Goal: Transaction & Acquisition: Purchase product/service

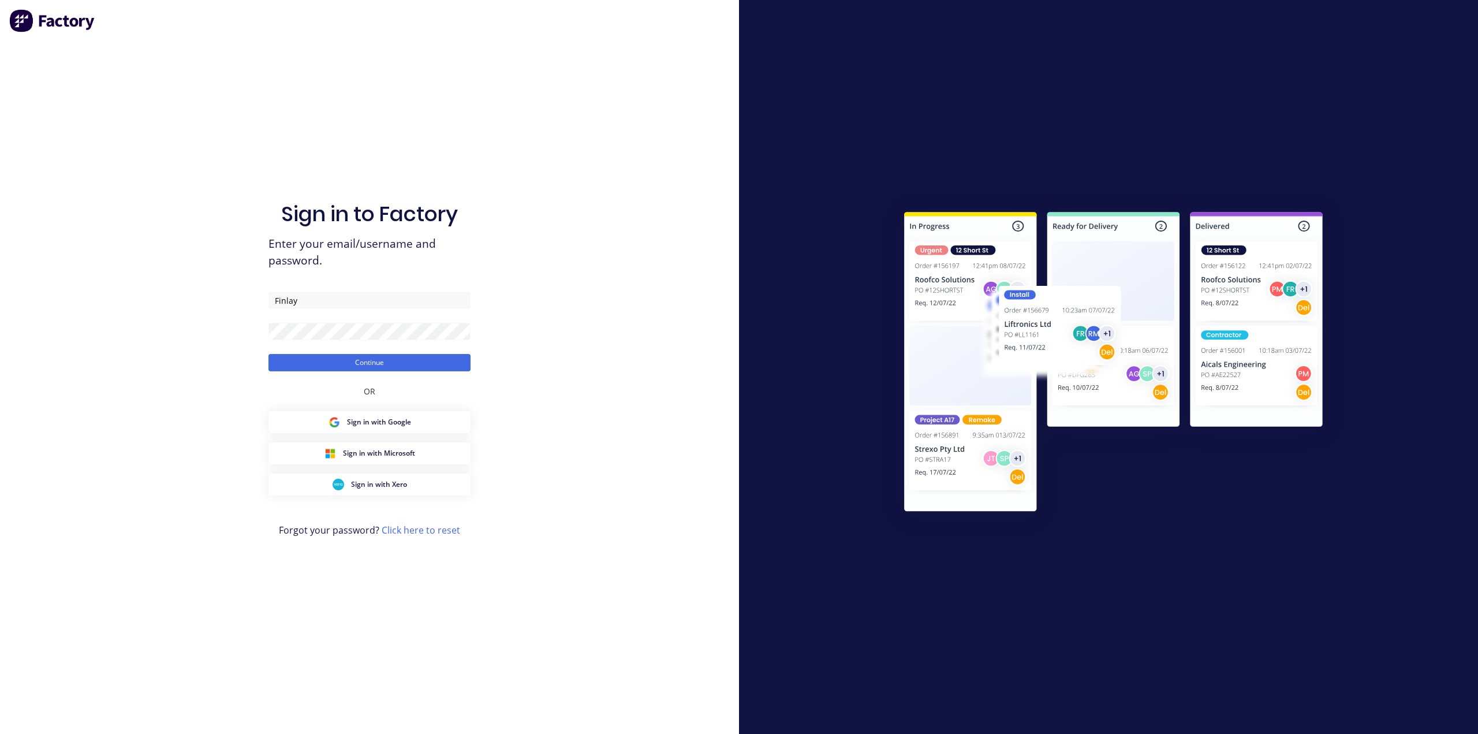
click at [638, 108] on div "Sign in to Factory Enter your email/username and password. Finlay Continue OR S…" at bounding box center [369, 367] width 739 height 734
click at [388, 360] on button "Continue" at bounding box center [370, 362] width 202 height 17
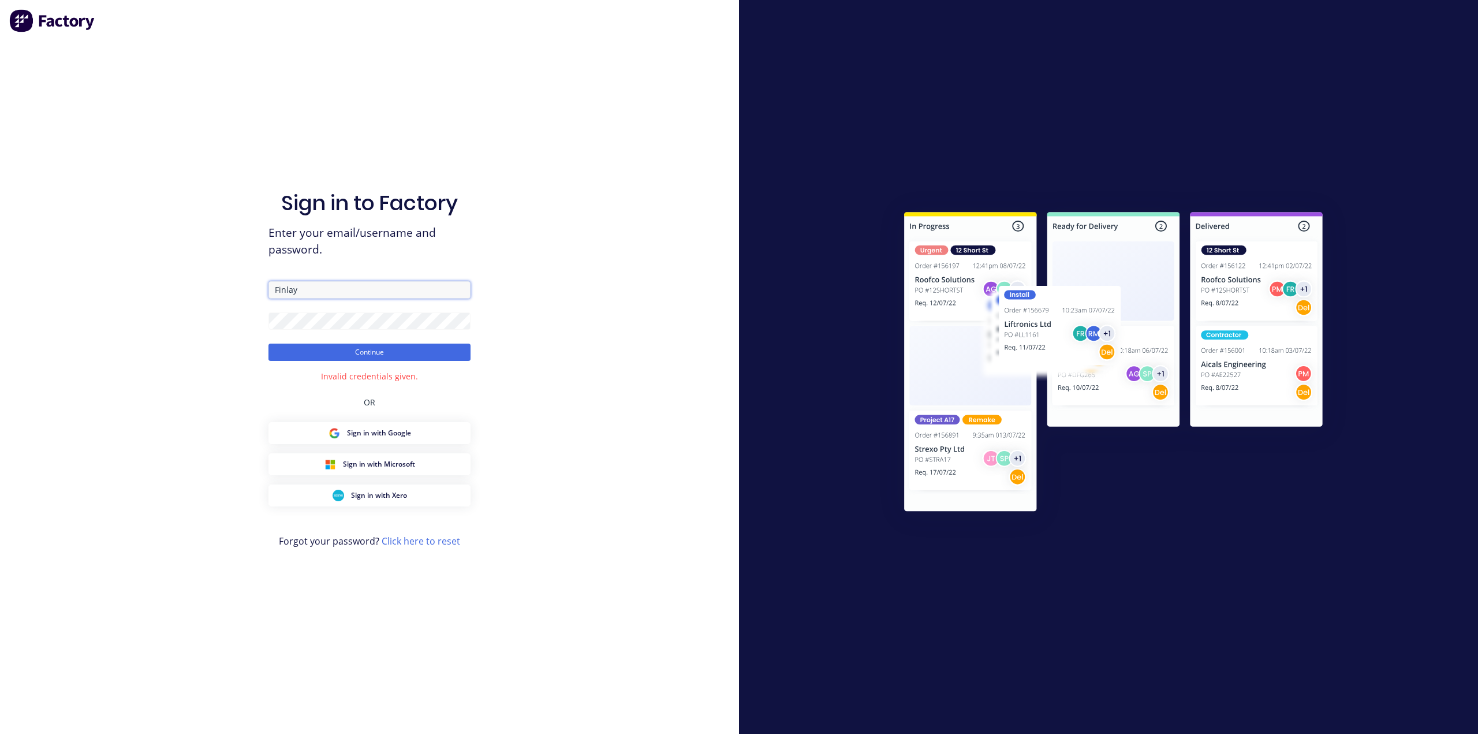
click at [324, 293] on input "Finlay" at bounding box center [370, 289] width 202 height 17
drag, startPoint x: 336, startPoint y: 289, endPoint x: 262, endPoint y: 287, distance: 73.4
click at [262, 287] on div "Sign in to Factory Enter your email/username and password. Finlay Continue Inva…" at bounding box center [369, 367] width 739 height 734
click at [248, 323] on div "Sign in to Factory Enter your email/username and password. Finlay Continue Inva…" at bounding box center [369, 367] width 739 height 734
drag, startPoint x: 307, startPoint y: 286, endPoint x: 255, endPoint y: 294, distance: 52.6
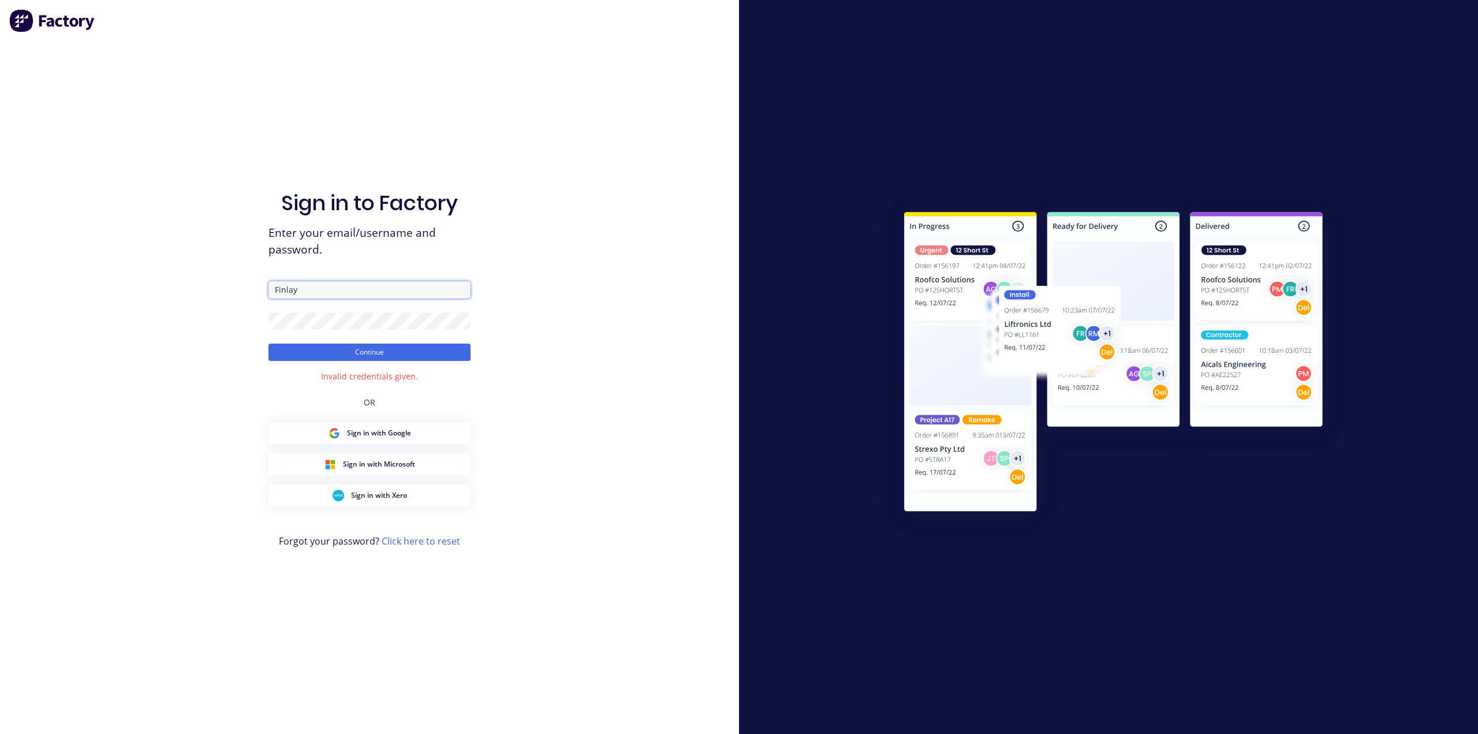
click at [255, 294] on div "Sign in to Factory Enter your email/username and password. Finlay Continue Inva…" at bounding box center [369, 367] width 739 height 734
type input "[PERSON_NAME][EMAIL_ADDRESS][PERSON_NAME][DOMAIN_NAME]"
click at [319, 353] on button "Continue" at bounding box center [370, 352] width 202 height 17
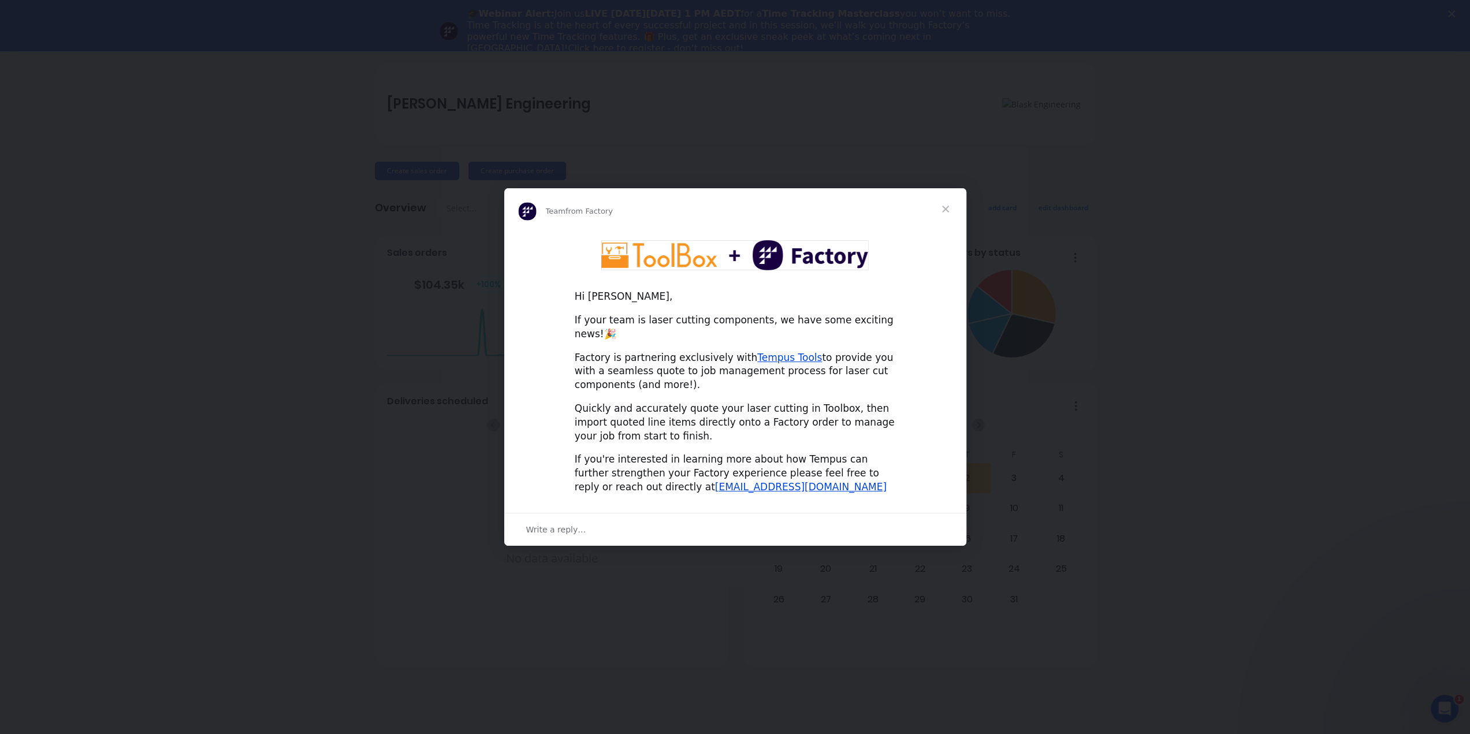
scroll to position [51, 0]
click at [766, 352] on link "Tempus Tools" at bounding box center [789, 358] width 65 height 12
click at [949, 213] on span "Close" at bounding box center [946, 209] width 42 height 42
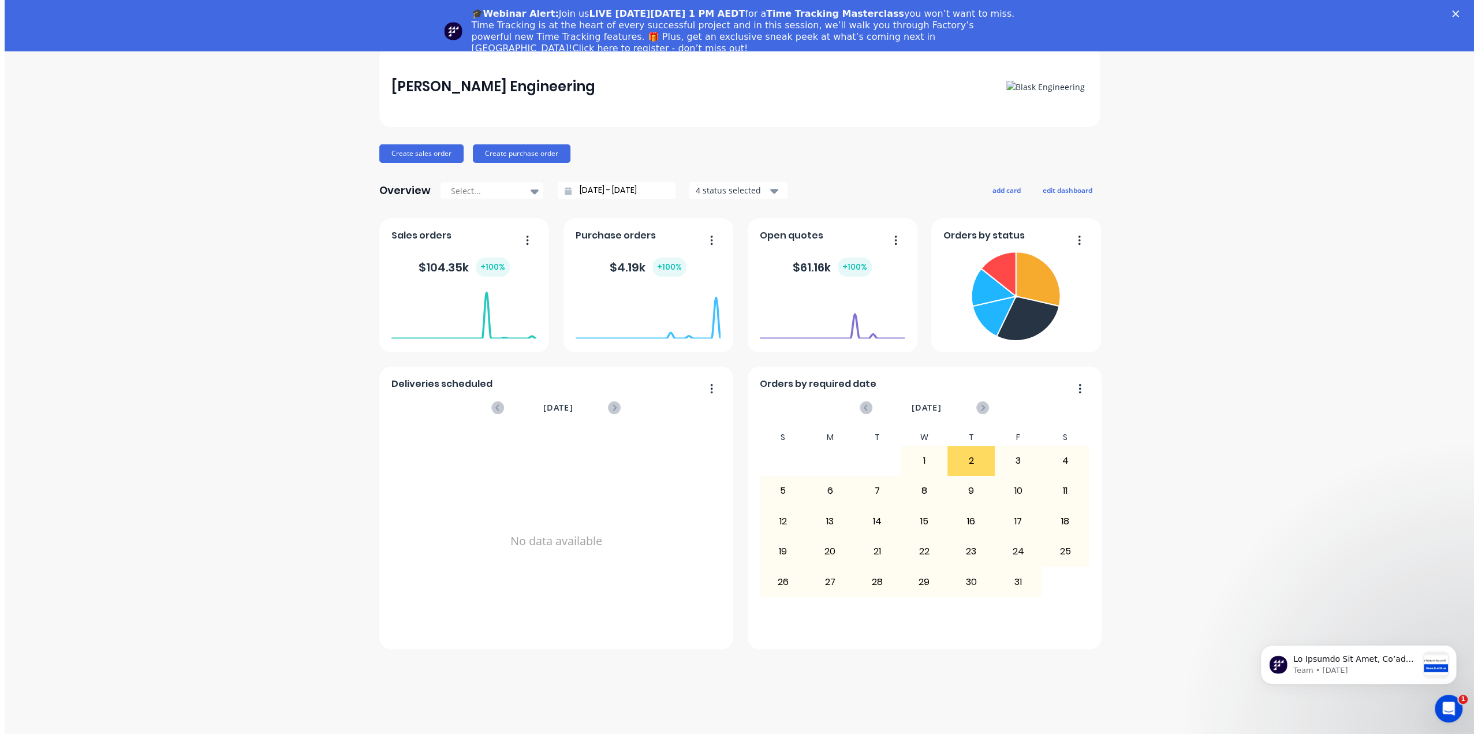
scroll to position [0, 0]
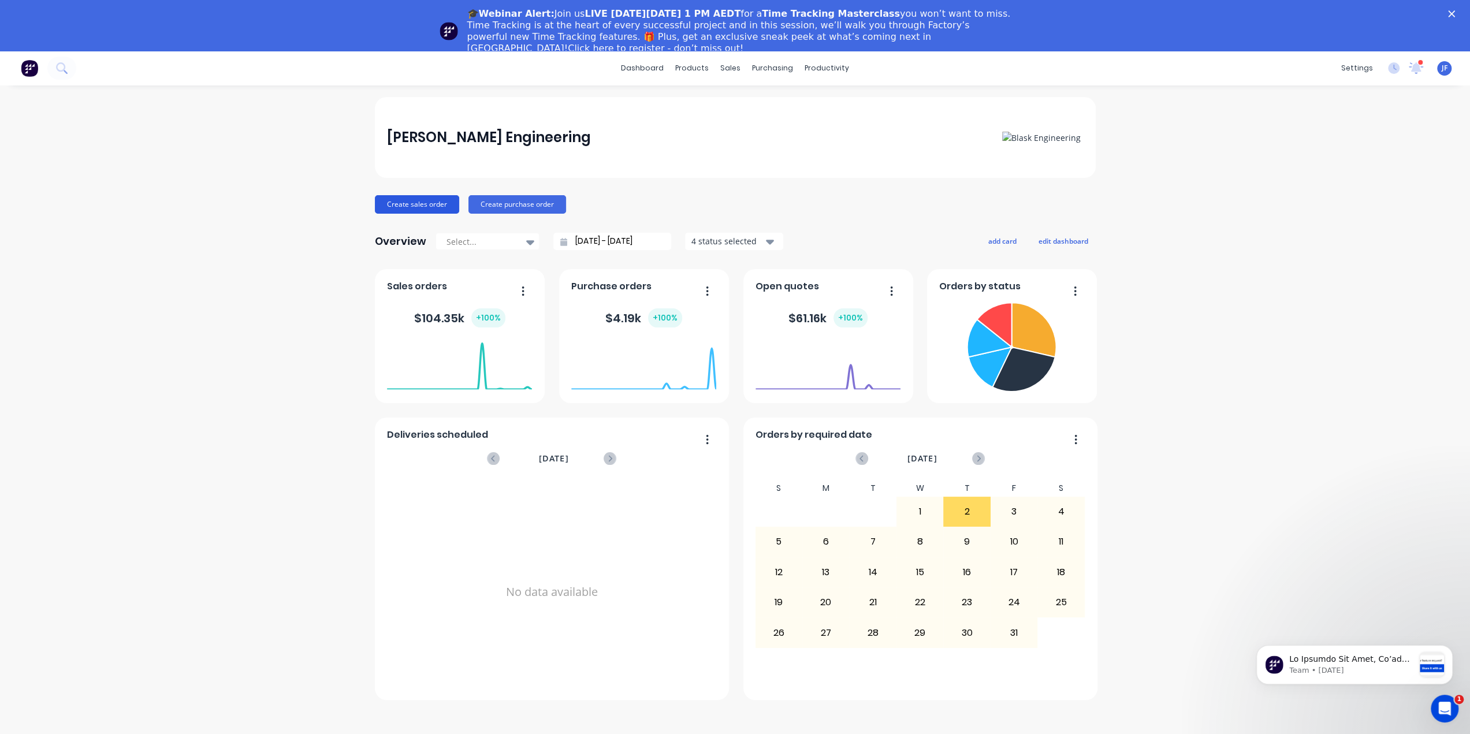
click at [420, 200] on button "Create sales order" at bounding box center [417, 204] width 84 height 18
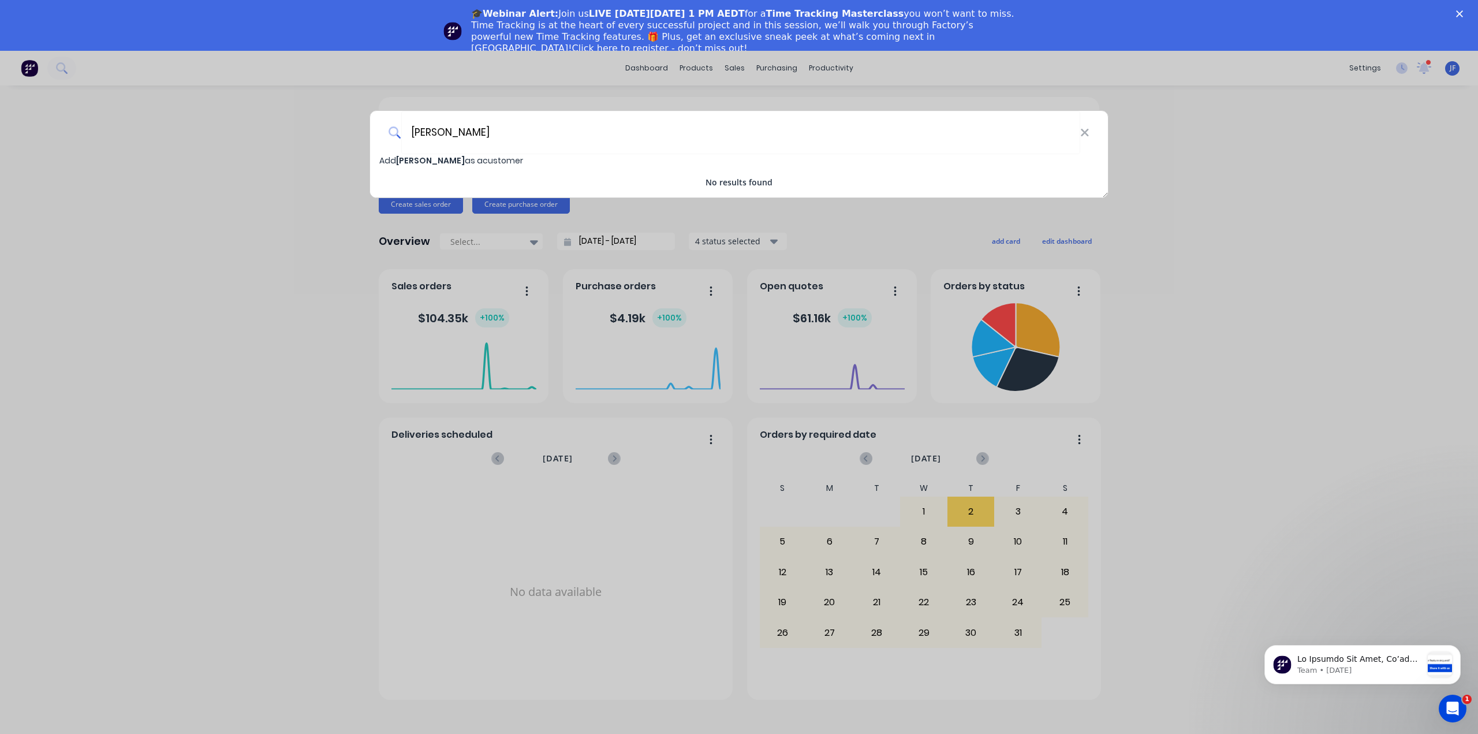
type input "[PERSON_NAME]"
click at [402, 162] on span "[PERSON_NAME]" at bounding box center [430, 161] width 69 height 12
select select "AU"
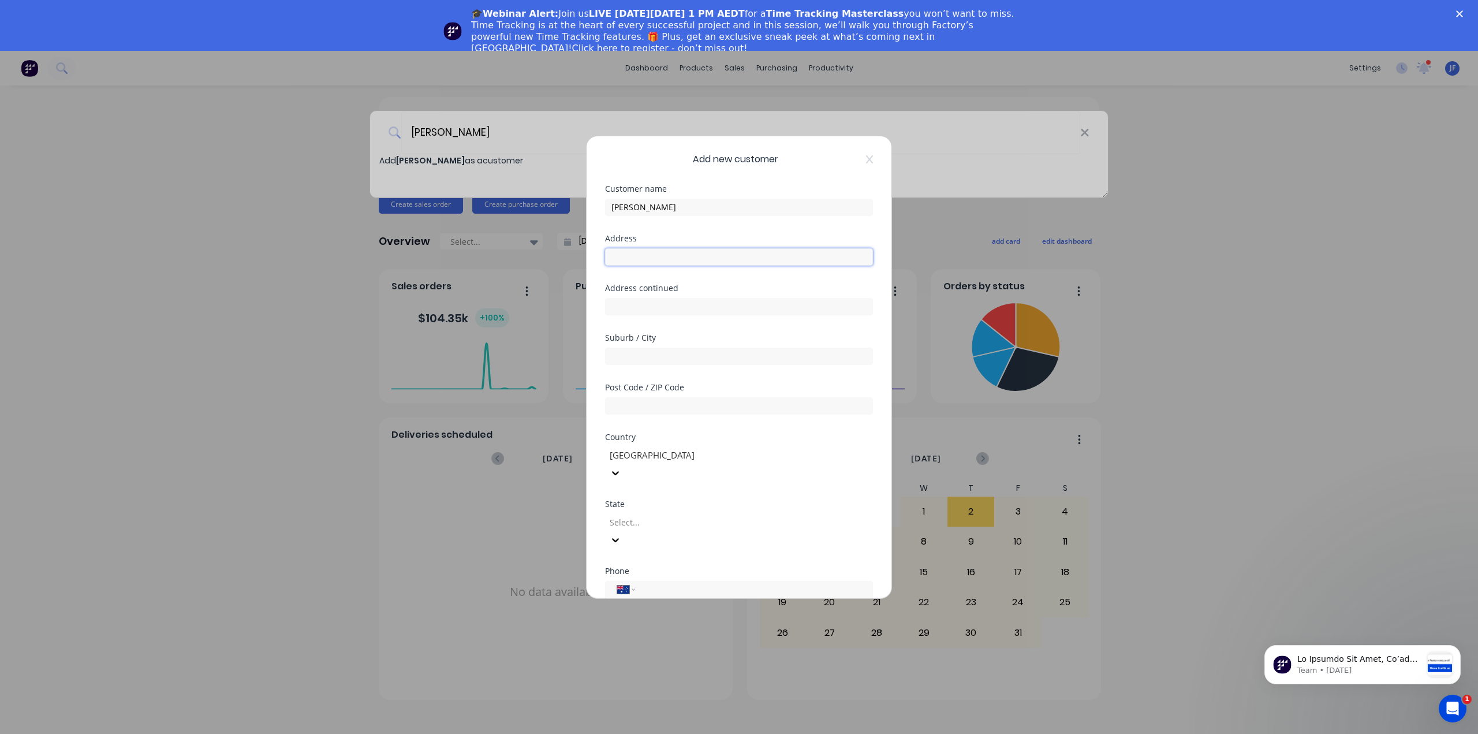
click at [653, 255] on input "text" at bounding box center [739, 256] width 268 height 17
type input "[STREET_ADDRESS]"
type input "[US_STATE]"
type input "4385"
type input "QLD"
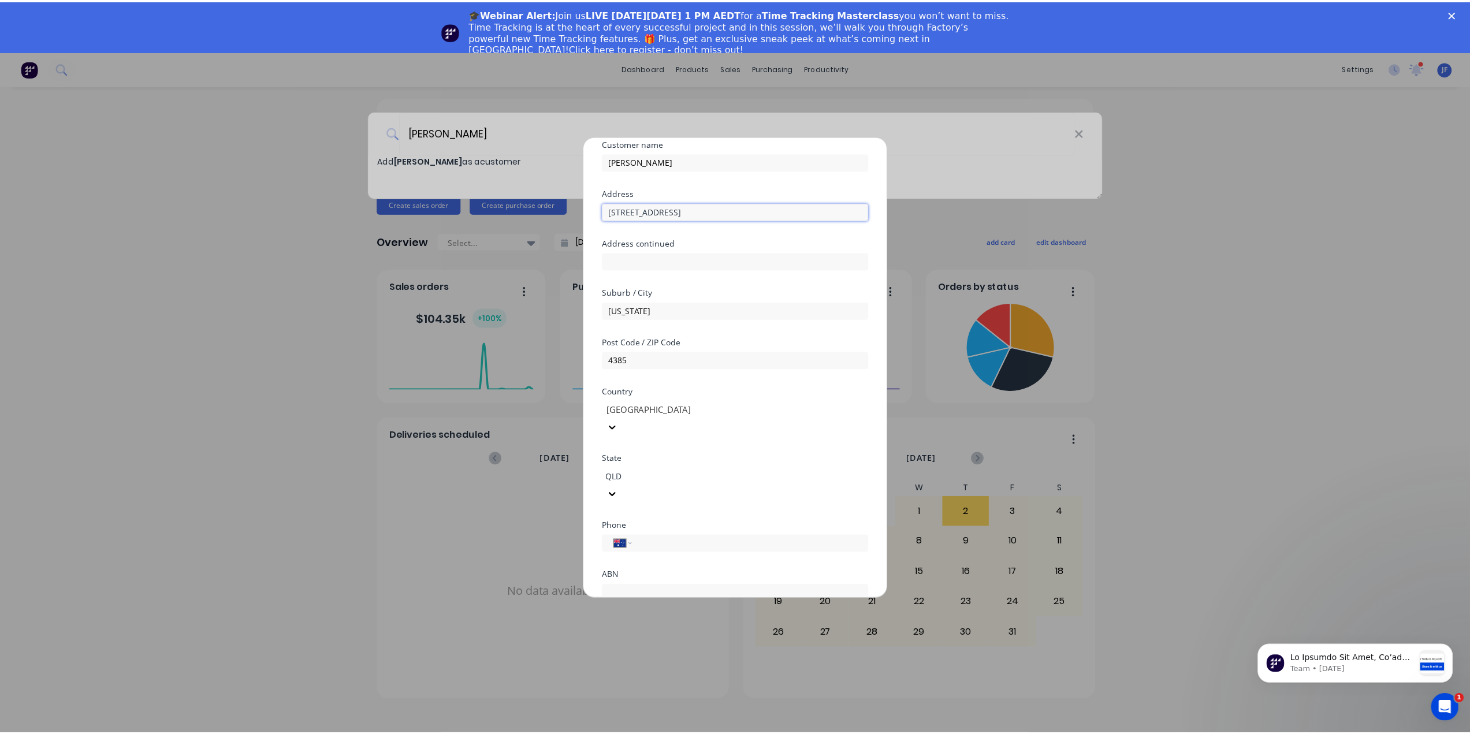
scroll to position [86, 0]
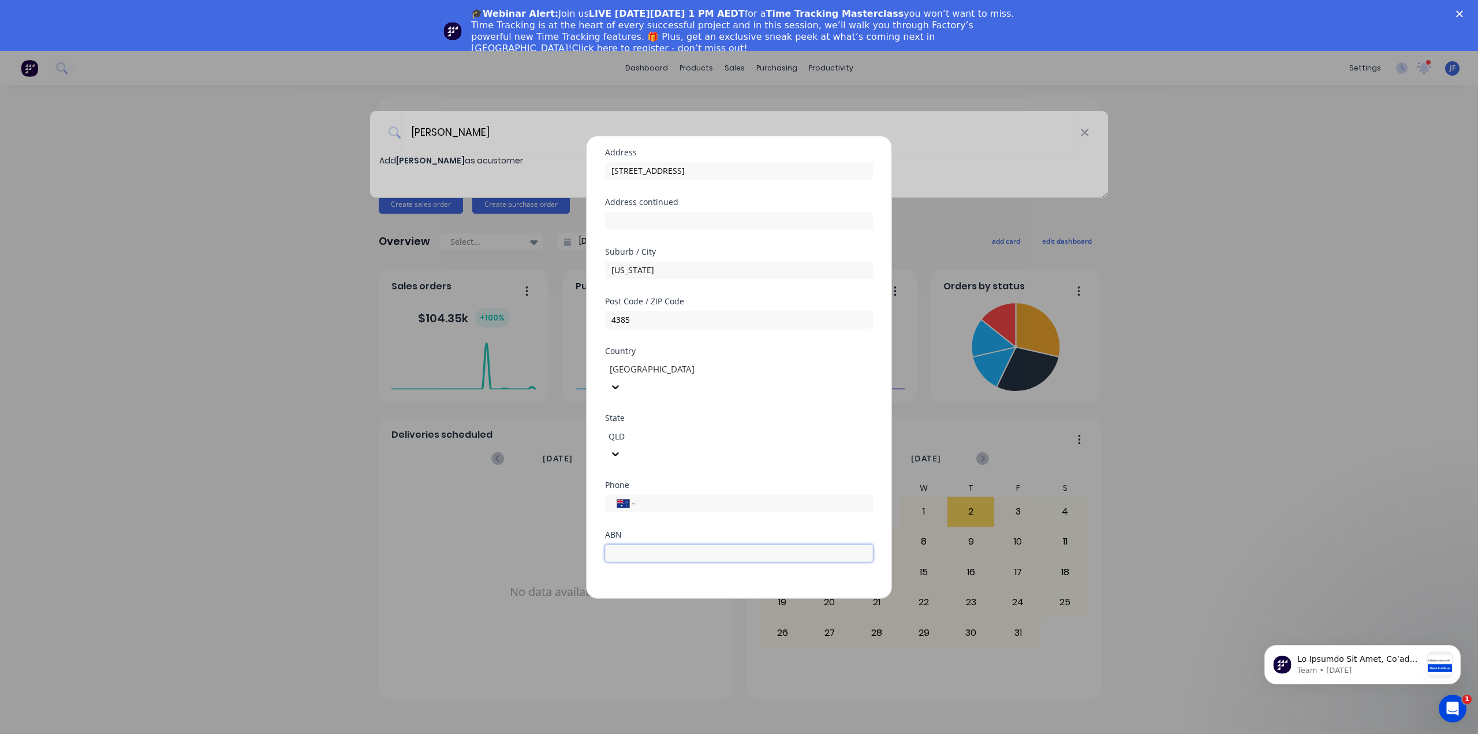
click at [639, 545] on input "text" at bounding box center [739, 553] width 268 height 17
type input "41123456789"
click at [697, 599] on button "Save" at bounding box center [703, 608] width 64 height 18
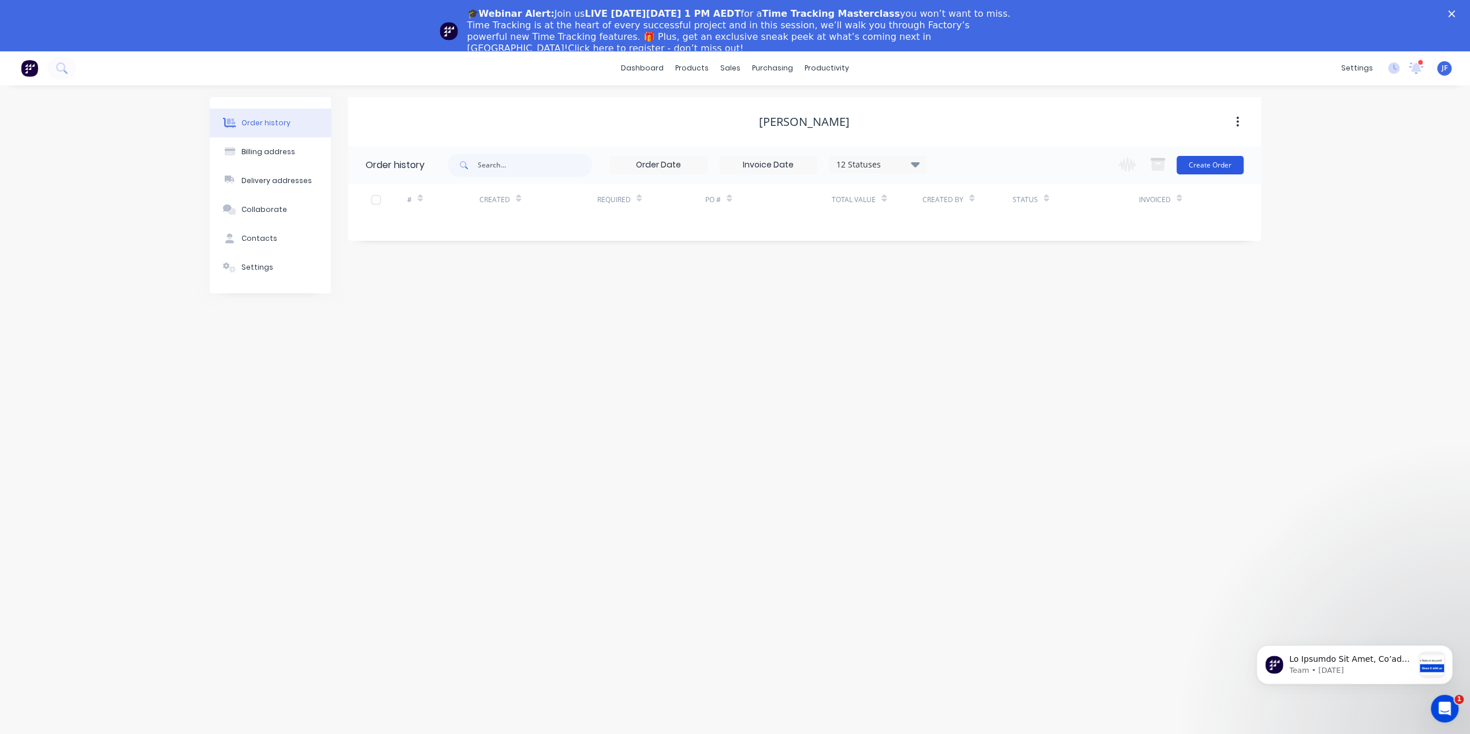
click at [1211, 161] on button "Create Order" at bounding box center [1209, 165] width 67 height 18
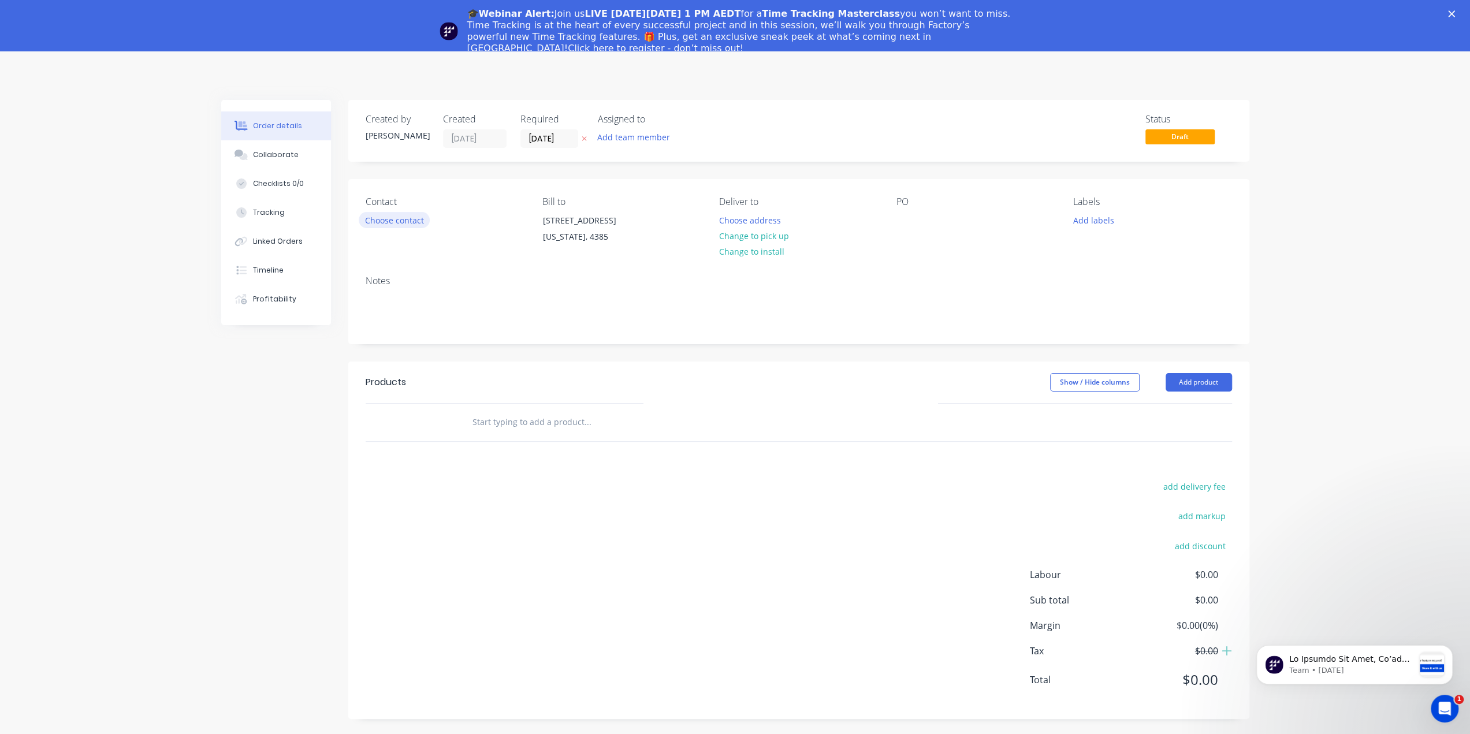
click at [380, 218] on button "Choose contact" at bounding box center [394, 220] width 71 height 16
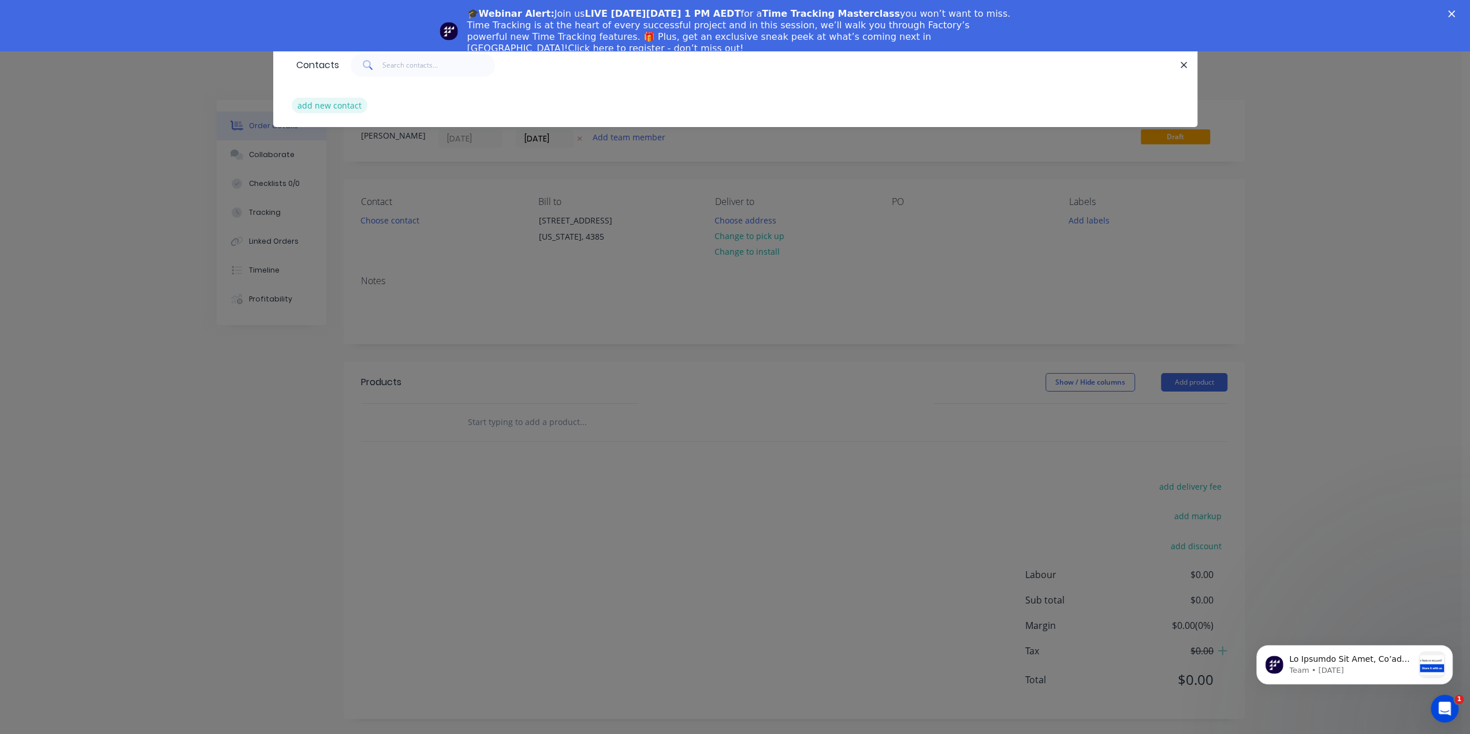
click at [331, 102] on button "add new contact" at bounding box center [330, 106] width 76 height 16
select select "AU"
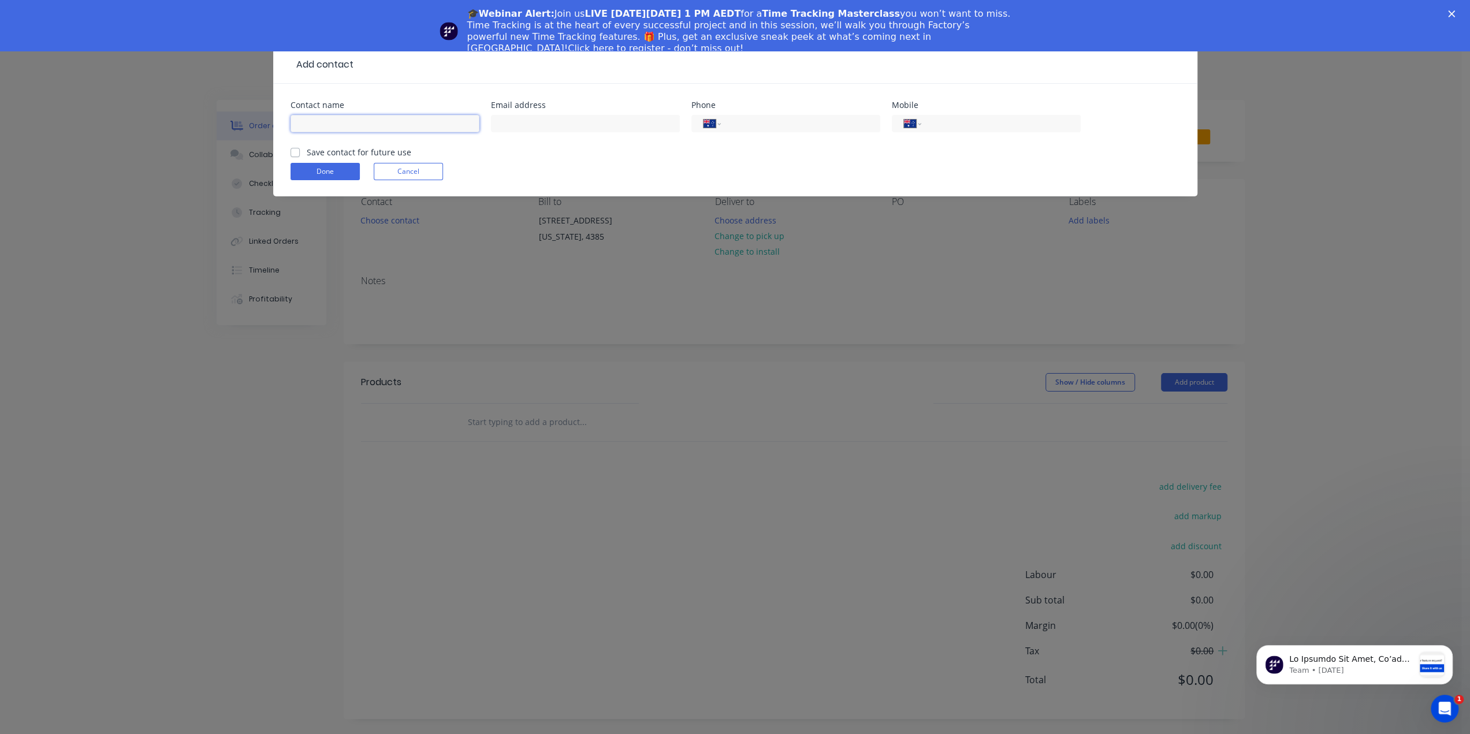
click at [331, 125] on input "text" at bounding box center [384, 123] width 189 height 17
click at [536, 129] on input "text" at bounding box center [585, 123] width 189 height 17
click at [382, 124] on input "[PERSON_NAME]" at bounding box center [384, 123] width 189 height 17
type input "[PERSON_NAME] [PERSON_NAME]"
click at [518, 121] on input "text" at bounding box center [585, 123] width 189 height 17
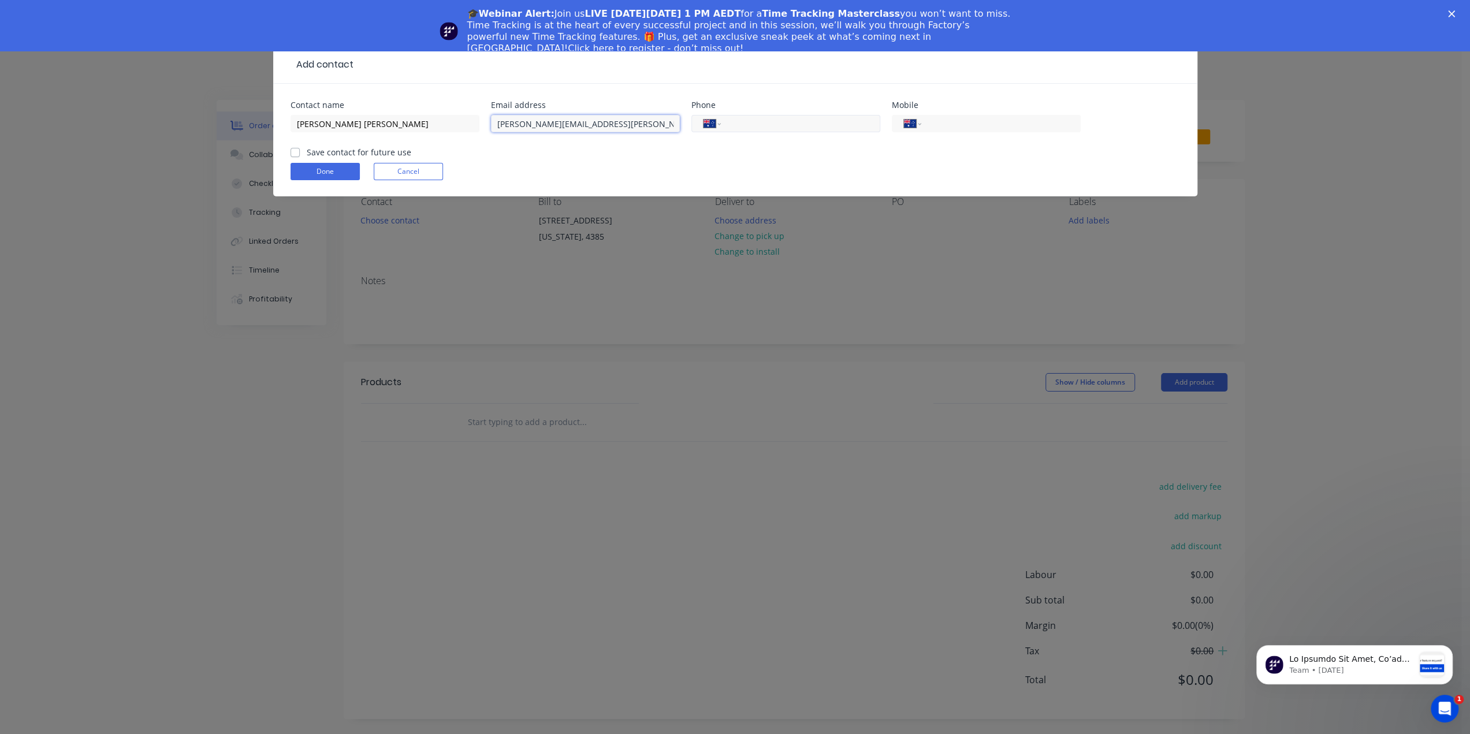
type input "[PERSON_NAME][EMAIL_ADDRESS][PERSON_NAME][DOMAIN_NAME]"
click at [765, 122] on input "tel" at bounding box center [798, 123] width 139 height 13
type input "0428 123 456"
click at [955, 125] on input "tel" at bounding box center [998, 123] width 139 height 13
type input "0428 123 456"
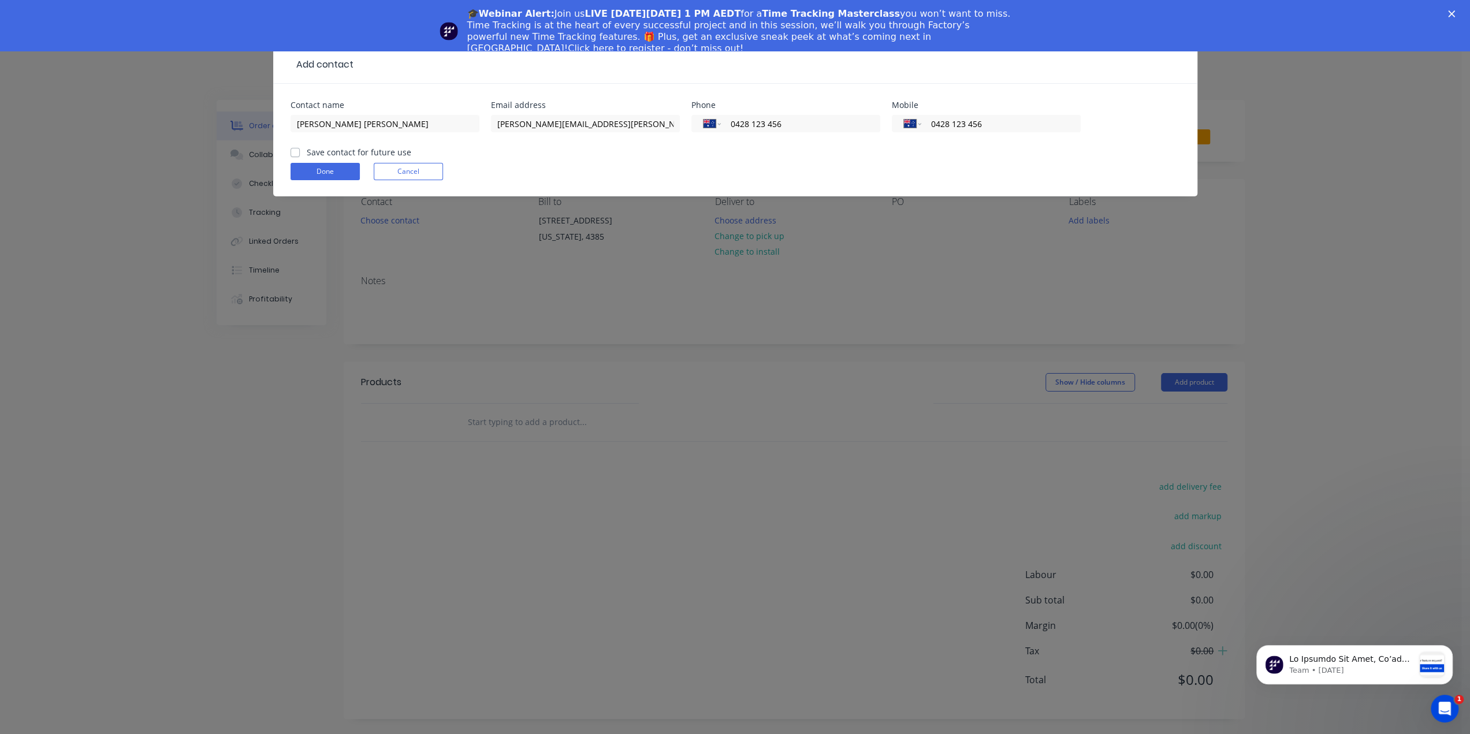
click at [307, 151] on label "Save contact for future use" at bounding box center [359, 152] width 105 height 12
click at [299, 151] on input "Save contact for future use" at bounding box center [294, 151] width 9 height 11
checkbox input "true"
click at [336, 176] on button "Done" at bounding box center [324, 171] width 69 height 17
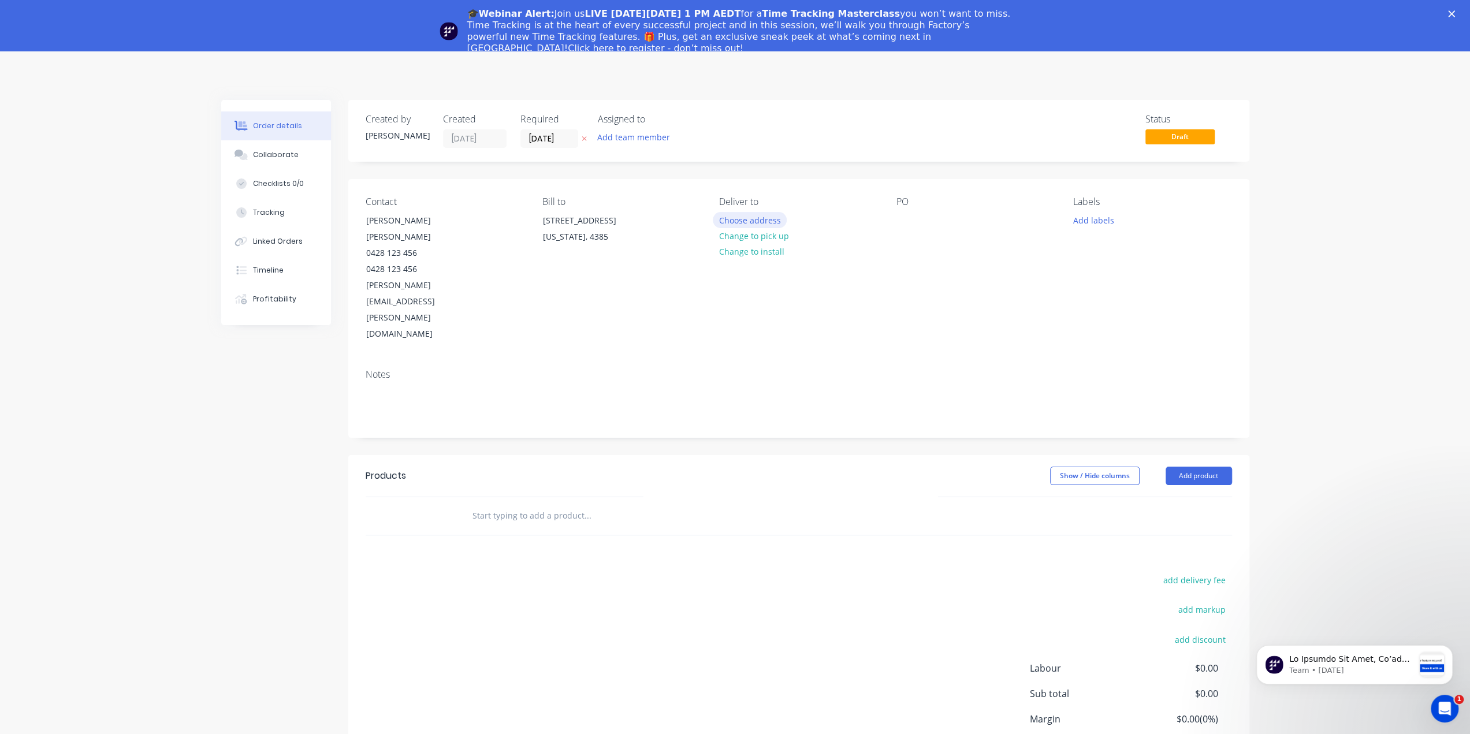
click at [748, 217] on button "Choose address" at bounding box center [750, 220] width 74 height 16
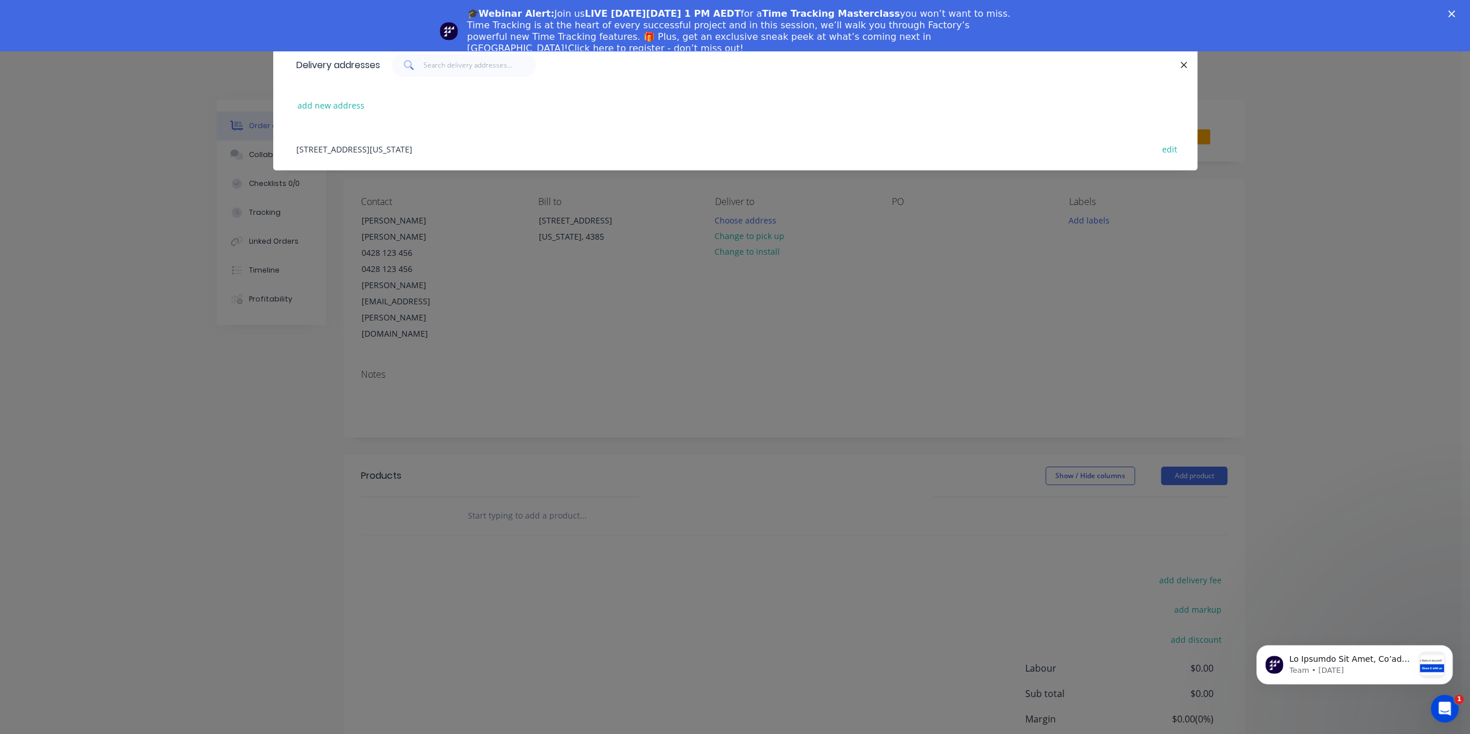
click at [408, 106] on div "add new address" at bounding box center [734, 105] width 889 height 43
click at [318, 106] on button "add new address" at bounding box center [331, 106] width 79 height 16
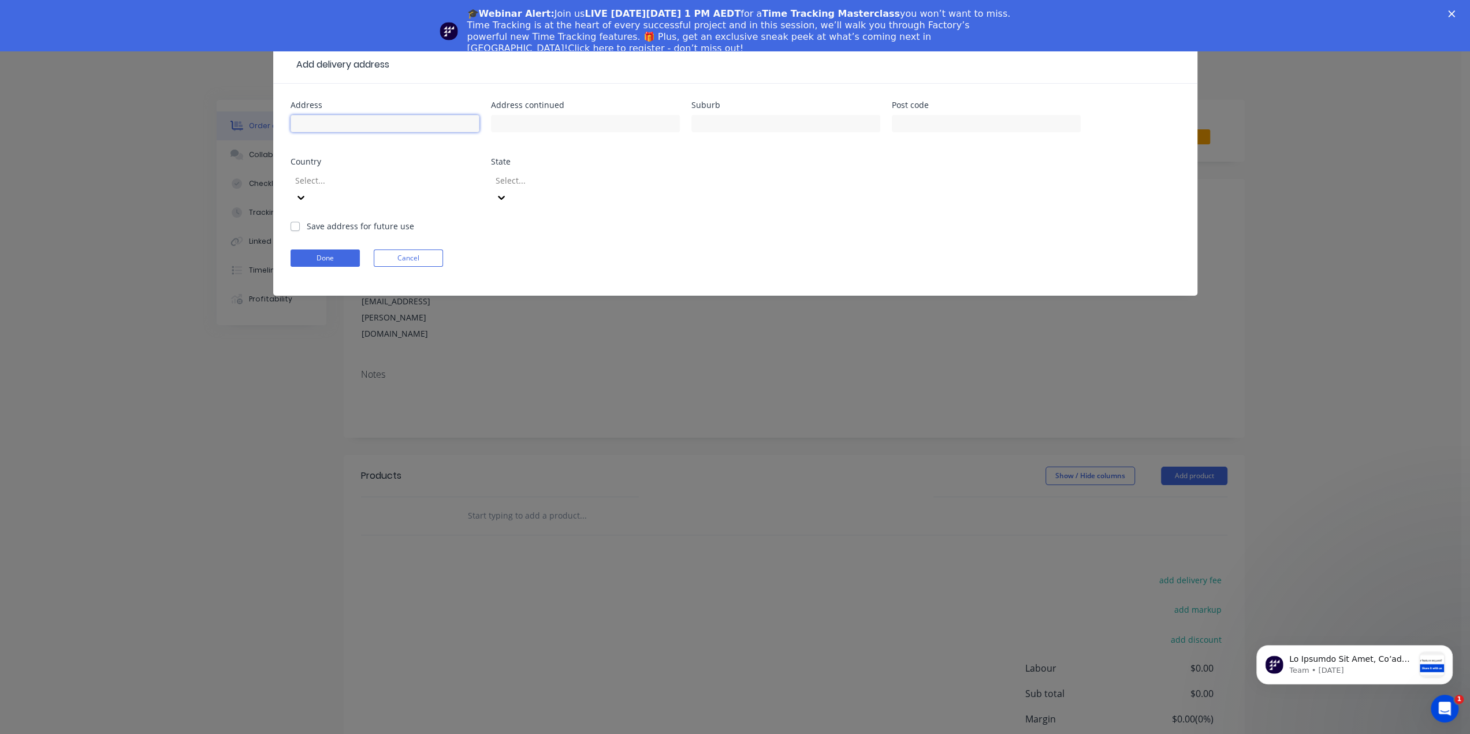
click at [358, 120] on input "text" at bounding box center [384, 123] width 189 height 17
type input "2"
type input "[STREET_ADDRESS][PERSON_NAME]"
click at [528, 123] on input "text" at bounding box center [585, 123] width 189 height 17
click at [745, 130] on input "text" at bounding box center [785, 123] width 189 height 17
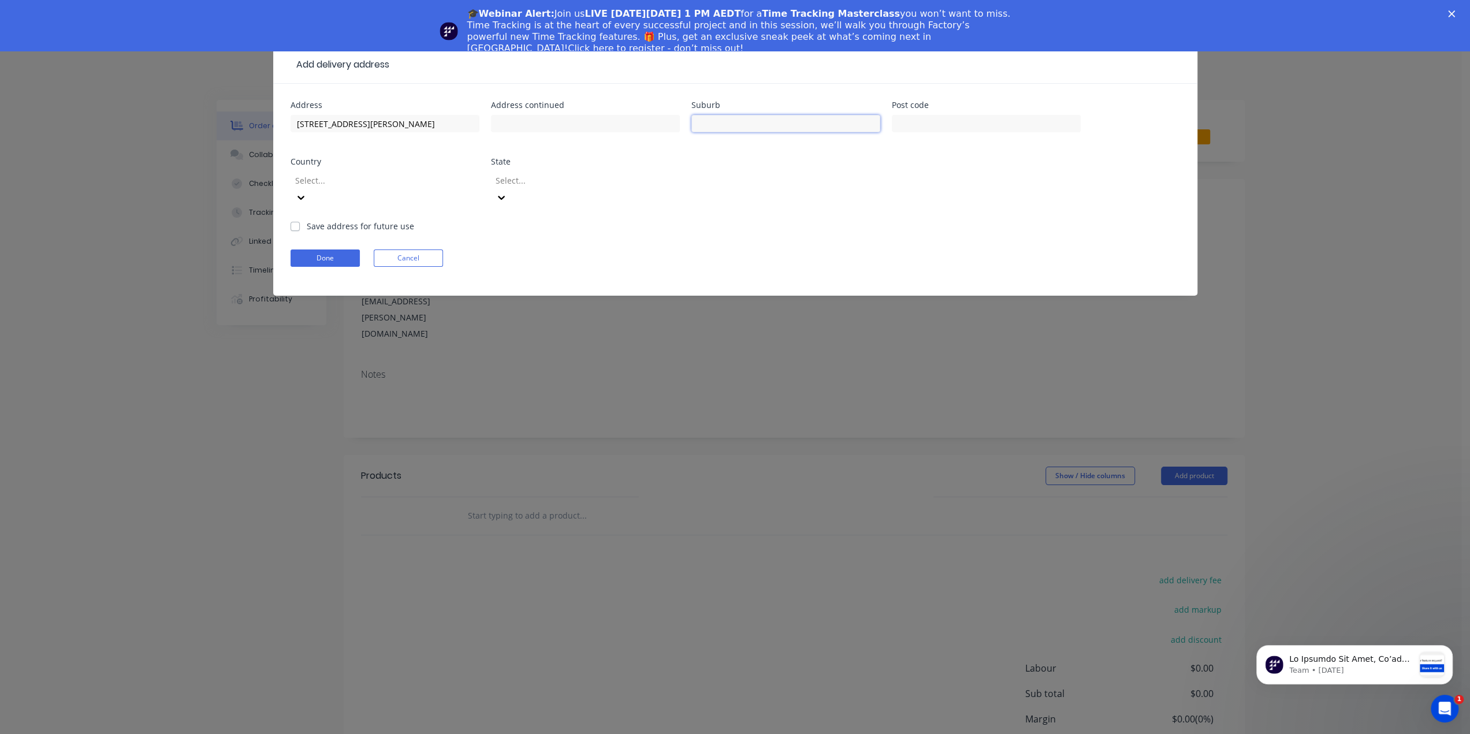
type input "[US_STATE]"
type input "4385"
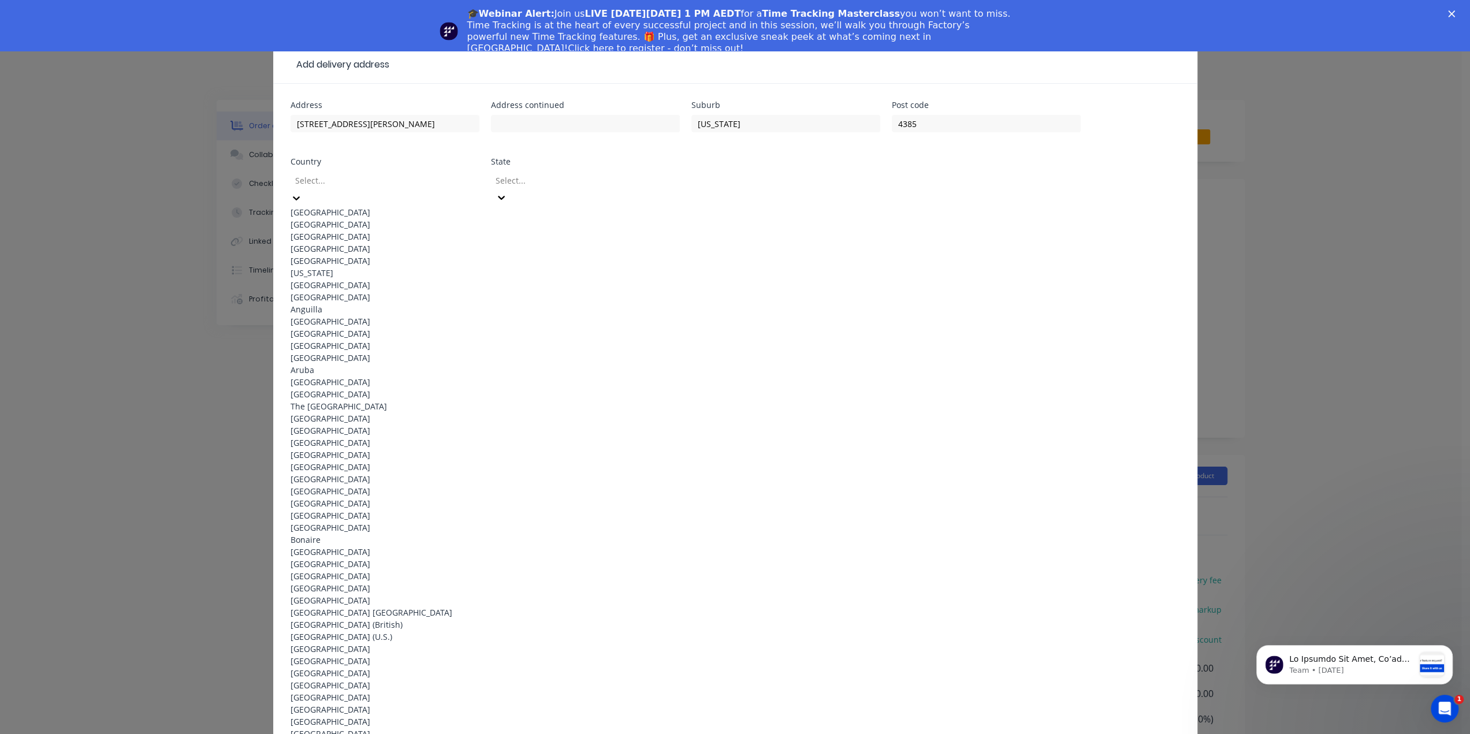
click at [315, 207] on div "[GEOGRAPHIC_DATA]" at bounding box center [384, 212] width 189 height 12
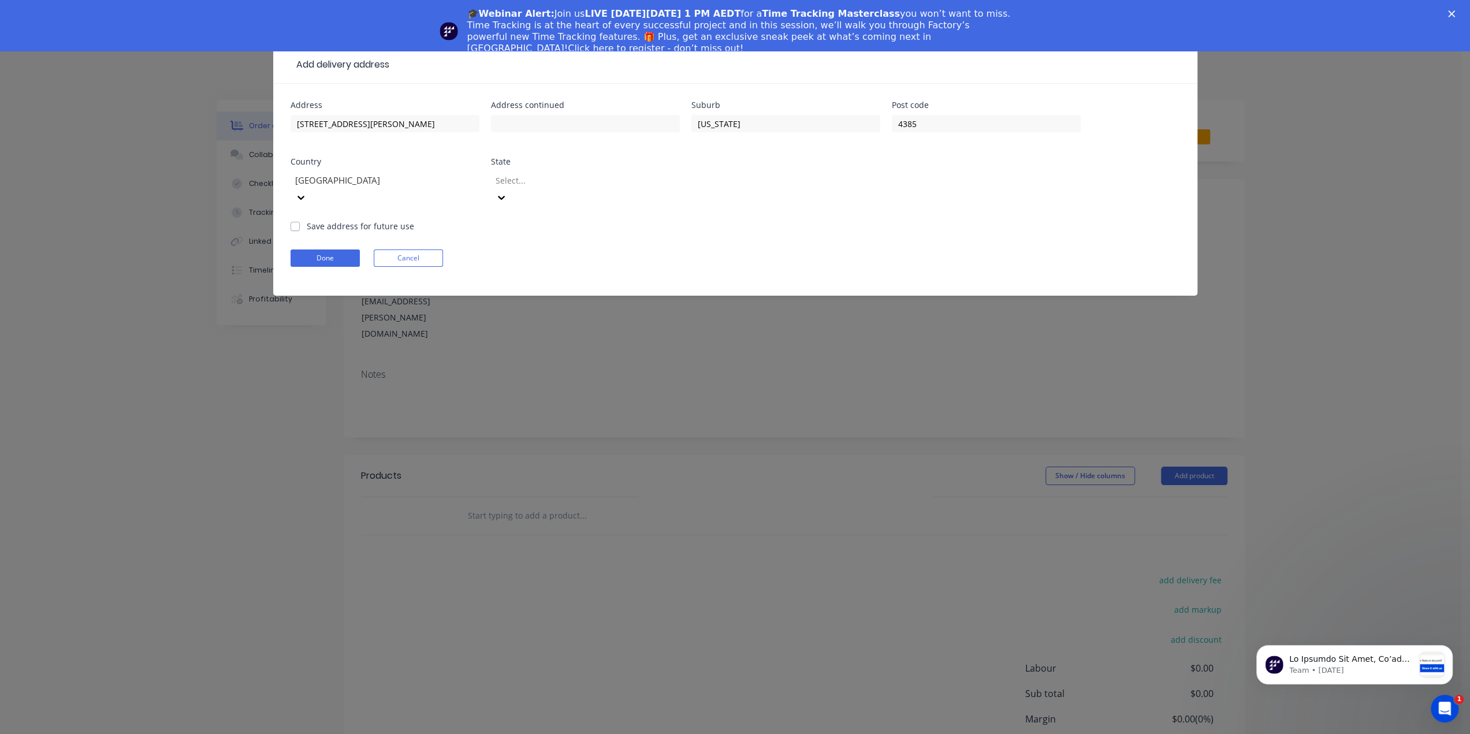
click at [577, 182] on div at bounding box center [577, 180] width 166 height 14
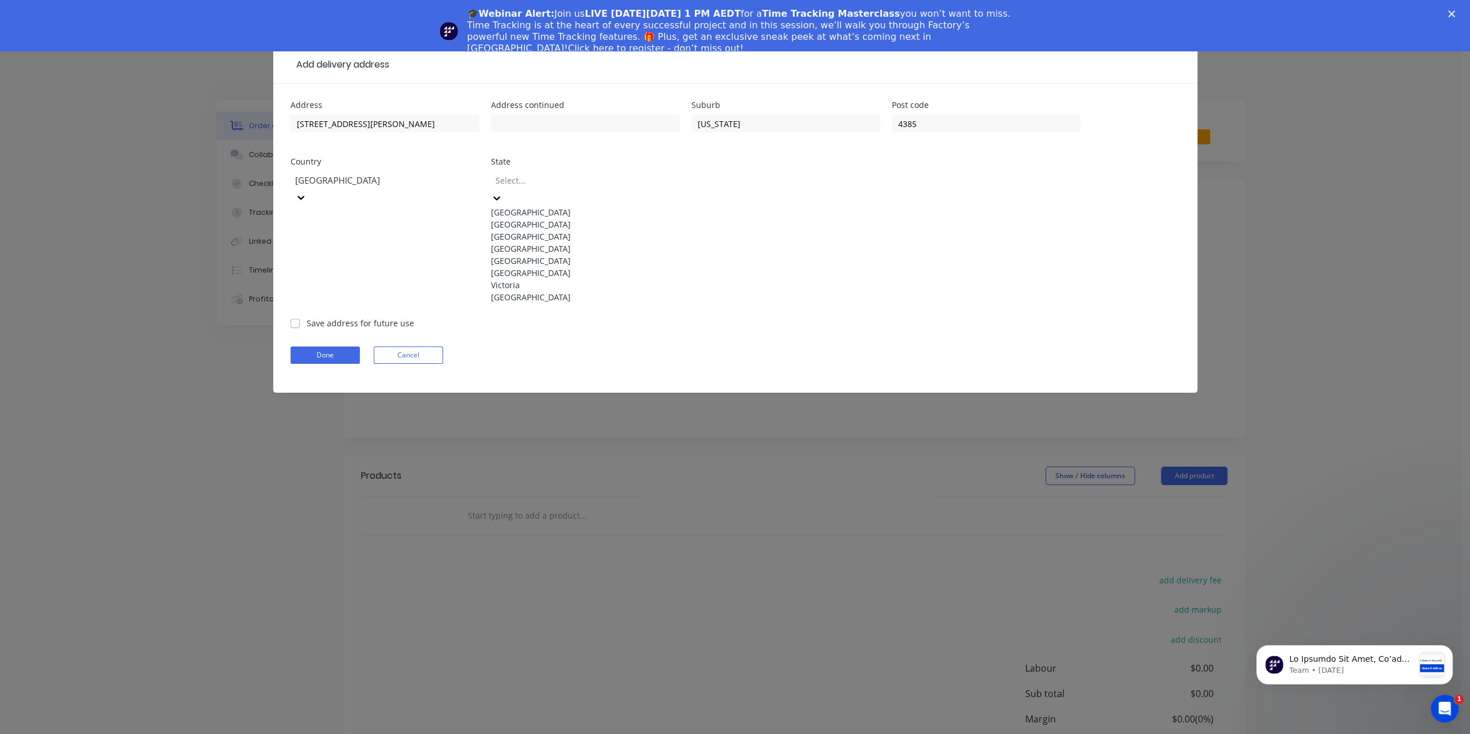
click at [524, 255] on div "[GEOGRAPHIC_DATA]" at bounding box center [585, 249] width 189 height 12
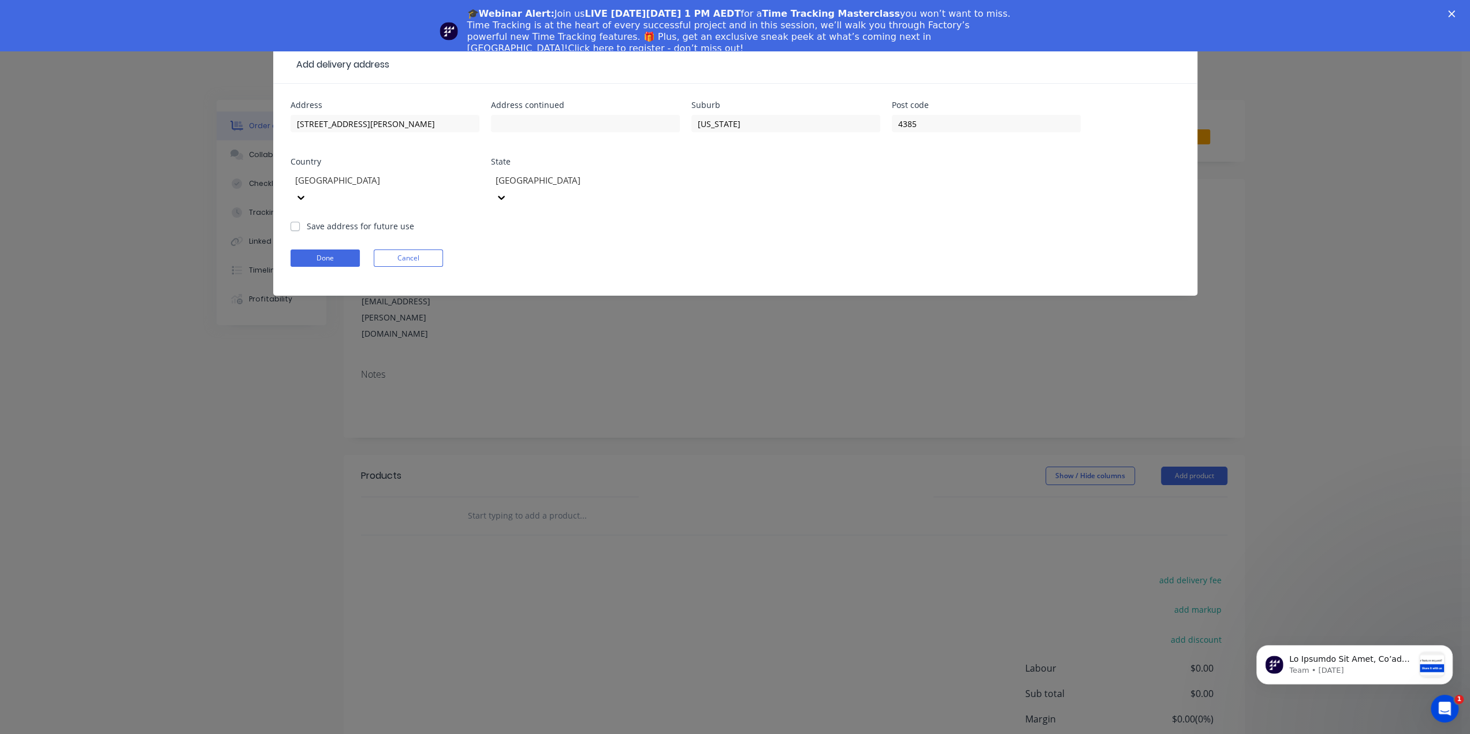
click at [307, 220] on label "Save address for future use" at bounding box center [360, 226] width 107 height 12
click at [294, 220] on input "Save address for future use" at bounding box center [294, 225] width 9 height 11
checkbox input "true"
click at [328, 249] on button "Done" at bounding box center [324, 257] width 69 height 17
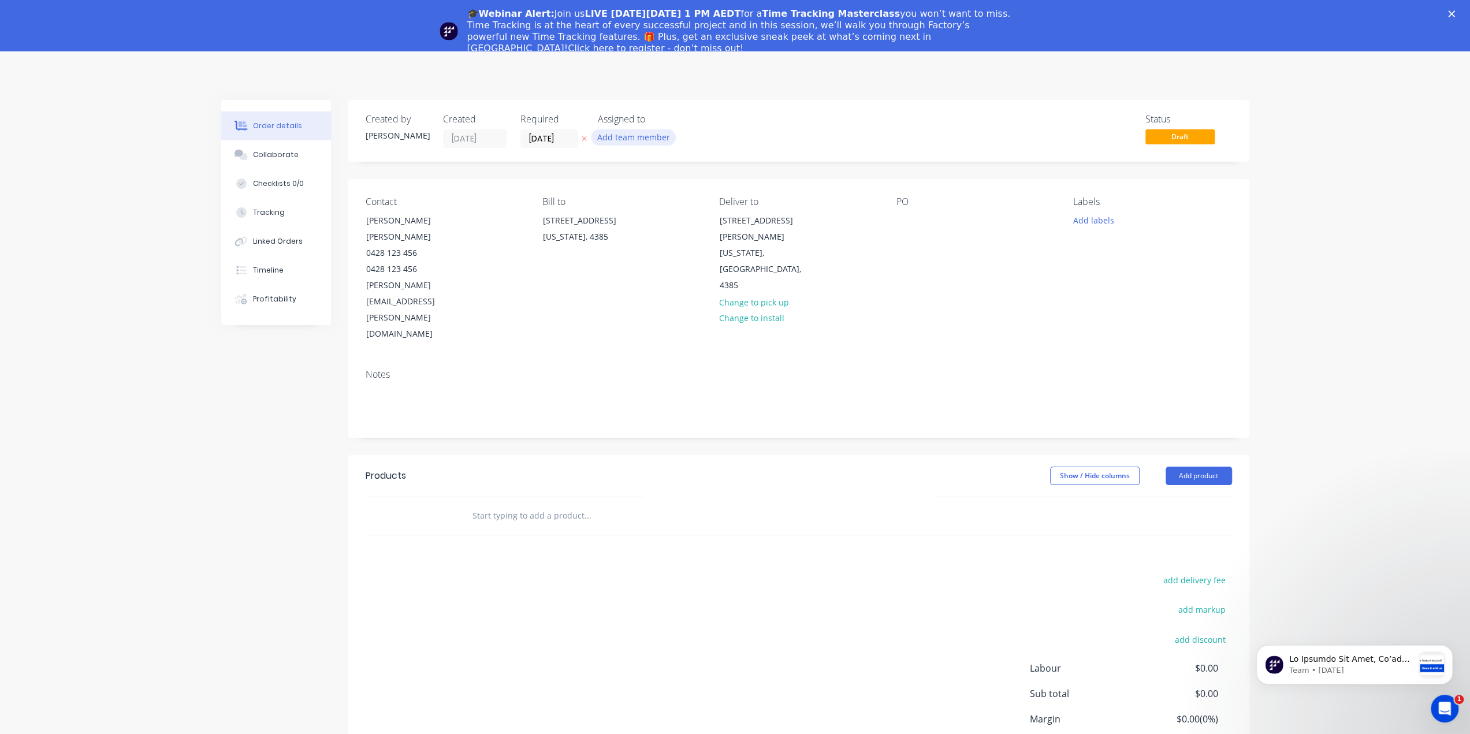
click at [623, 137] on button "Add team member" at bounding box center [633, 137] width 85 height 16
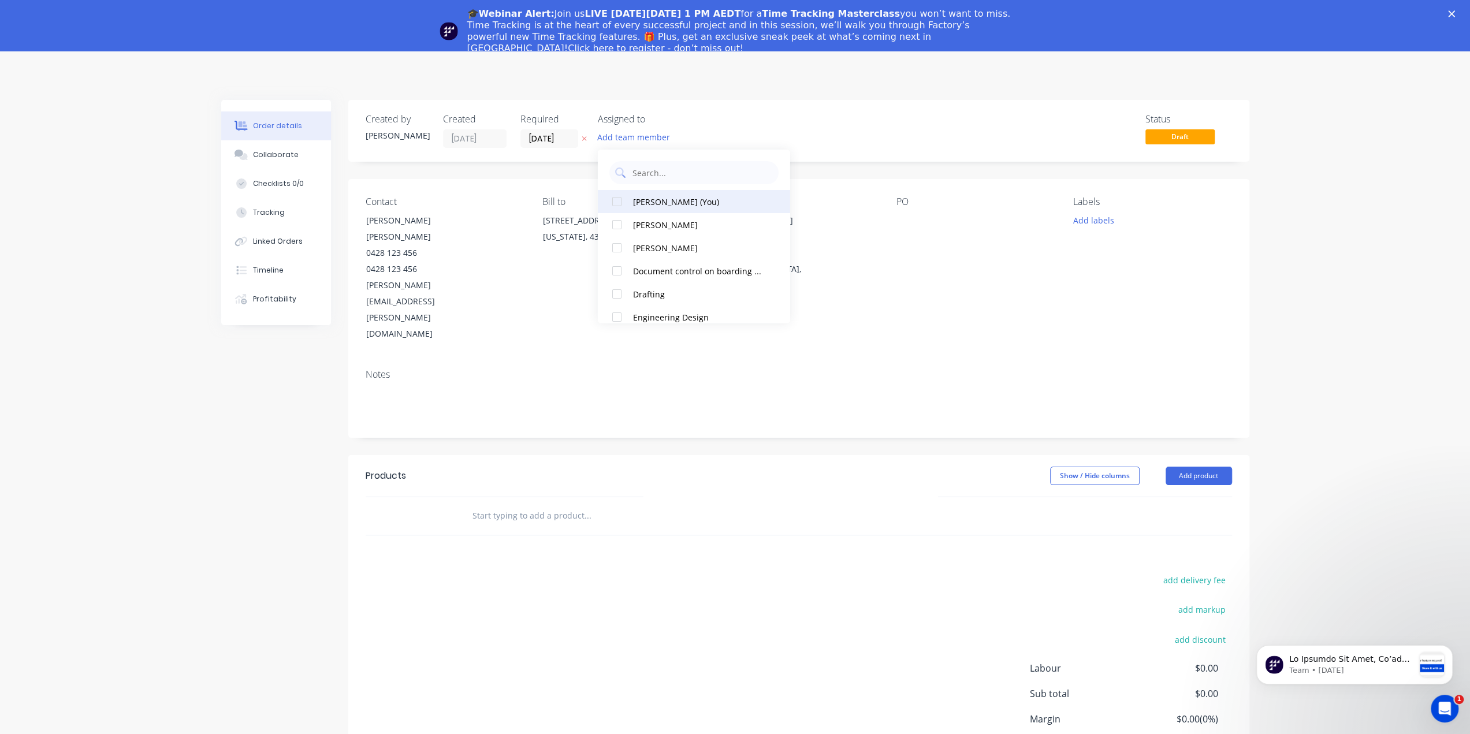
click at [619, 207] on div at bounding box center [616, 201] width 23 height 23
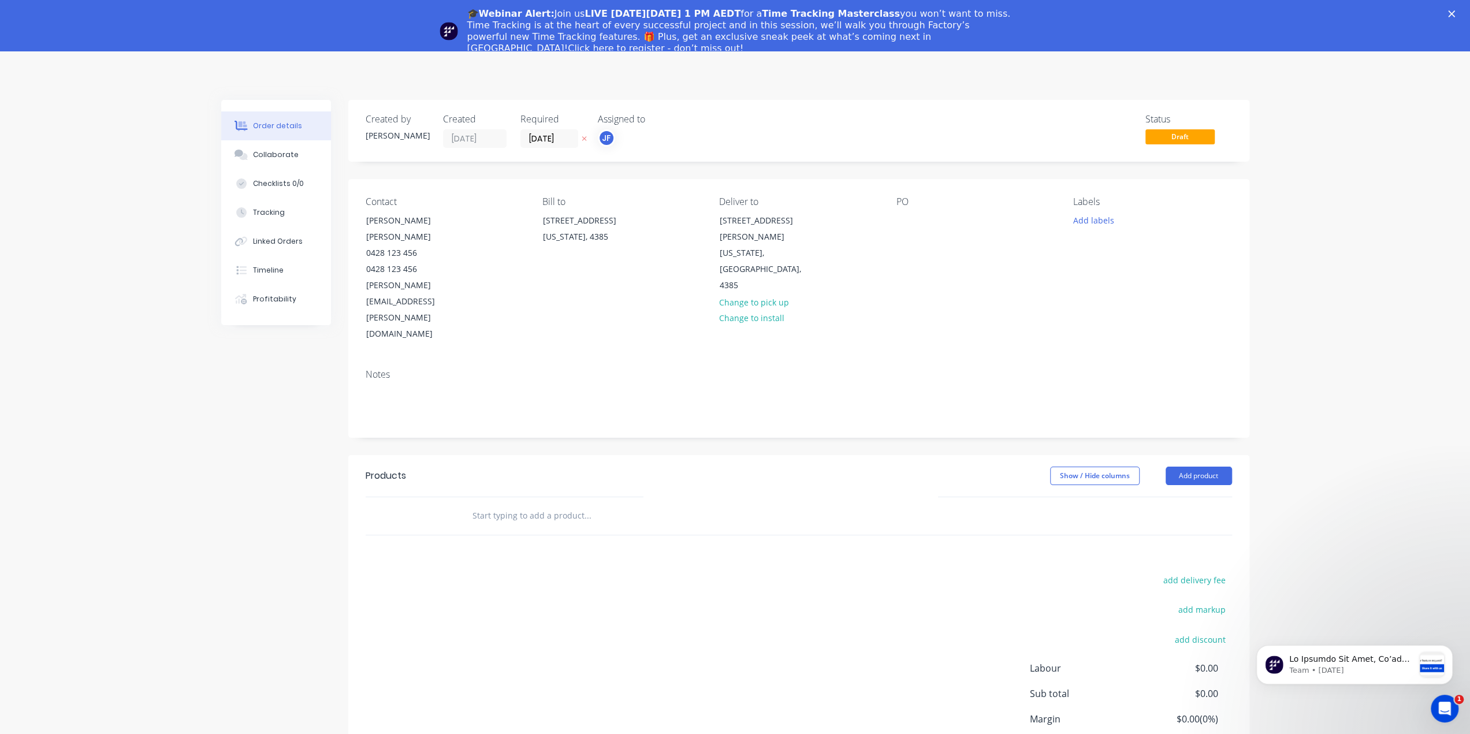
click at [957, 131] on div "Status Draft" at bounding box center [972, 131] width 519 height 34
click at [744, 245] on div "[US_STATE], [GEOGRAPHIC_DATA], 4385" at bounding box center [768, 269] width 96 height 49
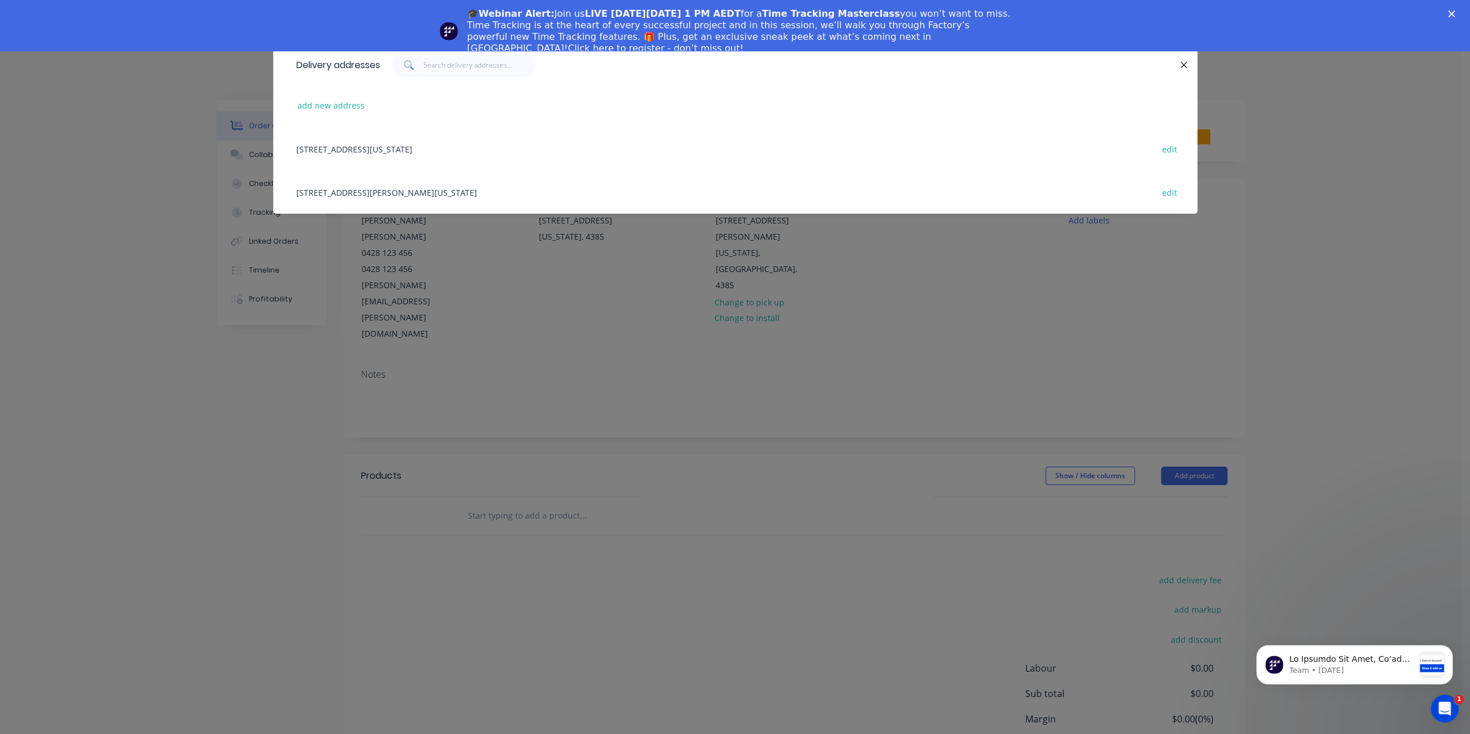
click at [337, 191] on div "[STREET_ADDRESS][PERSON_NAME][US_STATE] edit" at bounding box center [734, 191] width 889 height 43
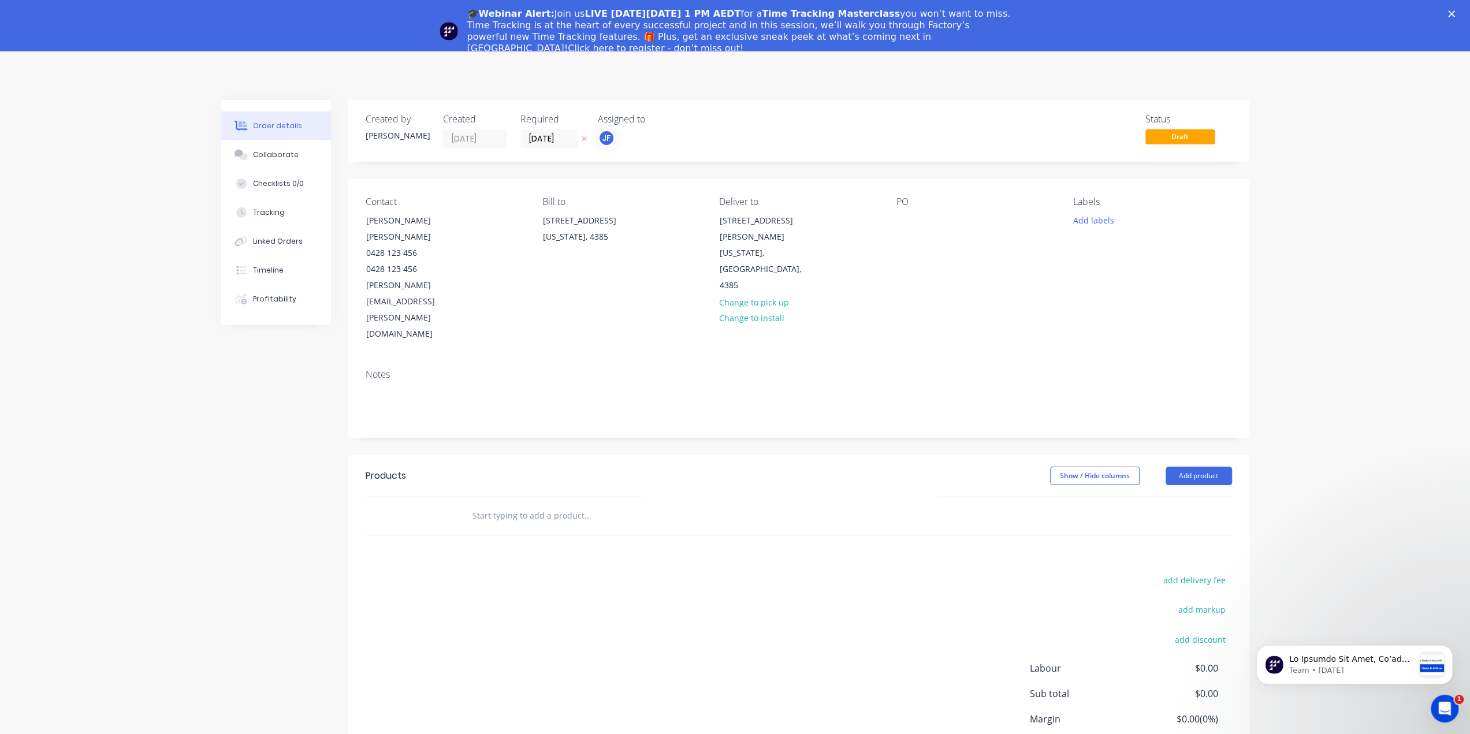
click at [498, 504] on input "text" at bounding box center [587, 515] width 231 height 23
click at [1184, 467] on button "Add product" at bounding box center [1198, 476] width 66 height 18
click at [1158, 543] on div "Product Kit" at bounding box center [1176, 551] width 89 height 17
click at [1142, 520] on div "Standard pricing" at bounding box center [1176, 528] width 89 height 17
click at [502, 527] on div at bounding box center [500, 535] width 75 height 17
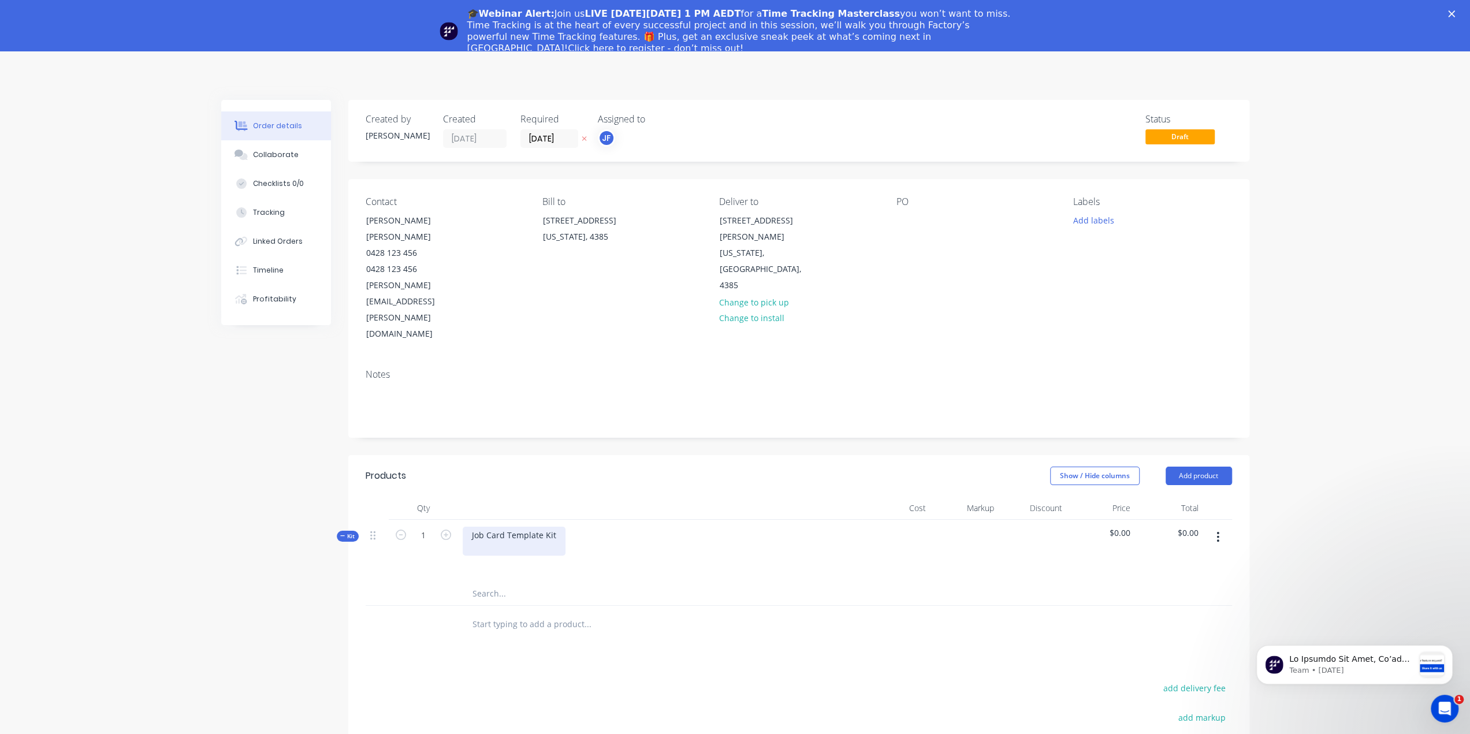
click at [559, 527] on div "Job Card Template Kit" at bounding box center [514, 541] width 103 height 29
click at [266, 513] on div "Created by [PERSON_NAME] Created [DATE] Required [DATE] Assigned to JF Status D…" at bounding box center [735, 519] width 1028 height 838
click at [352, 532] on span "Kit" at bounding box center [347, 536] width 15 height 9
click at [688, 556] on div at bounding box center [660, 564] width 395 height 17
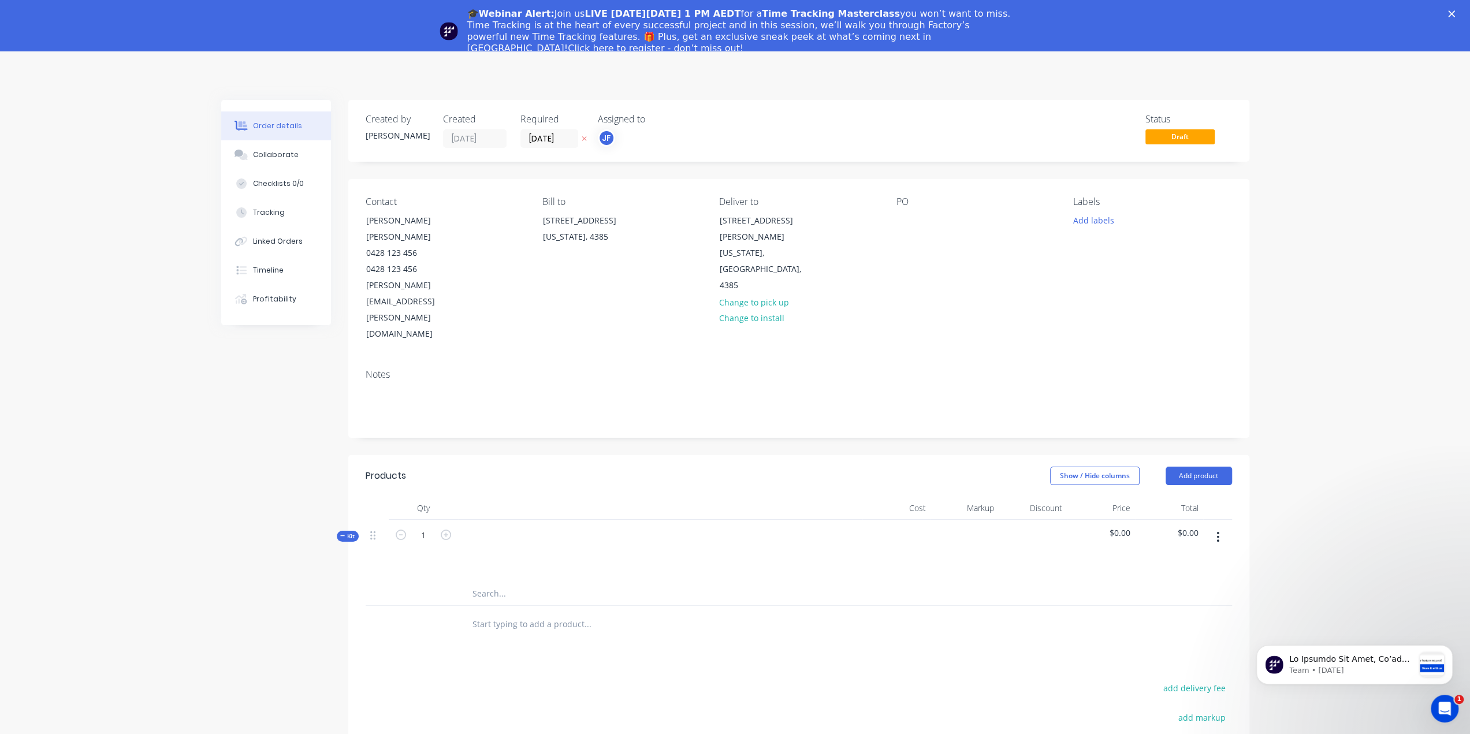
click at [505, 613] on input "text" at bounding box center [587, 624] width 231 height 23
click at [482, 556] on div at bounding box center [481, 564] width 18 height 17
drag, startPoint x: 573, startPoint y: 521, endPoint x: 520, endPoint y: 496, distance: 58.9
click at [572, 582] on input "text" at bounding box center [587, 593] width 231 height 23
click at [502, 520] on div "Labour" at bounding box center [660, 551] width 404 height 62
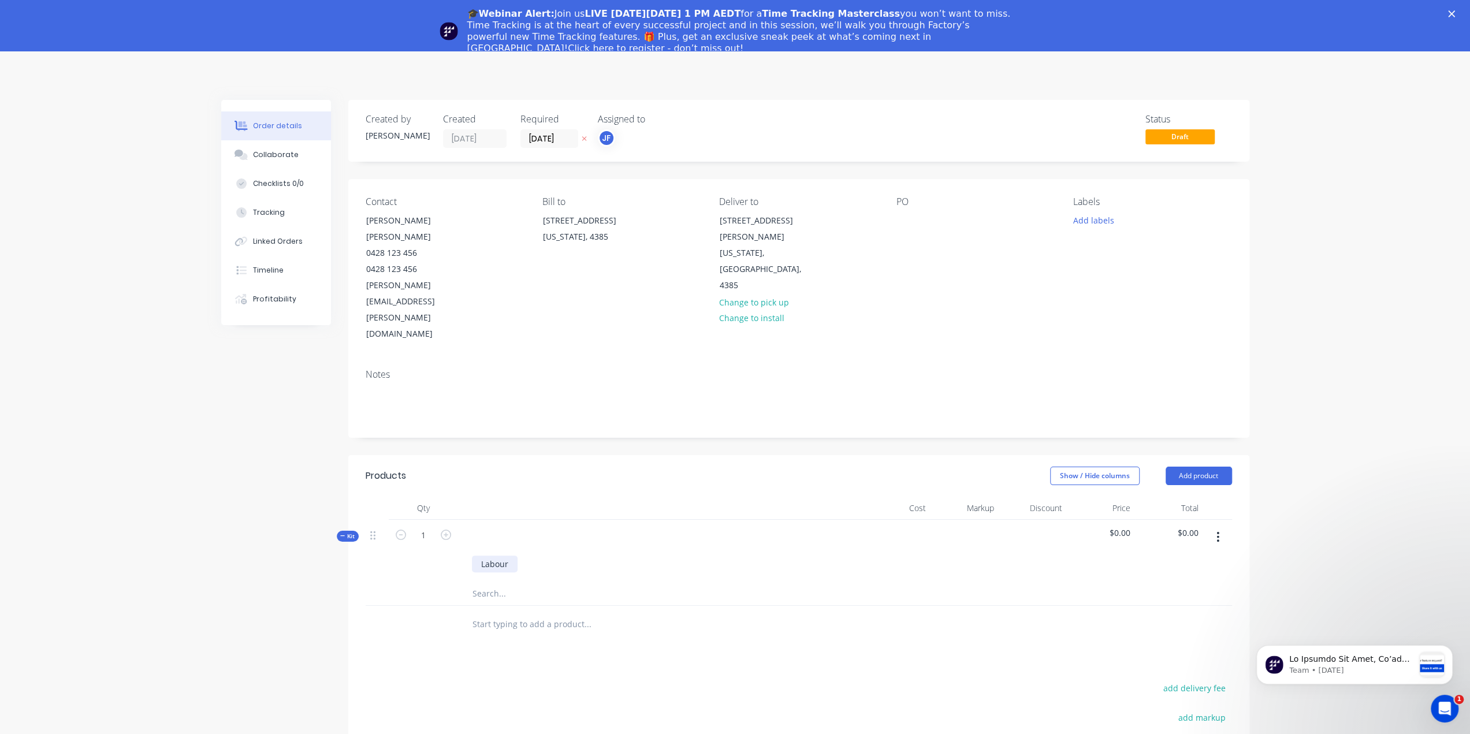
click at [496, 556] on div "Labour" at bounding box center [495, 564] width 46 height 17
click at [490, 582] on input "text" at bounding box center [587, 593] width 231 height 23
type input "K"
click at [505, 556] on div "Labour" at bounding box center [495, 564] width 46 height 17
drag, startPoint x: 511, startPoint y: 495, endPoint x: 467, endPoint y: 499, distance: 44.1
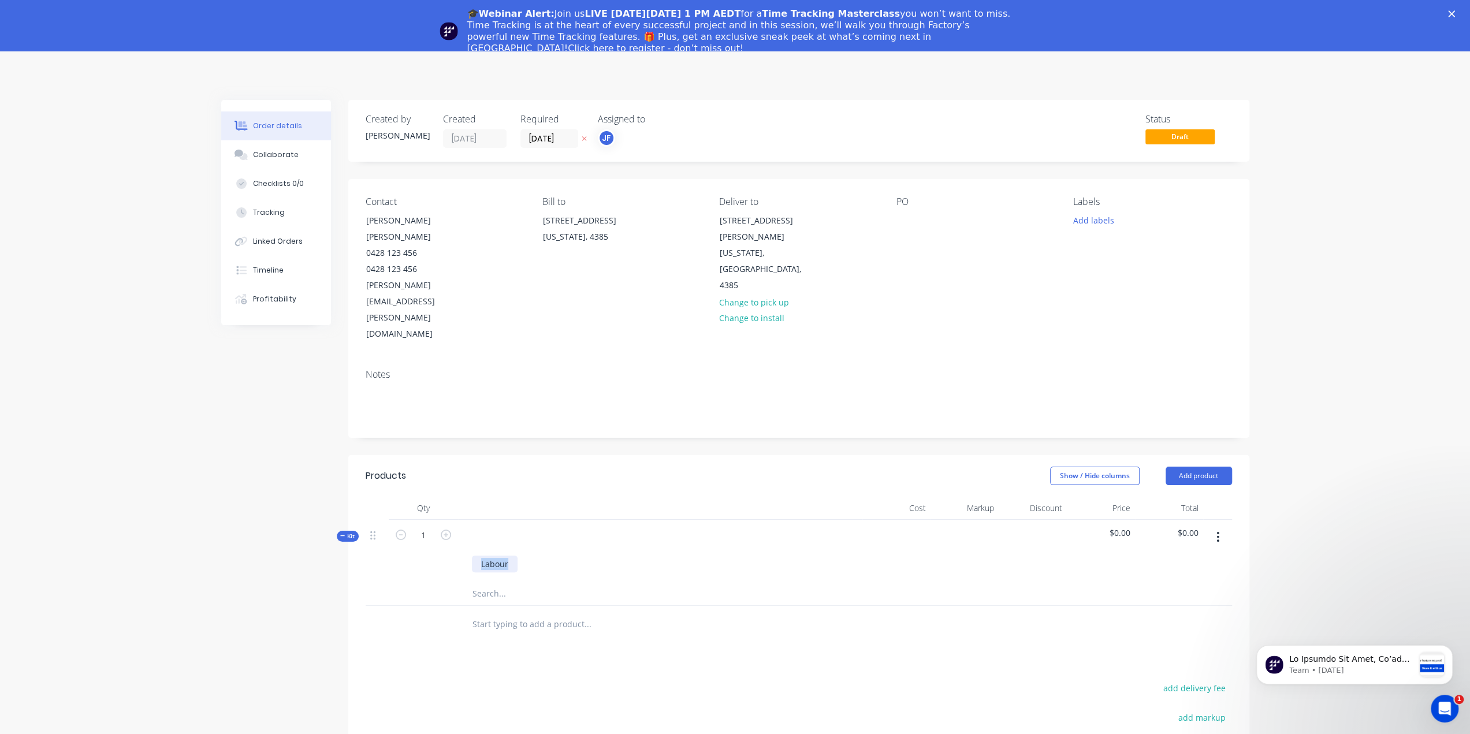
click at [467, 556] on div "Labour" at bounding box center [660, 564] width 395 height 17
click at [601, 520] on div at bounding box center [660, 551] width 404 height 62
click at [344, 533] on icon "button" at bounding box center [342, 536] width 5 height 6
click at [374, 530] on icon at bounding box center [372, 535] width 5 height 10
click at [354, 532] on span "Kit" at bounding box center [347, 536] width 15 height 9
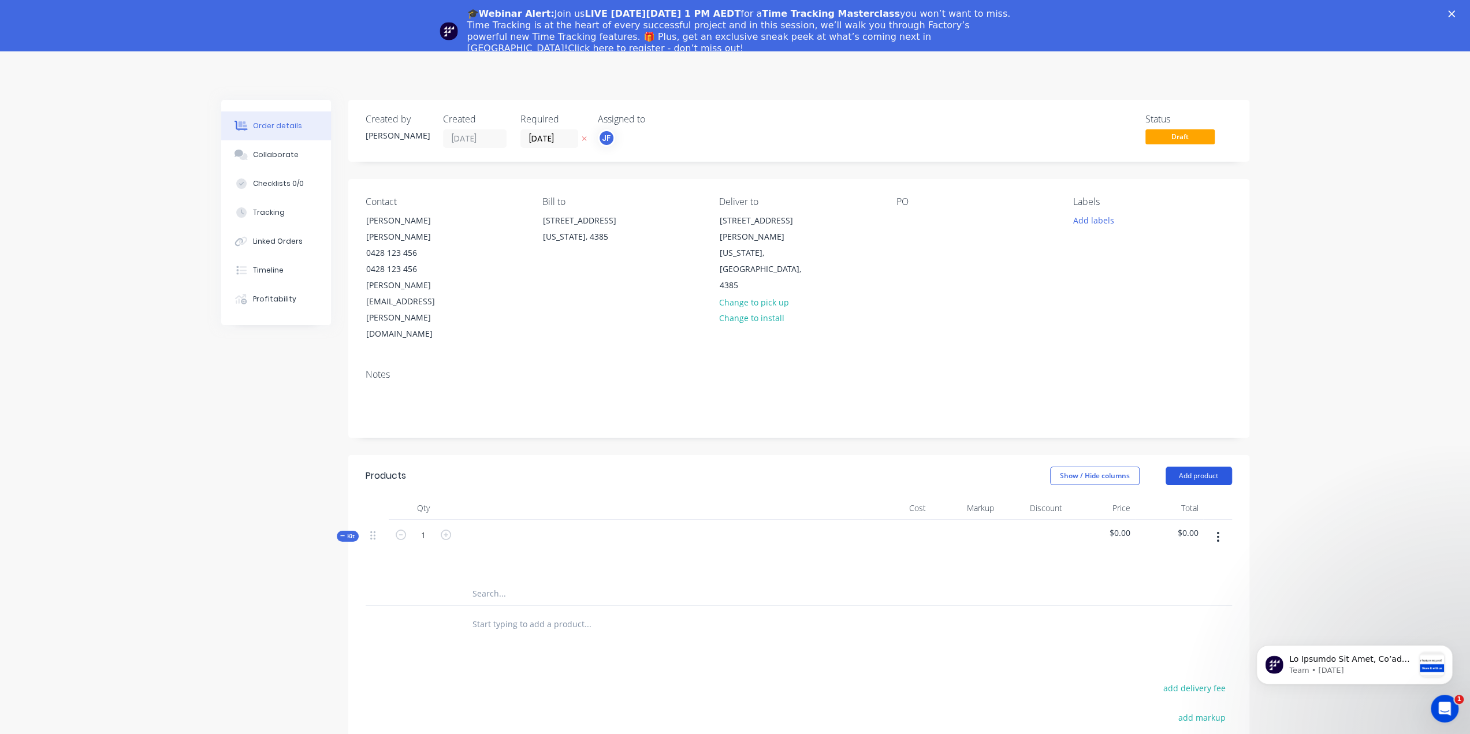
click at [1197, 467] on button "Add product" at bounding box center [1198, 476] width 66 height 18
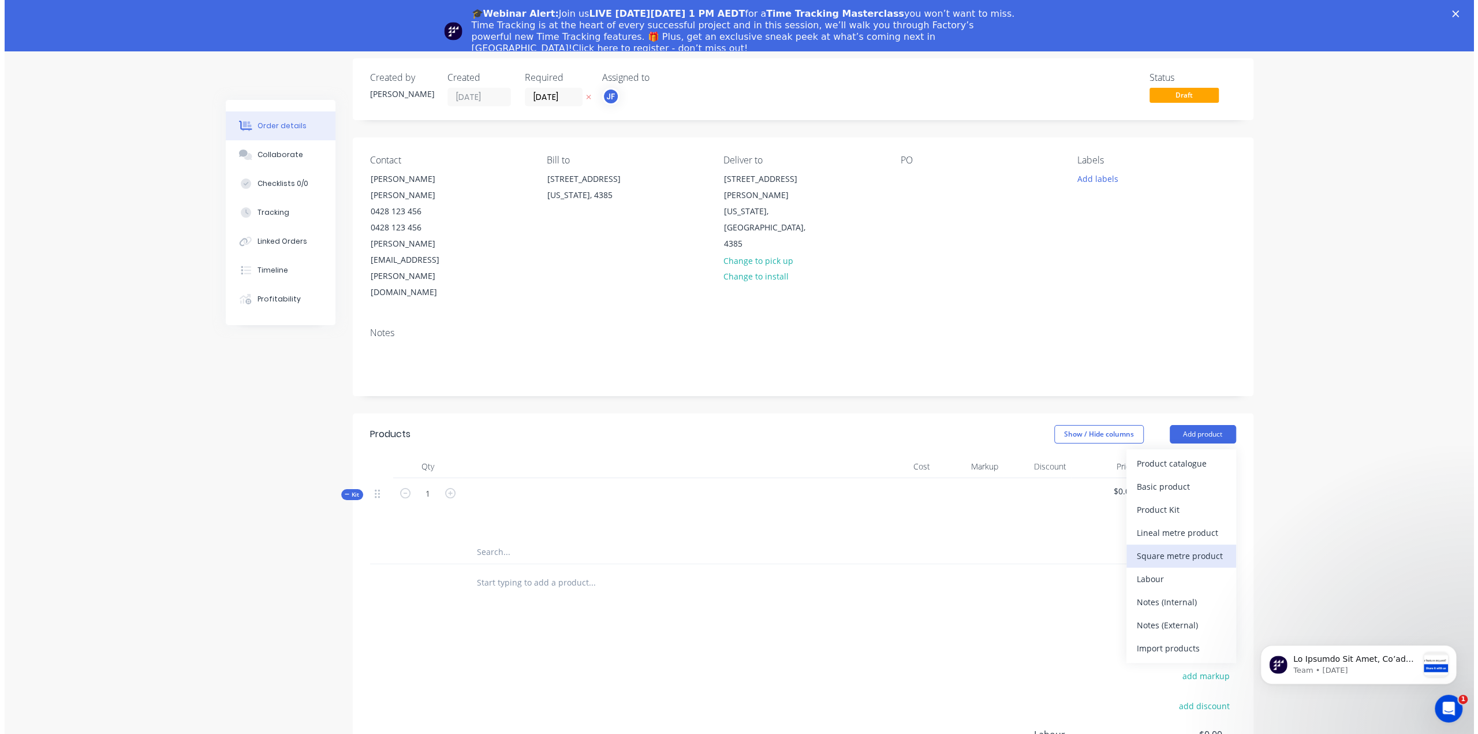
scroll to position [58, 0]
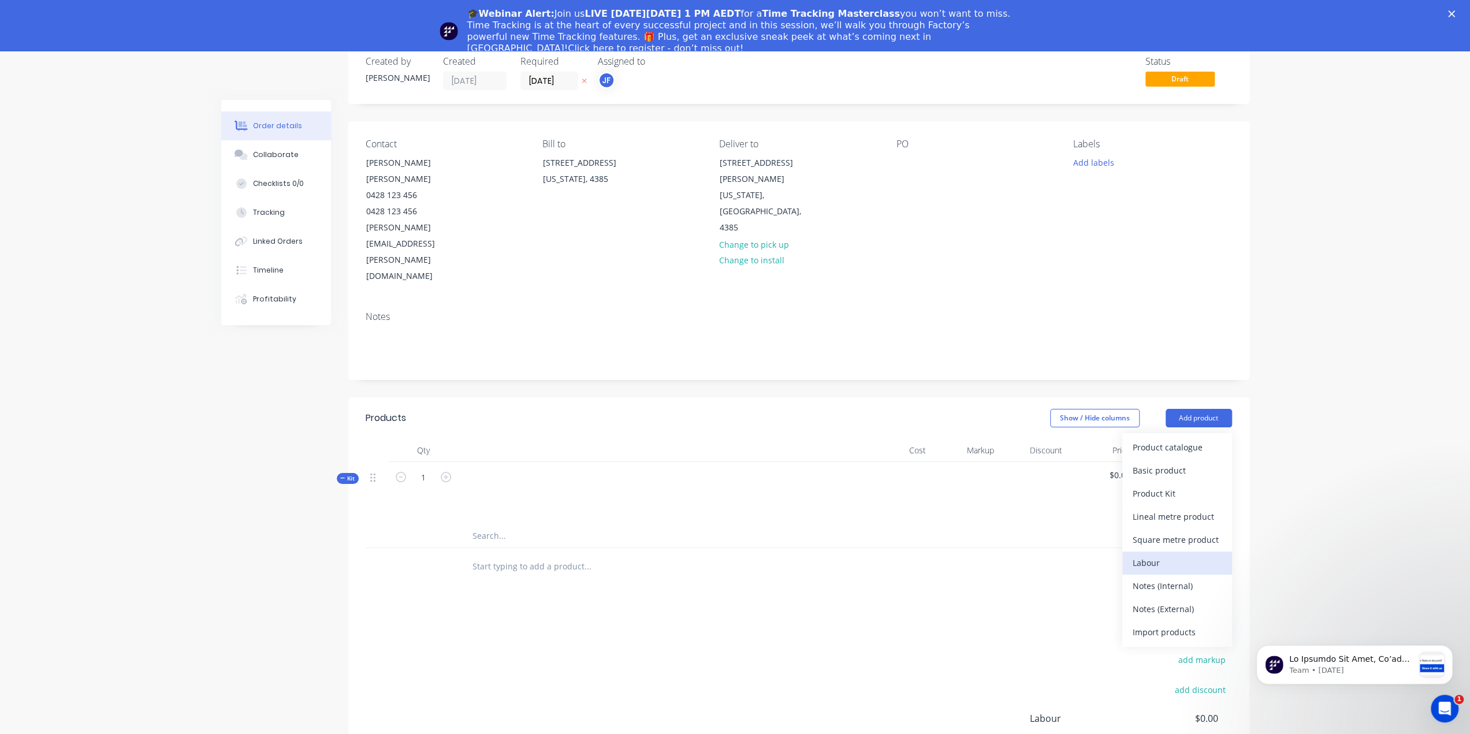
click at [1155, 554] on div "Labour" at bounding box center [1176, 562] width 89 height 17
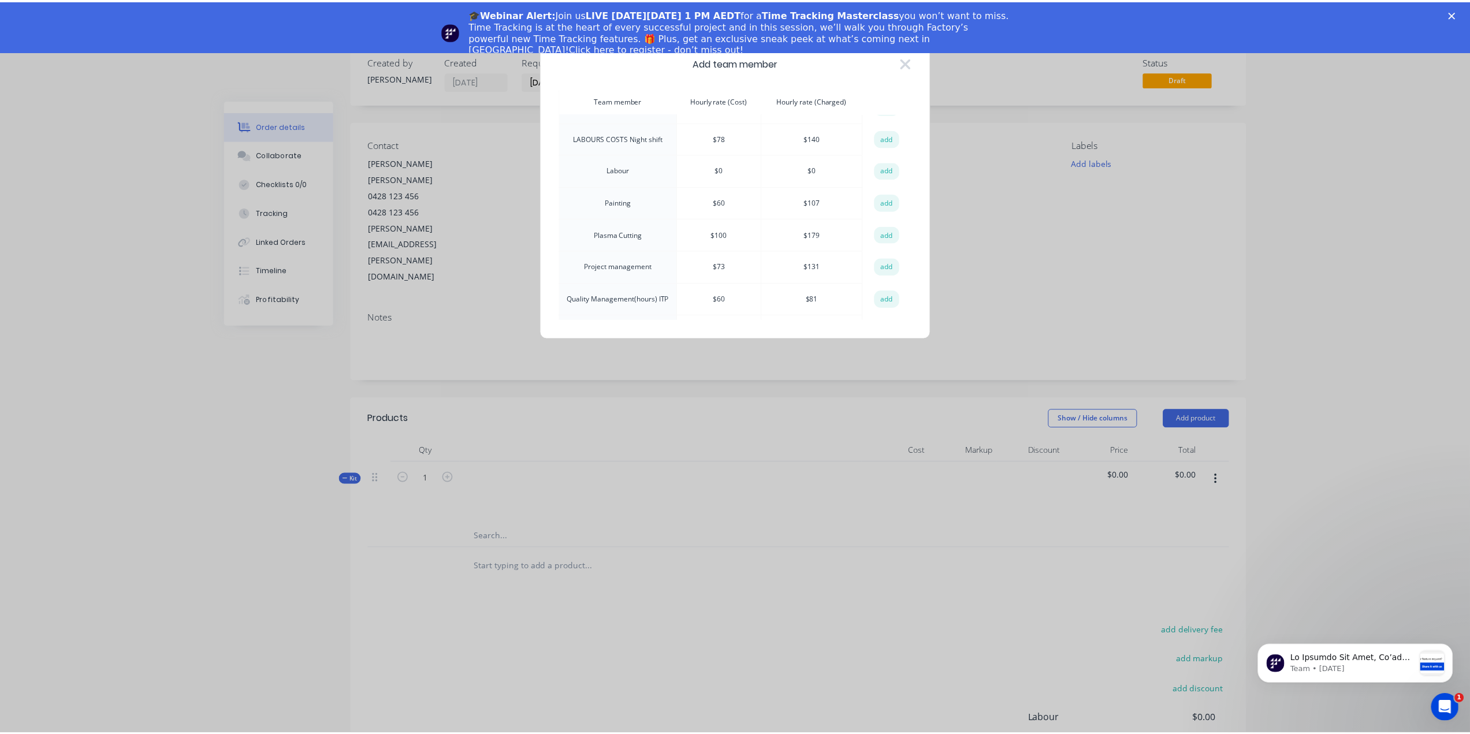
scroll to position [116, 0]
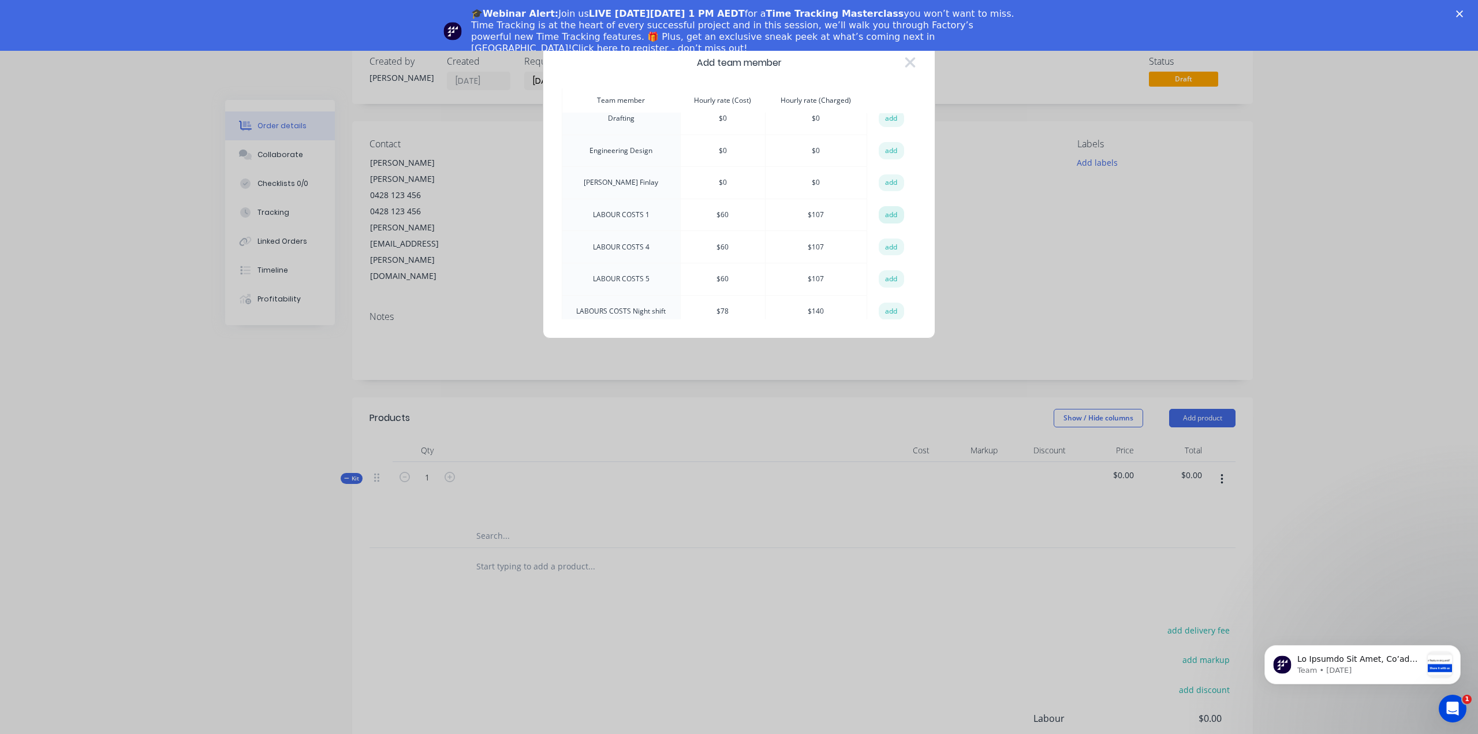
click at [893, 206] on button "add" at bounding box center [891, 214] width 25 height 17
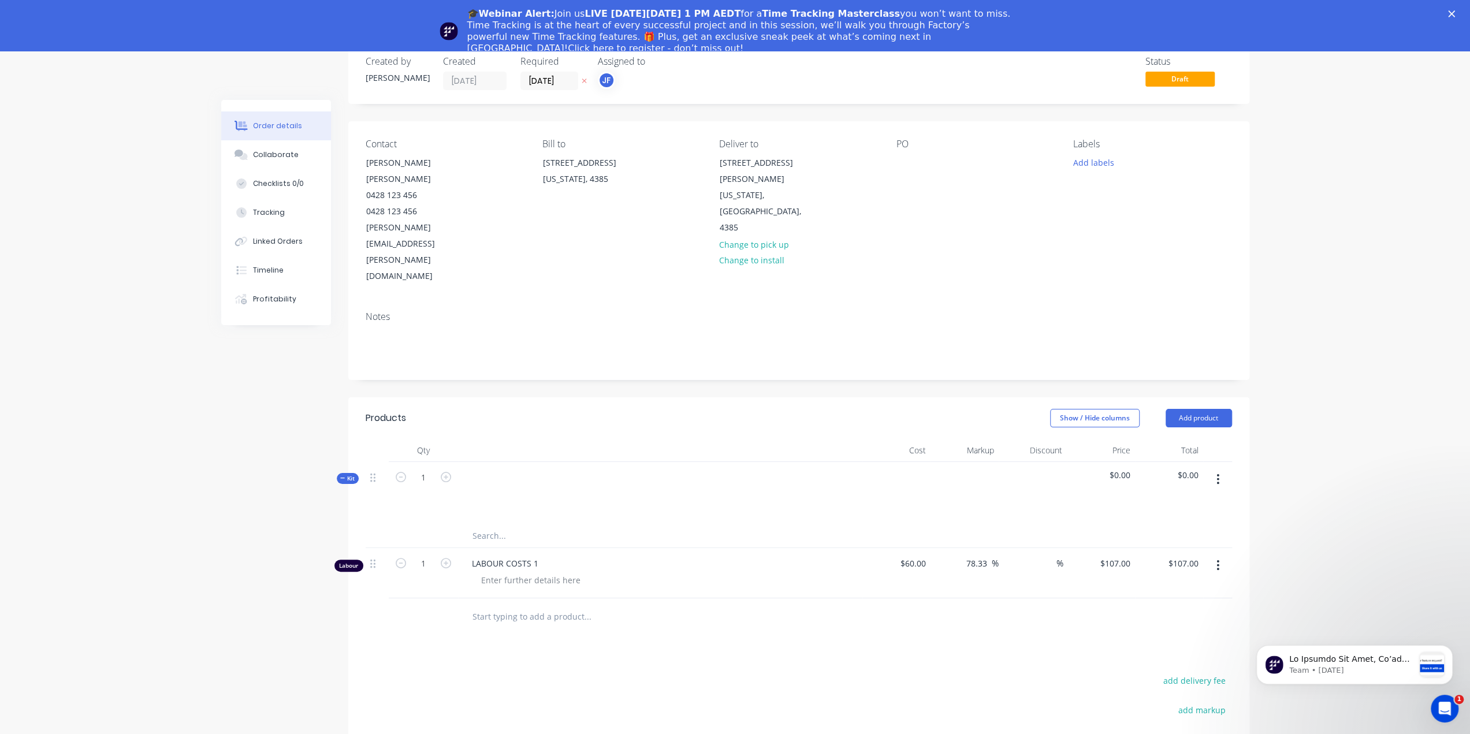
click at [1221, 469] on button "button" at bounding box center [1217, 479] width 27 height 21
click at [1059, 462] on div at bounding box center [1032, 493] width 68 height 62
click at [375, 469] on div at bounding box center [377, 477] width 14 height 16
click at [350, 474] on span "Kit" at bounding box center [347, 478] width 15 height 9
click at [344, 475] on icon "button" at bounding box center [342, 478] width 5 height 6
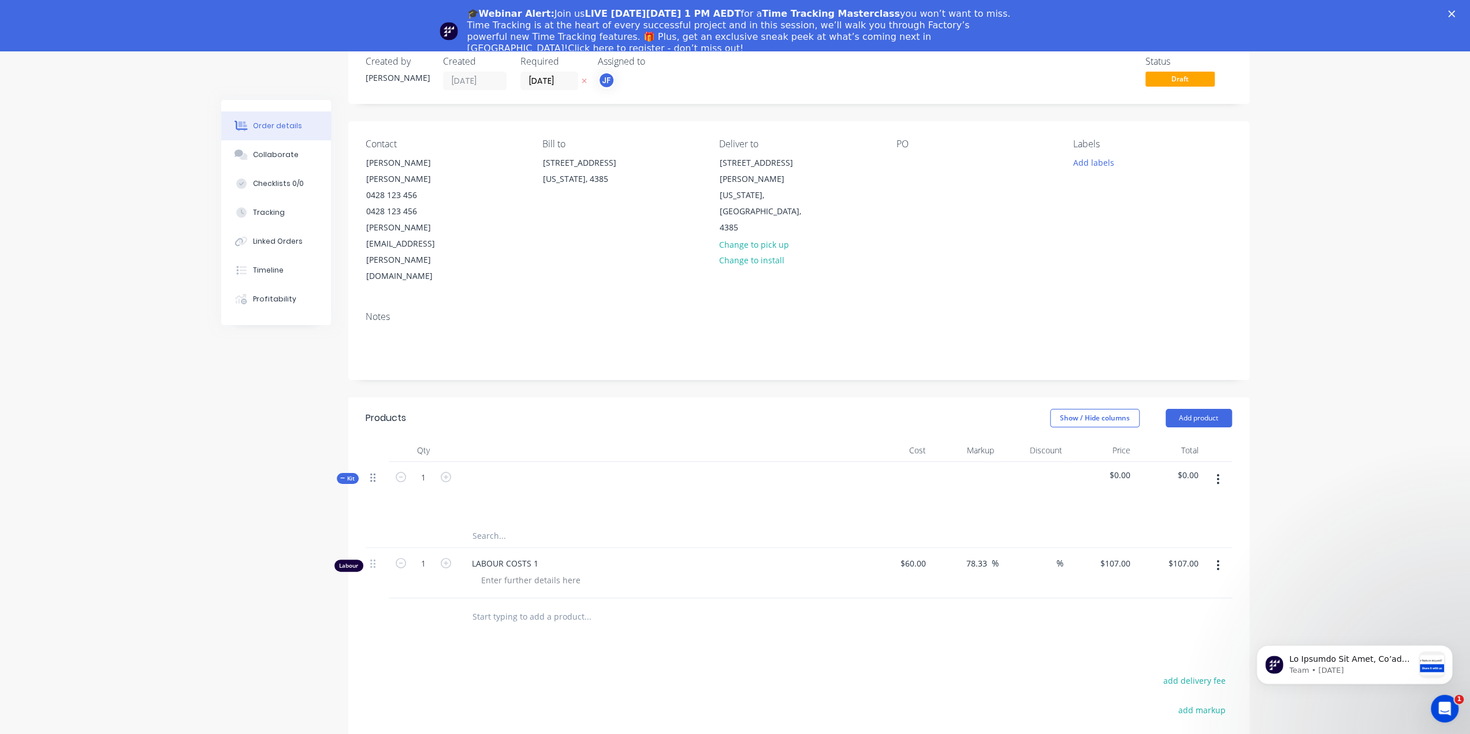
click at [371, 472] on icon at bounding box center [372, 477] width 5 height 10
click at [352, 474] on span "Kit" at bounding box center [347, 478] width 15 height 9
click at [1220, 469] on button "button" at bounding box center [1217, 479] width 27 height 21
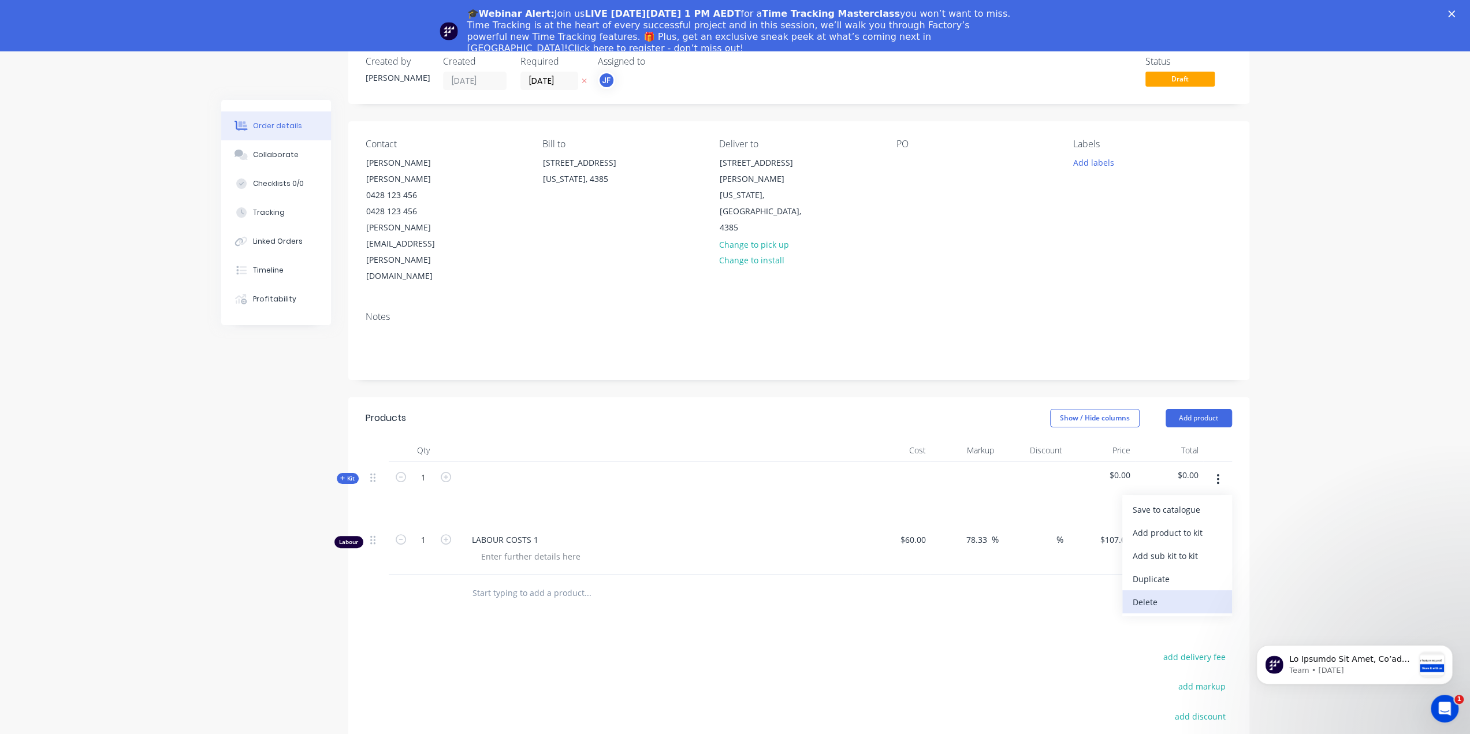
click at [1139, 594] on div "Delete" at bounding box center [1176, 602] width 89 height 17
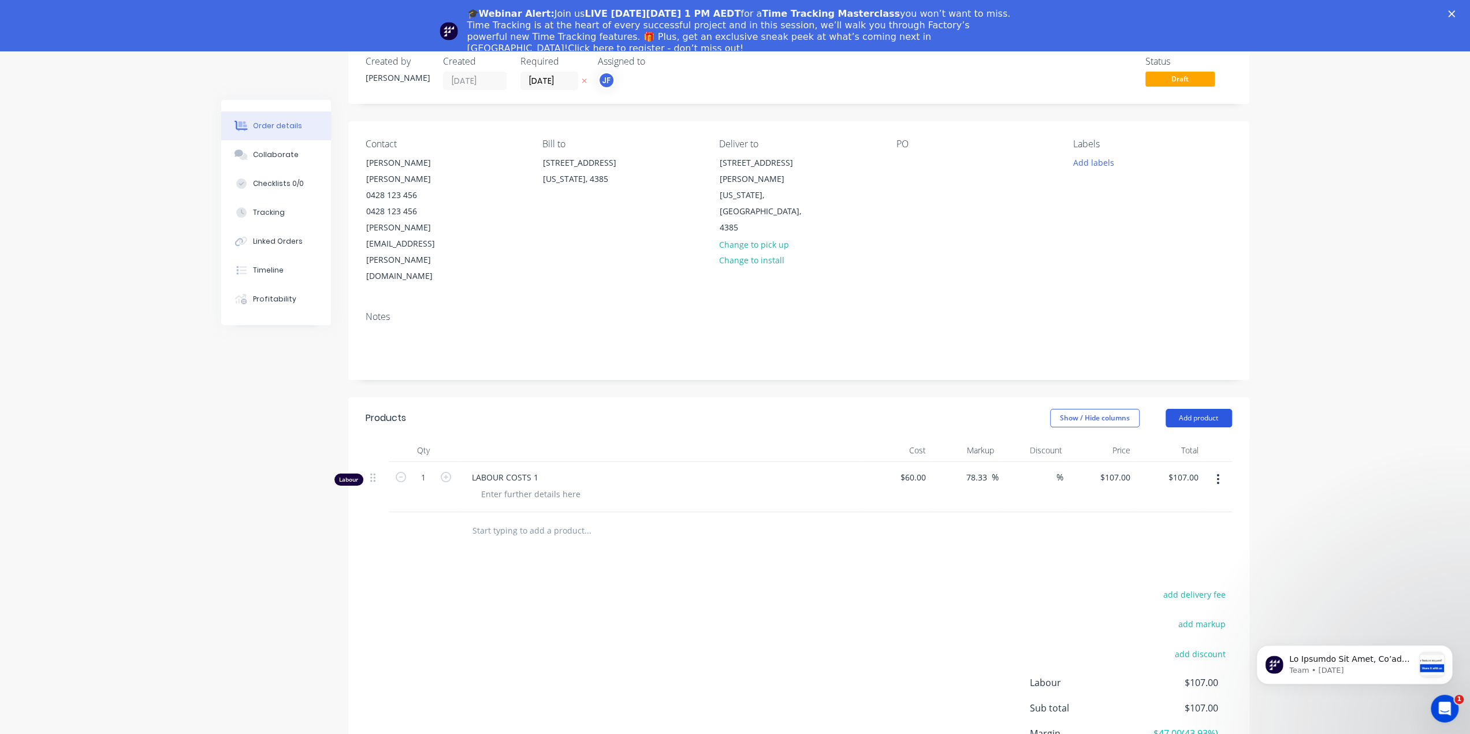
click at [1191, 409] on button "Add product" at bounding box center [1198, 418] width 66 height 18
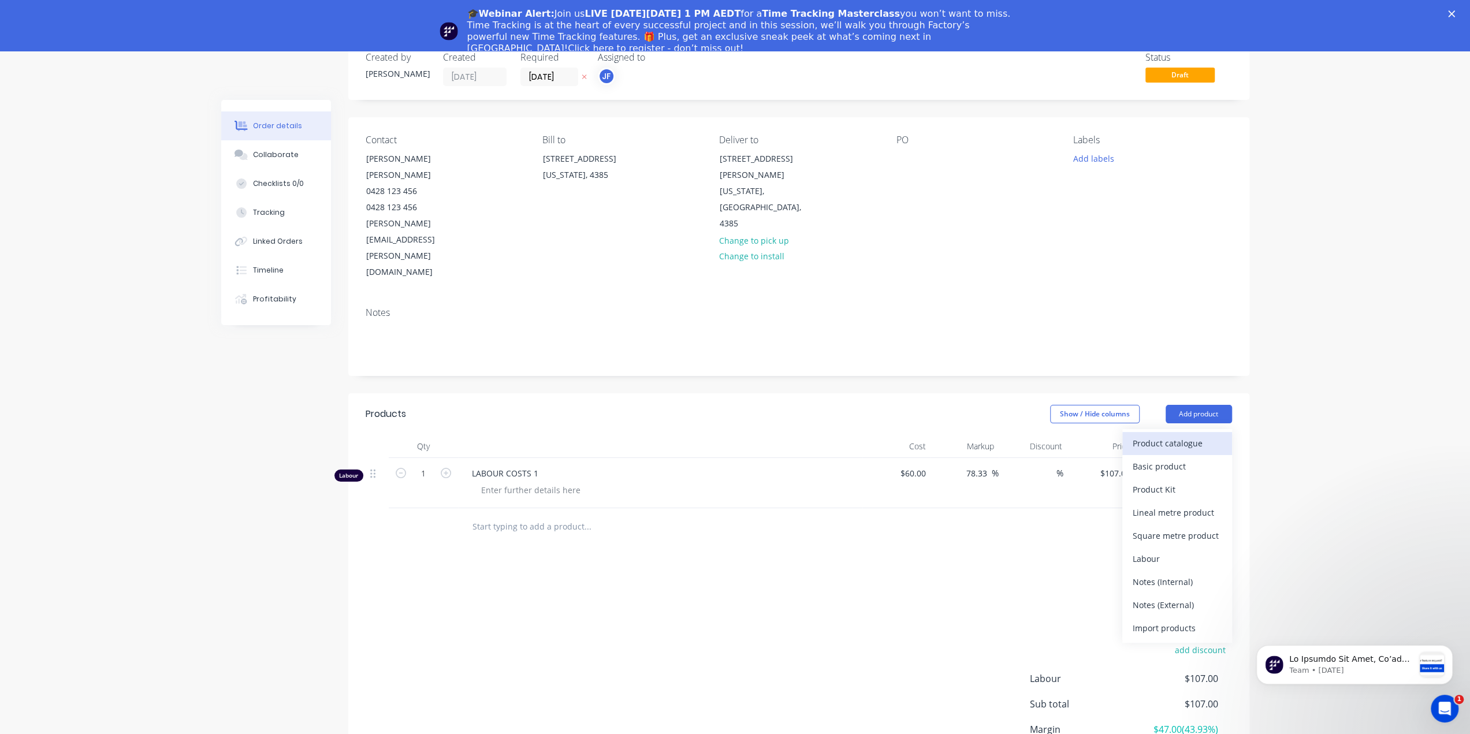
scroll to position [44, 0]
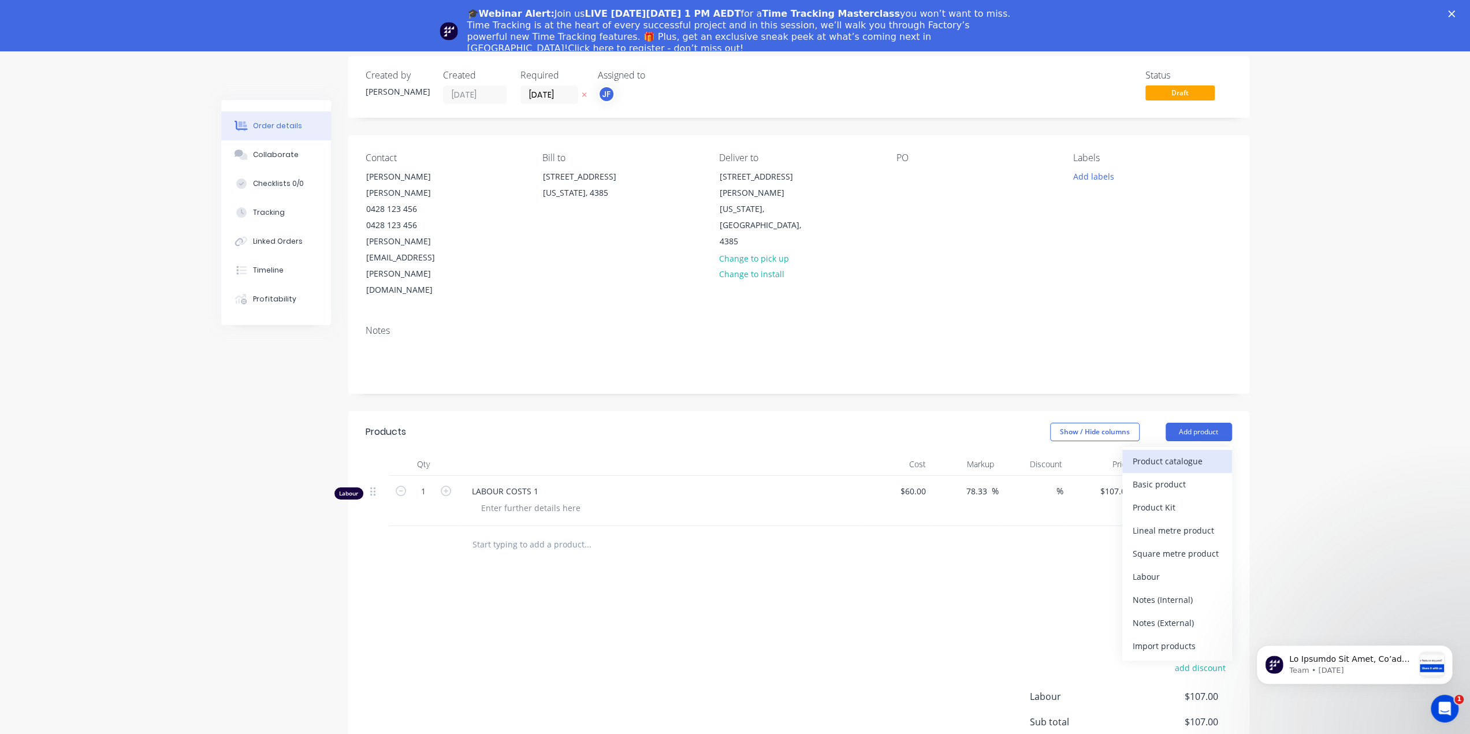
click at [1164, 453] on div "Product catalogue" at bounding box center [1176, 461] width 89 height 17
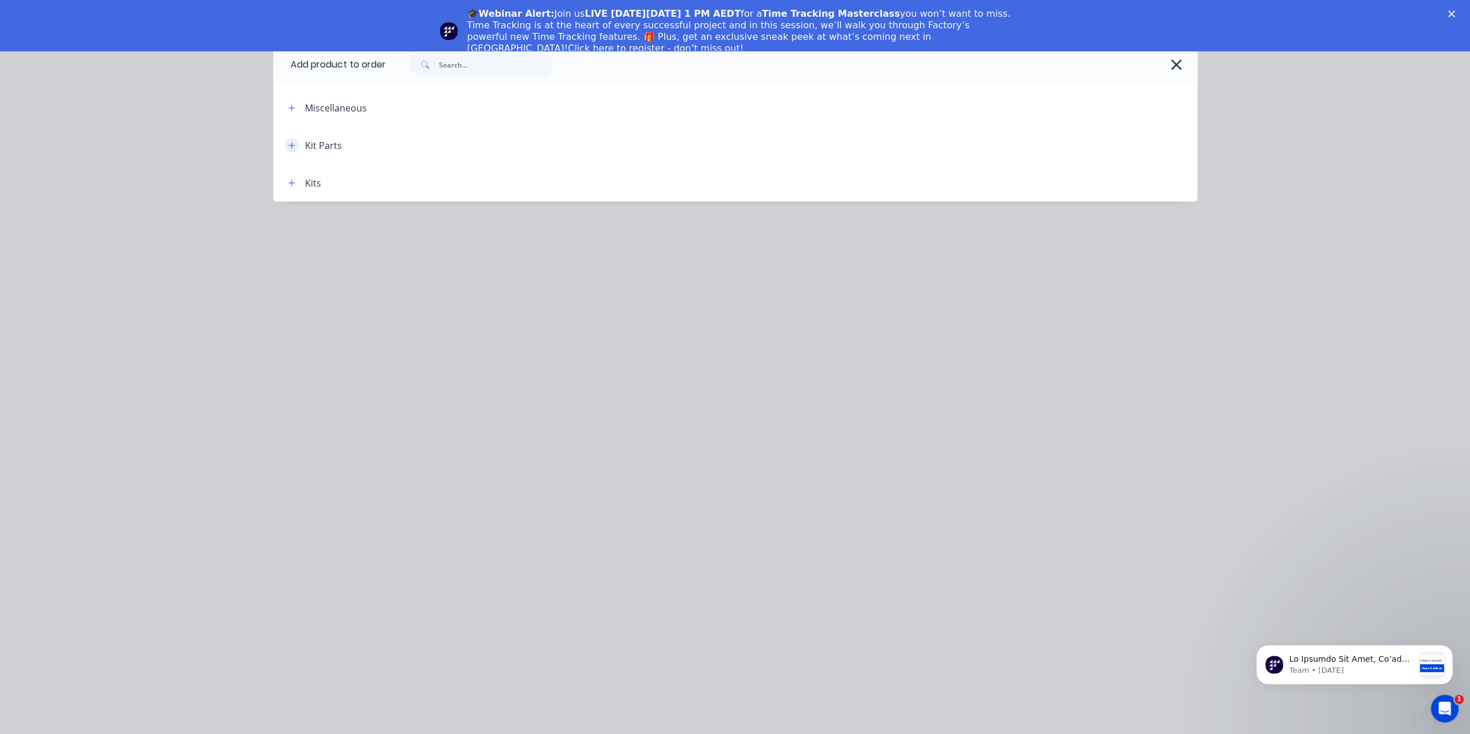
click at [291, 143] on icon "button" at bounding box center [291, 145] width 7 height 8
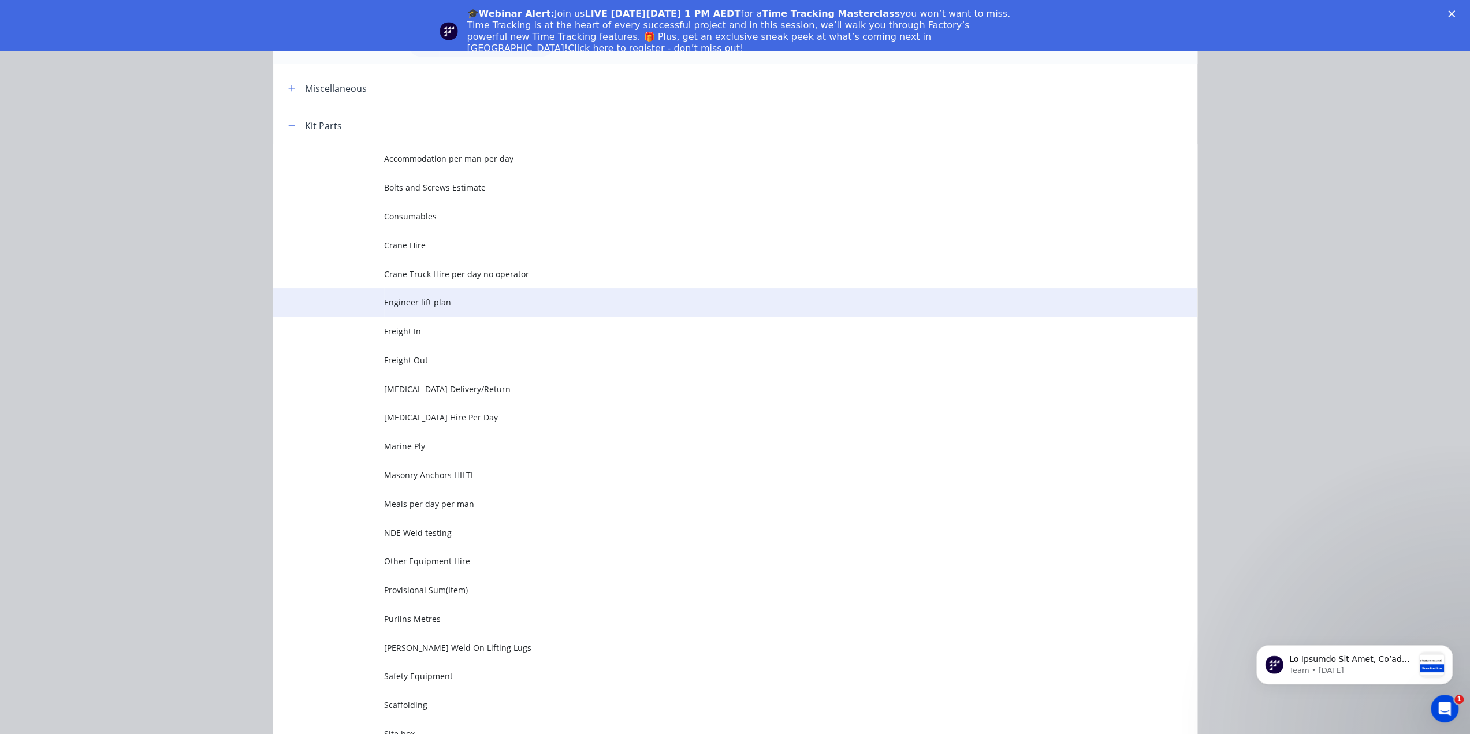
scroll to position [5, 0]
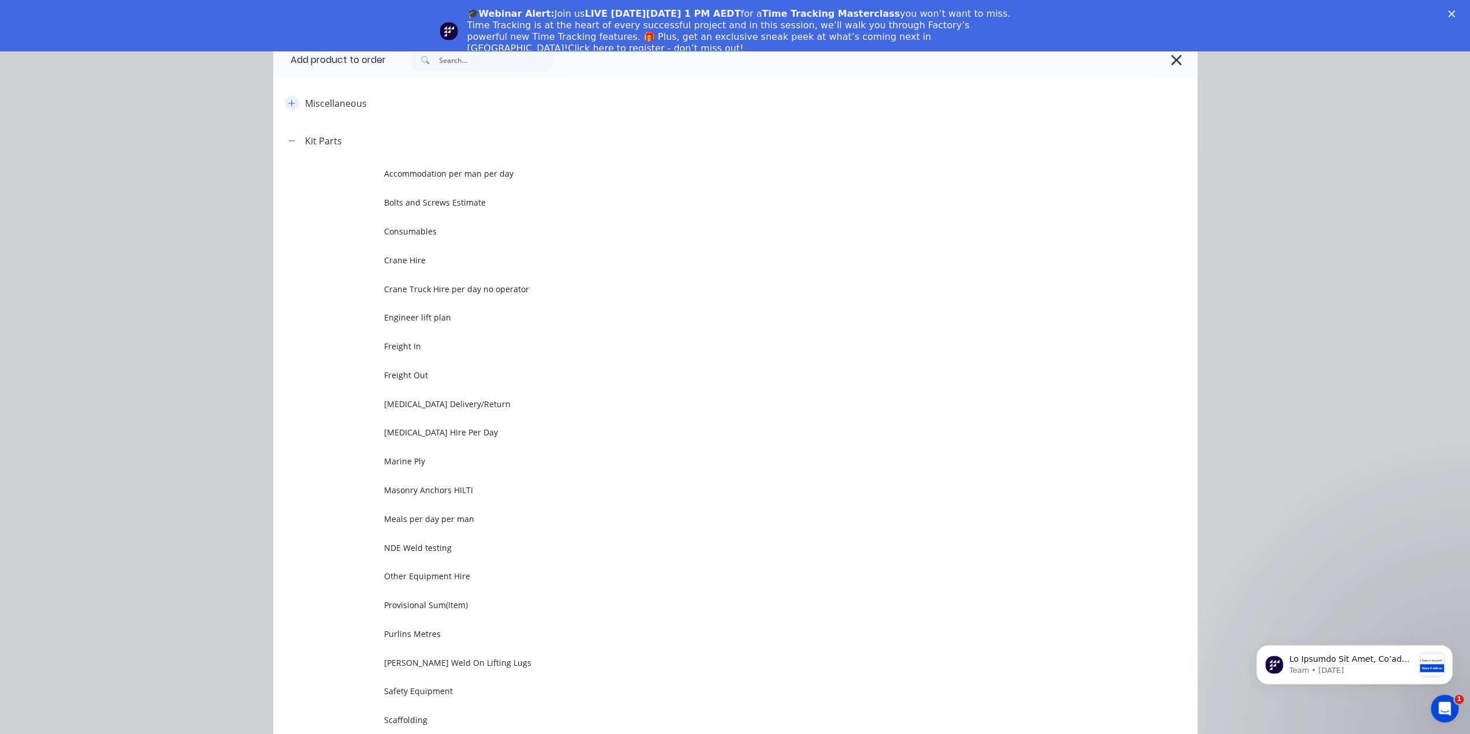
click at [288, 102] on icon "button" at bounding box center [291, 103] width 7 height 8
click at [288, 101] on icon "button" at bounding box center [291, 103] width 7 height 8
click at [288, 102] on icon "button" at bounding box center [291, 103] width 7 height 8
click at [290, 105] on icon "button" at bounding box center [291, 103] width 7 height 8
click at [288, 140] on icon "button" at bounding box center [291, 141] width 7 height 8
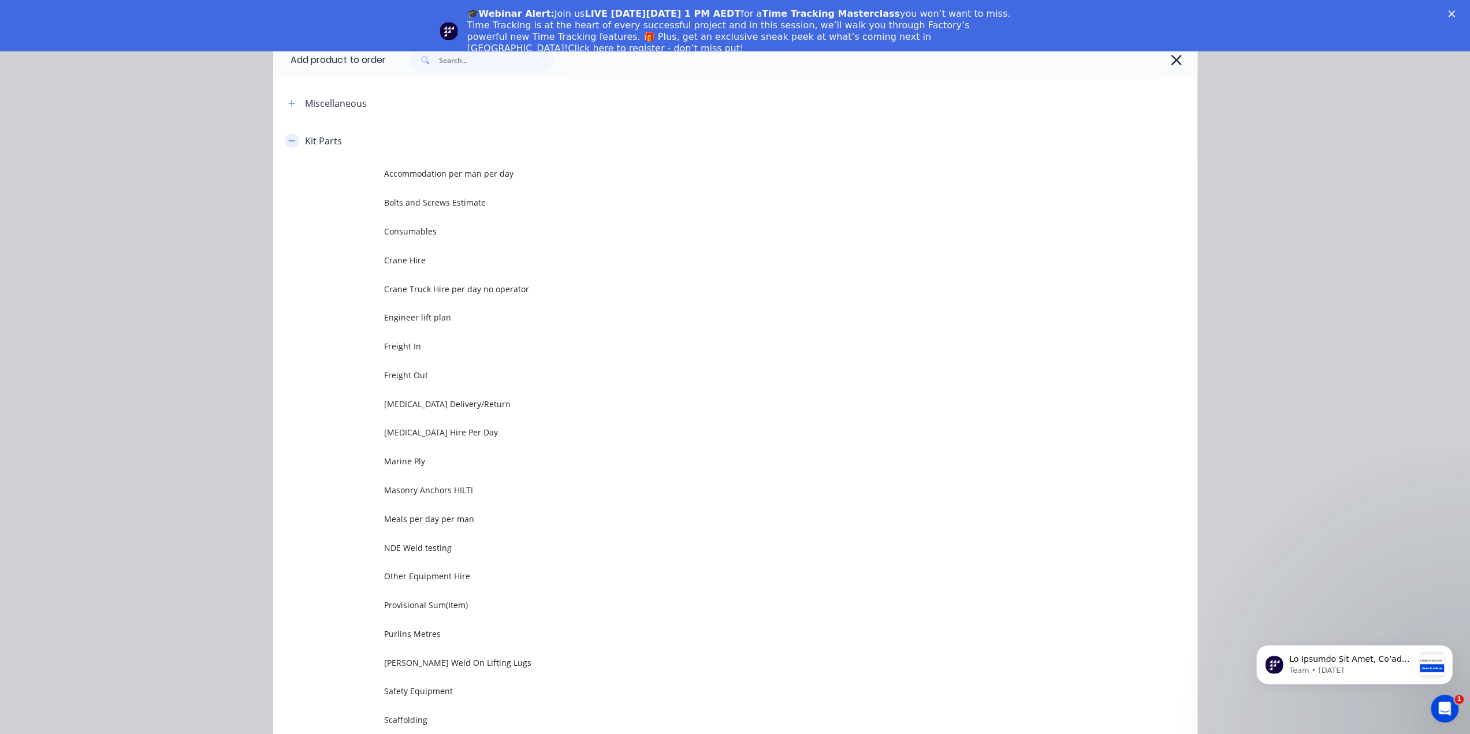
scroll to position [0, 0]
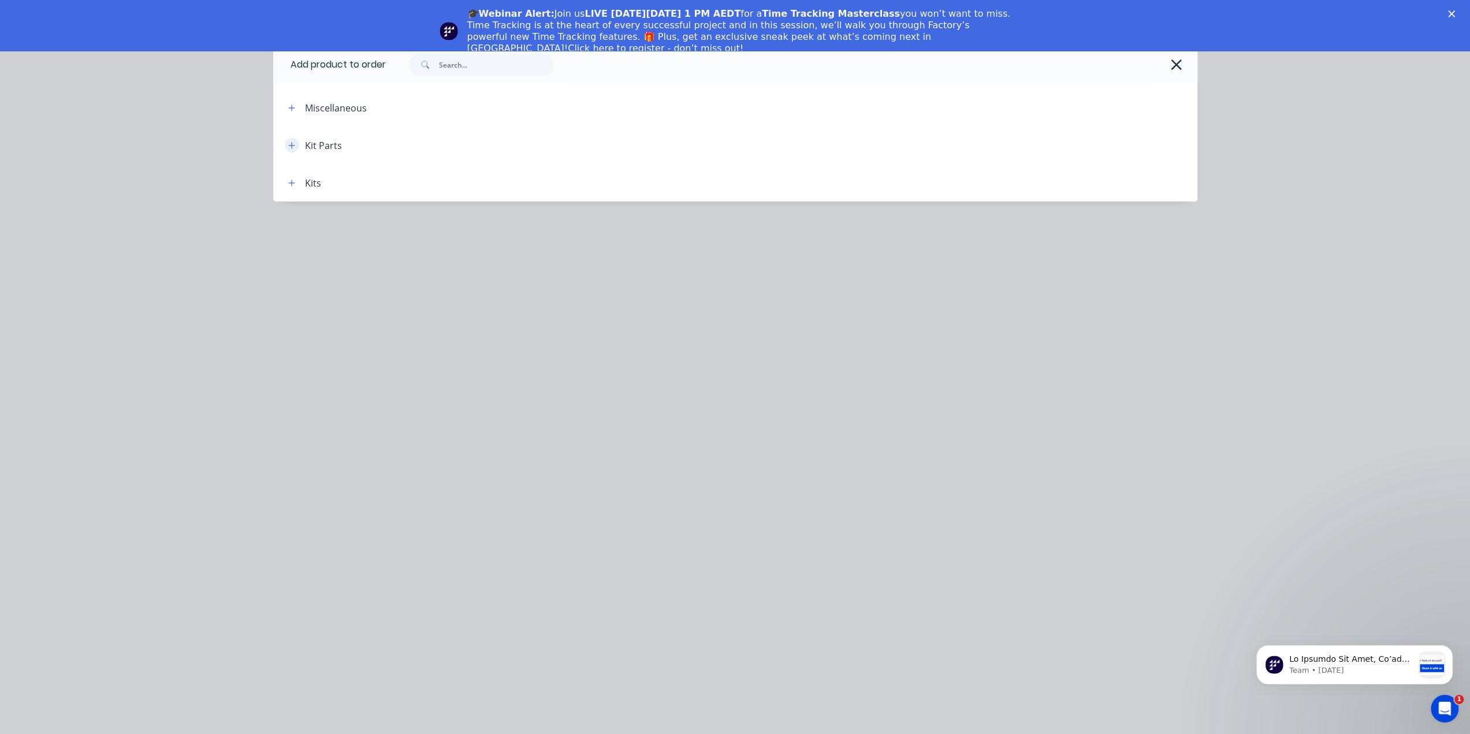
click at [288, 141] on icon "button" at bounding box center [291, 145] width 7 height 8
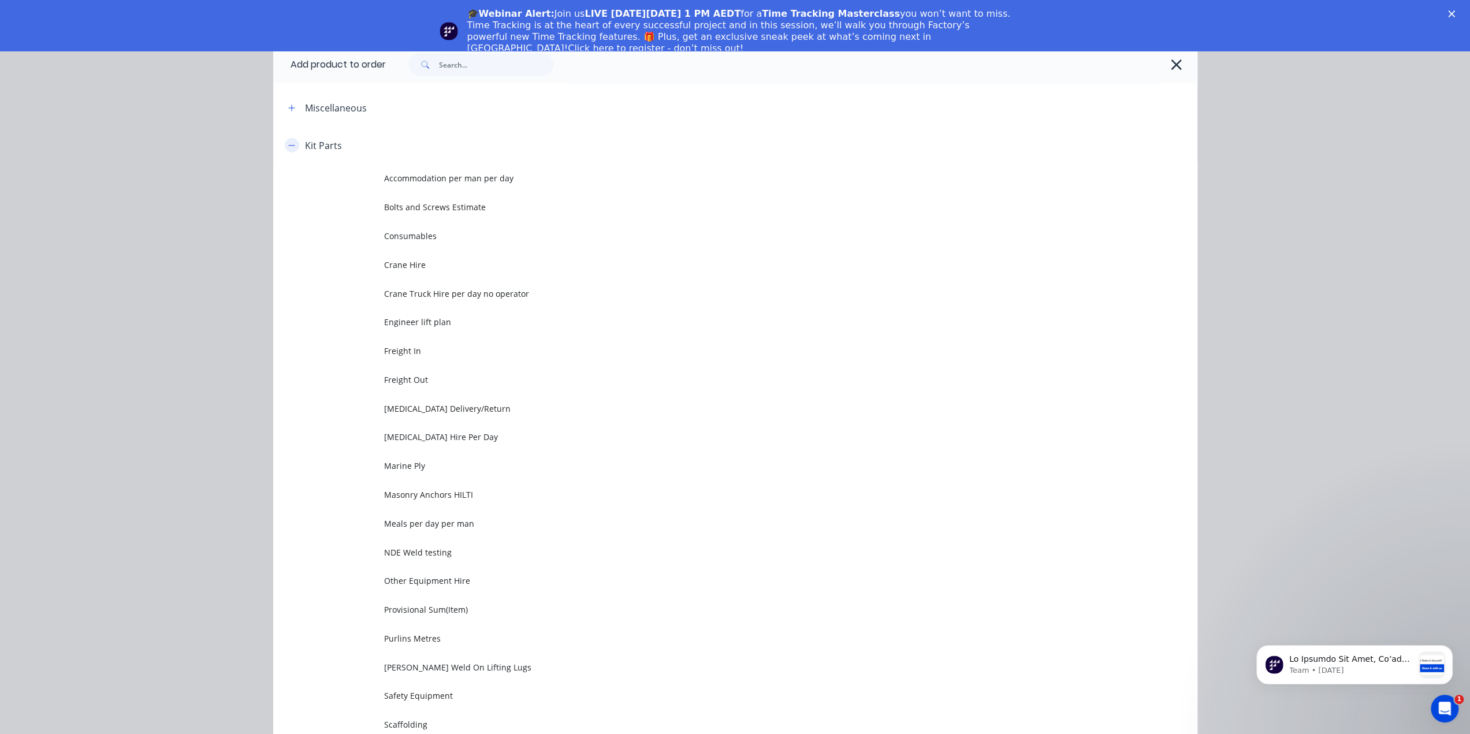
click at [288, 146] on icon "button" at bounding box center [291, 145] width 7 height 8
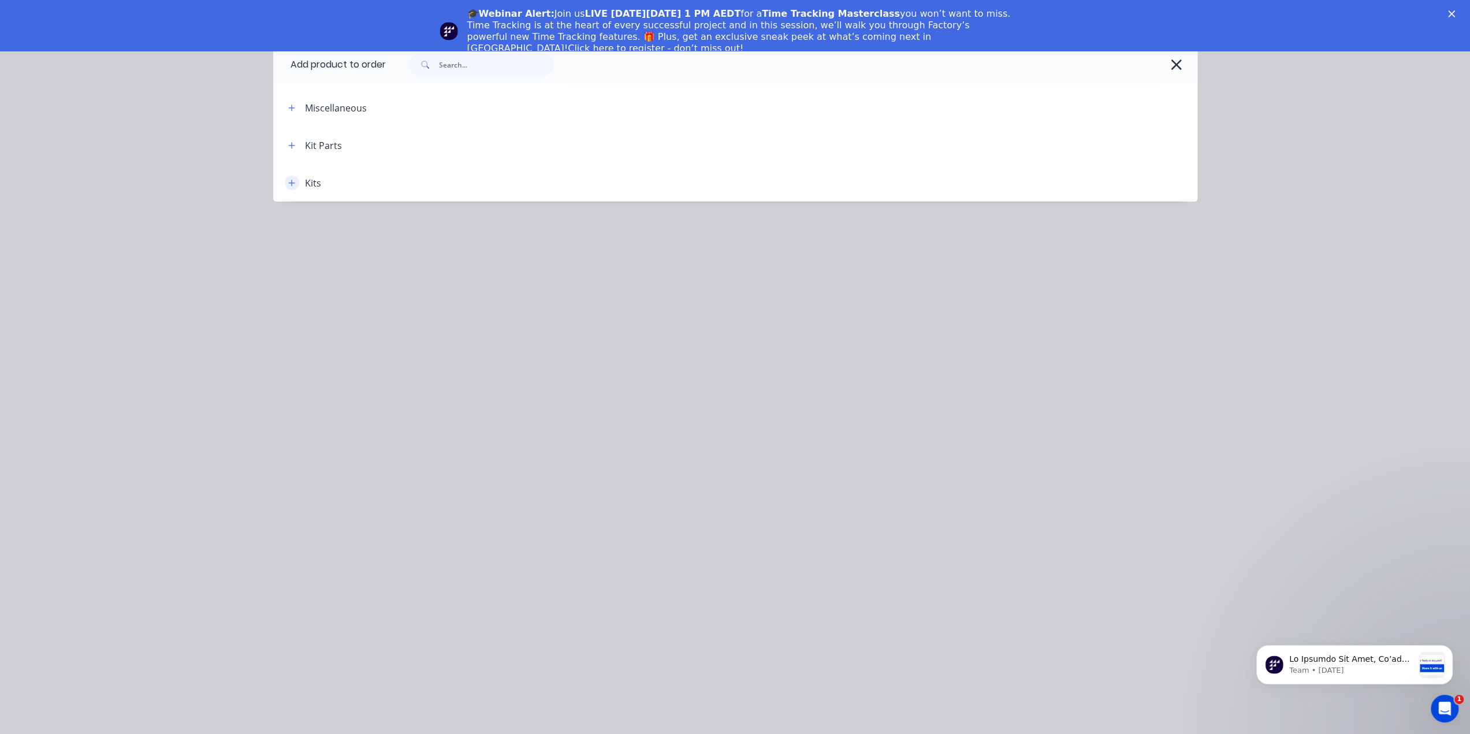
click at [295, 185] on icon "button" at bounding box center [291, 183] width 7 height 8
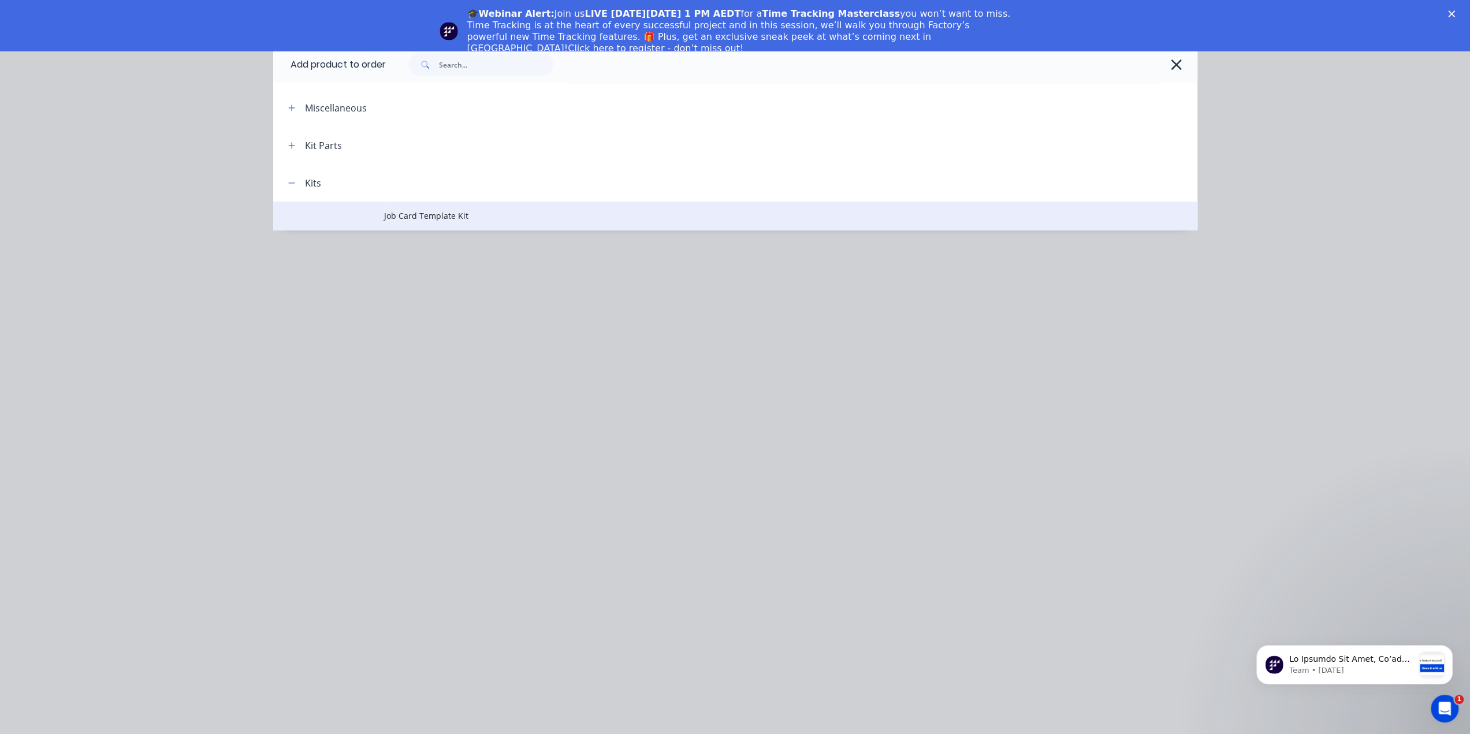
click at [413, 218] on span "Job Card Template Kit" at bounding box center [709, 216] width 650 height 12
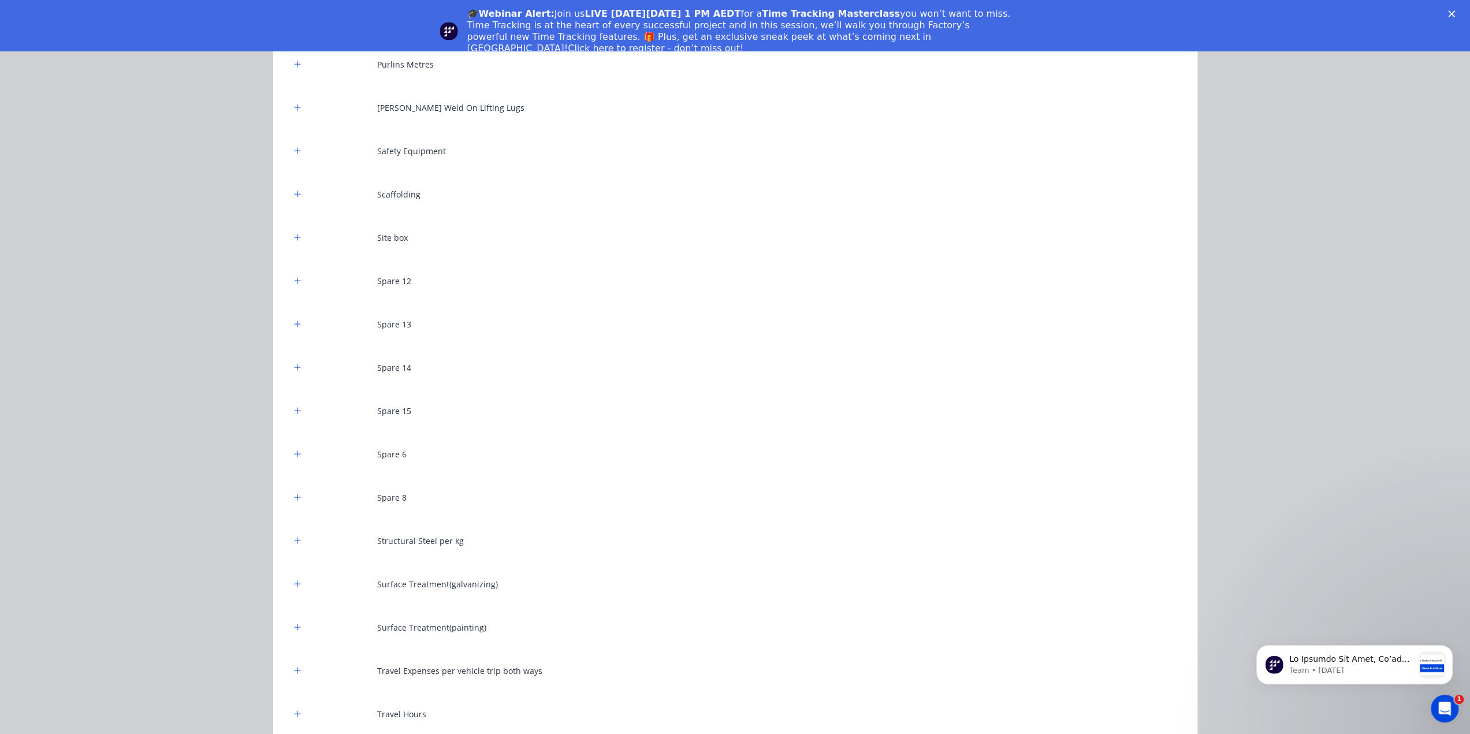
scroll to position [808, 0]
click at [294, 541] on icon "button" at bounding box center [297, 540] width 7 height 8
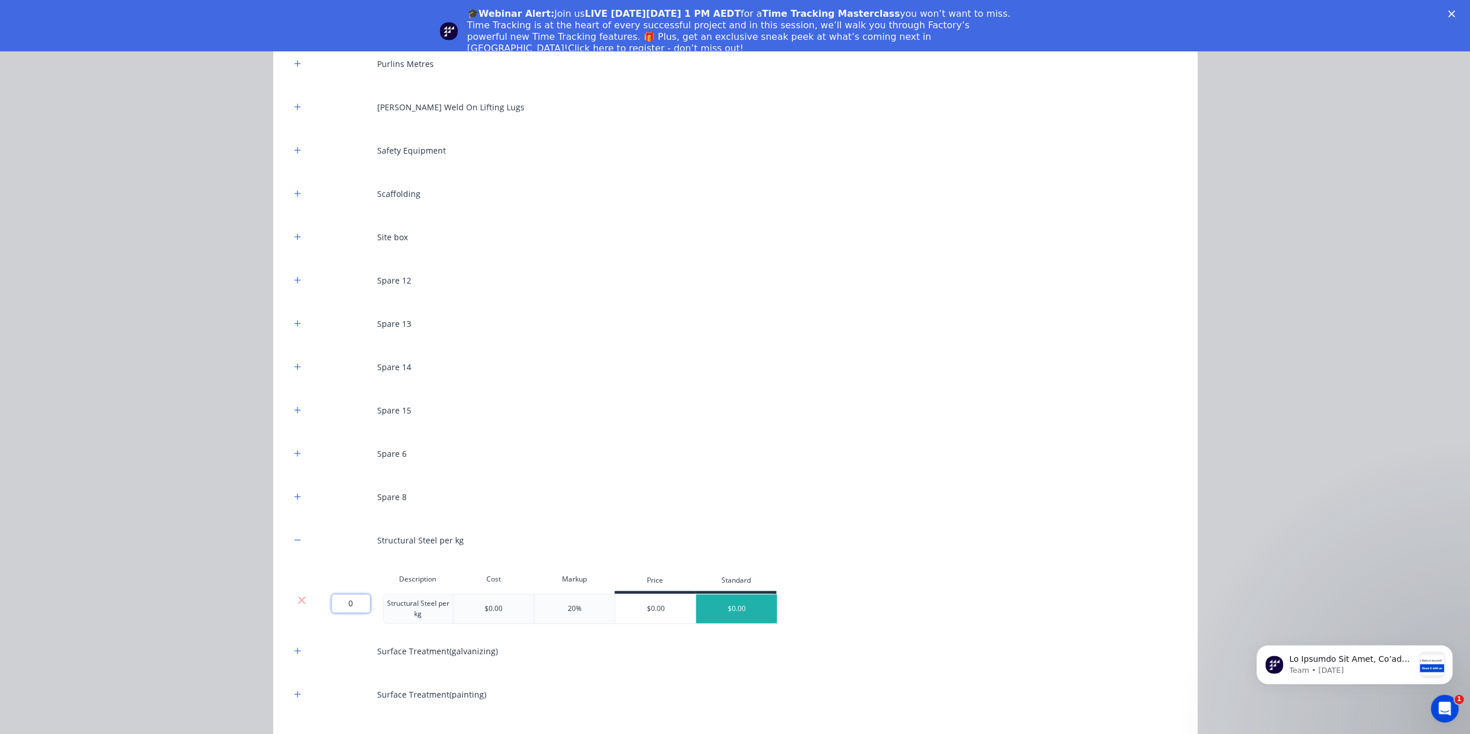
click at [349, 605] on input "0" at bounding box center [350, 603] width 39 height 18
type input "3000"
click at [509, 610] on div "$0.00" at bounding box center [493, 609] width 81 height 30
click at [498, 608] on div "$0.00" at bounding box center [493, 609] width 81 height 30
click at [491, 610] on div "$0.00" at bounding box center [494, 608] width 18 height 10
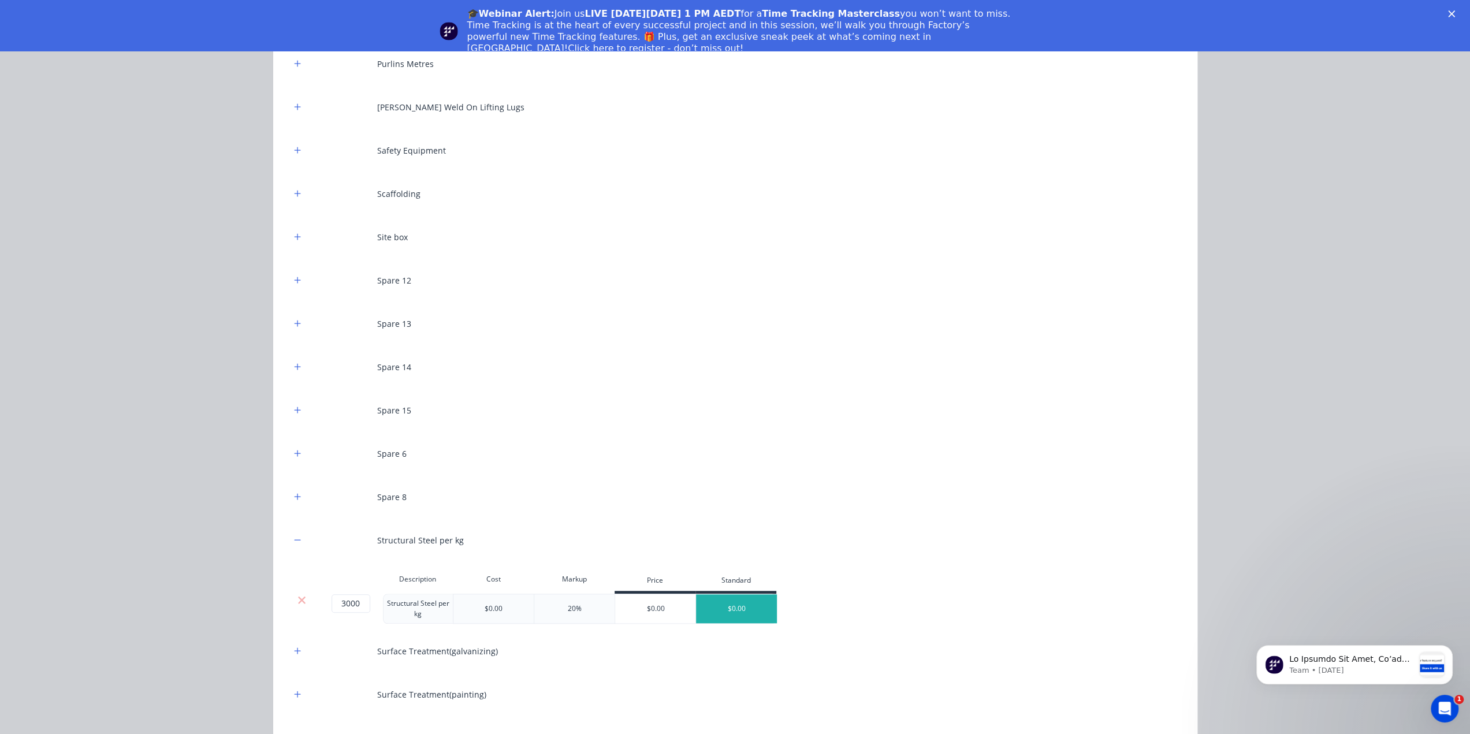
click at [490, 603] on div "$0.00" at bounding box center [494, 608] width 18 height 10
click at [736, 602] on div "$0.00" at bounding box center [736, 608] width 81 height 29
click at [668, 612] on div "$0.00" at bounding box center [655, 608] width 81 height 29
click at [508, 605] on div "$0.00" at bounding box center [493, 609] width 81 height 30
click at [665, 612] on div "$0.00" at bounding box center [655, 608] width 81 height 29
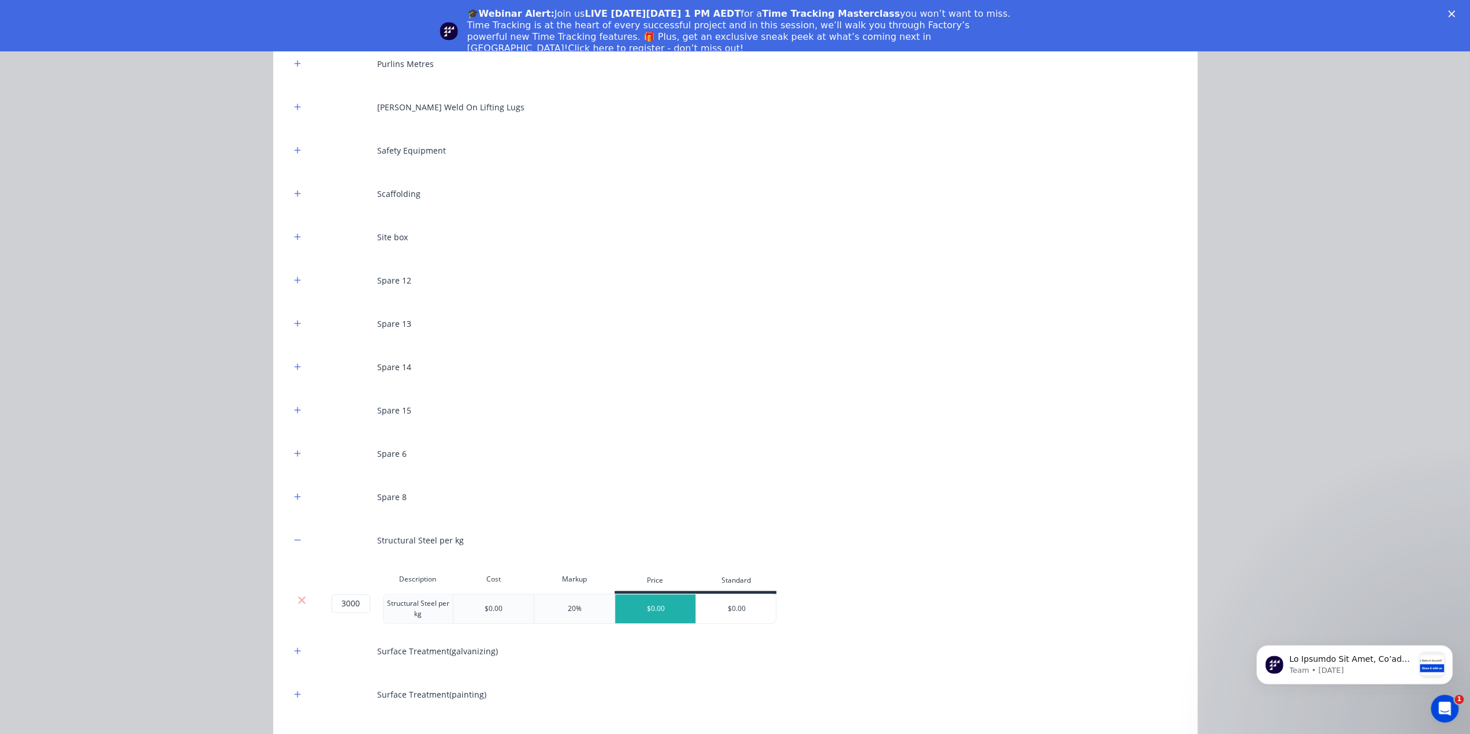
click at [661, 495] on div "Spare 8" at bounding box center [734, 497] width 889 height 32
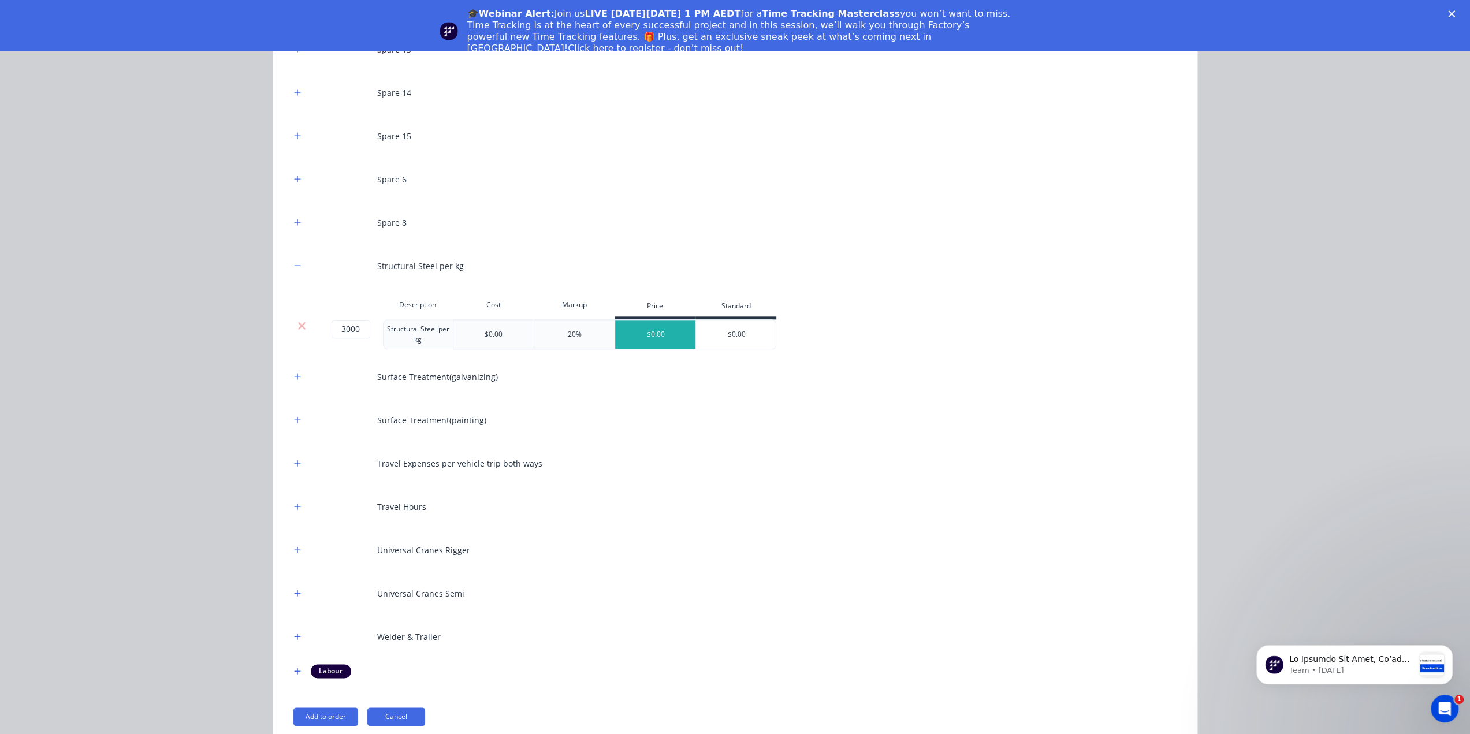
scroll to position [1135, 0]
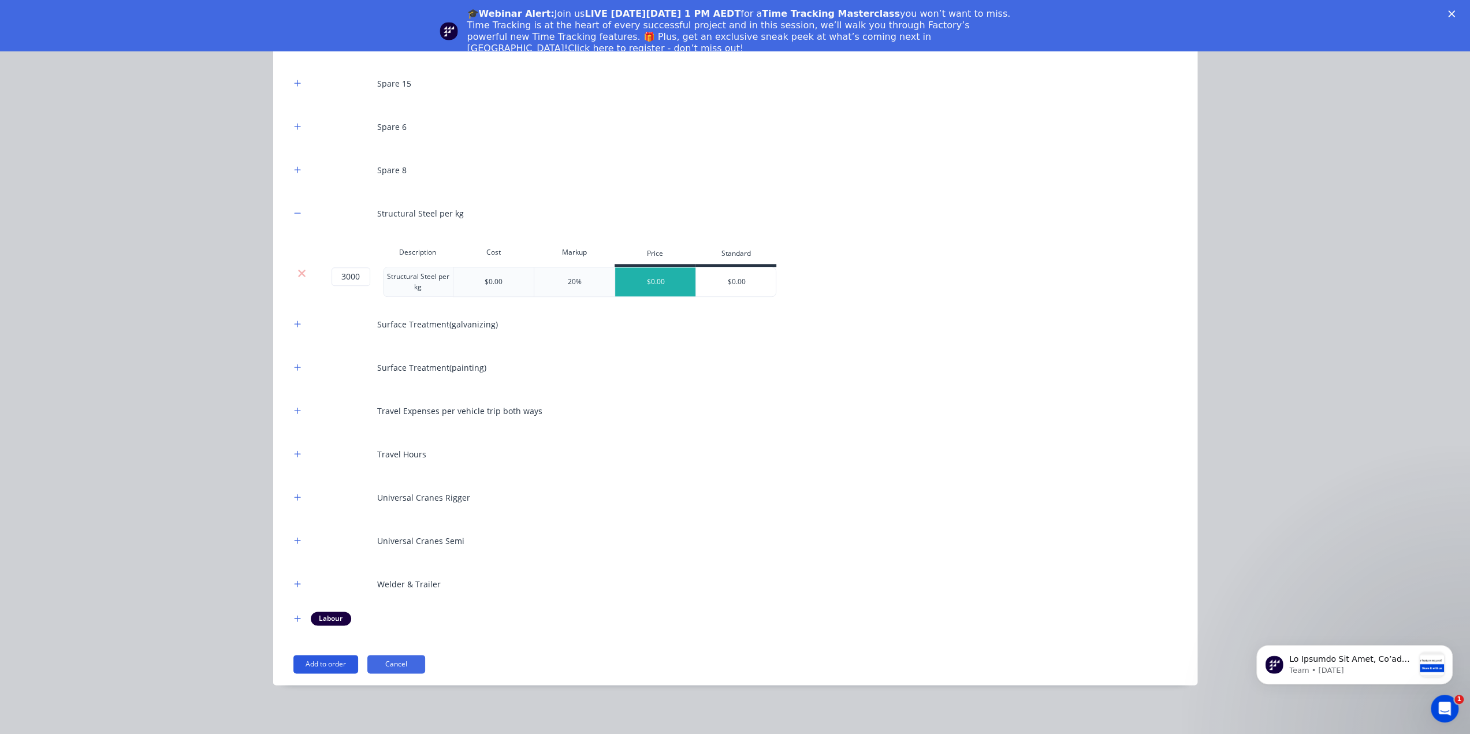
click at [316, 660] on button "Add to order" at bounding box center [325, 664] width 65 height 18
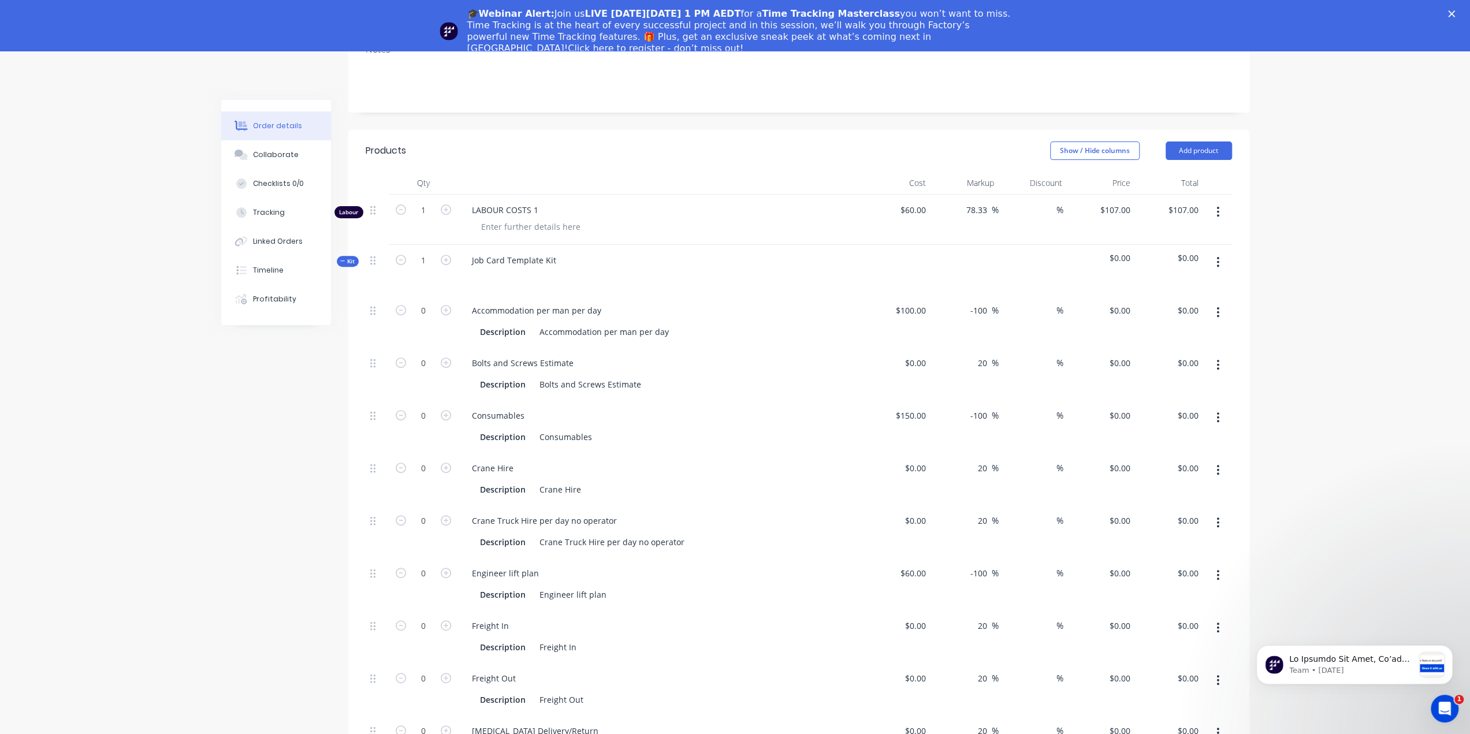
scroll to position [333, 0]
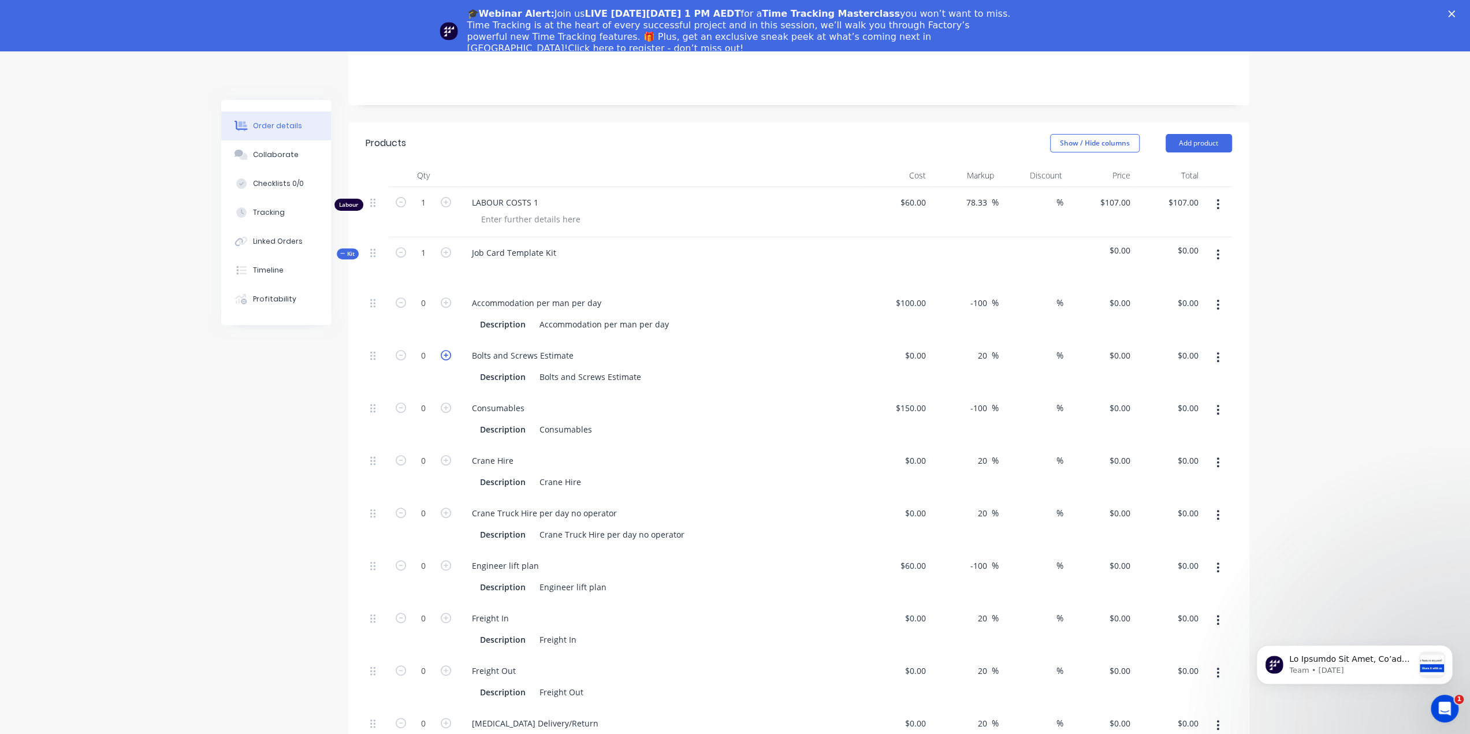
click at [446, 350] on icon "button" at bounding box center [446, 355] width 10 height 10
type input "1"
click at [914, 347] on div at bounding box center [921, 355] width 18 height 17
click at [885, 393] on div "$150.00 $150.00" at bounding box center [896, 419] width 68 height 53
type input "$220.00"
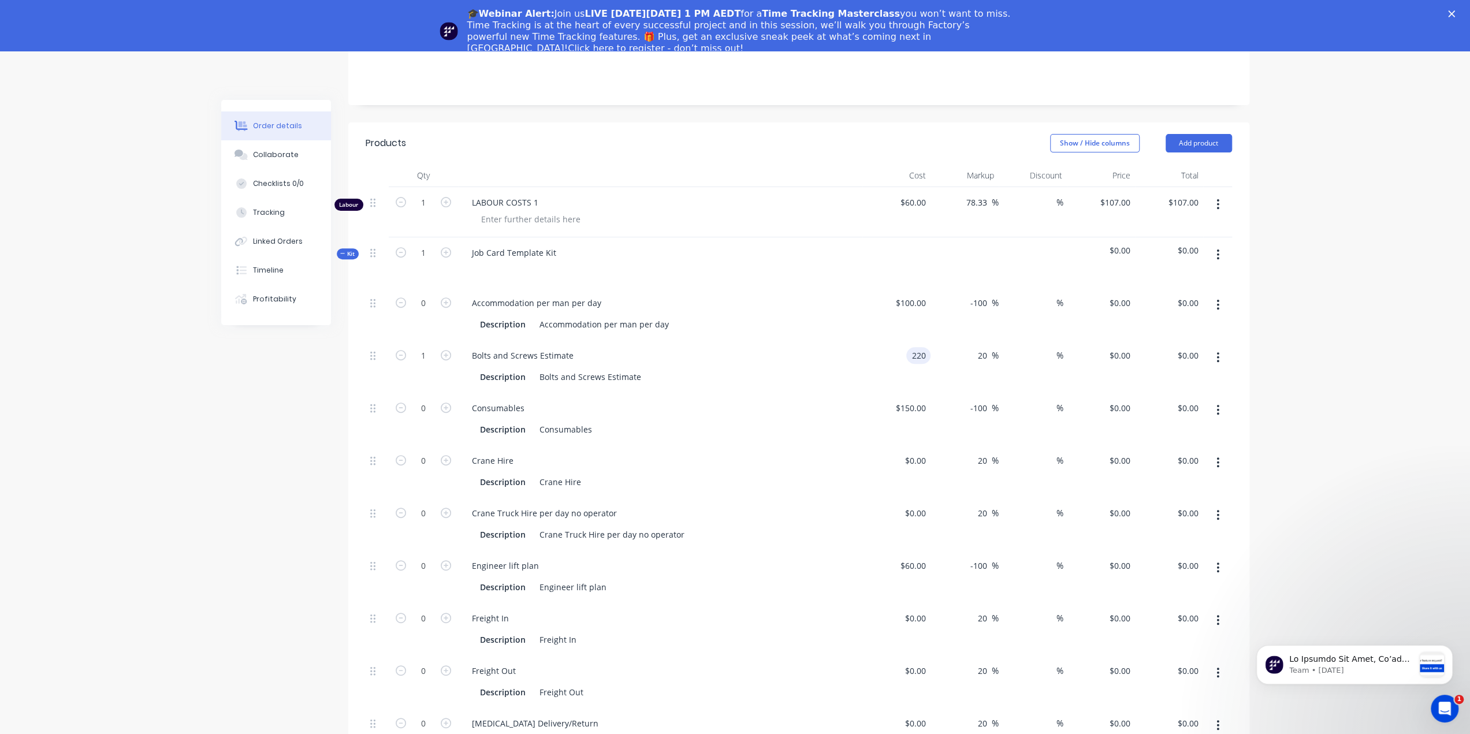
type input "$264.00"
click at [445, 403] on icon "button" at bounding box center [446, 408] width 10 height 10
type input "1"
click at [438, 401] on button "button" at bounding box center [445, 407] width 15 height 12
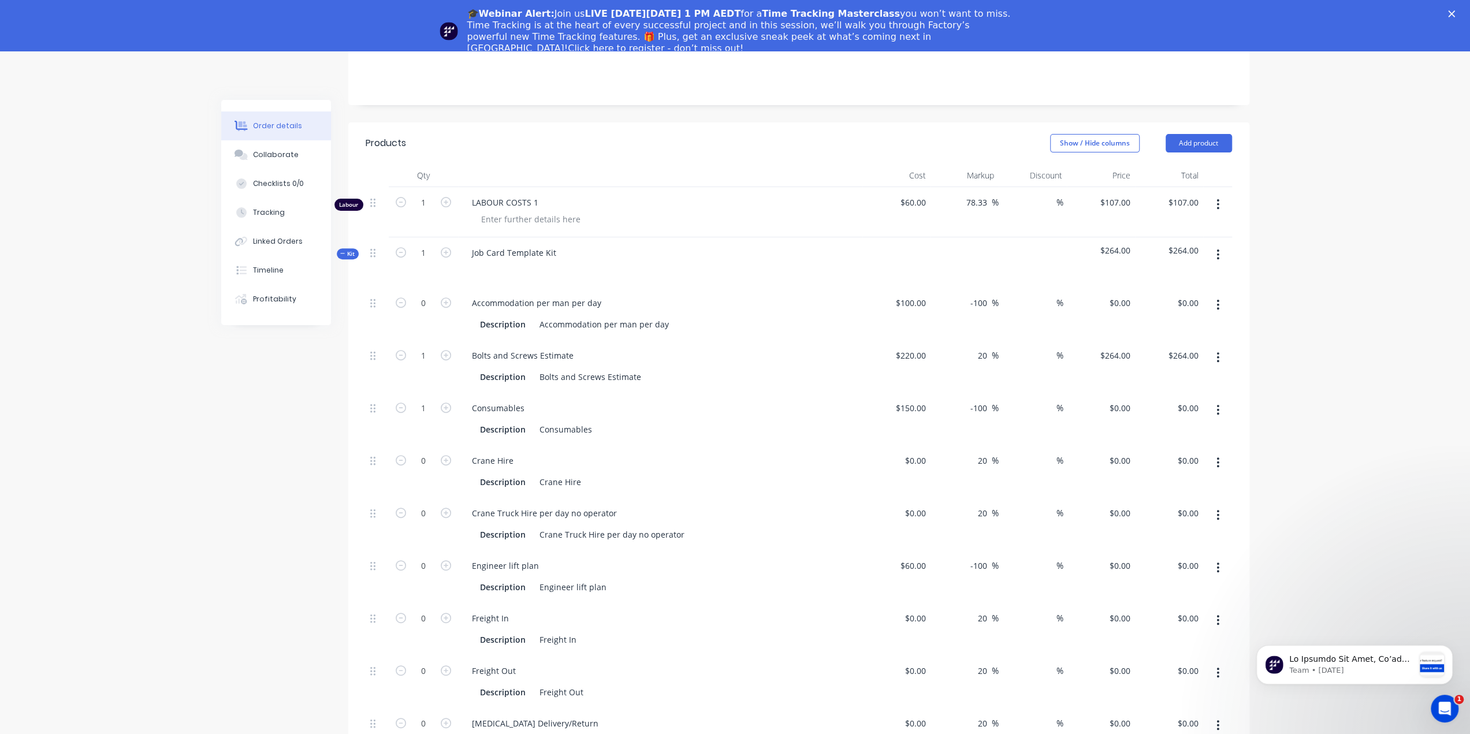
type input "2"
click at [915, 400] on input "150" at bounding box center [921, 408] width 20 height 17
type input "$150.00"
click at [957, 393] on div "-100 -100 %" at bounding box center [964, 419] width 68 height 53
click at [1111, 393] on div "0 0" at bounding box center [1101, 419] width 68 height 53
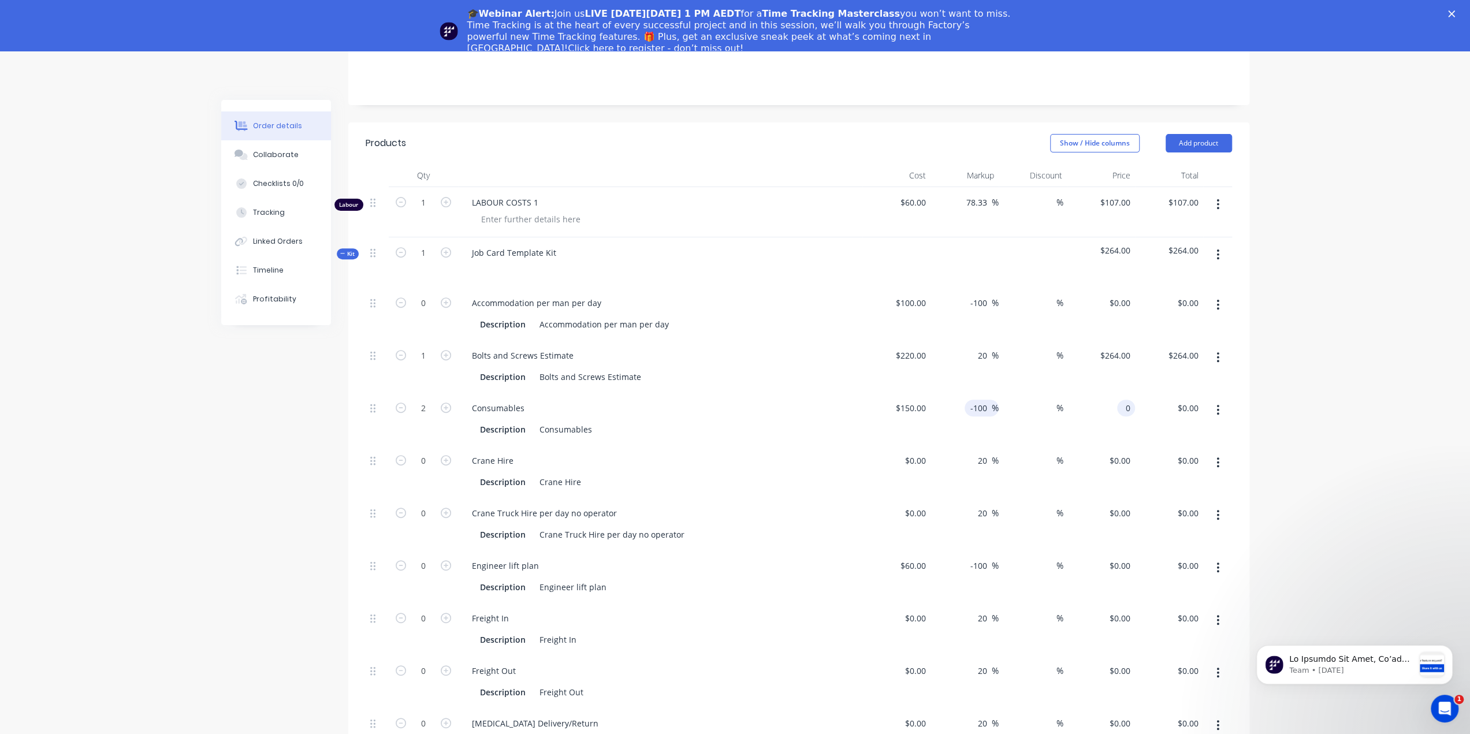
click at [989, 400] on div "-100 -100" at bounding box center [980, 408] width 23 height 17
type input "$0.00"
drag, startPoint x: 971, startPoint y: 342, endPoint x: 977, endPoint y: 338, distance: 7.4
click at [973, 400] on input "-100" at bounding box center [980, 408] width 23 height 17
type input "-"
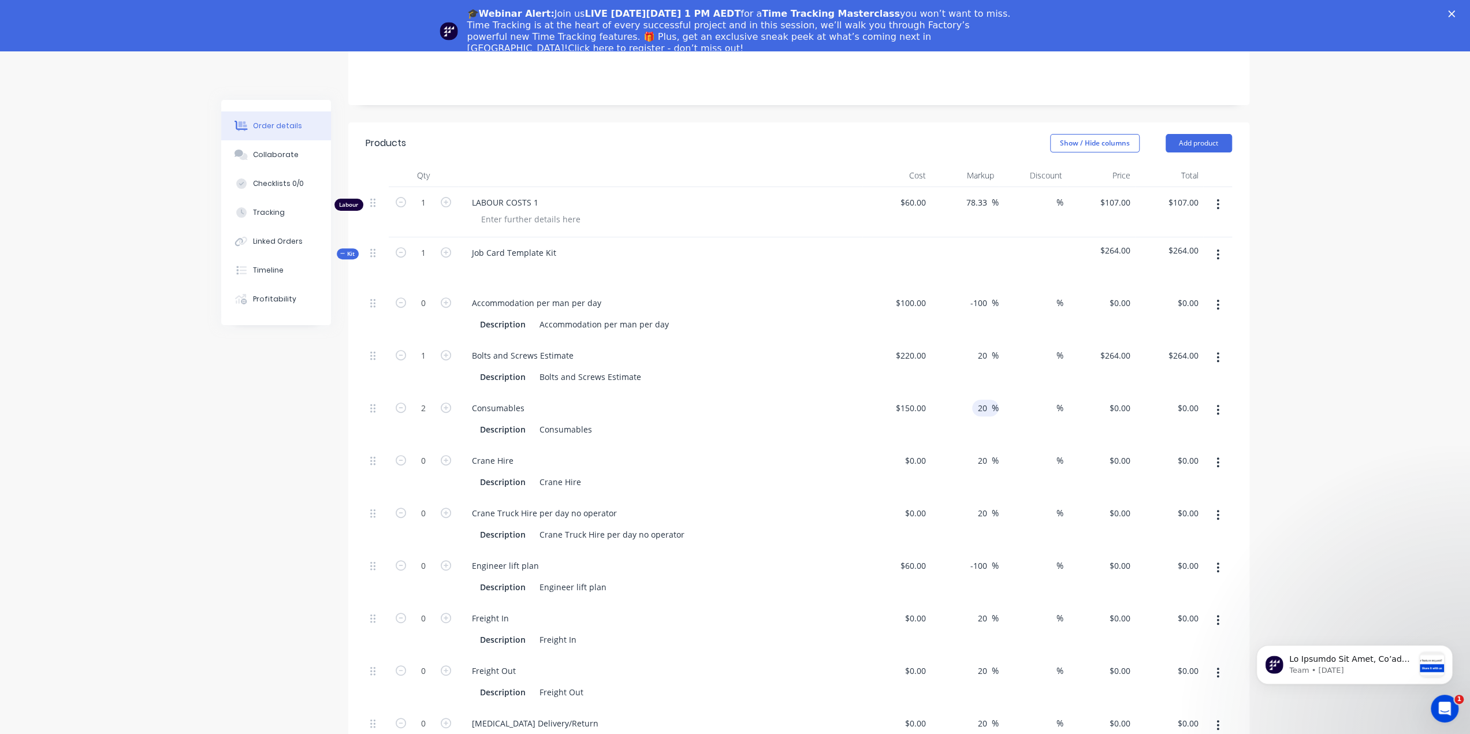
type input "20"
click at [1089, 393] on div "$0.00 $0.00" at bounding box center [1101, 419] width 68 height 53
type input "$180.00"
type input "$360.00"
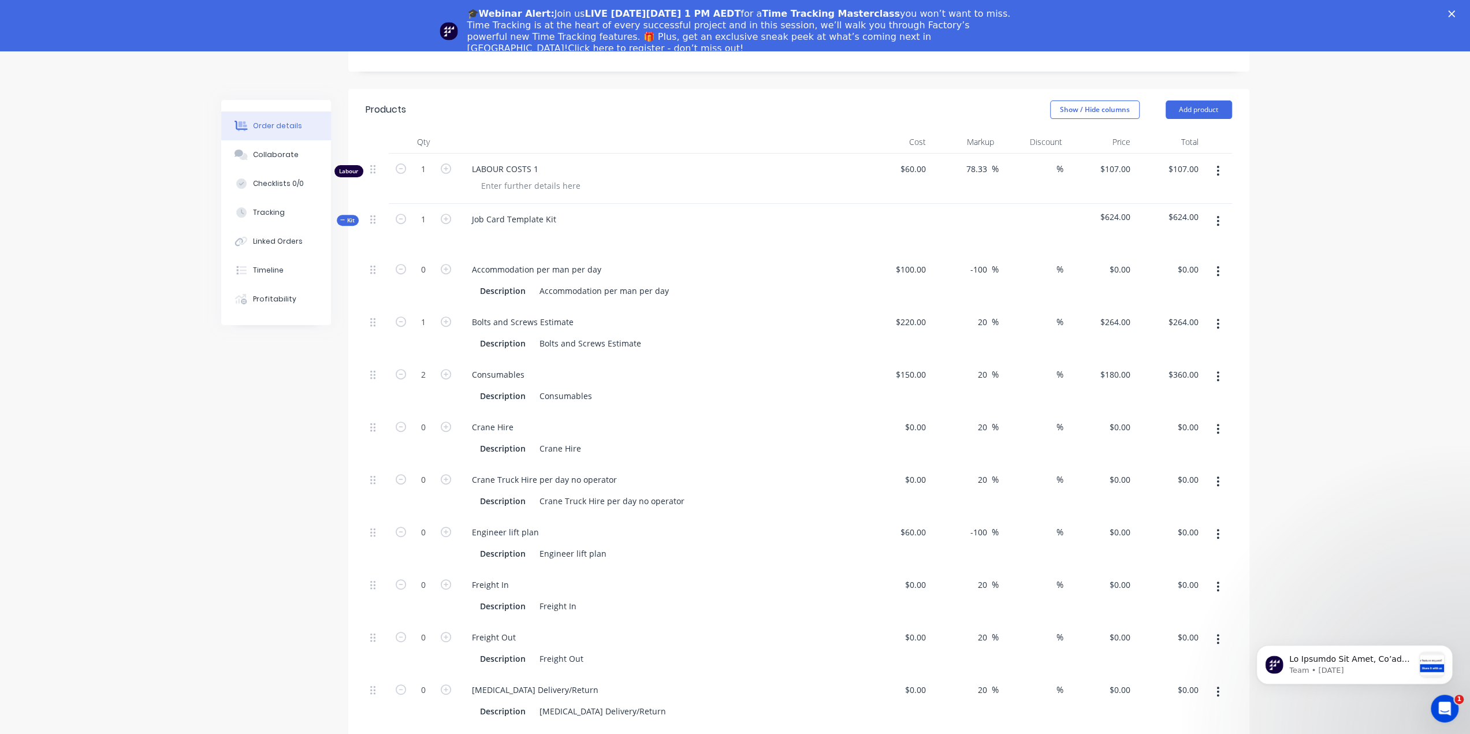
scroll to position [390, 0]
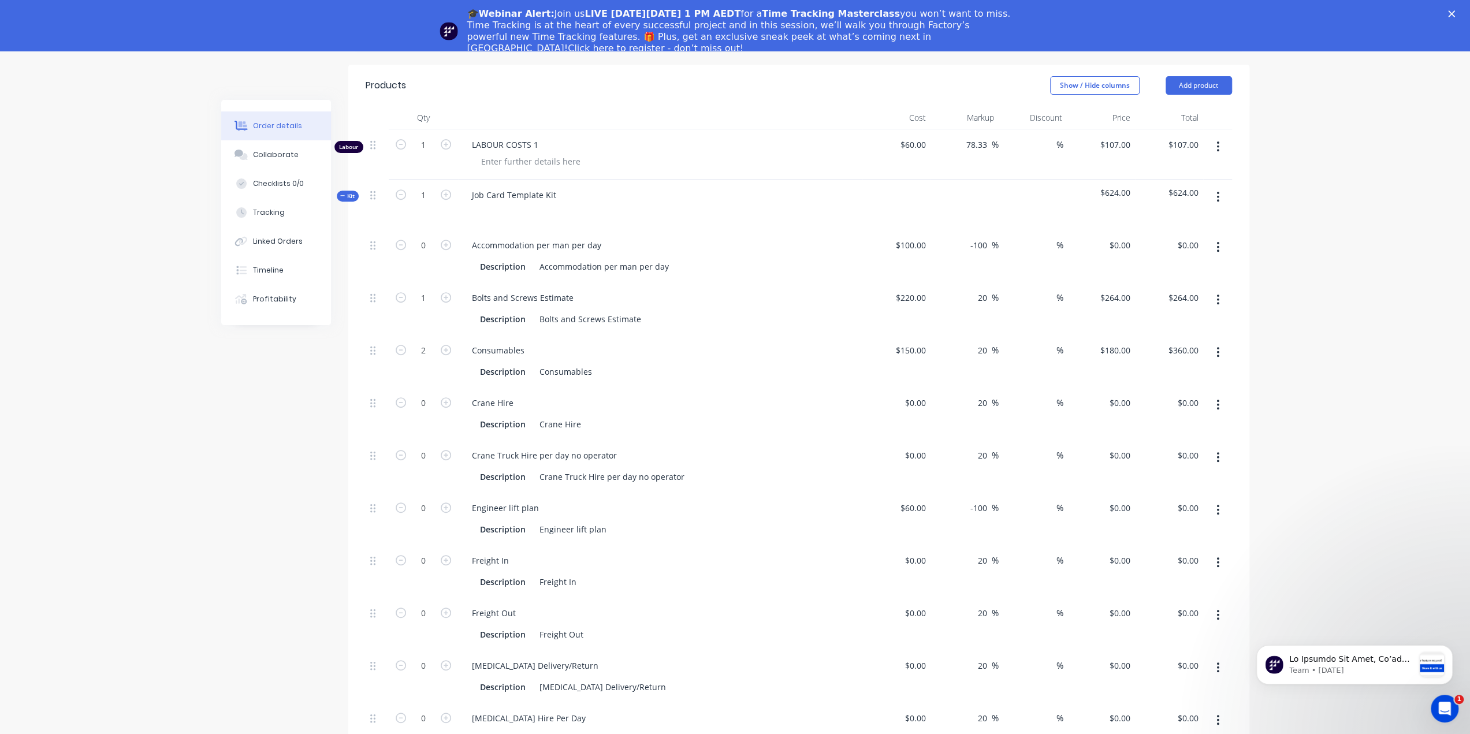
click at [1218, 400] on icon "button" at bounding box center [1218, 405] width 2 height 10
click at [1160, 473] on div "Delete" at bounding box center [1176, 481] width 89 height 17
click at [1224, 394] on button "button" at bounding box center [1217, 404] width 27 height 21
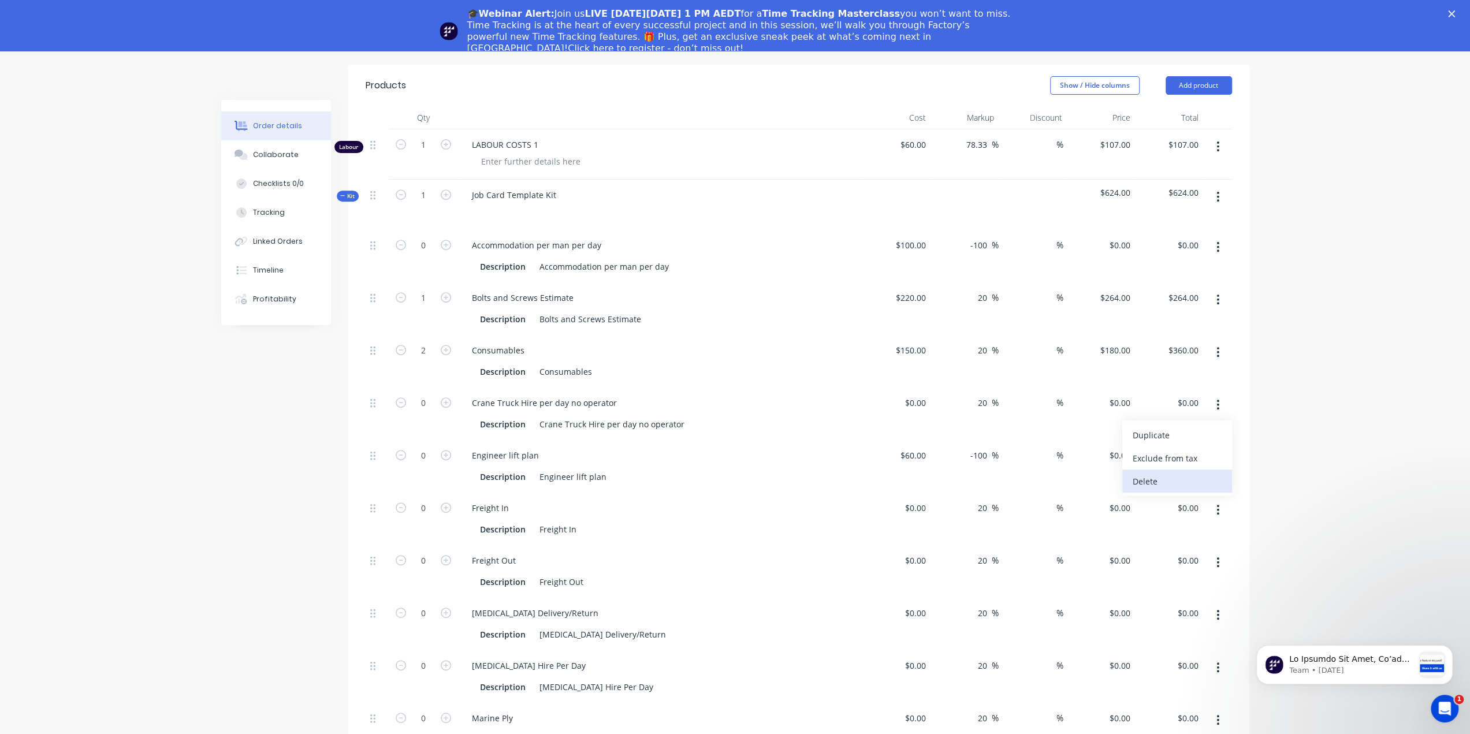
click at [1153, 473] on div "Delete" at bounding box center [1176, 481] width 89 height 17
click at [441, 397] on icon "button" at bounding box center [446, 402] width 10 height 10
type input "1"
click at [918, 394] on input "60" at bounding box center [914, 402] width 31 height 17
type input "$60.00"
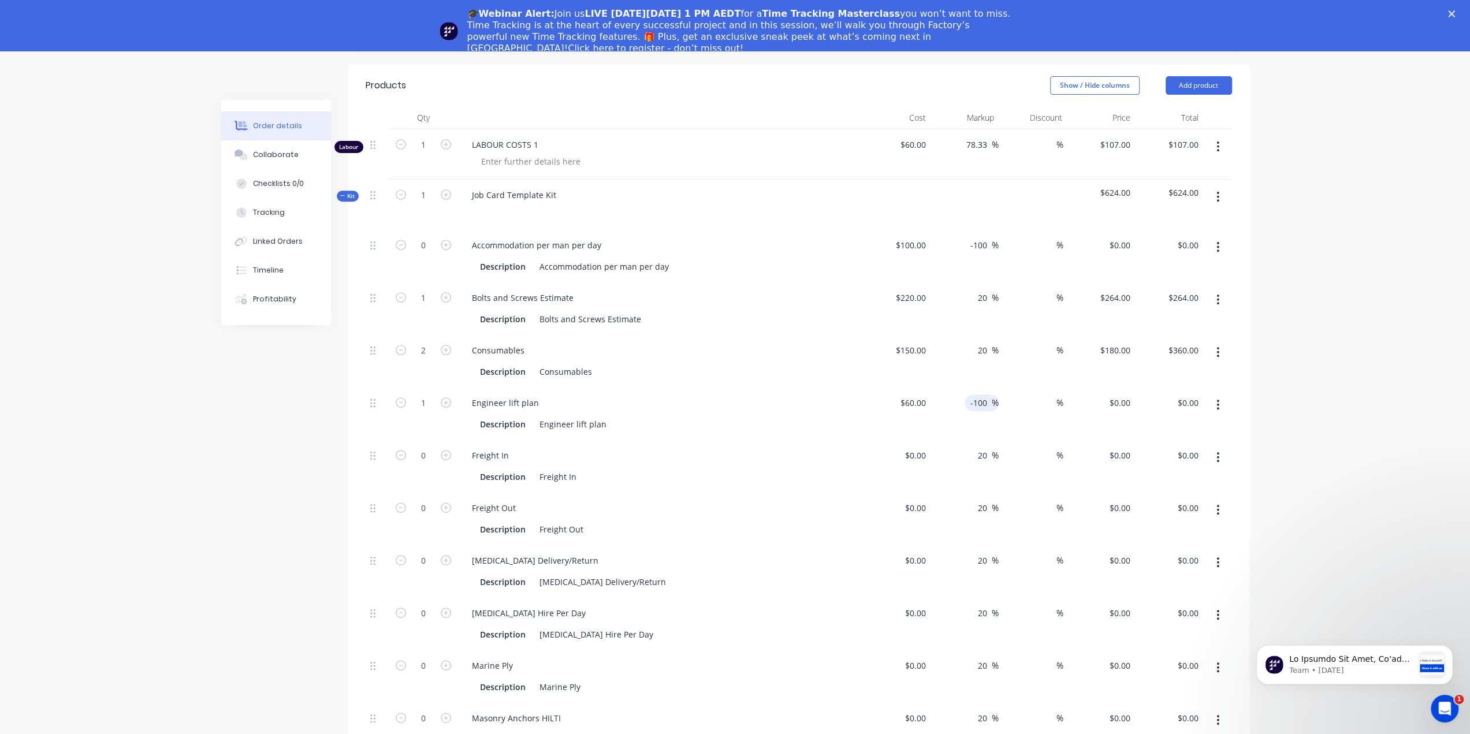
click at [969, 394] on input "-100" at bounding box center [980, 402] width 23 height 17
drag, startPoint x: 985, startPoint y: 334, endPoint x: 959, endPoint y: 341, distance: 26.9
click at [959, 388] on div "-100 -100 %" at bounding box center [964, 414] width 68 height 53
type input "20"
type input "$72.00"
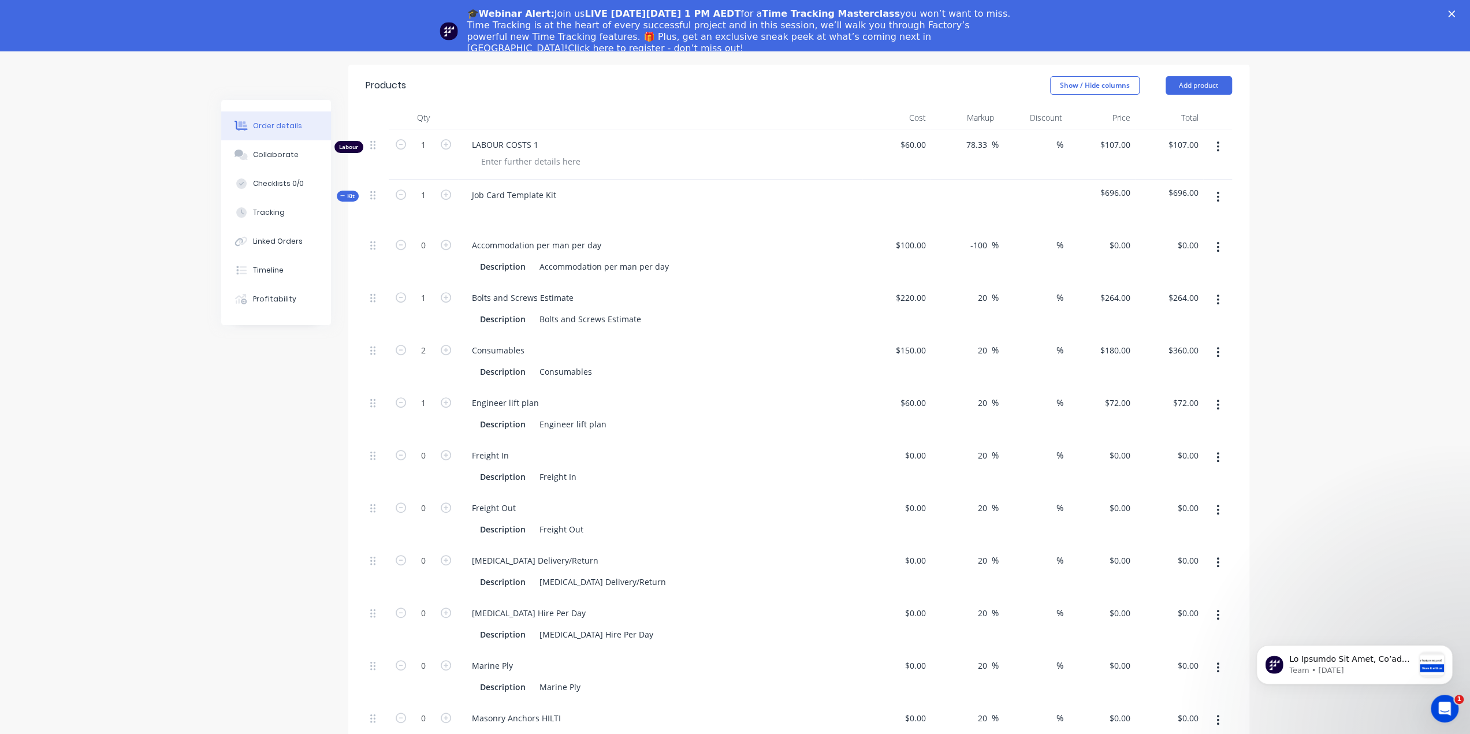
type input "$72.00"
click at [1138, 388] on div "$72.00 $72.00" at bounding box center [1169, 414] width 68 height 53
click at [449, 450] on icon "button" at bounding box center [446, 455] width 10 height 10
type input "1"
click at [912, 440] on div at bounding box center [896, 466] width 68 height 53
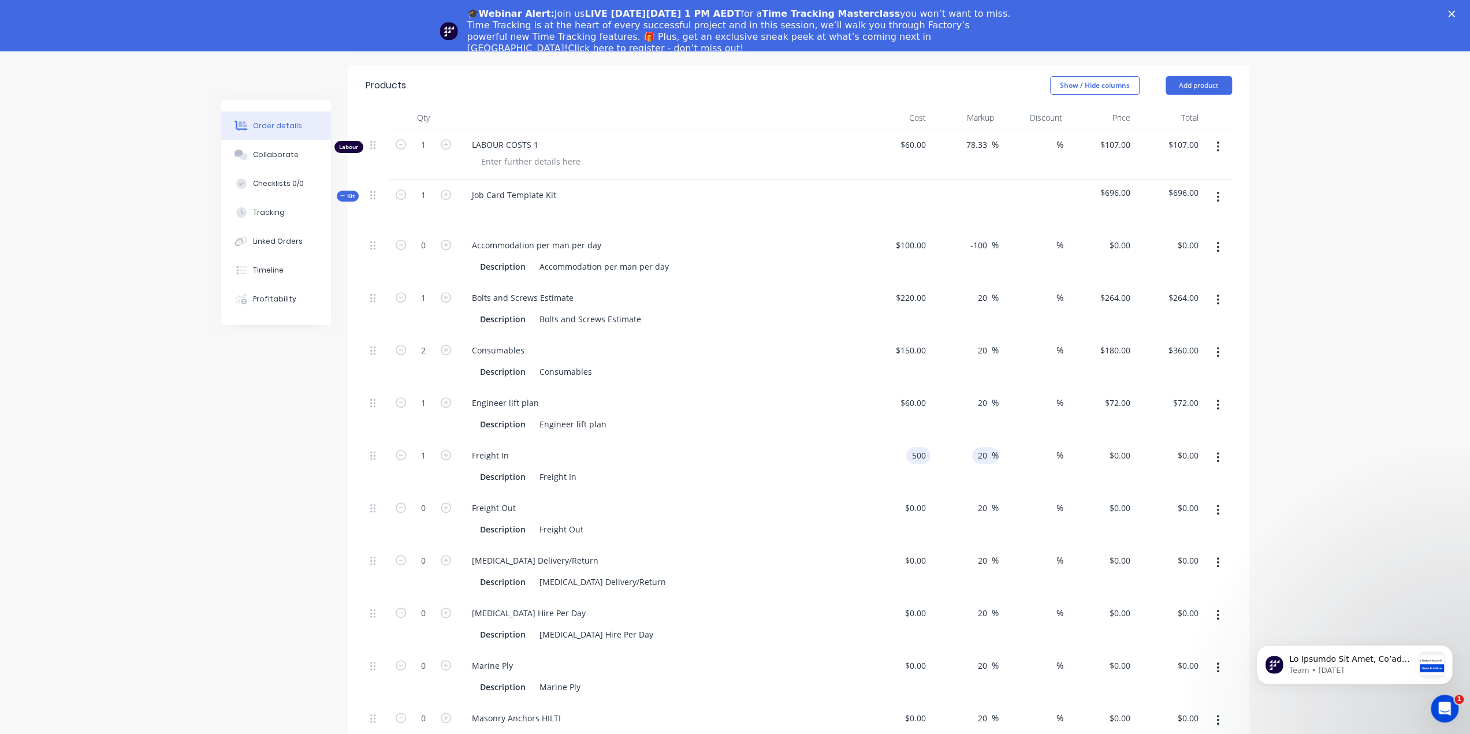
type input "$500.00"
type input "$600.00"
click at [981, 447] on input "20" at bounding box center [984, 455] width 15 height 17
type input "10"
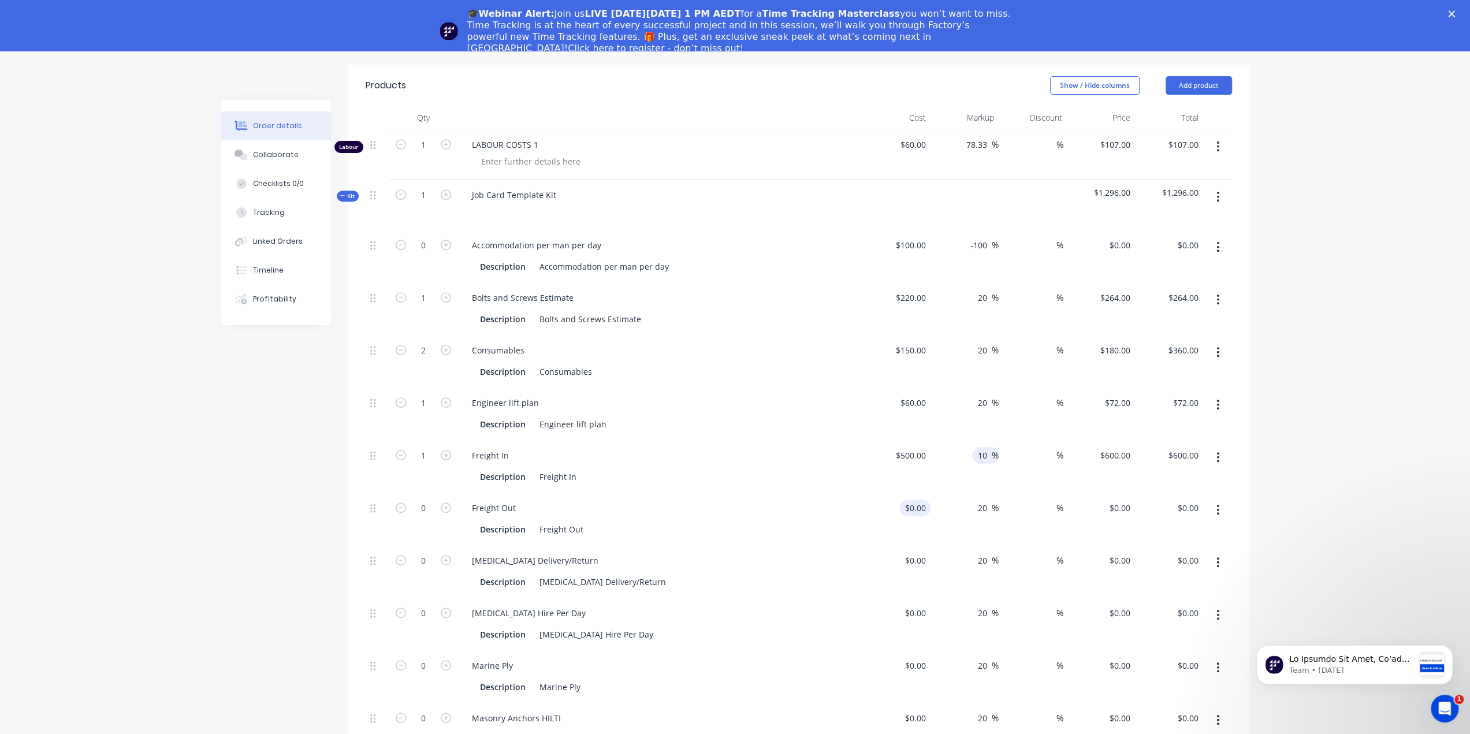
type input "$550.00"
click at [906, 493] on div "$0.00" at bounding box center [896, 519] width 68 height 53
type input "$0.00"
click at [442, 502] on icon "button" at bounding box center [446, 507] width 10 height 10
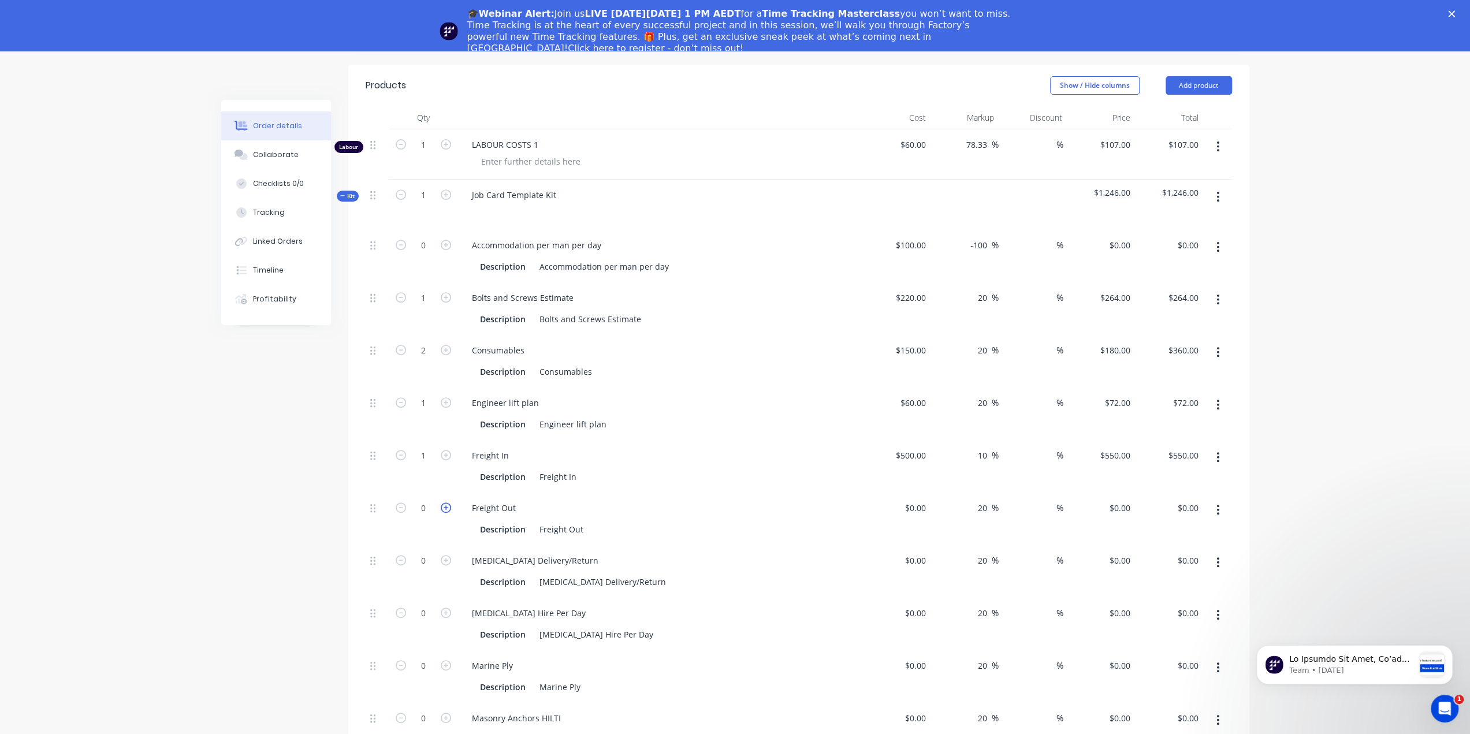
type input "1"
click at [921, 500] on input "0" at bounding box center [917, 508] width 27 height 17
click at [945, 493] on div "20 20 %" at bounding box center [964, 519] width 68 height 53
type input "$1,000.00"
type input "$1,200.00"
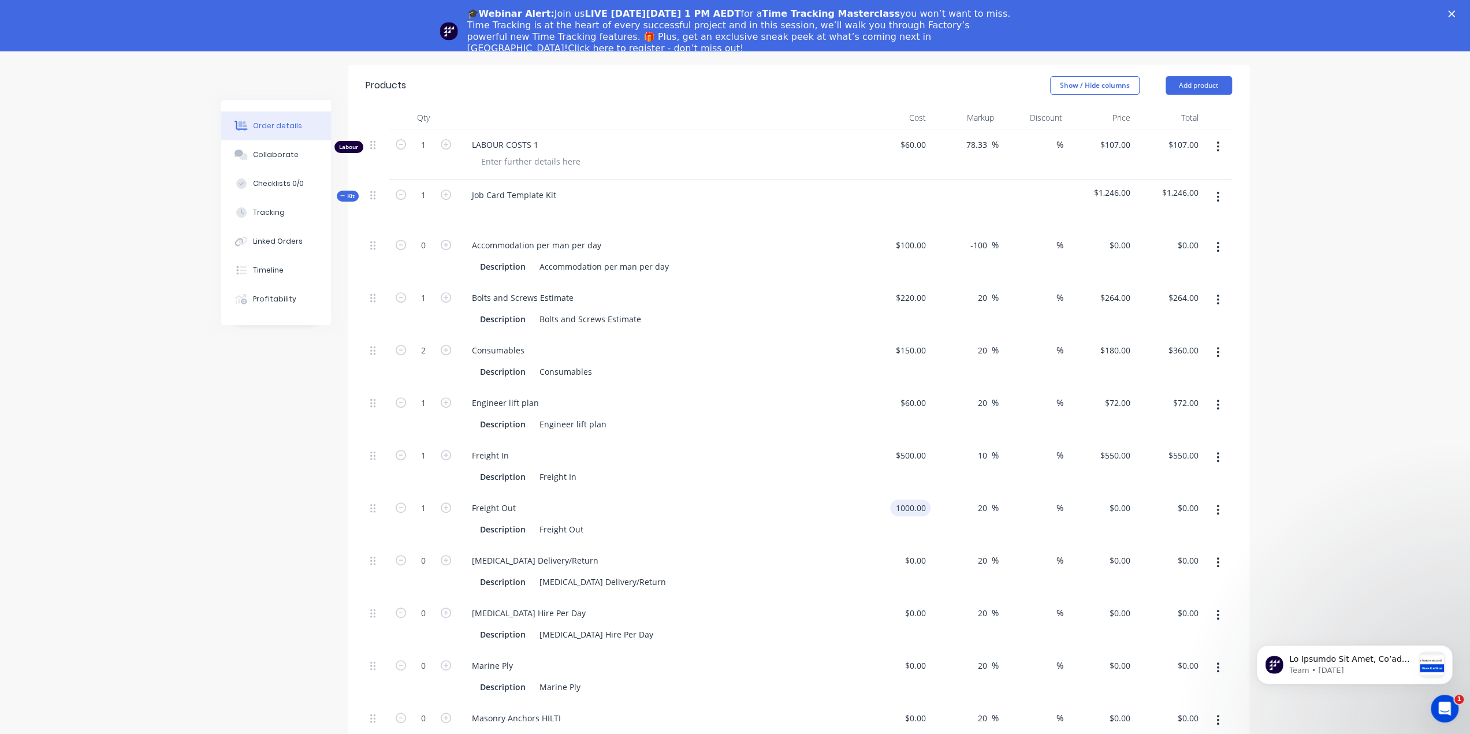
type input "$1,200.00"
click at [983, 500] on input "20" at bounding box center [984, 508] width 15 height 17
type input "10"
type input "$1,100.00"
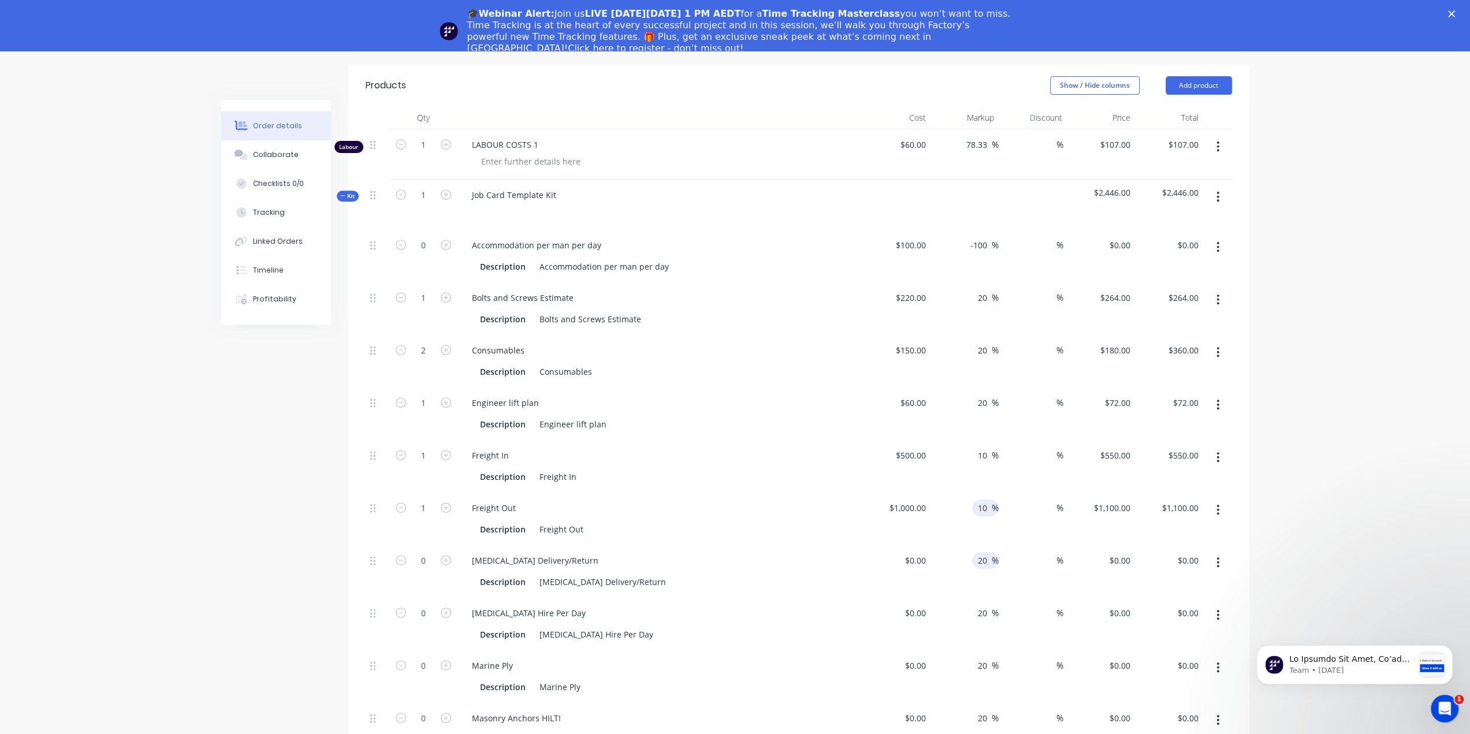
click at [994, 554] on span "%" at bounding box center [995, 560] width 7 height 13
click at [922, 552] on input at bounding box center [923, 560] width 13 height 17
type input "$0.00"
click at [1219, 556] on icon "button" at bounding box center [1217, 562] width 3 height 13
click at [1154, 631] on div "Delete" at bounding box center [1176, 639] width 89 height 17
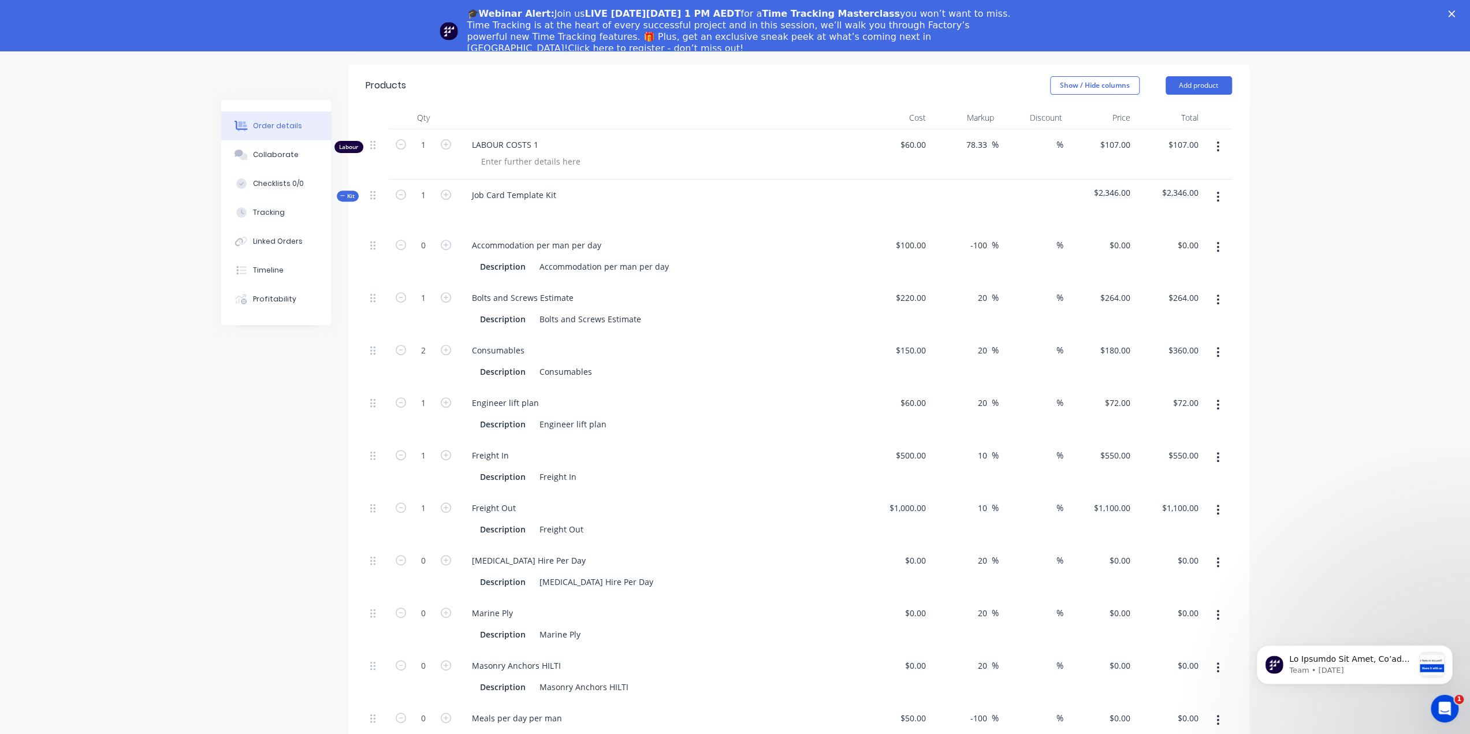
click at [1220, 552] on button "button" at bounding box center [1217, 562] width 27 height 21
click at [1158, 631] on div "Delete" at bounding box center [1176, 639] width 89 height 17
click at [1220, 552] on button "button" at bounding box center [1217, 562] width 27 height 21
click at [1176, 631] on div "Delete" at bounding box center [1176, 639] width 89 height 17
click at [1219, 552] on button "button" at bounding box center [1217, 562] width 27 height 21
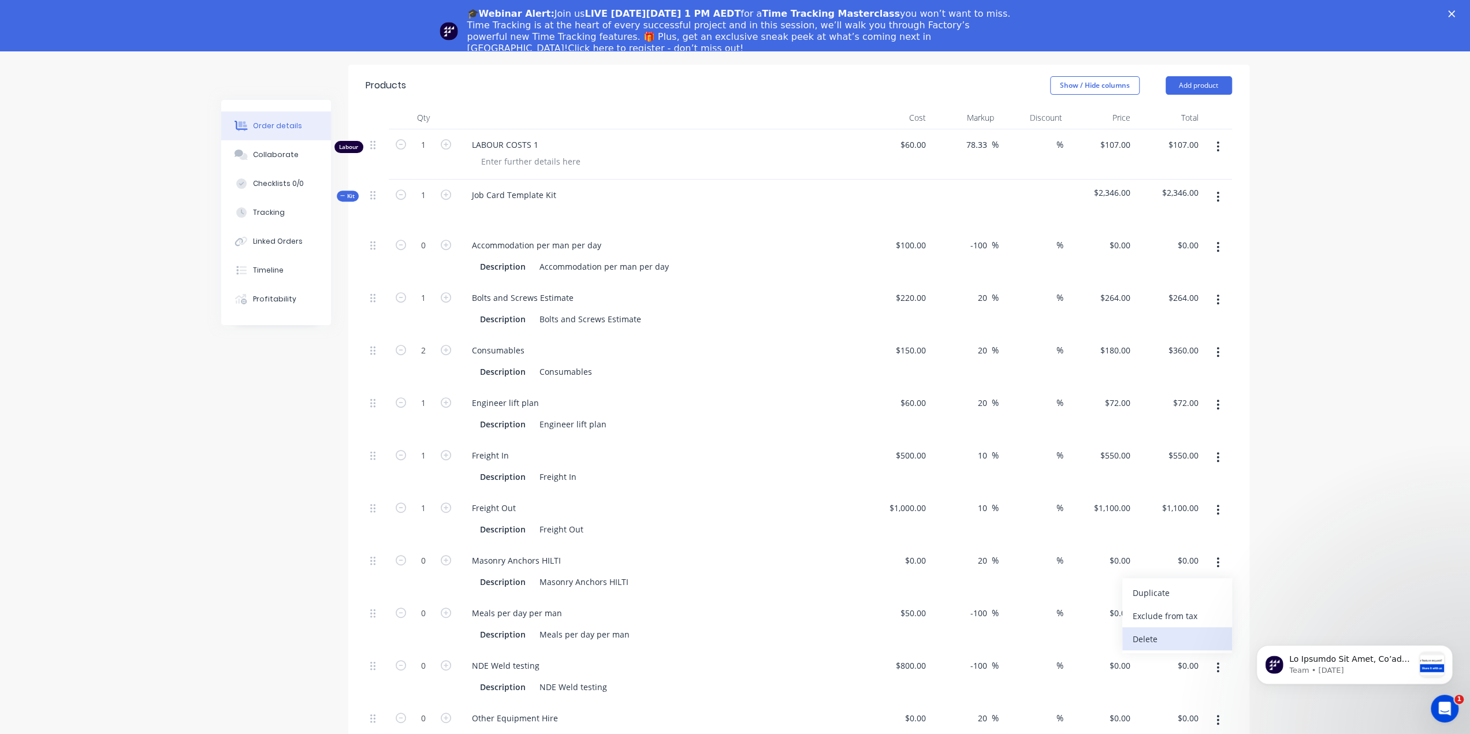
click at [1187, 627] on button "Delete" at bounding box center [1177, 638] width 110 height 23
click at [1222, 552] on button "button" at bounding box center [1217, 562] width 27 height 21
click at [1179, 631] on div "Delete" at bounding box center [1176, 639] width 89 height 17
click at [442, 555] on icon "button" at bounding box center [446, 560] width 10 height 10
type input "1"
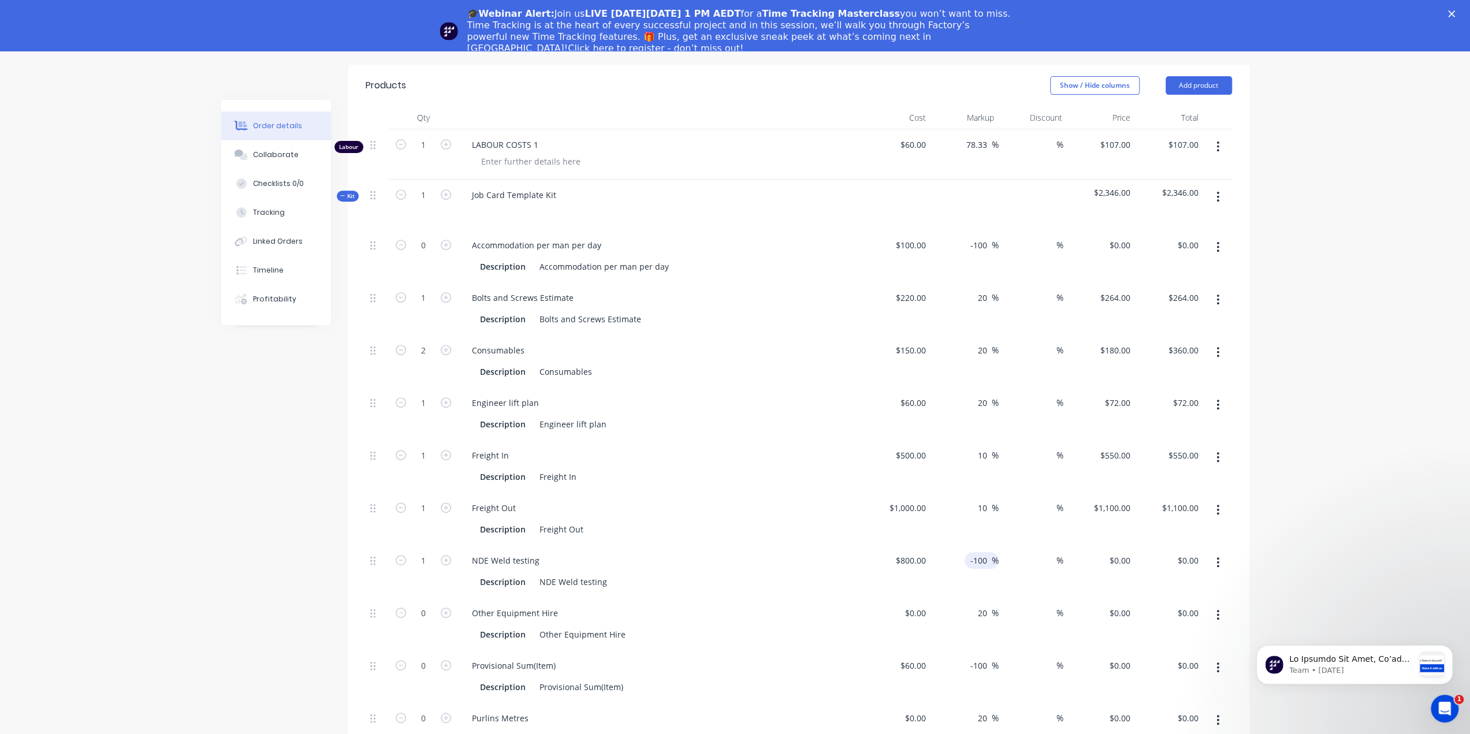
click at [983, 552] on input "-100" at bounding box center [980, 560] width 23 height 17
type input "20"
type input "$960.00"
click at [1120, 545] on div "$960.00 $0.00" at bounding box center [1101, 571] width 68 height 53
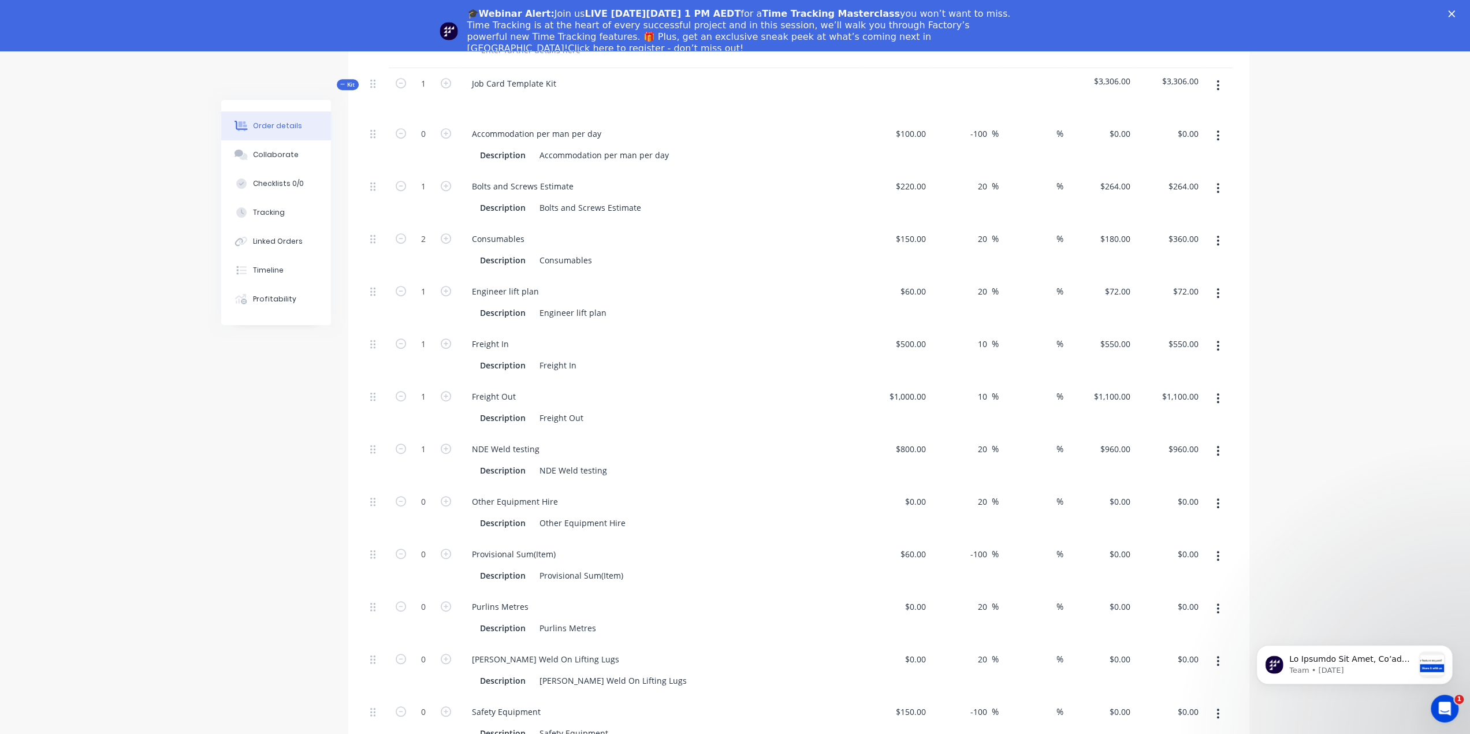
scroll to position [506, 0]
click at [1217, 494] on icon "button" at bounding box center [1218, 499] width 2 height 10
click at [1163, 568] on div "Delete" at bounding box center [1176, 576] width 89 height 17
click at [1222, 489] on button "button" at bounding box center [1217, 499] width 27 height 21
click at [1216, 493] on icon "button" at bounding box center [1217, 499] width 3 height 13
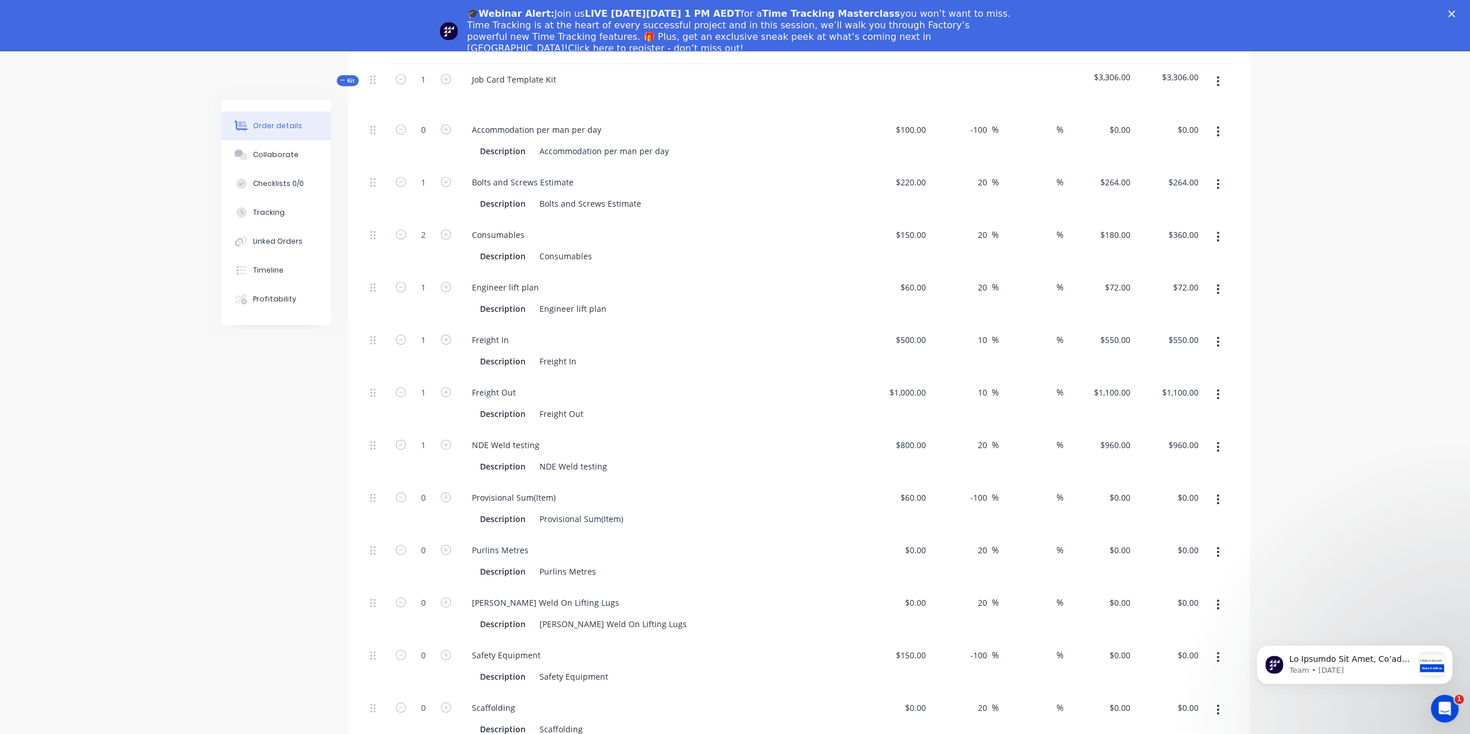
click at [1216, 493] on icon "button" at bounding box center [1217, 499] width 3 height 13
click at [1158, 568] on div "Delete" at bounding box center [1176, 576] width 89 height 17
click at [1217, 493] on icon "button" at bounding box center [1217, 499] width 3 height 13
click at [1179, 568] on div "Delete" at bounding box center [1176, 576] width 89 height 17
click at [1219, 493] on icon "button" at bounding box center [1217, 499] width 3 height 13
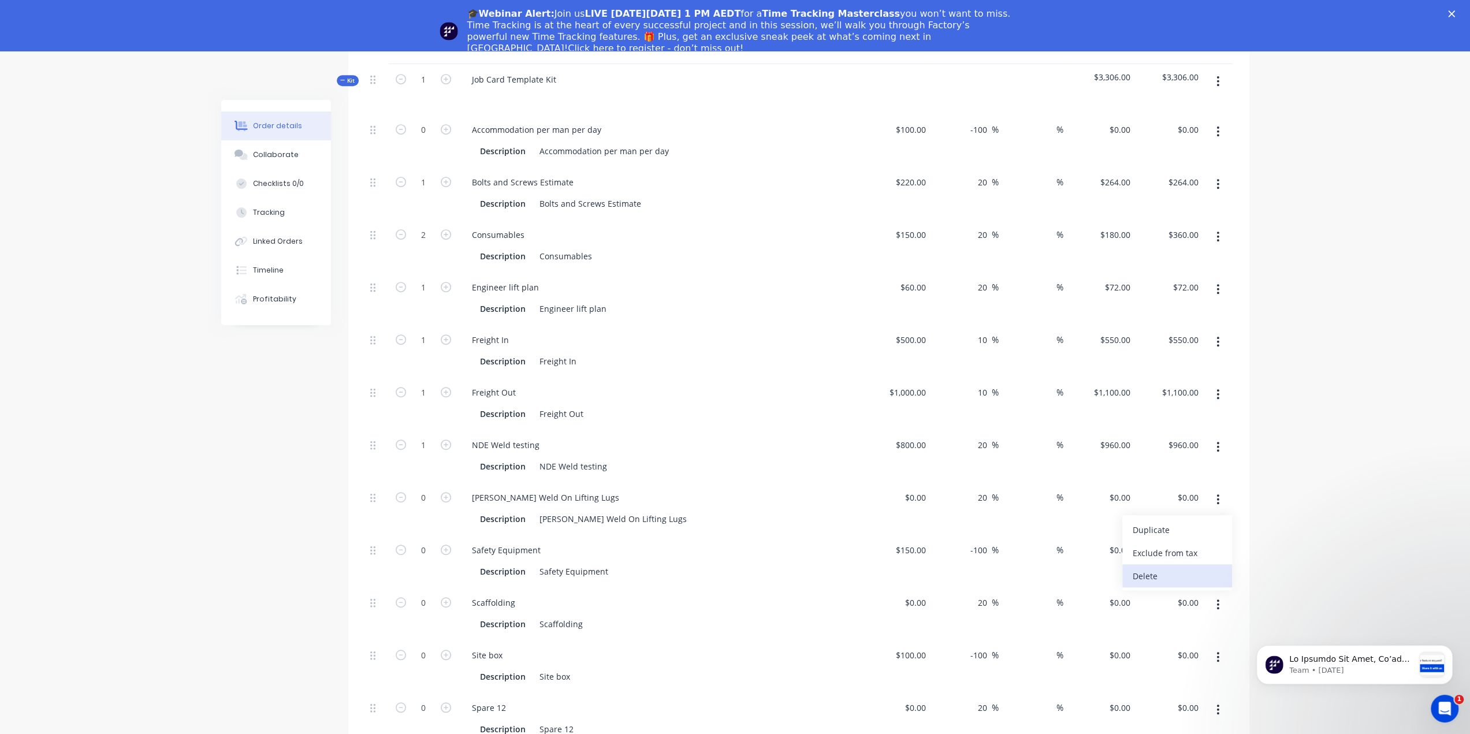
click at [1171, 568] on div "Delete" at bounding box center [1176, 576] width 89 height 17
click at [1219, 494] on icon "button" at bounding box center [1218, 499] width 2 height 10
click at [1165, 568] on div "Delete" at bounding box center [1176, 576] width 89 height 17
click at [1228, 489] on button "button" at bounding box center [1217, 499] width 27 height 21
click at [1165, 568] on div "Delete" at bounding box center [1176, 576] width 89 height 17
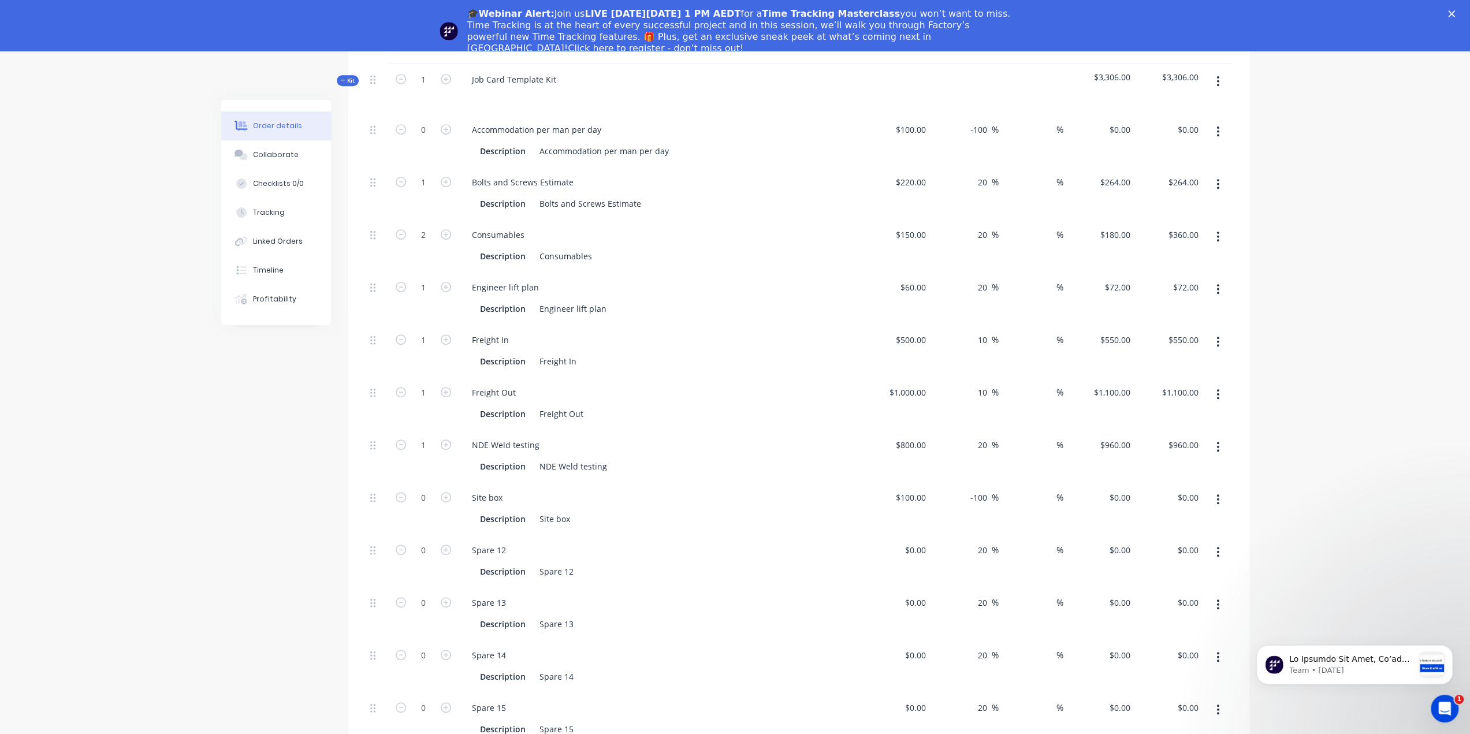
click at [1220, 489] on button "button" at bounding box center [1217, 499] width 27 height 21
click at [1188, 568] on div "Delete" at bounding box center [1176, 576] width 89 height 17
click at [1216, 493] on icon "button" at bounding box center [1217, 499] width 3 height 13
click at [1178, 568] on div "Delete" at bounding box center [1176, 576] width 89 height 17
click at [1214, 489] on button "button" at bounding box center [1217, 499] width 27 height 21
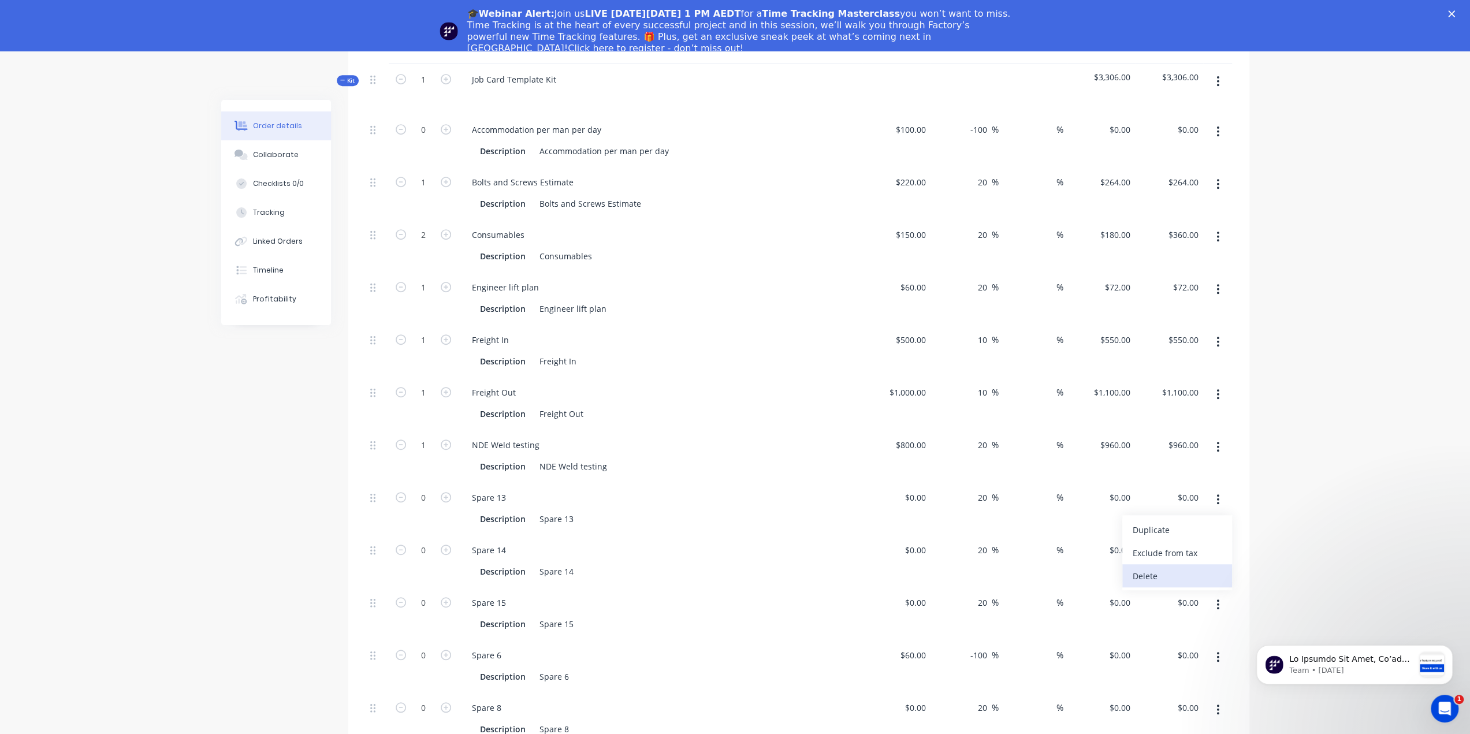
click at [1184, 568] on div "Delete" at bounding box center [1176, 576] width 89 height 17
click at [1216, 493] on icon "button" at bounding box center [1217, 499] width 3 height 13
drag, startPoint x: 1169, startPoint y: 508, endPoint x: 1217, endPoint y: 457, distance: 70.3
click at [1171, 568] on div "Delete" at bounding box center [1176, 576] width 89 height 17
click at [1219, 493] on icon "button" at bounding box center [1217, 499] width 3 height 13
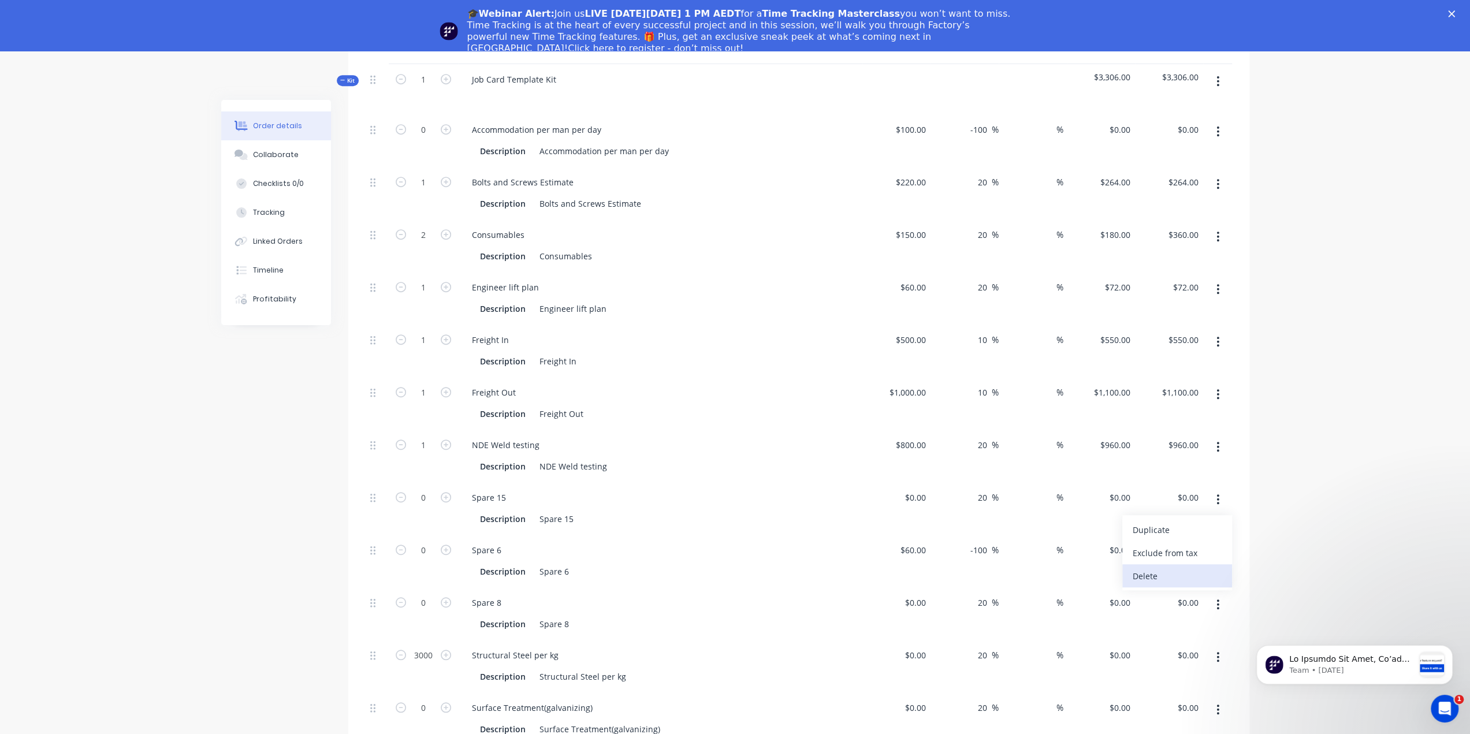
click at [1167, 568] on div "Delete" at bounding box center [1176, 576] width 89 height 17
click at [1216, 493] on icon "button" at bounding box center [1217, 499] width 3 height 13
drag, startPoint x: 1151, startPoint y: 509, endPoint x: 1204, endPoint y: 441, distance: 86.5
click at [1152, 568] on div "Delete" at bounding box center [1176, 576] width 89 height 17
click at [1220, 489] on button "button" at bounding box center [1217, 499] width 27 height 21
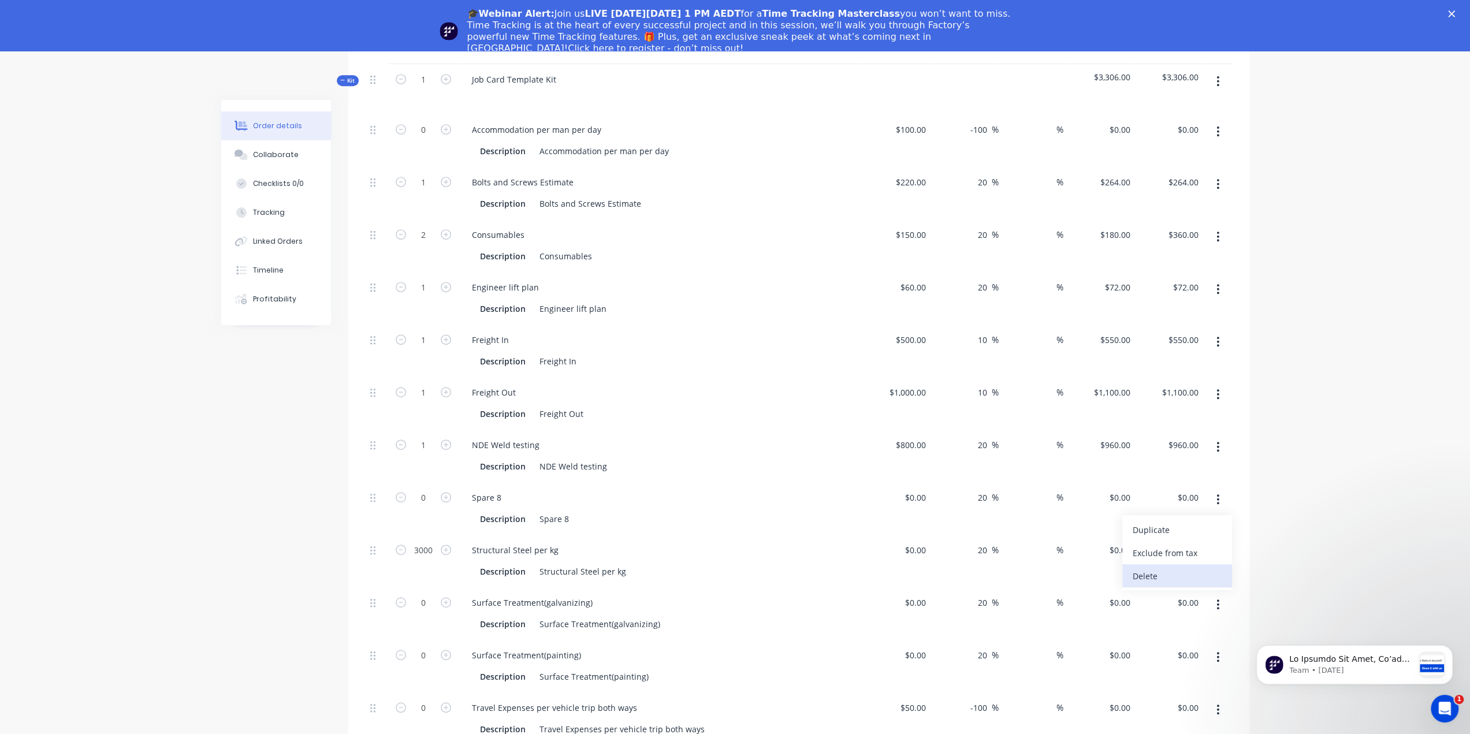
click at [1140, 568] on div "Delete" at bounding box center [1176, 576] width 89 height 17
click at [909, 482] on div "$0.00" at bounding box center [896, 508] width 68 height 53
click at [917, 489] on div "0 0" at bounding box center [923, 497] width 13 height 17
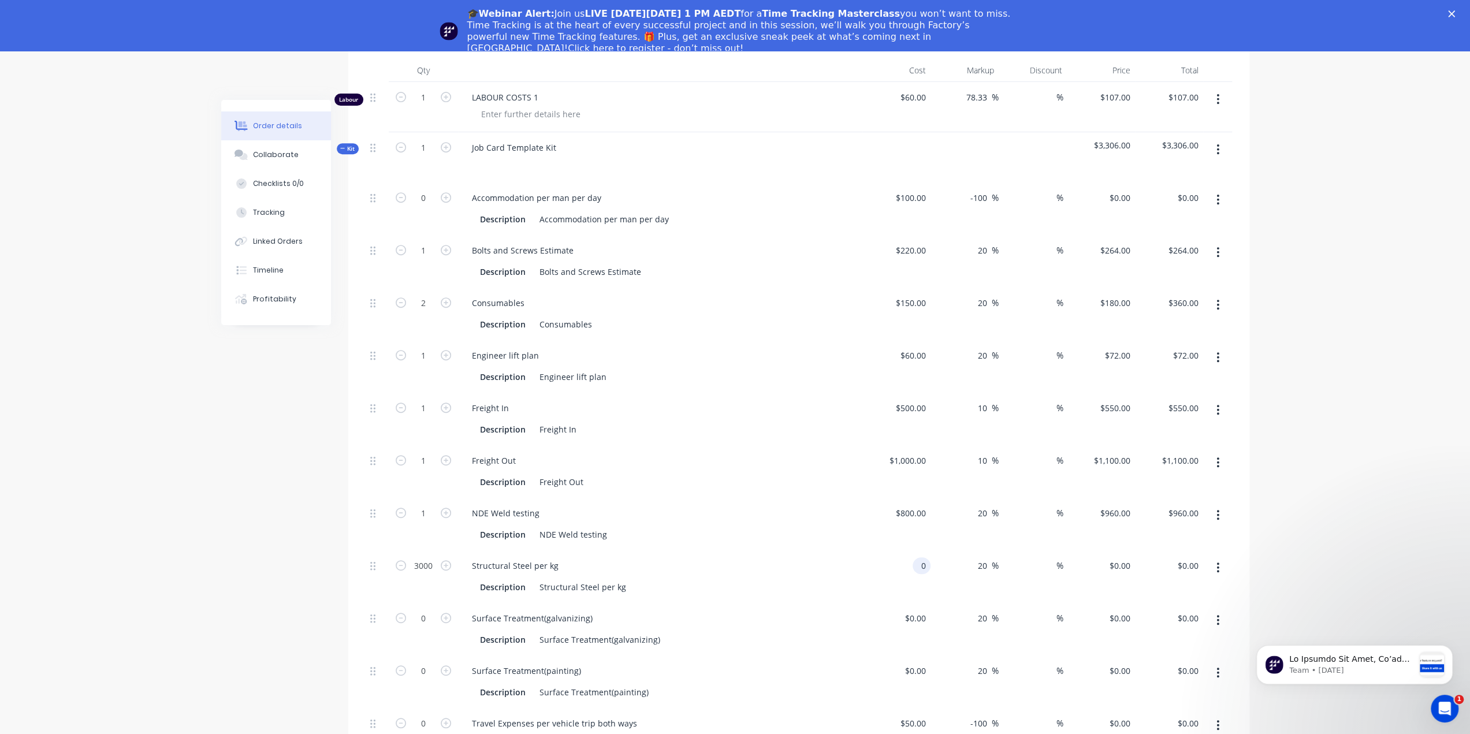
scroll to position [448, 0]
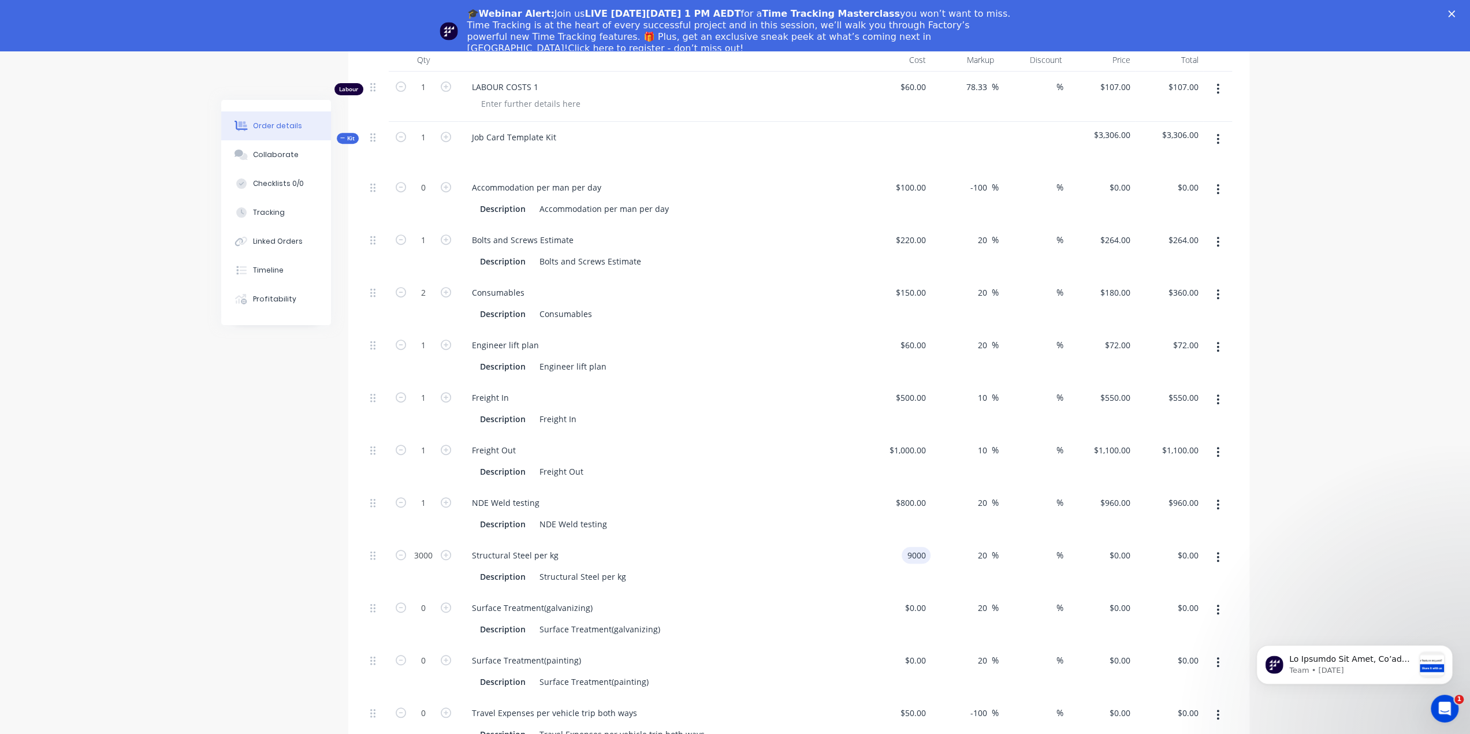
type input "$9,000.00"
type input "$10,800.00"
type input "$32,400,000.00"
click at [958, 540] on div "20 20 %" at bounding box center [964, 566] width 68 height 53
click at [911, 547] on input "9000" at bounding box center [917, 555] width 24 height 17
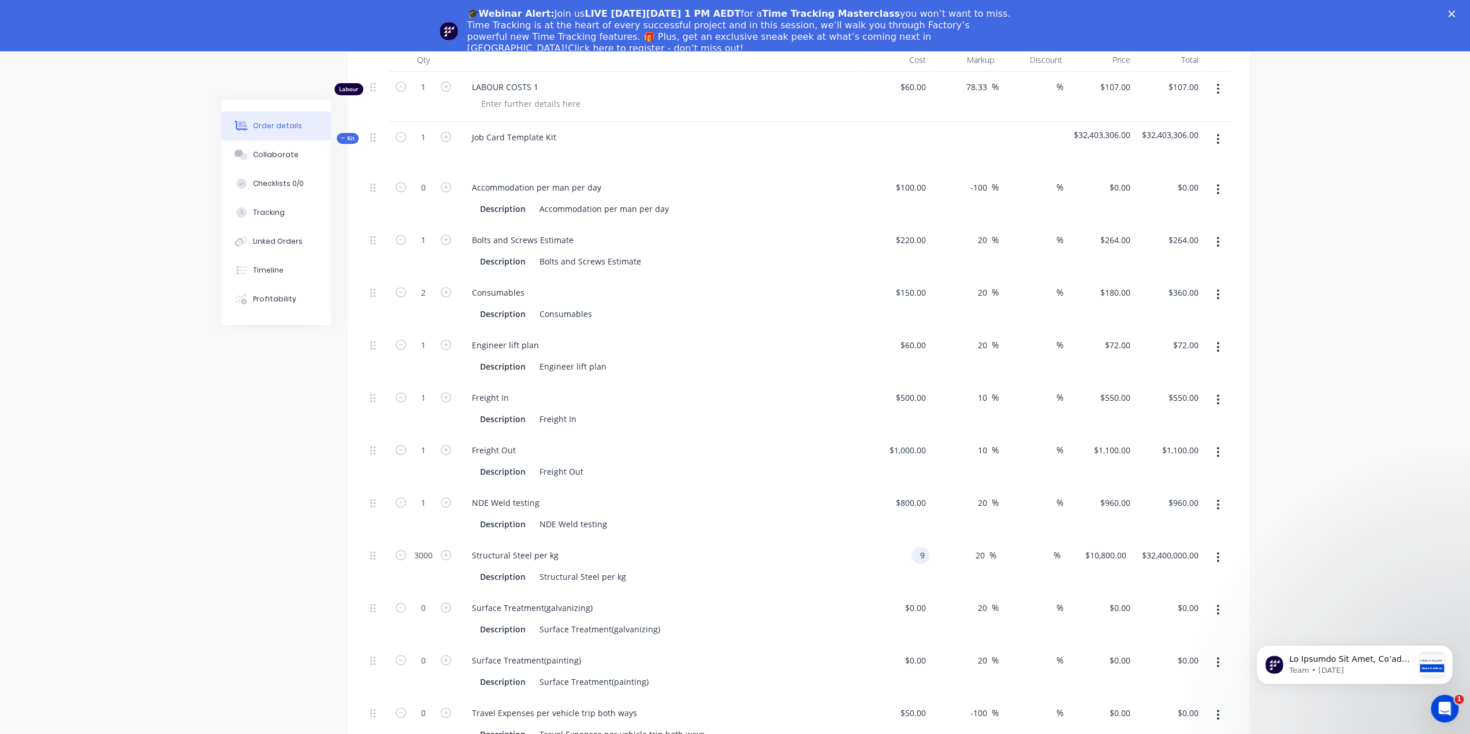
type input "$9.00"
type input "$10.80"
type input "$32,400.00"
click at [960, 540] on div "20 20 %" at bounding box center [964, 566] width 68 height 53
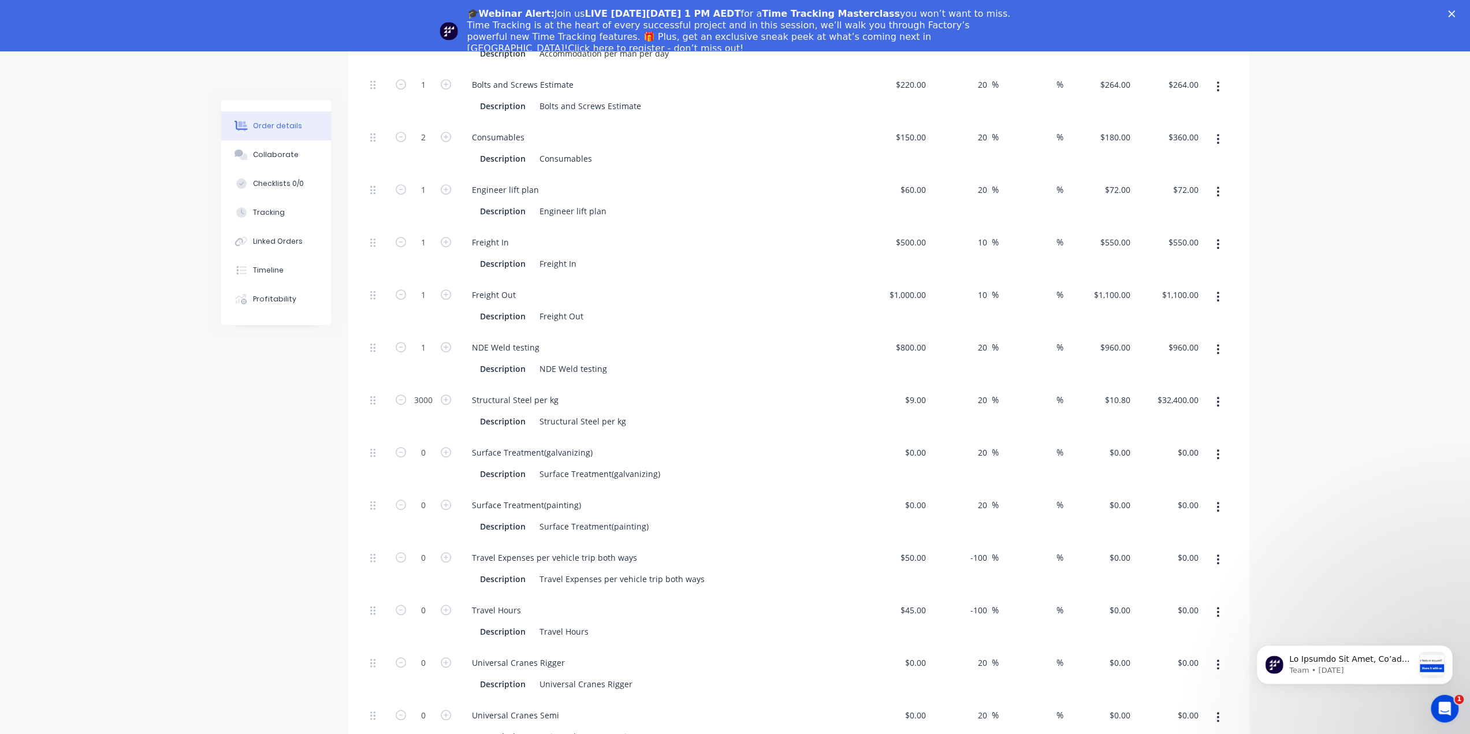
scroll to position [621, 0]
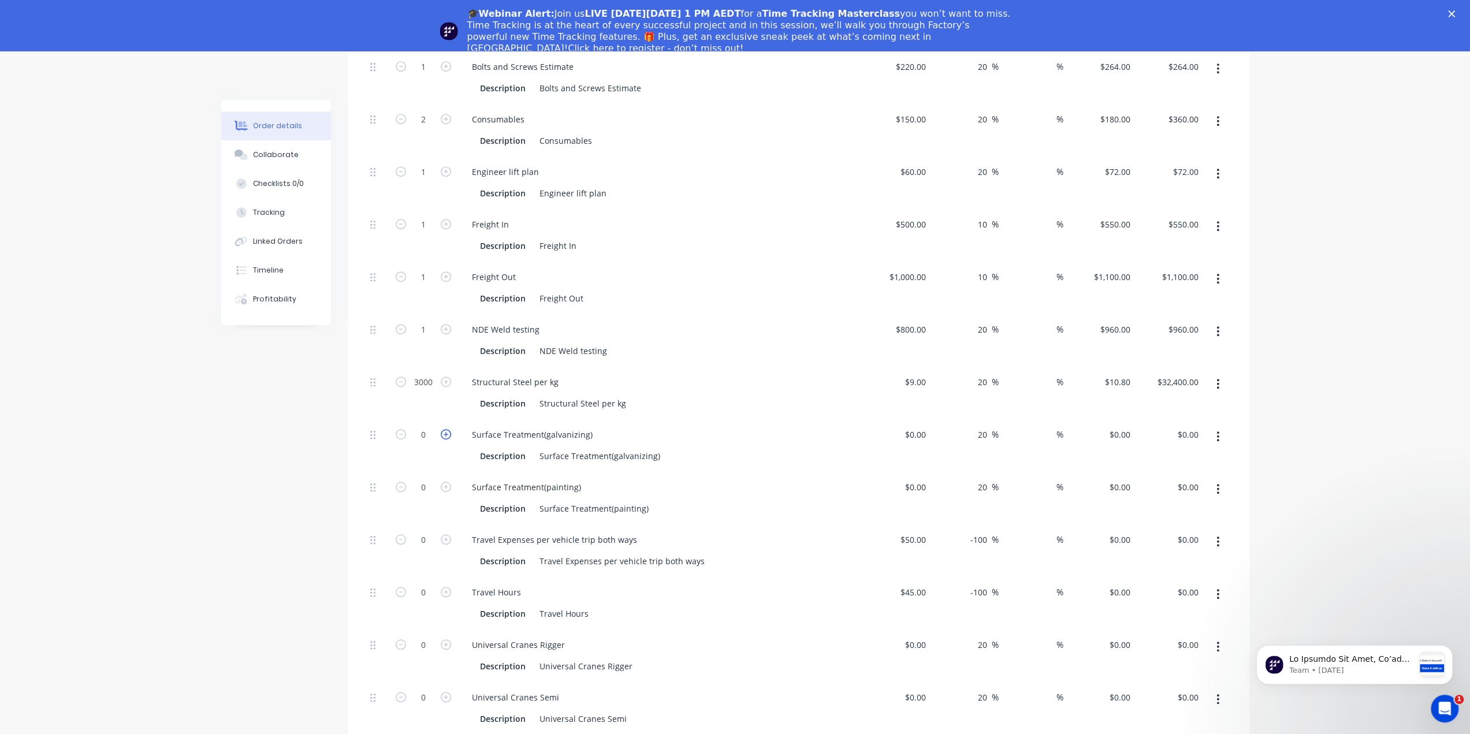
click at [442, 429] on icon "button" at bounding box center [446, 434] width 10 height 10
type input "1"
click at [923, 426] on input at bounding box center [917, 434] width 27 height 17
click at [1011, 419] on div "%" at bounding box center [1032, 445] width 68 height 53
type input "$1,500.00"
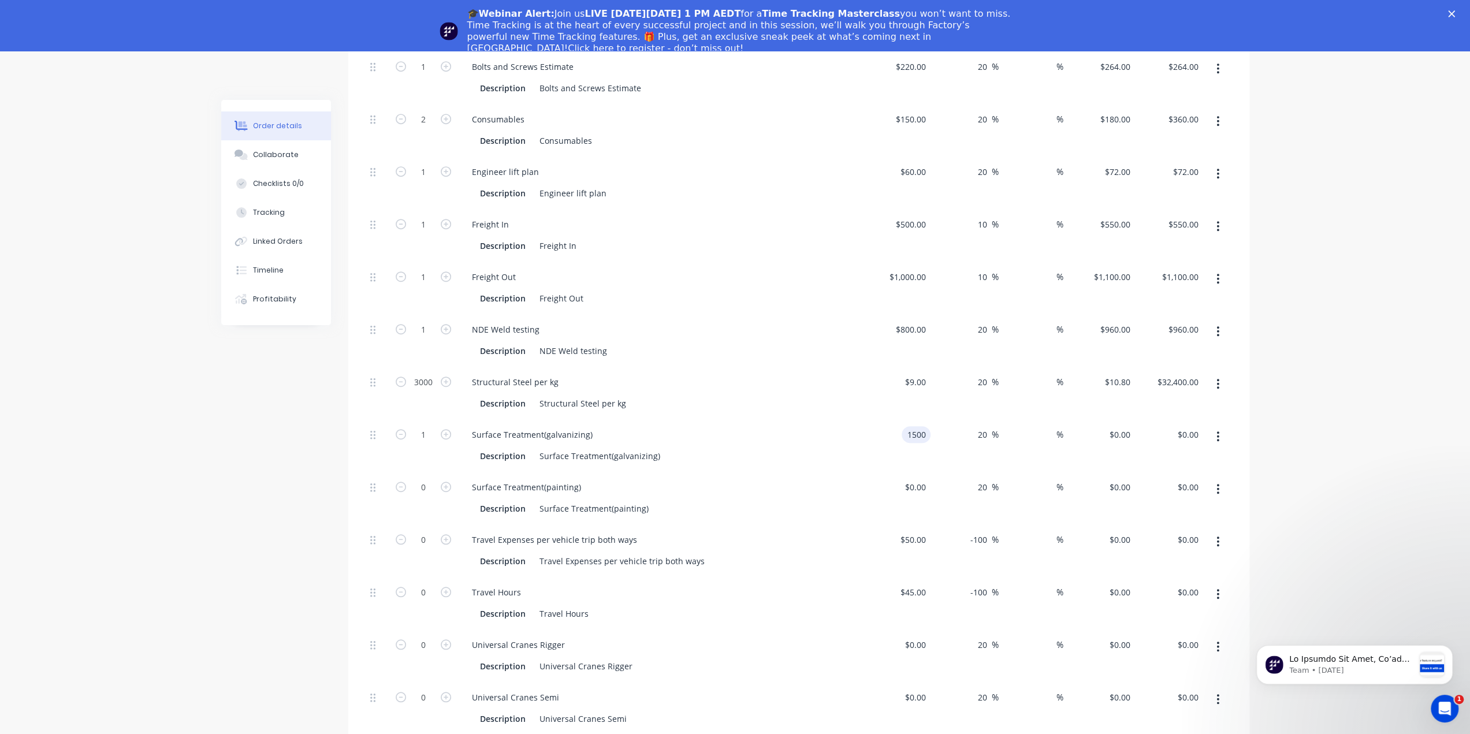
type input "$1,800.00"
click at [1216, 483] on icon "button" at bounding box center [1217, 489] width 3 height 13
click at [1168, 557] on div "Delete" at bounding box center [1176, 565] width 89 height 17
click at [1221, 479] on button "button" at bounding box center [1217, 489] width 27 height 21
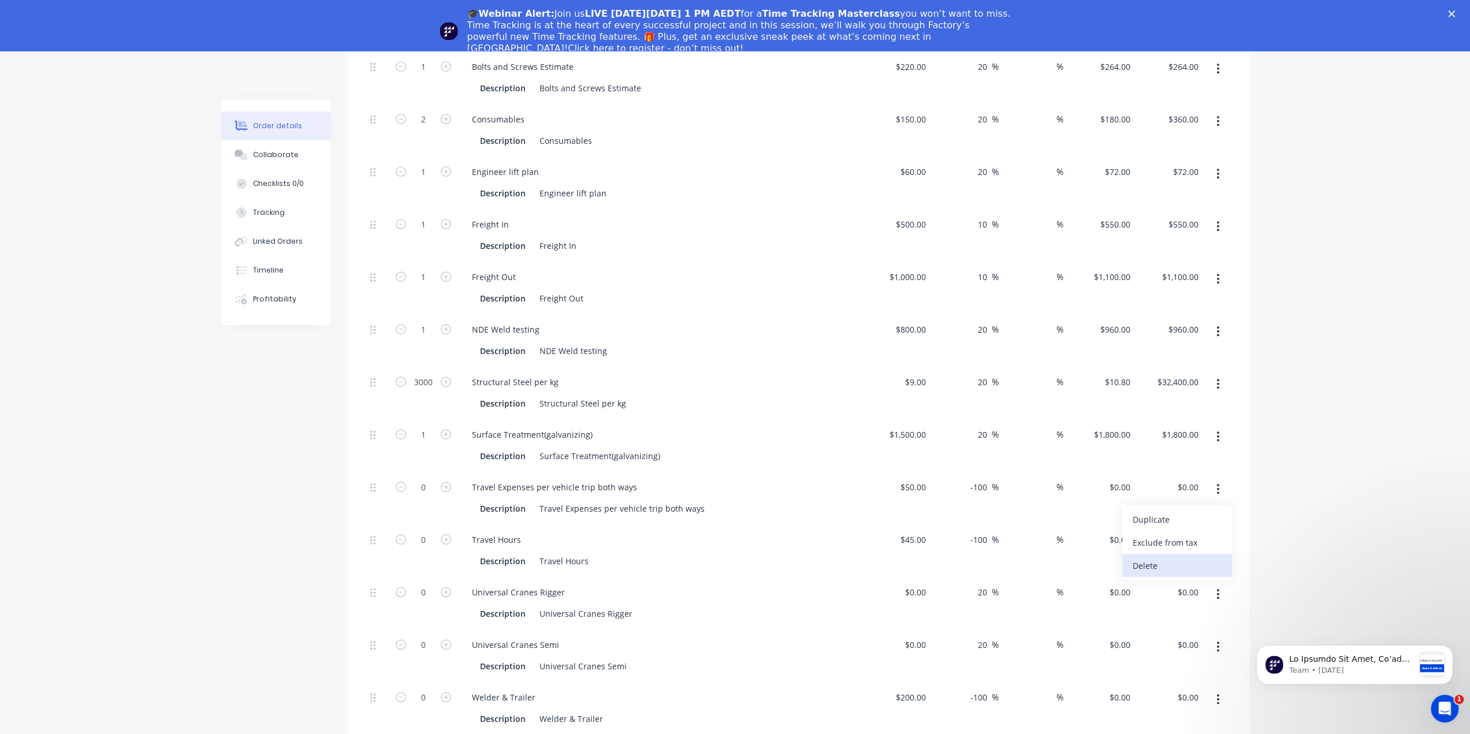
click at [1145, 557] on div "Delete" at bounding box center [1176, 565] width 89 height 17
click at [1214, 479] on button "button" at bounding box center [1217, 489] width 27 height 21
click at [1160, 557] on div "Delete" at bounding box center [1176, 565] width 89 height 17
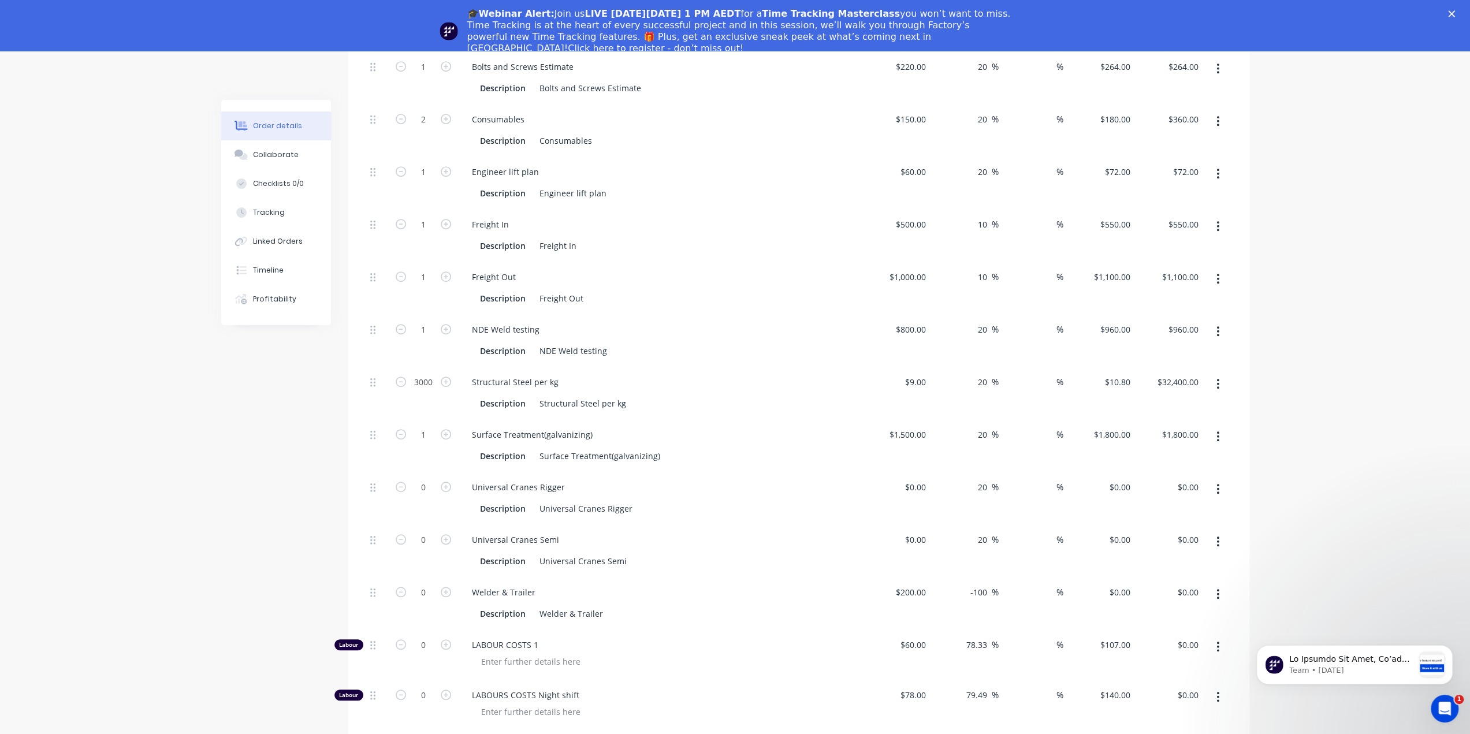
click at [1223, 479] on button "button" at bounding box center [1217, 489] width 27 height 21
click at [1169, 557] on div "Delete" at bounding box center [1176, 565] width 89 height 17
click at [1215, 479] on button "button" at bounding box center [1217, 489] width 27 height 21
click at [1194, 557] on div "Delete" at bounding box center [1176, 565] width 89 height 17
click at [1219, 483] on icon "button" at bounding box center [1217, 489] width 3 height 13
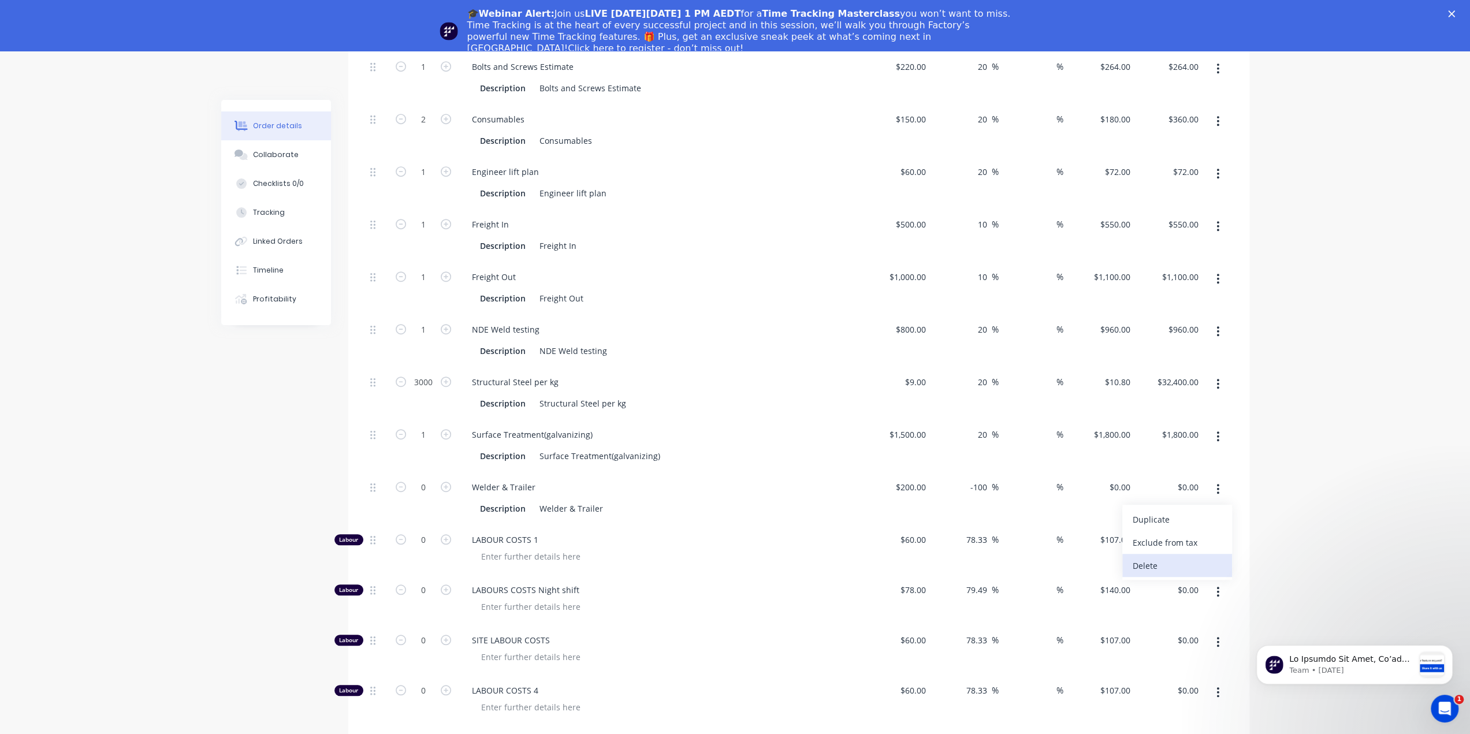
click at [1185, 557] on div "Delete" at bounding box center [1176, 565] width 89 height 17
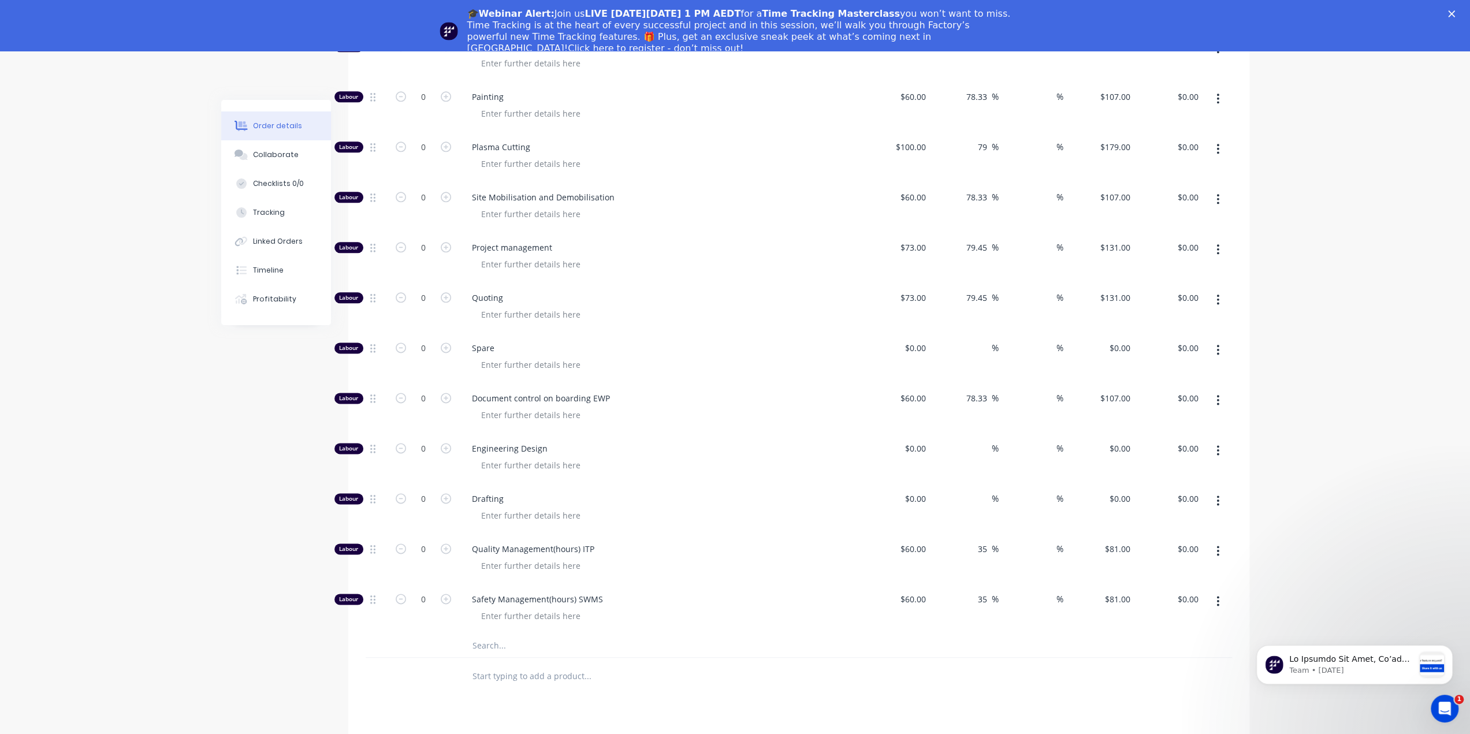
scroll to position [1314, 0]
click at [444, 542] on icon "button" at bounding box center [446, 547] width 10 height 10
type input "1"
type input "$81.00"
click at [444, 542] on icon "button" at bounding box center [446, 547] width 10 height 10
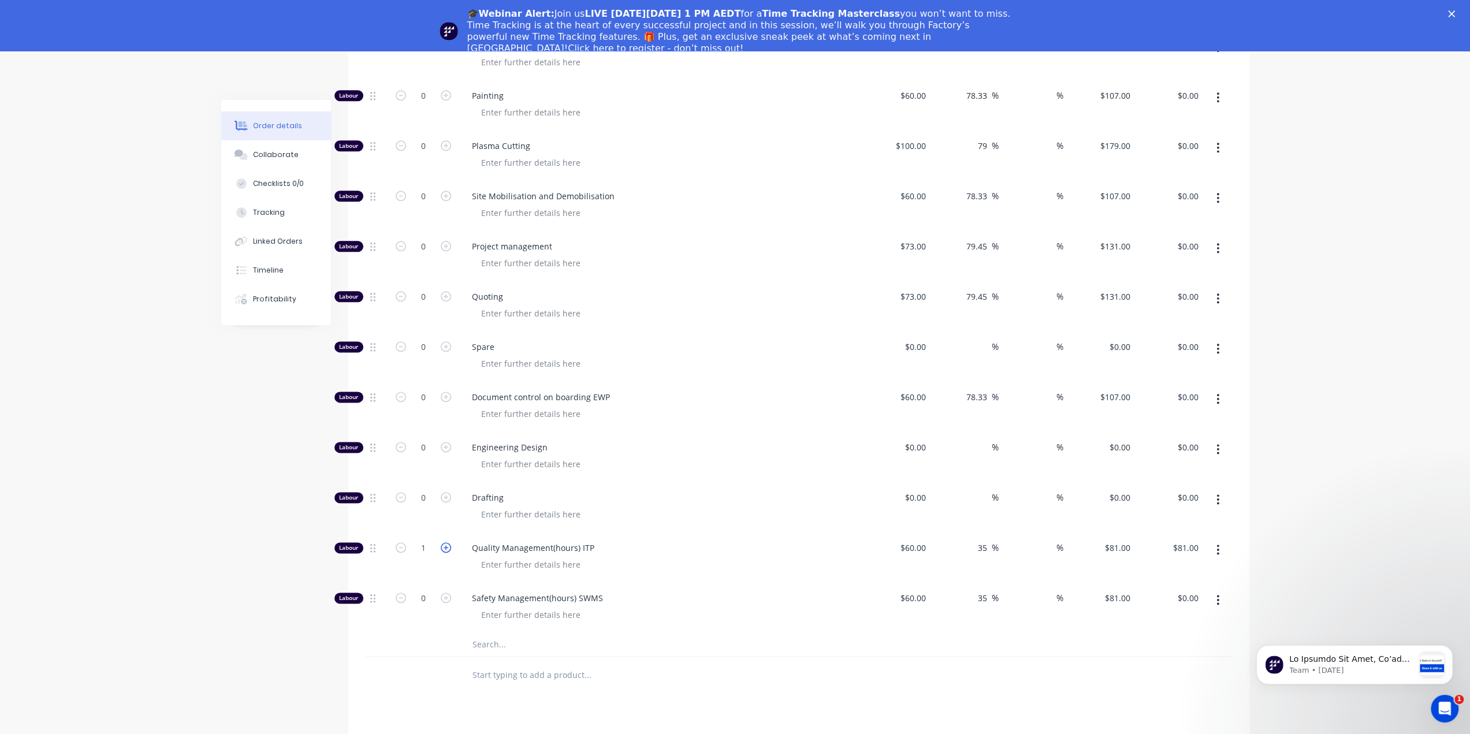
type input "2"
type input "$162.00"
click at [444, 542] on icon "button" at bounding box center [446, 547] width 10 height 10
type input "3"
type input "$243.00"
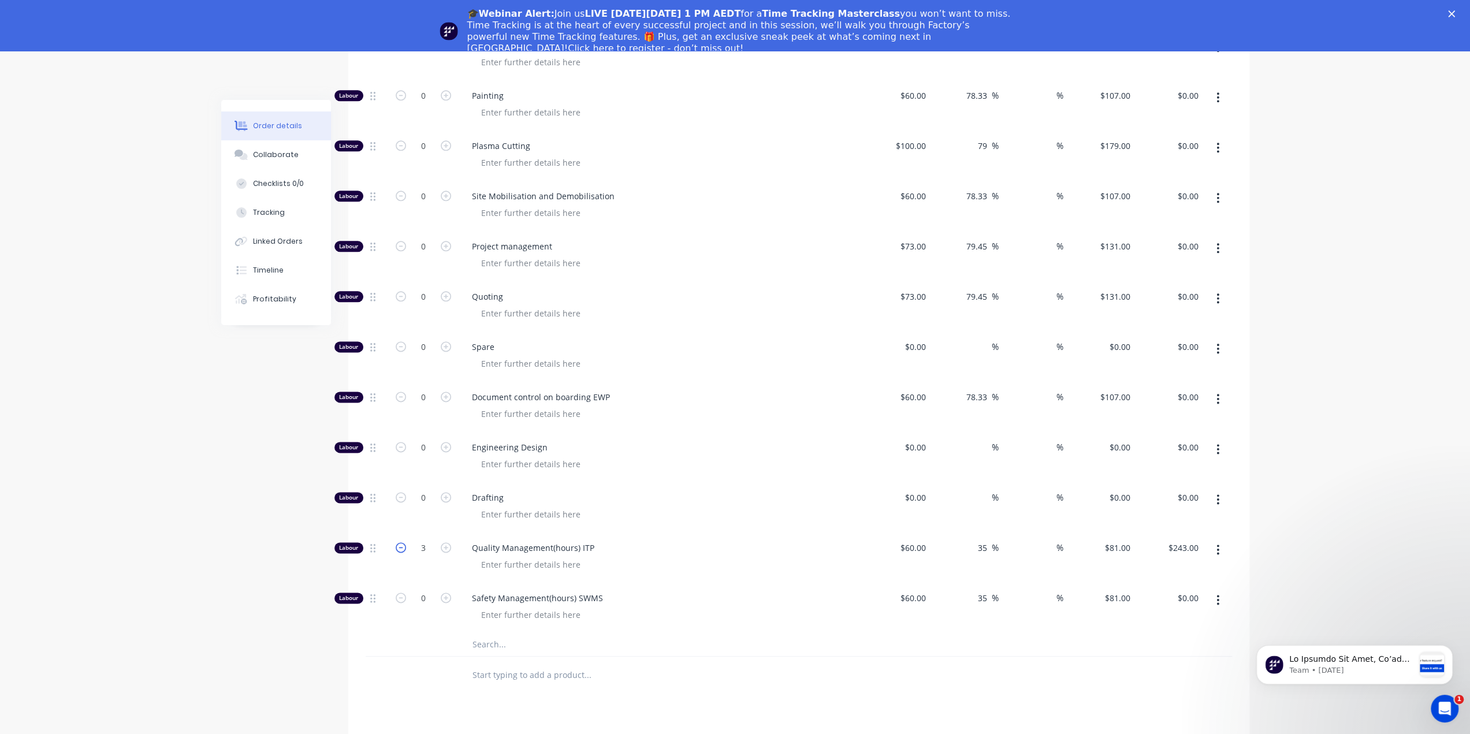
click at [401, 542] on icon "button" at bounding box center [401, 547] width 10 height 10
type input "2"
type input "$162.00"
click at [449, 492] on icon "button" at bounding box center [446, 497] width 10 height 10
type input "1"
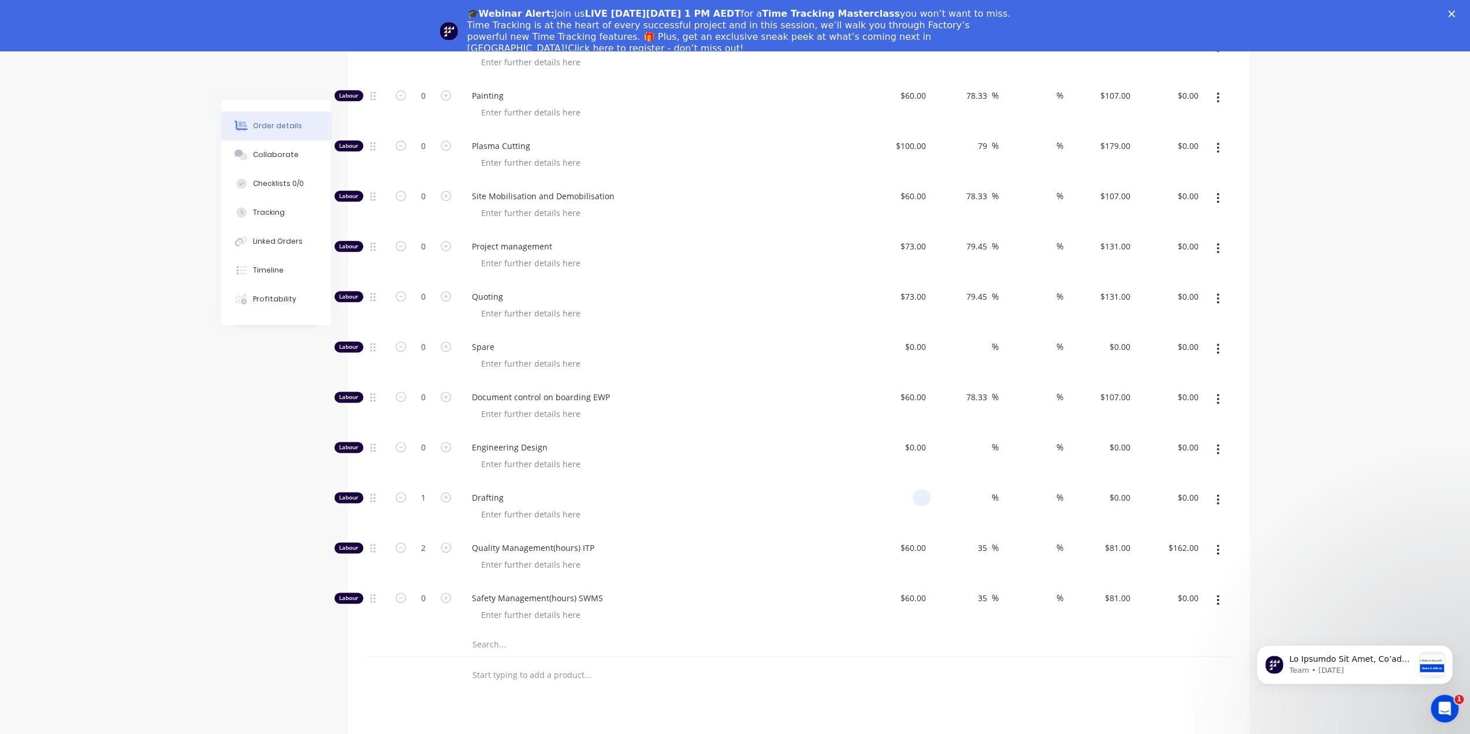
click at [903, 482] on div at bounding box center [896, 507] width 68 height 50
type input "6"
type input "$1,000.00"
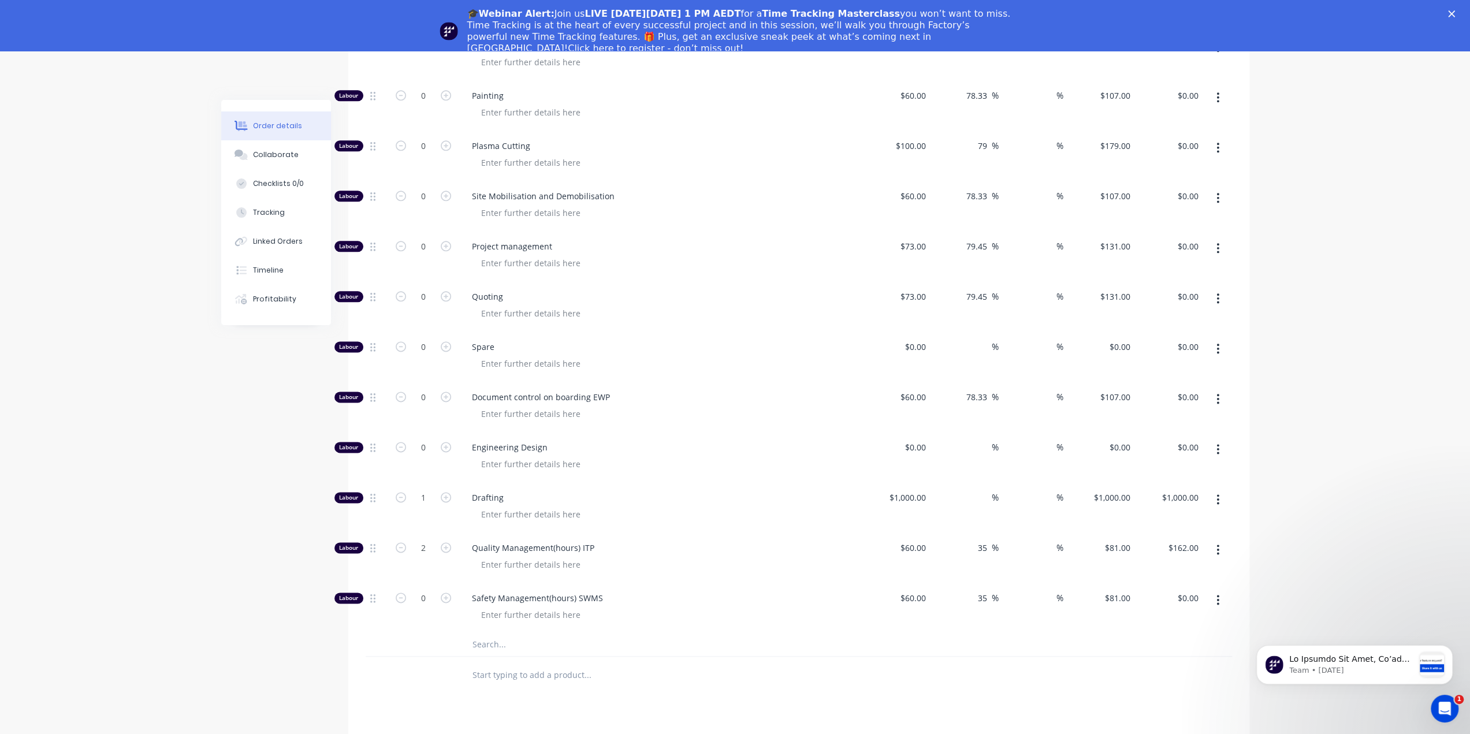
click at [1001, 482] on div "%" at bounding box center [1032, 507] width 68 height 50
click at [448, 593] on icon "button" at bounding box center [446, 598] width 10 height 10
type input "1"
type input "$81.00"
click at [400, 593] on icon "button" at bounding box center [401, 598] width 10 height 10
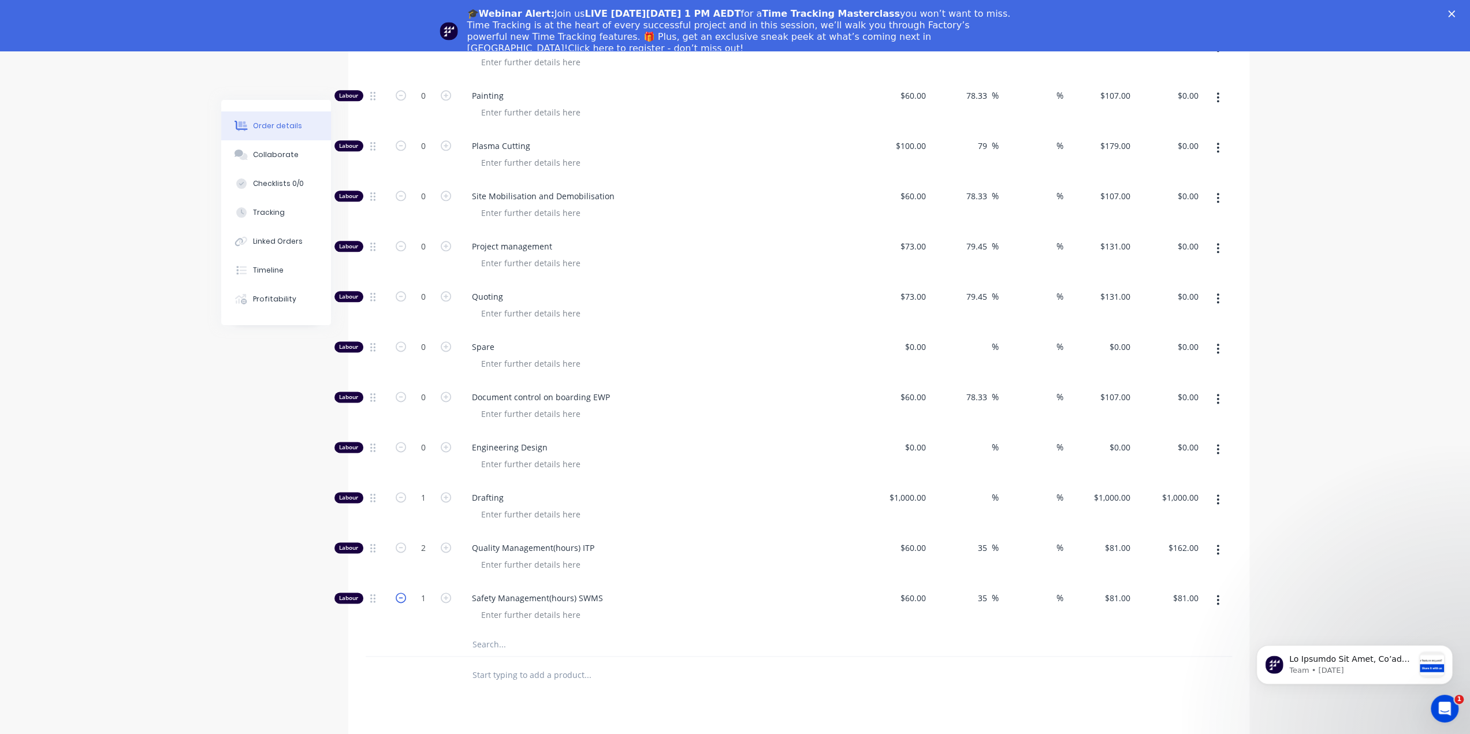
type input "0"
type input "$0.00"
click at [1218, 595] on icon "button" at bounding box center [1218, 600] width 2 height 10
drag, startPoint x: 1158, startPoint y: 603, endPoint x: 1170, endPoint y: 585, distance: 22.1
click at [1158, 668] on div "Delete" at bounding box center [1176, 676] width 89 height 17
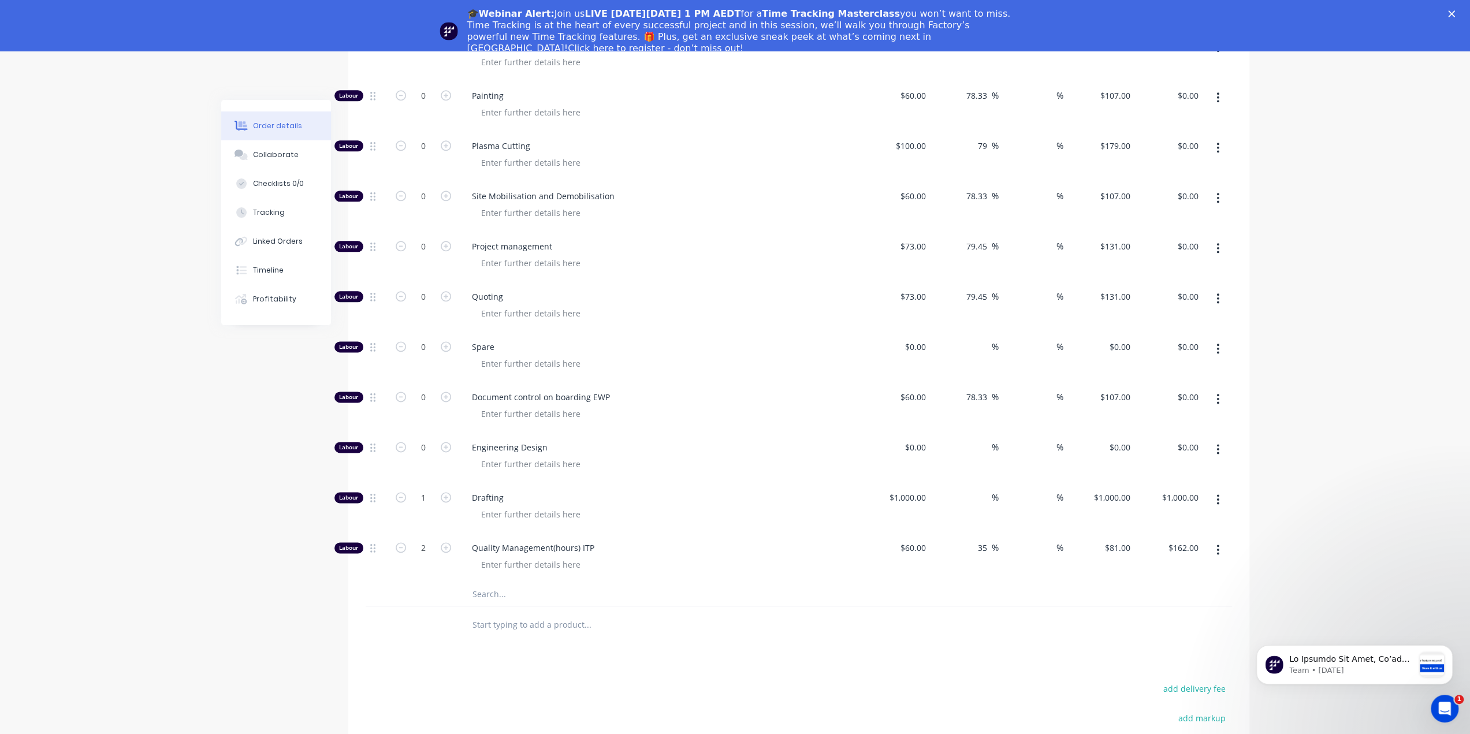
click at [1213, 439] on button "button" at bounding box center [1217, 449] width 27 height 21
click at [1165, 517] on div "Delete" at bounding box center [1176, 525] width 89 height 17
click at [1214, 389] on button "button" at bounding box center [1217, 399] width 27 height 21
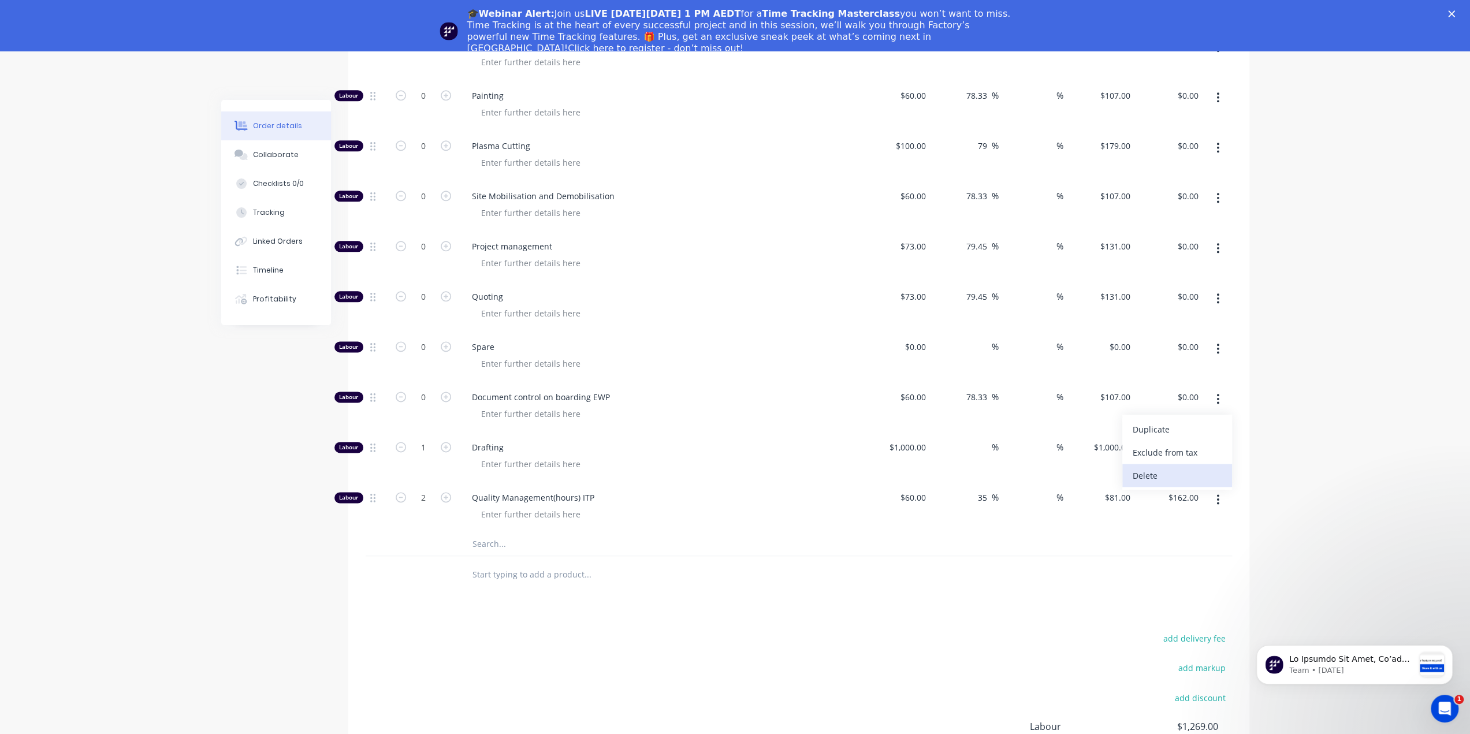
click at [1184, 467] on div "Delete" at bounding box center [1176, 475] width 89 height 17
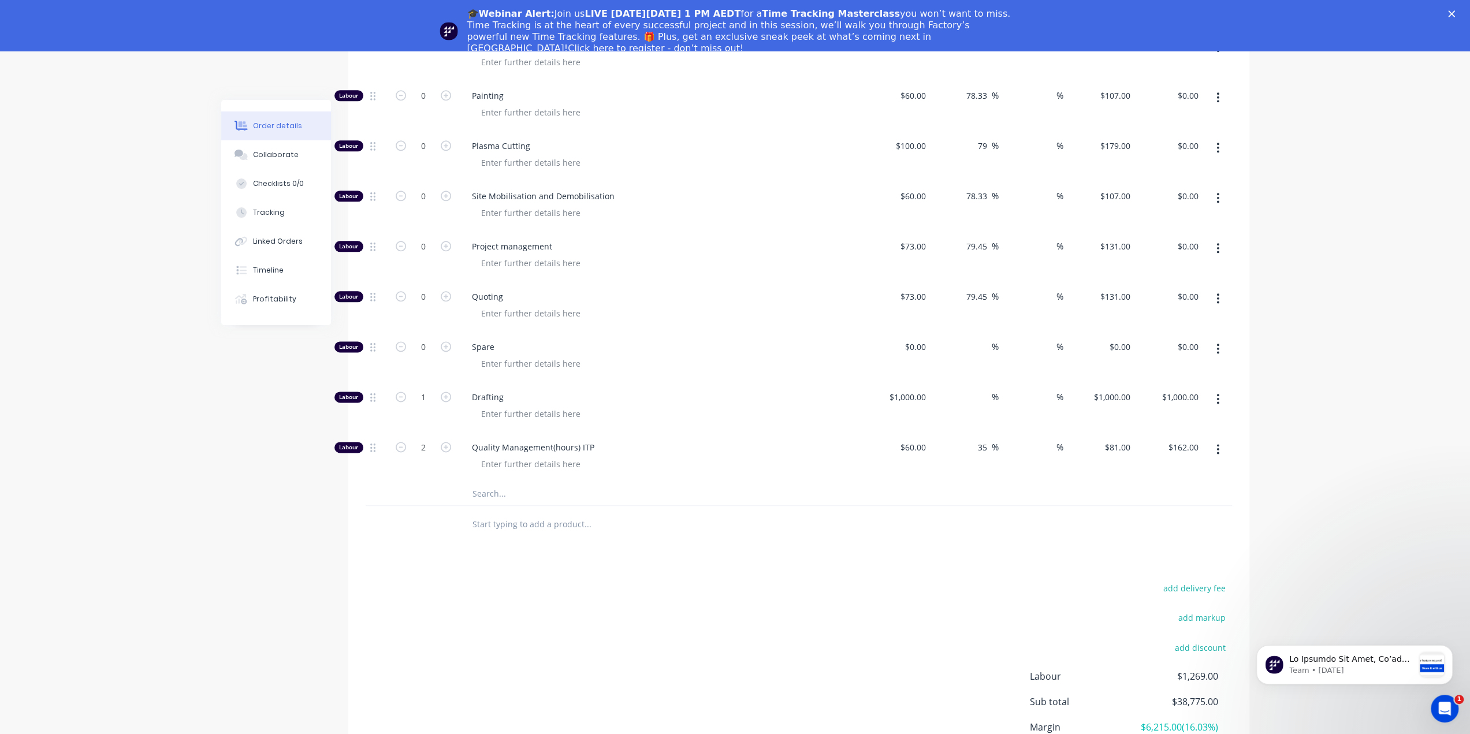
click at [1215, 338] on button "button" at bounding box center [1217, 348] width 27 height 21
click at [1168, 417] on div "Delete" at bounding box center [1176, 425] width 89 height 17
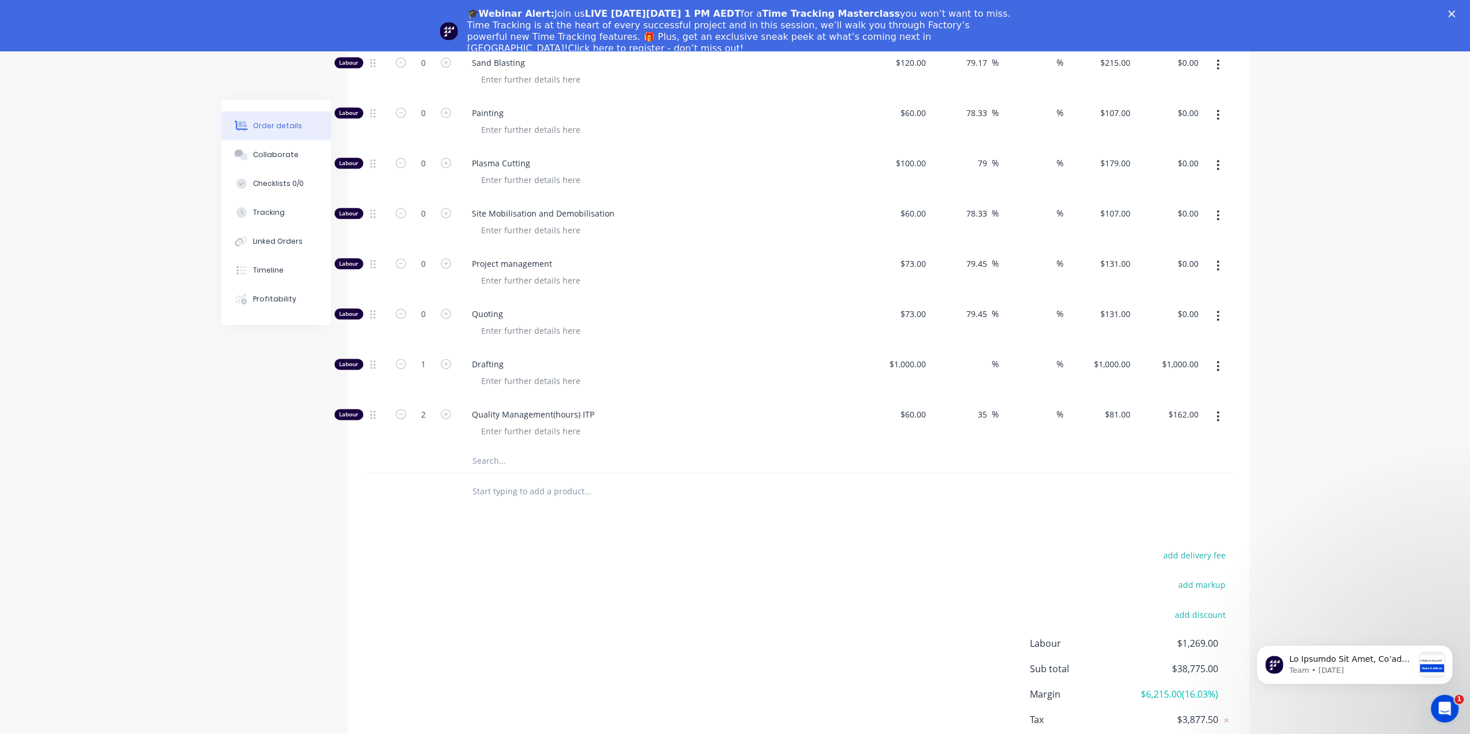
click at [1220, 305] on button "button" at bounding box center [1217, 315] width 27 height 21
click at [443, 308] on icon "button" at bounding box center [446, 313] width 10 height 10
type input "1"
type input "$131.00"
click at [1212, 255] on button "button" at bounding box center [1217, 265] width 27 height 21
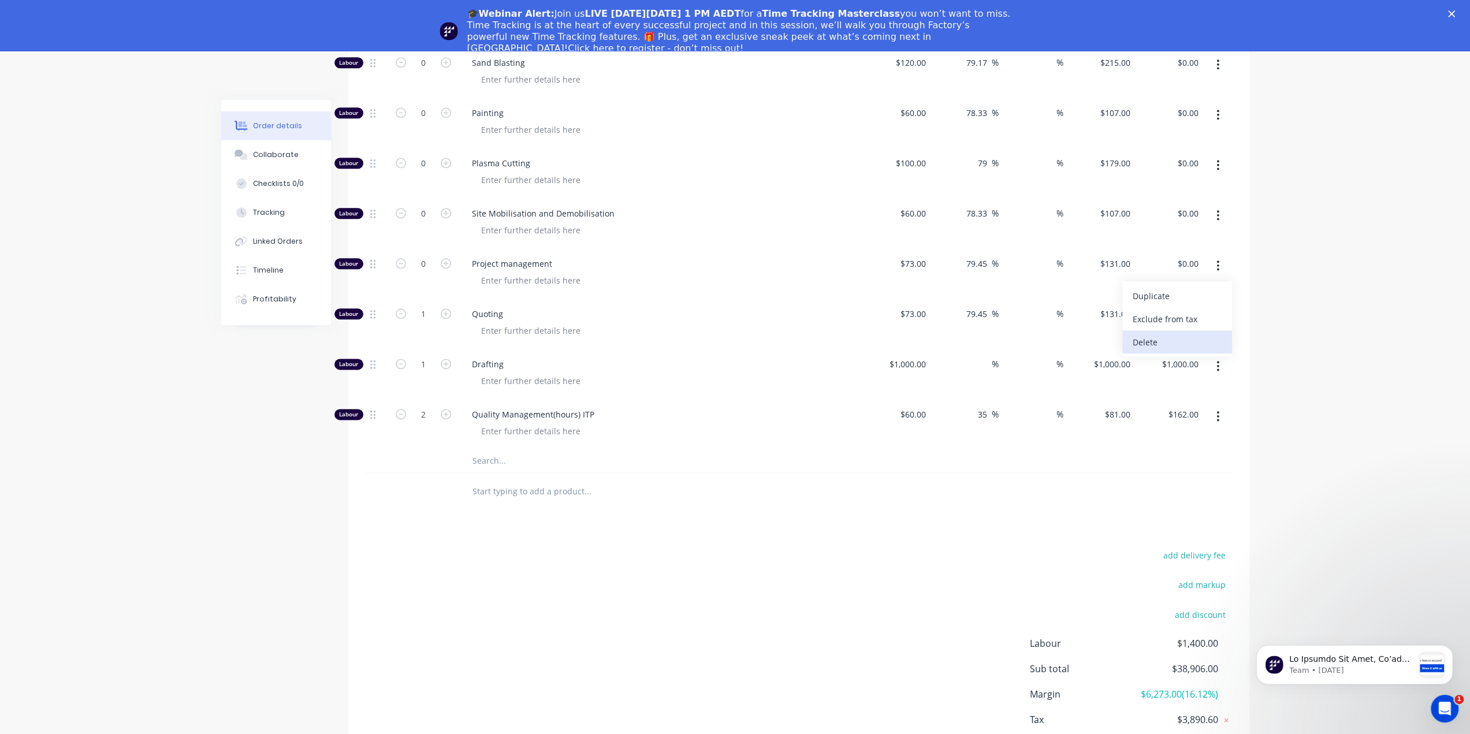
click at [1151, 334] on div "Delete" at bounding box center [1176, 342] width 89 height 17
click at [1211, 255] on button "button" at bounding box center [1217, 265] width 27 height 21
click at [1154, 333] on div "Delete" at bounding box center [1176, 341] width 89 height 17
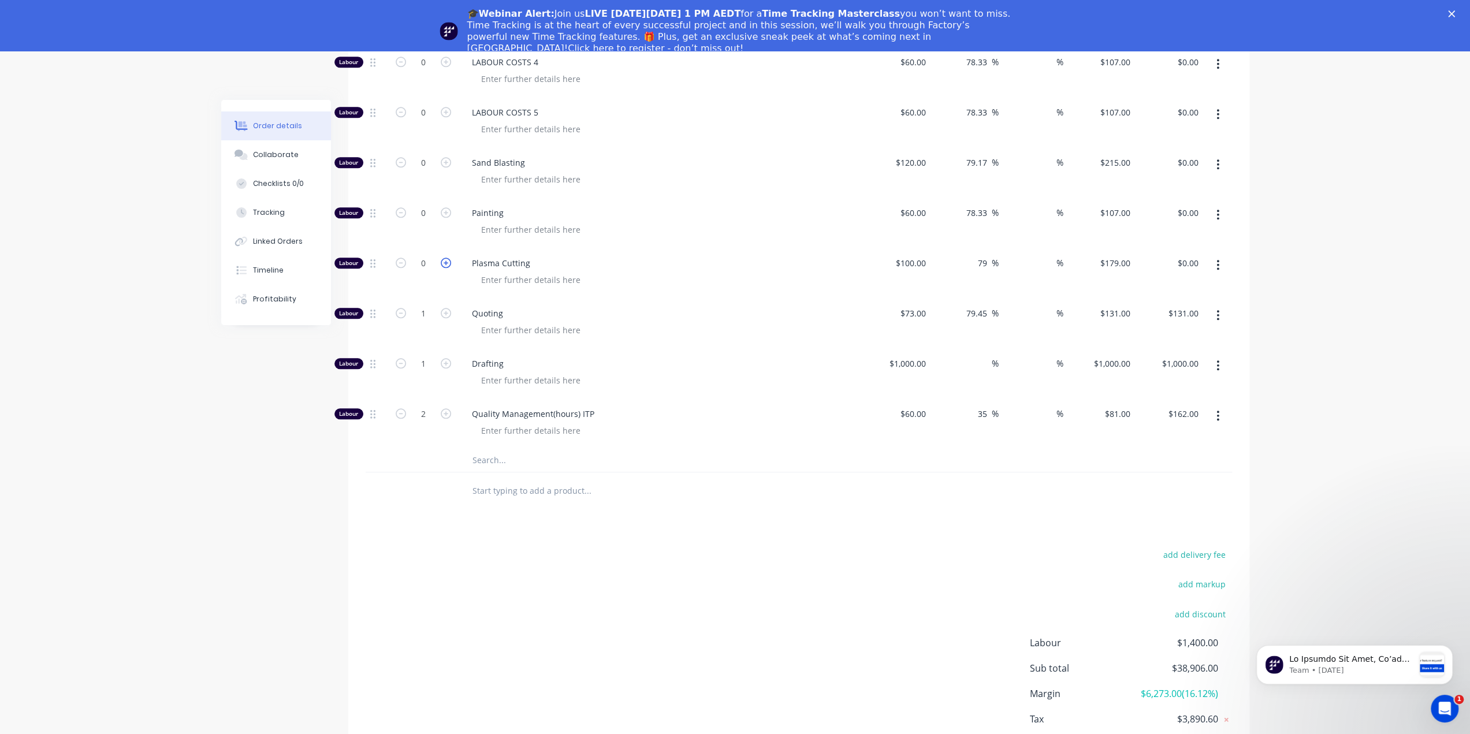
click at [448, 258] on icon "button" at bounding box center [446, 263] width 10 height 10
type input "1"
type input "$179.00"
click at [447, 258] on icon "button" at bounding box center [446, 263] width 10 height 10
type input "2"
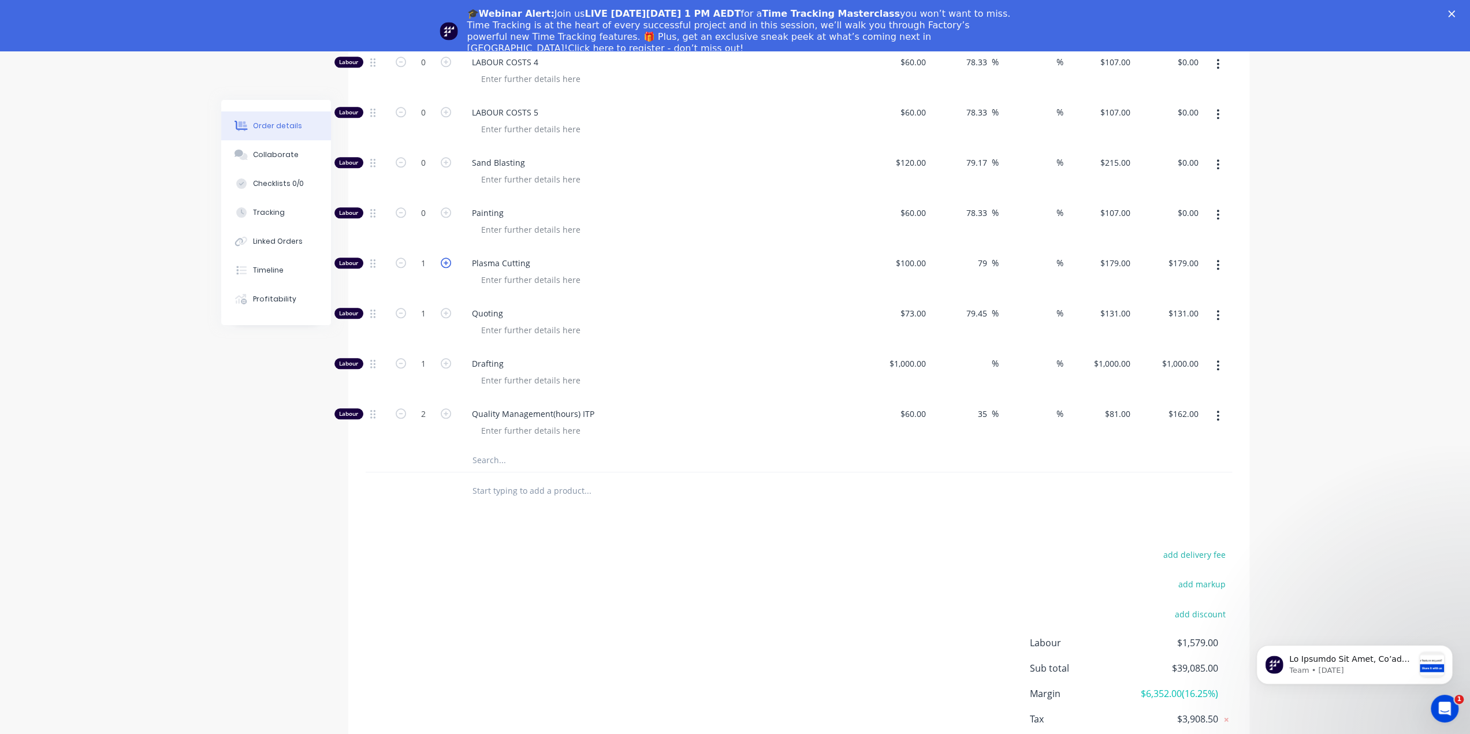
type input "$358.00"
click at [1214, 204] on button "button" at bounding box center [1217, 214] width 27 height 21
click at [1160, 283] on div "Delete" at bounding box center [1176, 291] width 89 height 17
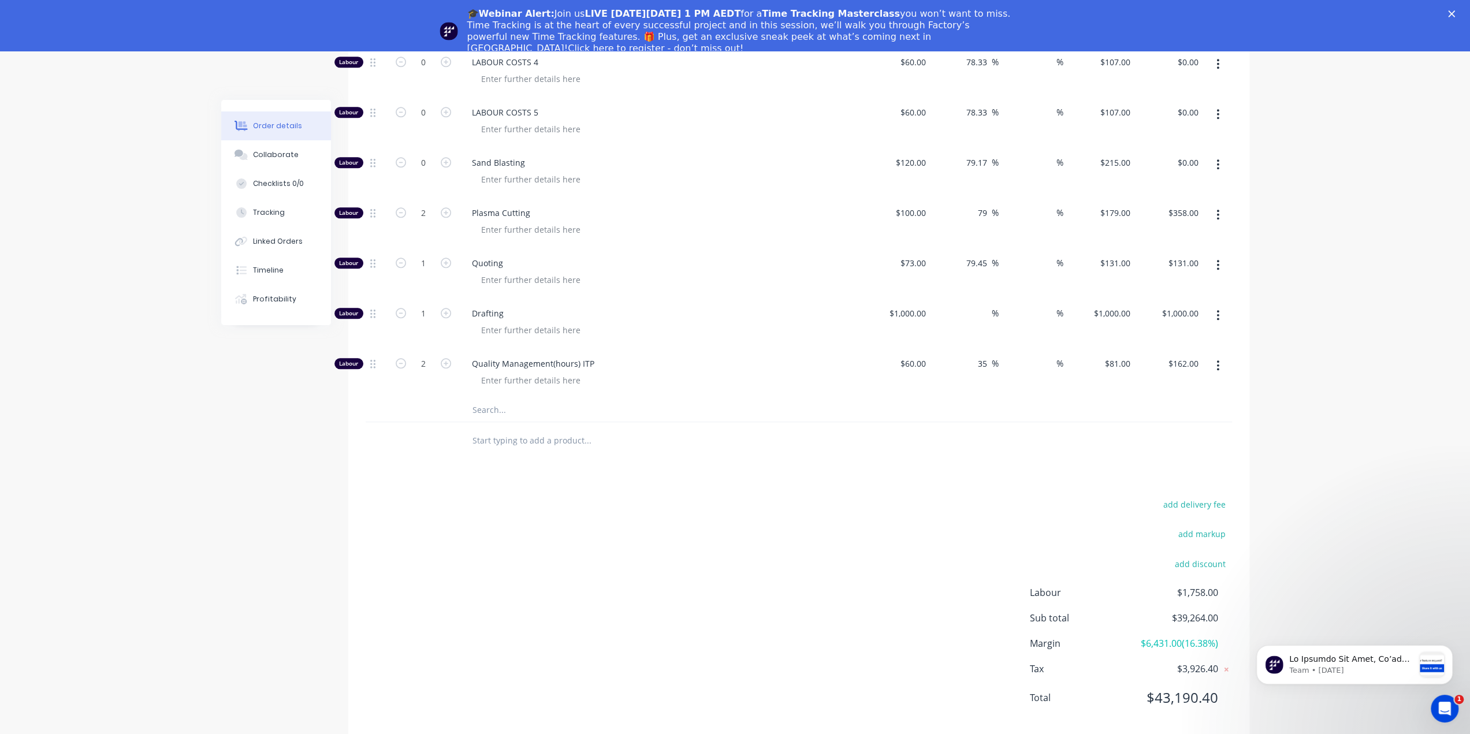
scroll to position [1147, 0]
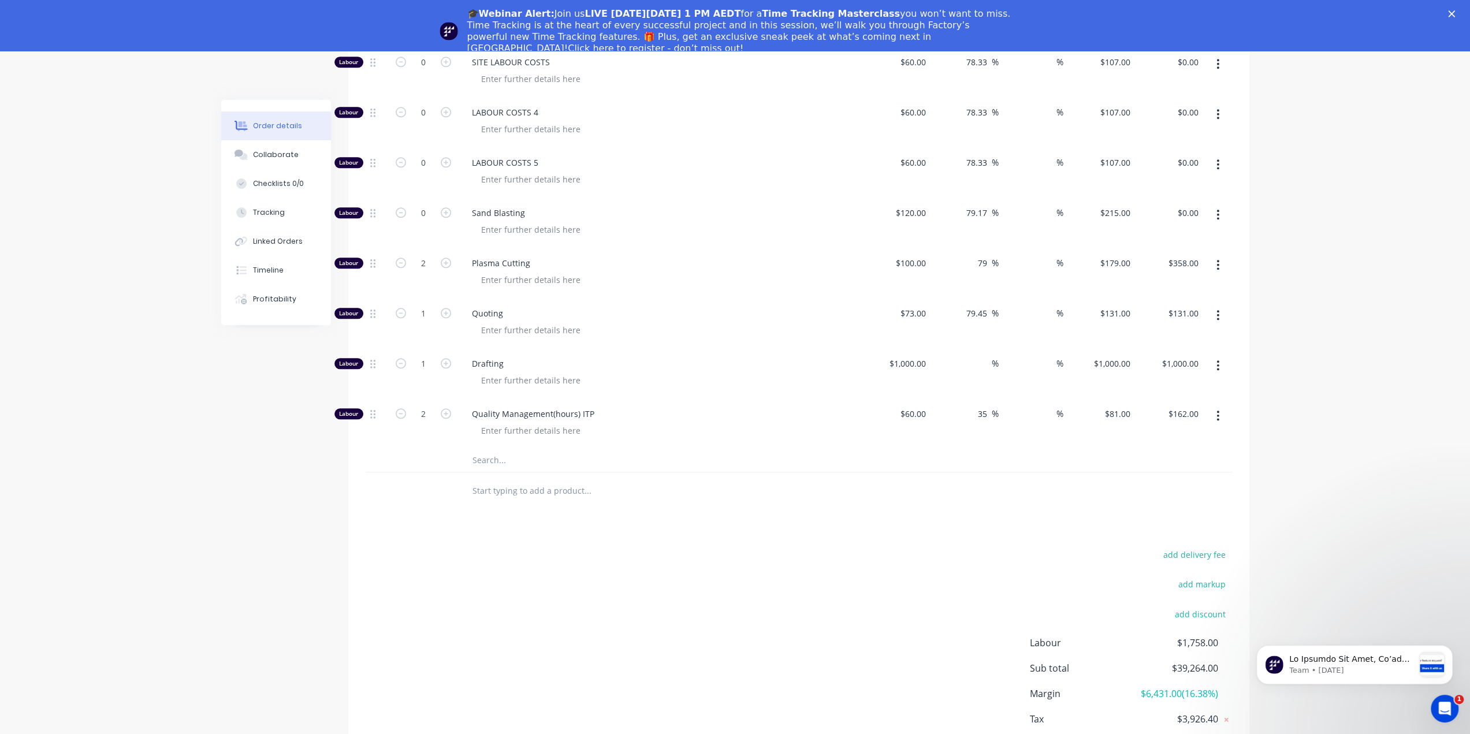
click at [1217, 208] on icon "button" at bounding box center [1217, 214] width 3 height 13
click at [1155, 283] on div "Delete" at bounding box center [1176, 291] width 89 height 17
click at [1216, 208] on icon "button" at bounding box center [1217, 214] width 3 height 13
click at [1171, 282] on div "Delete" at bounding box center [1176, 290] width 89 height 17
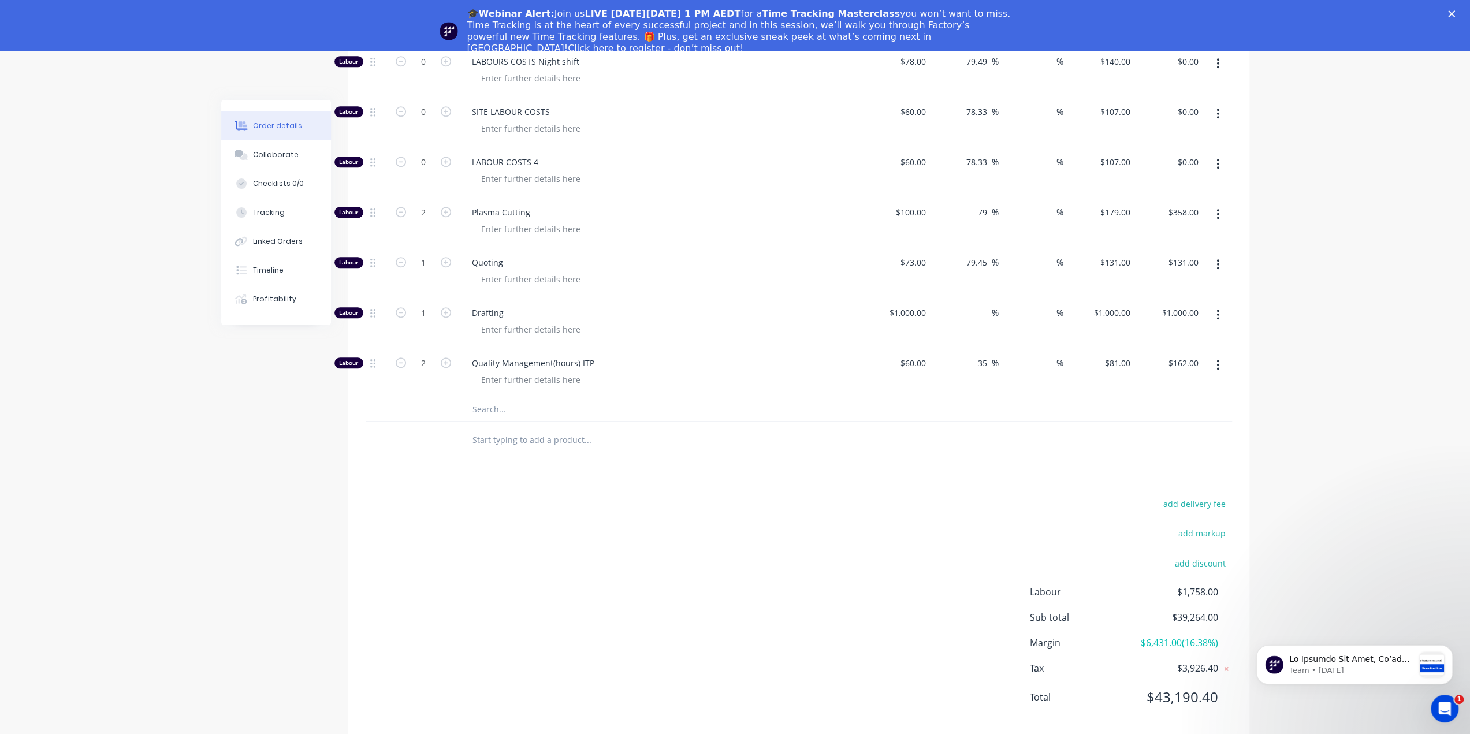
scroll to position [1047, 0]
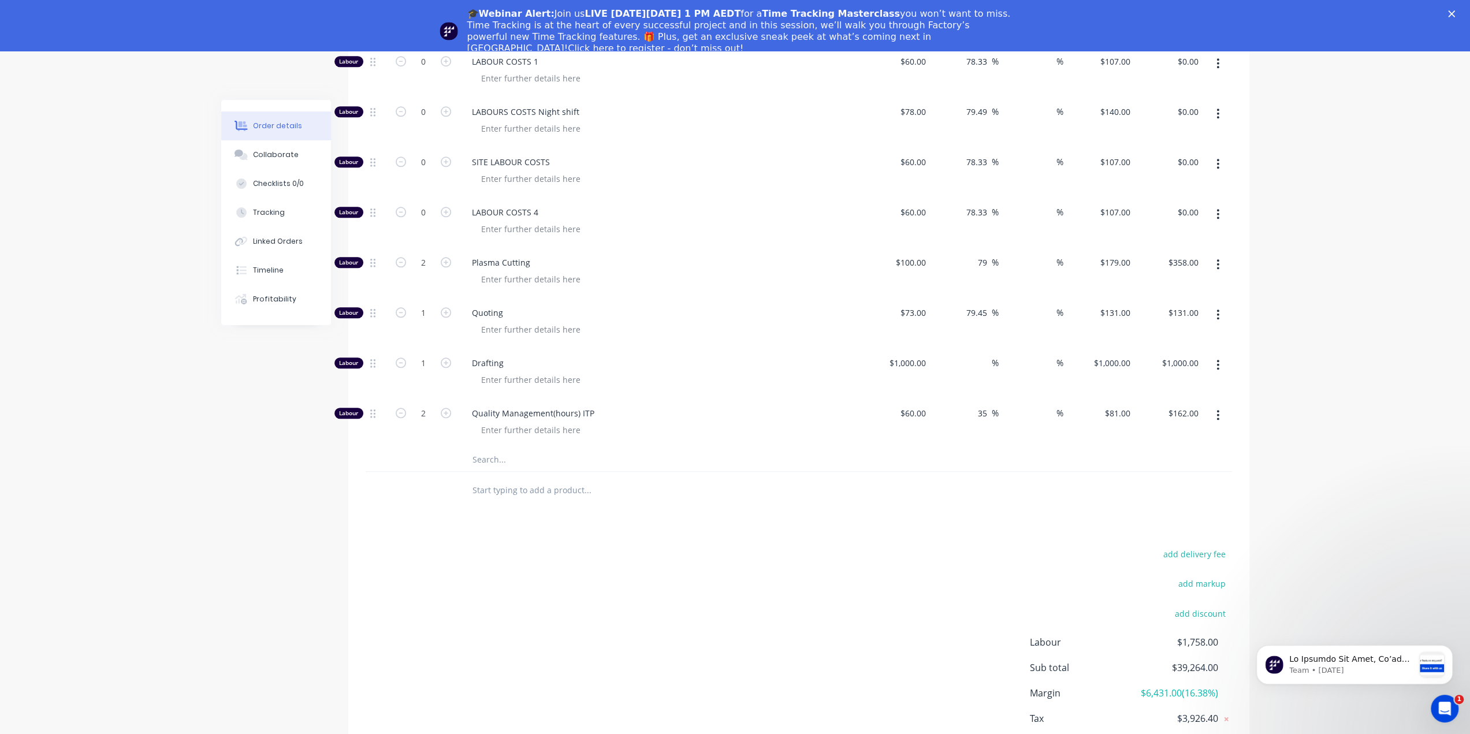
click at [1216, 208] on icon "button" at bounding box center [1217, 214] width 3 height 13
click at [1165, 282] on div "Delete" at bounding box center [1176, 290] width 89 height 17
click at [1215, 204] on button "button" at bounding box center [1217, 214] width 27 height 21
click at [1165, 282] on div "Delete" at bounding box center [1176, 290] width 89 height 17
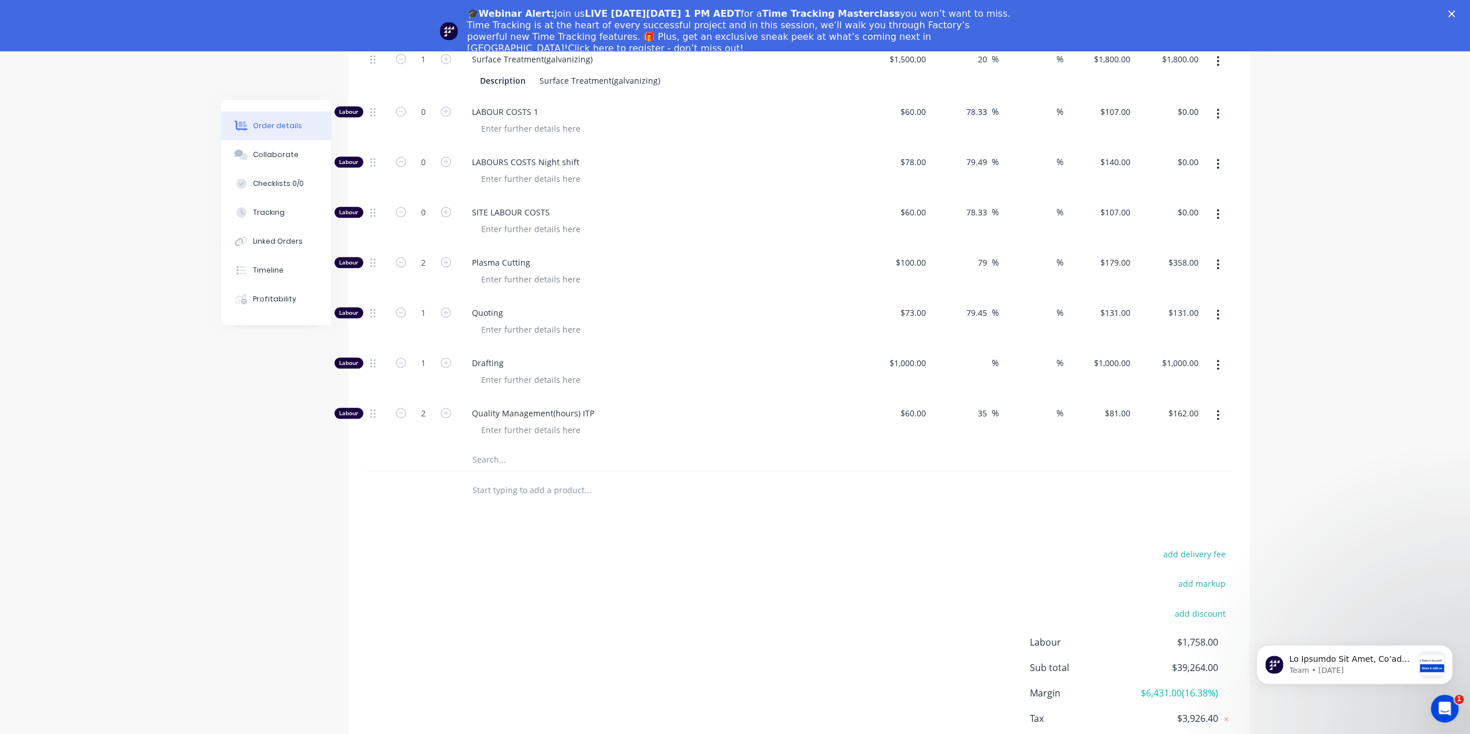
scroll to position [947, 0]
click at [1220, 203] on button "button" at bounding box center [1217, 213] width 27 height 21
click at [1173, 282] on div "Delete" at bounding box center [1176, 290] width 89 height 17
click at [1221, 203] on button "button" at bounding box center [1217, 213] width 27 height 21
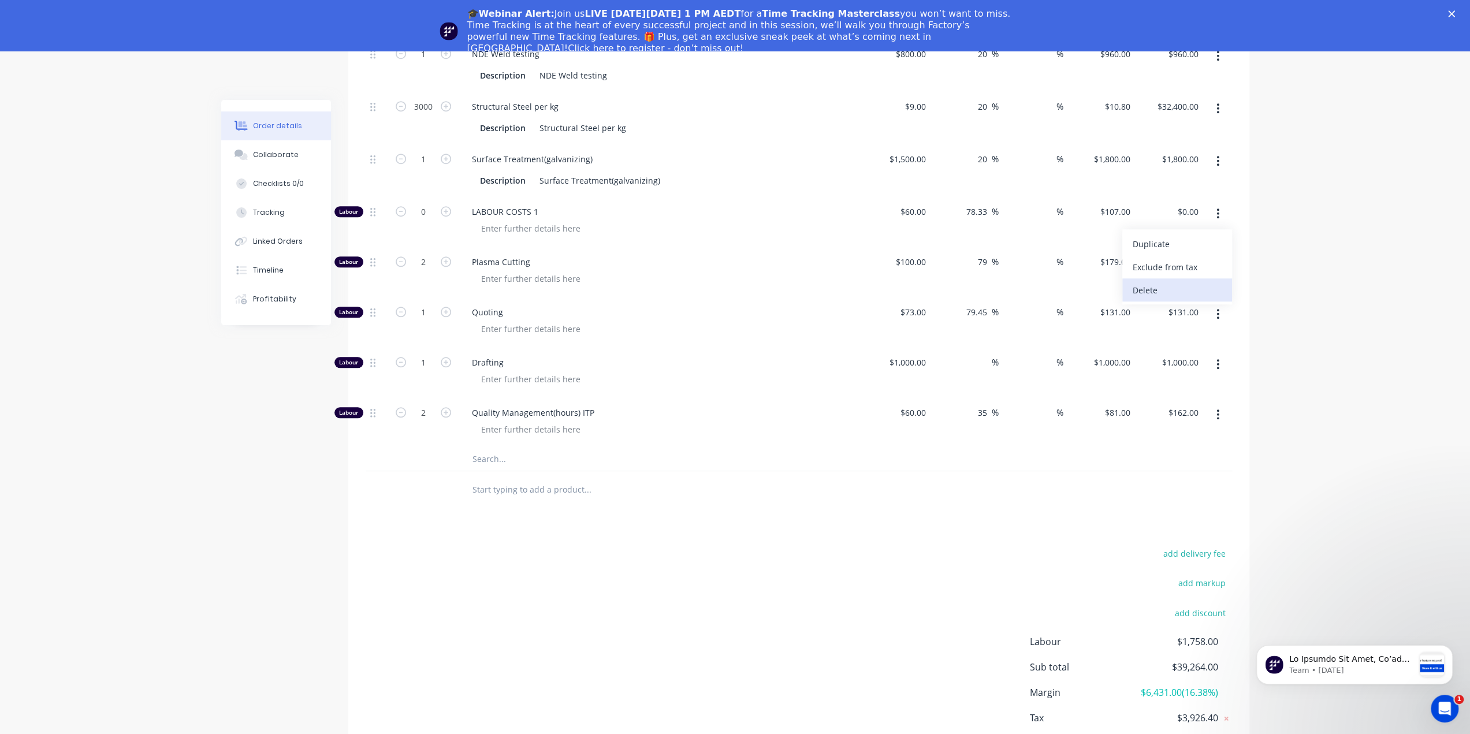
click at [1169, 282] on div "Delete" at bounding box center [1176, 290] width 89 height 17
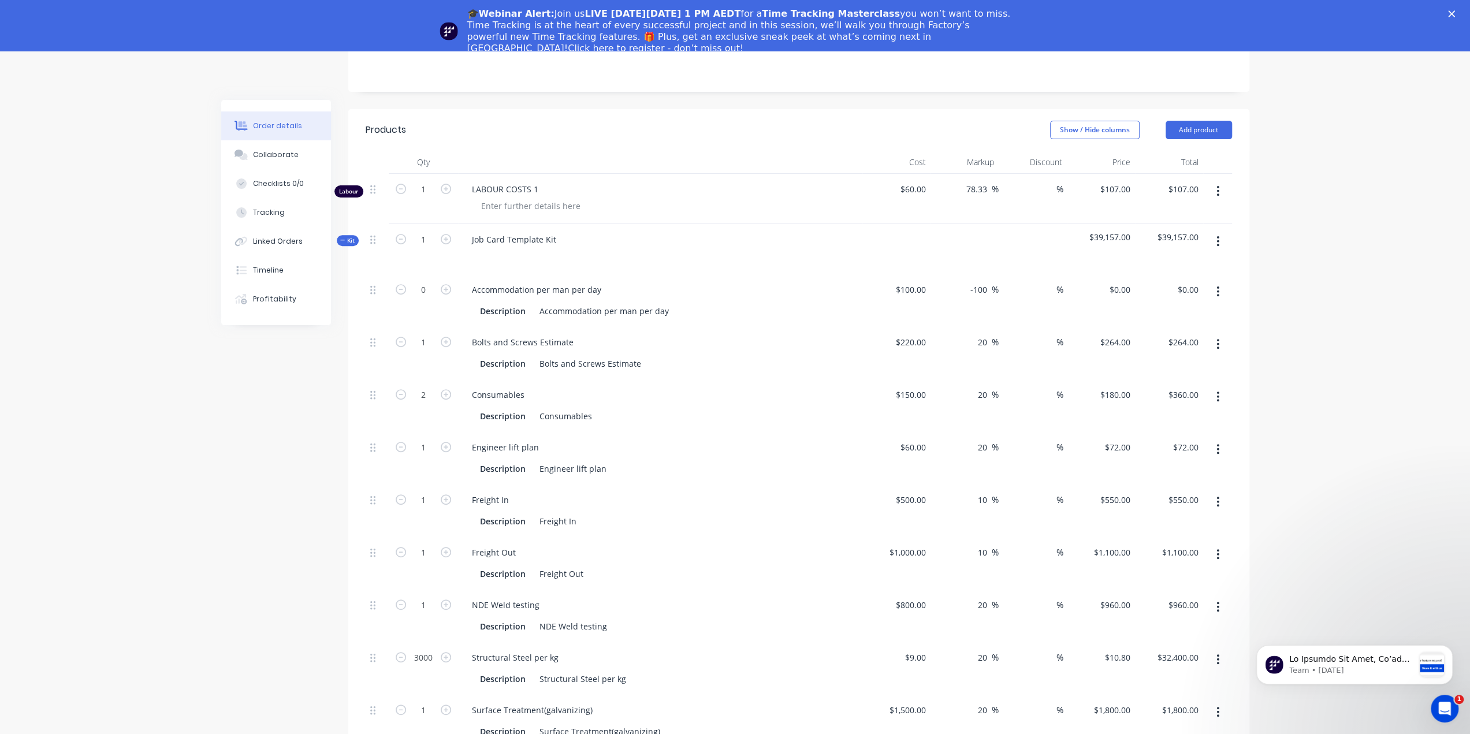
scroll to position [327, 0]
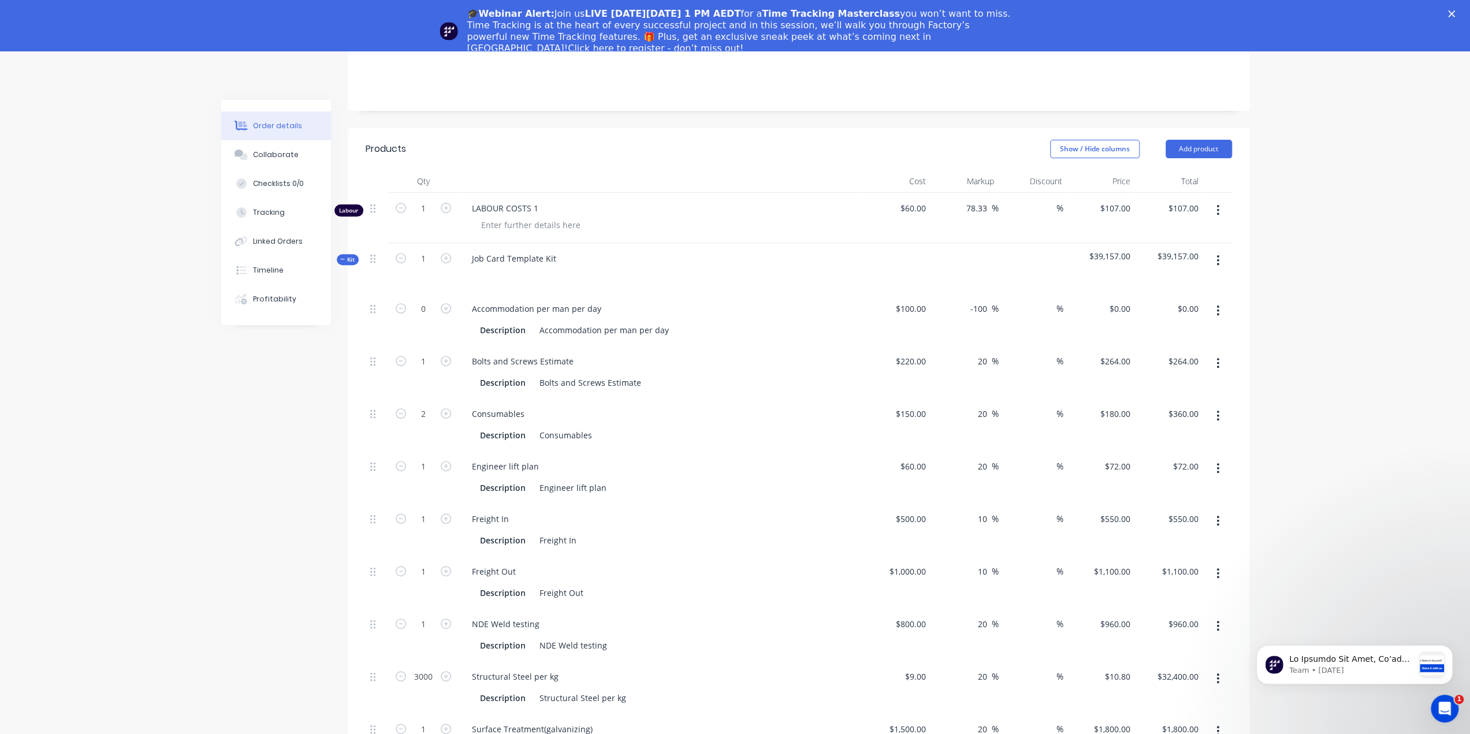
click at [1221, 300] on button "button" at bounding box center [1217, 310] width 27 height 21
click at [1147, 379] on div "Delete" at bounding box center [1176, 387] width 89 height 17
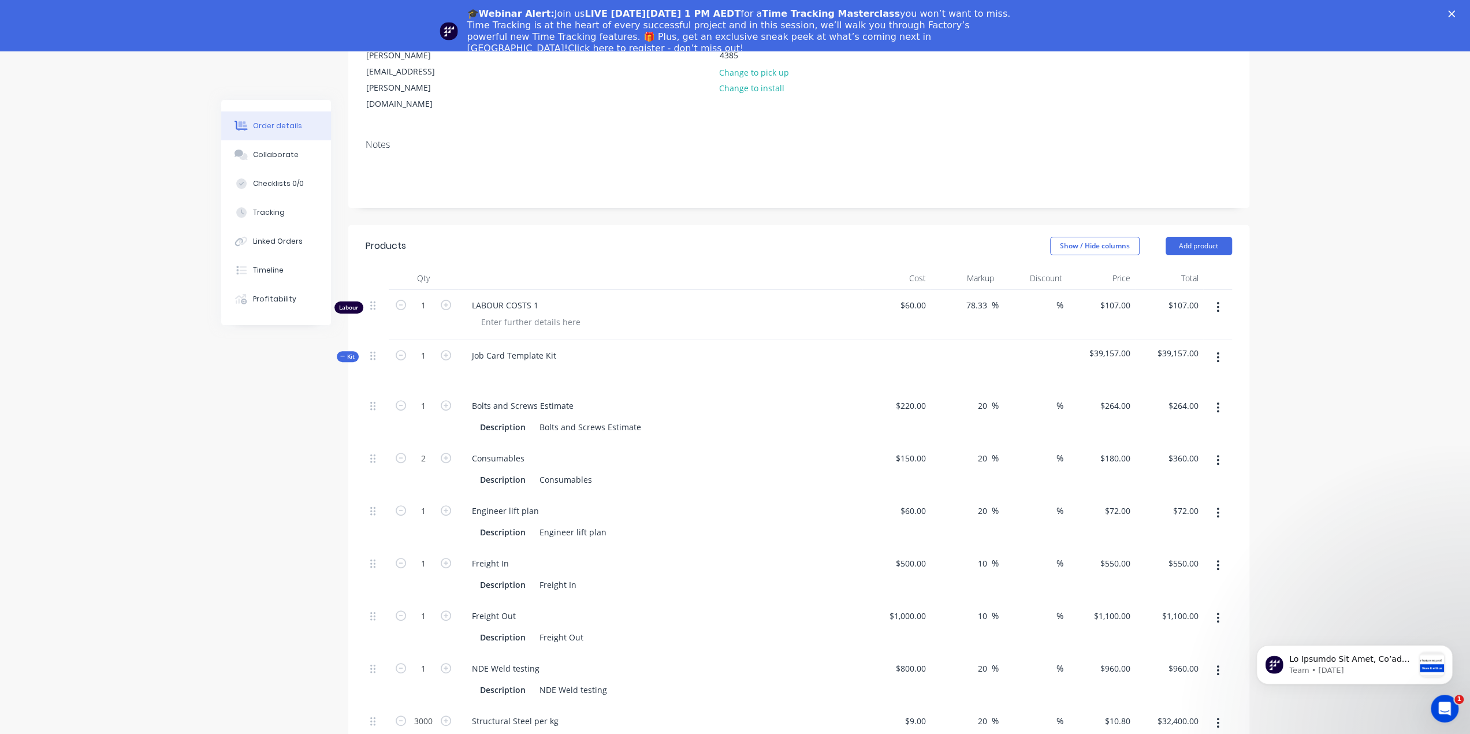
scroll to position [211, 0]
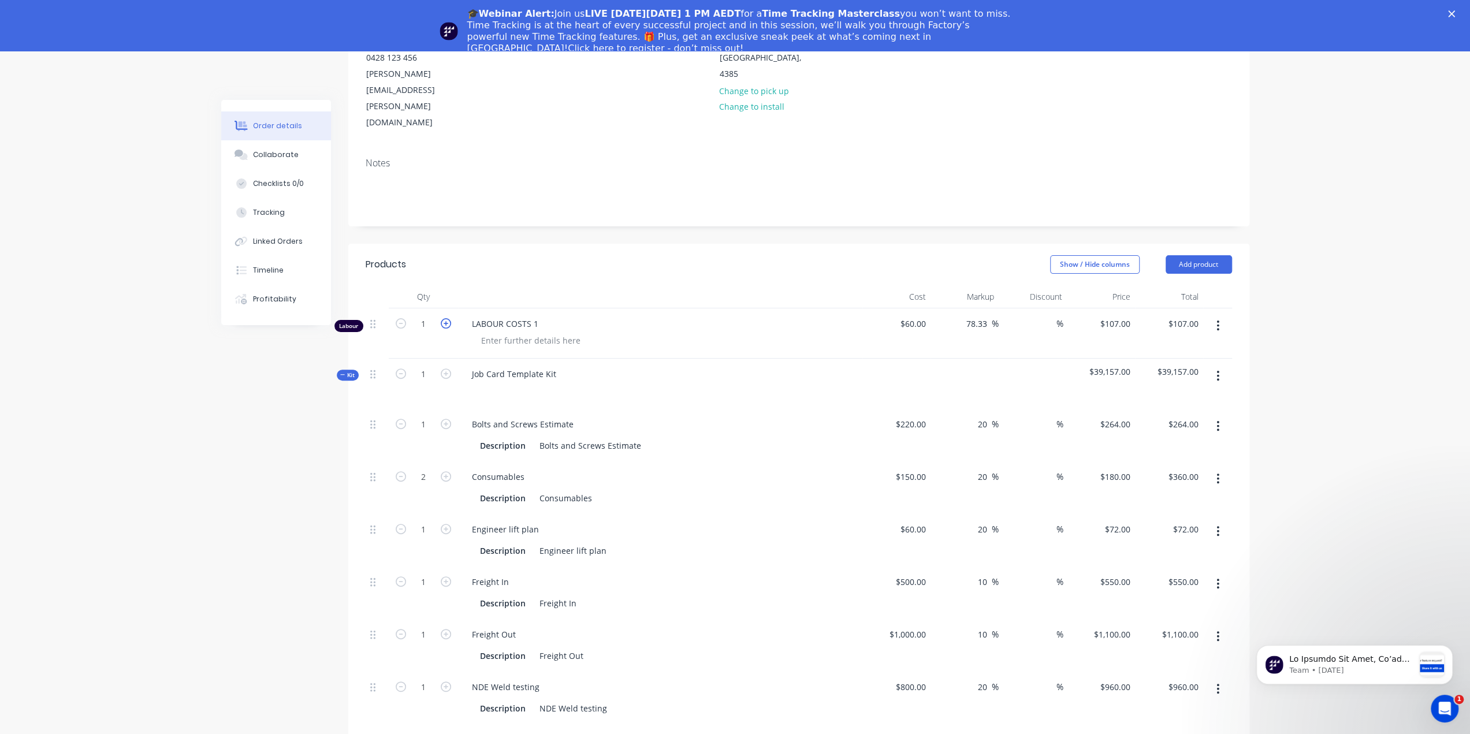
click at [447, 318] on icon "button" at bounding box center [446, 323] width 10 height 10
type input "2"
type input "$214.00"
click at [447, 318] on icon "button" at bounding box center [446, 323] width 10 height 10
type input "3"
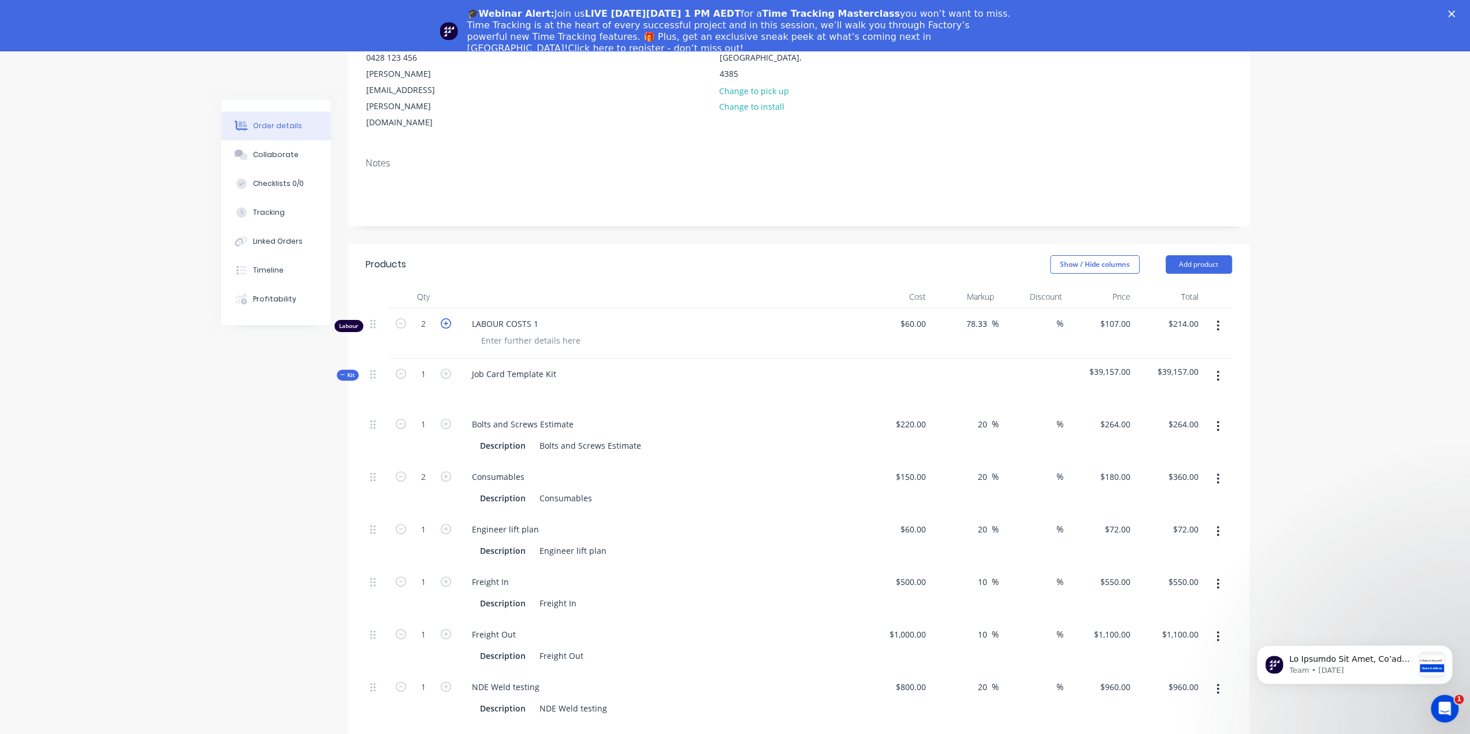
type input "$321.00"
click at [447, 318] on icon "button" at bounding box center [446, 323] width 10 height 10
type input "4"
type input "$428.00"
click at [447, 318] on icon "button" at bounding box center [446, 323] width 10 height 10
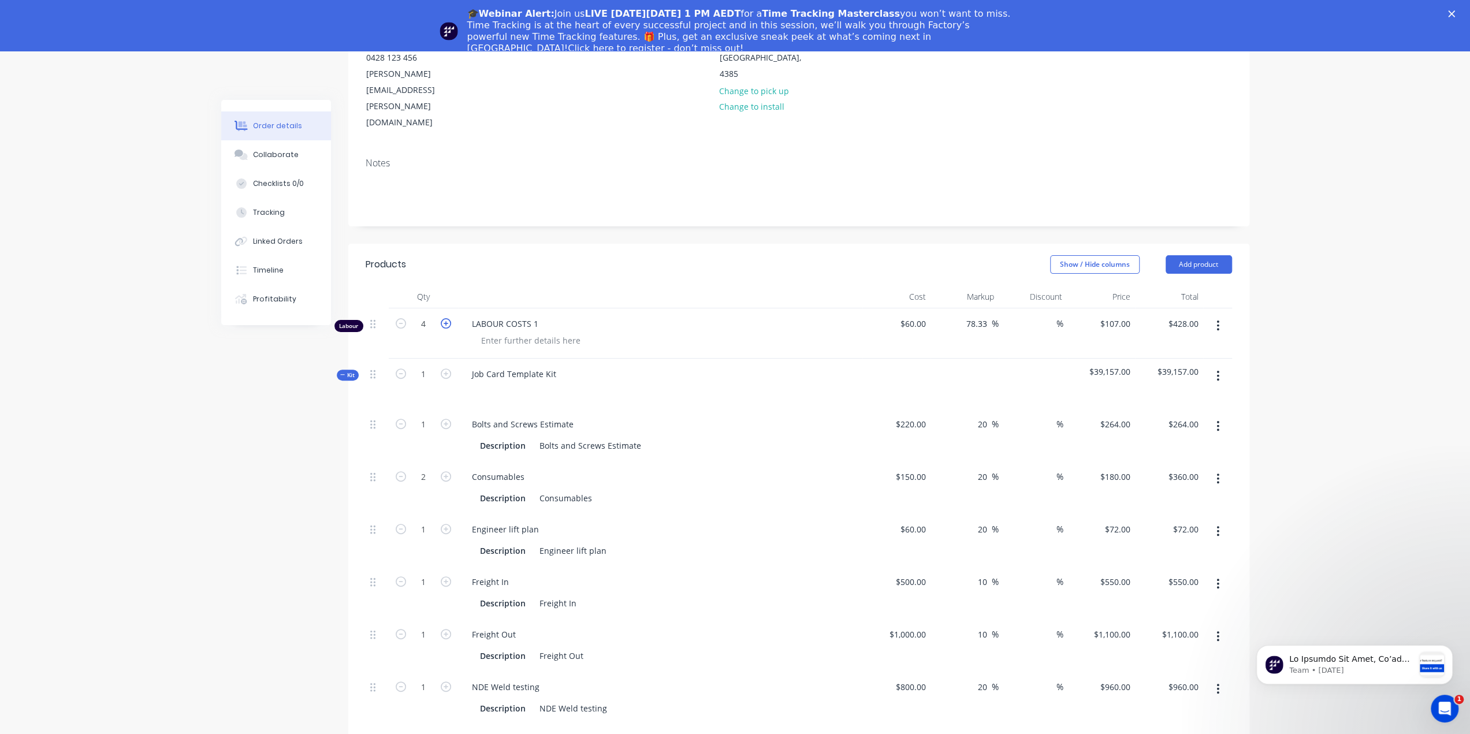
type input "5"
type input "$535.00"
click at [447, 318] on icon "button" at bounding box center [446, 323] width 10 height 10
type input "6"
type input "$642.00"
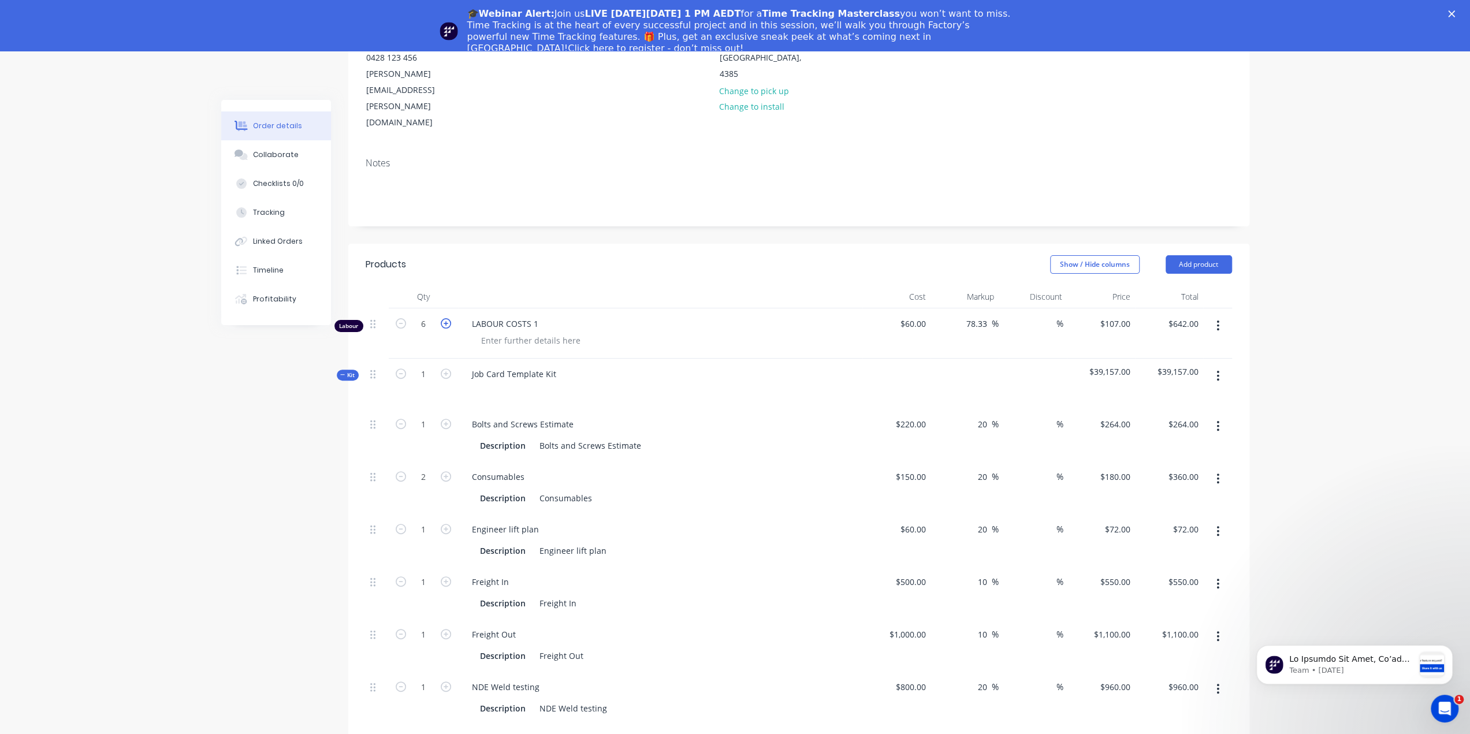
click at [447, 318] on icon "button" at bounding box center [446, 323] width 10 height 10
type input "7"
type input "$749.00"
click at [447, 318] on icon "button" at bounding box center [446, 323] width 10 height 10
type input "8"
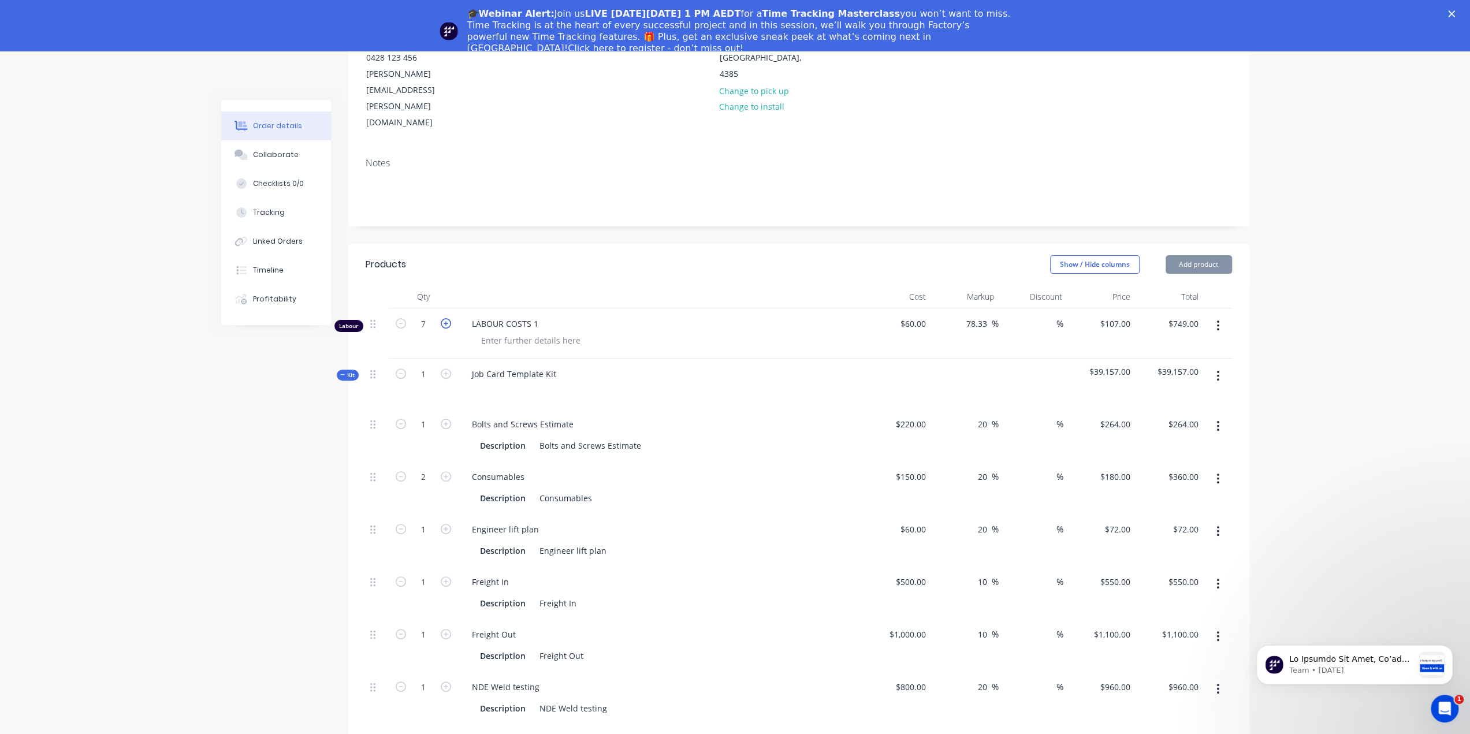
type input "$856.00"
click at [447, 318] on icon "button" at bounding box center [446, 323] width 10 height 10
type input "9"
type input "$963.00"
click at [444, 318] on icon "button" at bounding box center [446, 323] width 10 height 10
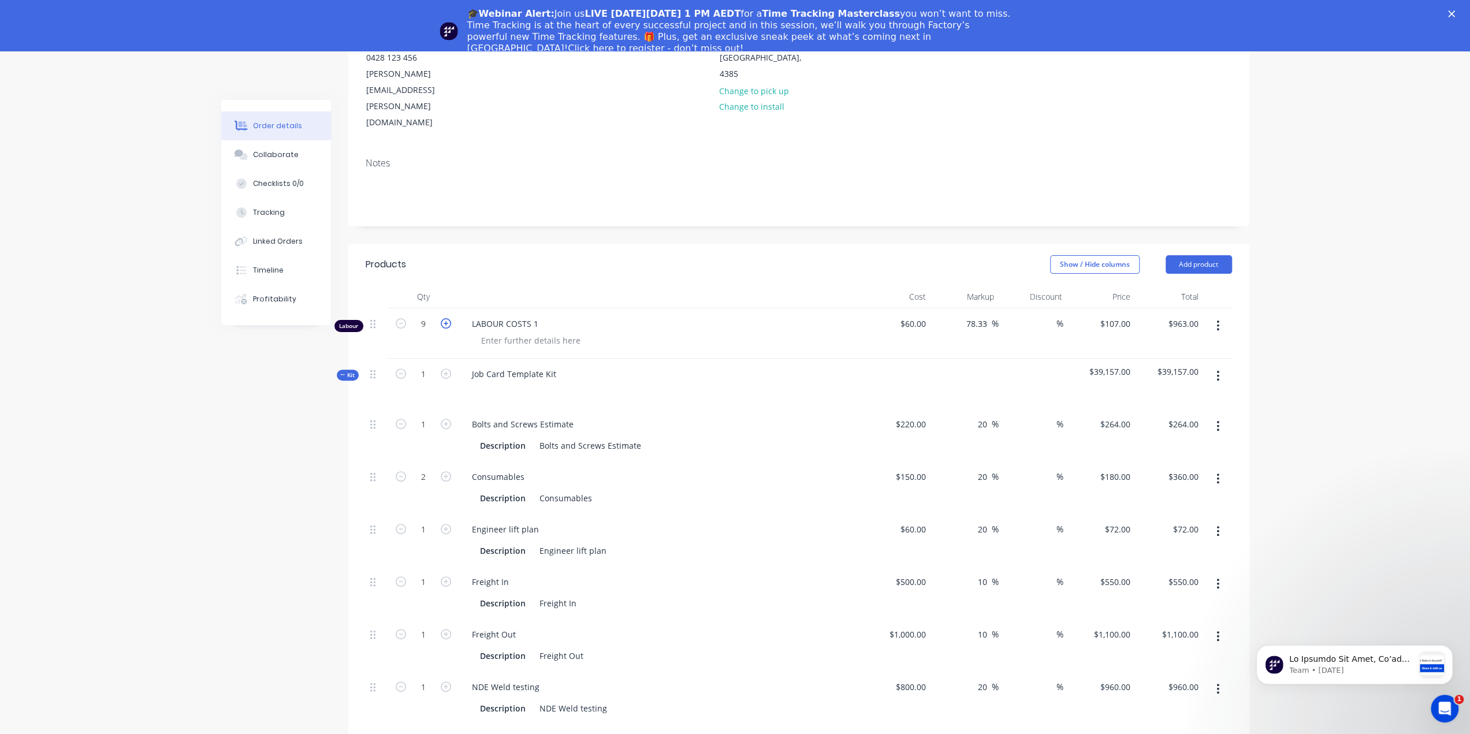
type input "10"
type input "$1,070.00"
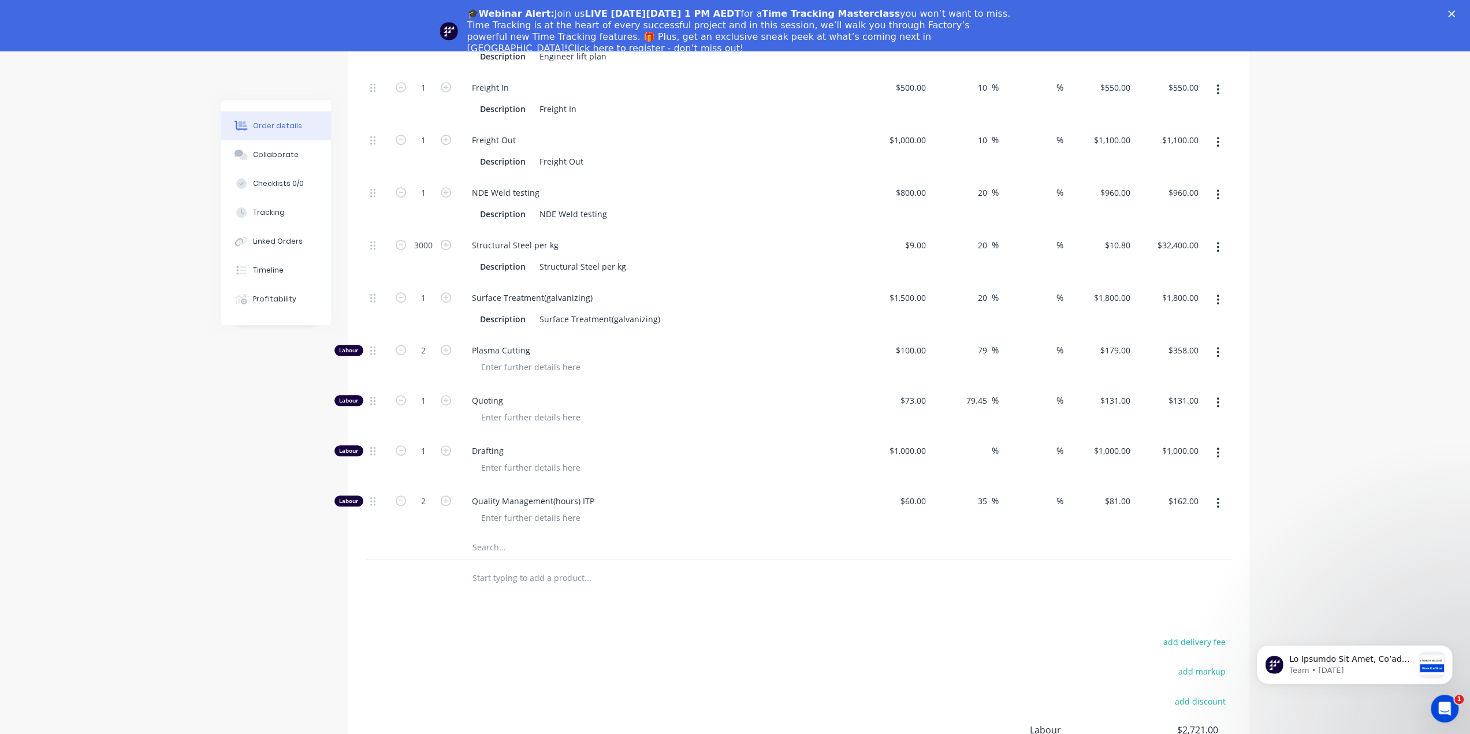
scroll to position [795, 0]
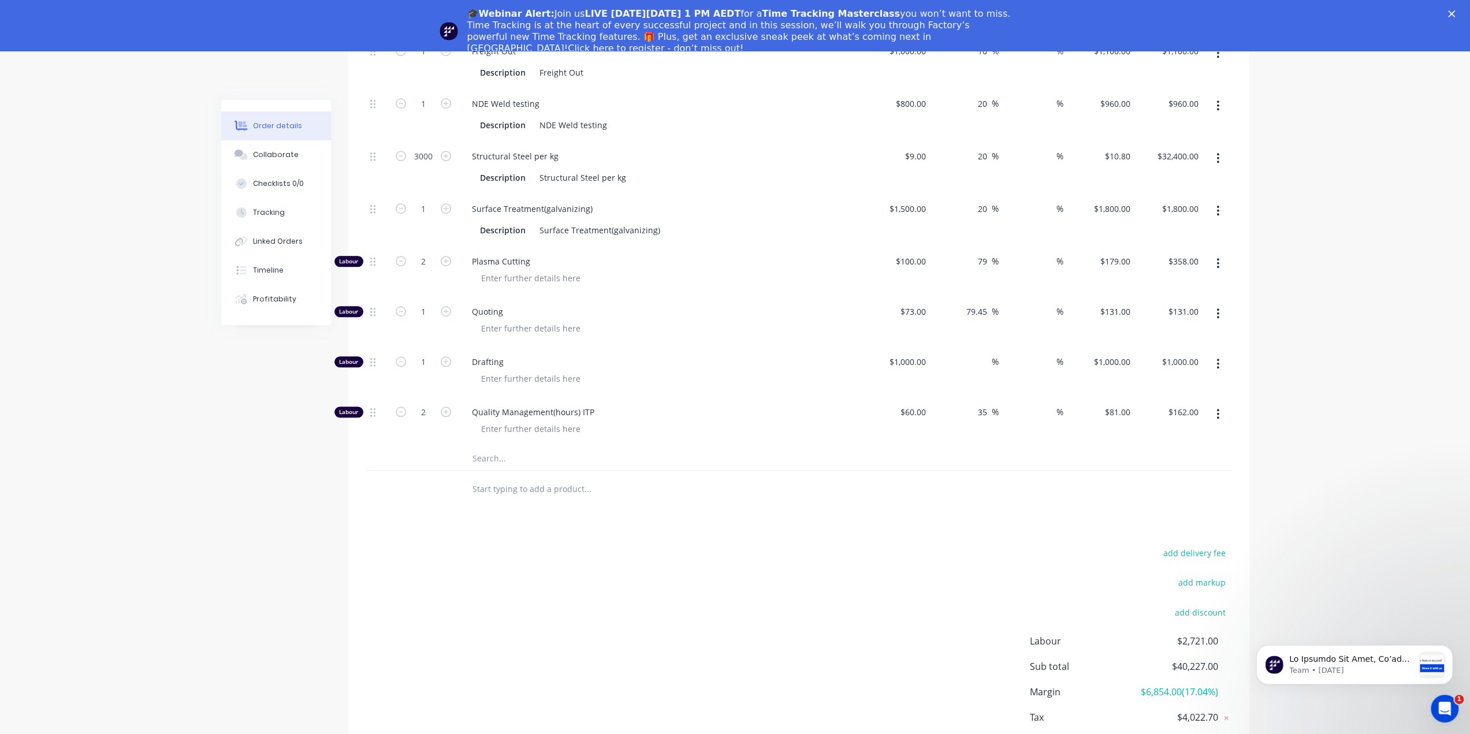
click at [575, 545] on div "add delivery fee add markup add discount Labour $2,721.00 Sub total $40,227.00 …" at bounding box center [799, 656] width 866 height 223
click at [533, 453] on div "Products Show / Hide columns Add product Qty Cost Markup Discount Price Total L…" at bounding box center [798, 222] width 901 height 1125
click at [504, 478] on input "text" at bounding box center [587, 489] width 231 height 23
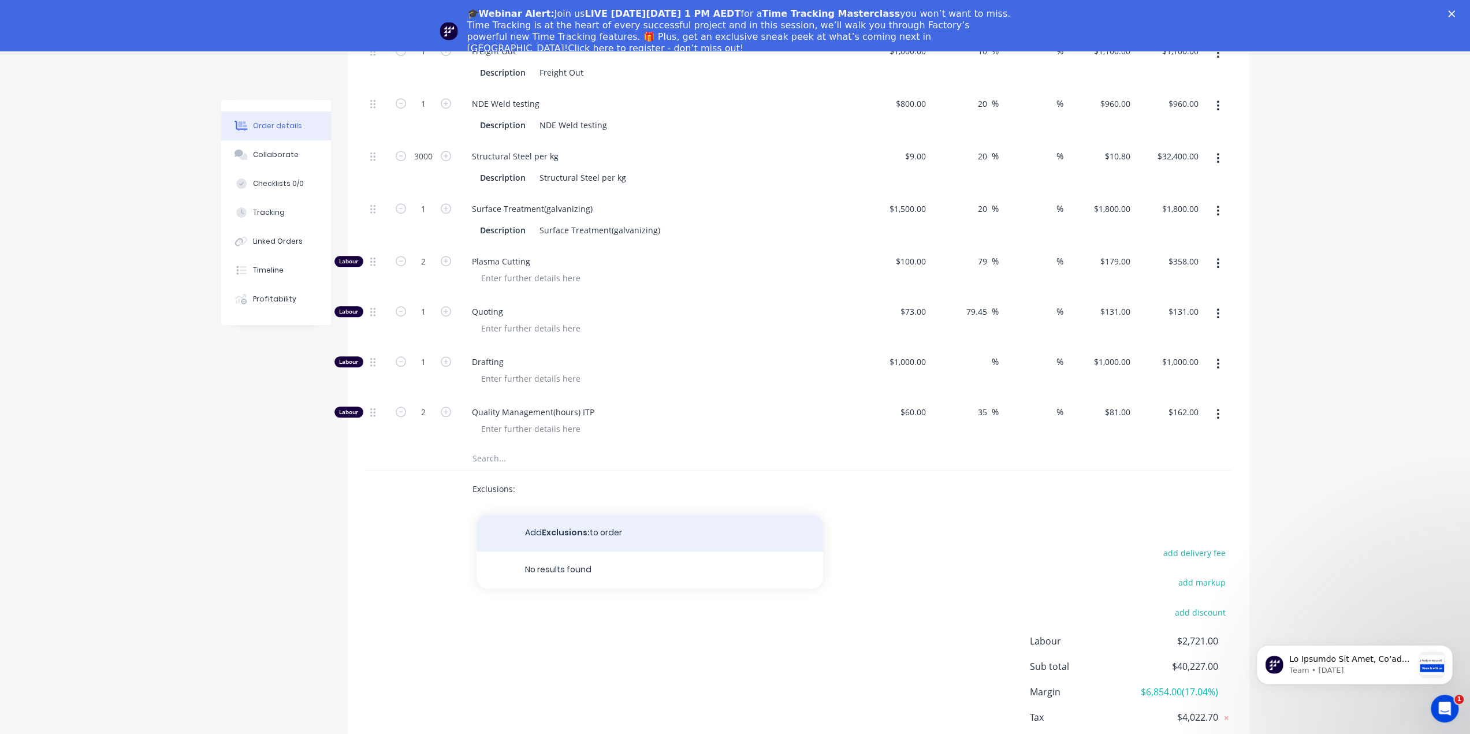
type input "Exclusions:"
click at [579, 515] on button "Add Exclusions: to order" at bounding box center [649, 533] width 346 height 37
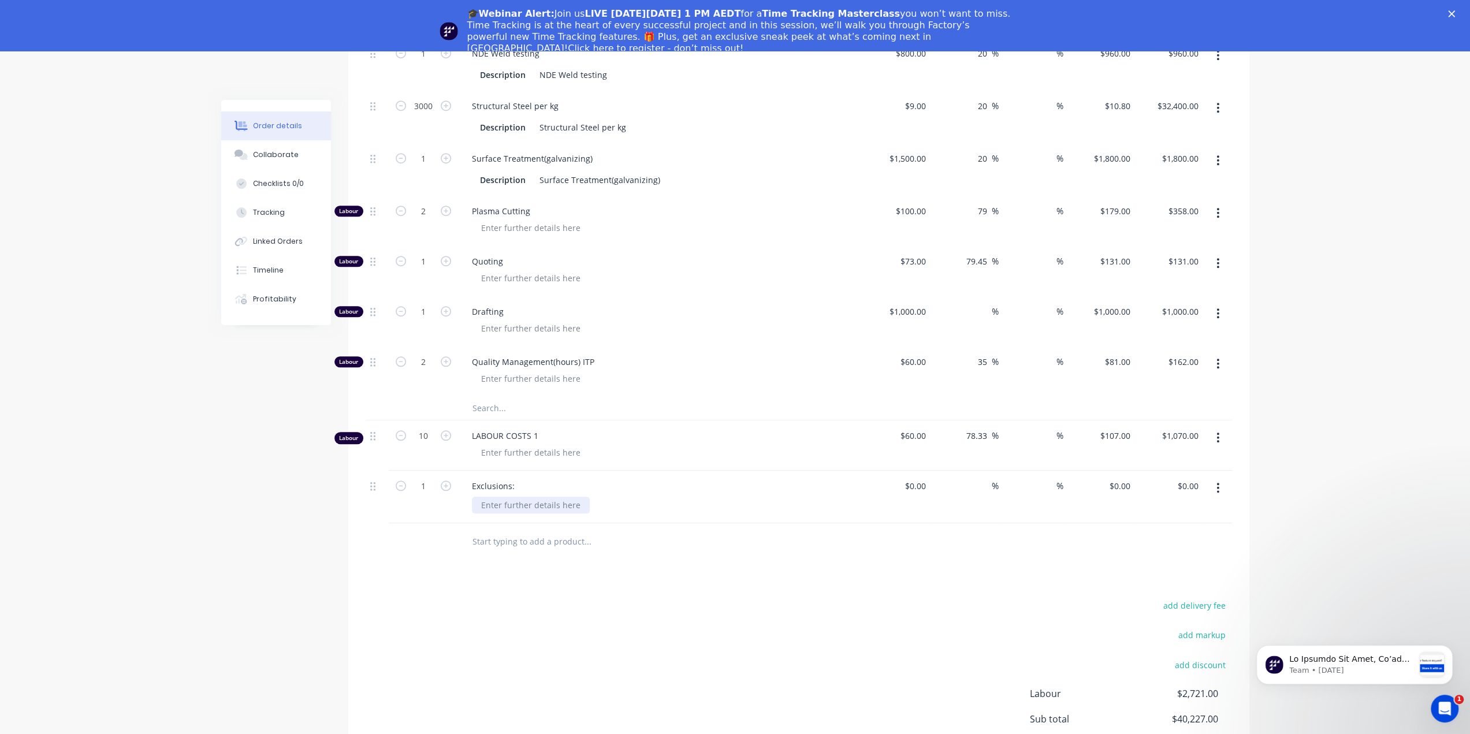
click at [512, 497] on div at bounding box center [531, 505] width 118 height 17
click at [784, 548] on div "Products Show / Hide columns Add product Qty Cost Markup Discount Price Total K…" at bounding box center [798, 267] width 901 height 1214
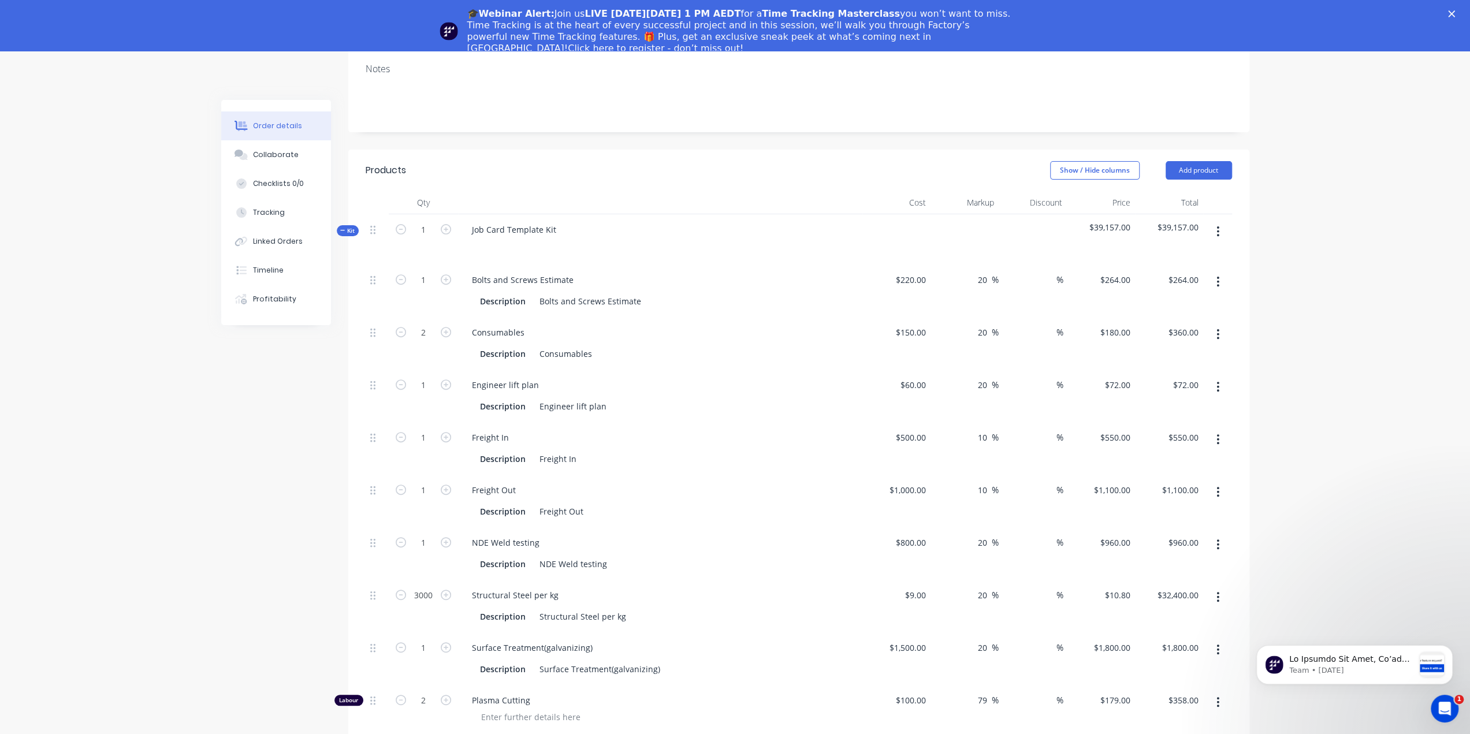
scroll to position [0, 0]
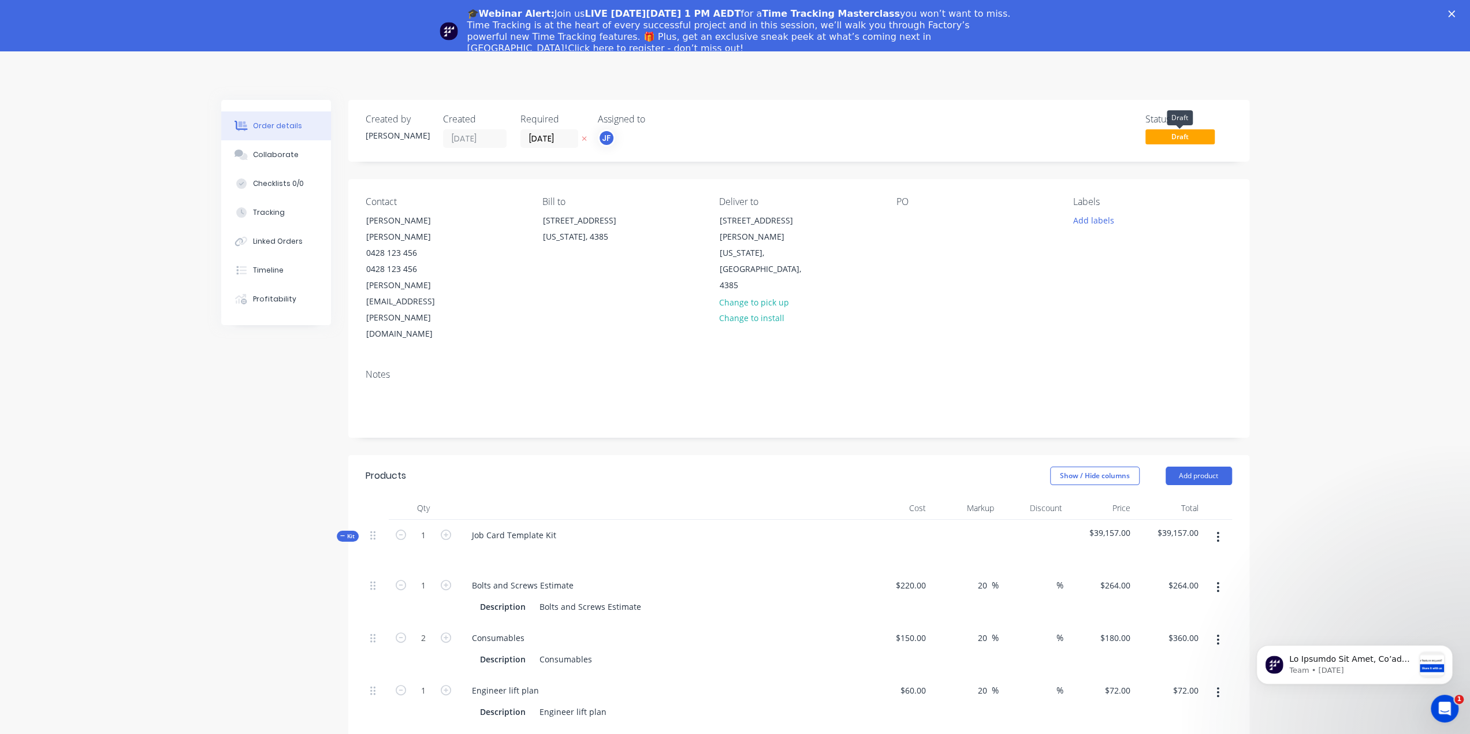
click at [1169, 135] on span "Draft" at bounding box center [1179, 136] width 69 height 14
click at [1455, 11] on polygon "Close" at bounding box center [1451, 13] width 7 height 7
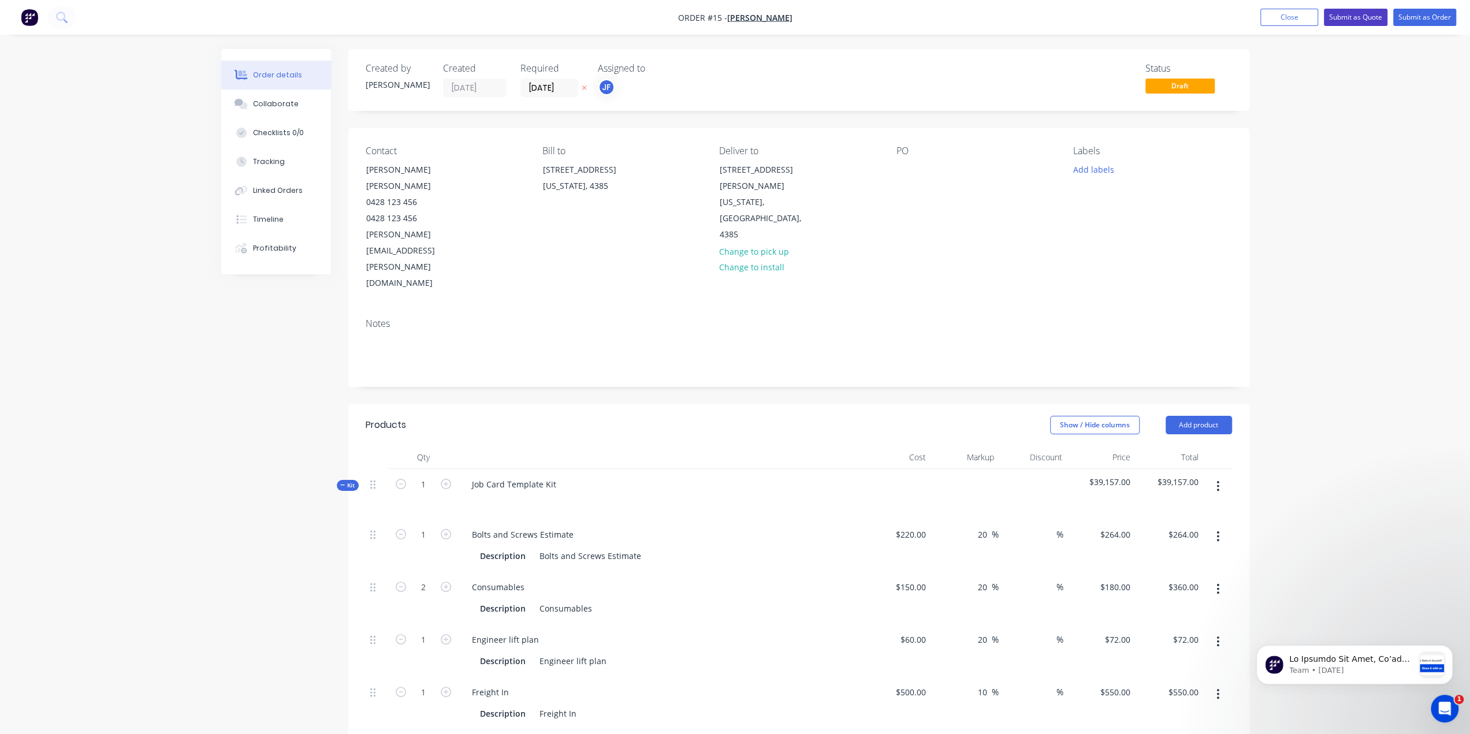
click at [1350, 21] on button "Submit as Quote" at bounding box center [1356, 17] width 64 height 17
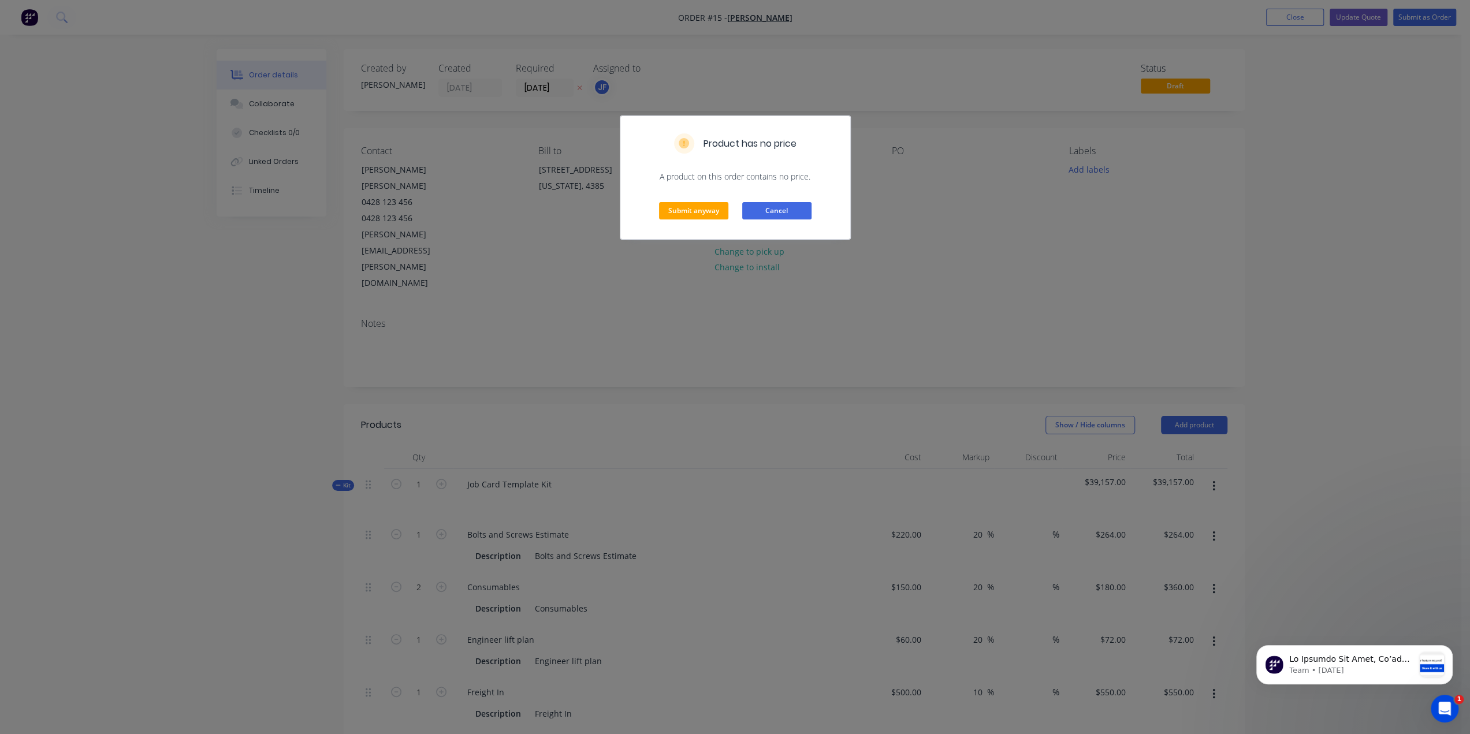
click at [763, 210] on button "Cancel" at bounding box center [776, 210] width 69 height 17
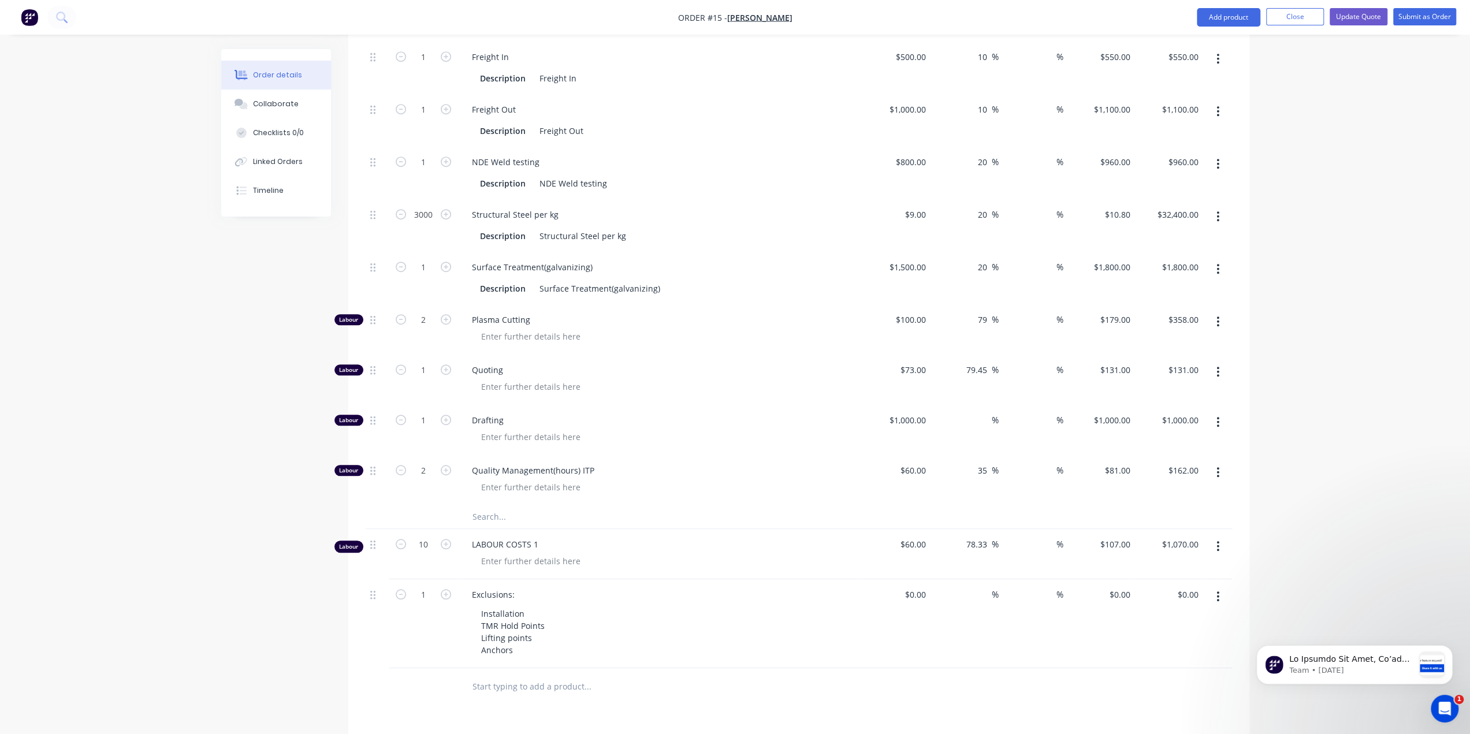
scroll to position [751, 0]
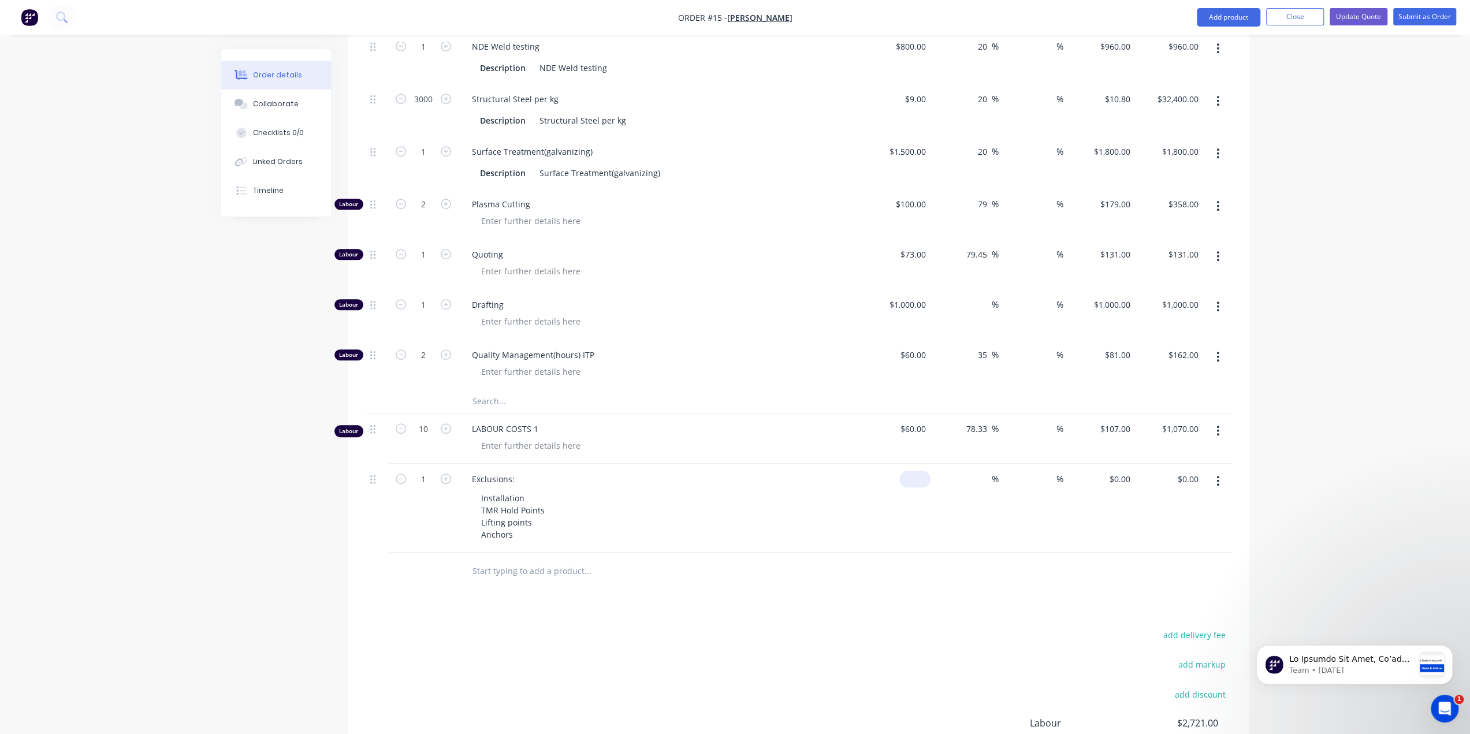
click at [914, 471] on div "$0.00" at bounding box center [914, 479] width 31 height 17
type input "$50.00"
click at [1006, 464] on div "%" at bounding box center [1032, 508] width 68 height 89
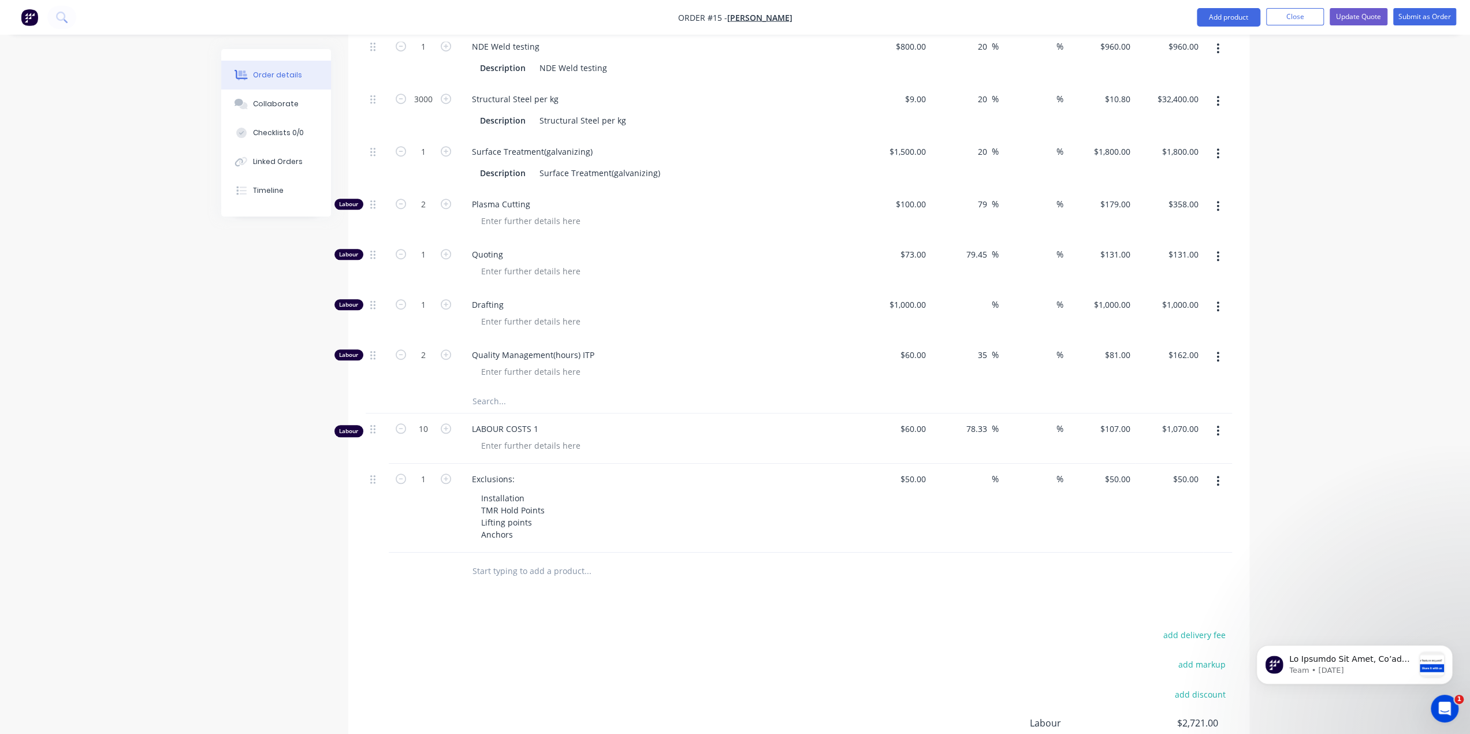
scroll to position [832, 0]
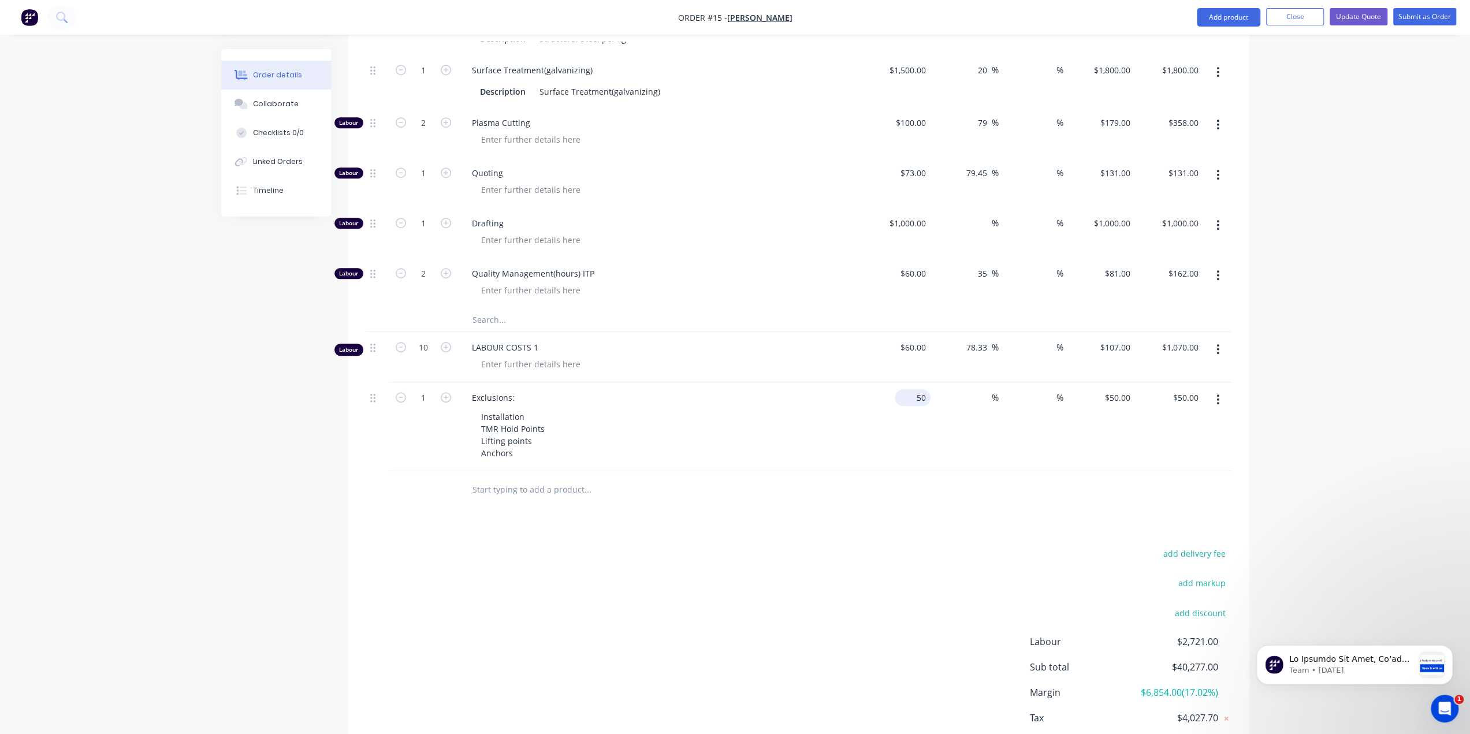
click at [918, 389] on input "50" at bounding box center [914, 397] width 31 height 17
type input "$0.00"
click at [932, 388] on div "%" at bounding box center [964, 426] width 68 height 89
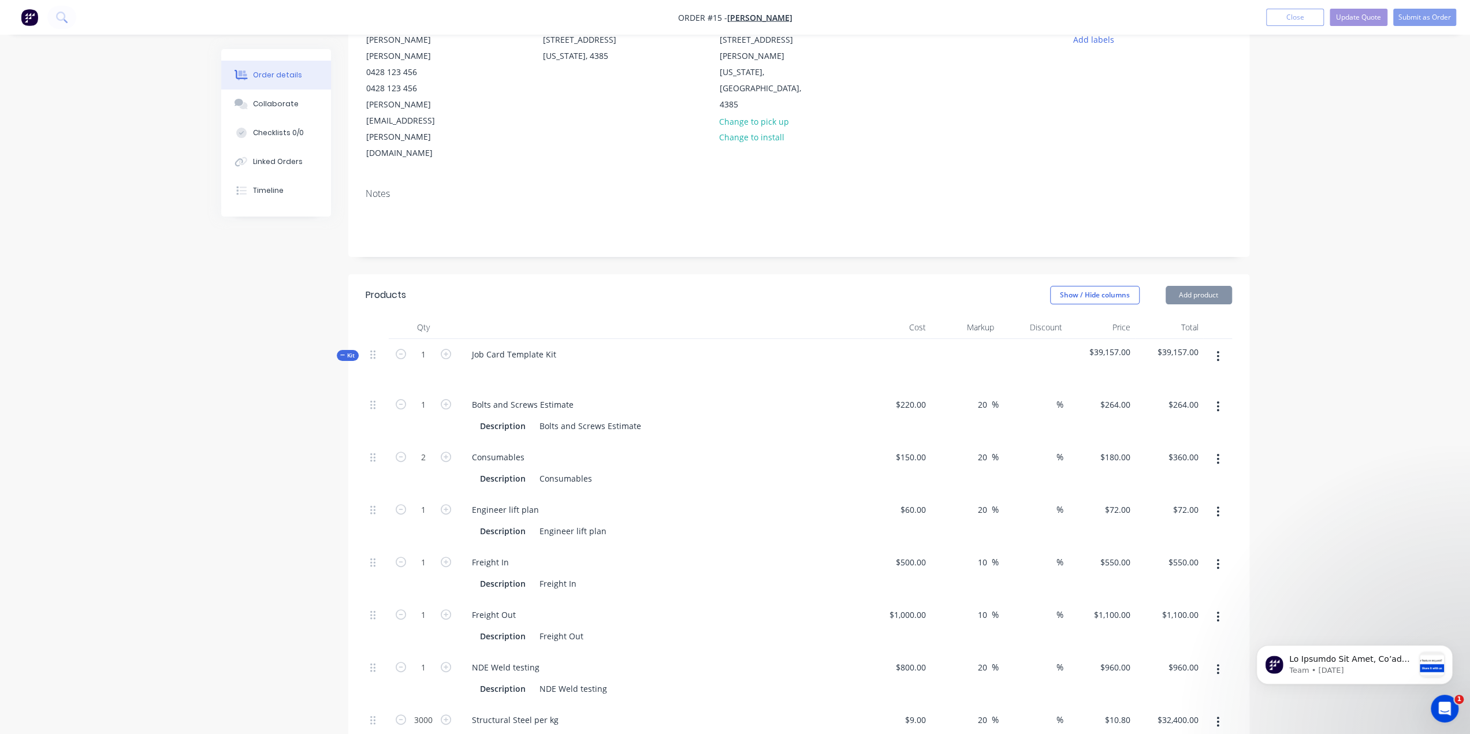
scroll to position [0, 0]
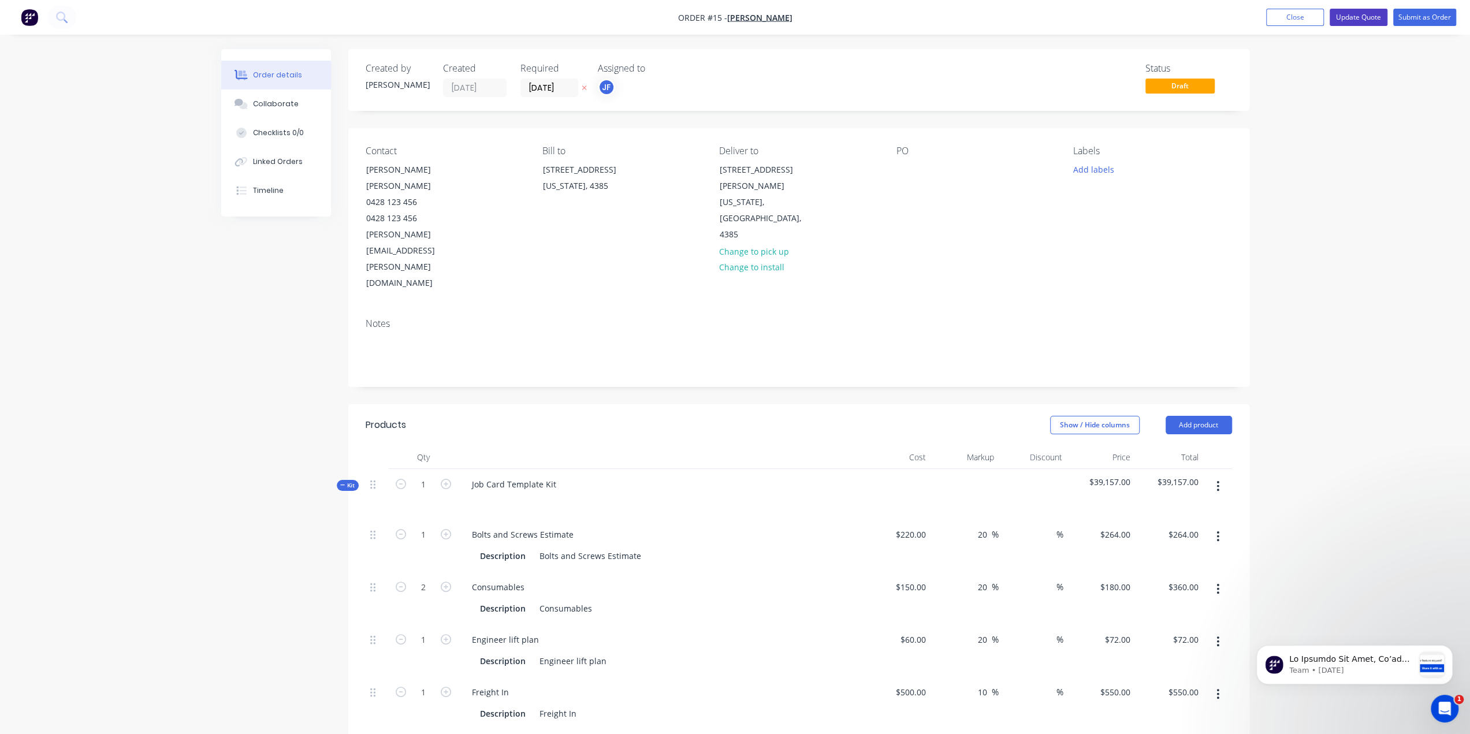
click at [1359, 17] on button "Update Quote" at bounding box center [1358, 17] width 58 height 17
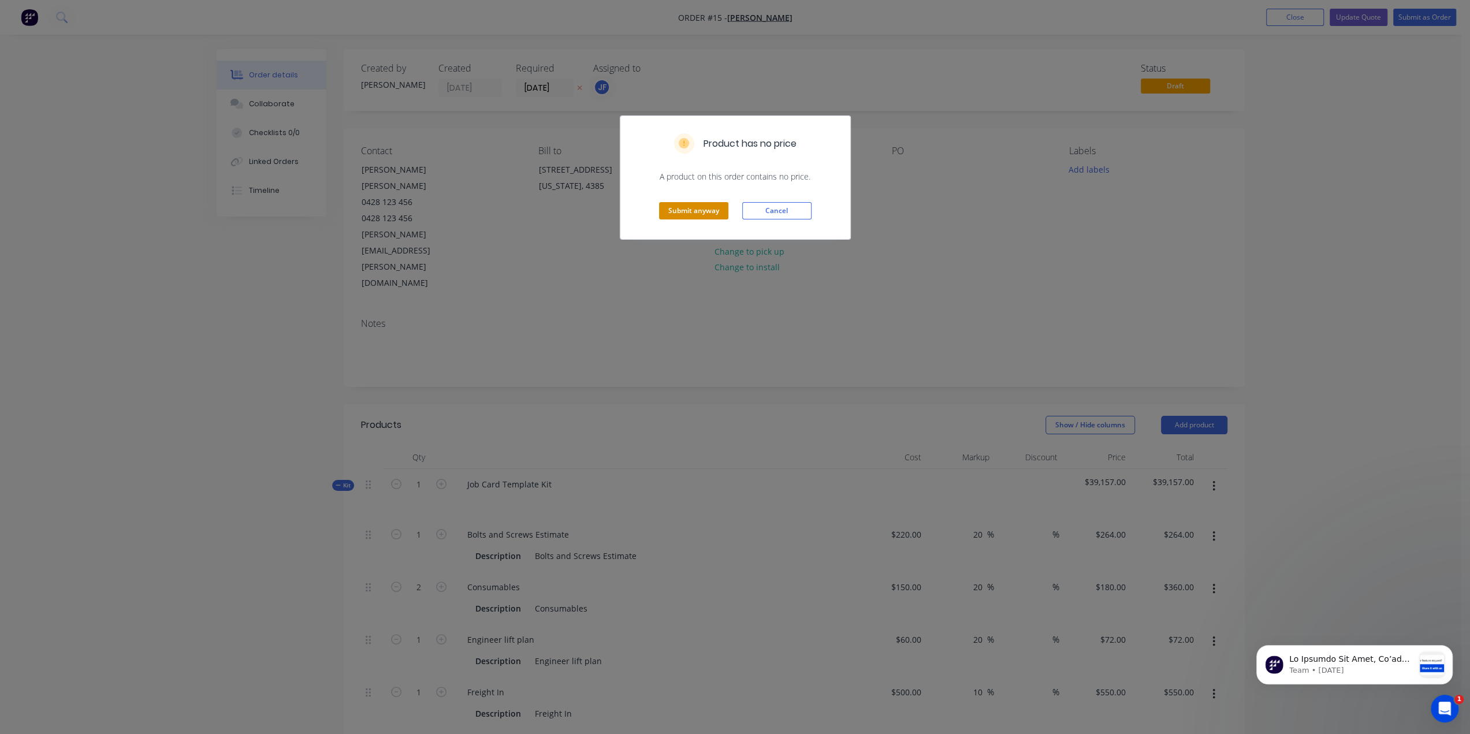
click at [696, 207] on button "Submit anyway" at bounding box center [693, 210] width 69 height 17
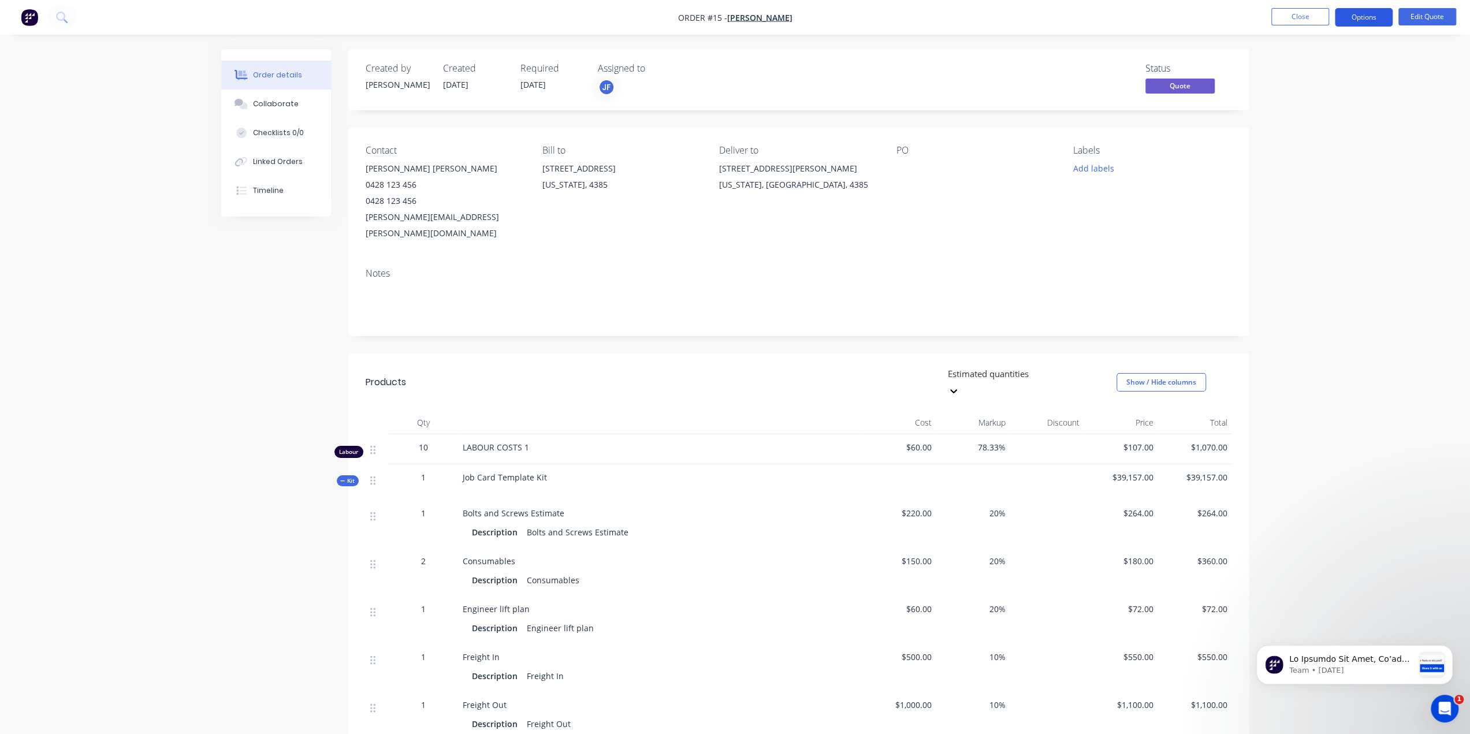
click at [1359, 25] on button "Options" at bounding box center [1364, 17] width 58 height 18
click at [1296, 72] on div "Quote" at bounding box center [1329, 70] width 106 height 17
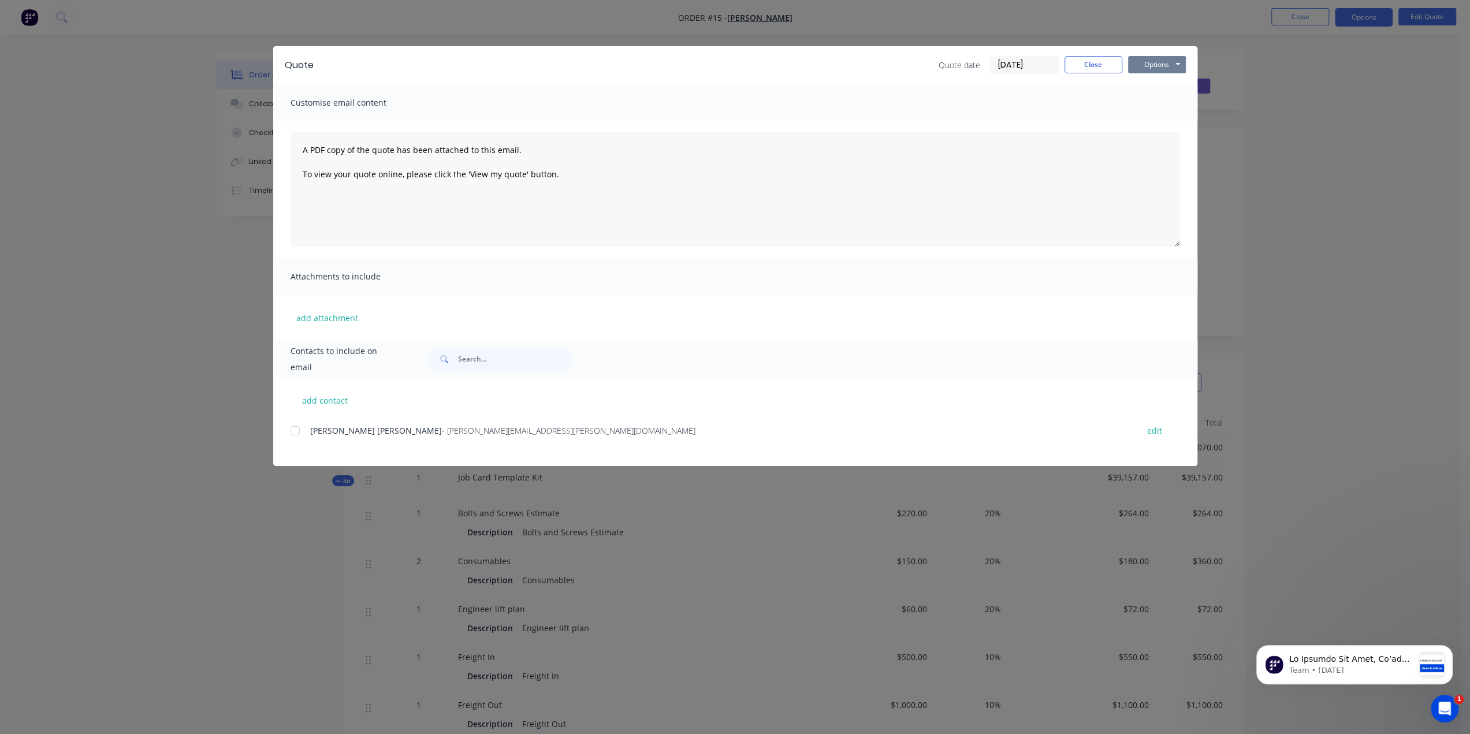
click at [1169, 61] on button "Options" at bounding box center [1157, 64] width 58 height 17
click at [1159, 107] on button "Print" at bounding box center [1165, 104] width 74 height 19
click at [1097, 66] on button "Close" at bounding box center [1093, 64] width 58 height 17
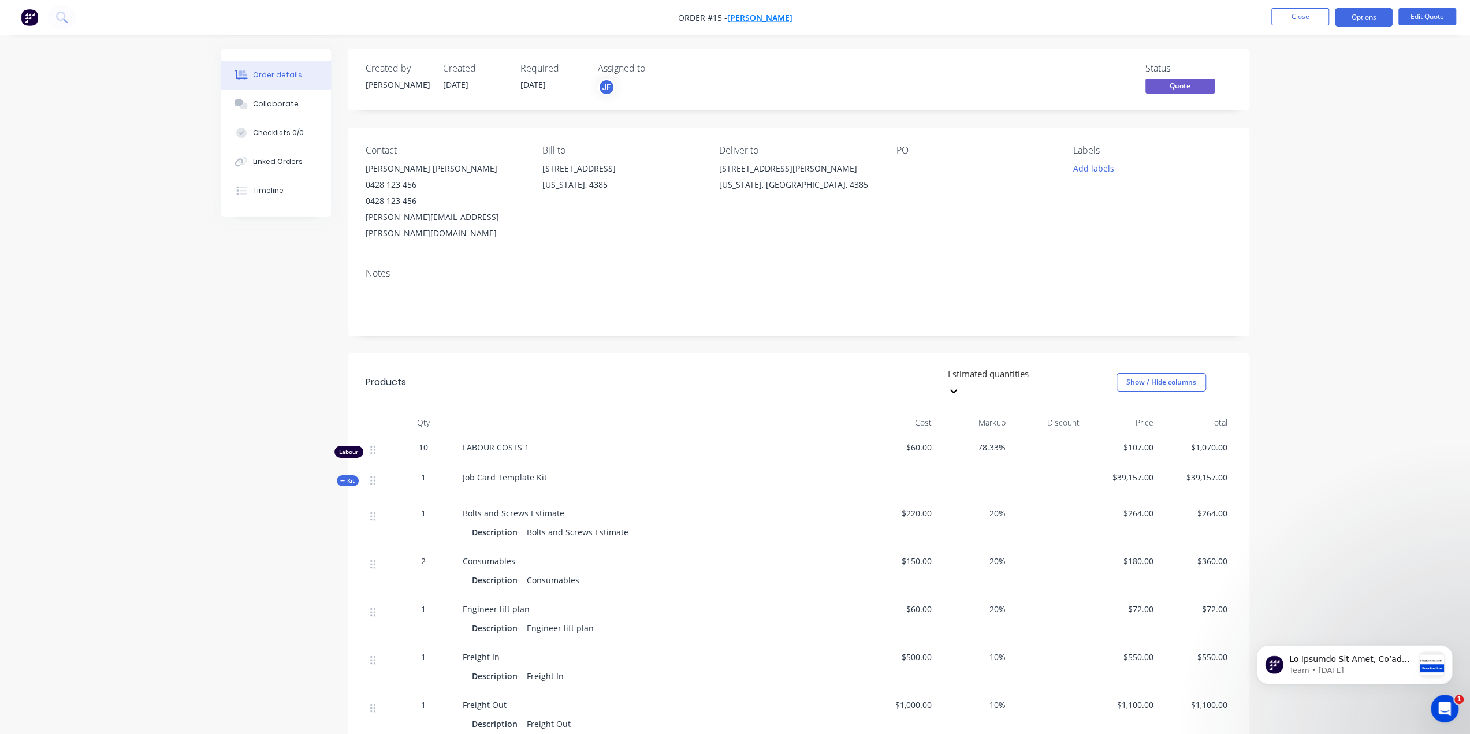
click at [752, 13] on span "[PERSON_NAME]" at bounding box center [759, 17] width 65 height 11
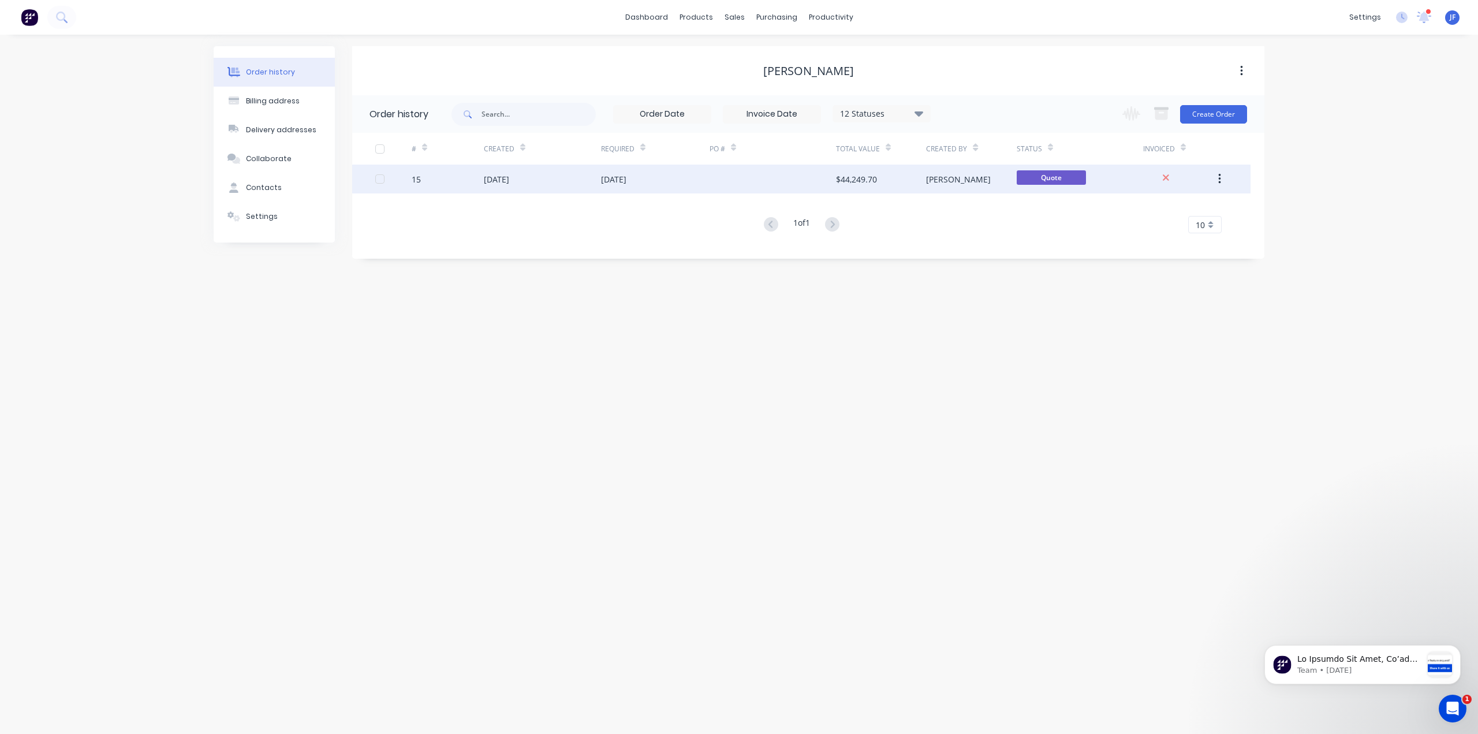
click at [373, 176] on div "15 [DATE] [DATE] $44,249.70 [PERSON_NAME] Quote" at bounding box center [801, 179] width 899 height 29
click at [382, 181] on div at bounding box center [379, 178] width 23 height 23
click at [1217, 176] on button "button" at bounding box center [1219, 179] width 27 height 21
click at [878, 285] on div "Order history Billing address Delivery addresses Collaborate Contacts Settings …" at bounding box center [739, 384] width 1478 height 699
click at [517, 179] on div "# Created Required PO # Total Value Created By Status Invoiced 15 [DATE] [DATE]…" at bounding box center [801, 183] width 899 height 100
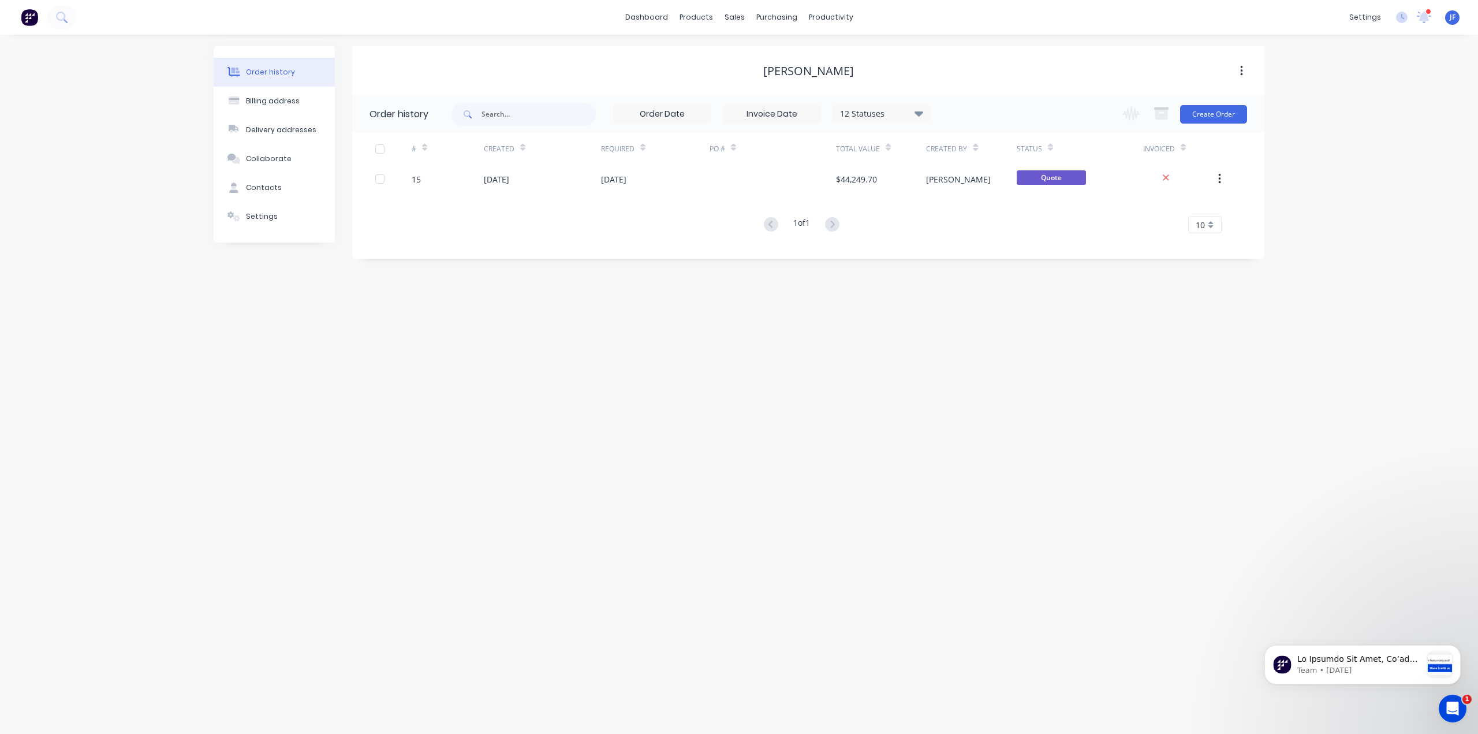
click at [509, 179] on div "[DATE]" at bounding box center [496, 179] width 25 height 12
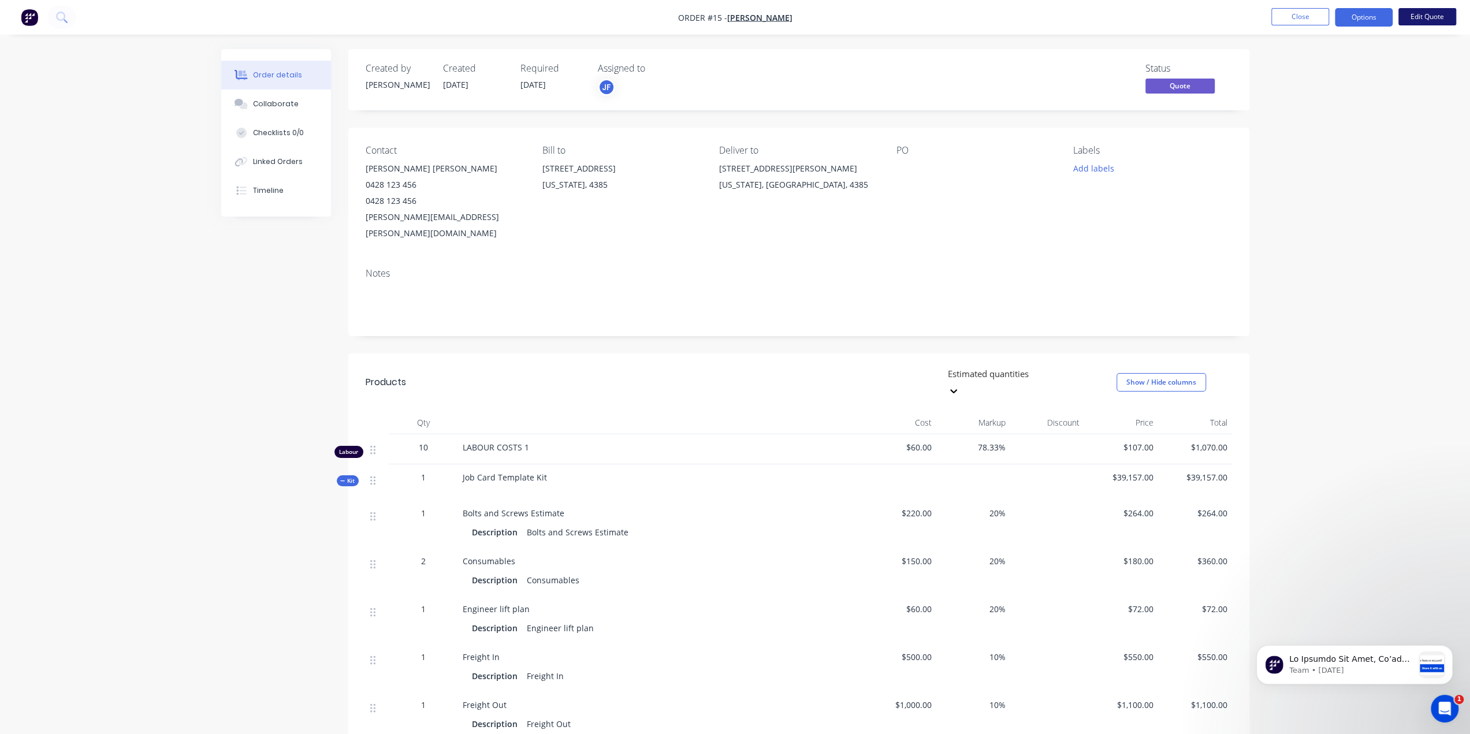
click at [1423, 18] on button "Edit Quote" at bounding box center [1427, 16] width 58 height 17
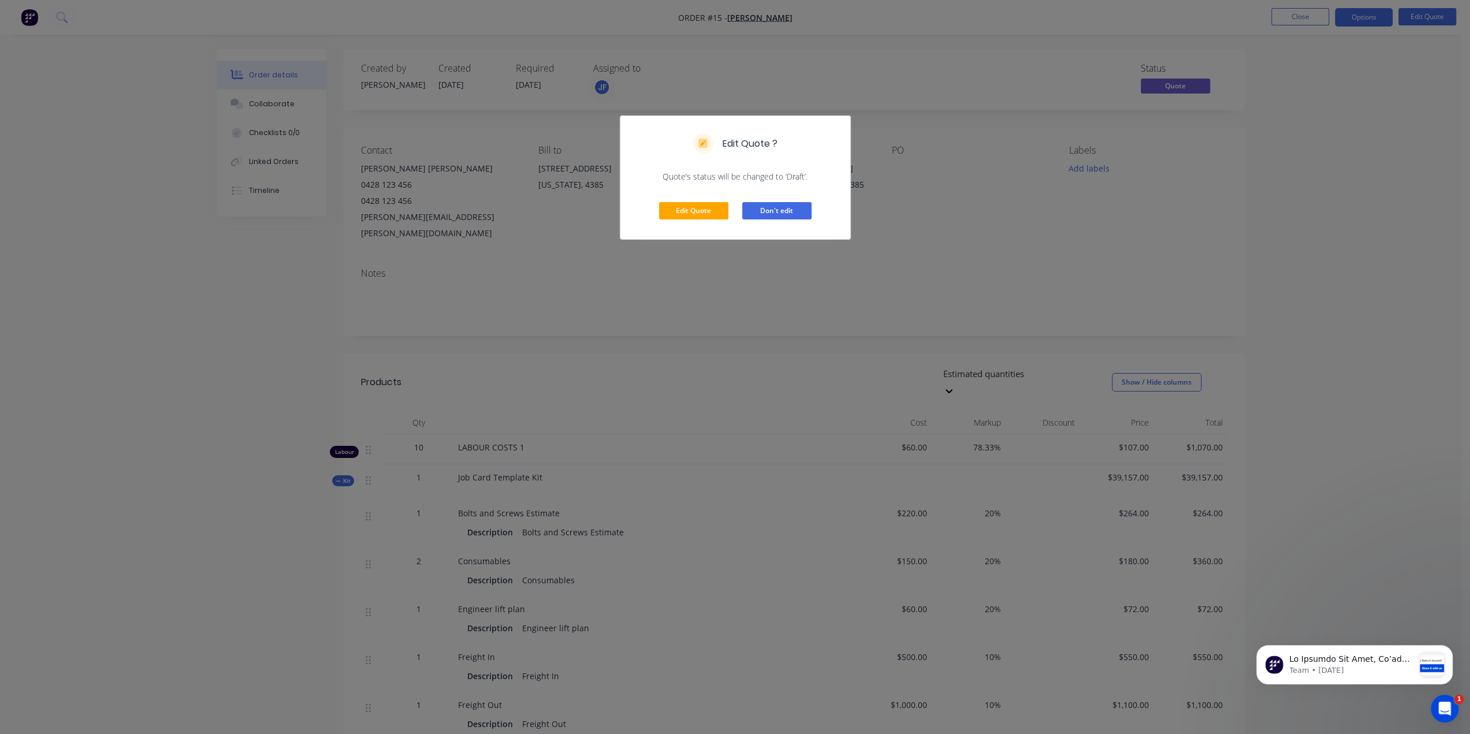
click at [767, 211] on button "Don't edit" at bounding box center [776, 210] width 69 height 17
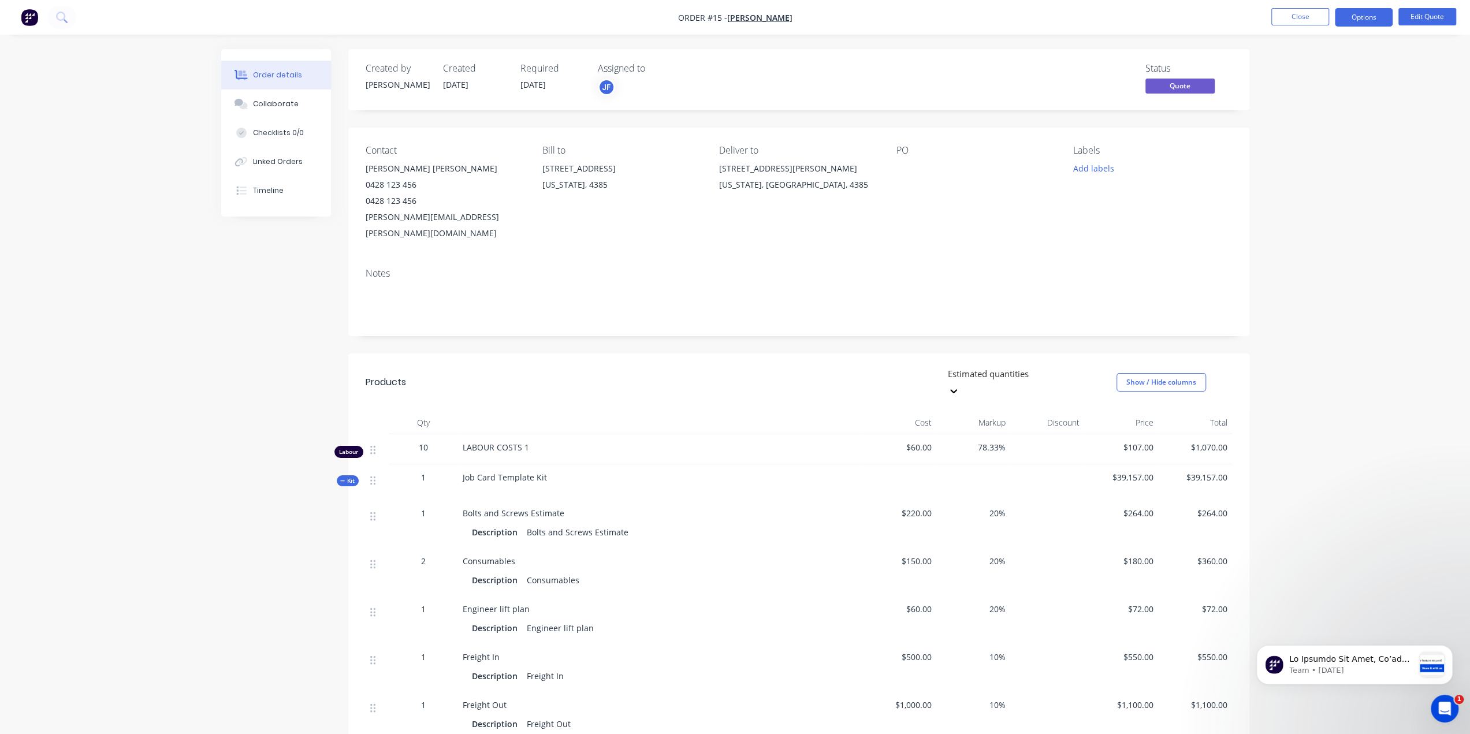
click at [18, 19] on button "button" at bounding box center [29, 17] width 24 height 18
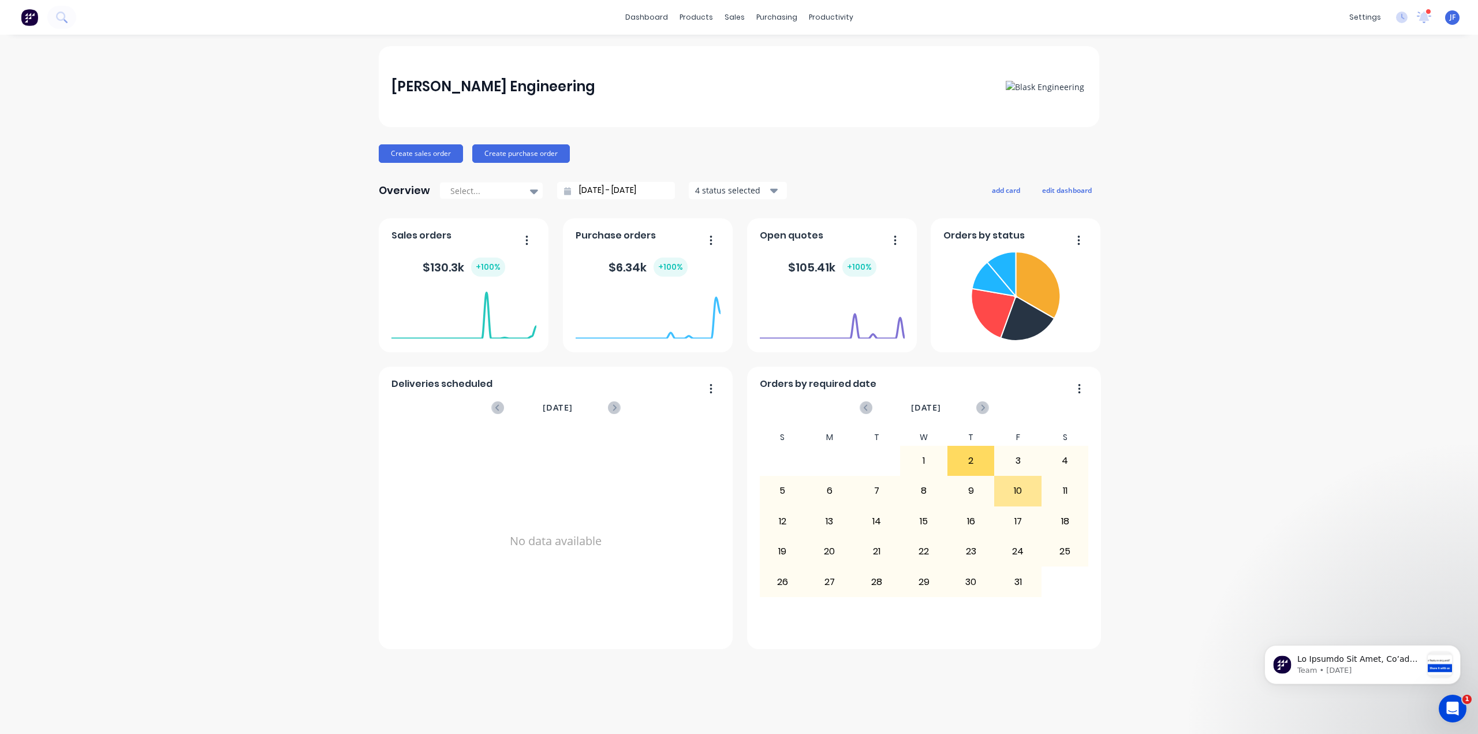
click at [800, 268] on div "$ 105.41k + 100 %" at bounding box center [832, 267] width 88 height 19
click at [891, 236] on button "button" at bounding box center [891, 241] width 24 height 18
click at [1421, 18] on icon at bounding box center [1424, 16] width 10 height 9
click at [1110, 124] on span "Purchase Order" at bounding box center [1110, 123] width 62 height 11
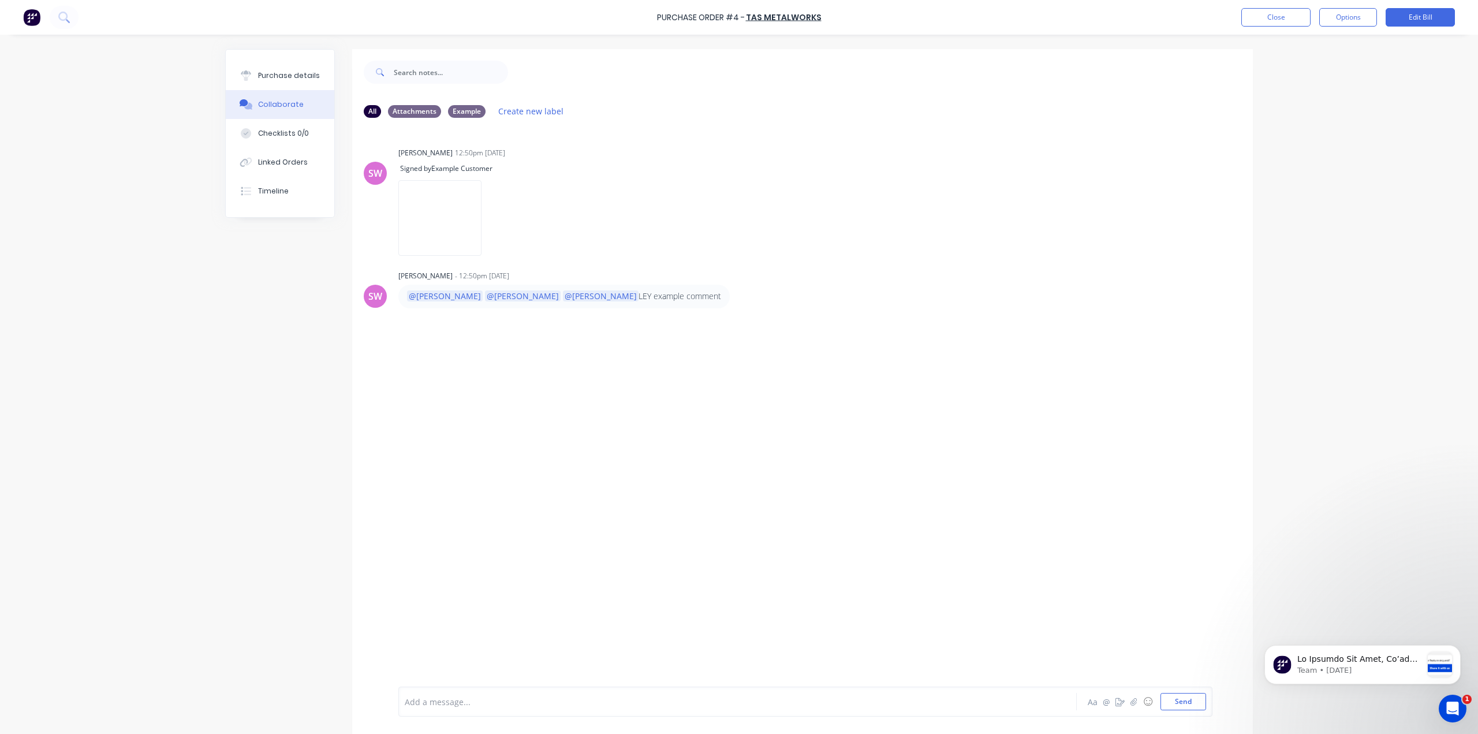
click at [1299, 26] on div "Purchase Order #4 - TAS Metalworks Close Options Edit Bill" at bounding box center [739, 17] width 1478 height 35
click at [1294, 15] on button "Close" at bounding box center [1276, 17] width 69 height 18
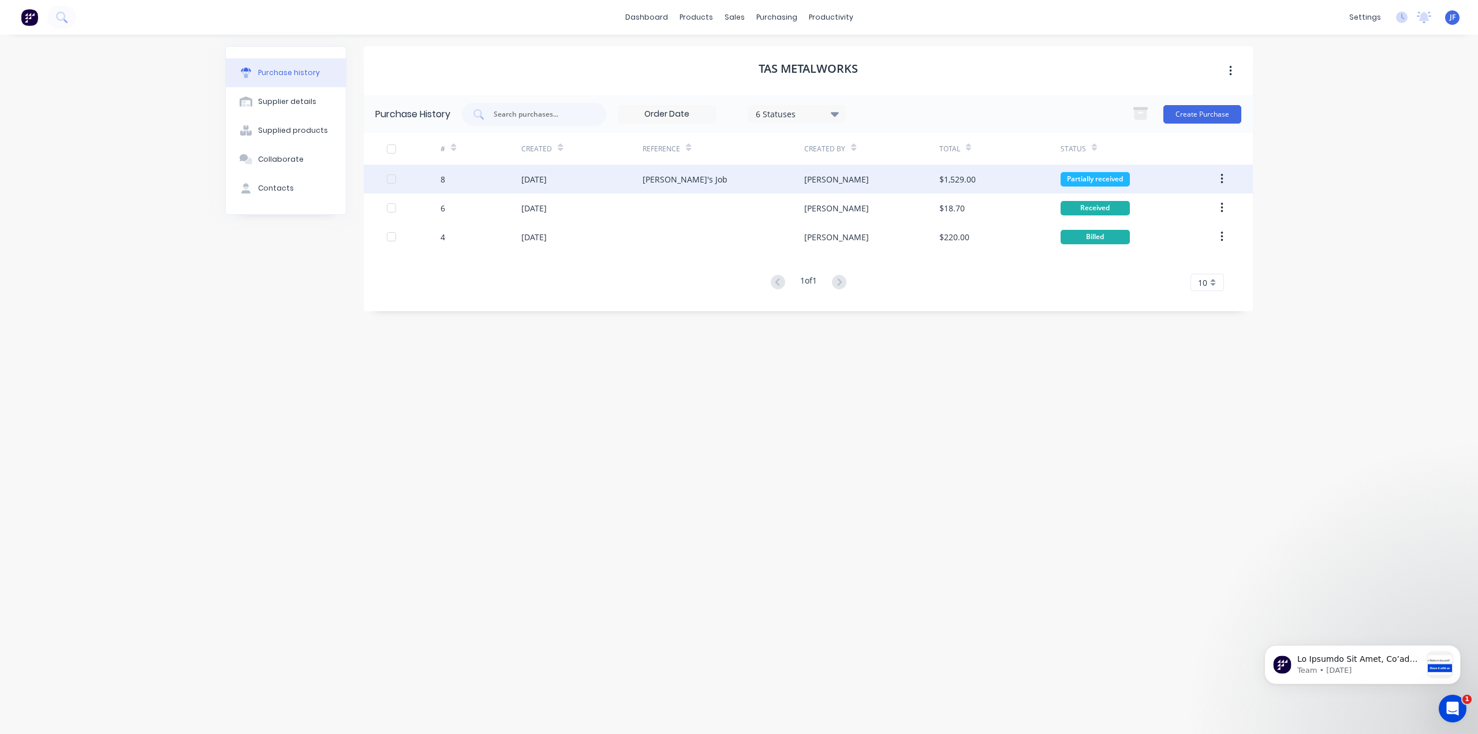
click at [655, 178] on div "[PERSON_NAME]'s Job" at bounding box center [685, 179] width 85 height 12
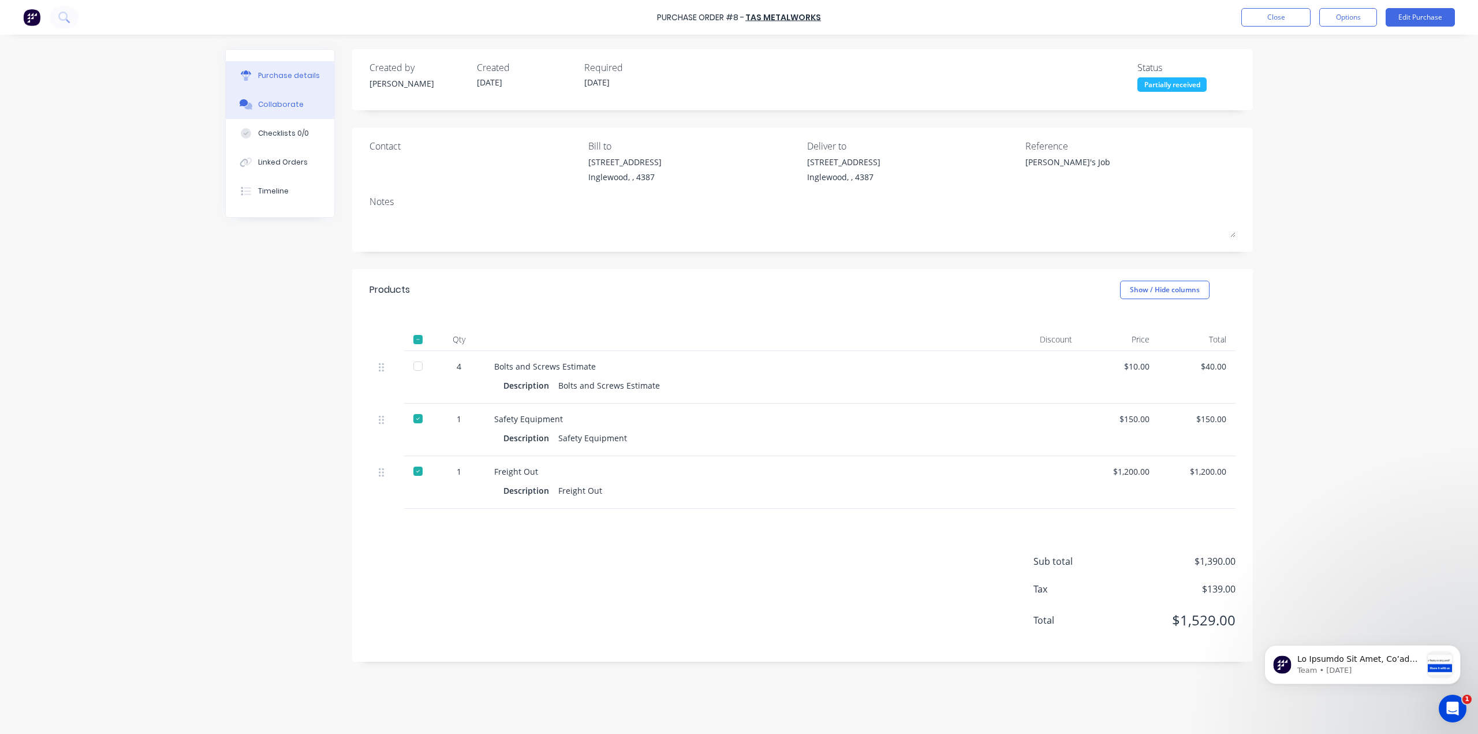
click at [279, 106] on div "Collaborate" at bounding box center [281, 104] width 46 height 10
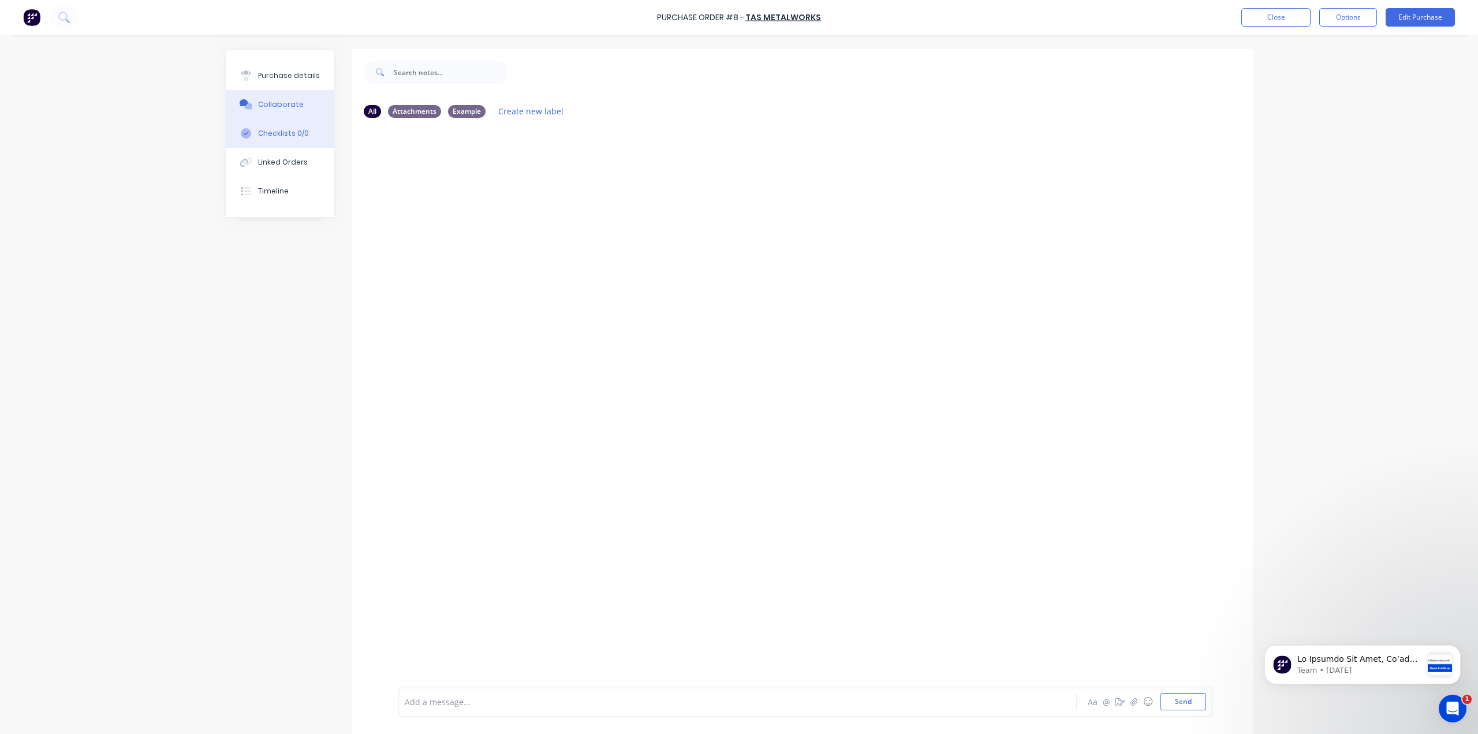
click at [278, 135] on div "Checklists 0/0" at bounding box center [283, 133] width 51 height 10
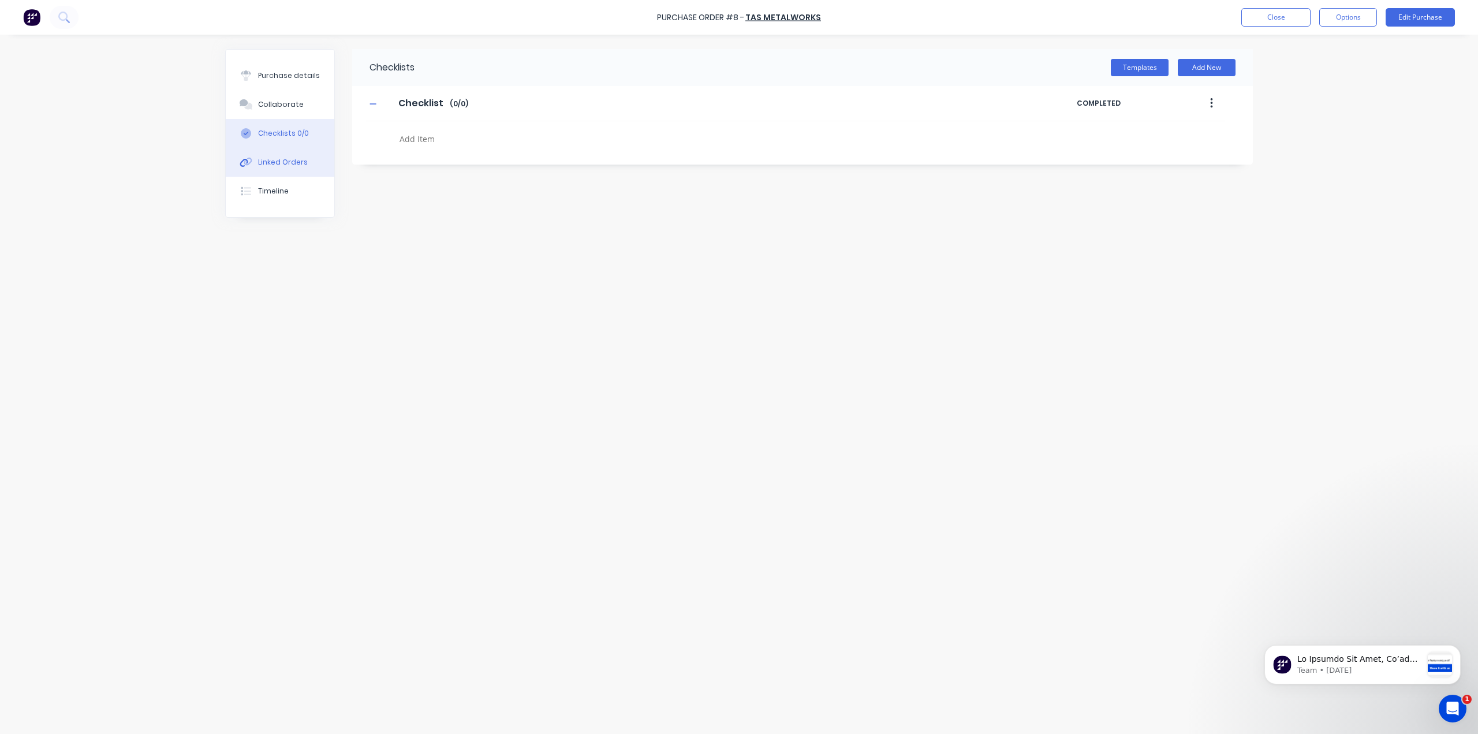
click at [273, 159] on div "Linked Orders" at bounding box center [283, 162] width 50 height 10
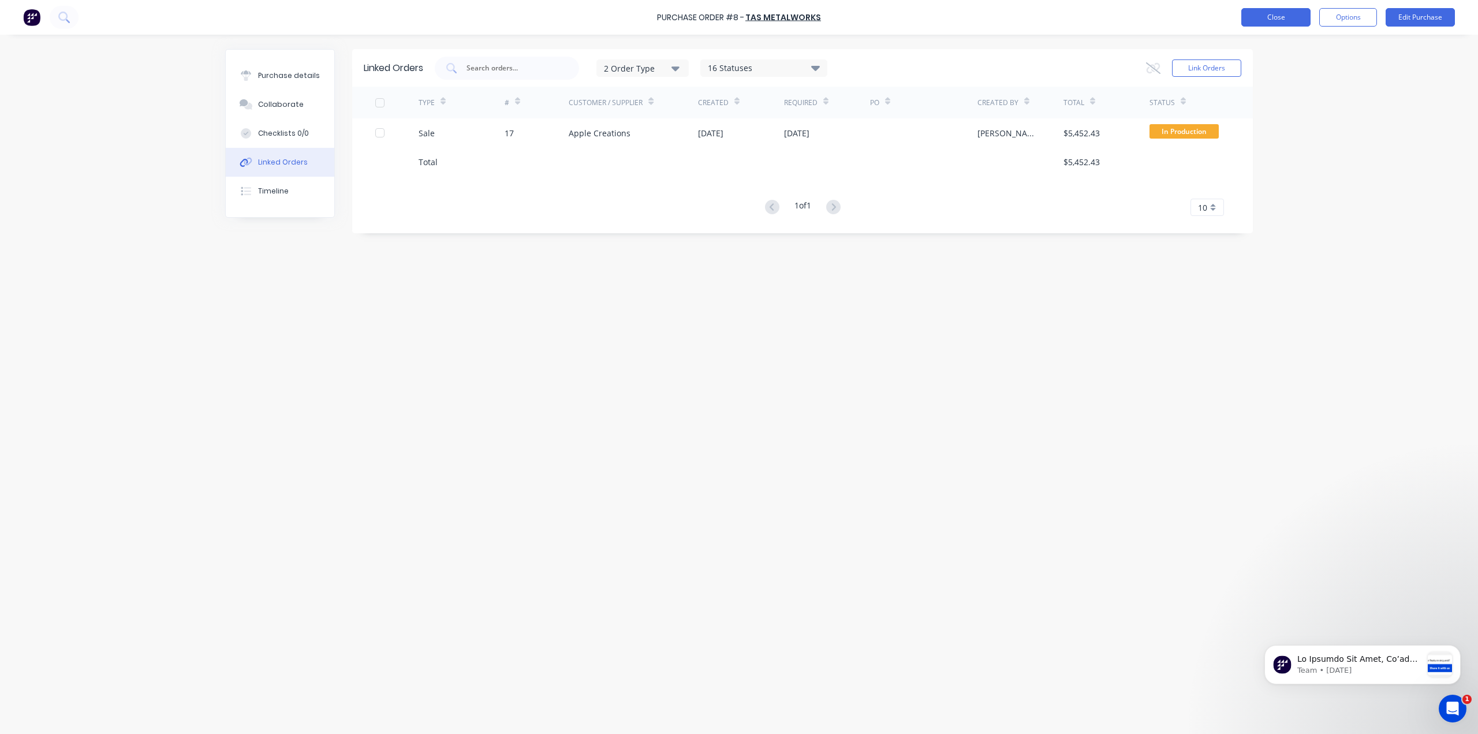
click at [1302, 18] on button "Close" at bounding box center [1276, 17] width 69 height 18
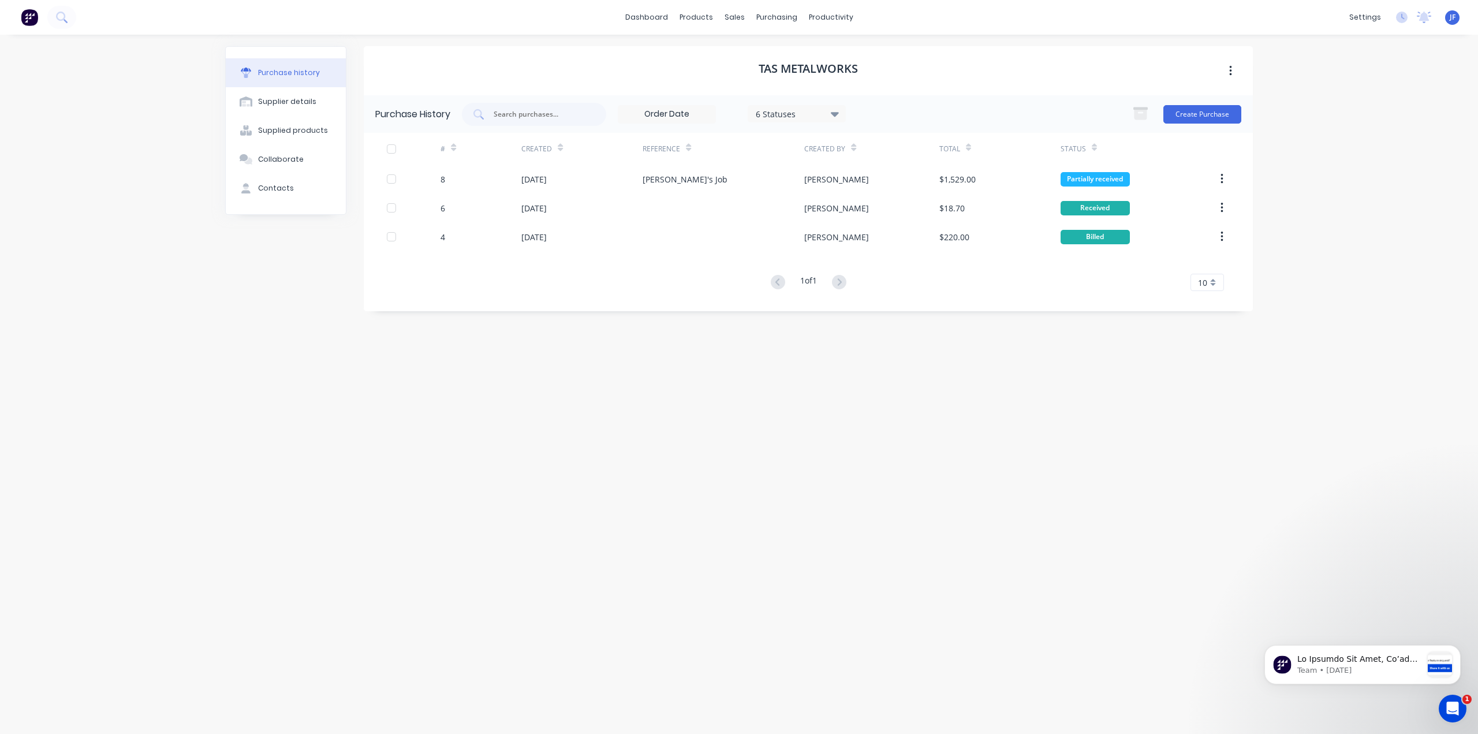
click at [29, 13] on img at bounding box center [29, 17] width 17 height 17
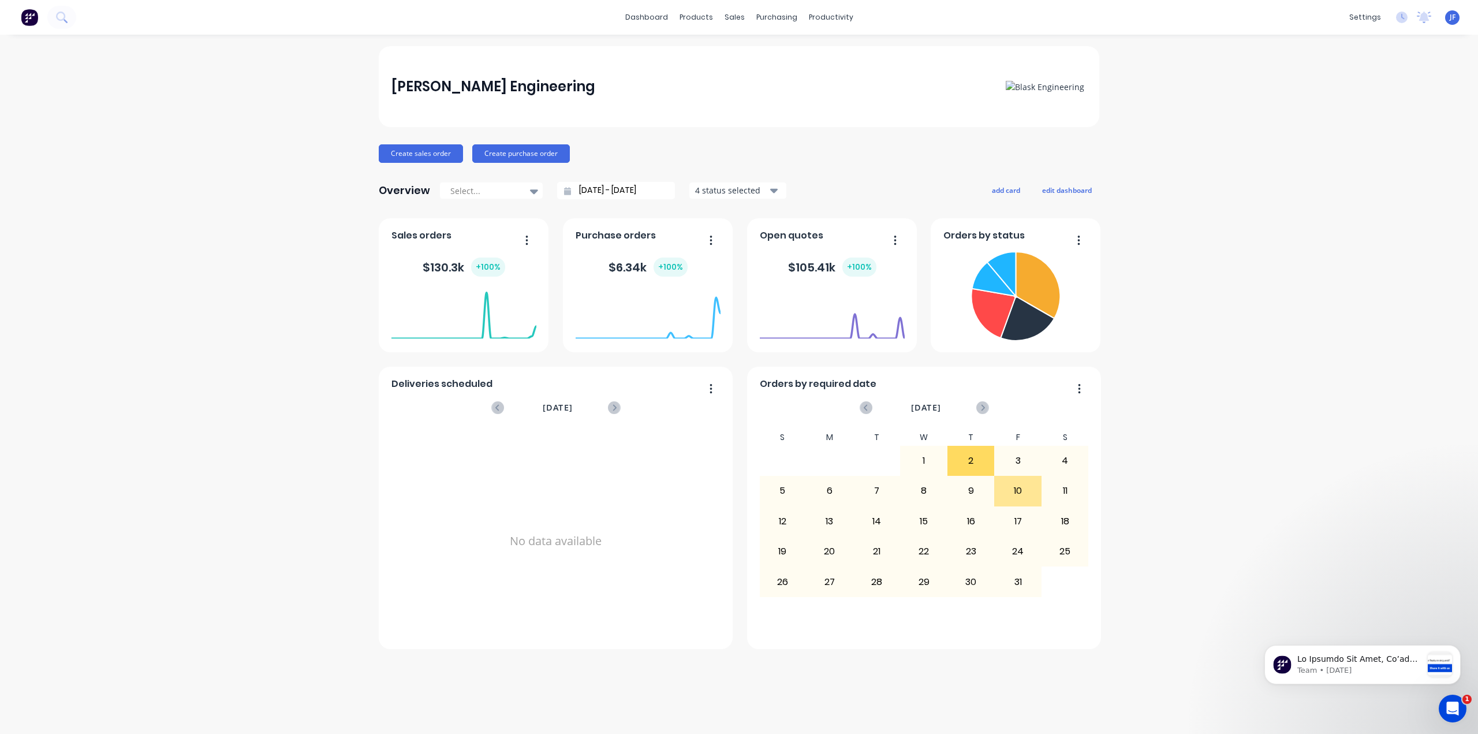
click at [770, 187] on icon "button" at bounding box center [774, 190] width 8 height 13
click at [797, 242] on div "Open quotes" at bounding box center [794, 238] width 68 height 17
click at [662, 21] on link "dashboard" at bounding box center [647, 17] width 54 height 17
click at [1227, 199] on div "[PERSON_NAME] Engineering Create sales order Create purchase order Overview Sel…" at bounding box center [739, 384] width 1478 height 676
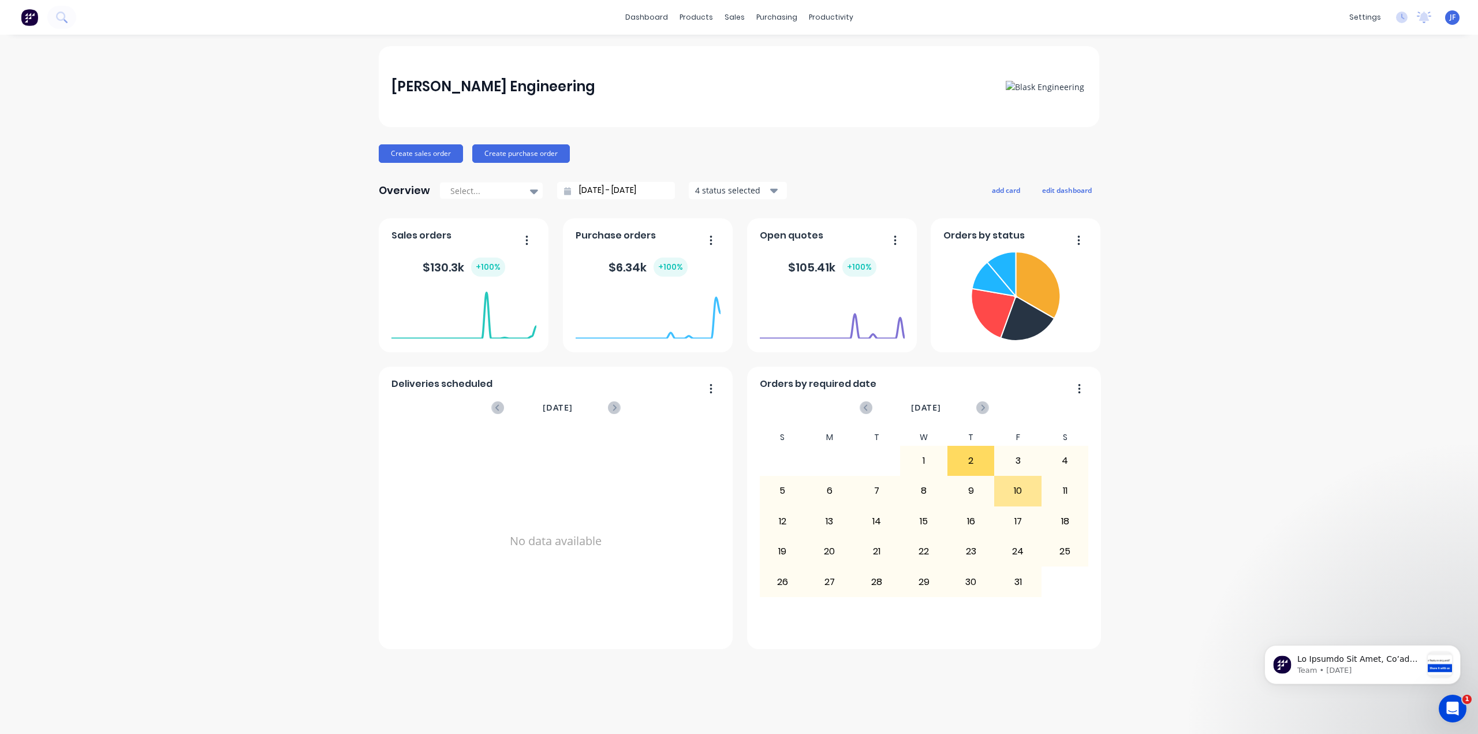
click at [530, 240] on button "button" at bounding box center [523, 241] width 24 height 18
click at [404, 524] on div "No data available" at bounding box center [556, 541] width 329 height 224
click at [522, 191] on div "Select..." at bounding box center [486, 190] width 80 height 17
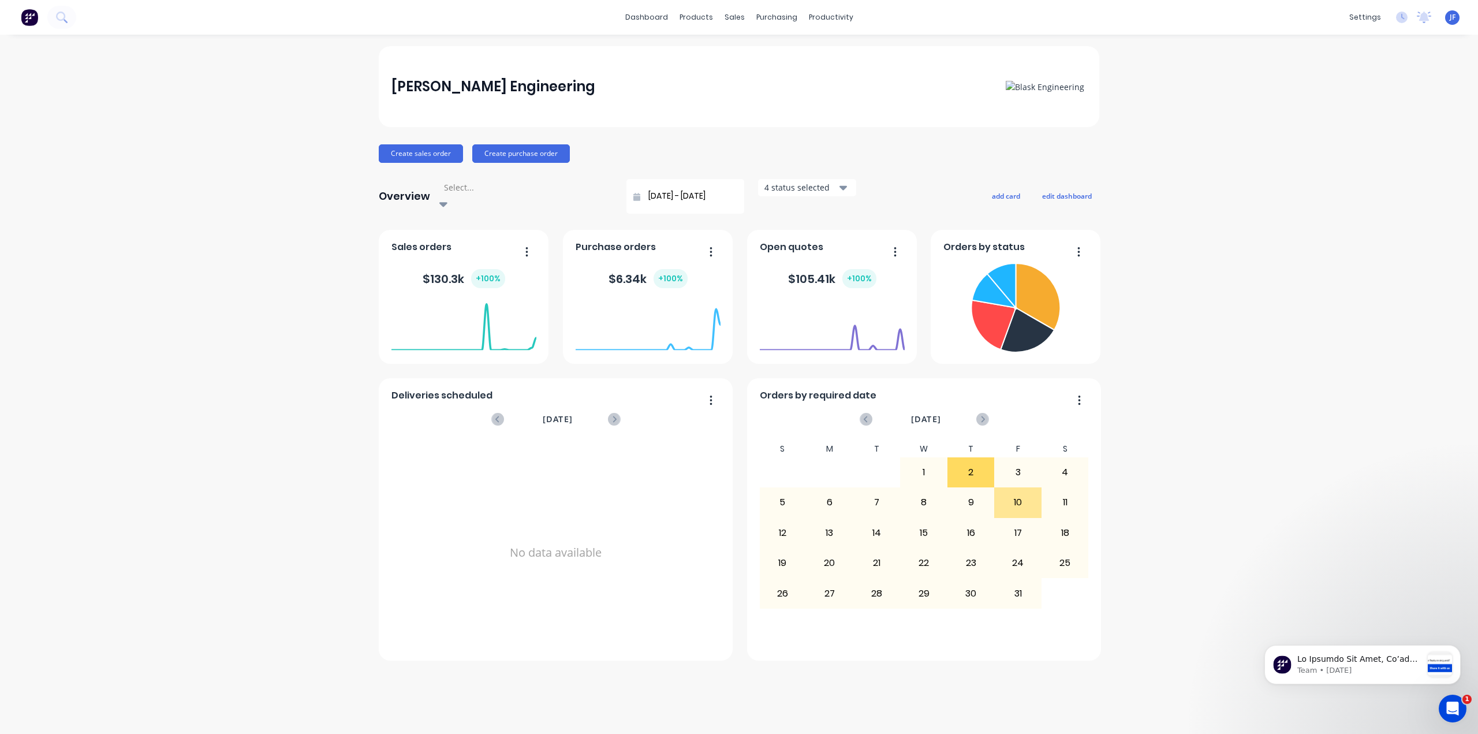
click at [522, 191] on div "Select..." at bounding box center [525, 187] width 173 height 17
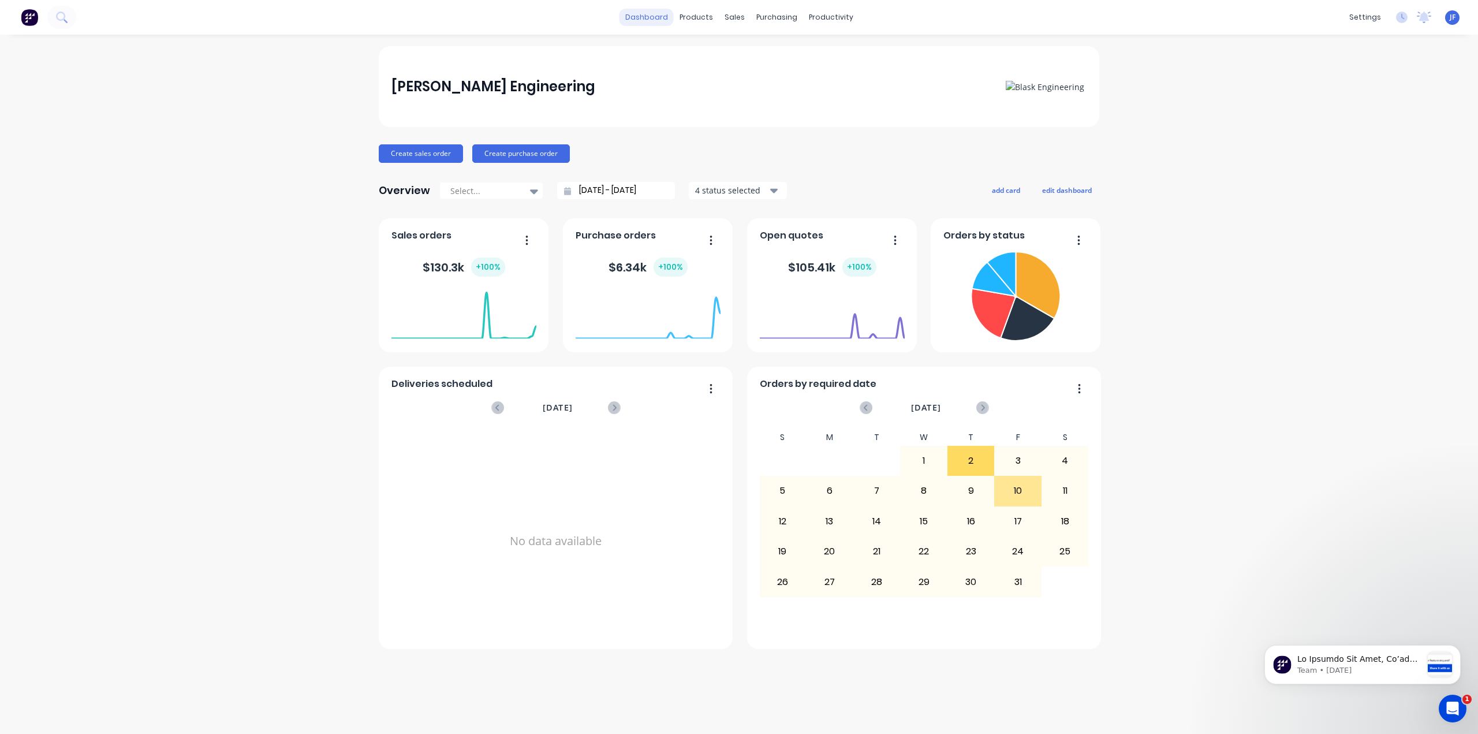
click at [636, 12] on link "dashboard" at bounding box center [647, 17] width 54 height 17
click at [627, 85] on div "[PERSON_NAME] Engineering" at bounding box center [740, 86] width 696 height 23
click at [1041, 91] on img at bounding box center [1045, 87] width 79 height 12
click at [662, 17] on link "dashboard" at bounding box center [647, 17] width 54 height 17
click at [1458, 21] on div "[PERSON_NAME] Engineering [PERSON_NAME] Administrator Profile Sign out" at bounding box center [1452, 17] width 14 height 14
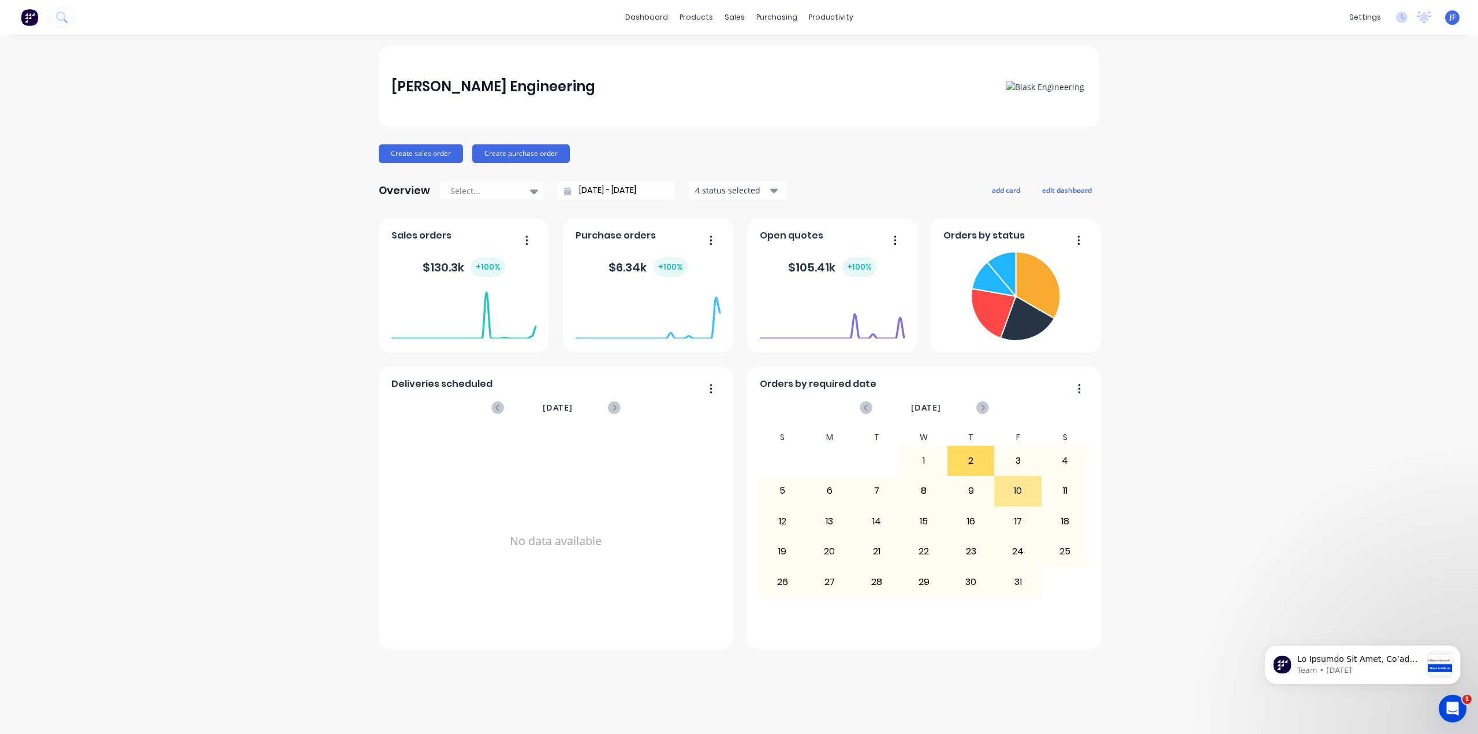
click at [1452, 14] on span "JF" at bounding box center [1453, 17] width 6 height 10
click at [1342, 122] on div "Profile" at bounding box center [1348, 122] width 23 height 10
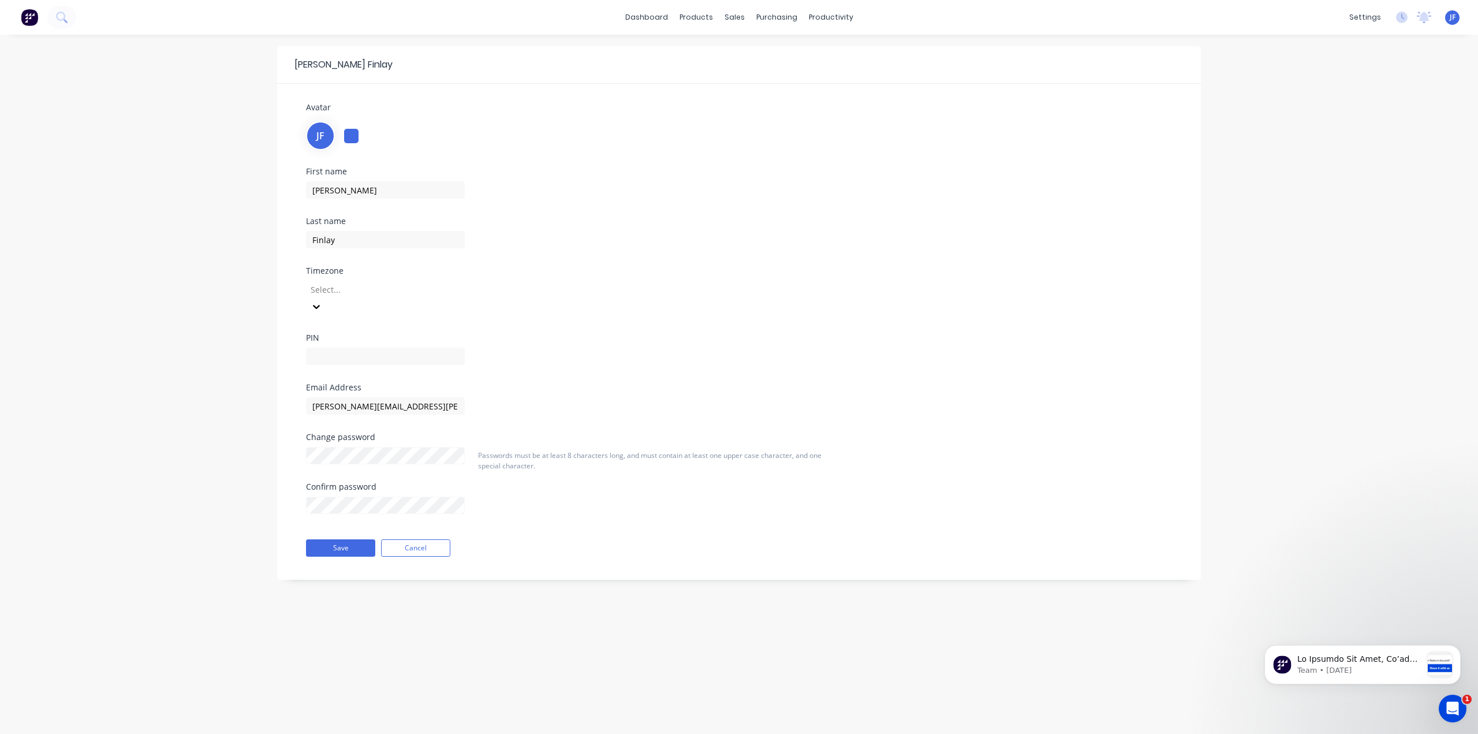
click at [315, 137] on div "JF" at bounding box center [320, 135] width 29 height 29
click at [325, 139] on div "JF" at bounding box center [320, 135] width 29 height 29
click at [27, 14] on img at bounding box center [29, 17] width 17 height 17
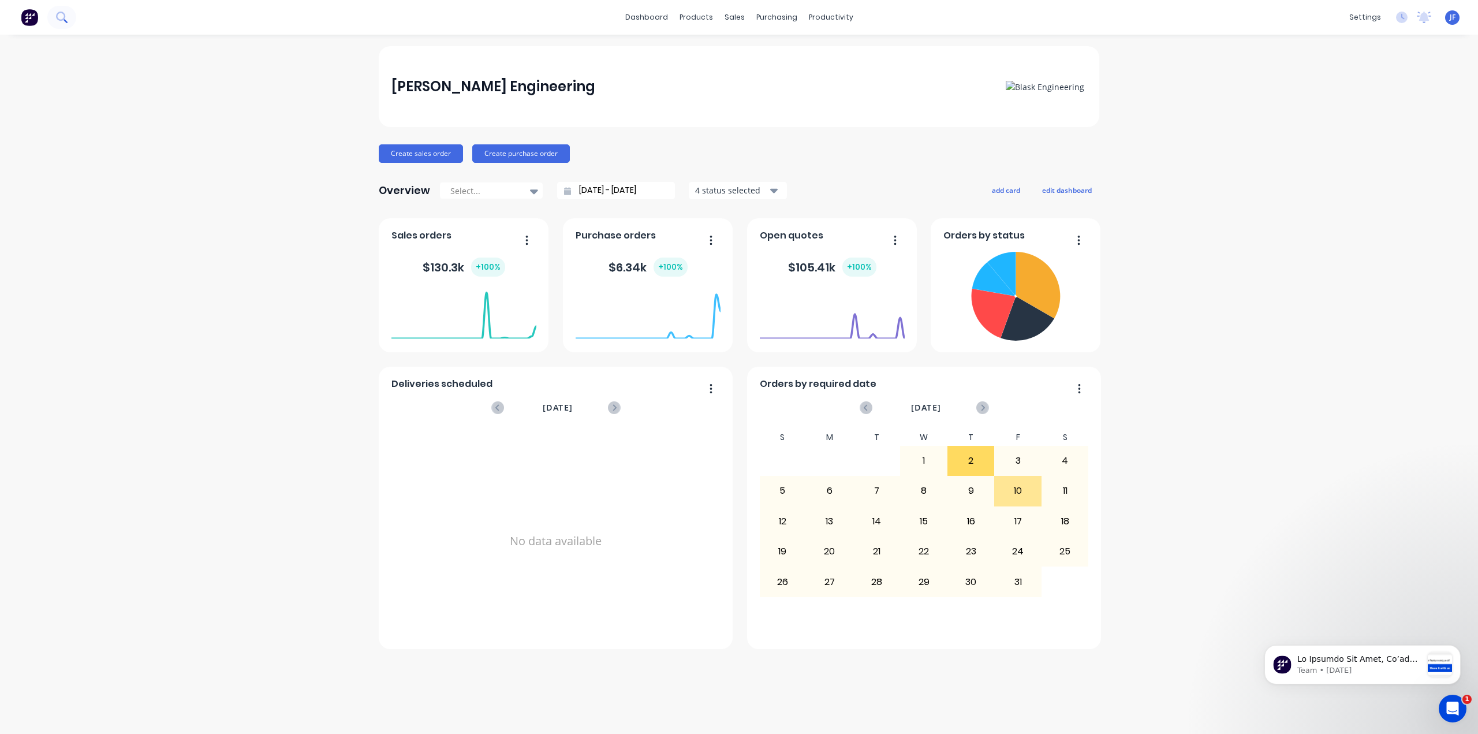
click at [73, 13] on button at bounding box center [61, 17] width 29 height 23
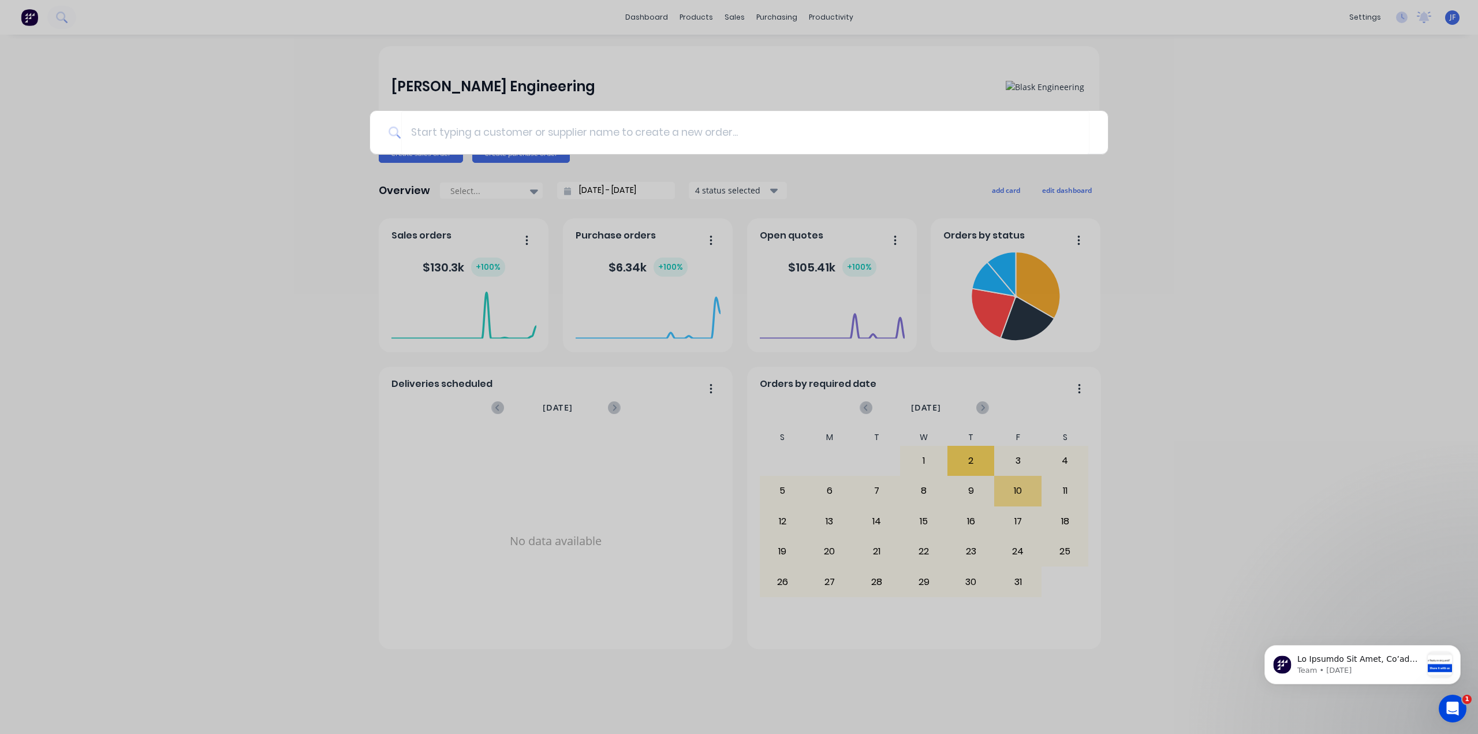
click at [67, 17] on div at bounding box center [739, 367] width 1478 height 734
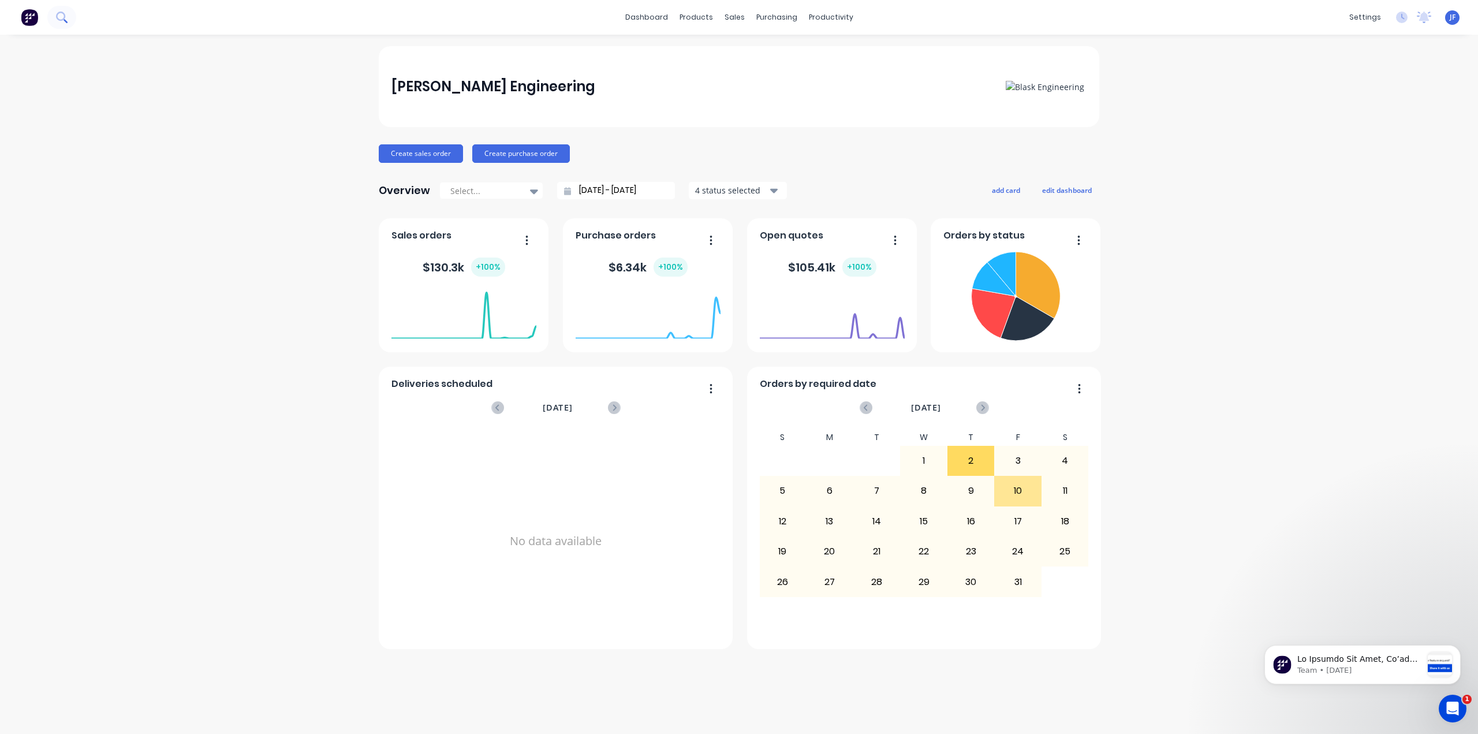
click at [67, 16] on button at bounding box center [61, 17] width 29 height 23
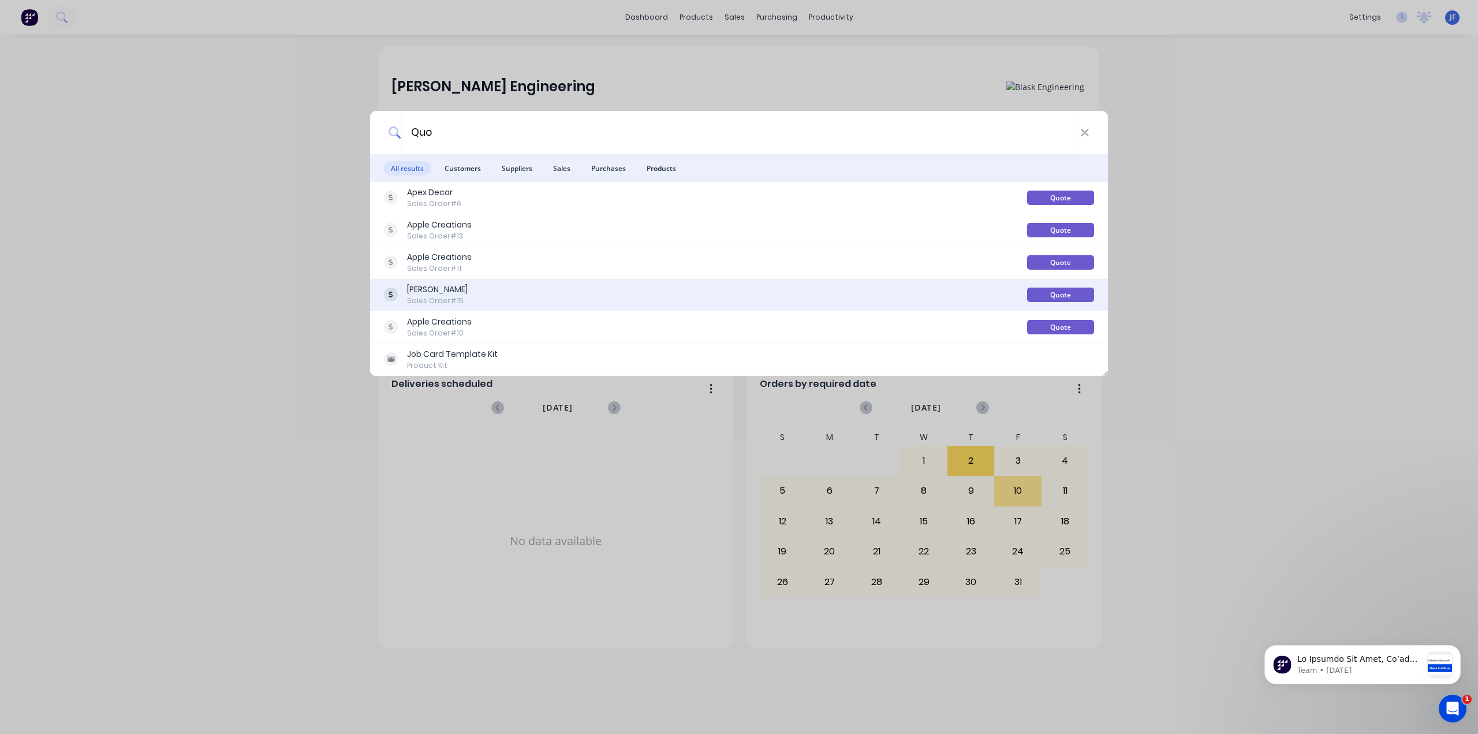
type input "Quo"
click at [436, 287] on div "[PERSON_NAME]" at bounding box center [437, 290] width 61 height 12
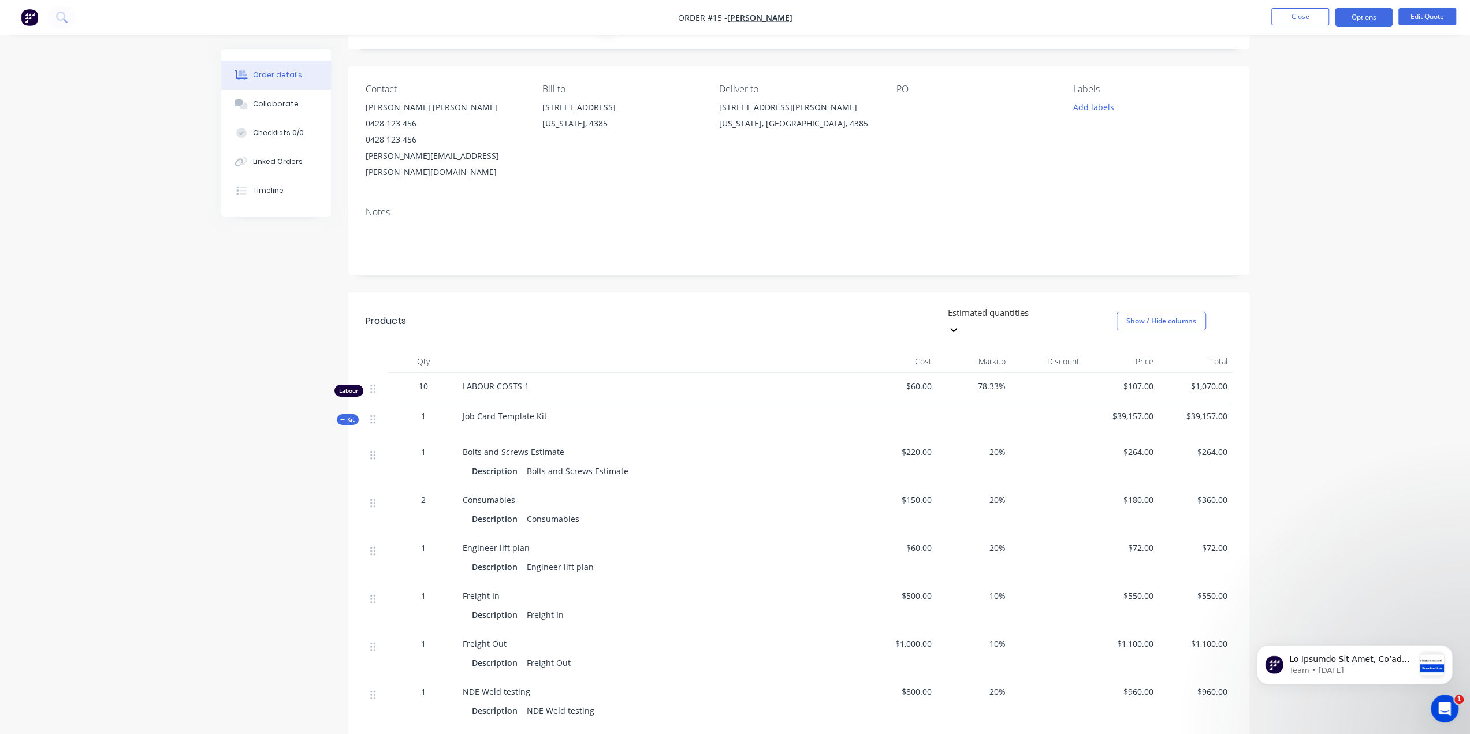
scroll to position [60, 0]
click at [261, 185] on button "Timeline" at bounding box center [276, 190] width 110 height 29
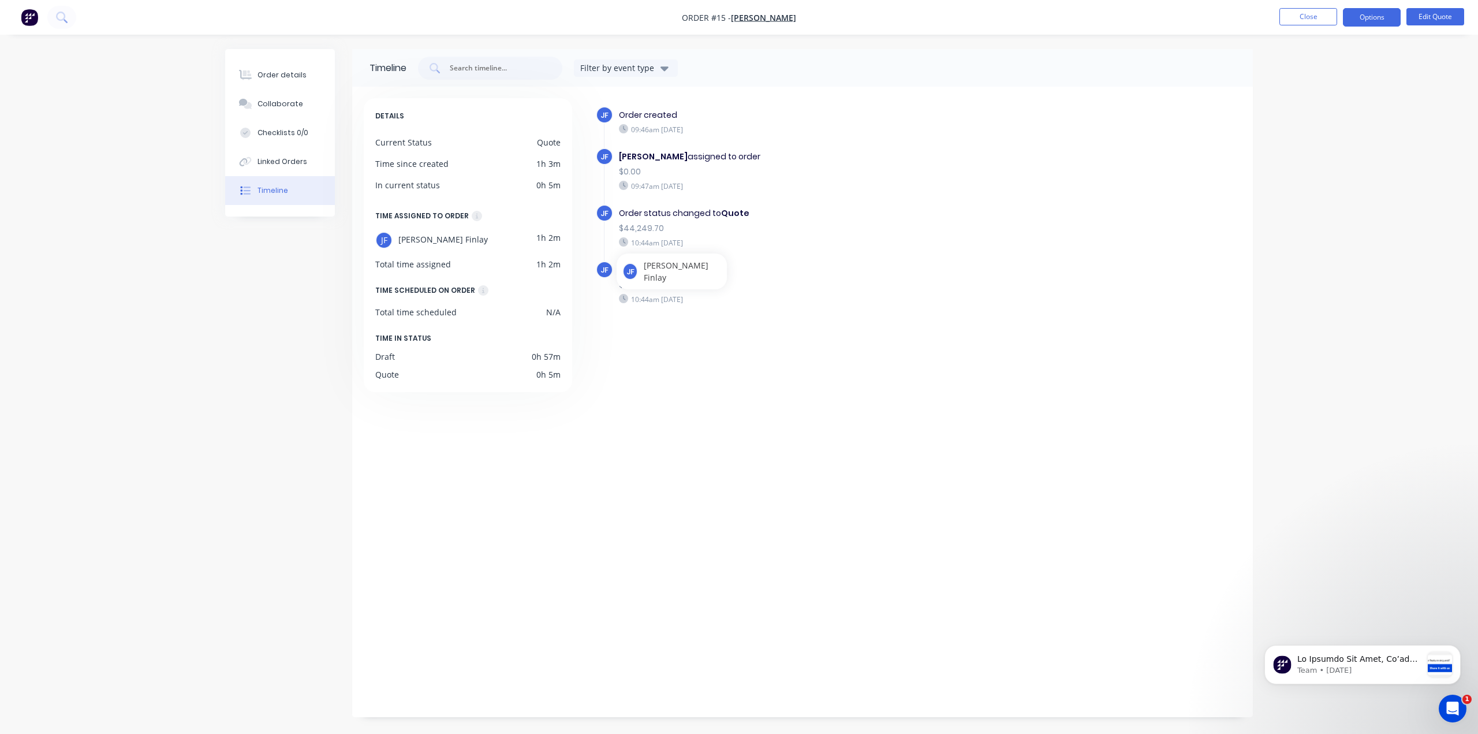
click at [605, 274] on div "JF" at bounding box center [604, 269] width 17 height 17
click at [258, 163] on div "Linked Orders" at bounding box center [283, 162] width 50 height 10
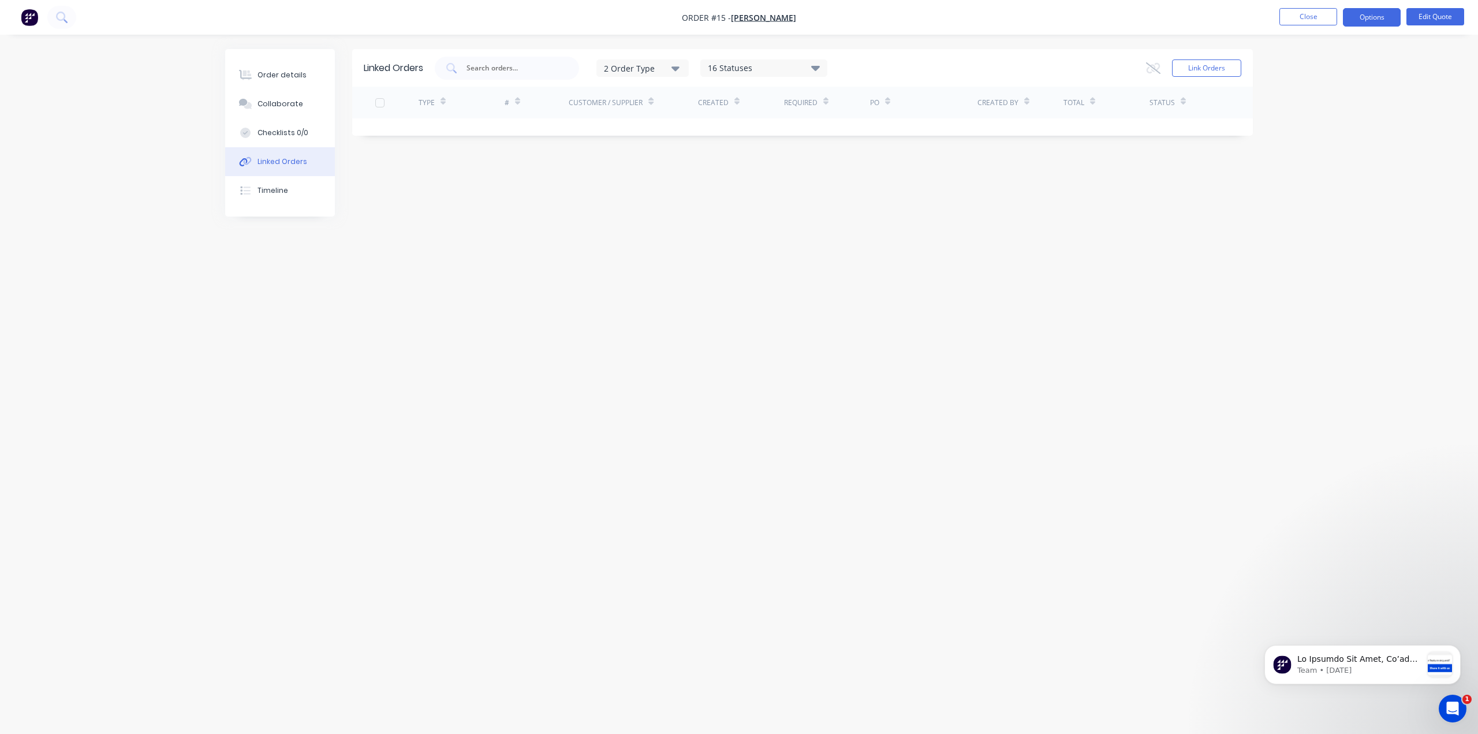
click at [673, 68] on div "2 Order Type" at bounding box center [642, 68] width 77 height 12
click at [288, 131] on div "Checklists 0/0" at bounding box center [283, 133] width 51 height 10
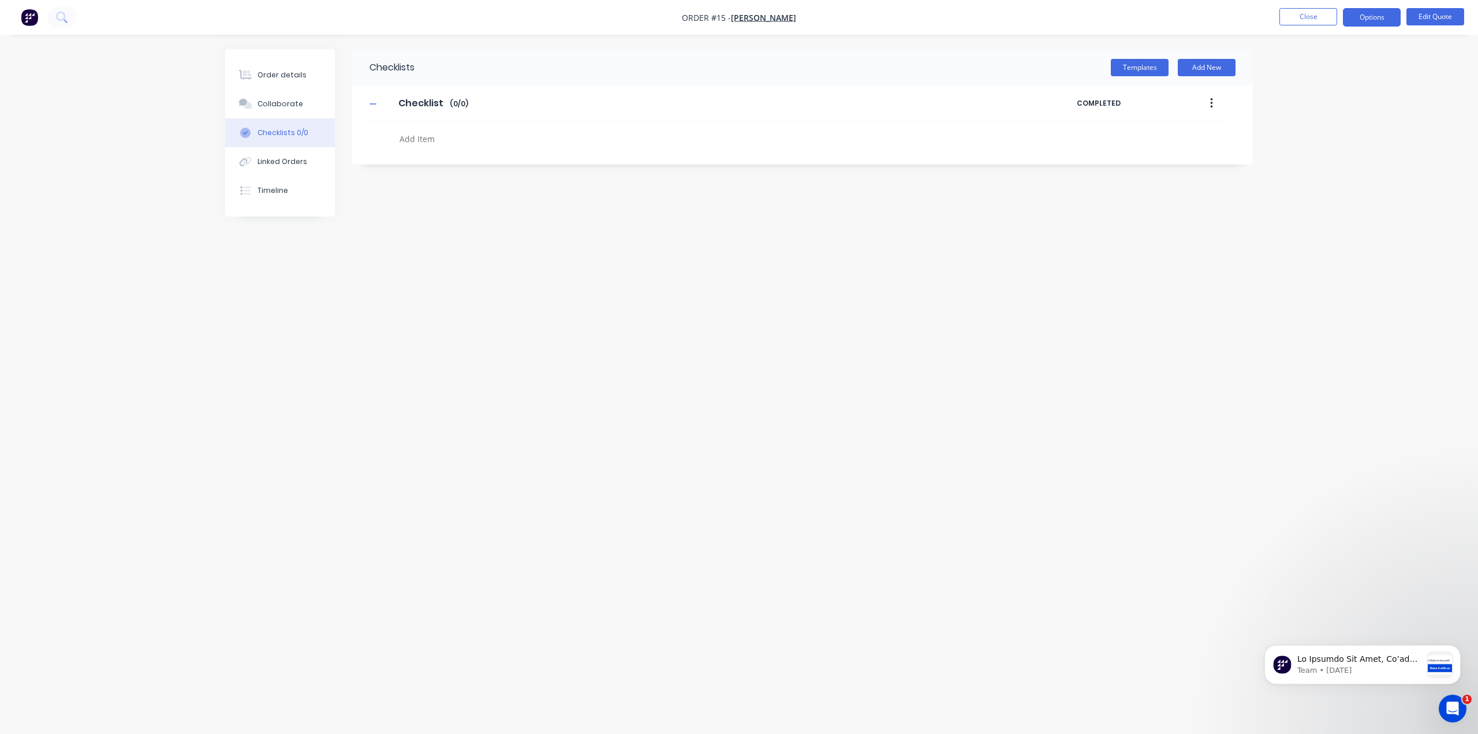
click at [288, 131] on div "Checklists 0/0" at bounding box center [283, 133] width 51 height 10
click at [271, 107] on div "Collaborate" at bounding box center [281, 104] width 46 height 10
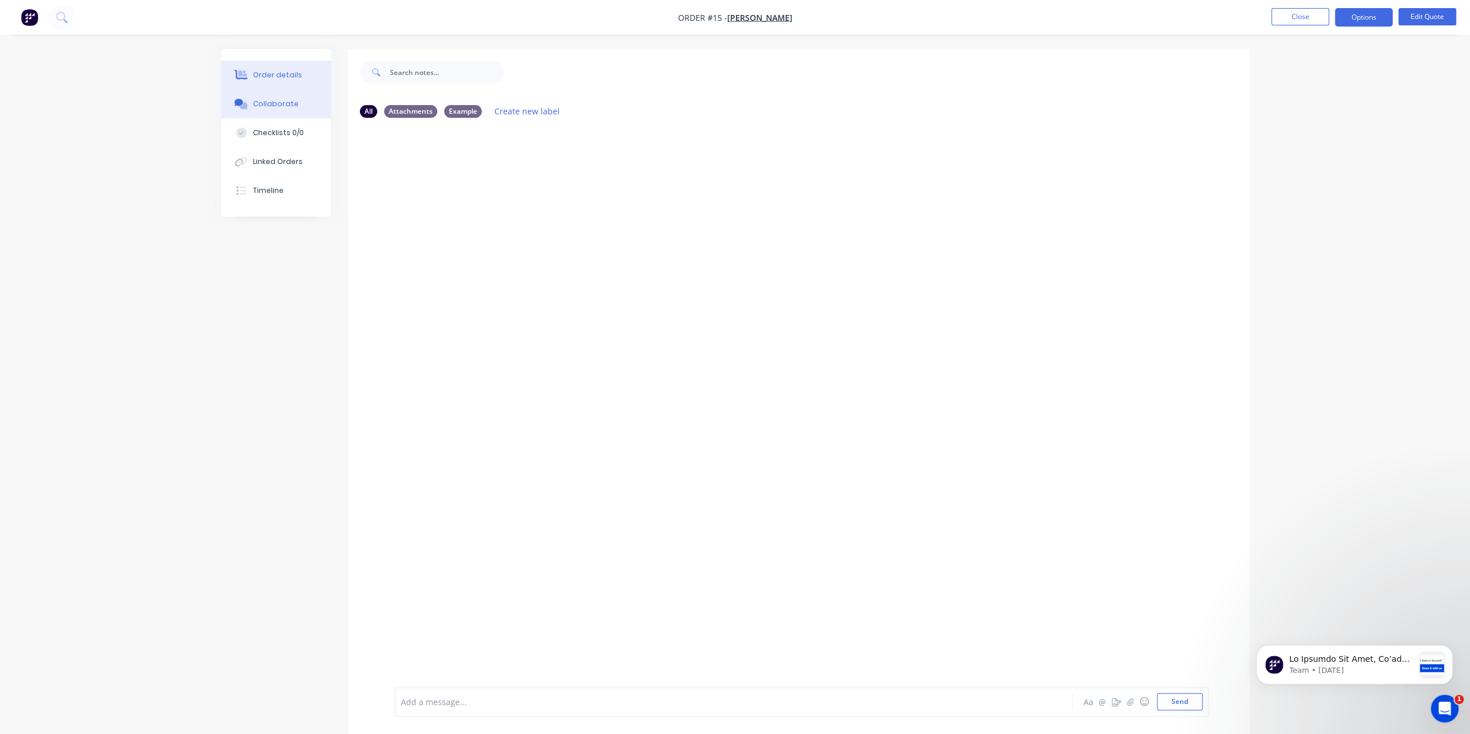
click at [272, 78] on div "Order details" at bounding box center [277, 75] width 49 height 10
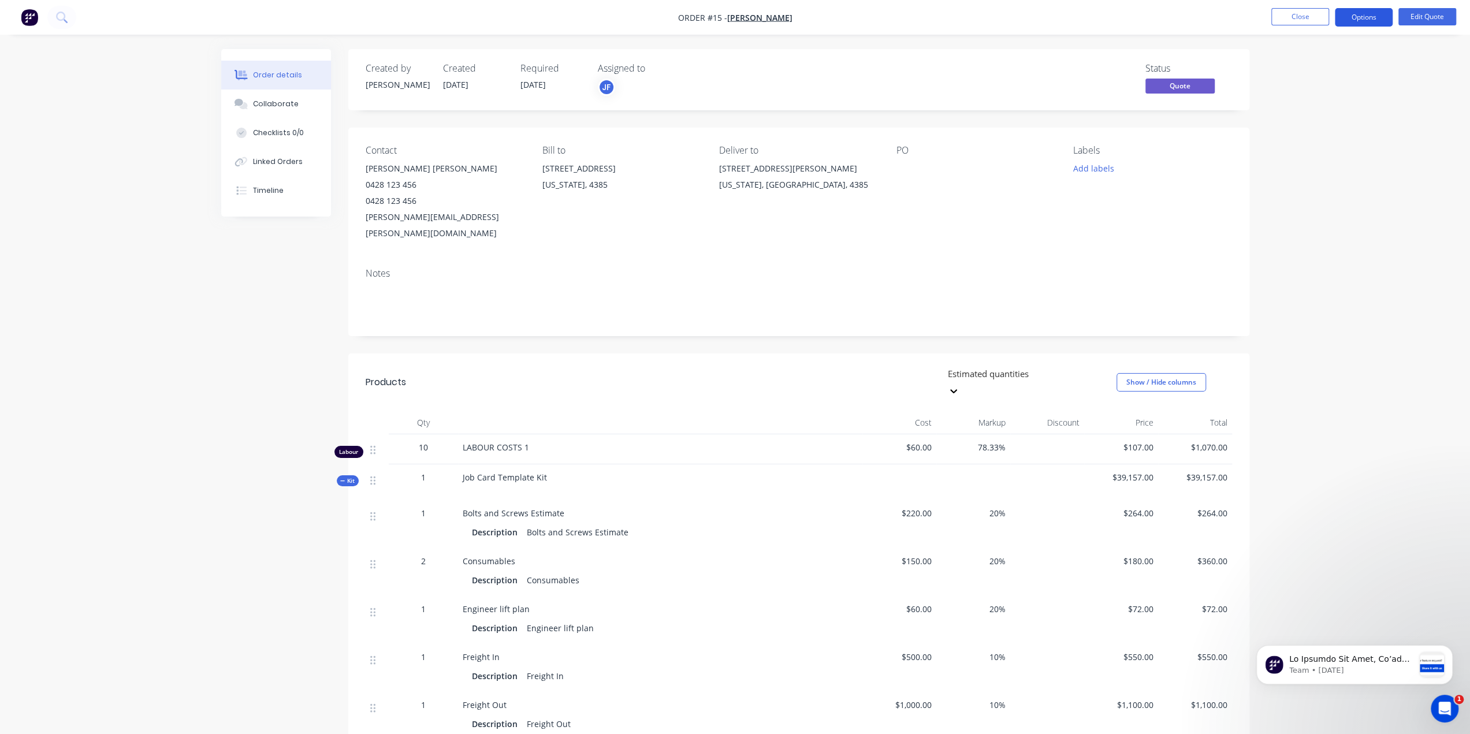
click at [1366, 16] on button "Options" at bounding box center [1364, 17] width 58 height 18
click at [1312, 141] on div "Convert to Order" at bounding box center [1329, 139] width 106 height 17
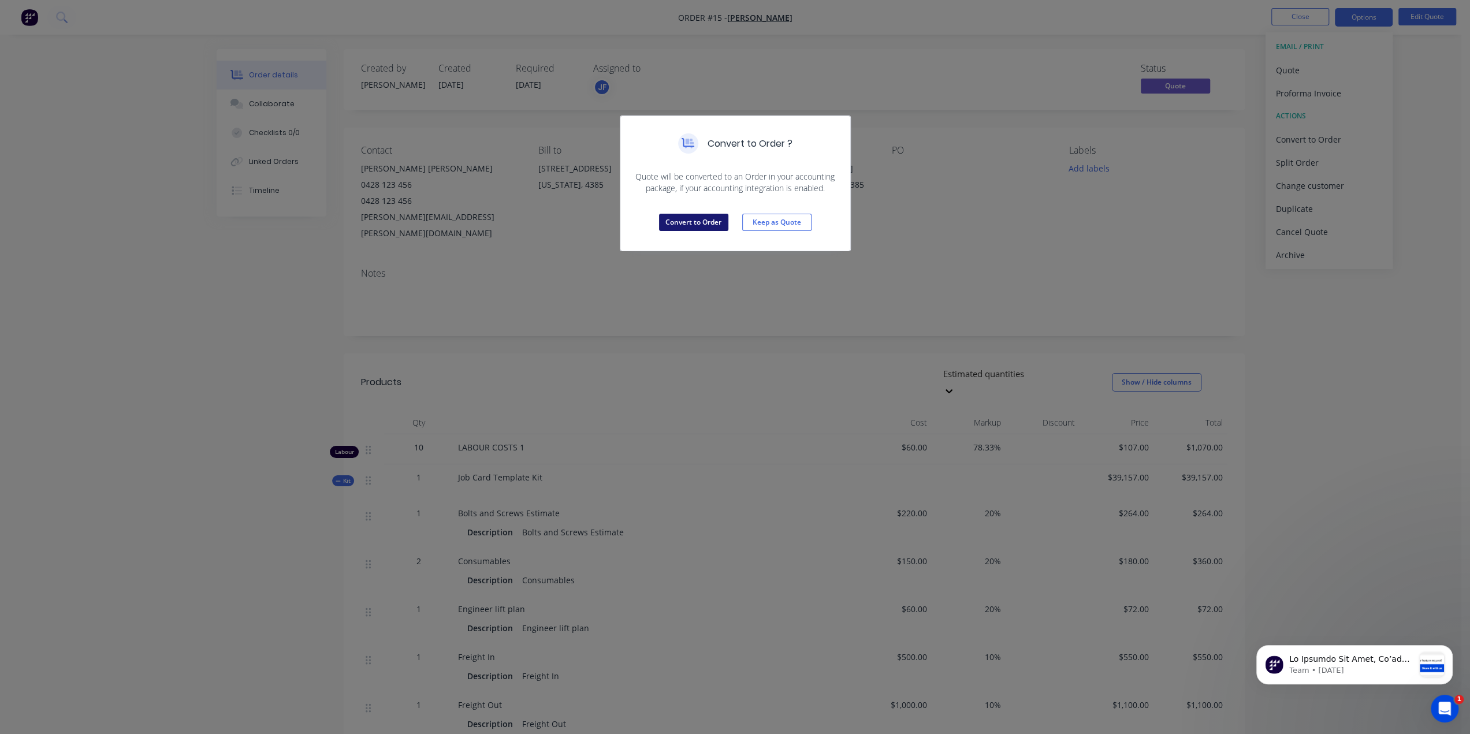
click at [701, 221] on button "Convert to Order" at bounding box center [693, 222] width 69 height 17
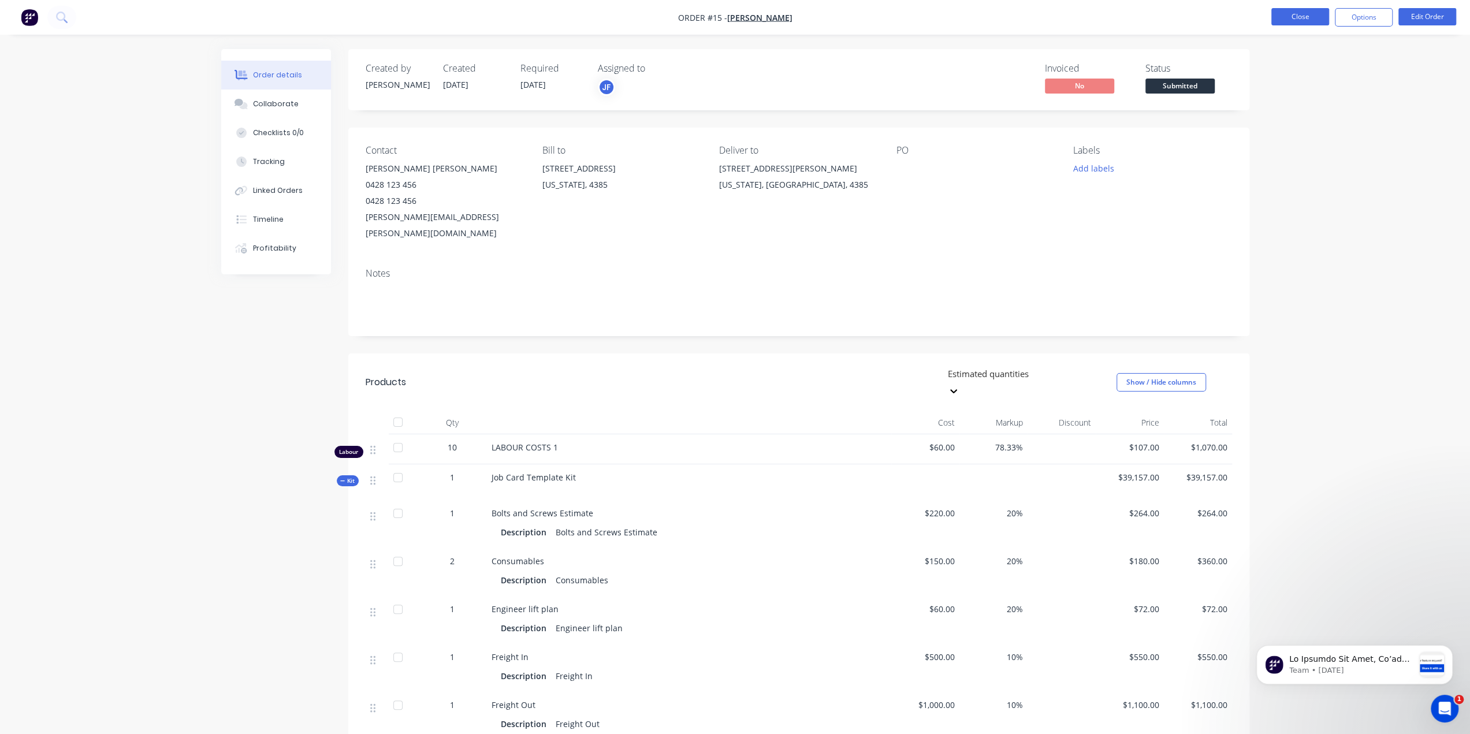
click at [1297, 20] on button "Close" at bounding box center [1300, 16] width 58 height 17
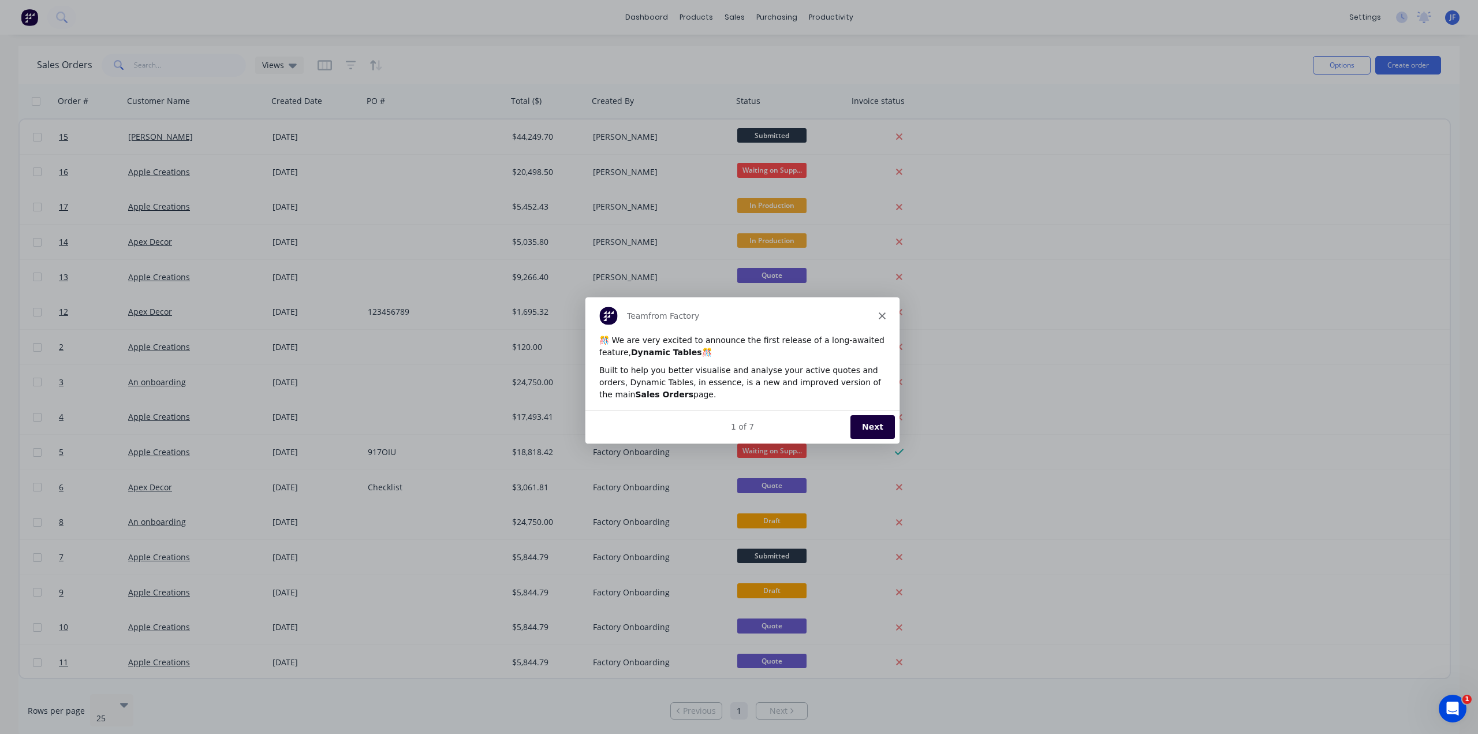
click at [881, 314] on icon "Close" at bounding box center [881, 315] width 7 height 7
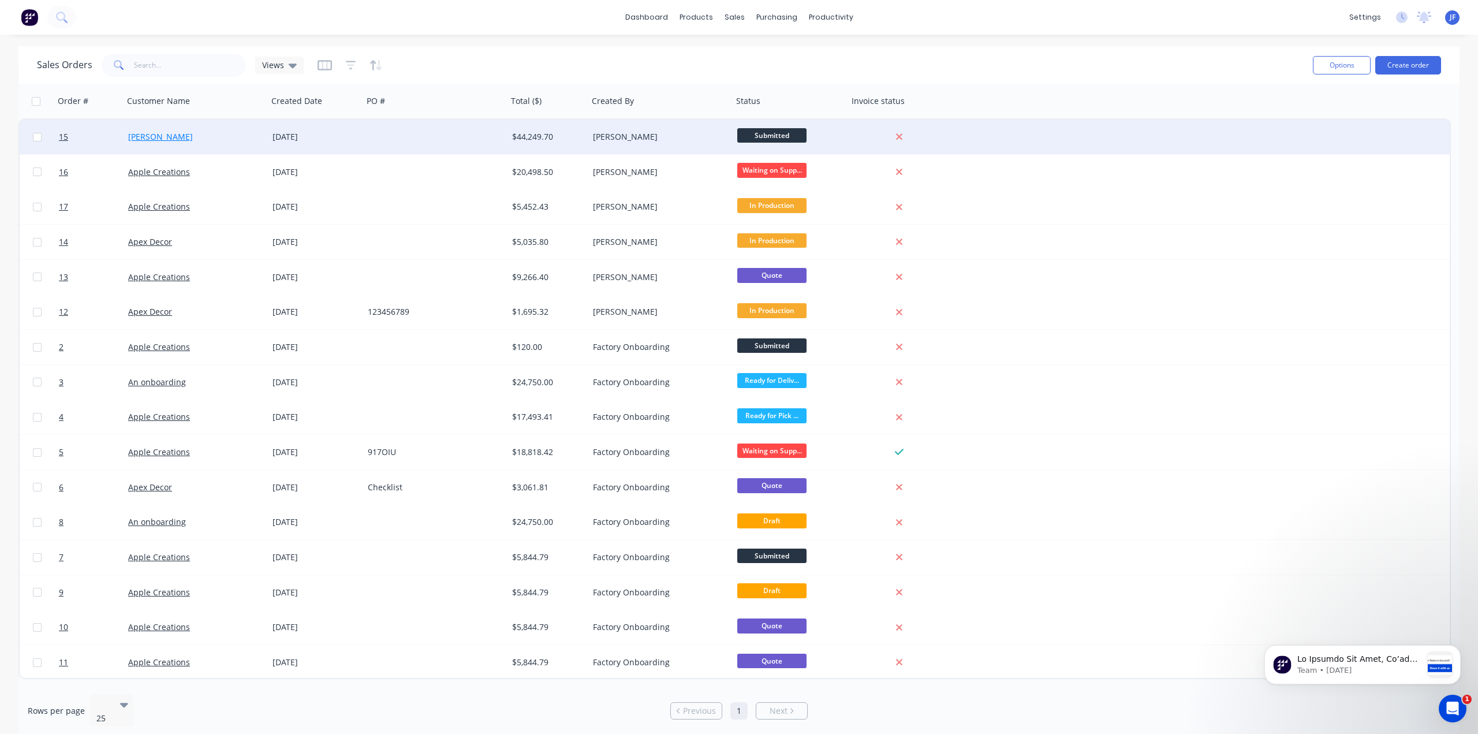
click at [141, 138] on link "[PERSON_NAME]" at bounding box center [160, 136] width 65 height 11
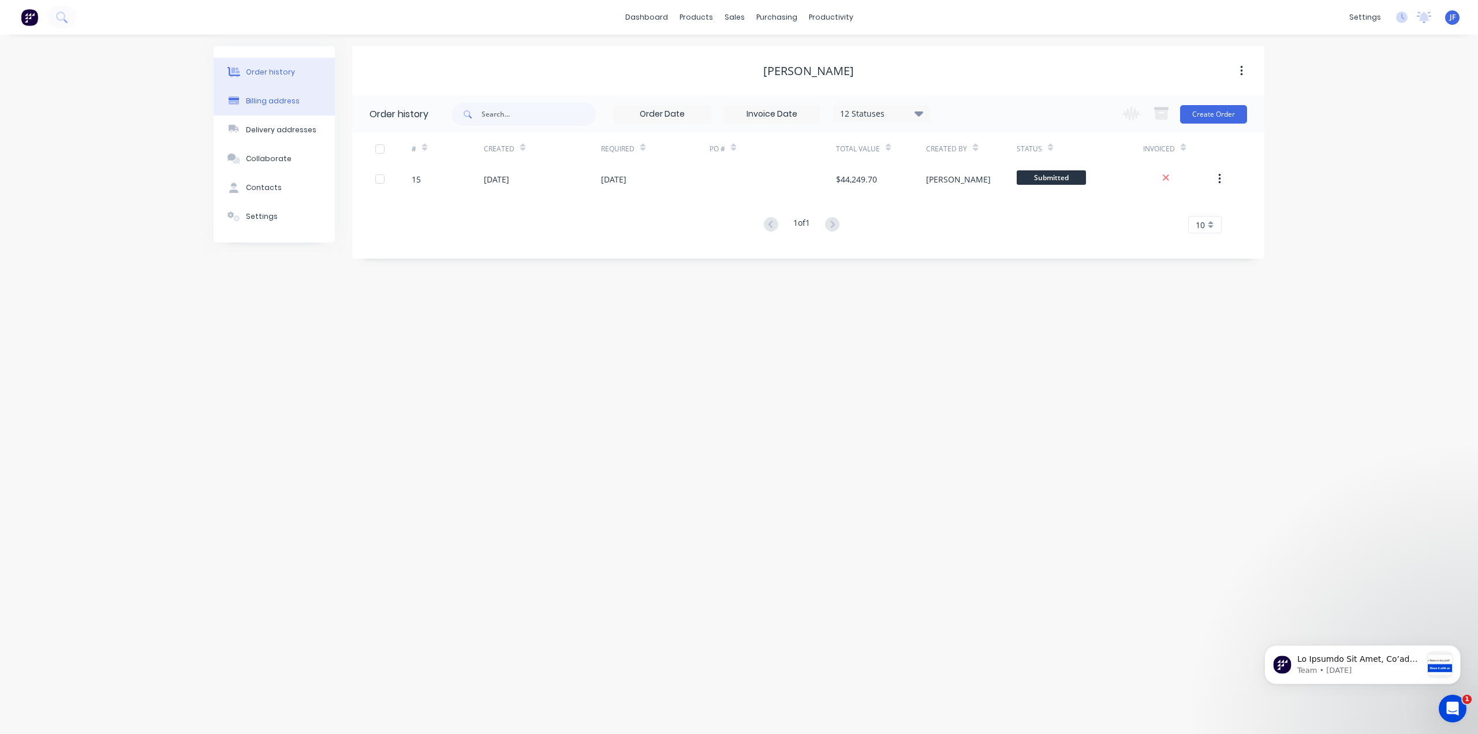
click at [264, 104] on div "Billing address" at bounding box center [273, 101] width 54 height 10
select select "AU"
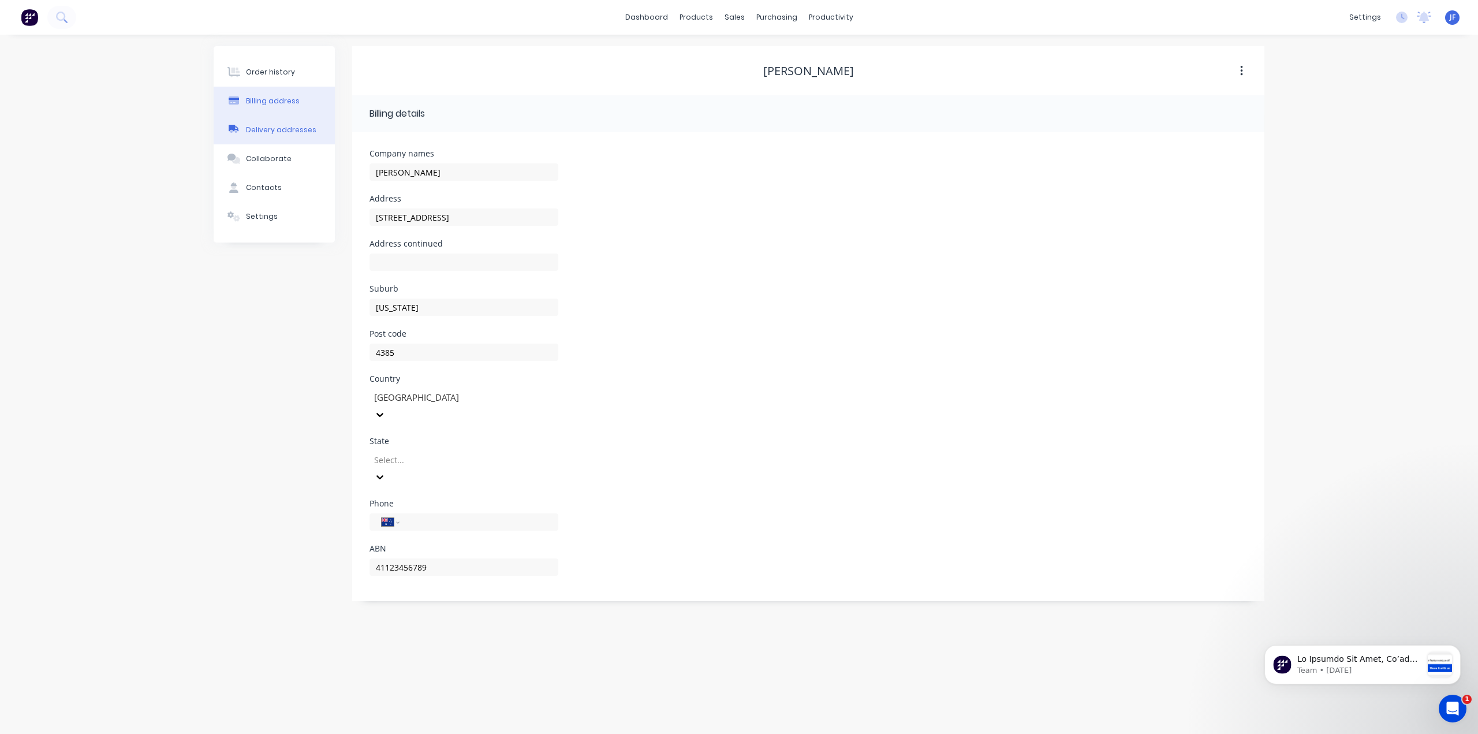
click at [266, 133] on div "Delivery addresses" at bounding box center [281, 130] width 70 height 10
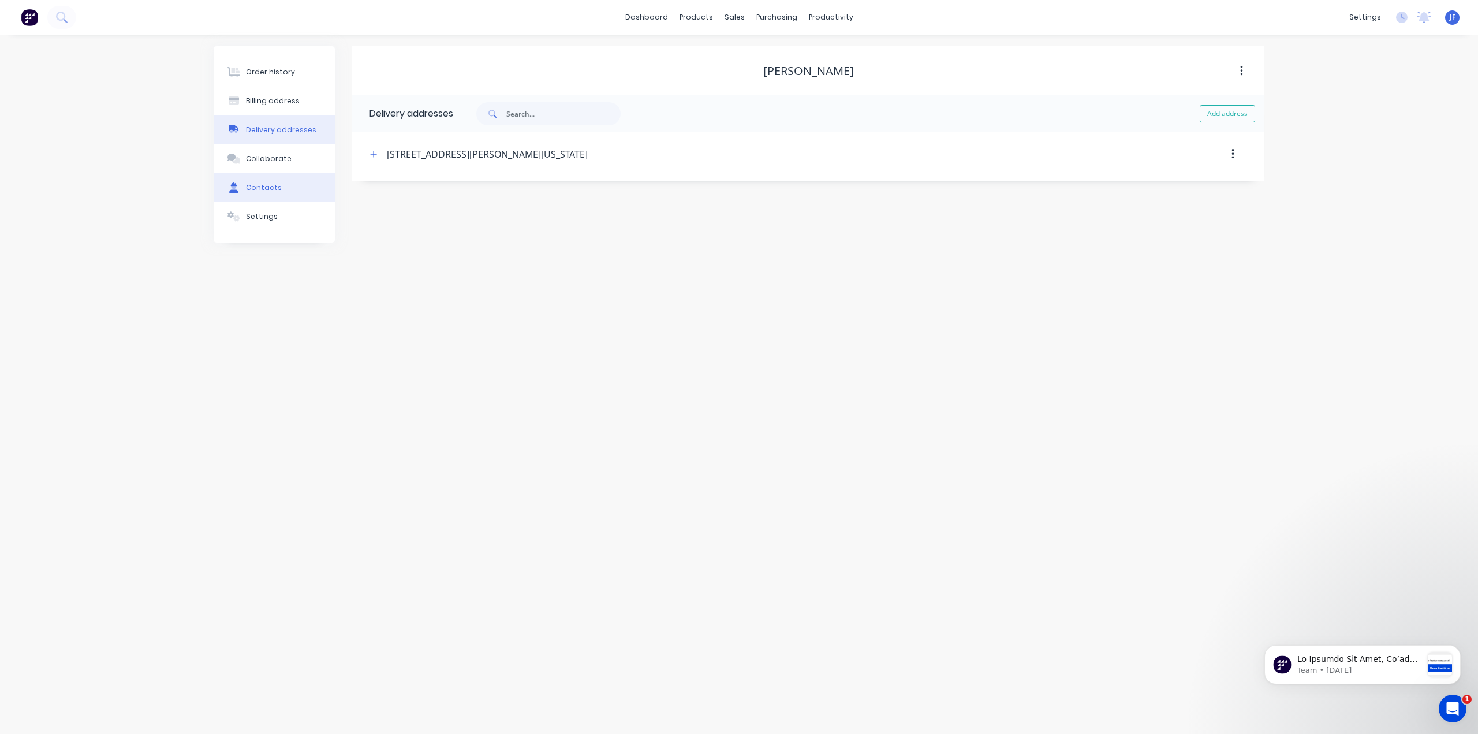
click at [260, 187] on div "Contacts" at bounding box center [264, 187] width 36 height 10
click at [265, 67] on div "Order history" at bounding box center [270, 72] width 49 height 10
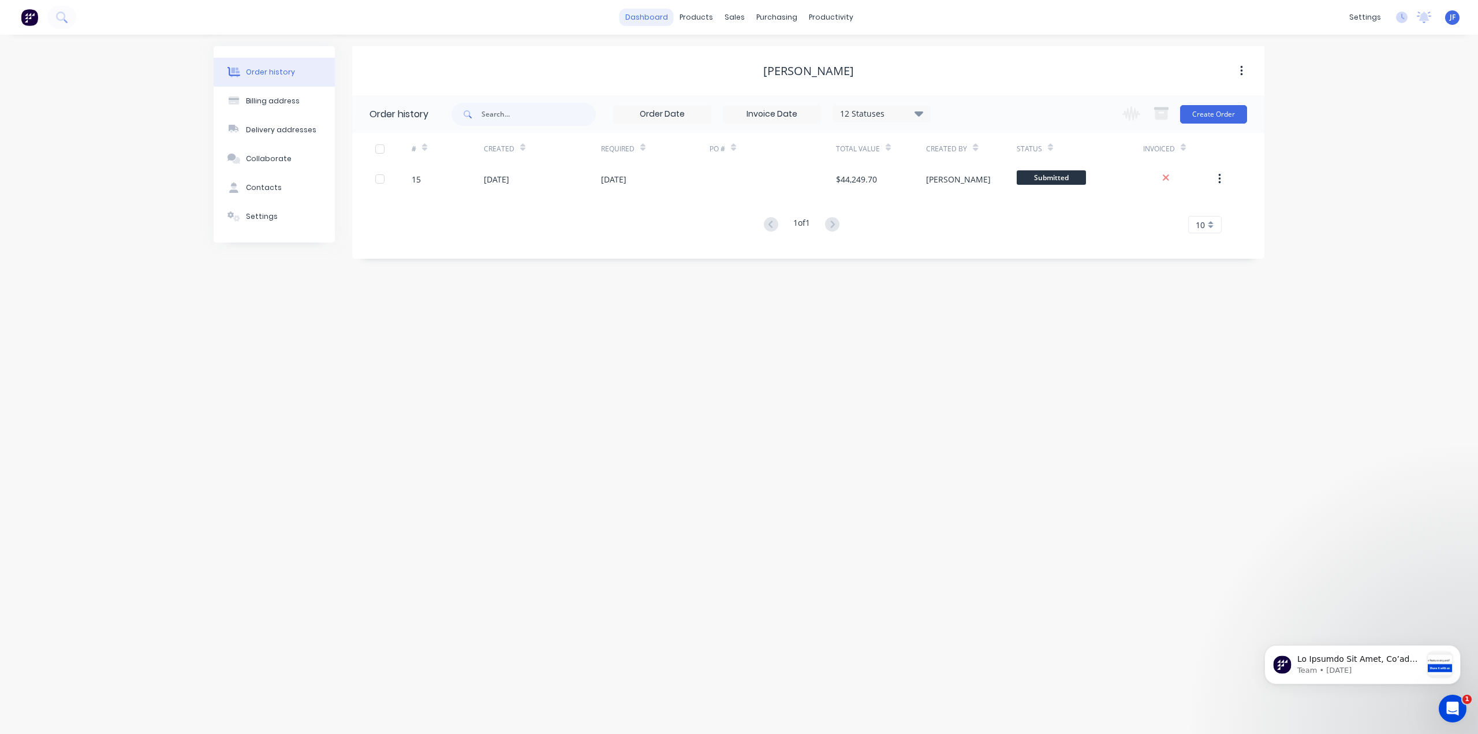
click at [660, 16] on link "dashboard" at bounding box center [647, 17] width 54 height 17
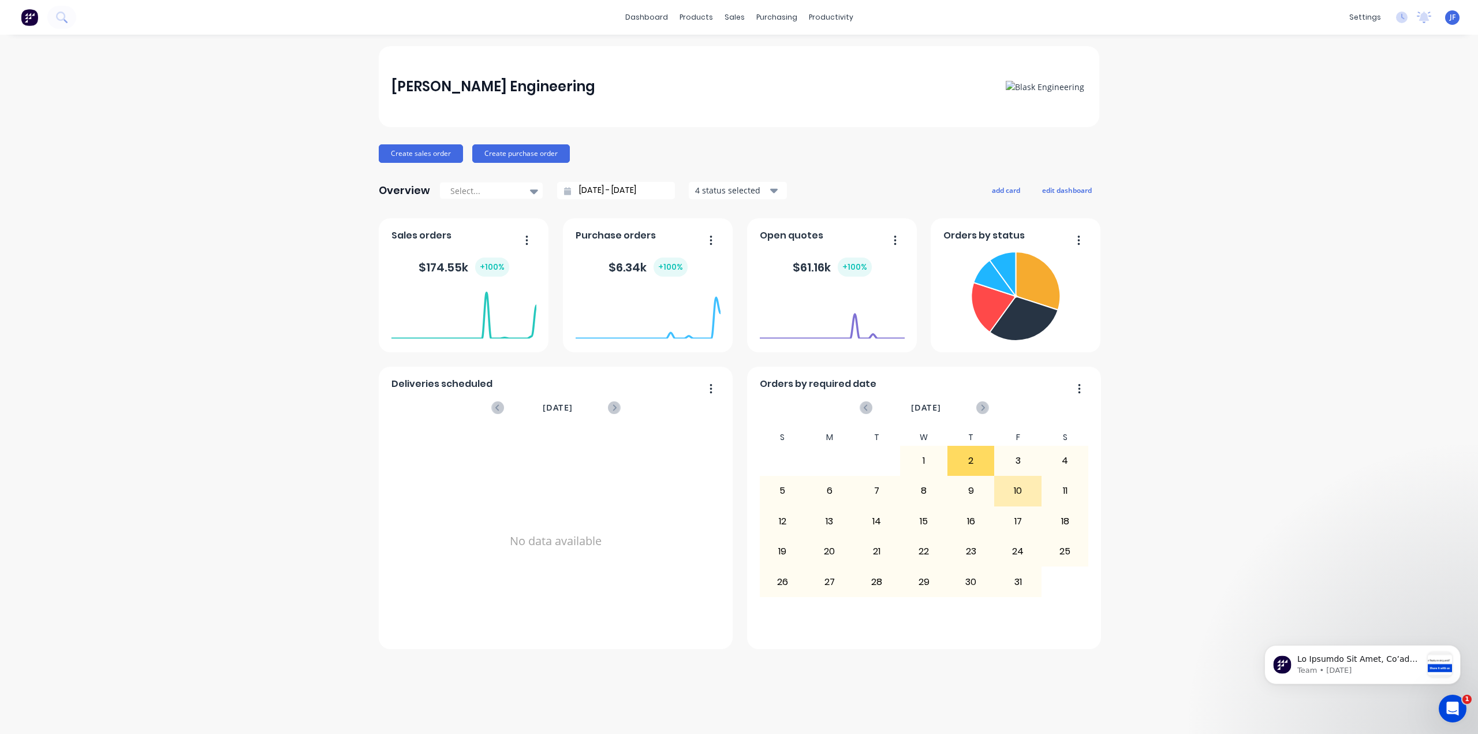
click at [425, 237] on span "Sales orders" at bounding box center [422, 236] width 60 height 14
click at [532, 242] on button "button" at bounding box center [523, 241] width 24 height 18
click at [530, 234] on button "button" at bounding box center [523, 241] width 24 height 18
click at [441, 303] on foreignobject at bounding box center [464, 314] width 145 height 49
click at [424, 244] on div "Sales orders" at bounding box center [424, 238] width 65 height 17
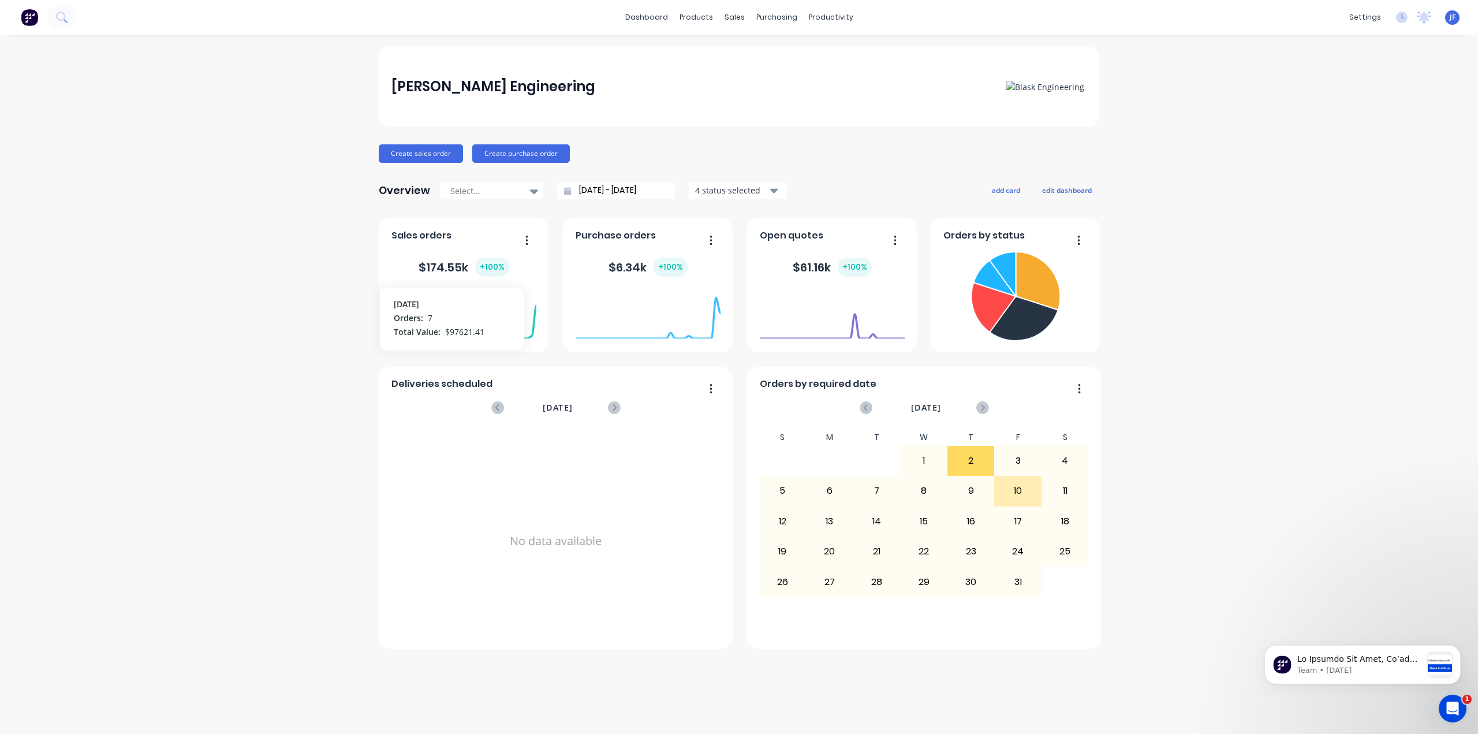
click at [485, 311] on foreignobject at bounding box center [464, 314] width 145 height 49
click at [519, 278] on div "$ 174.55k + 100 %" at bounding box center [464, 267] width 145 height 35
click at [772, 58] on div "Sales Orders" at bounding box center [777, 55] width 47 height 10
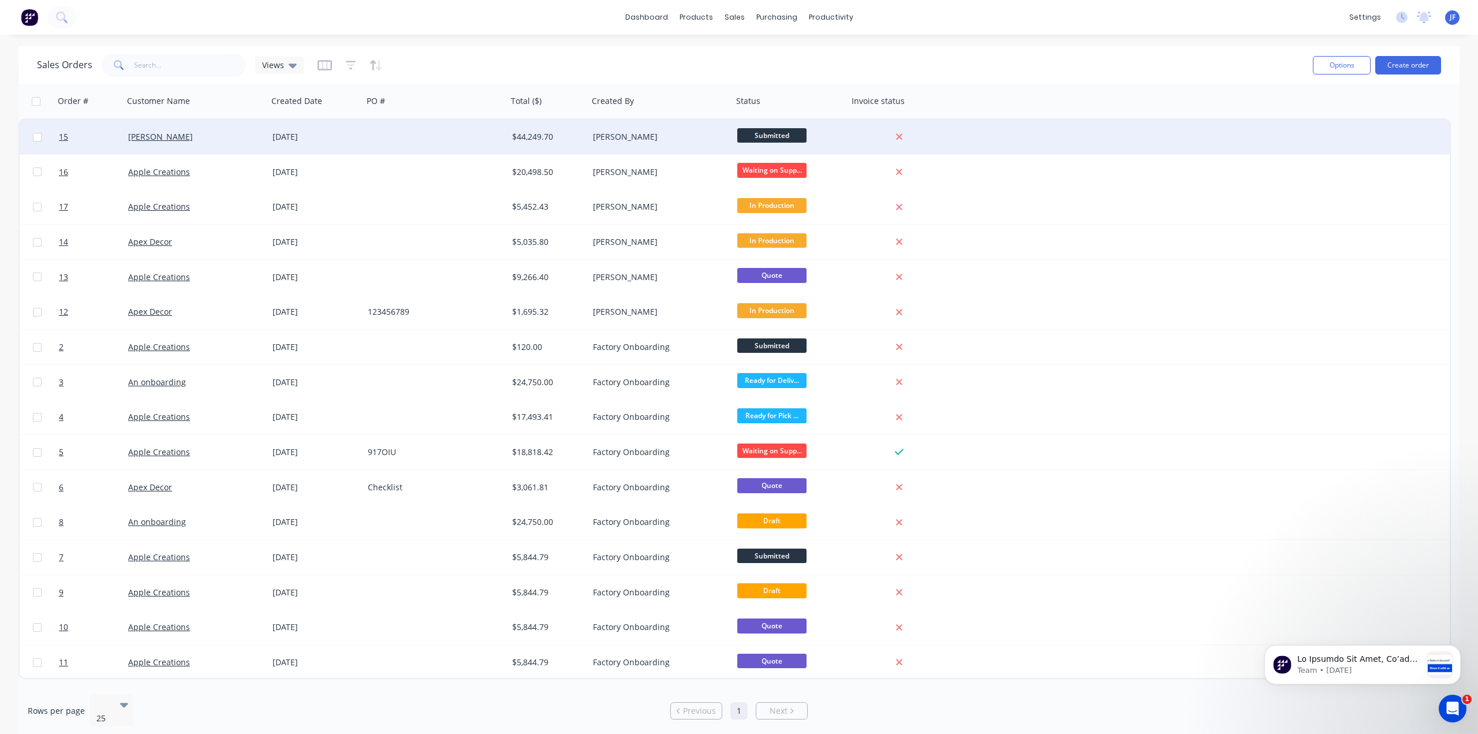
click at [38, 139] on input "checkbox" at bounding box center [37, 137] width 9 height 9
checkbox input "true"
click at [137, 136] on link "[PERSON_NAME]" at bounding box center [160, 136] width 65 height 11
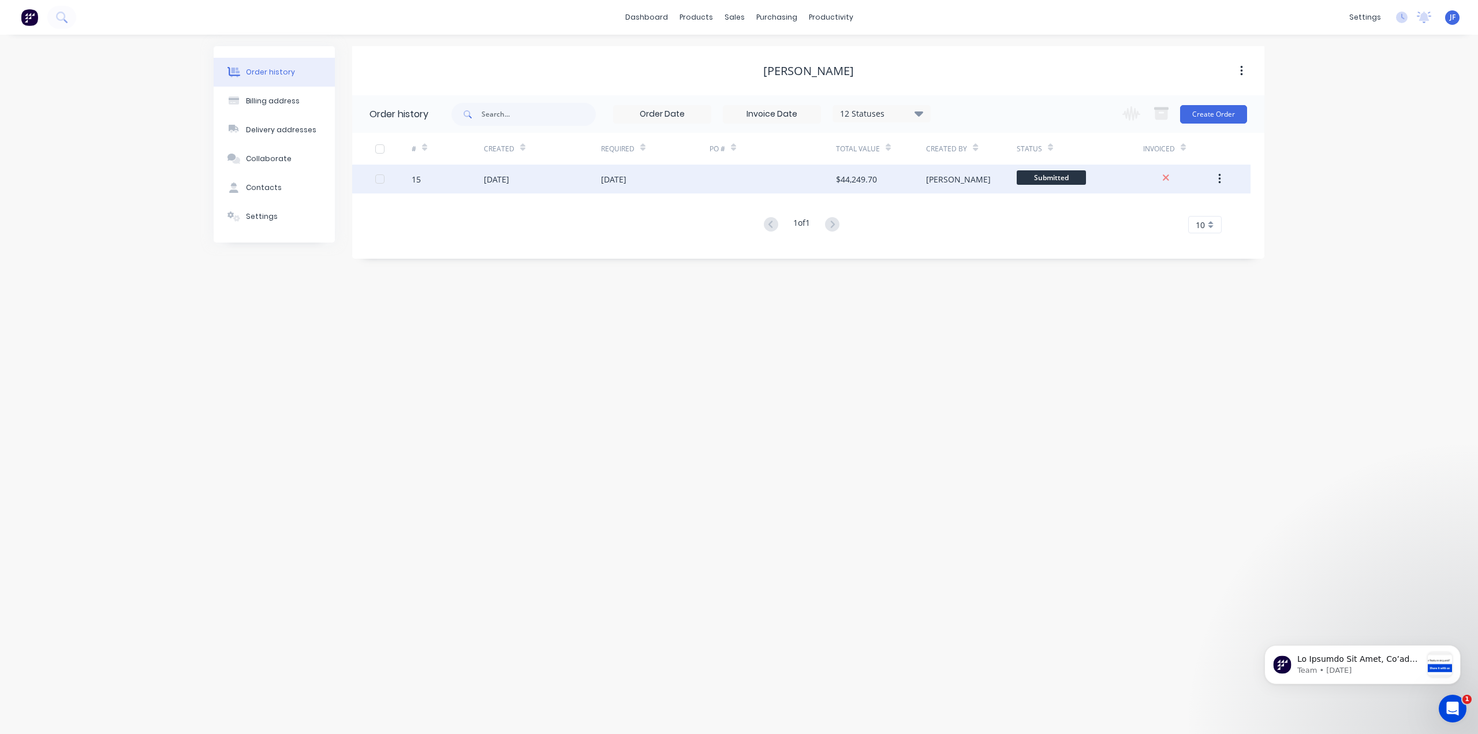
click at [382, 179] on div at bounding box center [379, 178] width 23 height 23
click at [1224, 181] on button "button" at bounding box center [1219, 179] width 27 height 21
click at [1098, 358] on div "Order history Billing address Delivery addresses Collaborate Contacts Settings …" at bounding box center [739, 384] width 1478 height 699
click at [988, 366] on div "Order history Billing address Delivery addresses Collaborate Contacts Settings …" at bounding box center [739, 384] width 1478 height 699
click at [137, 81] on div "Order history Billing address Delivery addresses Collaborate Contacts Settings …" at bounding box center [739, 384] width 1478 height 699
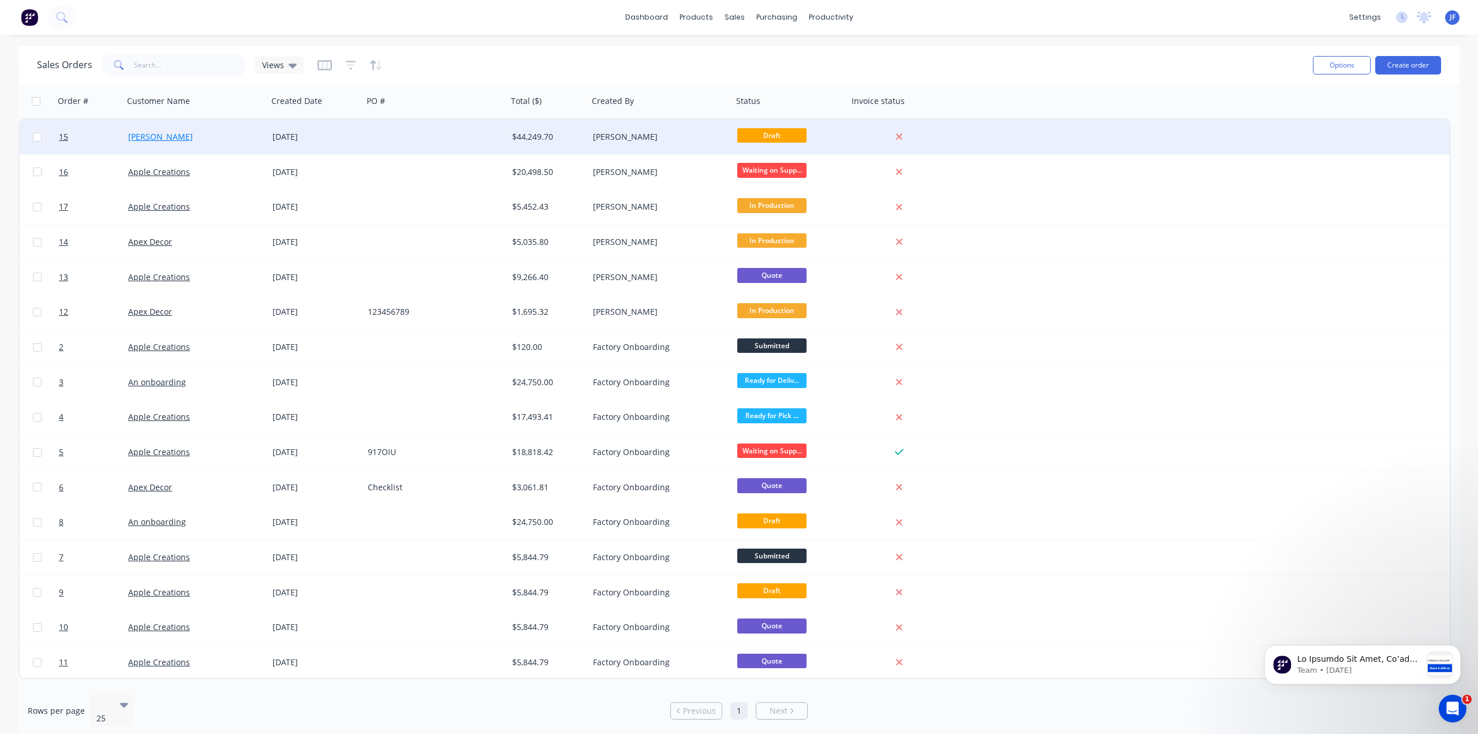
click at [144, 135] on link "[PERSON_NAME]" at bounding box center [160, 136] width 65 height 11
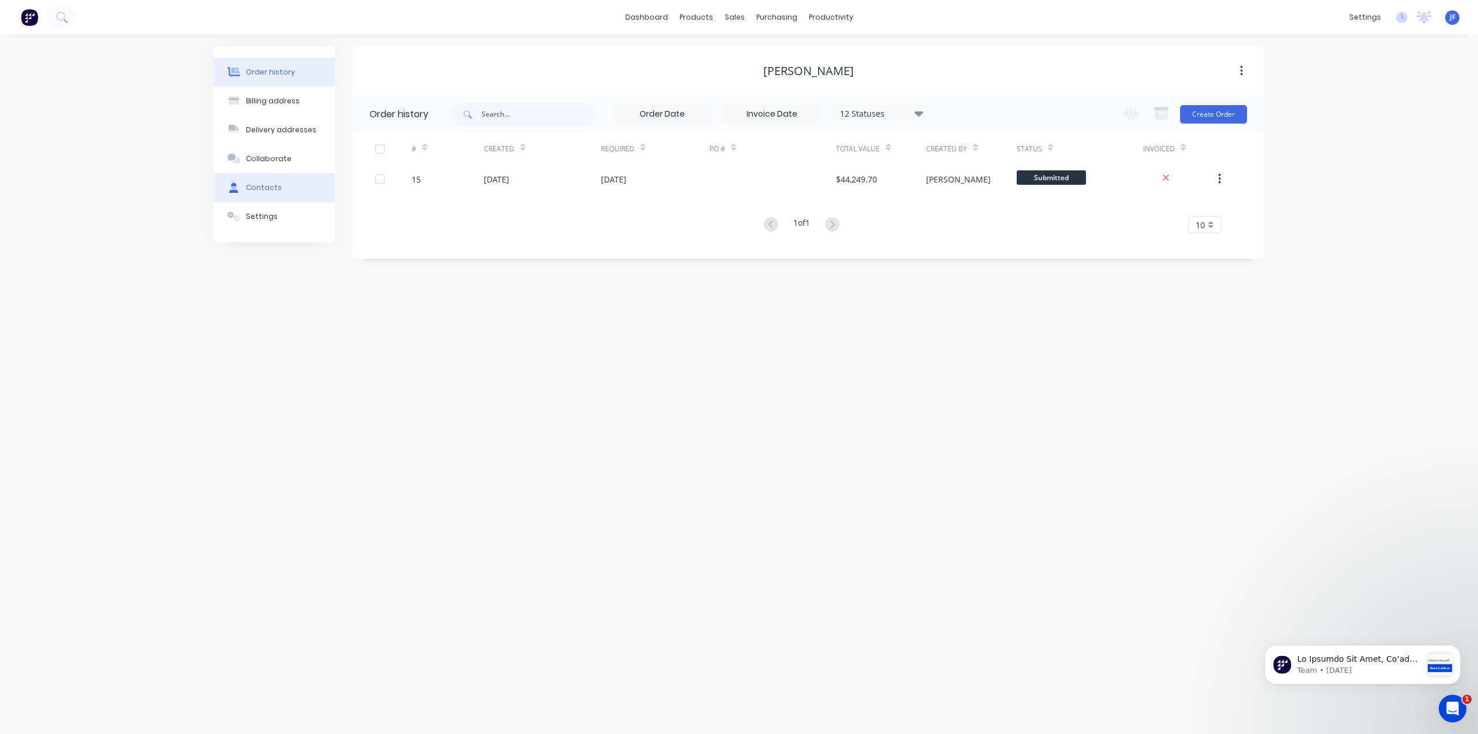
click at [261, 187] on div "Contacts" at bounding box center [264, 187] width 36 height 10
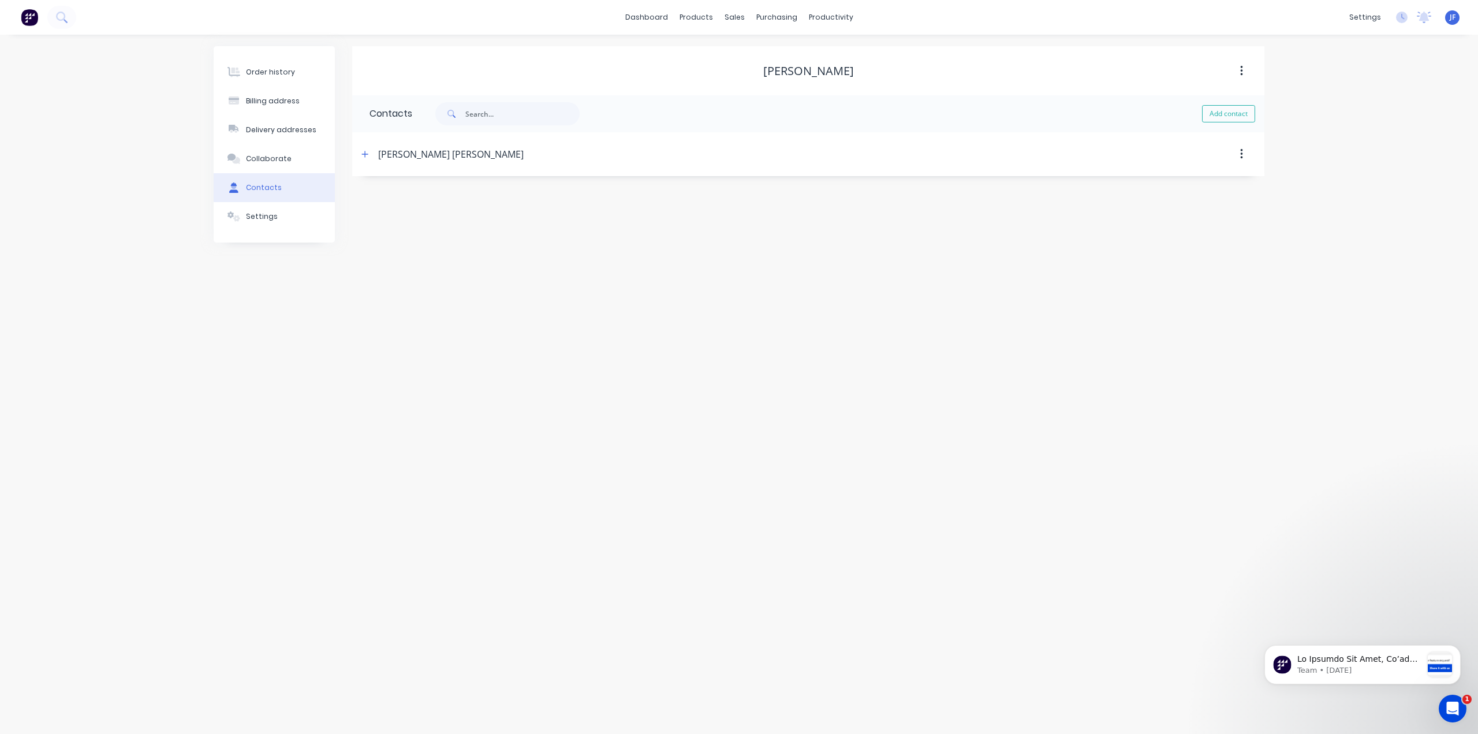
click at [397, 156] on div "[PERSON_NAME] [PERSON_NAME]" at bounding box center [451, 154] width 146 height 14
click at [366, 153] on icon "button" at bounding box center [365, 154] width 7 height 8
drag, startPoint x: 431, startPoint y: 198, endPoint x: 344, endPoint y: 198, distance: 87.2
click at [344, 198] on div "Order history Billing address Delivery addresses Collaborate Contacts Settings …" at bounding box center [739, 207] width 1051 height 322
type input "[PERSON_NAME]"
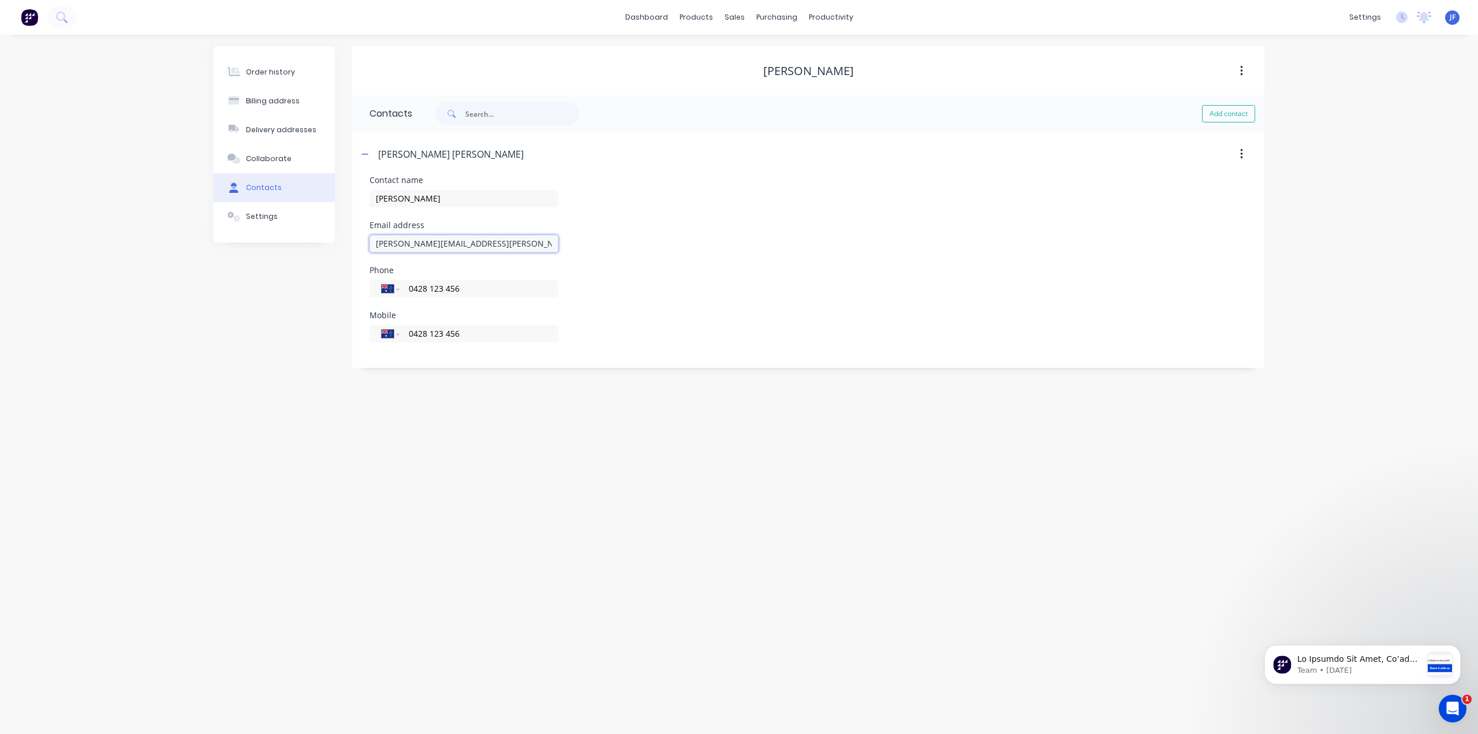
click at [490, 243] on input "[PERSON_NAME][EMAIL_ADDRESS][PERSON_NAME][DOMAIN_NAME]" at bounding box center [464, 243] width 189 height 17
drag, startPoint x: 487, startPoint y: 243, endPoint x: 358, endPoint y: 236, distance: 129.5
click at [358, 236] on div "Contact name Jo Blow Email address [EMAIL_ADDRESS][PERSON_NAME][DOMAIN_NAME] Ph…" at bounding box center [808, 272] width 912 height 192
type input "[PERSON_NAME][EMAIL_ADDRESS][PERSON_NAME][DOMAIN_NAME]"
drag, startPoint x: 478, startPoint y: 333, endPoint x: 403, endPoint y: 338, distance: 75.2
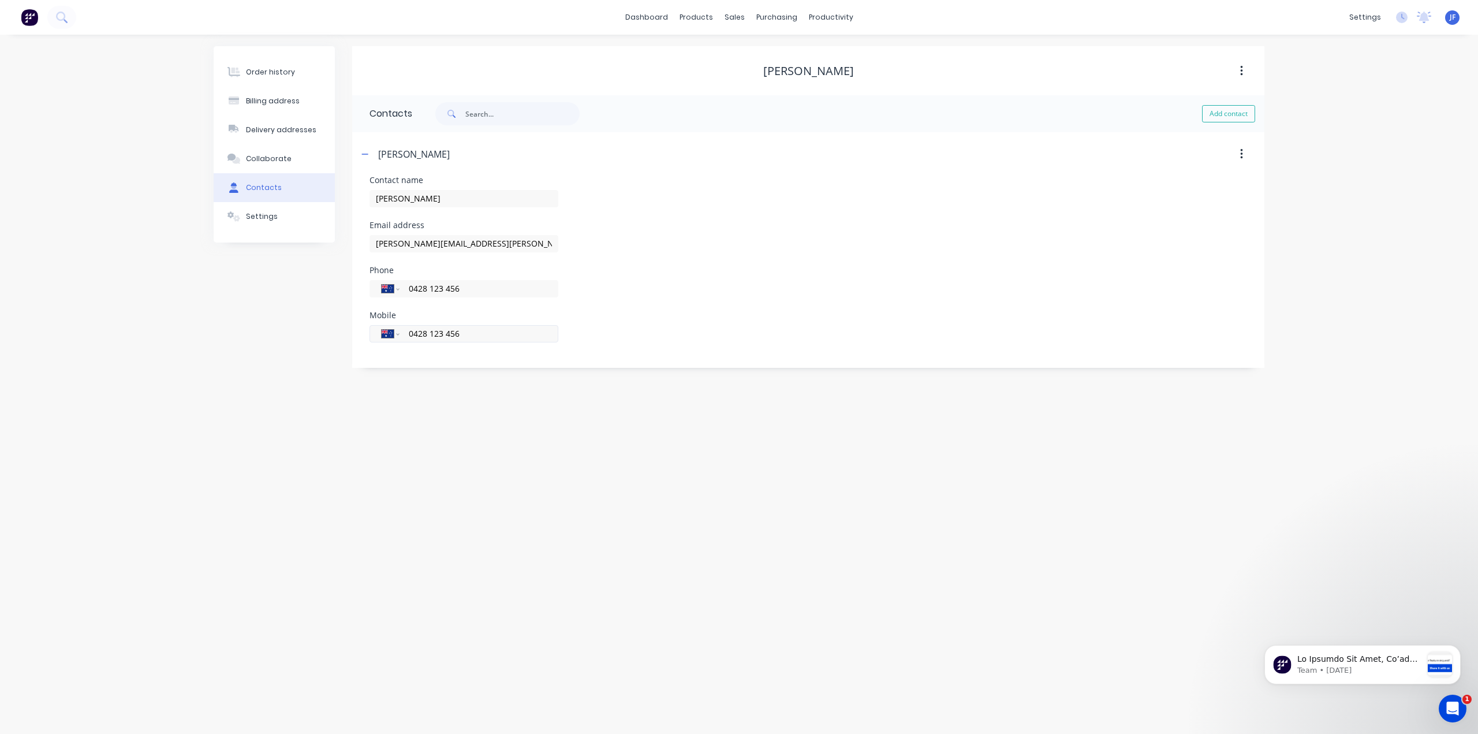
click at [403, 338] on div "International [GEOGRAPHIC_DATA] [GEOGRAPHIC_DATA] [GEOGRAPHIC_DATA] [GEOGRAPHIC…" at bounding box center [464, 333] width 189 height 17
drag, startPoint x: 471, startPoint y: 285, endPoint x: 400, endPoint y: 280, distance: 71.8
click at [400, 280] on div "International [GEOGRAPHIC_DATA] [GEOGRAPHIC_DATA] [GEOGRAPHIC_DATA] [GEOGRAPHIC…" at bounding box center [464, 288] width 189 height 17
drag, startPoint x: 482, startPoint y: 336, endPoint x: 416, endPoint y: 333, distance: 65.9
click at [416, 334] on div "International [GEOGRAPHIC_DATA] [GEOGRAPHIC_DATA] [GEOGRAPHIC_DATA] [GEOGRAPHIC…" at bounding box center [464, 342] width 189 height 17
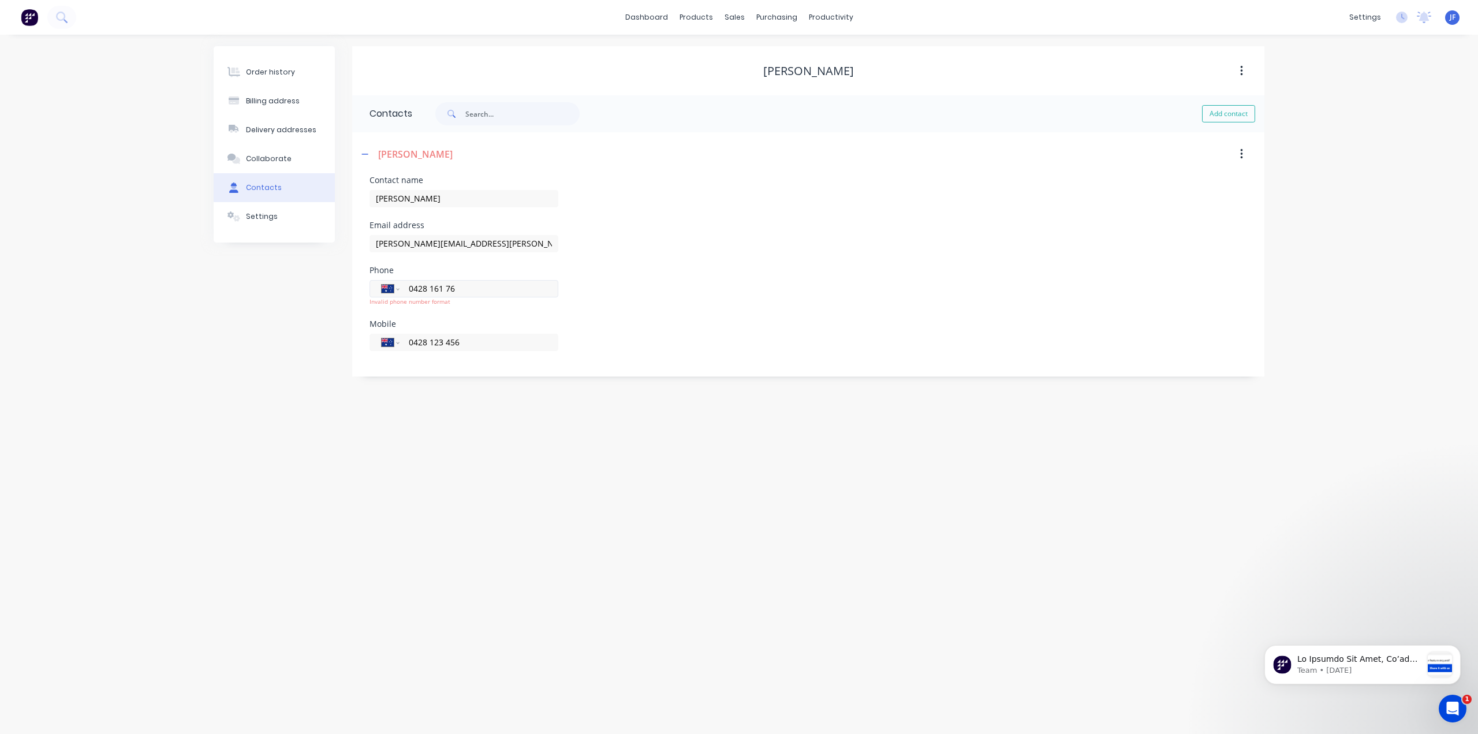
drag, startPoint x: 445, startPoint y: 285, endPoint x: 516, endPoint y: 283, distance: 70.5
click at [446, 285] on input "0428 161 76" at bounding box center [477, 288] width 139 height 13
type input "0428 161 176"
drag, startPoint x: 479, startPoint y: 341, endPoint x: 394, endPoint y: 344, distance: 85.5
click at [394, 344] on div "International [GEOGRAPHIC_DATA] [GEOGRAPHIC_DATA] [GEOGRAPHIC_DATA] [GEOGRAPHIC…" at bounding box center [464, 339] width 189 height 34
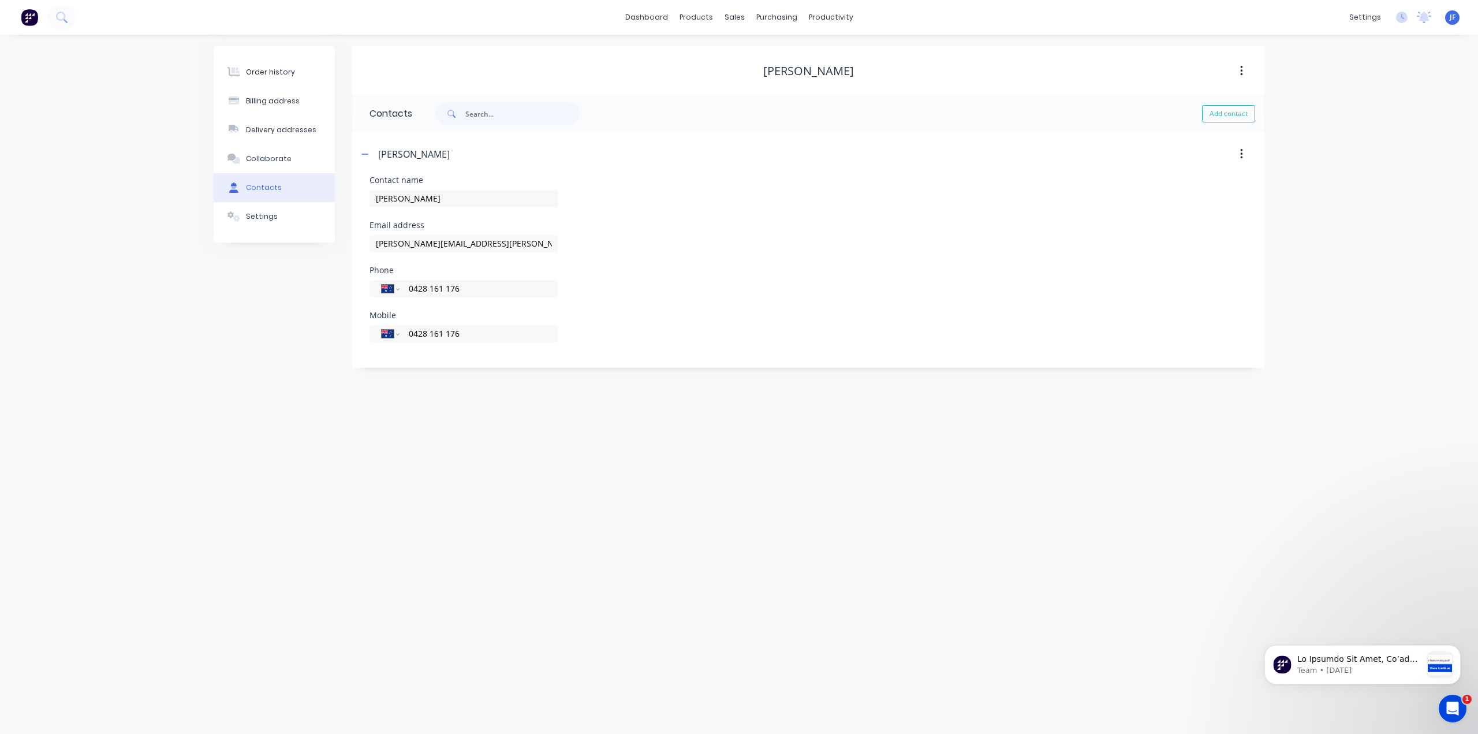
type input "0428 161 176"
click at [567, 424] on div "Order history Billing address Delivery addresses Collaborate Contacts Settings …" at bounding box center [739, 384] width 1478 height 699
click at [988, 165] on header "[PERSON_NAME]" at bounding box center [808, 154] width 912 height 44
click at [979, 215] on div "Contact name [PERSON_NAME]" at bounding box center [809, 198] width 878 height 45
click at [269, 106] on div "Billing address" at bounding box center [273, 101] width 54 height 10
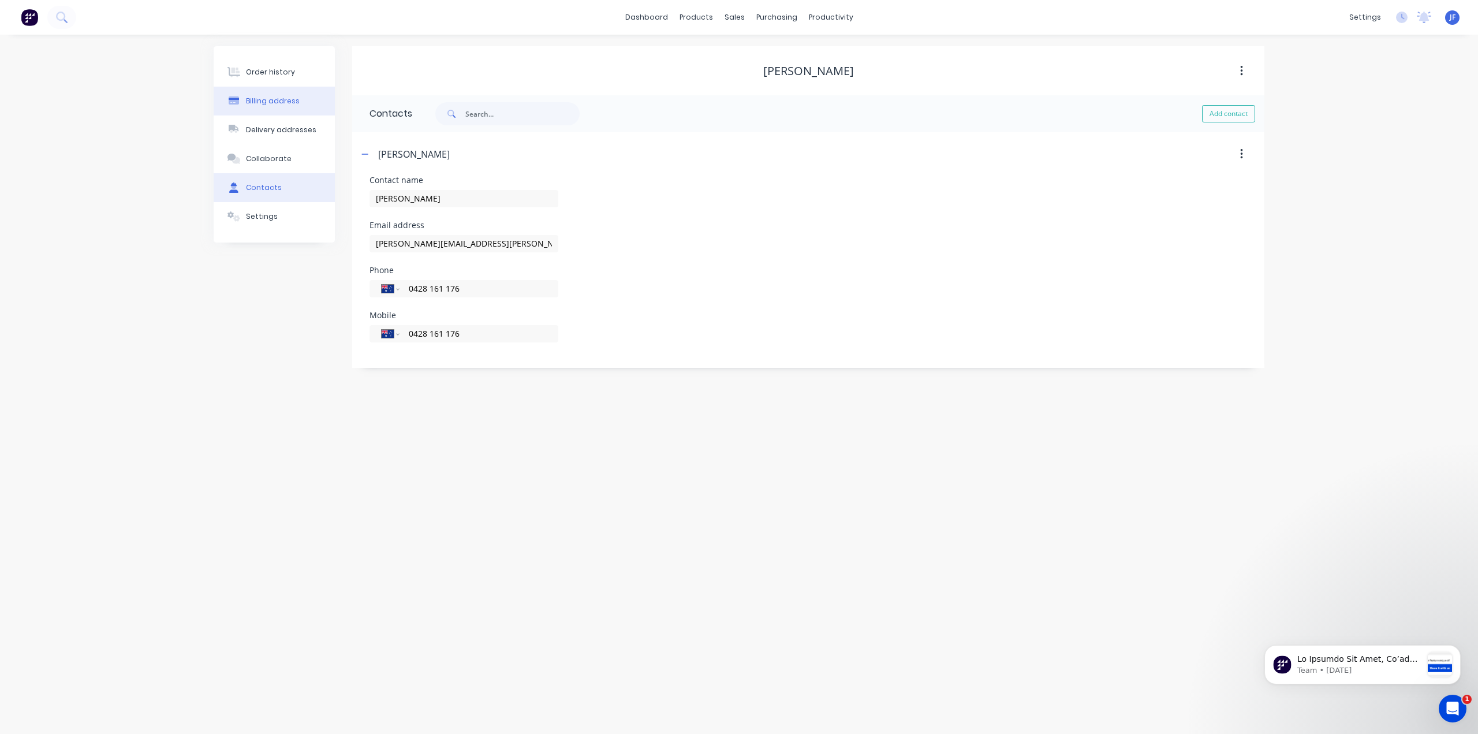
select select "AU"
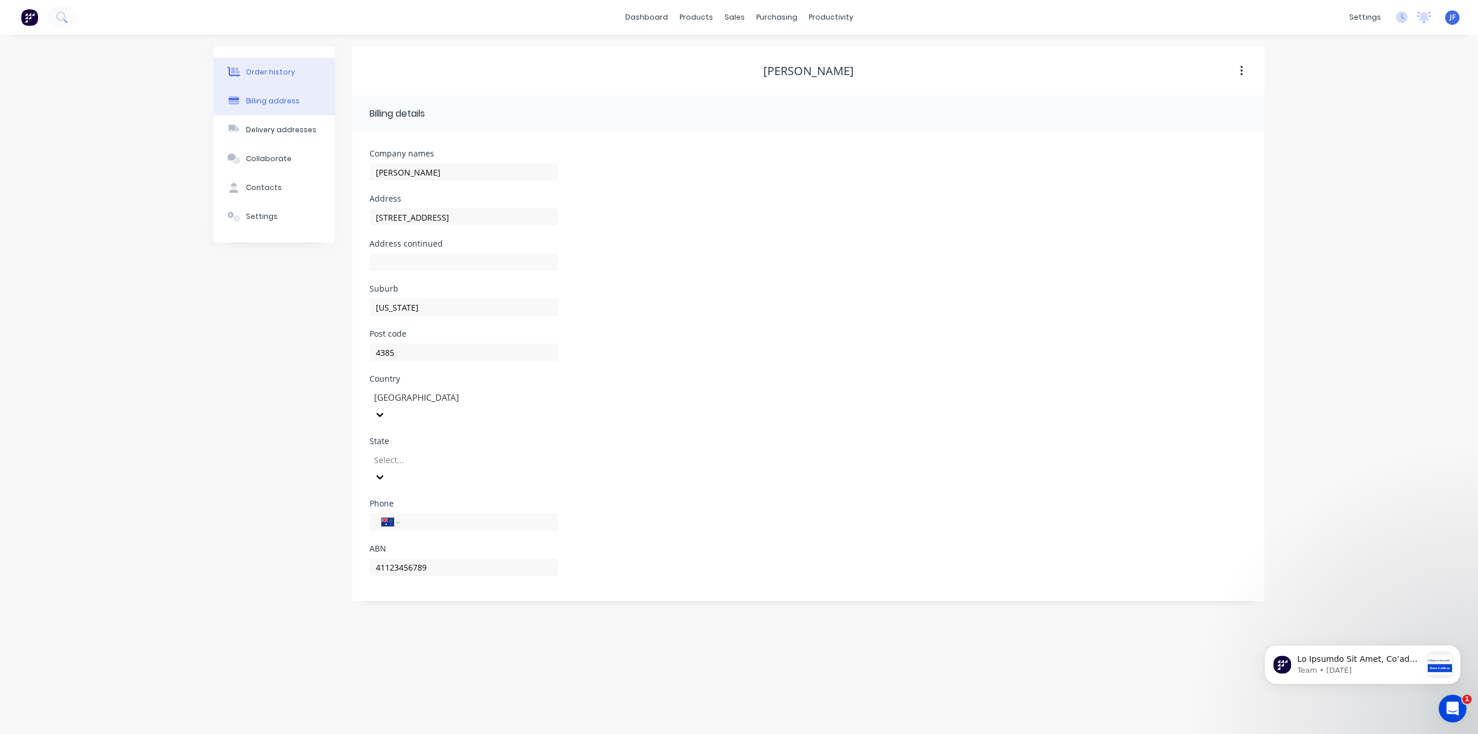
click at [270, 73] on div "Order history" at bounding box center [270, 72] width 49 height 10
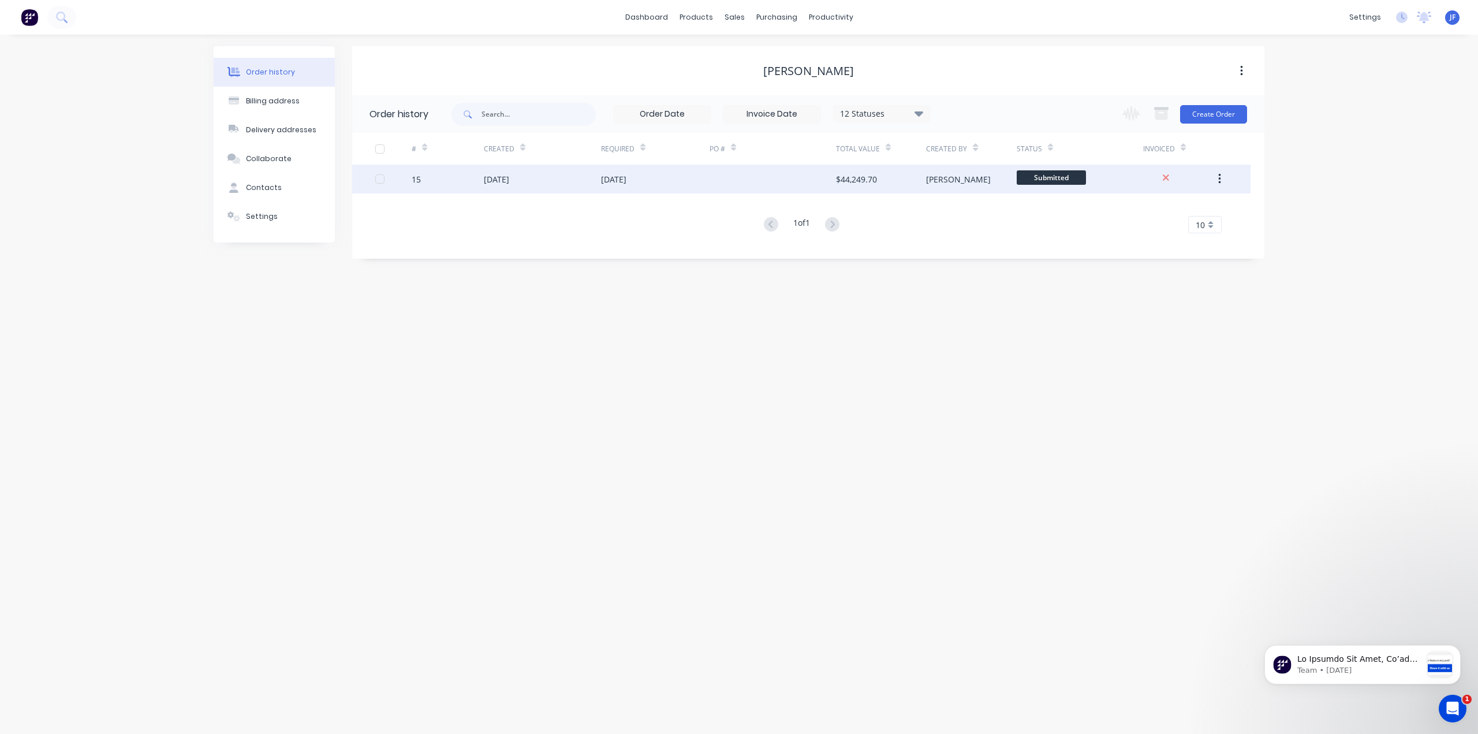
click at [1052, 178] on span "Submitted" at bounding box center [1051, 177] width 69 height 14
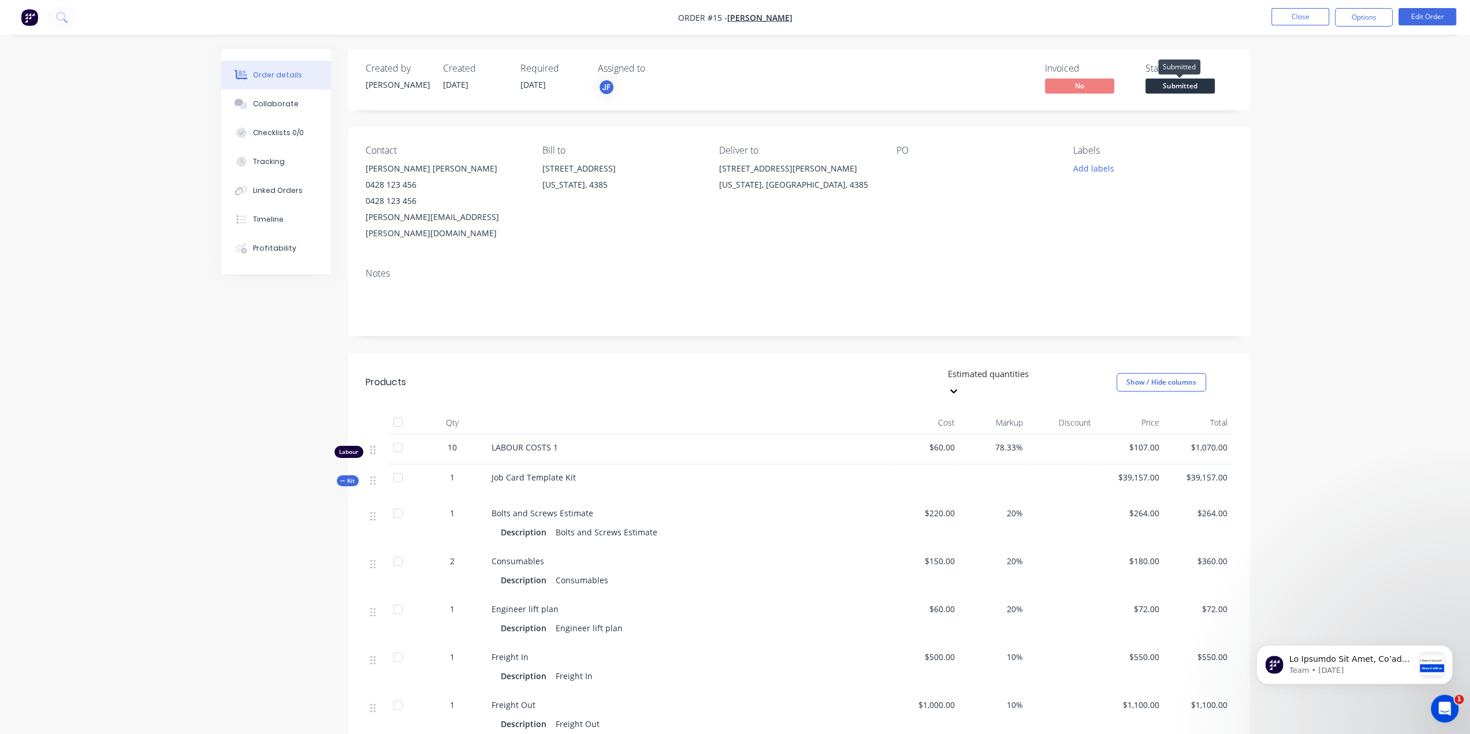
click at [1196, 84] on span "Submitted" at bounding box center [1179, 86] width 69 height 14
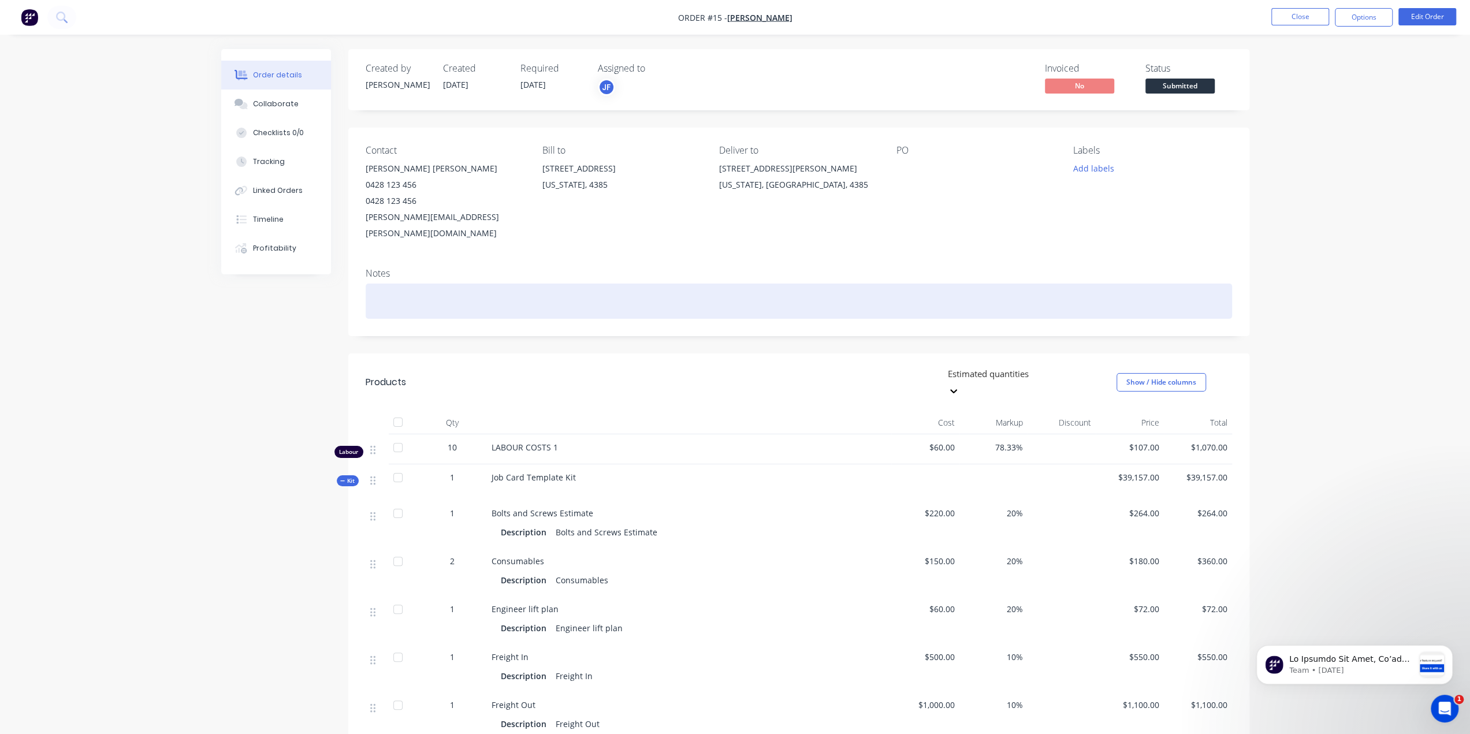
click at [984, 284] on div at bounding box center [799, 301] width 866 height 35
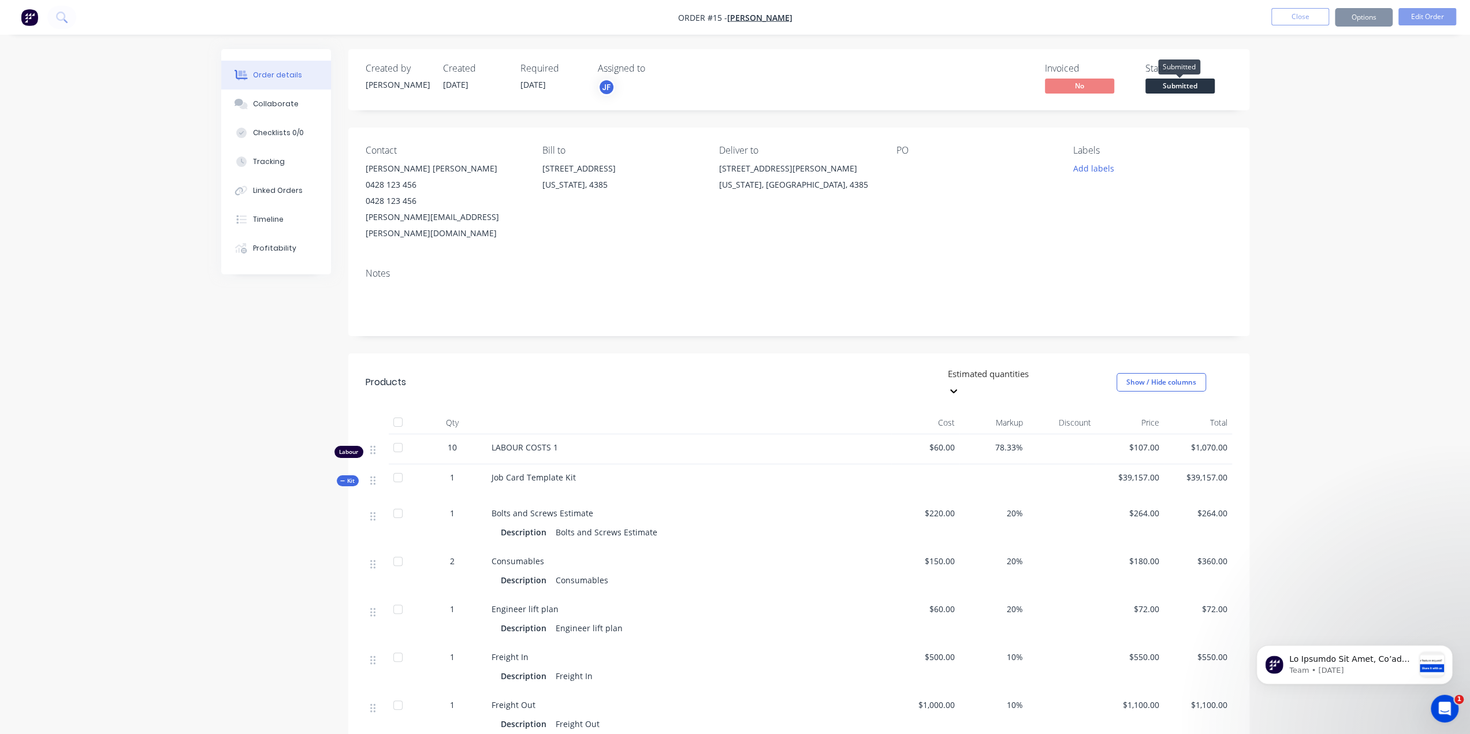
click at [1186, 86] on span "Submitted" at bounding box center [1179, 86] width 69 height 14
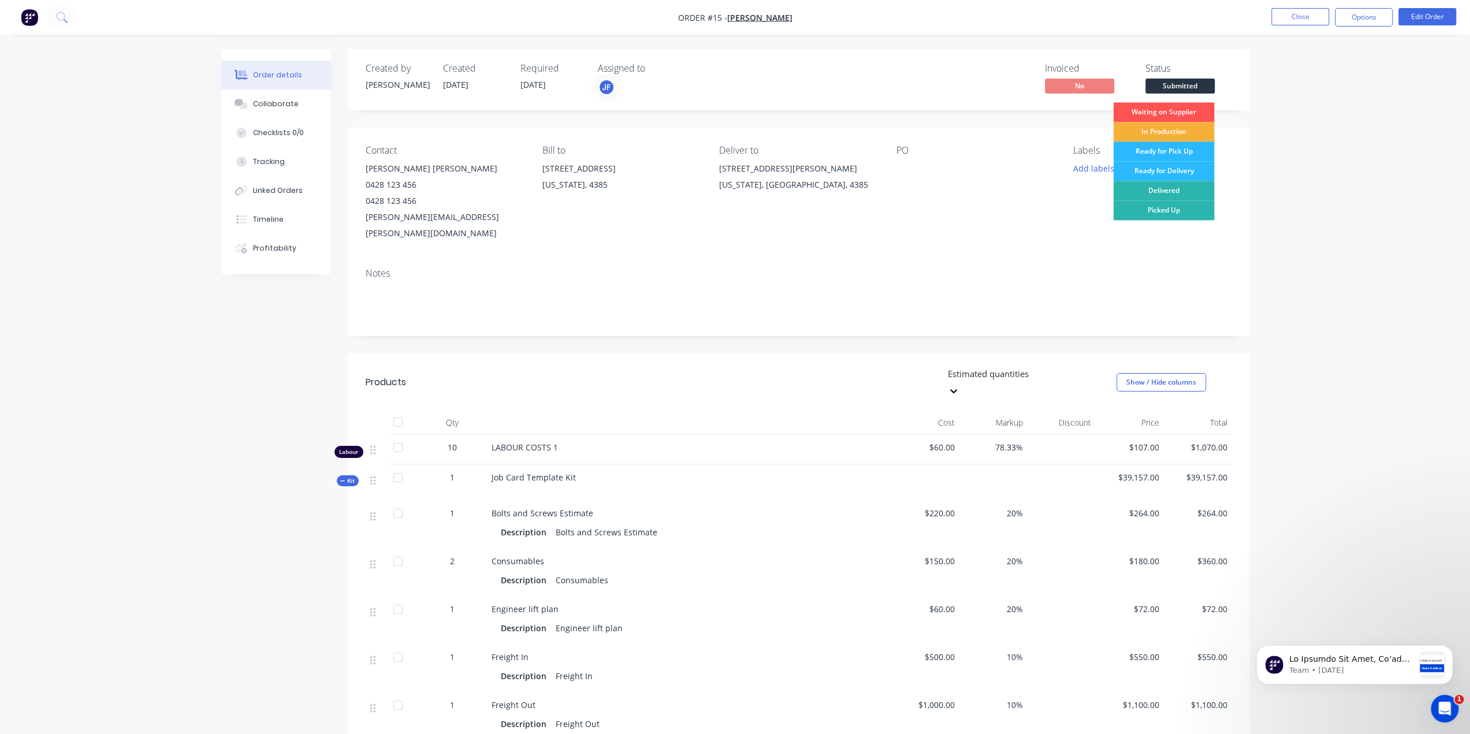
click at [1340, 97] on div "Order details Collaborate Checklists 0/0 Tracking Linked Orders Timeline Profit…" at bounding box center [735, 645] width 1470 height 1290
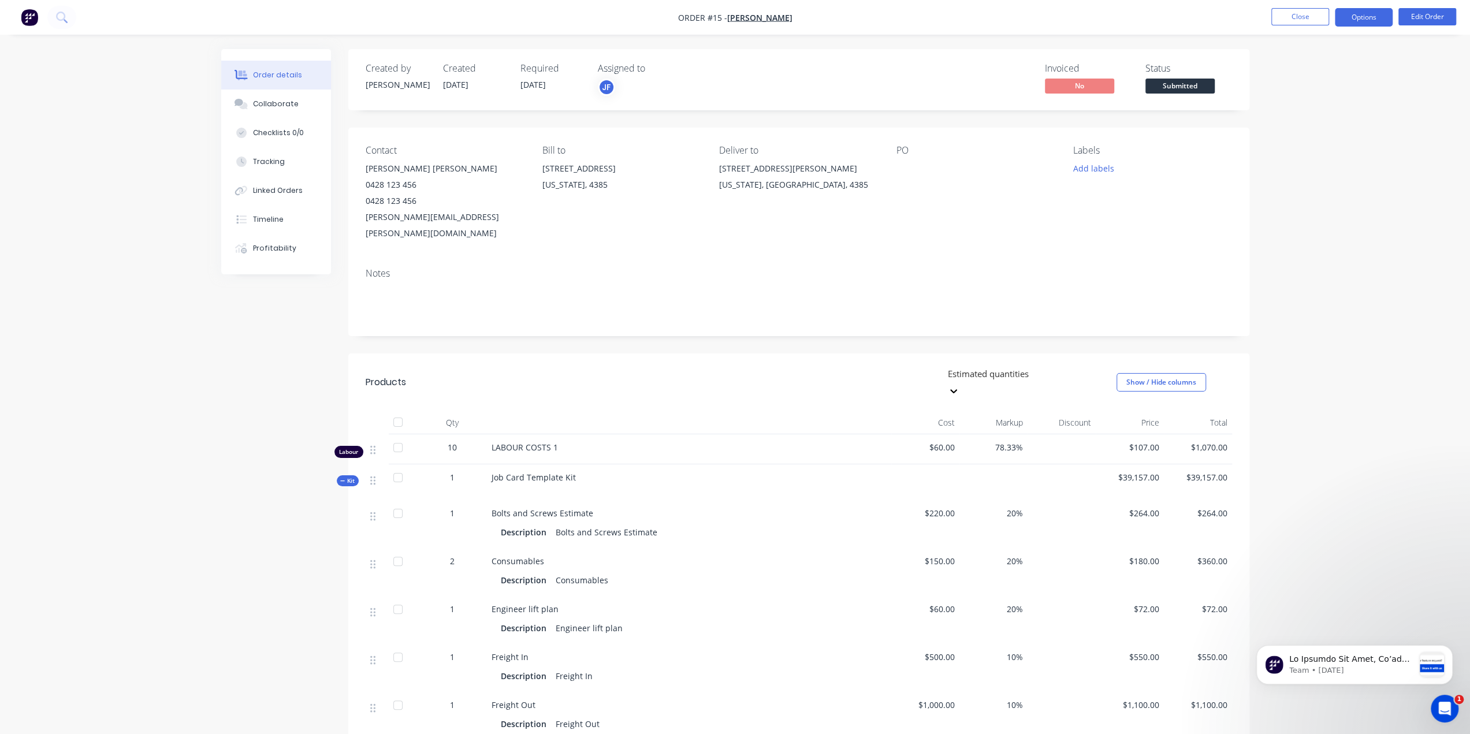
click at [1368, 18] on button "Options" at bounding box center [1364, 17] width 58 height 18
click at [1314, 286] on div "Convert to Quote" at bounding box center [1329, 283] width 106 height 17
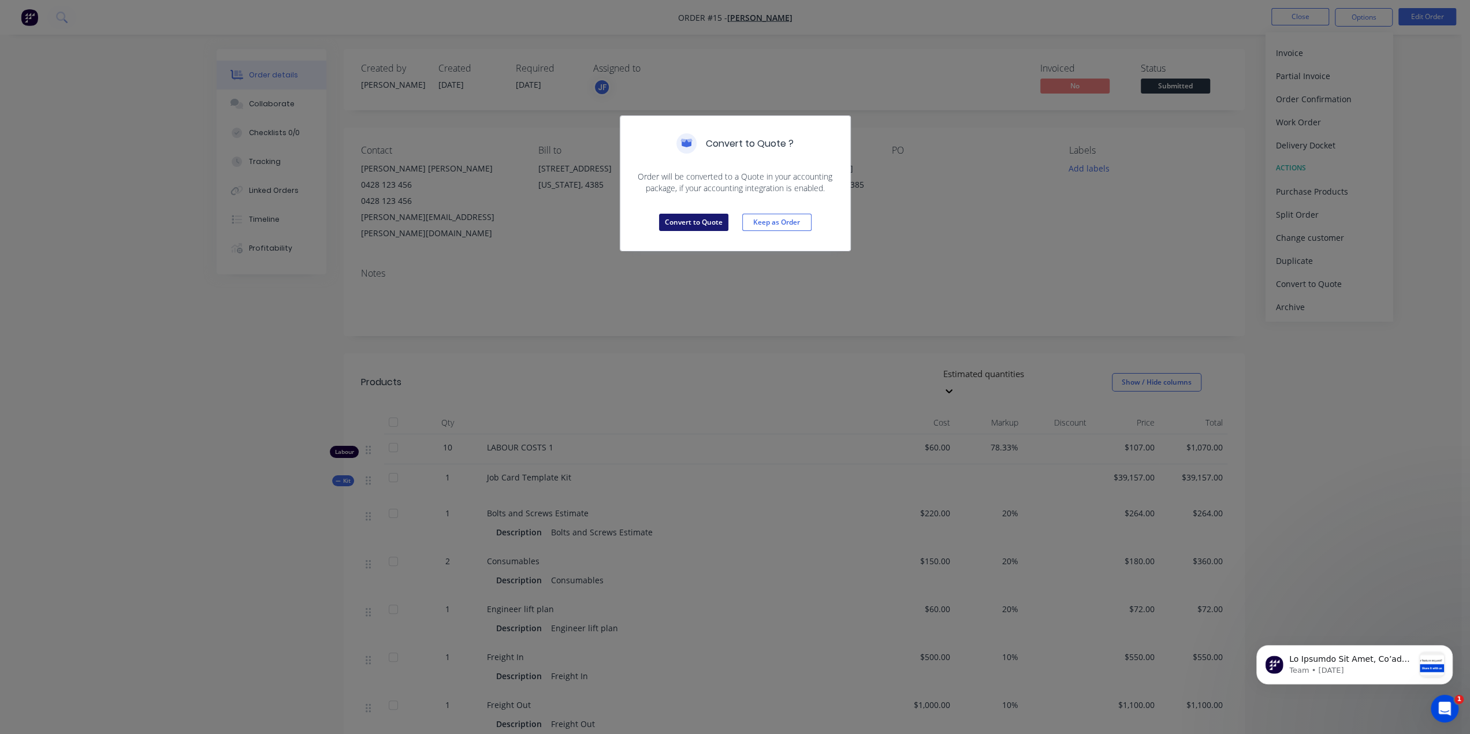
click at [693, 225] on button "Convert to Quote" at bounding box center [693, 222] width 69 height 17
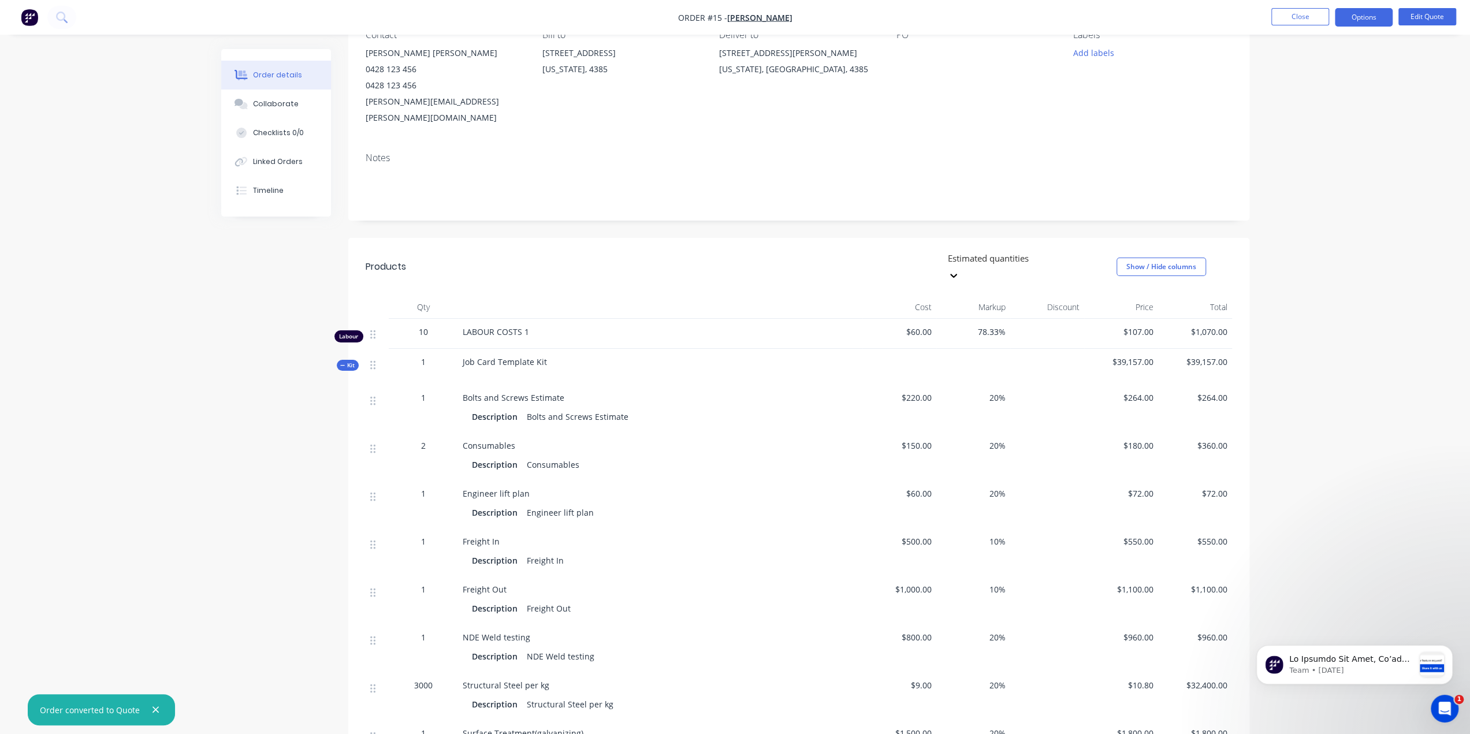
scroll to position [0, 0]
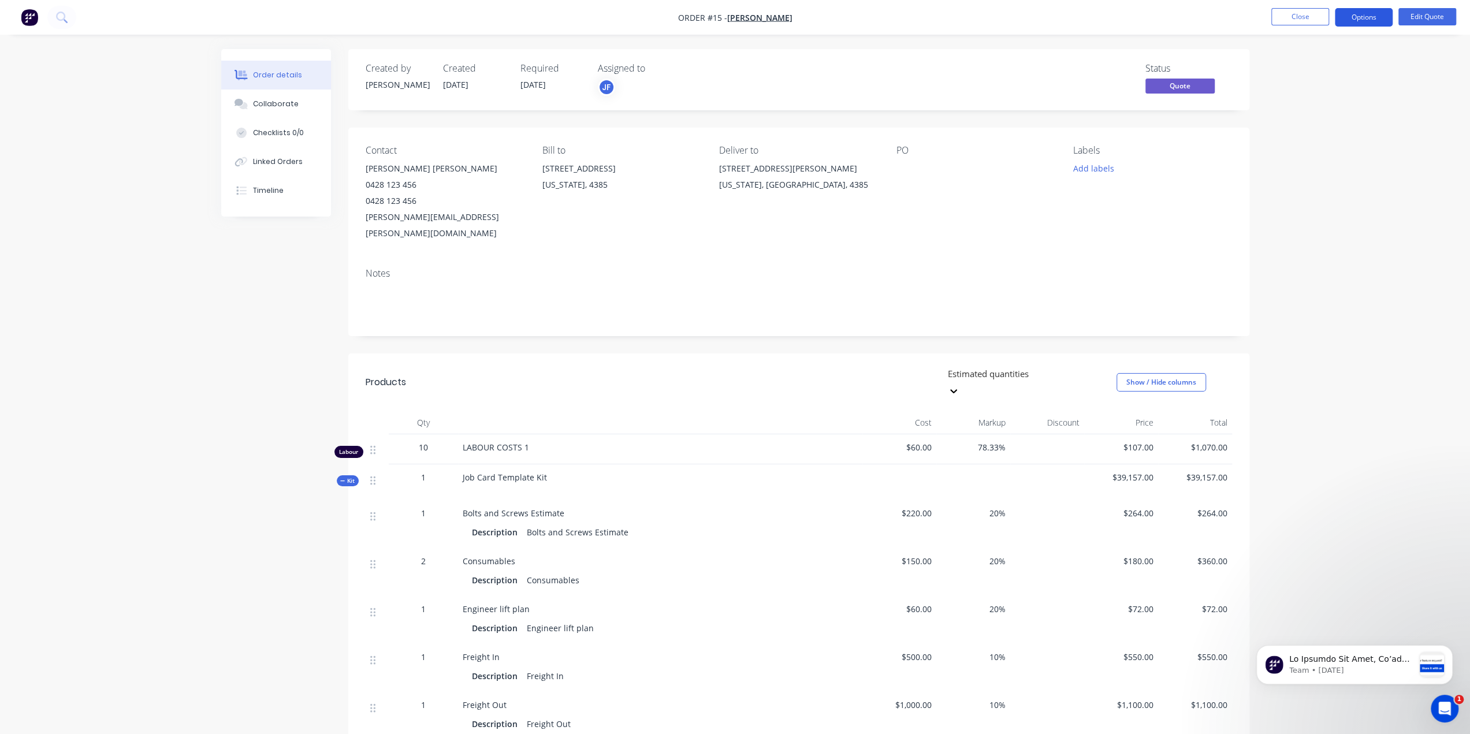
click at [1362, 21] on button "Options" at bounding box center [1364, 17] width 58 height 18
click at [1307, 133] on div "Convert to Order" at bounding box center [1329, 139] width 106 height 17
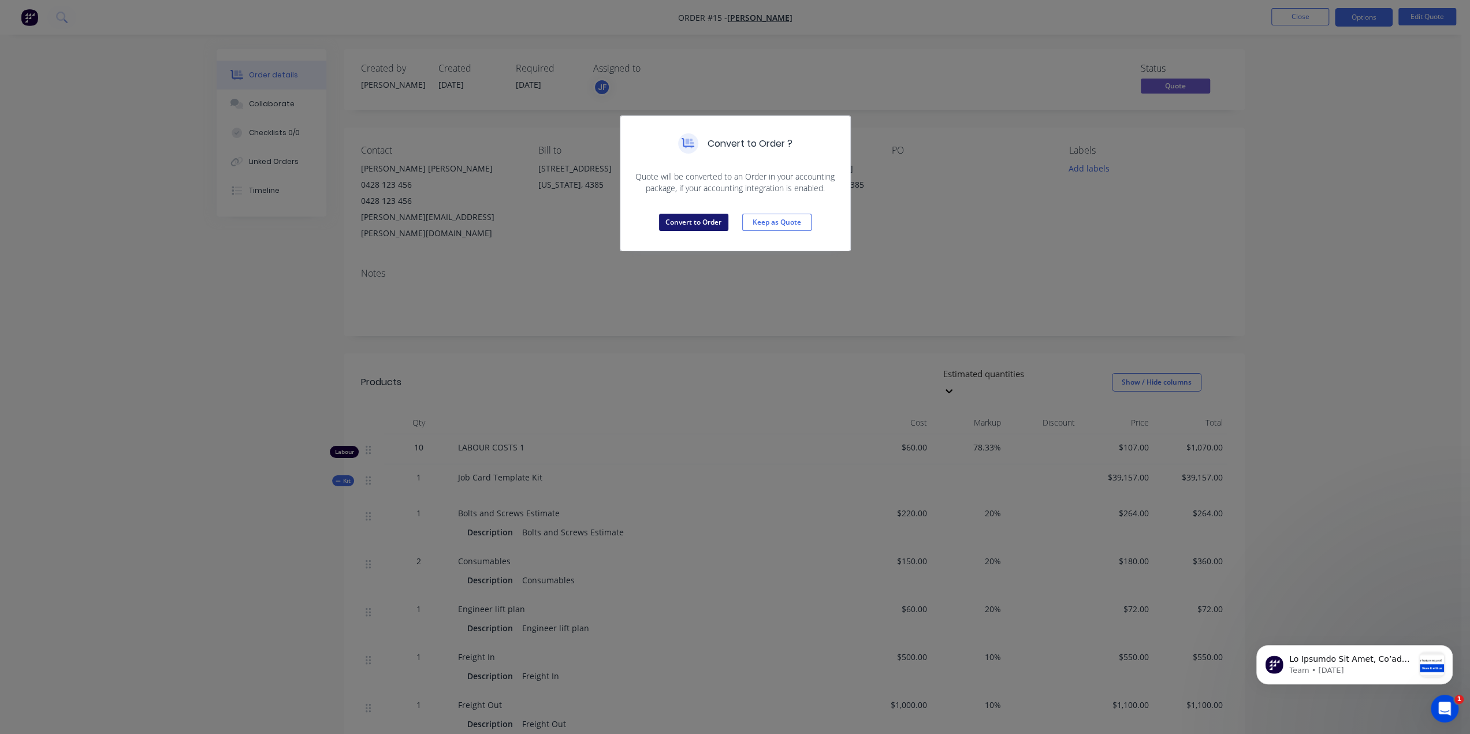
click at [680, 221] on button "Convert to Order" at bounding box center [693, 222] width 69 height 17
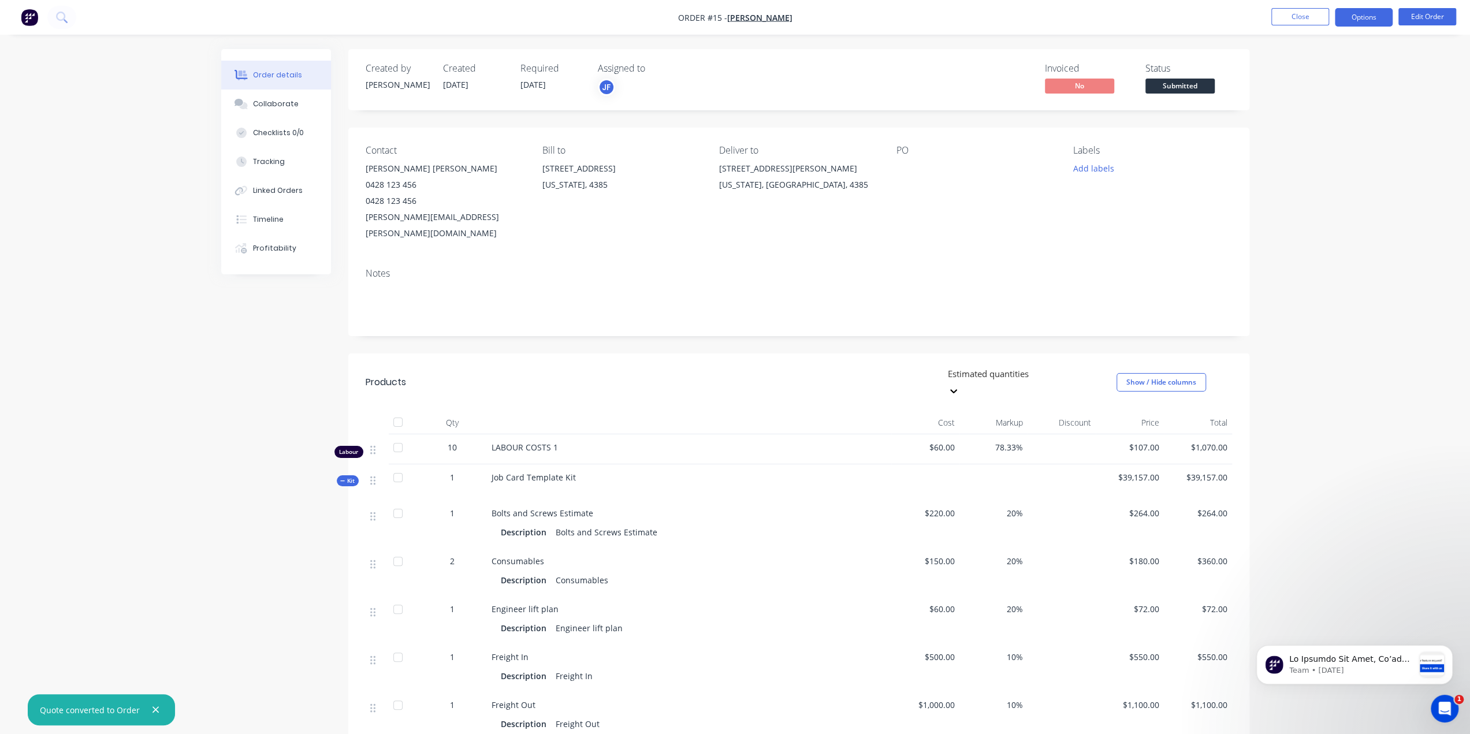
click at [1364, 24] on button "Options" at bounding box center [1364, 17] width 58 height 18
click at [1299, 44] on div "EMAIL / PRINT" at bounding box center [1329, 46] width 106 height 15
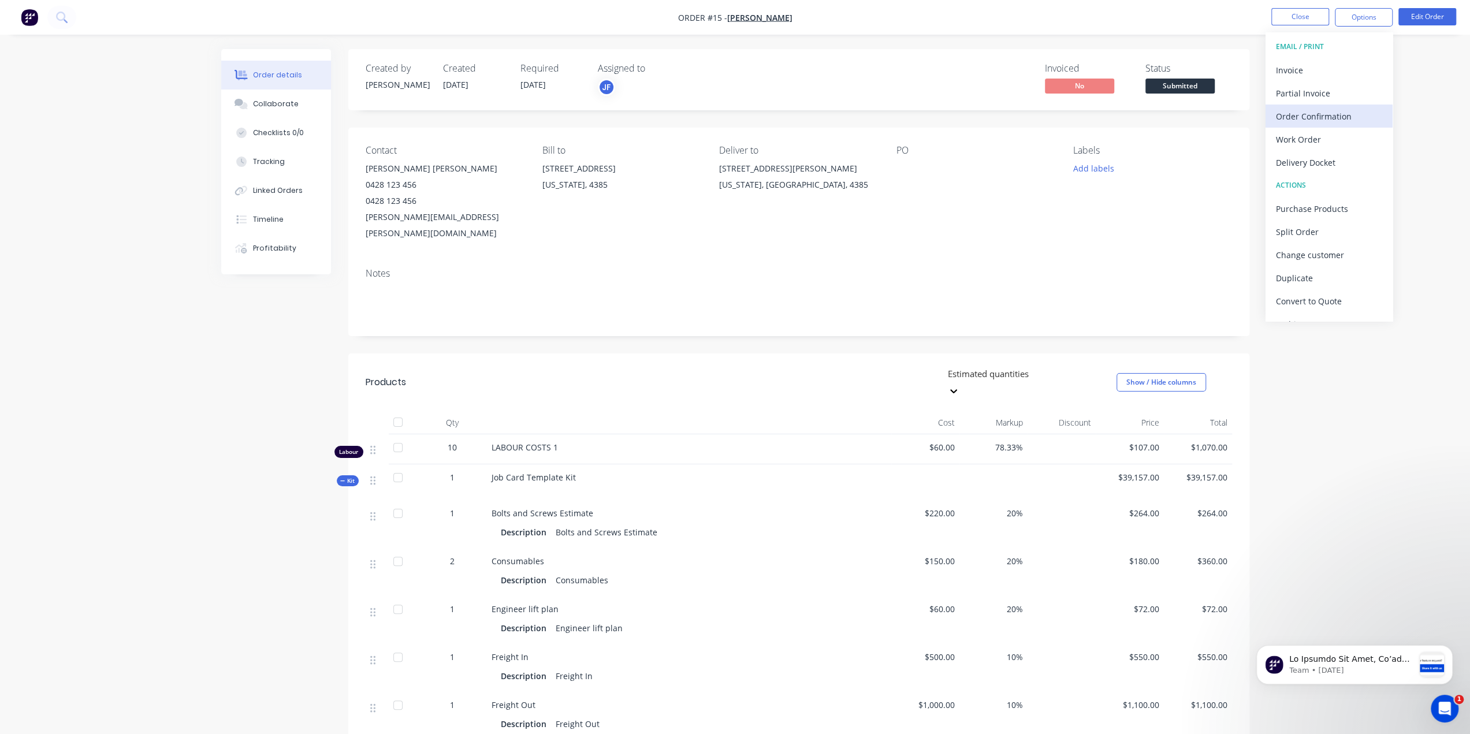
click at [1294, 114] on div "Order Confirmation" at bounding box center [1329, 116] width 106 height 17
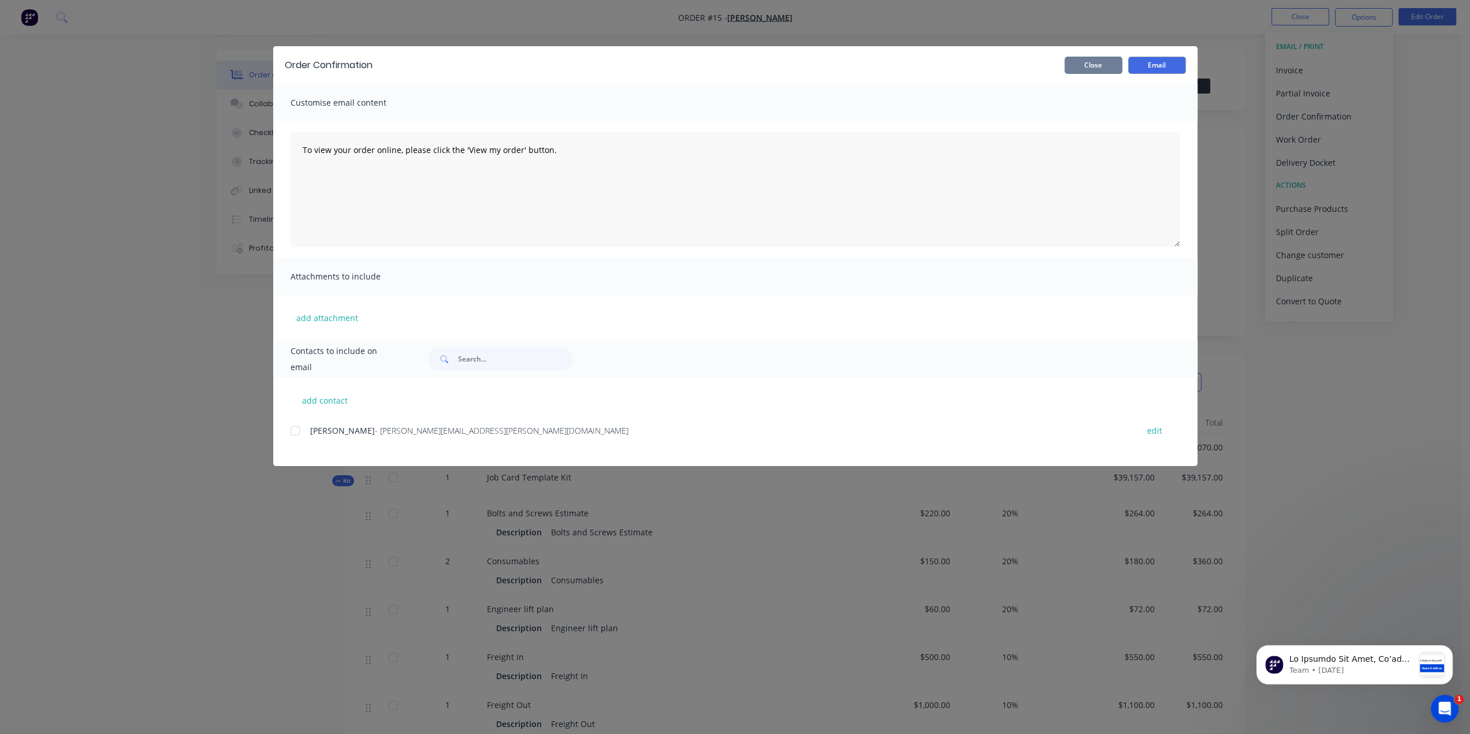
click at [1098, 68] on button "Close" at bounding box center [1093, 65] width 58 height 17
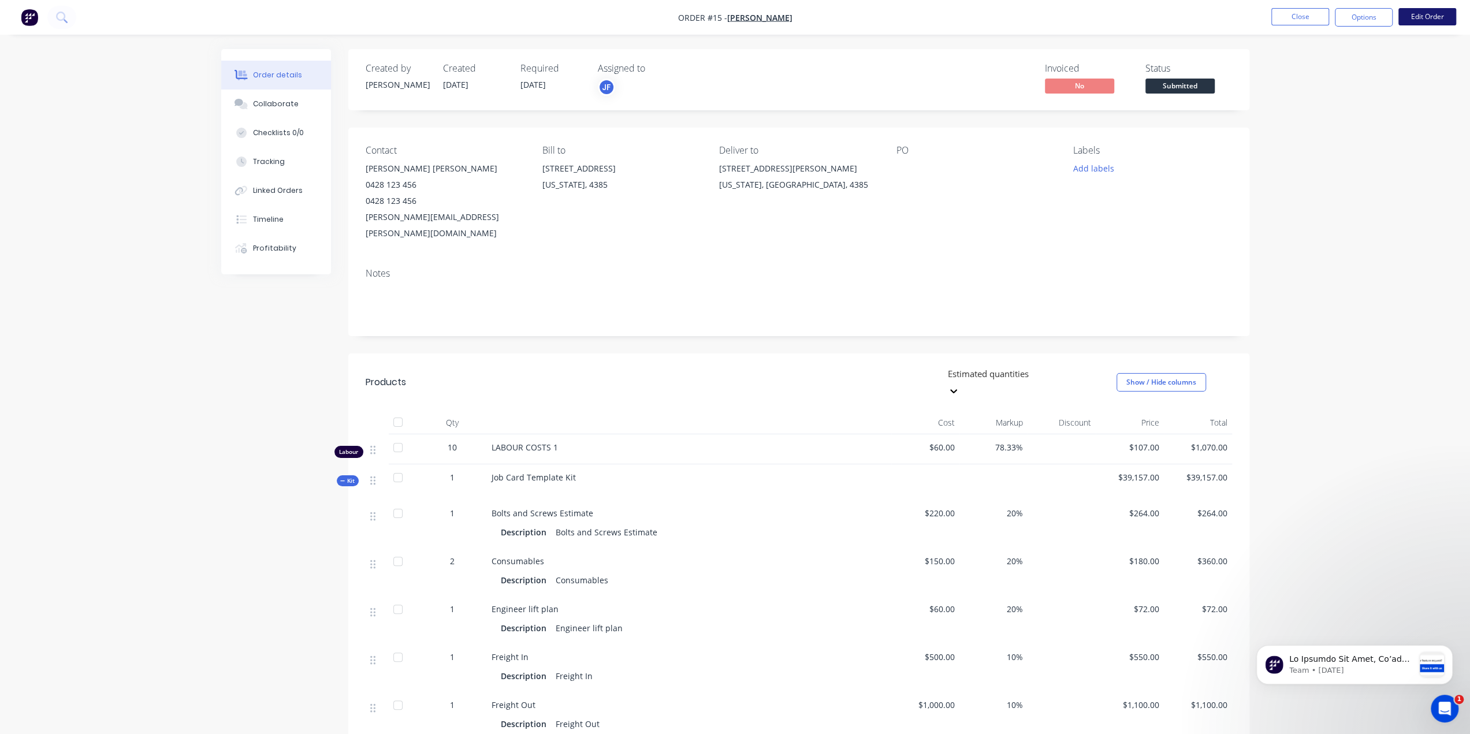
click at [1425, 18] on button "Edit Order" at bounding box center [1427, 16] width 58 height 17
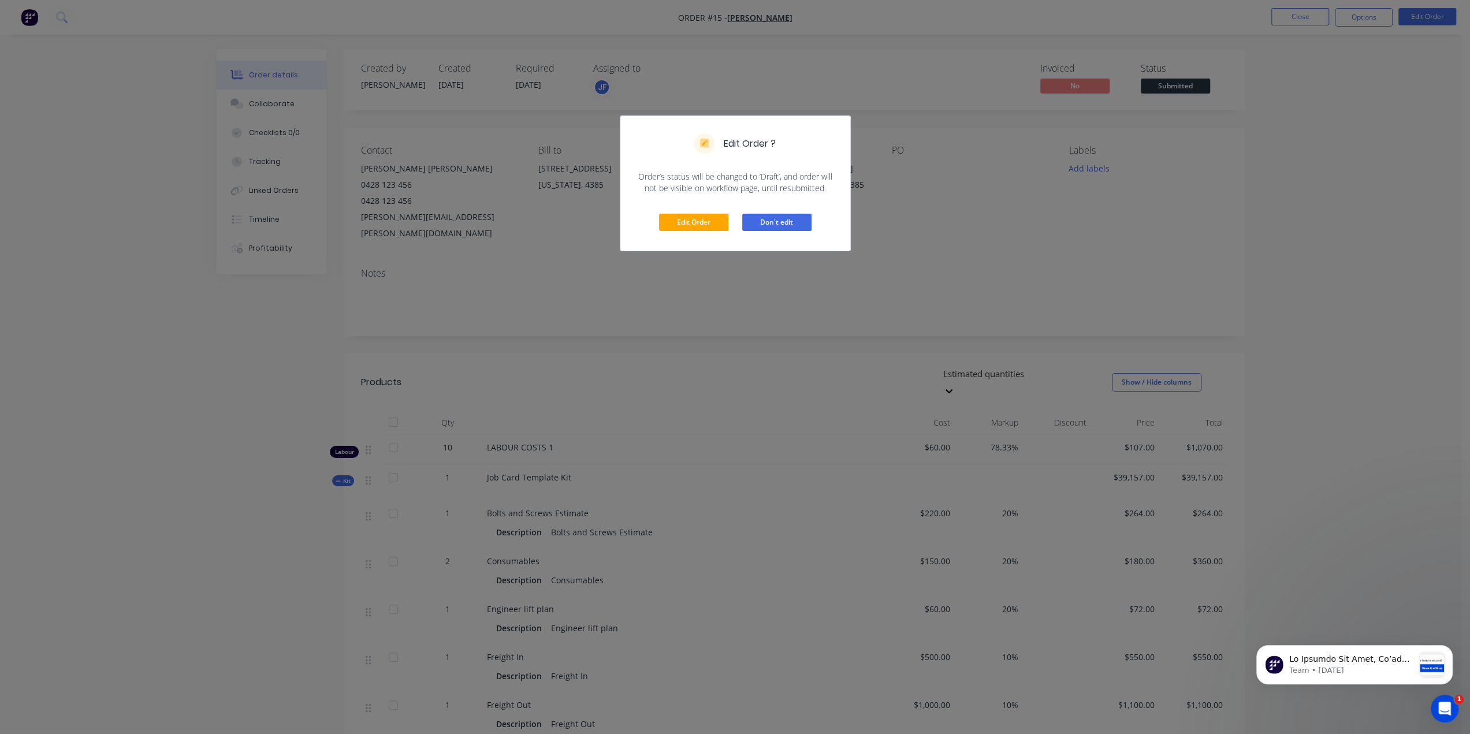
click at [795, 221] on button "Don't edit" at bounding box center [776, 222] width 69 height 17
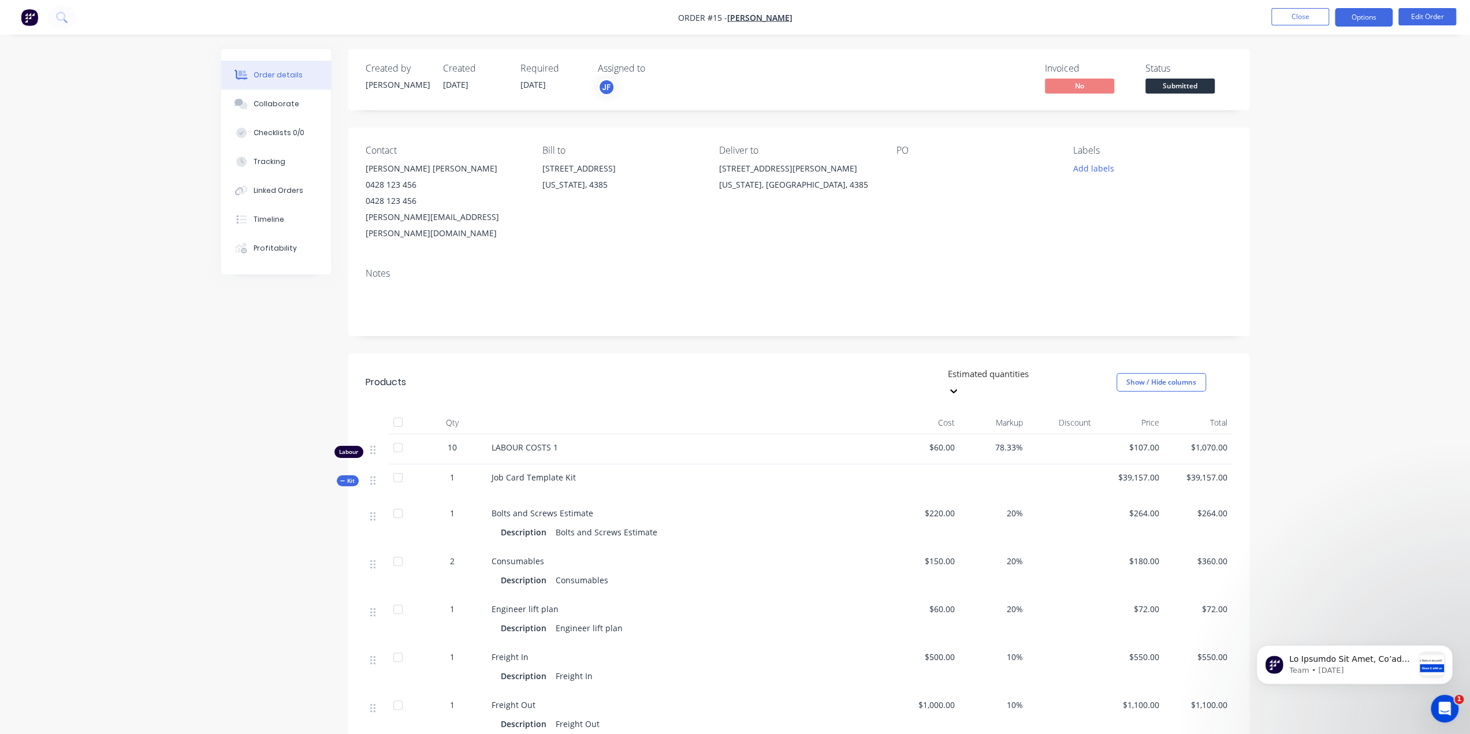
click at [1369, 23] on button "Options" at bounding box center [1364, 17] width 58 height 18
click at [1318, 293] on div "Convert to Quote" at bounding box center [1329, 301] width 106 height 17
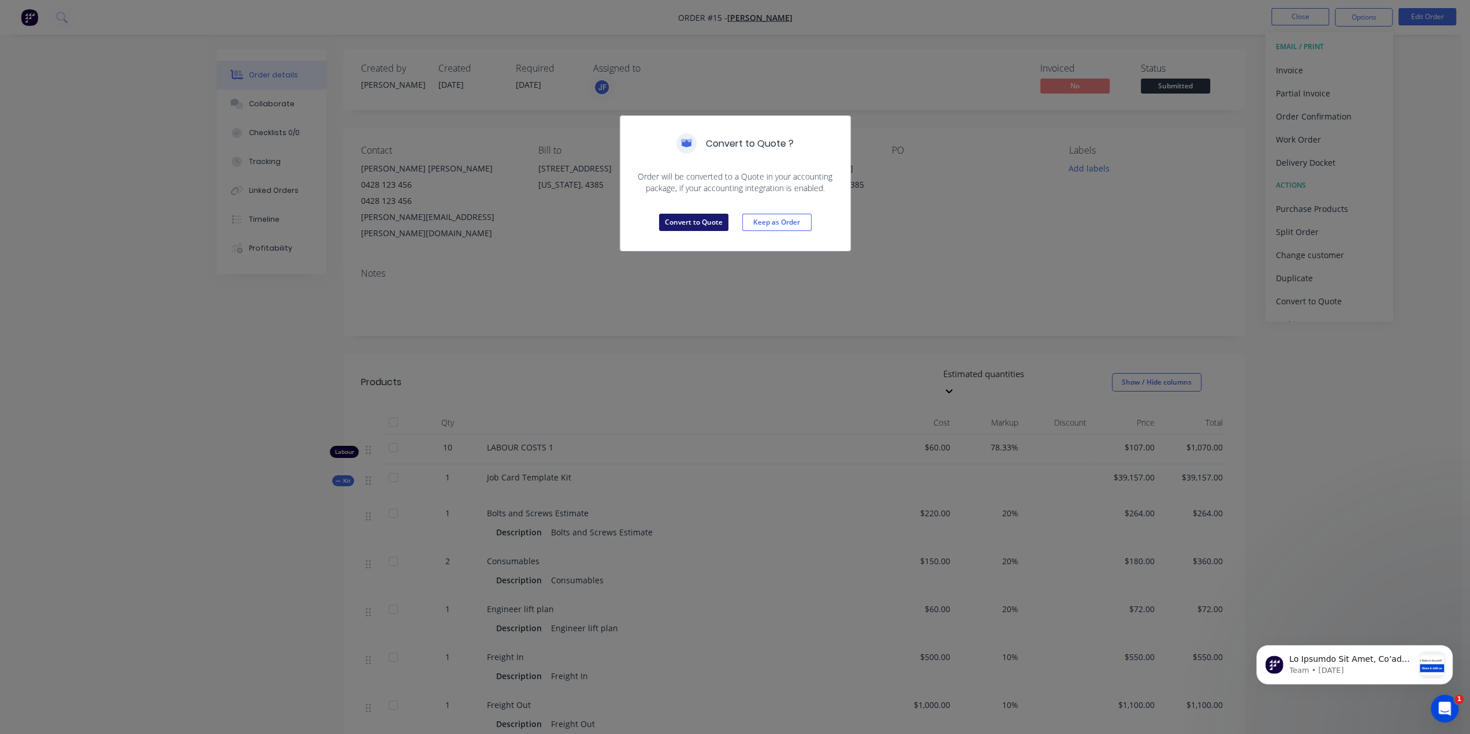
click at [707, 215] on button "Convert to Quote" at bounding box center [693, 222] width 69 height 17
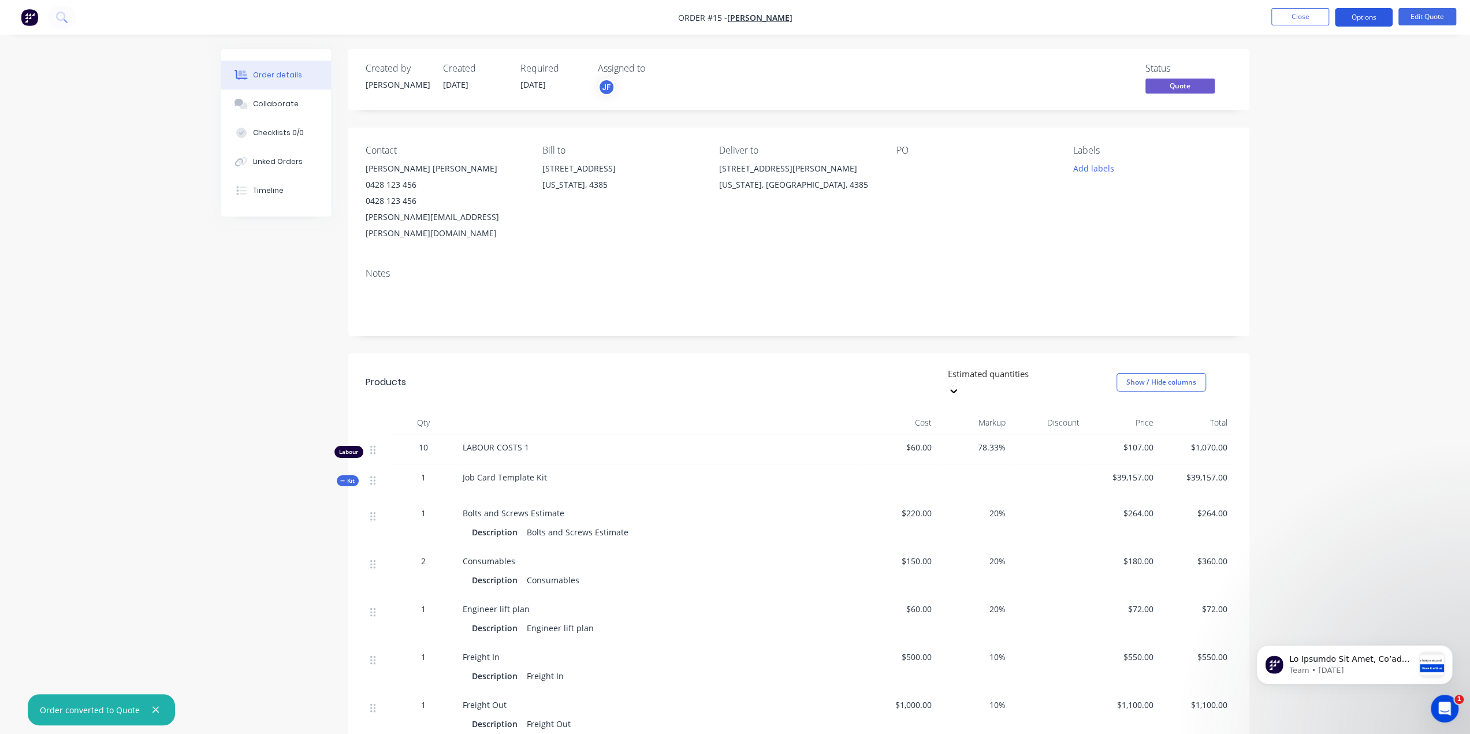
click at [1370, 20] on button "Options" at bounding box center [1364, 17] width 58 height 18
click at [1310, 43] on div "EMAIL / PRINT" at bounding box center [1329, 46] width 106 height 15
click at [1282, 76] on div "Quote" at bounding box center [1329, 70] width 106 height 17
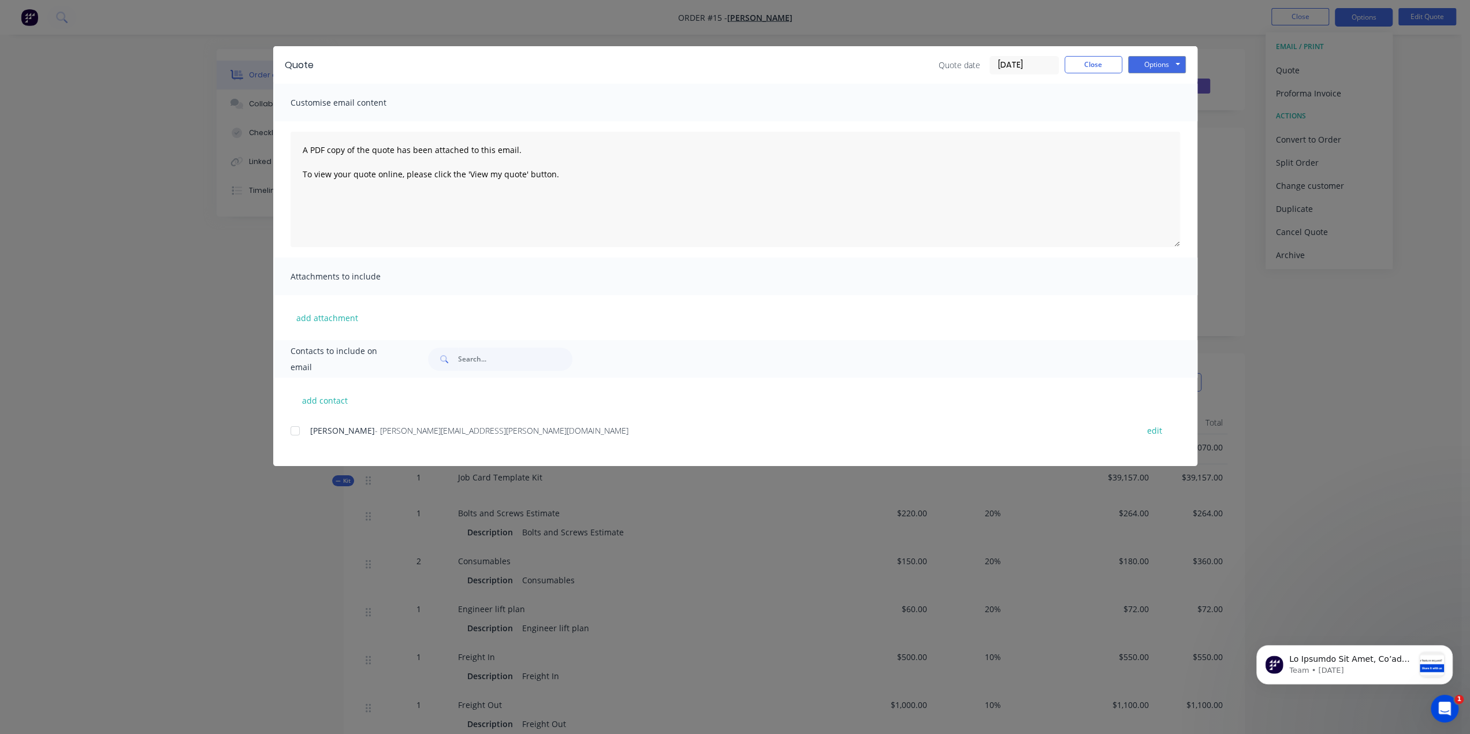
click at [301, 431] on div at bounding box center [295, 430] width 23 height 23
drag, startPoint x: 1167, startPoint y: 61, endPoint x: 1172, endPoint y: 58, distance: 5.9
click at [1168, 61] on button "Options" at bounding box center [1157, 64] width 58 height 17
click at [1156, 107] on button "Print" at bounding box center [1165, 104] width 74 height 19
click at [295, 433] on div at bounding box center [295, 430] width 23 height 23
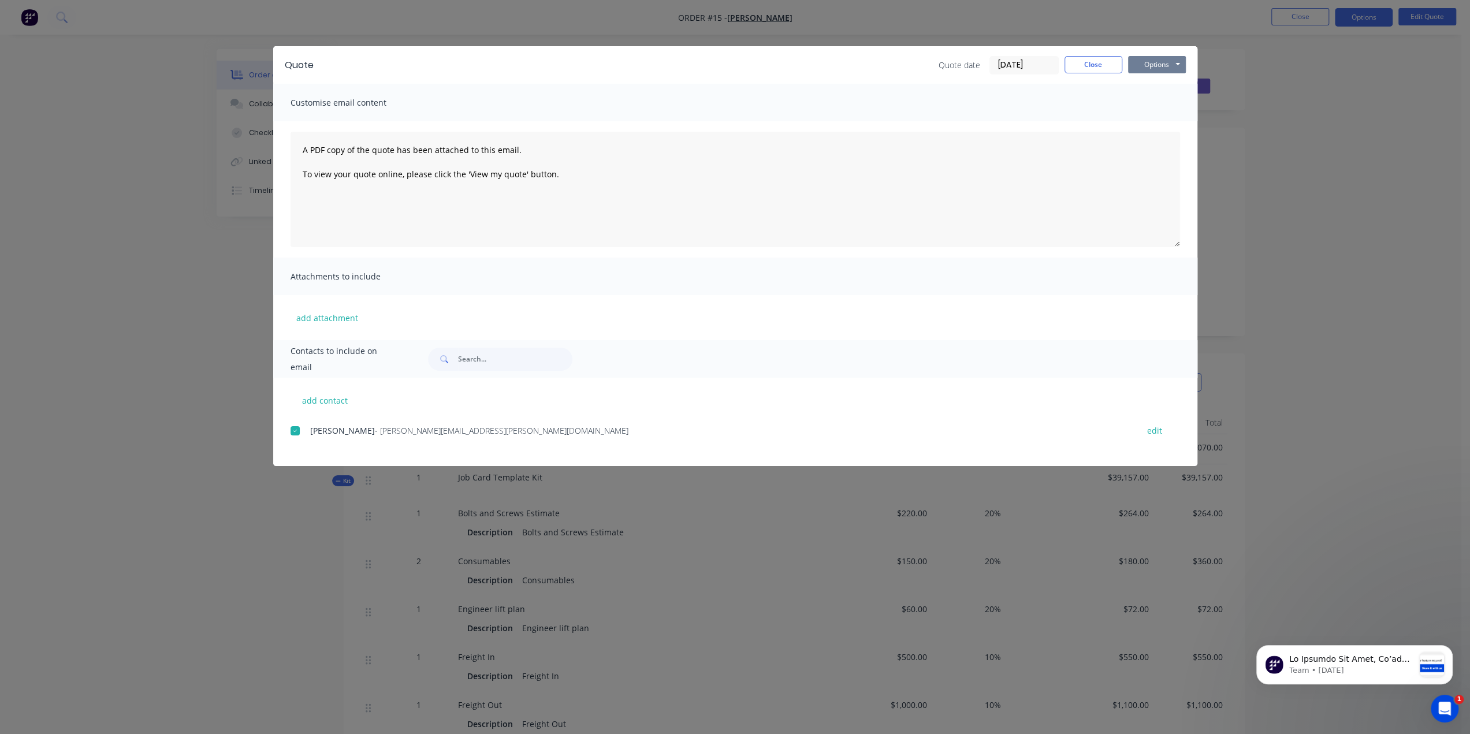
click at [1176, 68] on button "Options" at bounding box center [1157, 64] width 58 height 17
click at [1164, 120] on button "Email" at bounding box center [1165, 123] width 74 height 19
click at [1332, 149] on div "Quote Quote date [DATE] Close Options Preview Print Email Customise email conte…" at bounding box center [735, 367] width 1470 height 734
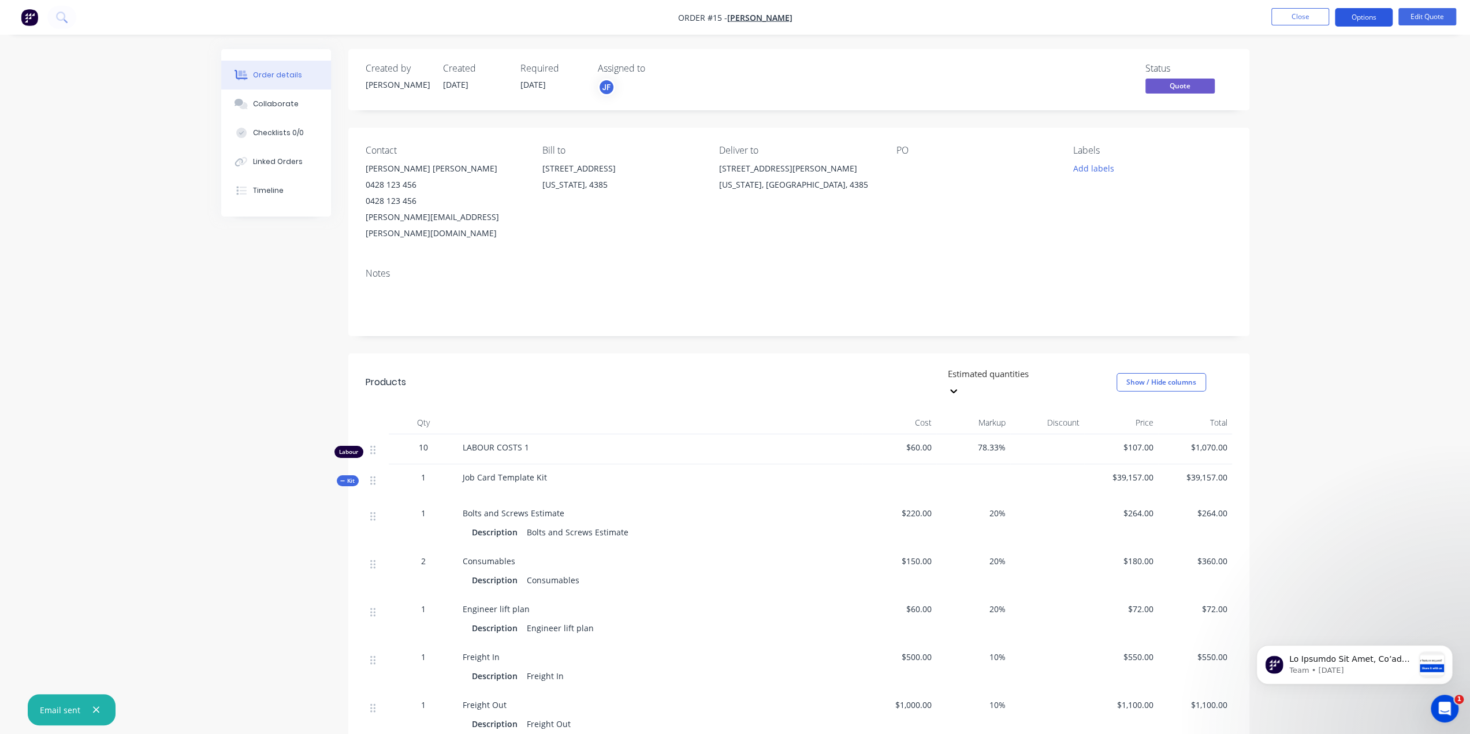
click at [1365, 13] on button "Options" at bounding box center [1364, 17] width 58 height 18
click at [1388, 363] on div "Order details Collaborate Checklists 0/0 Linked Orders Timeline Order details C…" at bounding box center [735, 645] width 1470 height 1290
click at [1376, 14] on button "Options" at bounding box center [1364, 17] width 58 height 18
click at [1312, 75] on div "Quote" at bounding box center [1329, 70] width 106 height 17
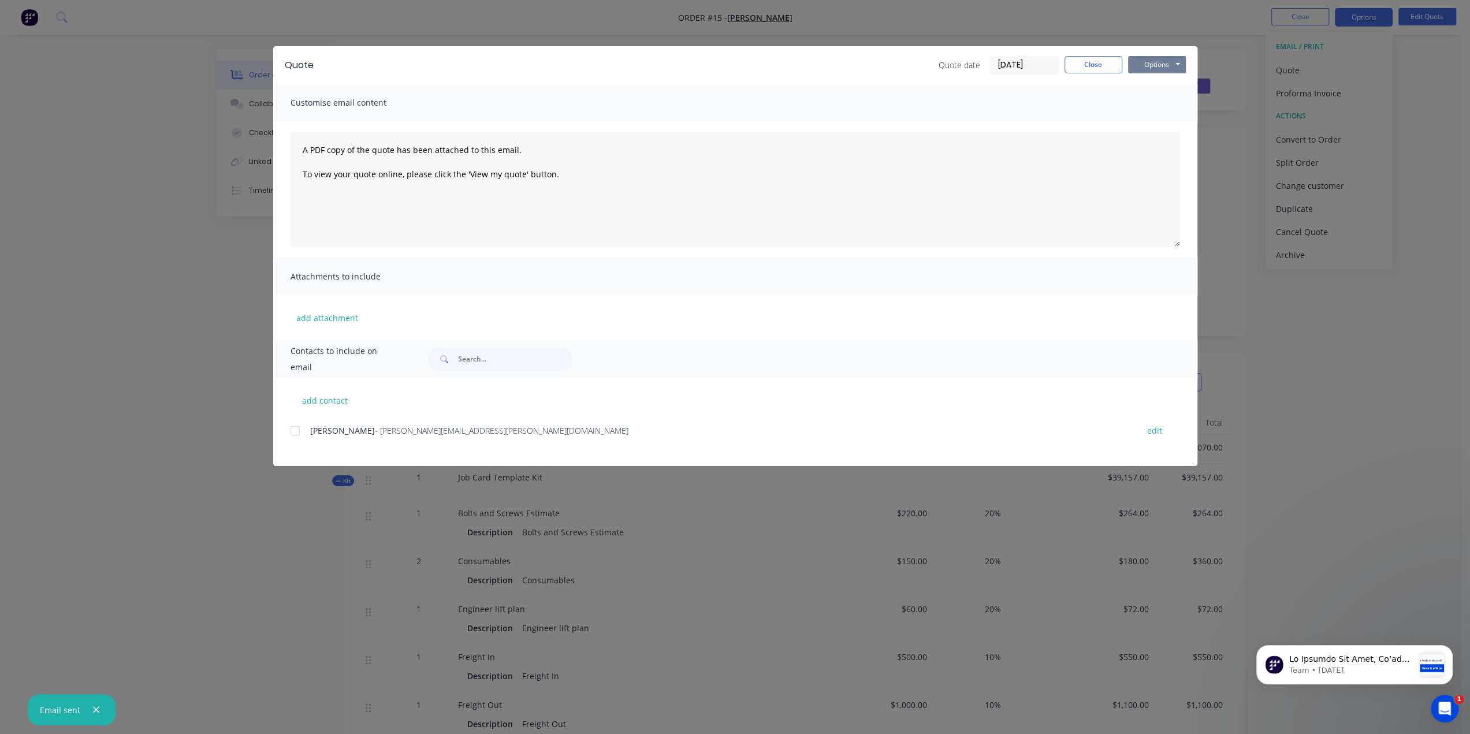
click at [1168, 59] on button "Options" at bounding box center [1157, 64] width 58 height 17
click at [1158, 105] on button "Print" at bounding box center [1165, 104] width 74 height 19
click at [1180, 66] on button "Options" at bounding box center [1157, 64] width 58 height 17
click at [1159, 105] on button "Print" at bounding box center [1165, 104] width 74 height 19
click at [1383, 83] on div "Quote Quote date [DATE] Close Options Preview Print Email Customise email conte…" at bounding box center [735, 367] width 1470 height 734
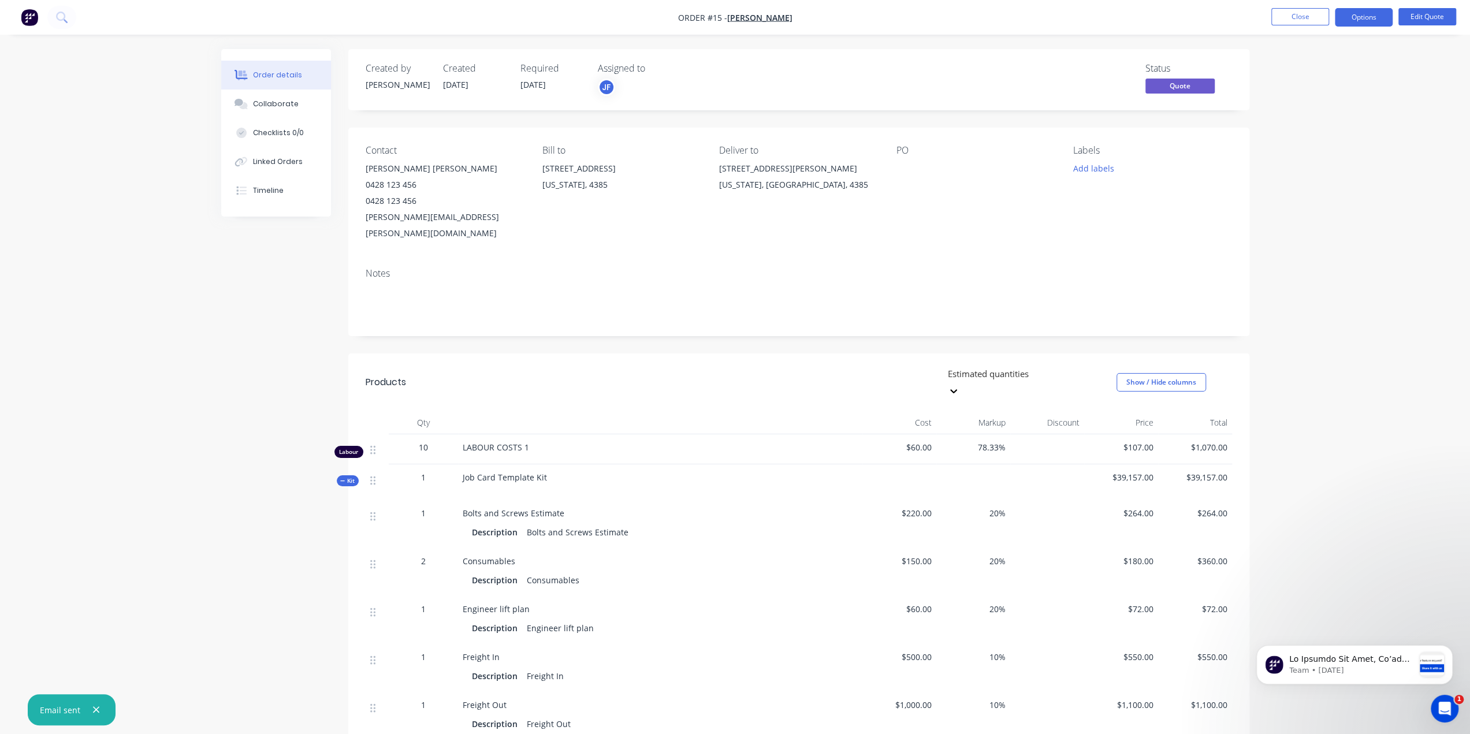
click at [517, 365] on div "Products" at bounding box center [458, 382] width 184 height 35
click at [1314, 19] on button "Close" at bounding box center [1300, 16] width 58 height 17
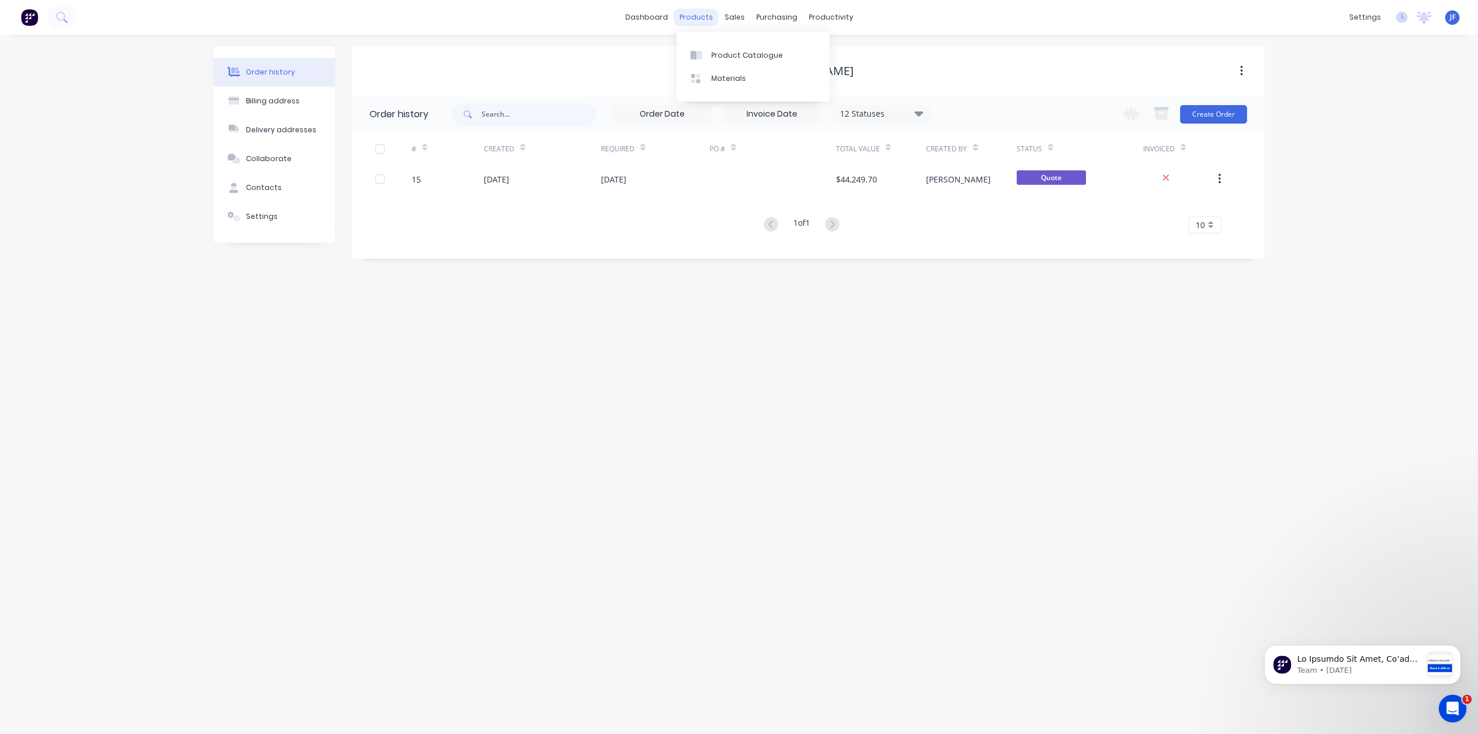
click at [711, 20] on div "products" at bounding box center [696, 17] width 45 height 17
click at [723, 57] on div "Product Catalogue" at bounding box center [747, 55] width 72 height 10
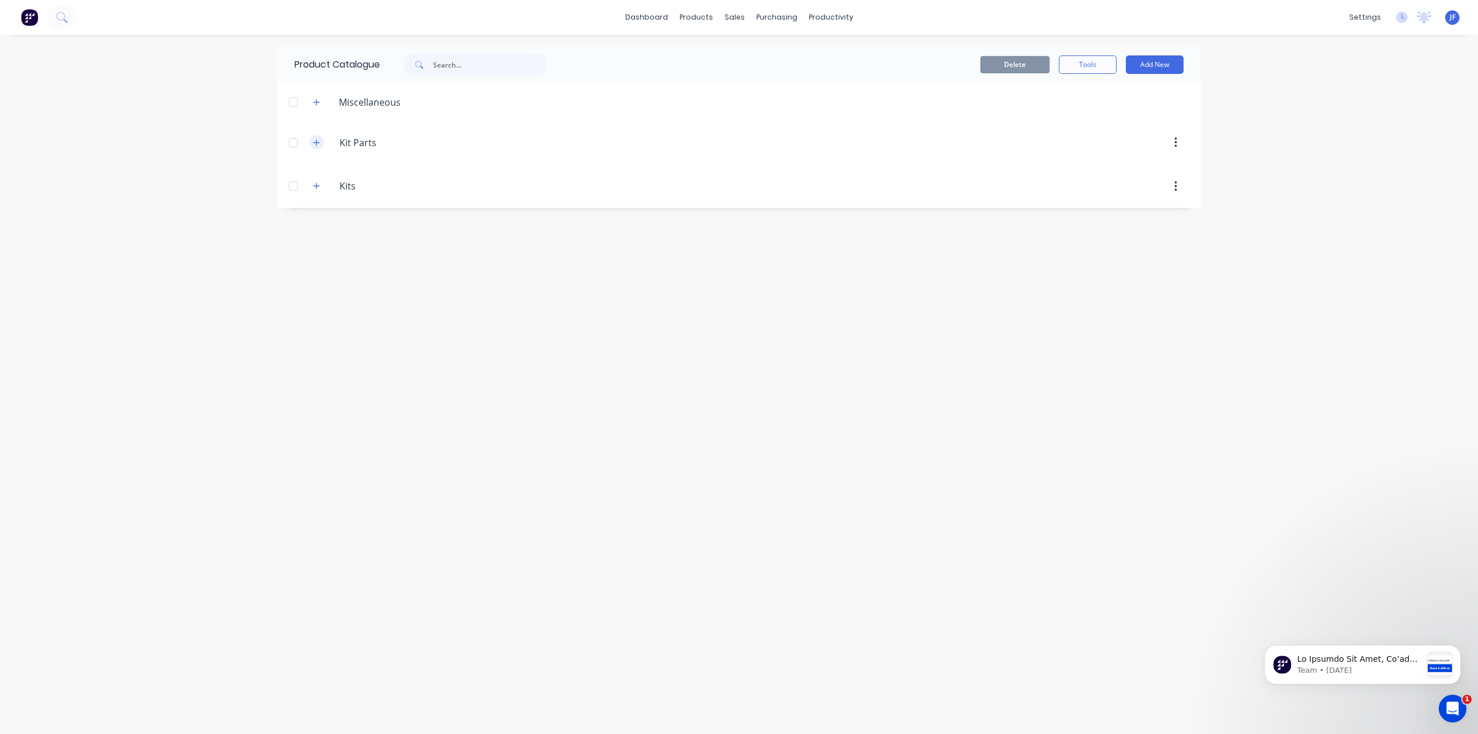
click at [316, 143] on icon "button" at bounding box center [317, 142] width 6 height 6
click at [316, 143] on button "button" at bounding box center [317, 142] width 14 height 14
click at [318, 183] on icon "button" at bounding box center [316, 186] width 7 height 8
click at [319, 145] on icon "button" at bounding box center [316, 143] width 7 height 8
click at [319, 145] on button "button" at bounding box center [317, 142] width 14 height 14
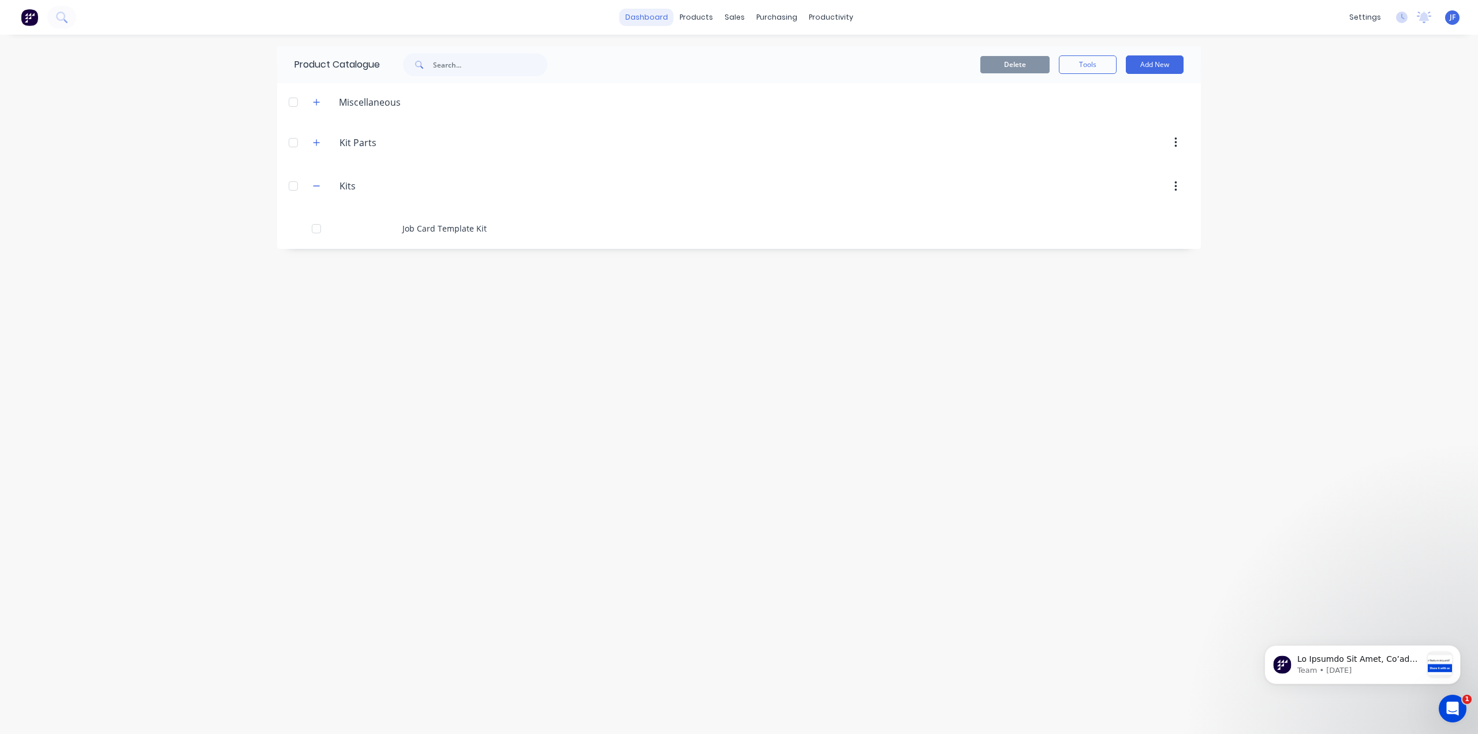
click at [655, 24] on link "dashboard" at bounding box center [647, 17] width 54 height 17
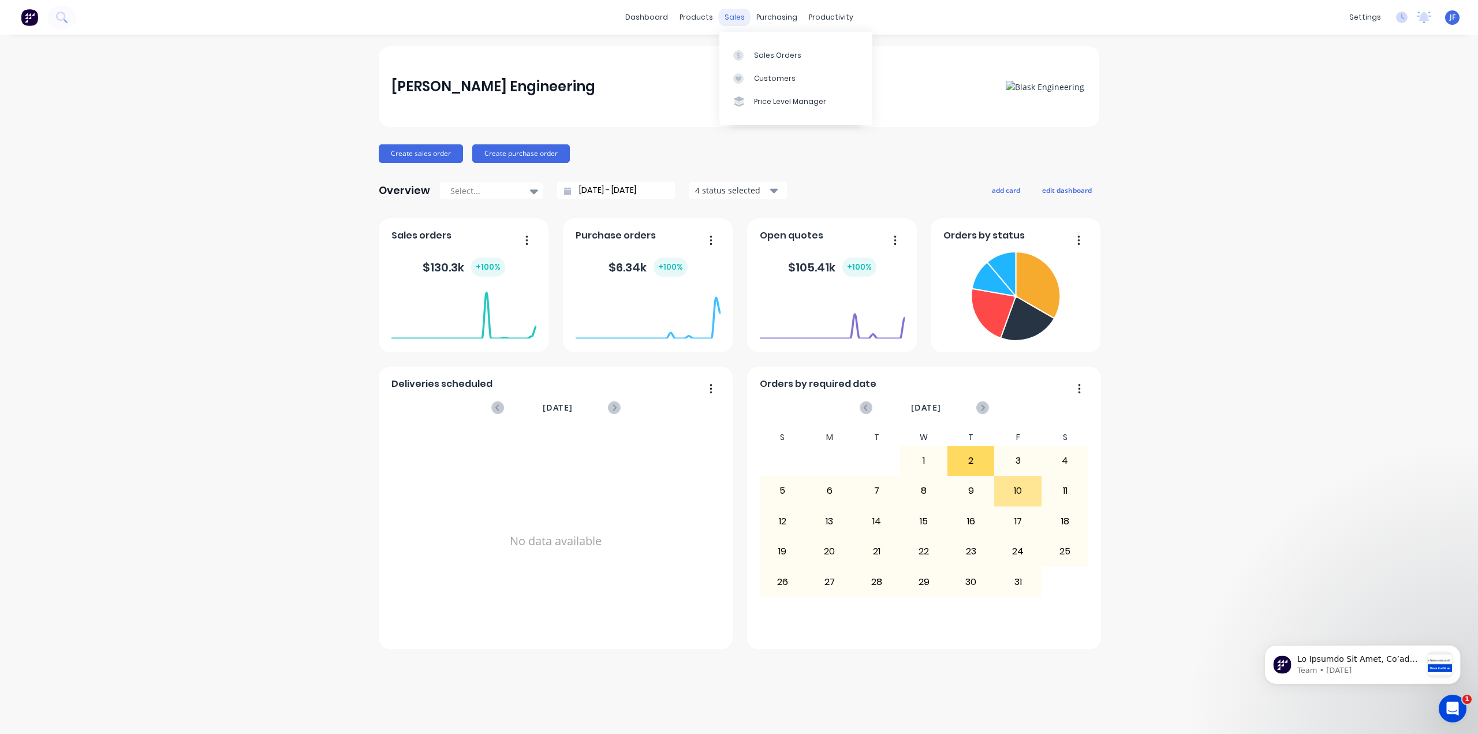
click at [739, 21] on div "sales" at bounding box center [735, 17] width 32 height 17
click at [776, 54] on div "Sales Orders" at bounding box center [777, 55] width 47 height 10
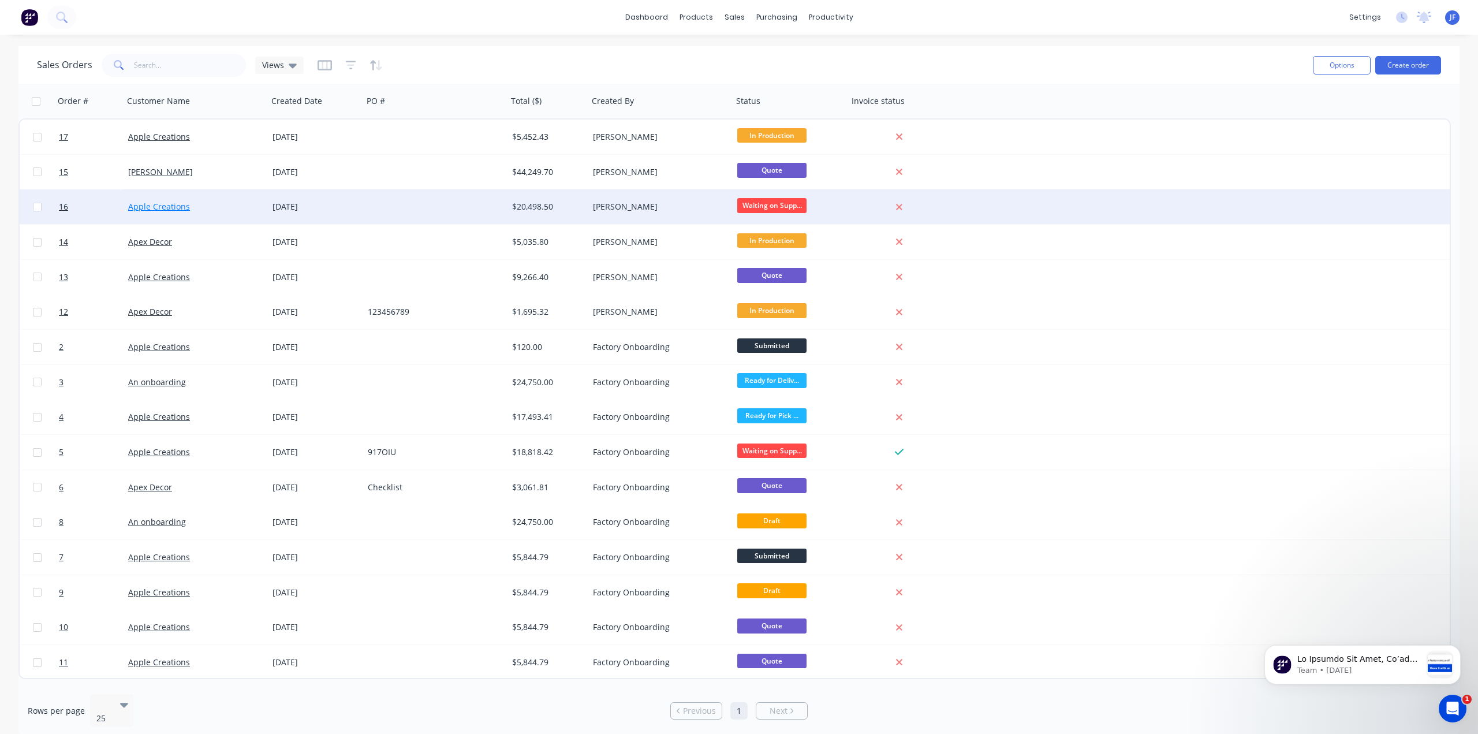
click at [164, 207] on link "Apple Creations" at bounding box center [159, 206] width 62 height 11
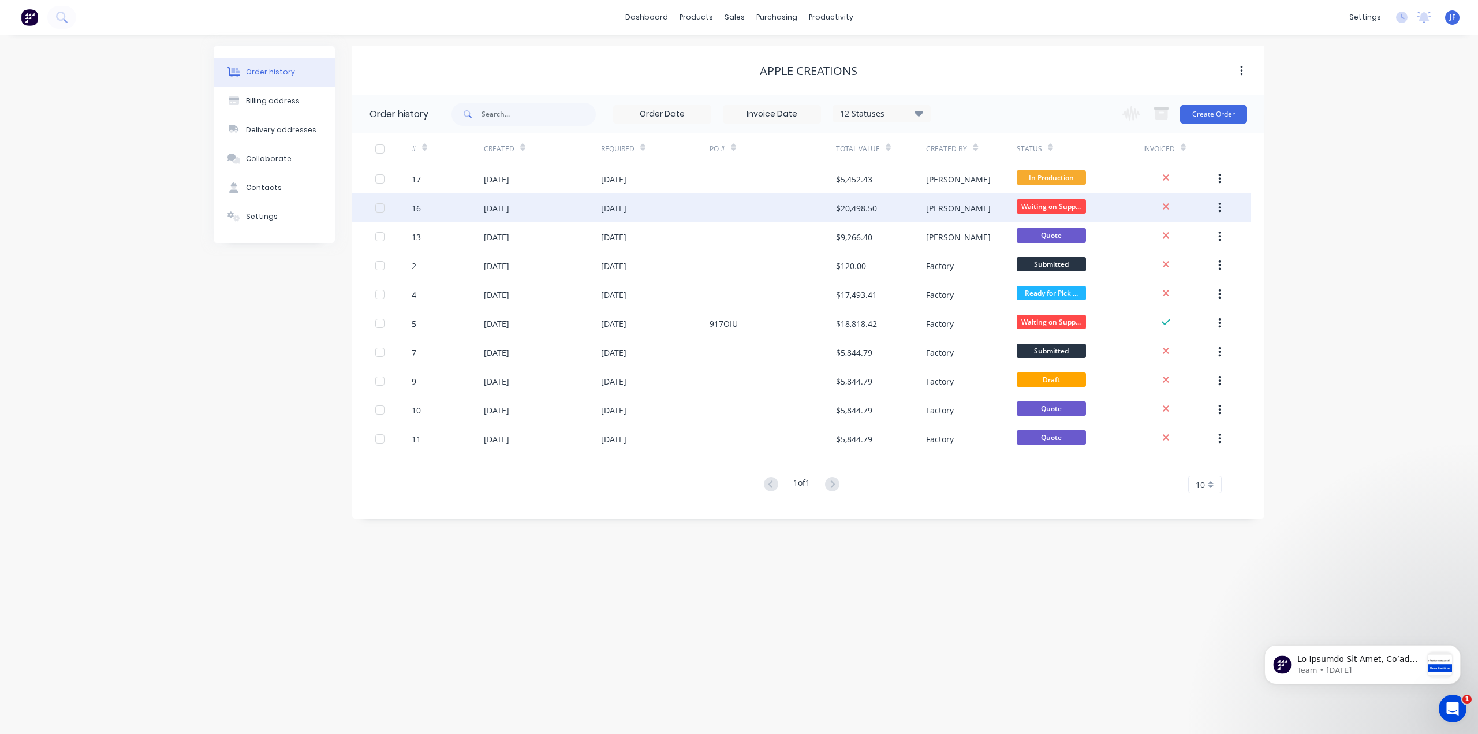
click at [378, 212] on div at bounding box center [379, 207] width 23 height 23
click at [509, 212] on div "[DATE]" at bounding box center [496, 208] width 25 height 12
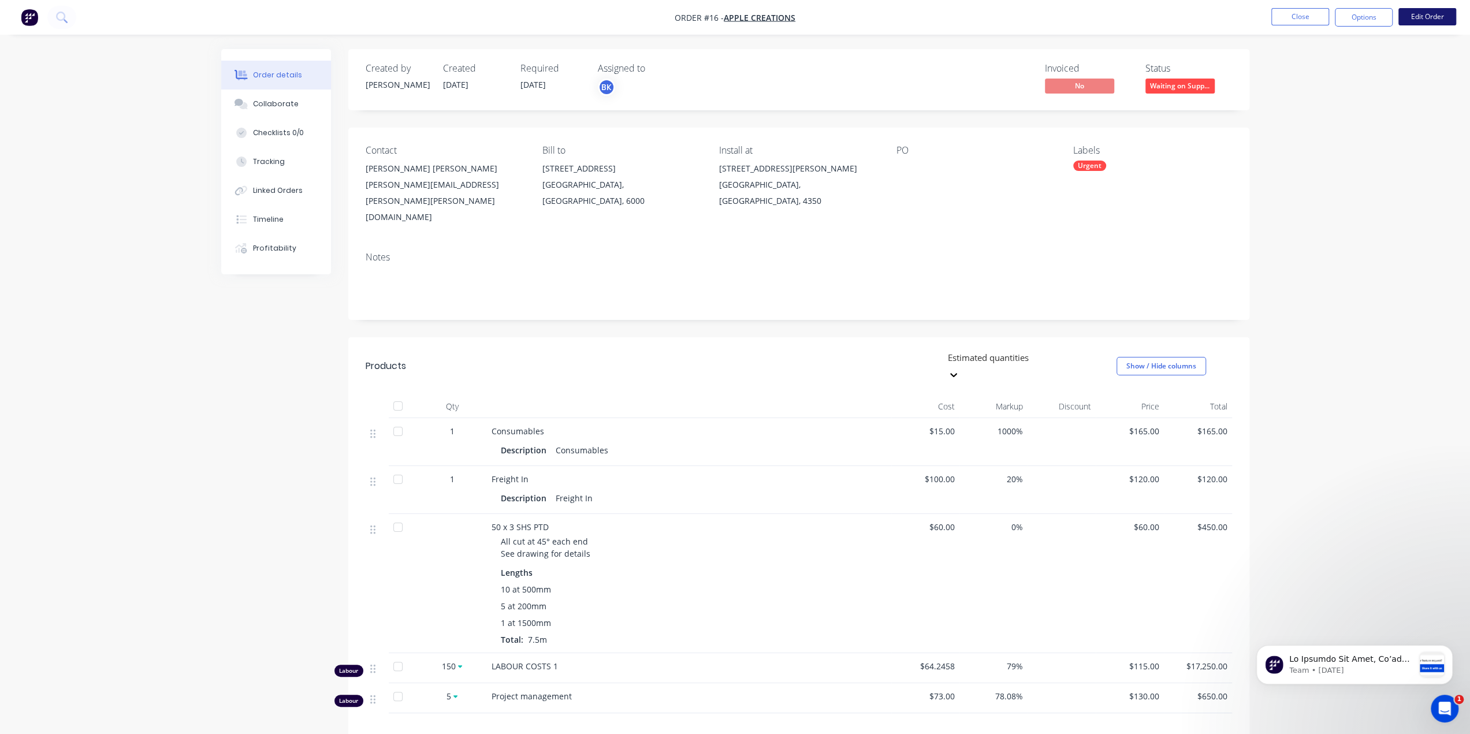
click at [1422, 13] on button "Edit Order" at bounding box center [1427, 16] width 58 height 17
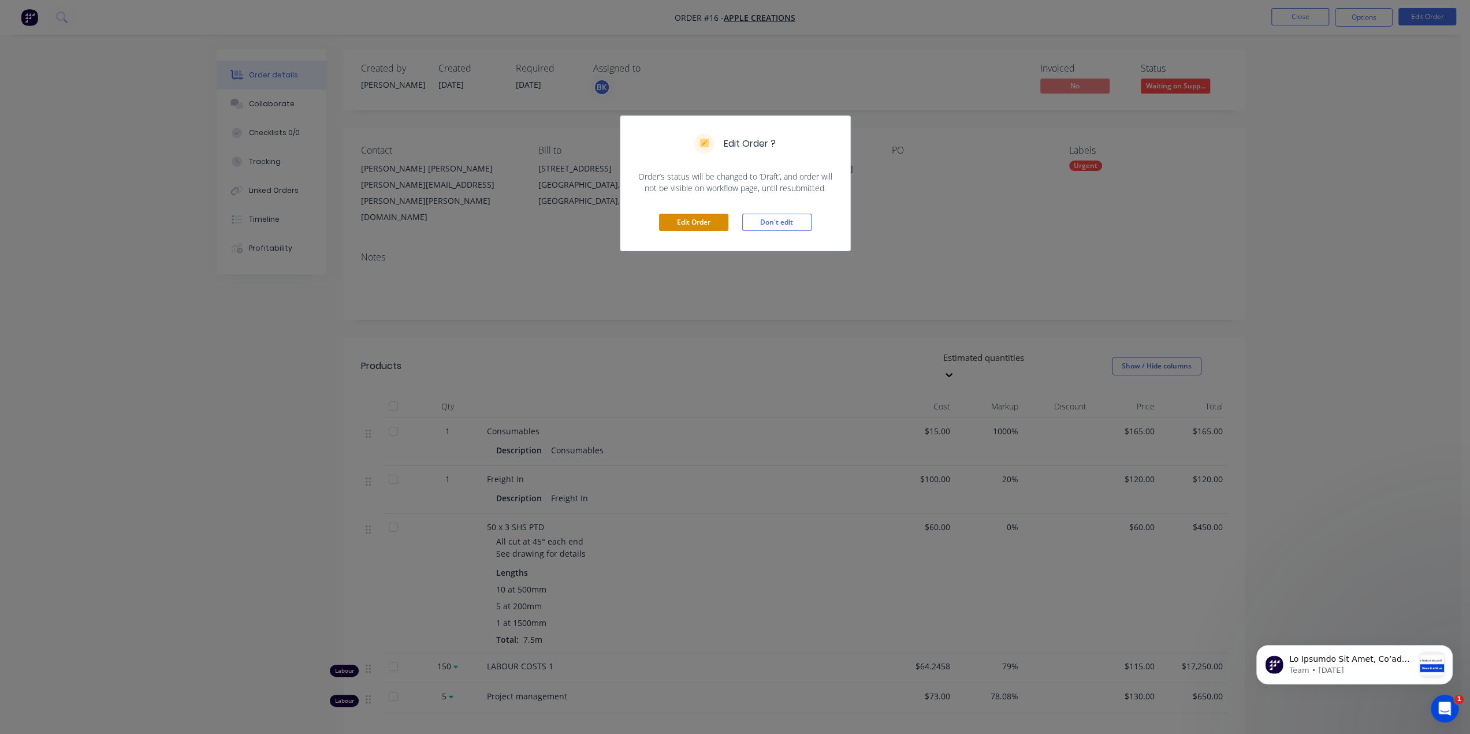
click at [698, 223] on button "Edit Order" at bounding box center [693, 222] width 69 height 17
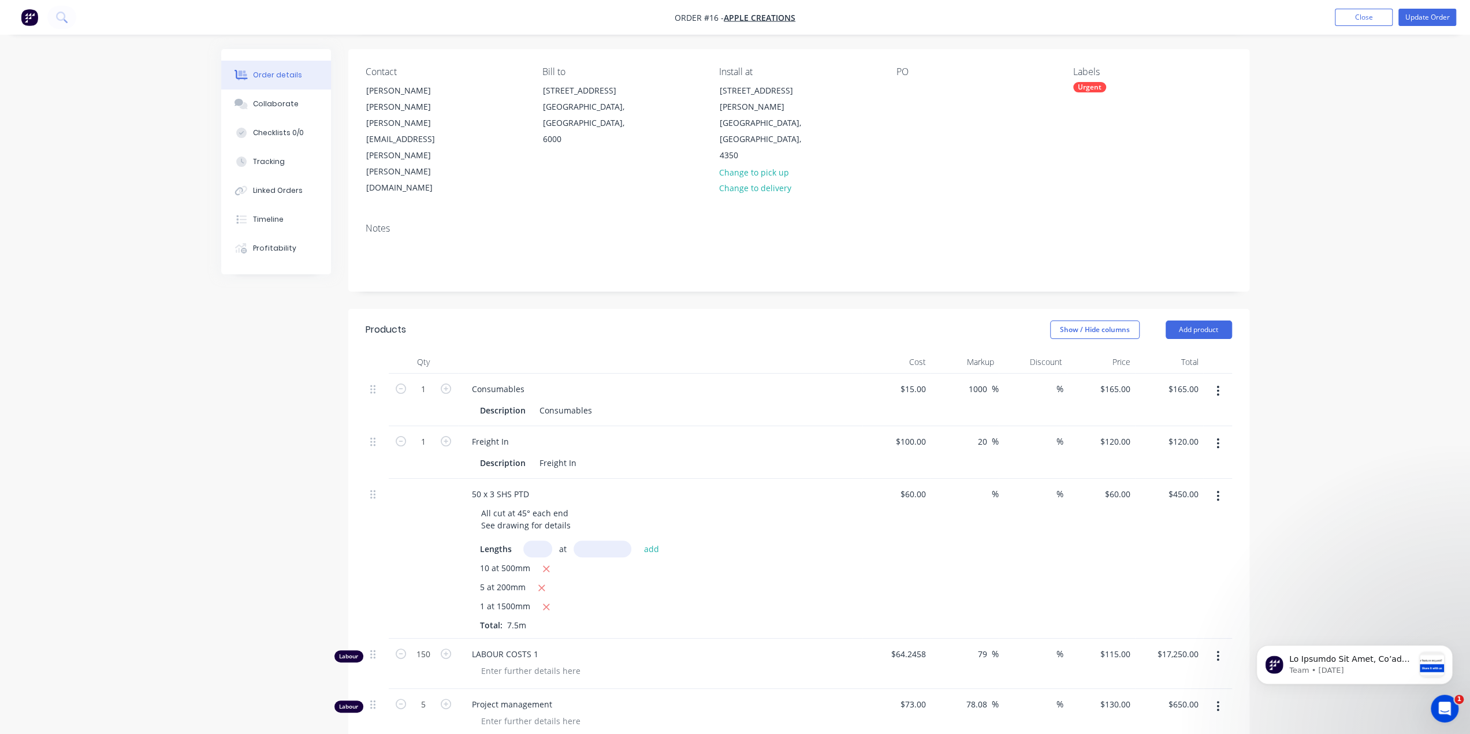
scroll to position [115, 0]
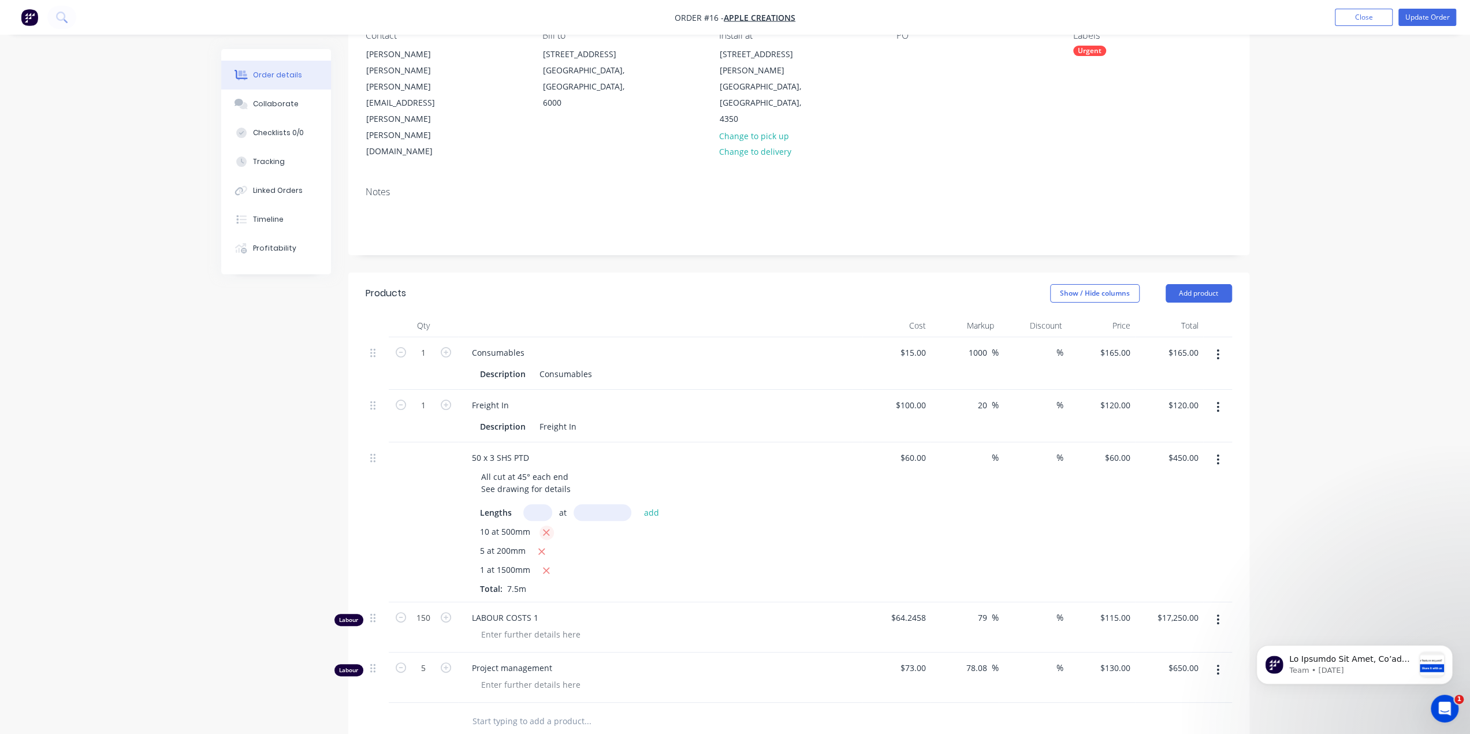
click at [545, 527] on icon "button" at bounding box center [546, 532] width 8 height 10
type input "$150.00"
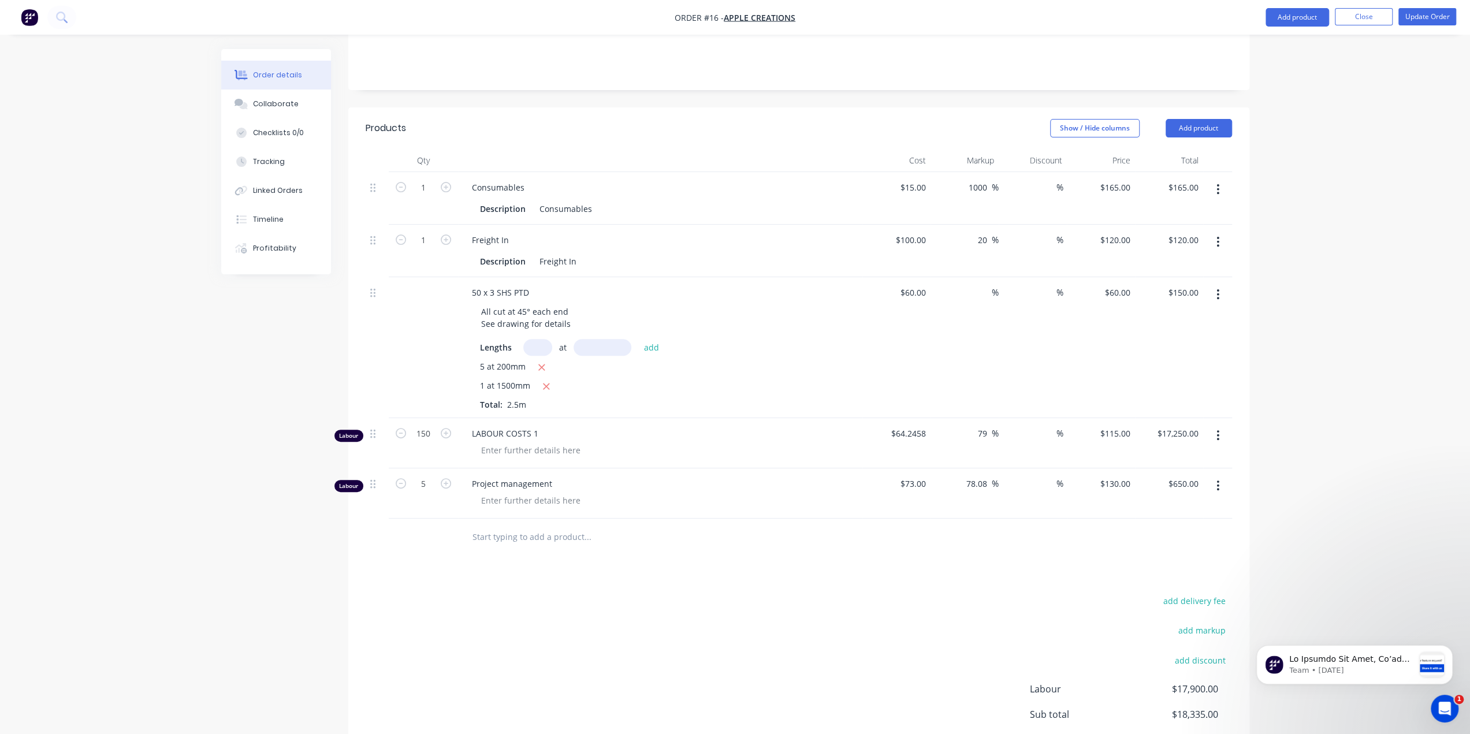
scroll to position [171, 0]
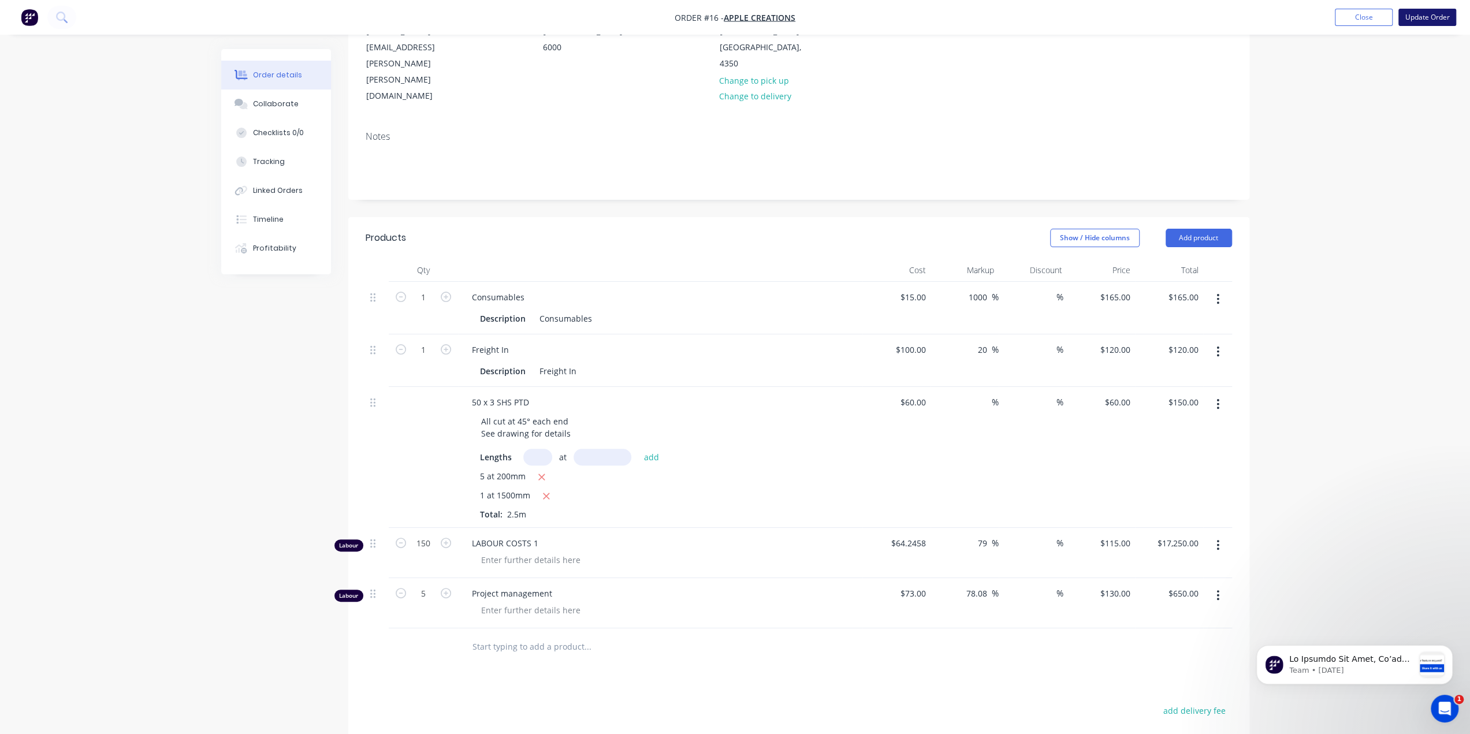
click at [1437, 18] on button "Update Order" at bounding box center [1427, 17] width 58 height 17
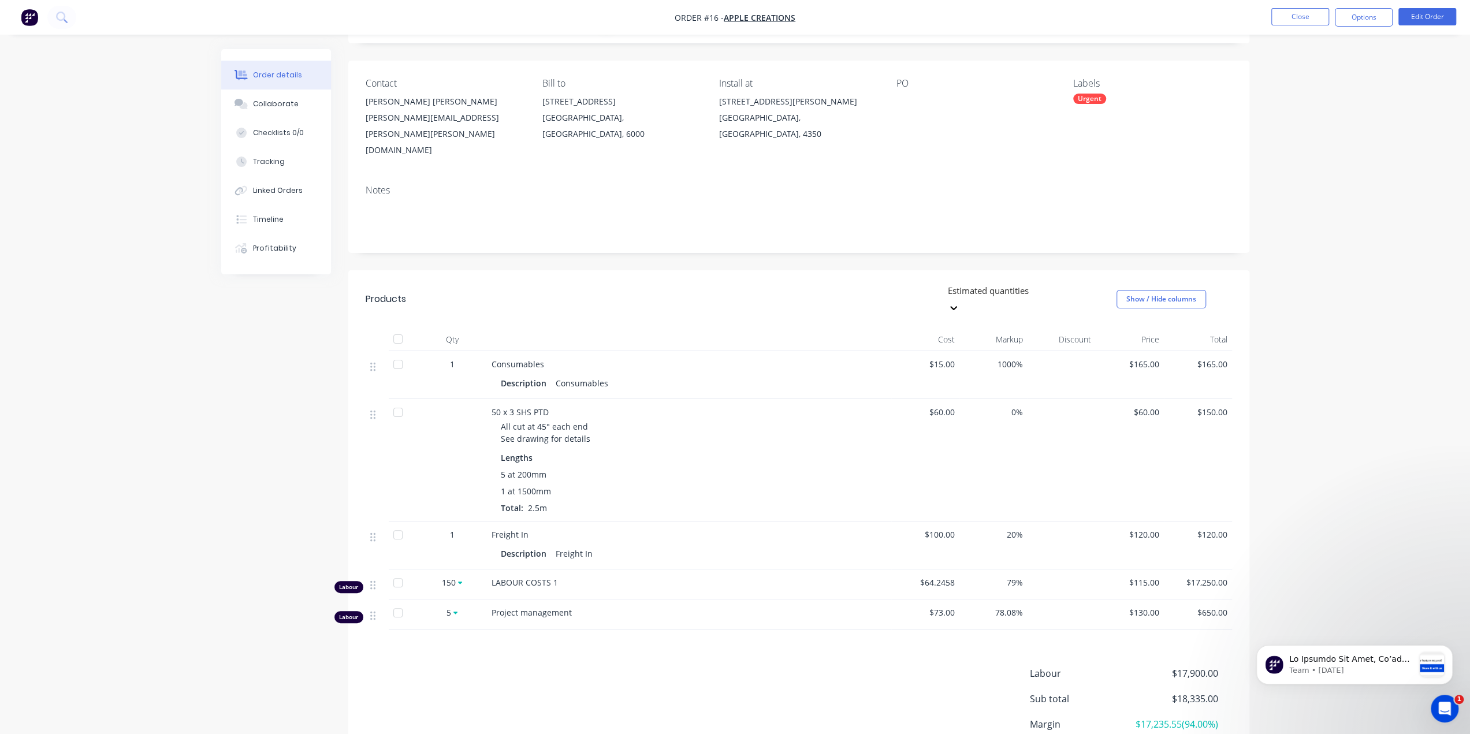
scroll to position [0, 0]
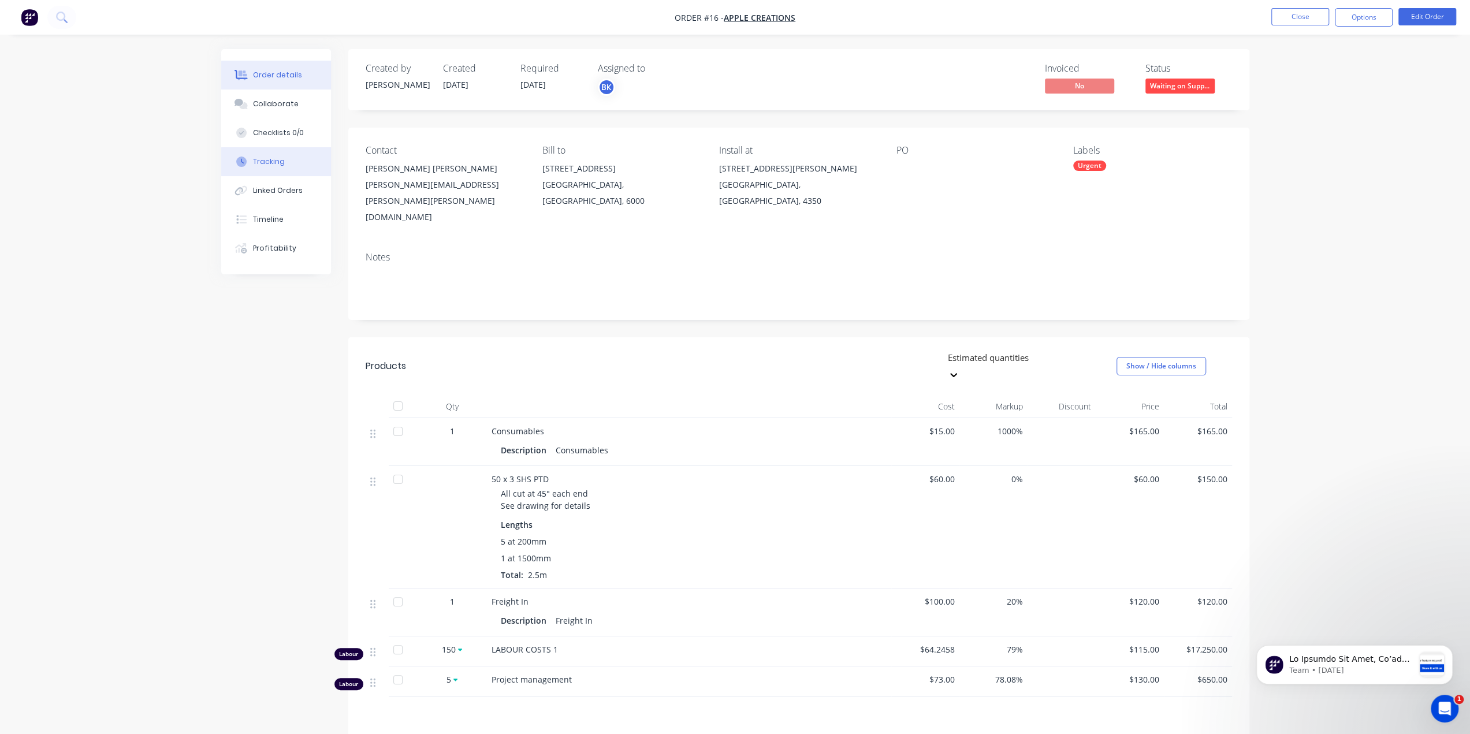
click at [268, 158] on div "Tracking" at bounding box center [269, 162] width 32 height 10
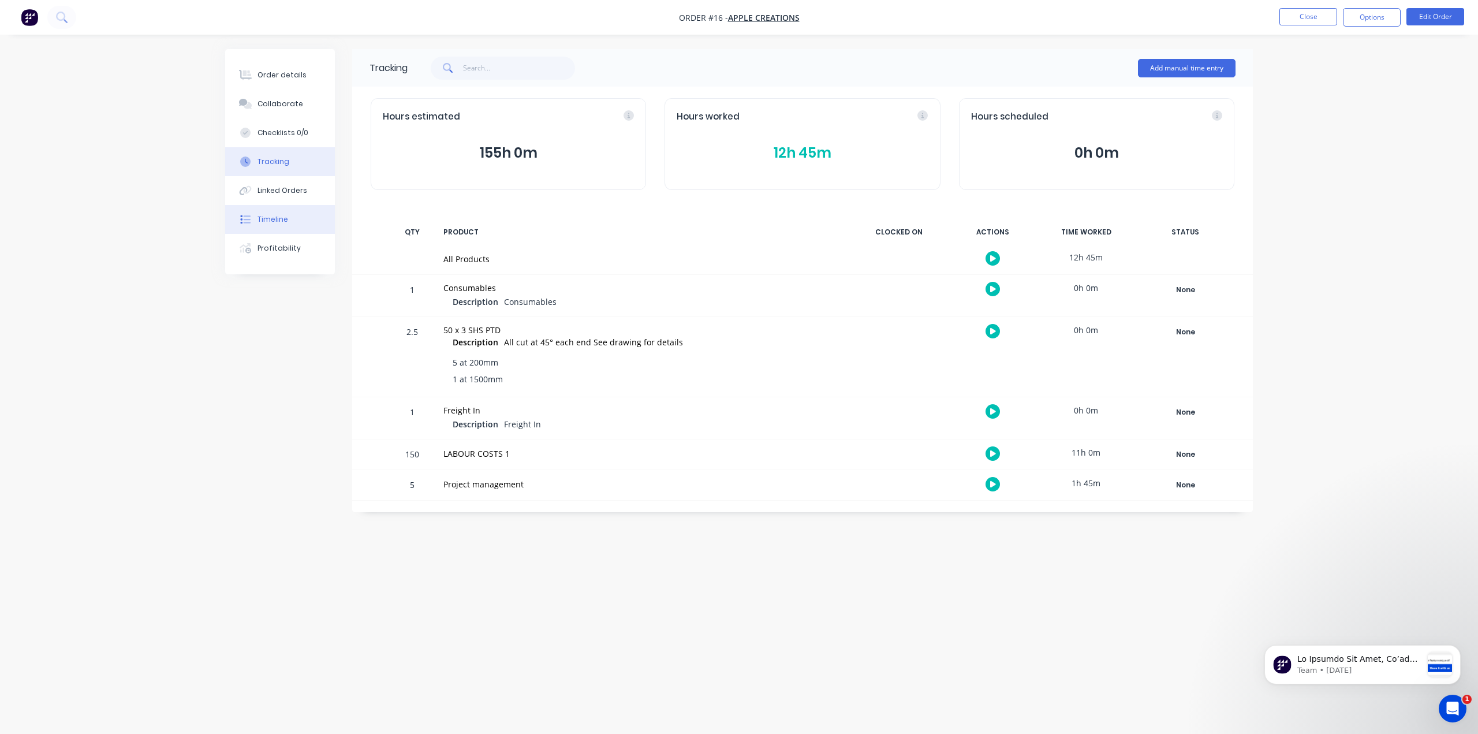
click at [282, 212] on button "Timeline" at bounding box center [280, 219] width 110 height 29
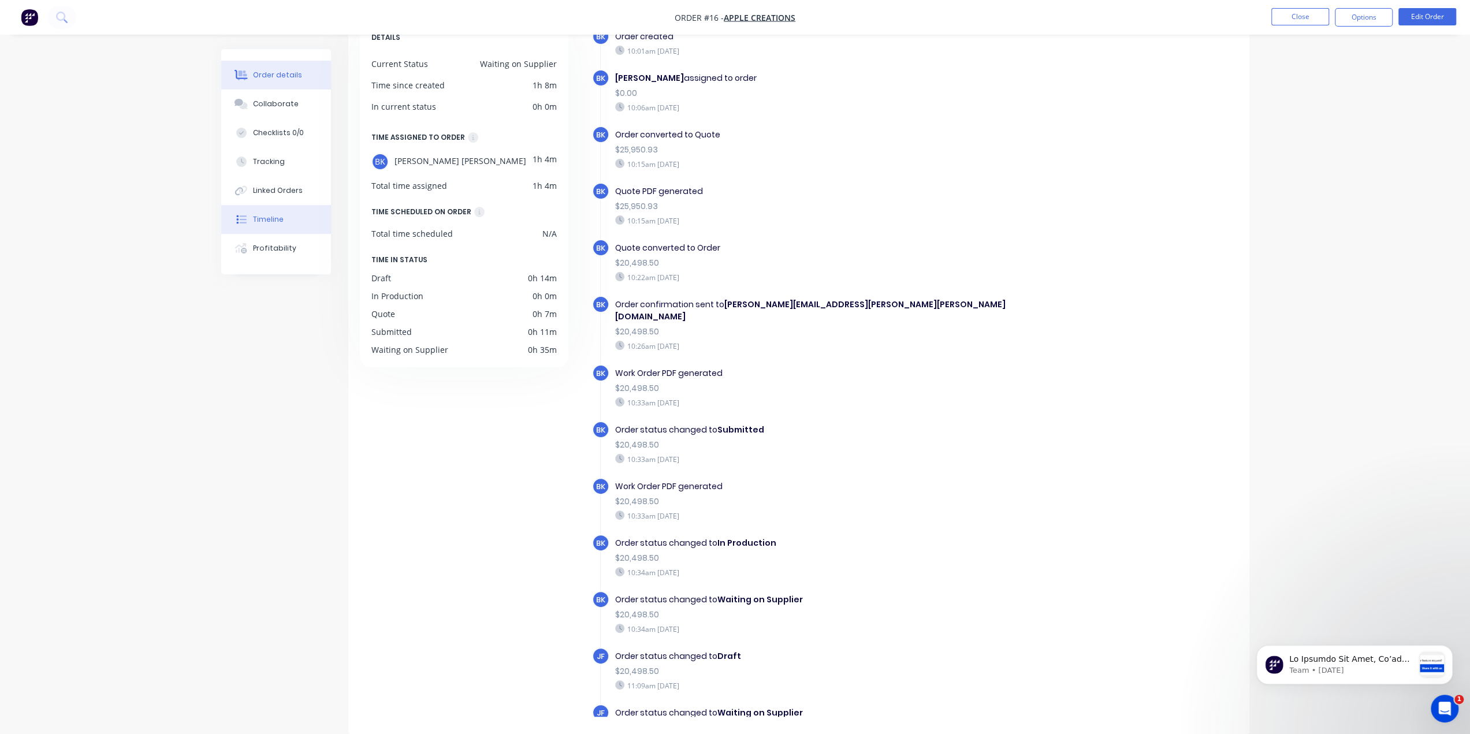
click at [263, 73] on div "Order details" at bounding box center [277, 75] width 49 height 10
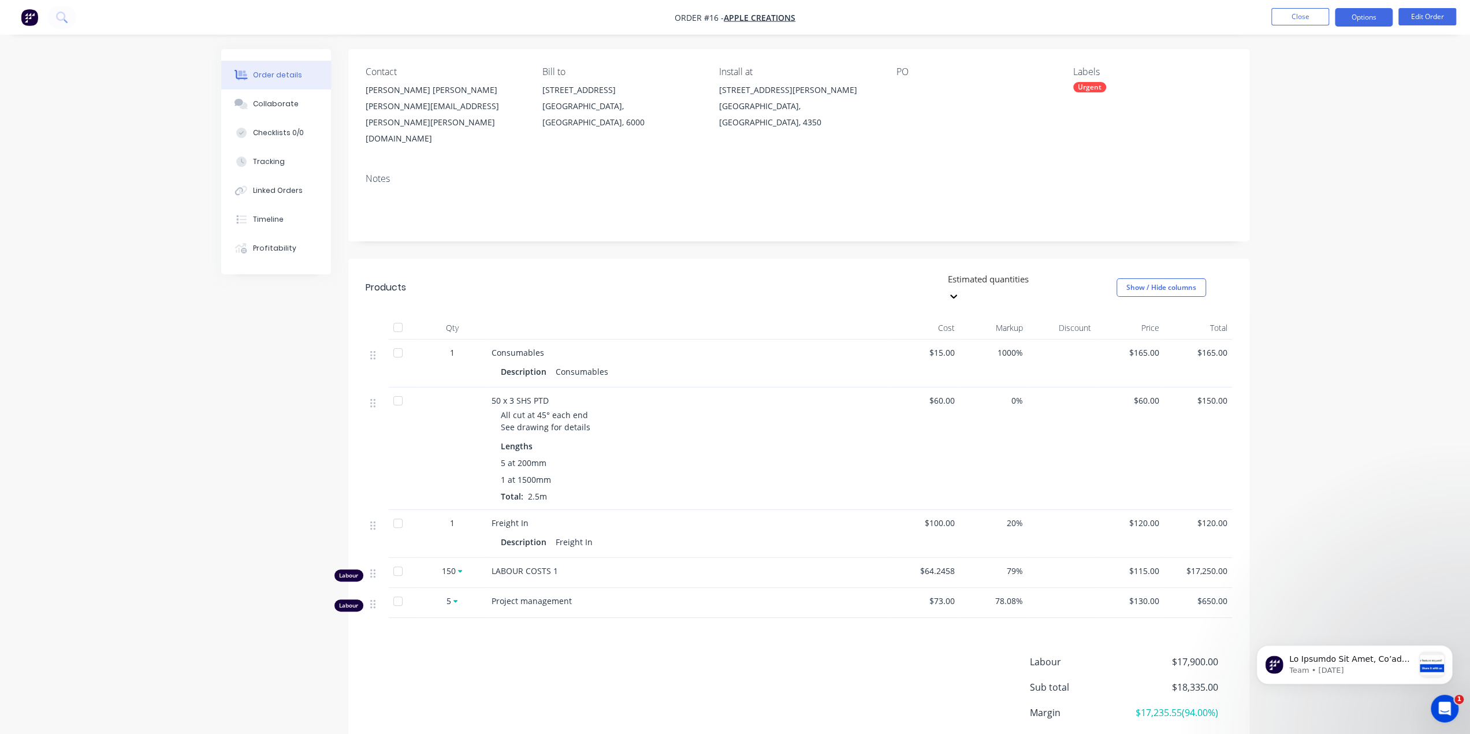
click at [1370, 16] on button "Options" at bounding box center [1364, 17] width 58 height 18
click at [1291, 48] on div "EMAIL / PRINT" at bounding box center [1329, 46] width 106 height 15
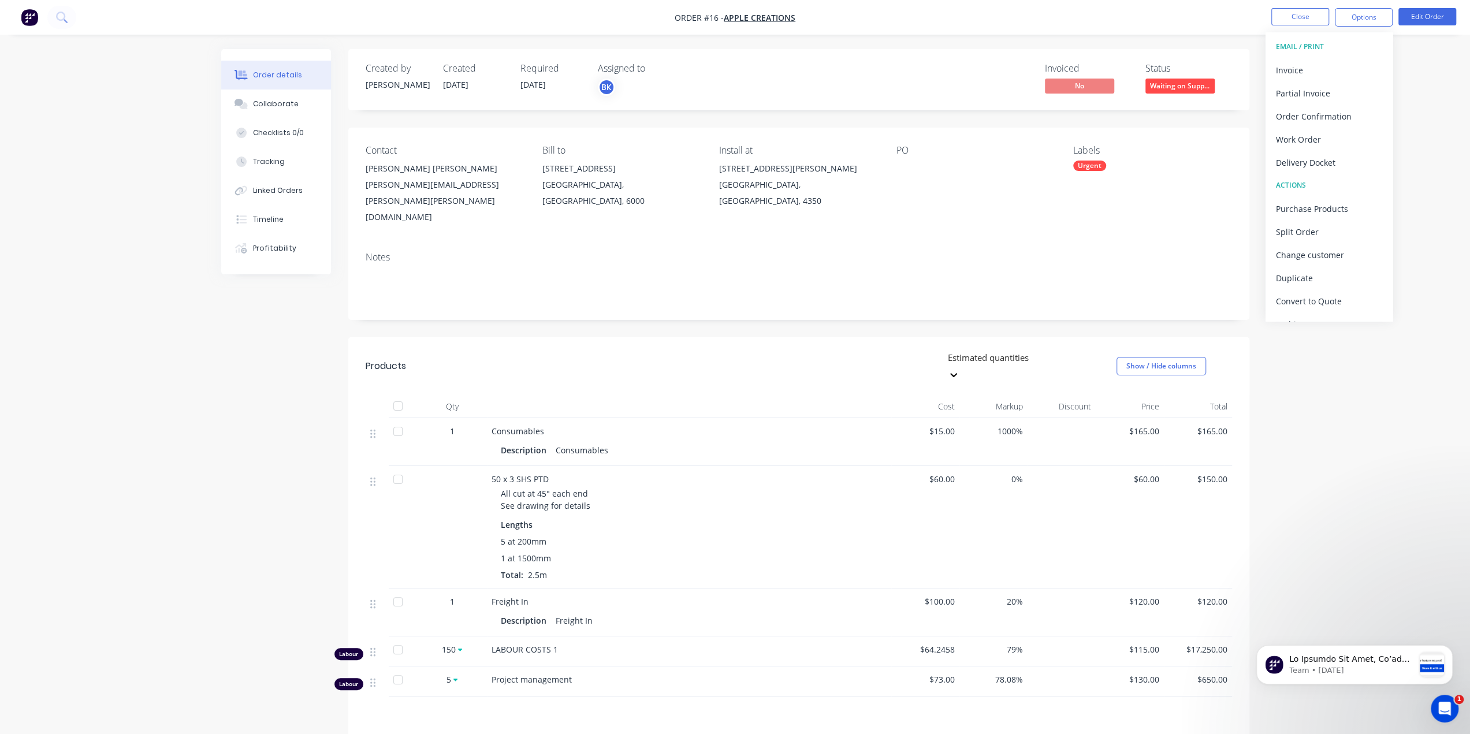
click at [1428, 70] on div "Order details Collaborate Checklists 0/0 Tracking Linked Orders Timeline Profit…" at bounding box center [735, 451] width 1470 height 902
click at [1430, 16] on button "Edit Order" at bounding box center [1427, 16] width 58 height 17
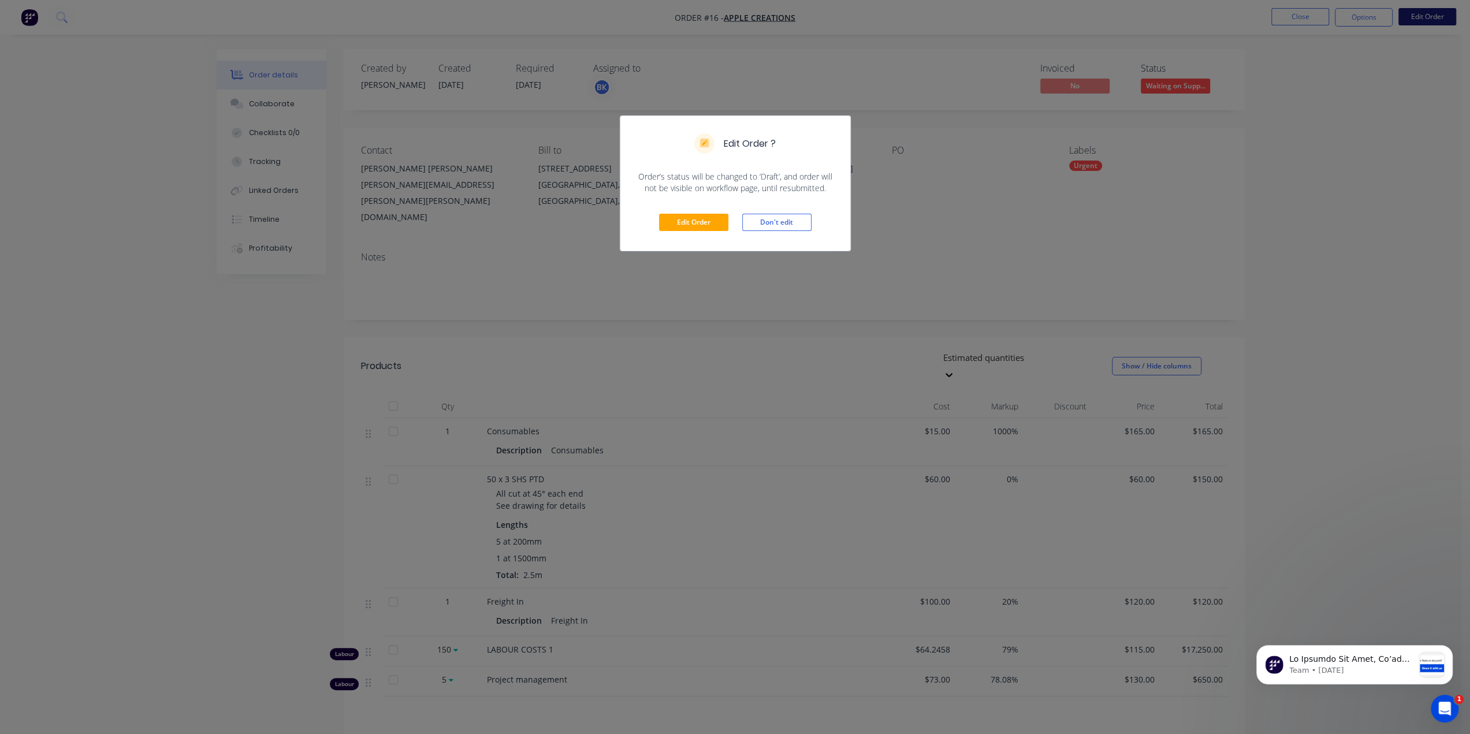
click at [1430, 16] on div "Edit Order ? Order’s status will be changed to ‘Draft’, and order will not be v…" at bounding box center [735, 367] width 1470 height 734
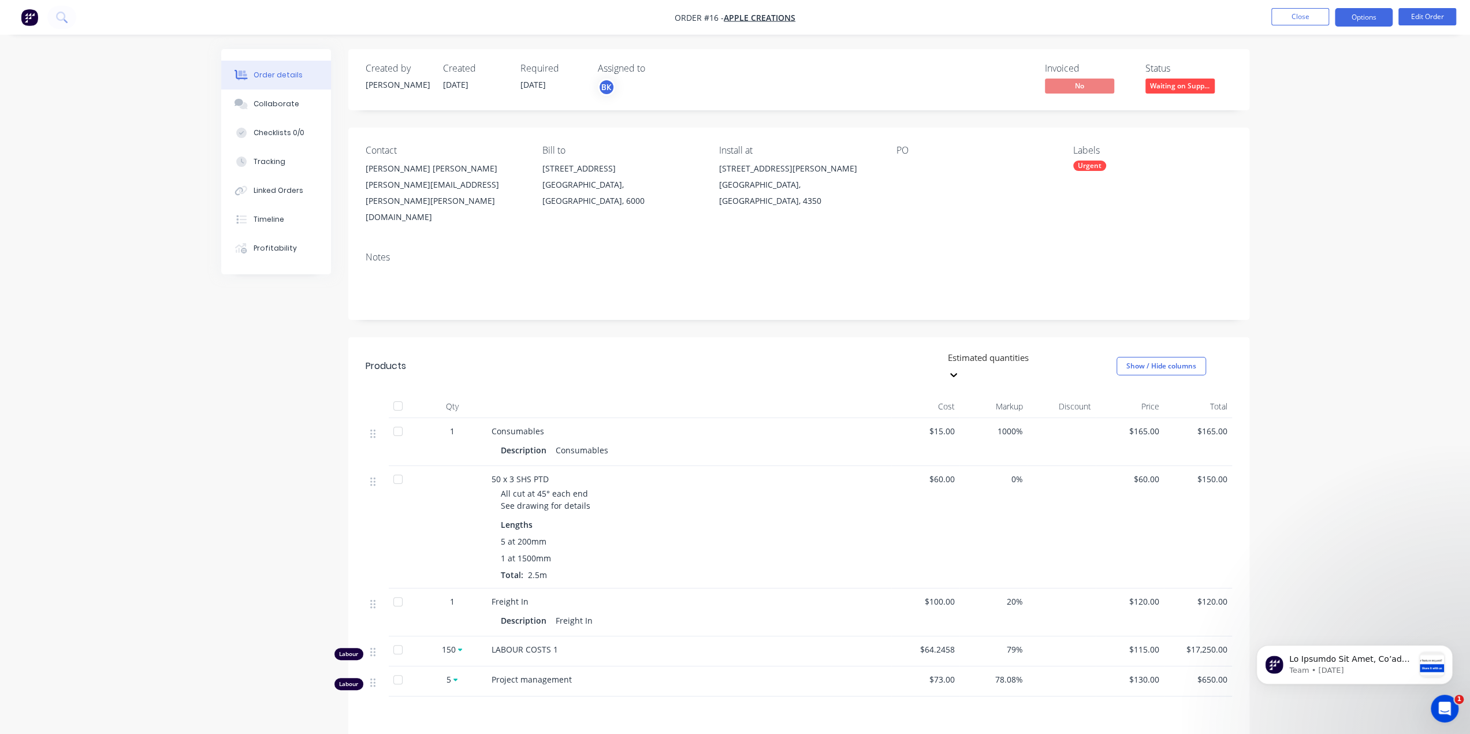
click at [1374, 14] on button "Options" at bounding box center [1364, 17] width 58 height 18
click at [1316, 281] on div "Convert to Quote" at bounding box center [1329, 283] width 106 height 17
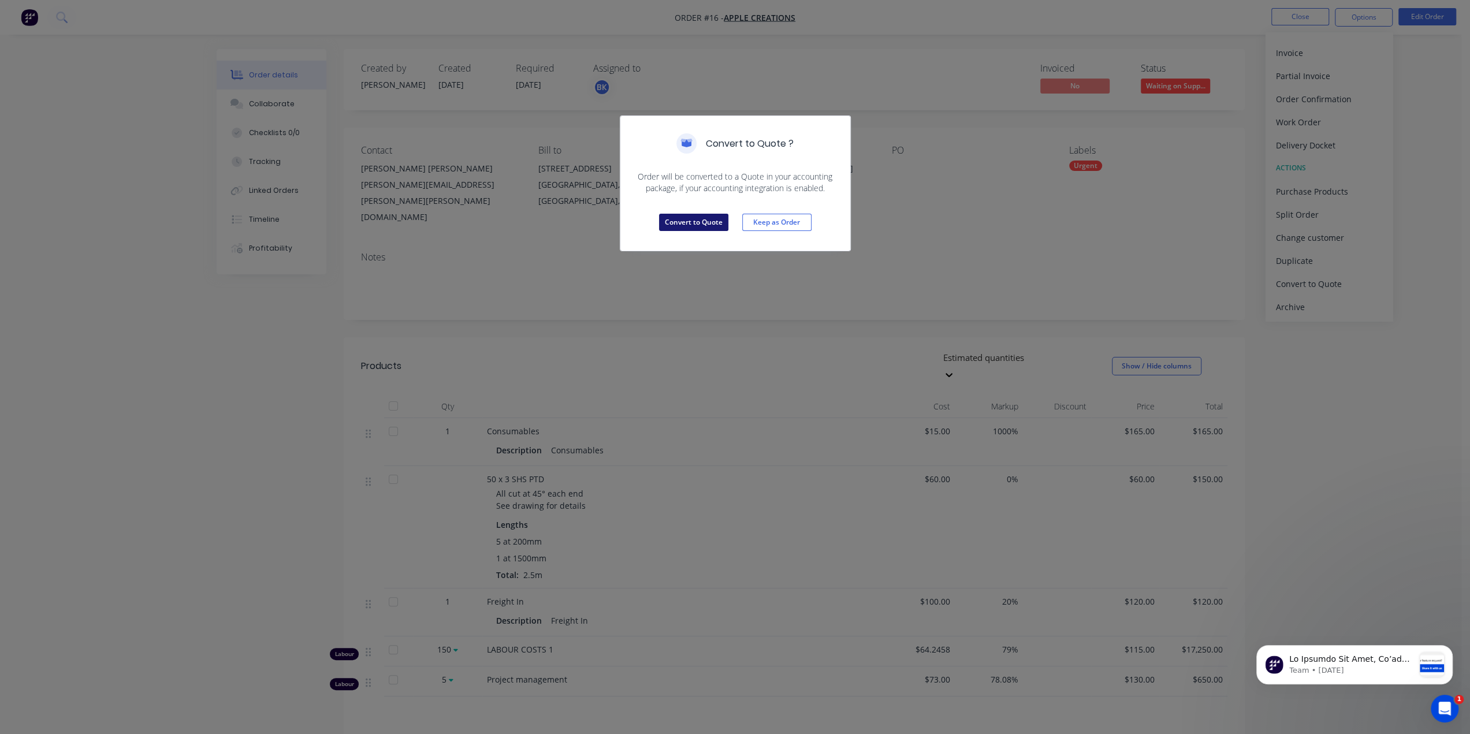
click at [718, 223] on button "Convert to Quote" at bounding box center [693, 222] width 69 height 17
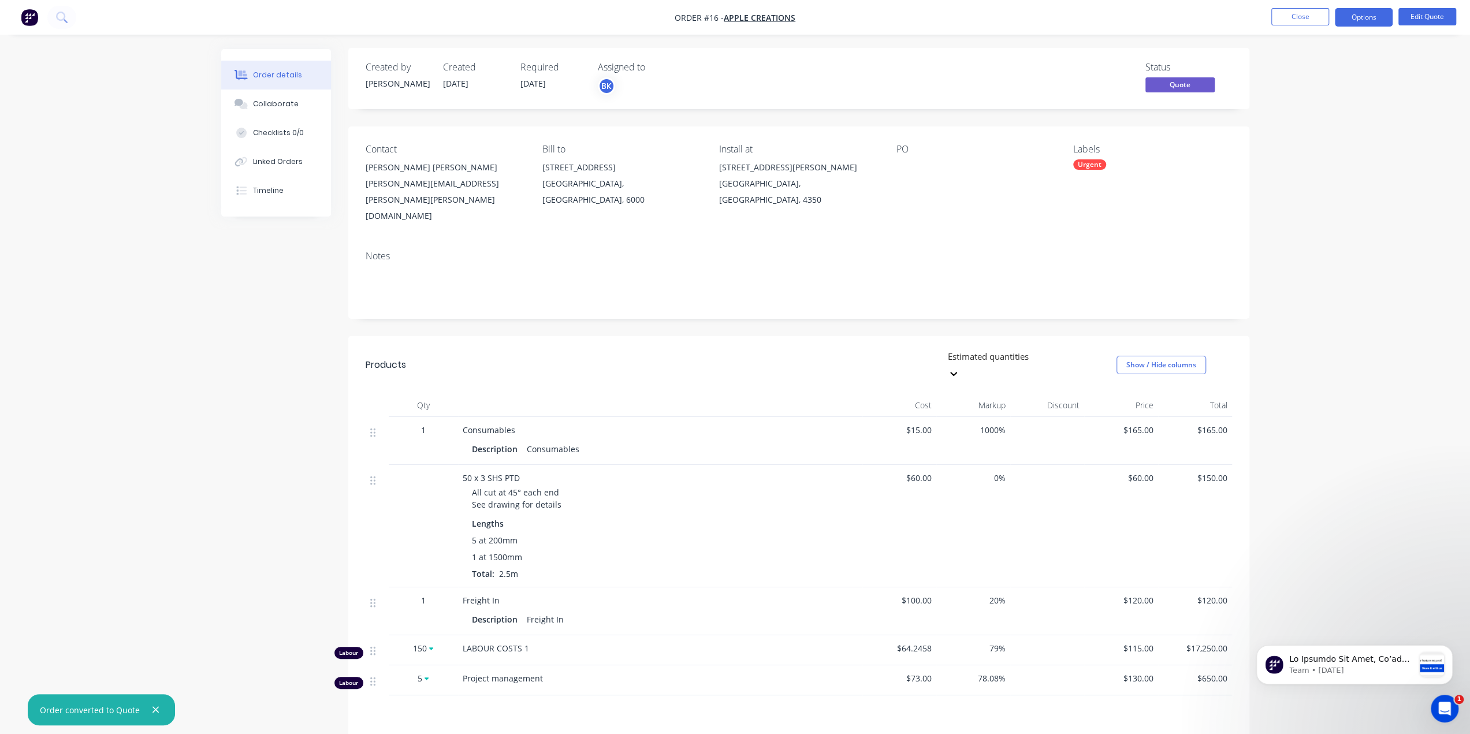
scroll to position [0, 0]
click at [1376, 16] on button "Options" at bounding box center [1364, 17] width 58 height 18
click at [1276, 70] on div "Quote" at bounding box center [1329, 70] width 106 height 17
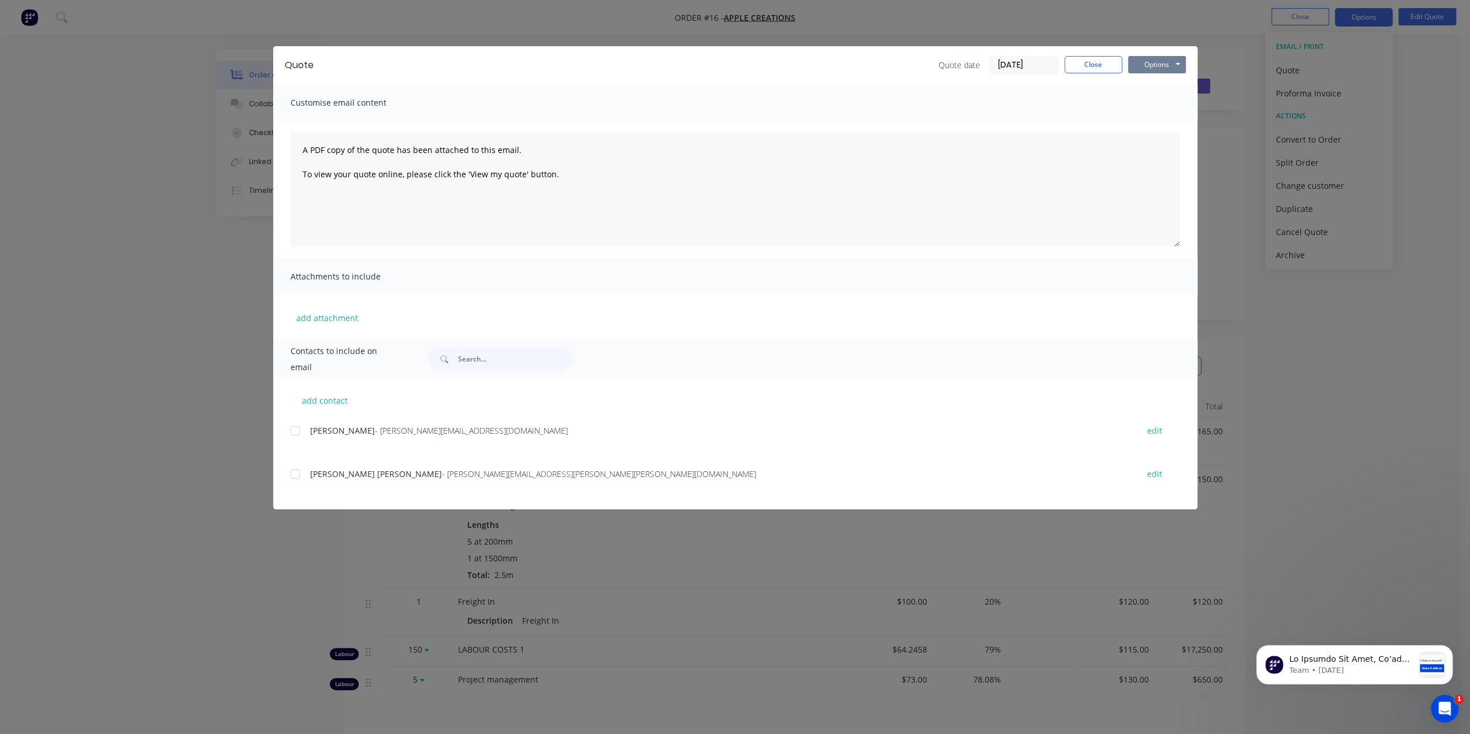
click at [1182, 69] on button "Options" at bounding box center [1157, 64] width 58 height 17
click at [1158, 110] on button "Print" at bounding box center [1165, 104] width 74 height 19
click at [1458, 220] on div "Quote Quote date [DATE] Close Options Preview Print Email Customise email conte…" at bounding box center [735, 367] width 1470 height 734
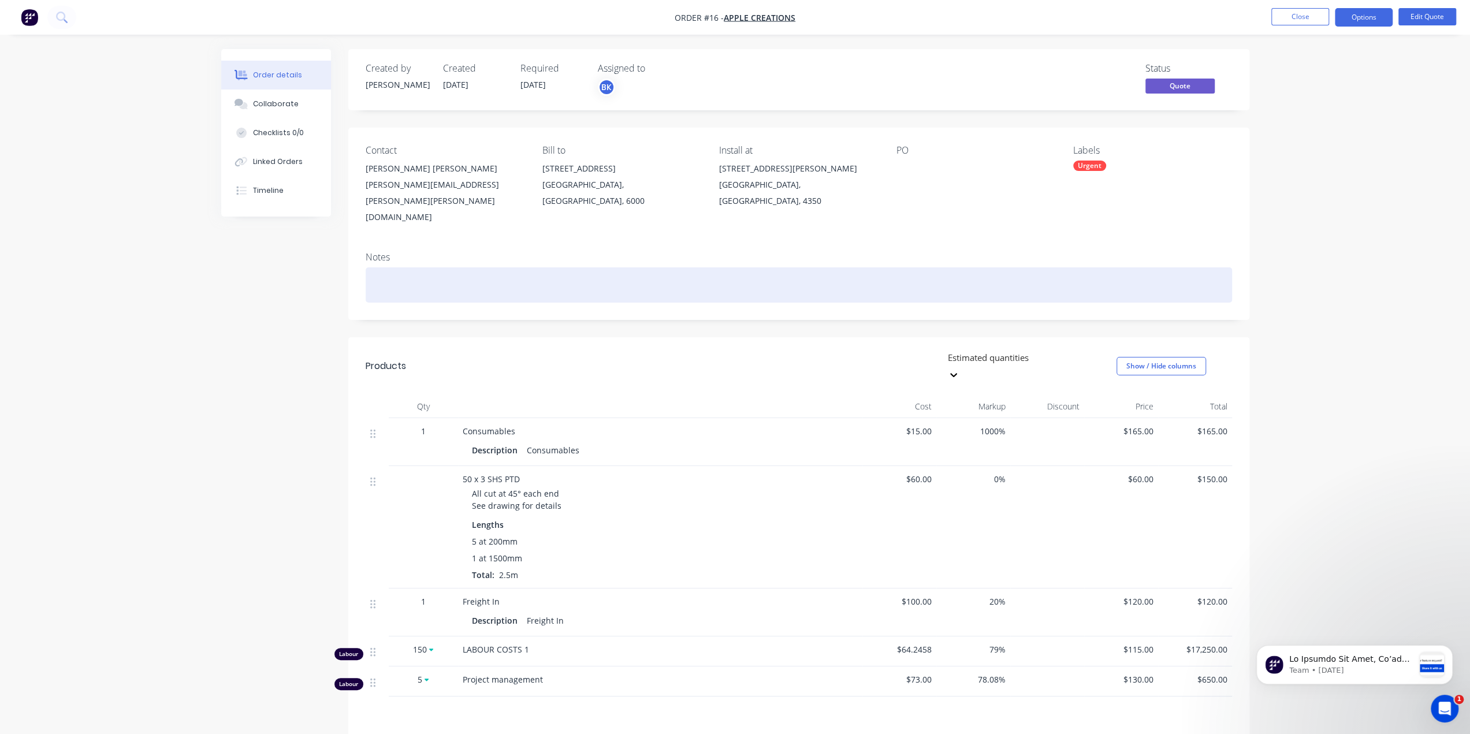
click at [456, 267] on div at bounding box center [799, 284] width 866 height 35
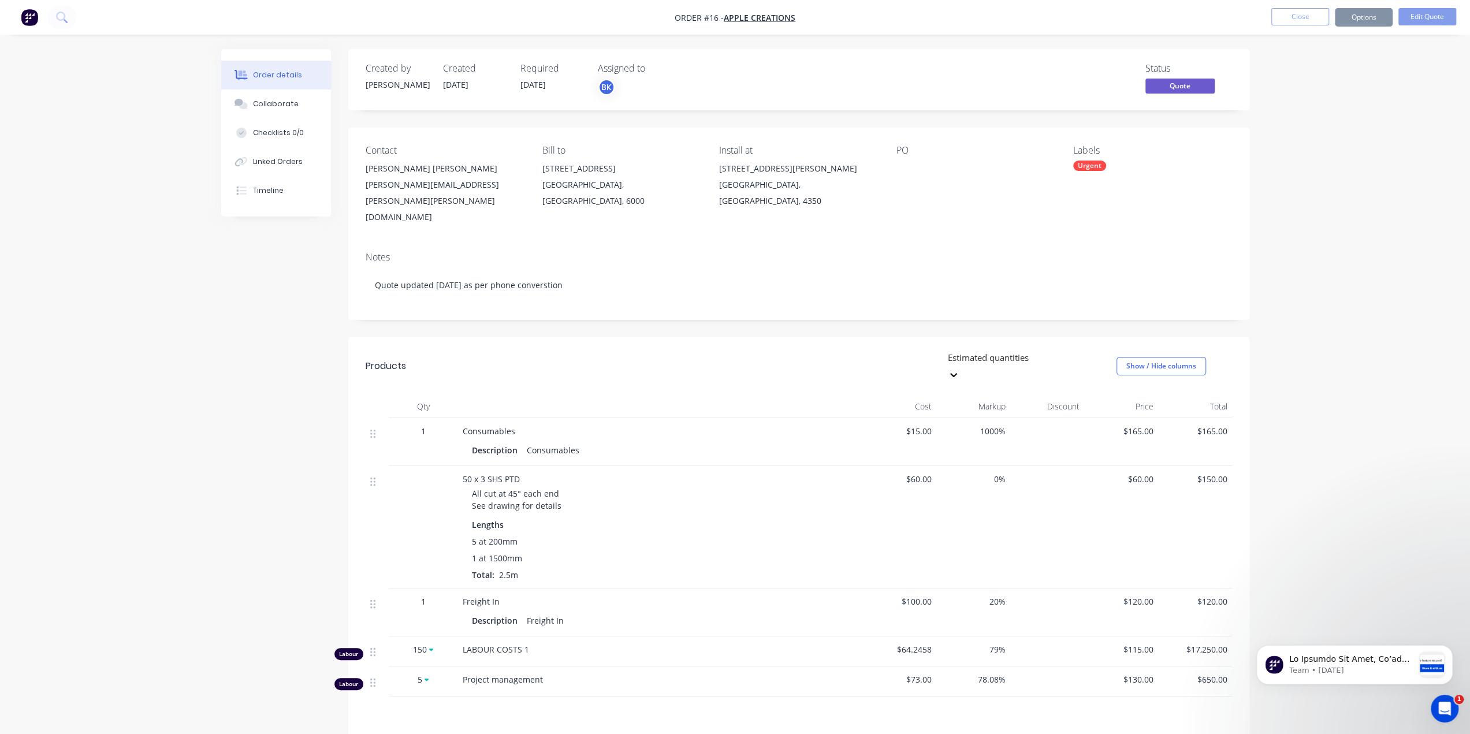
click at [614, 349] on div "Estimated quantities Show / Hide columns" at bounding box center [890, 366] width 682 height 35
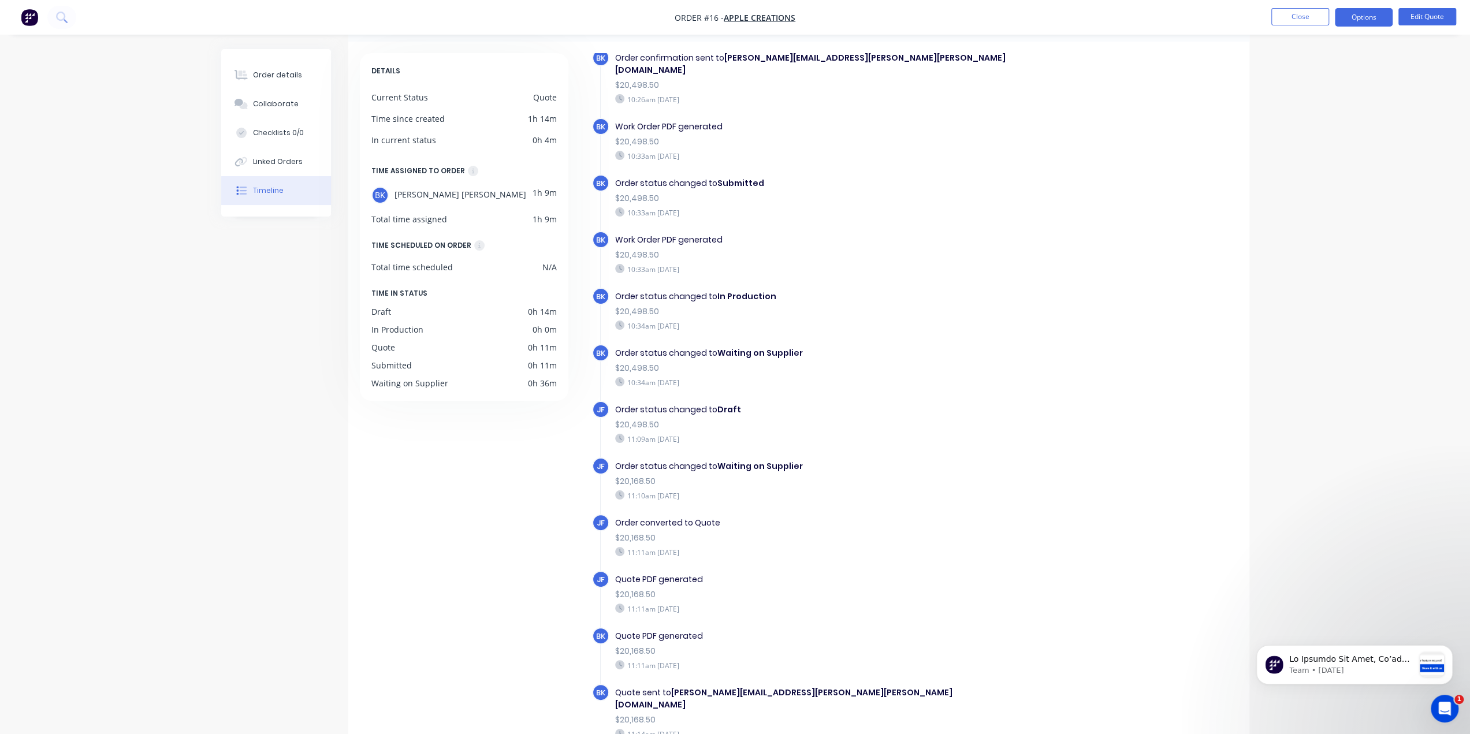
scroll to position [79, 0]
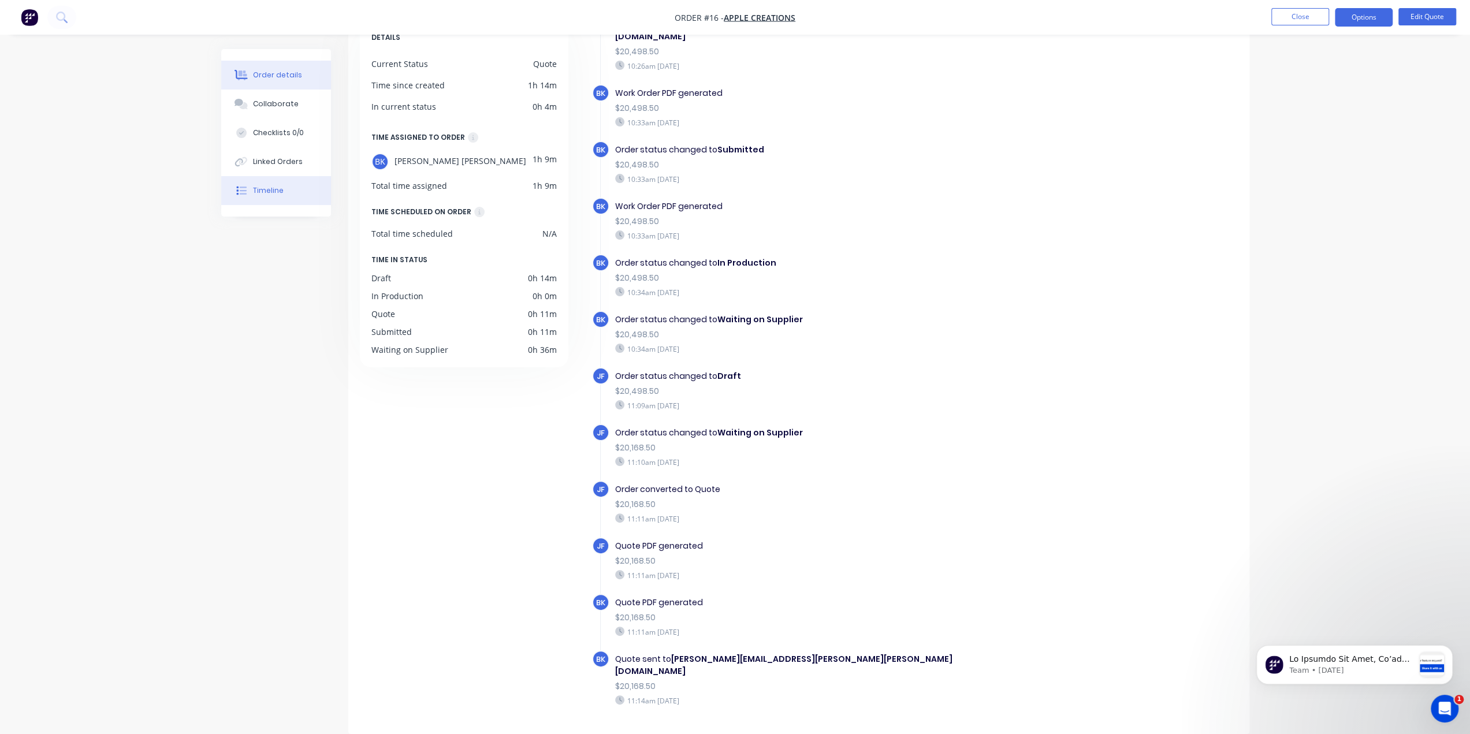
click at [292, 75] on div "Order details" at bounding box center [277, 75] width 49 height 10
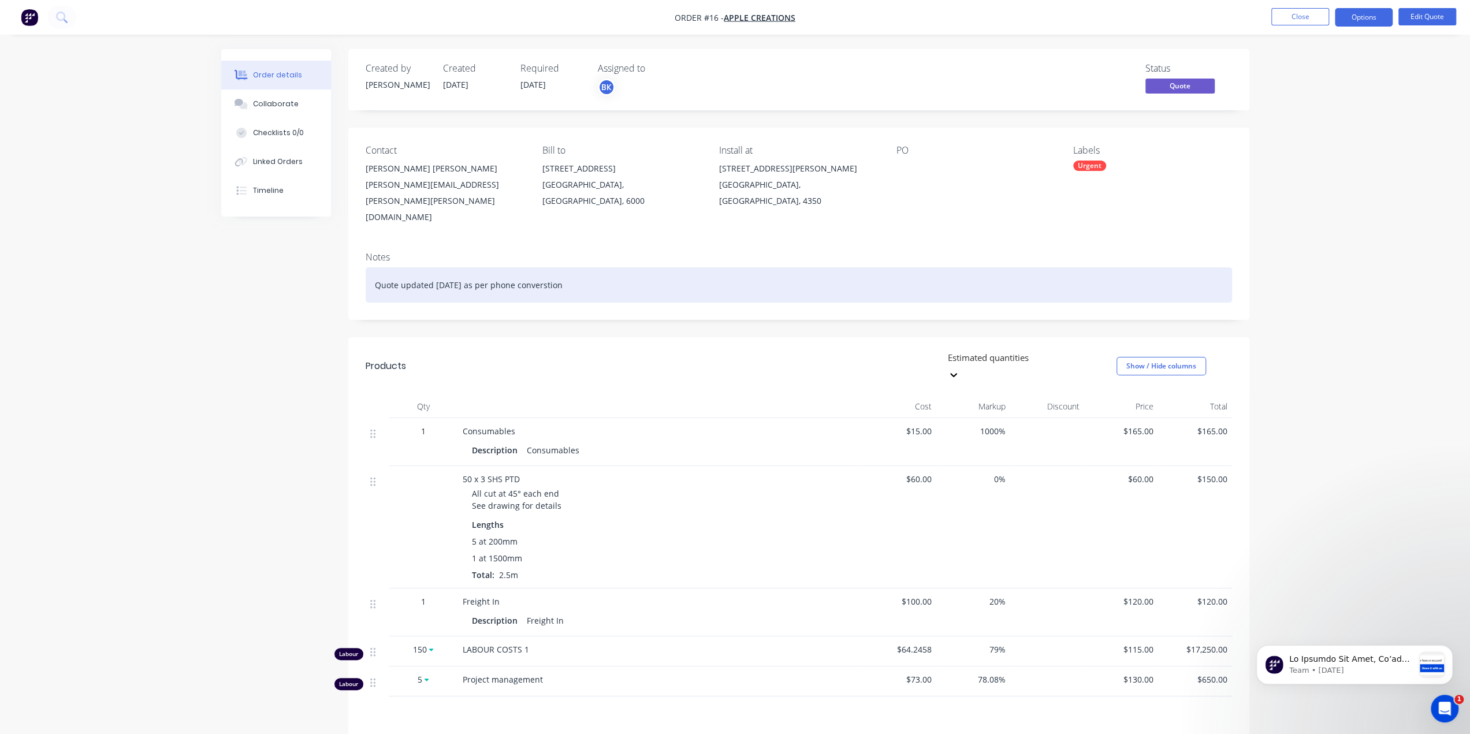
click at [673, 267] on div "Quote updated [DATE] as per phone converstion" at bounding box center [799, 284] width 866 height 35
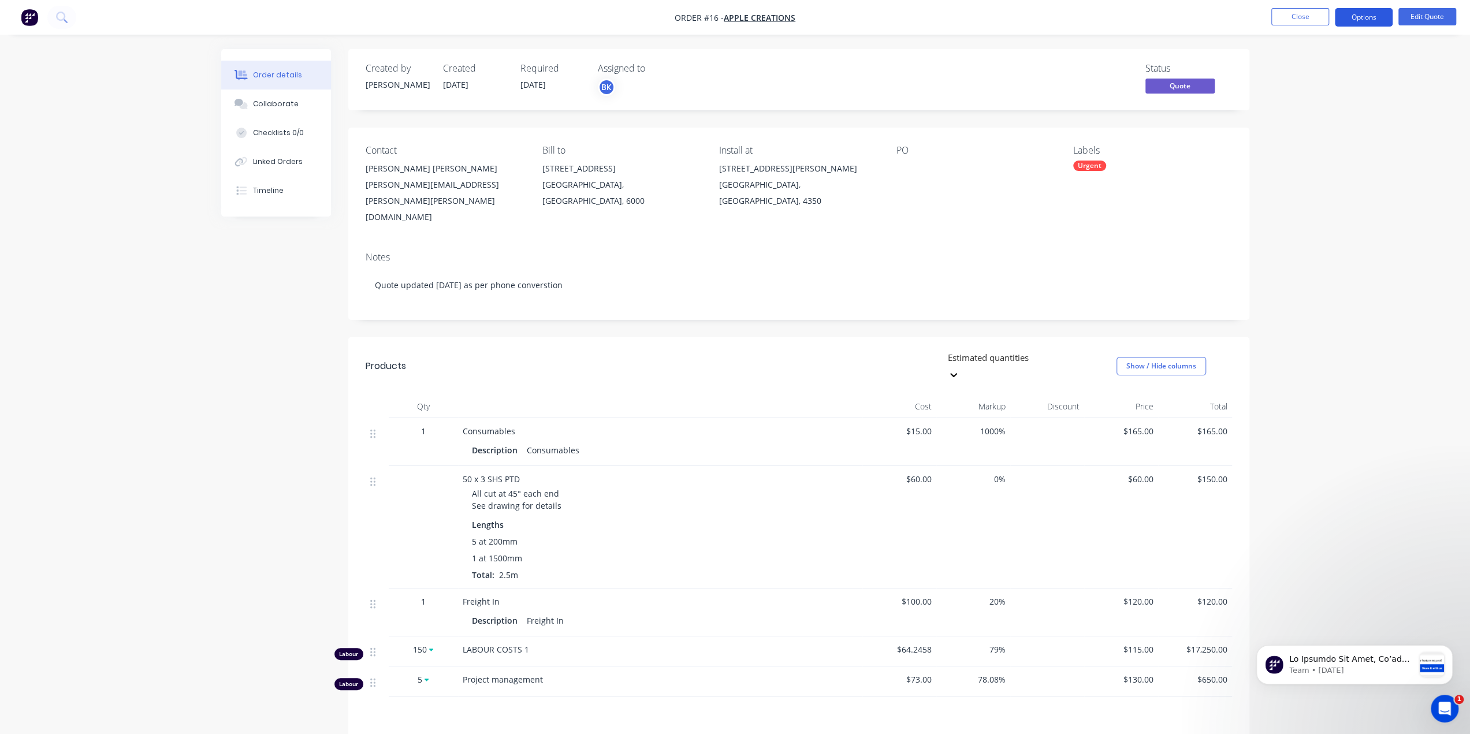
click at [1373, 16] on button "Options" at bounding box center [1364, 17] width 58 height 18
click at [1297, 66] on div "Quote" at bounding box center [1329, 70] width 106 height 17
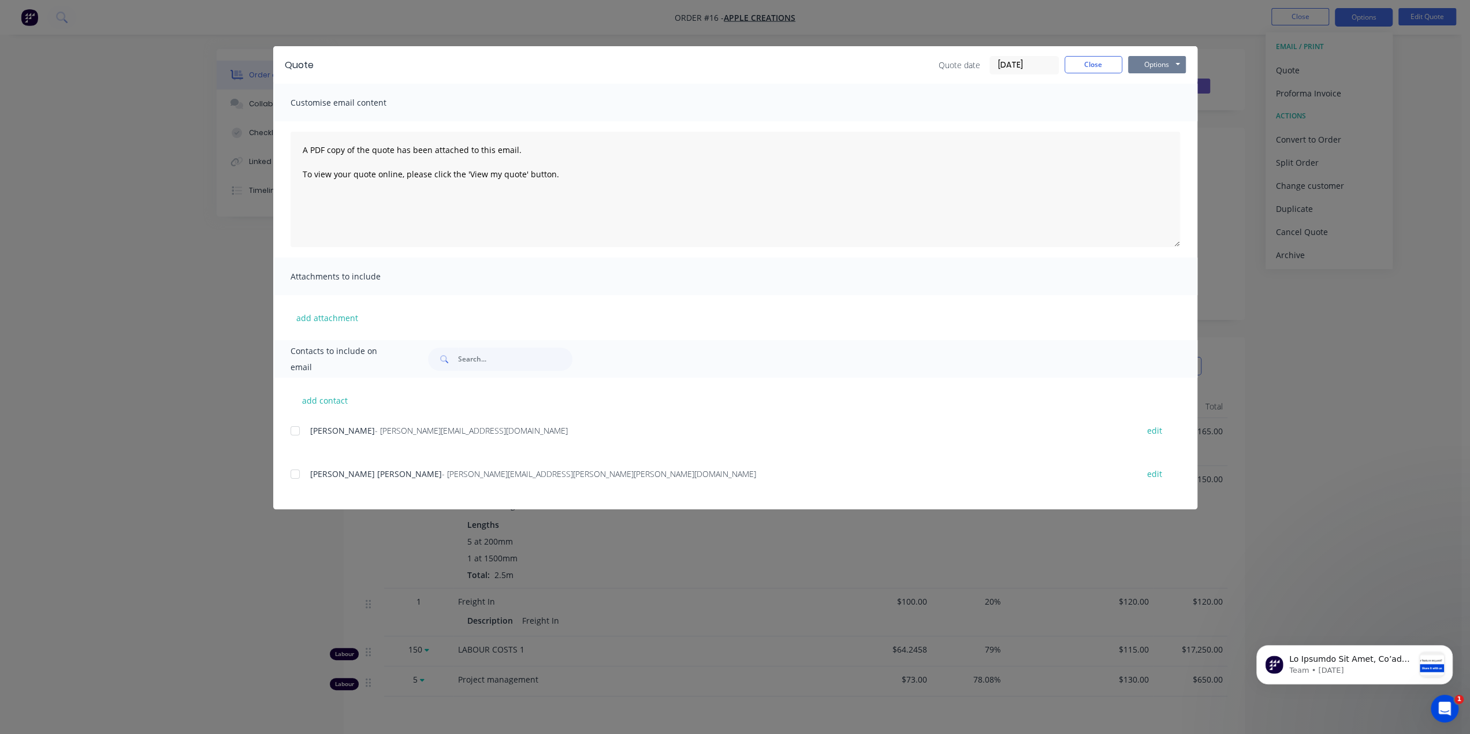
click at [1178, 62] on button "Options" at bounding box center [1157, 64] width 58 height 17
click at [1165, 88] on button "Preview" at bounding box center [1165, 85] width 74 height 19
click at [1321, 119] on div "Quote Quote date [DATE] Close Options Preview Print Email Customise email conte…" at bounding box center [735, 367] width 1470 height 734
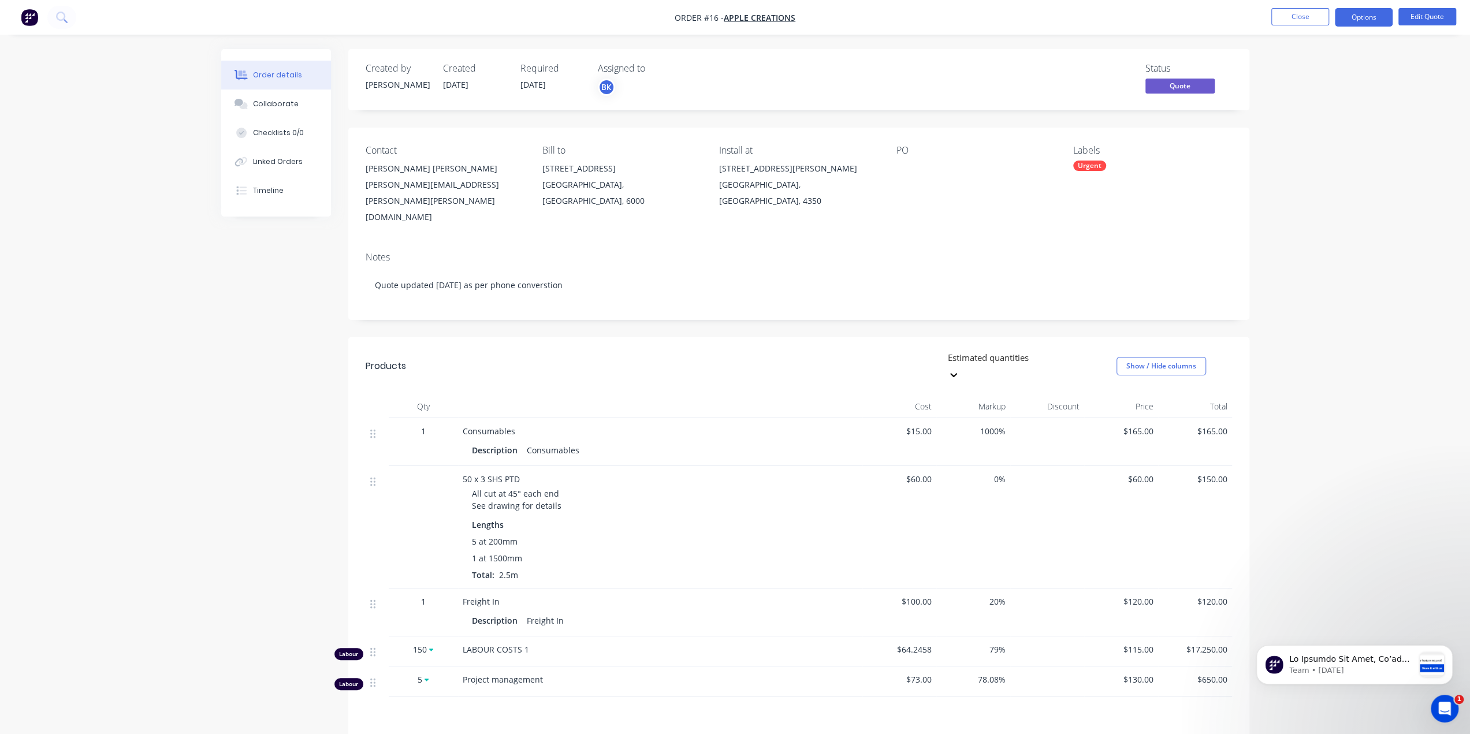
click at [27, 20] on img "button" at bounding box center [29, 17] width 17 height 17
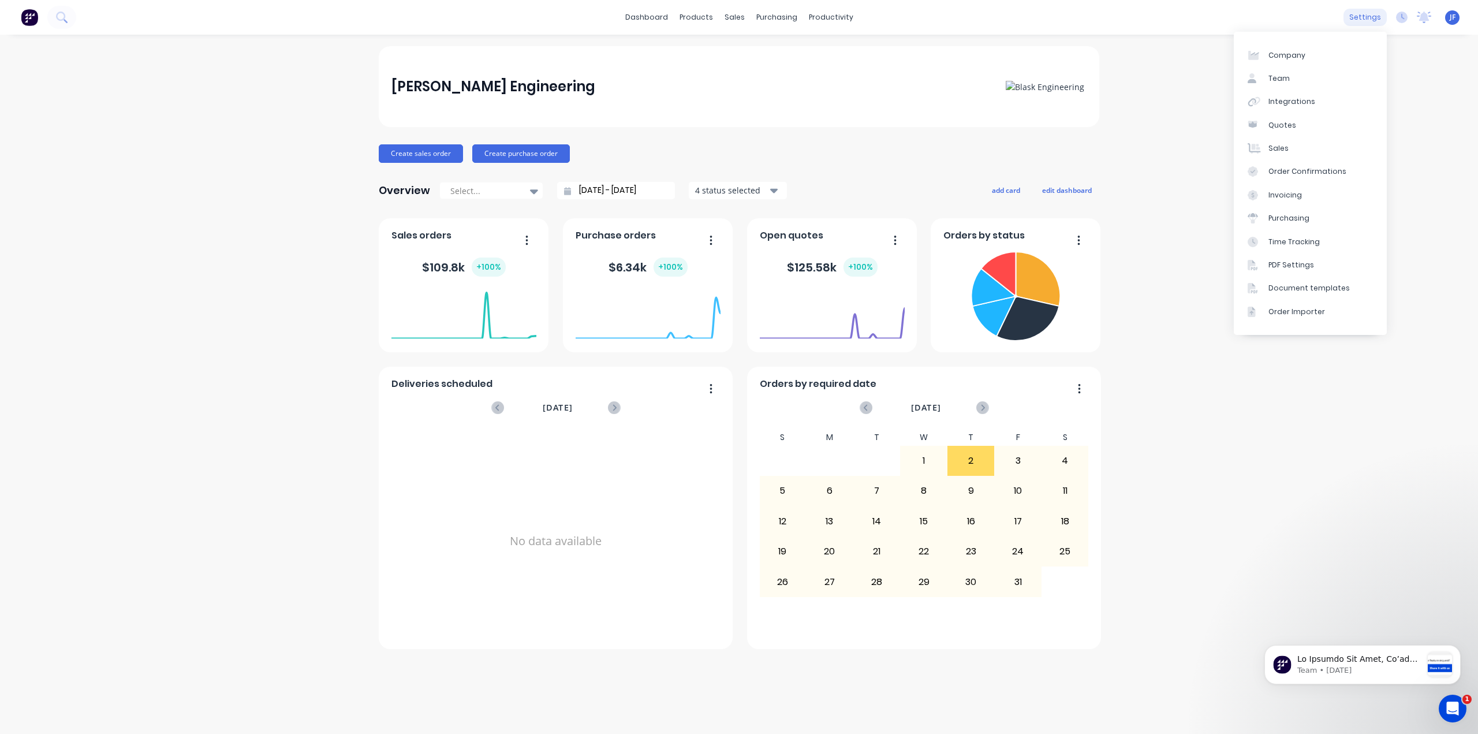
click at [1356, 13] on div "settings" at bounding box center [1365, 17] width 43 height 17
click at [1357, 19] on div "settings" at bounding box center [1365, 17] width 43 height 17
click at [1292, 258] on link "PDF Settings" at bounding box center [1310, 265] width 153 height 23
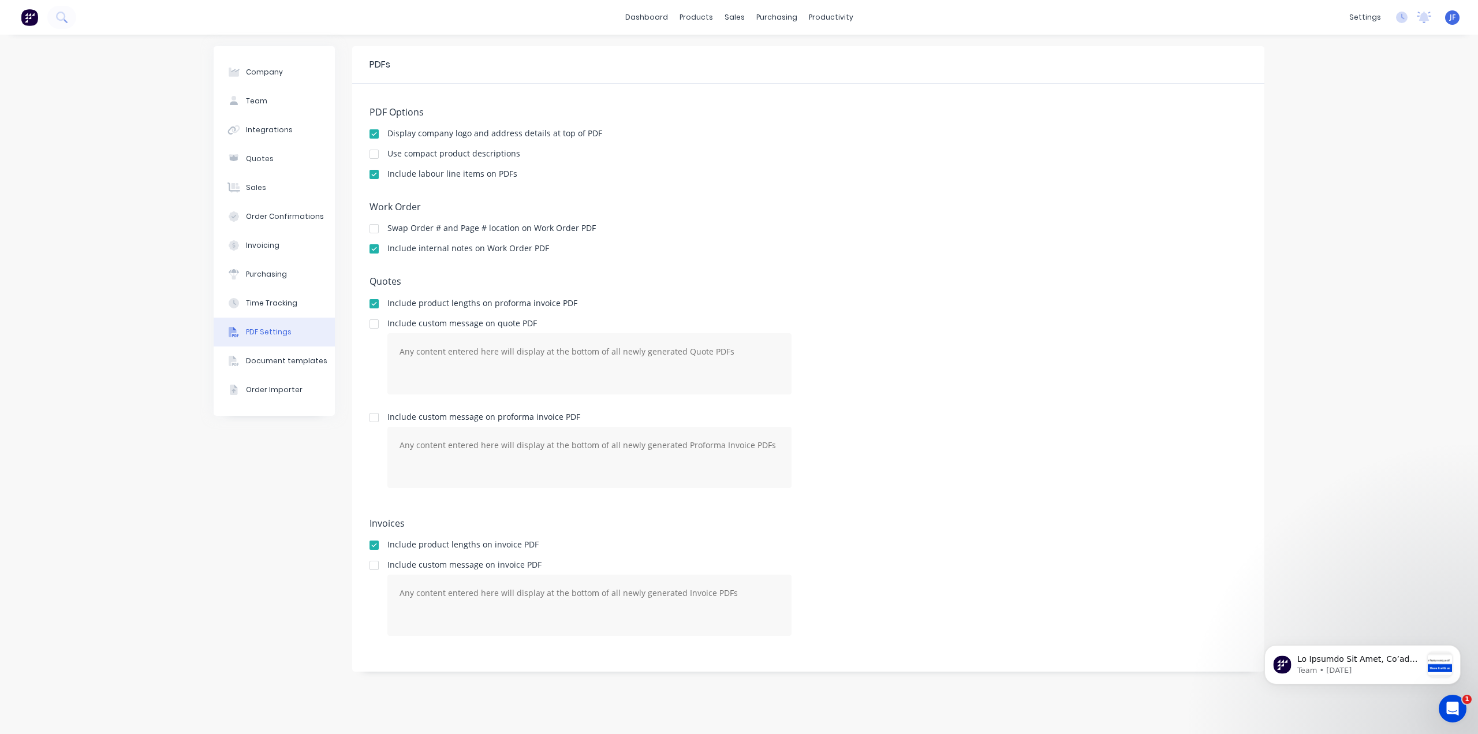
drag, startPoint x: 373, startPoint y: 324, endPoint x: 368, endPoint y: 333, distance: 10.3
click at [373, 324] on div at bounding box center [374, 323] width 23 height 23
click at [378, 419] on div at bounding box center [374, 417] width 23 height 23
click at [657, 20] on link "dashboard" at bounding box center [647, 17] width 54 height 17
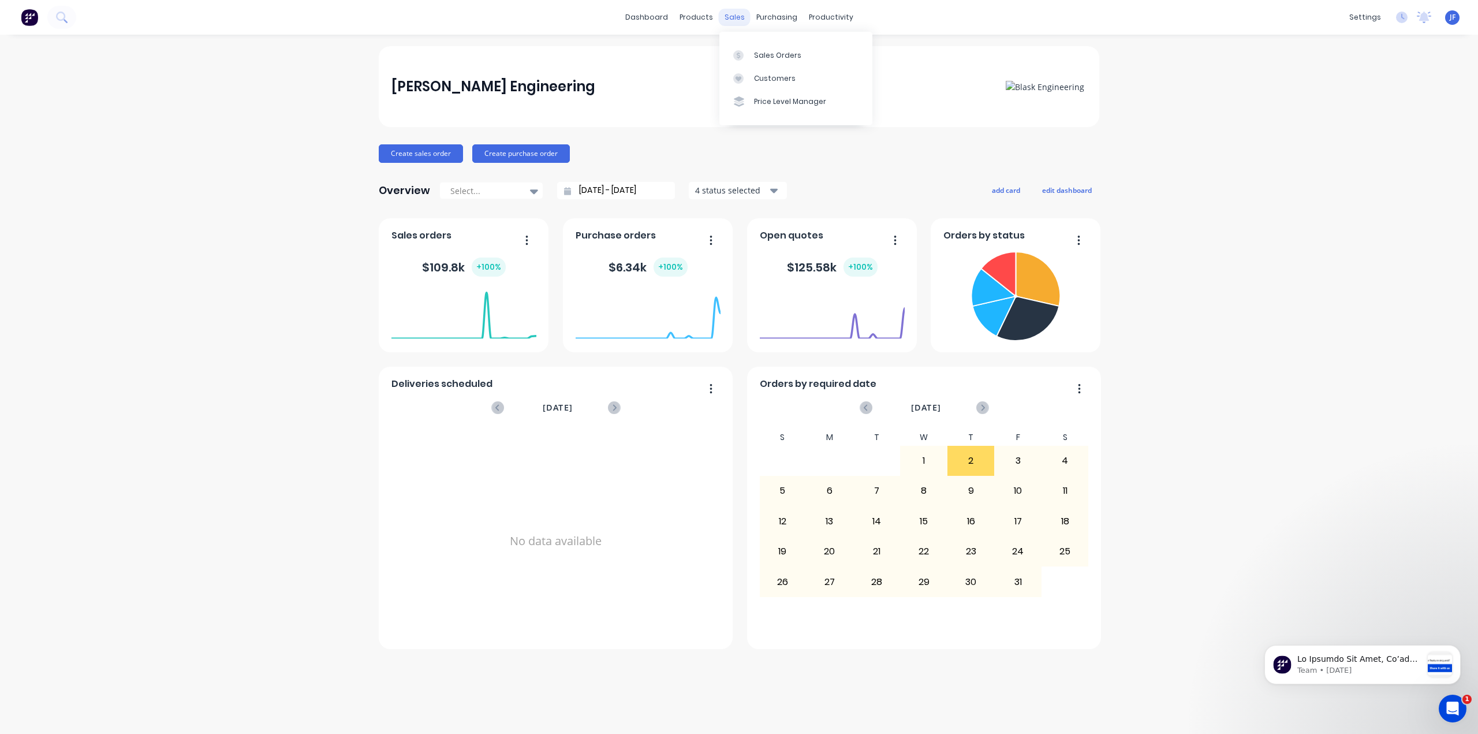
click at [728, 19] on div "sales" at bounding box center [735, 17] width 32 height 17
click at [752, 59] on link "Sales Orders" at bounding box center [796, 54] width 153 height 23
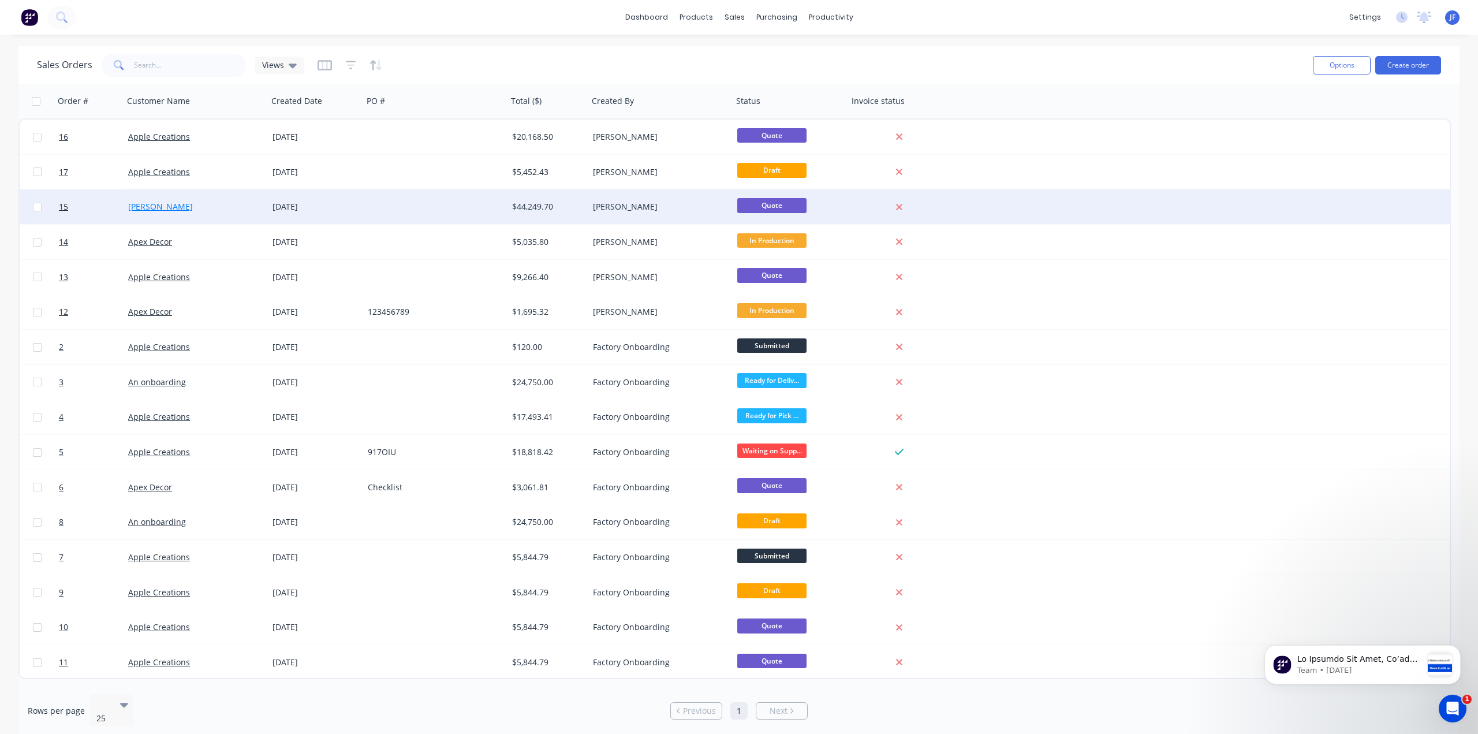
click at [134, 208] on link "[PERSON_NAME]" at bounding box center [160, 206] width 65 height 11
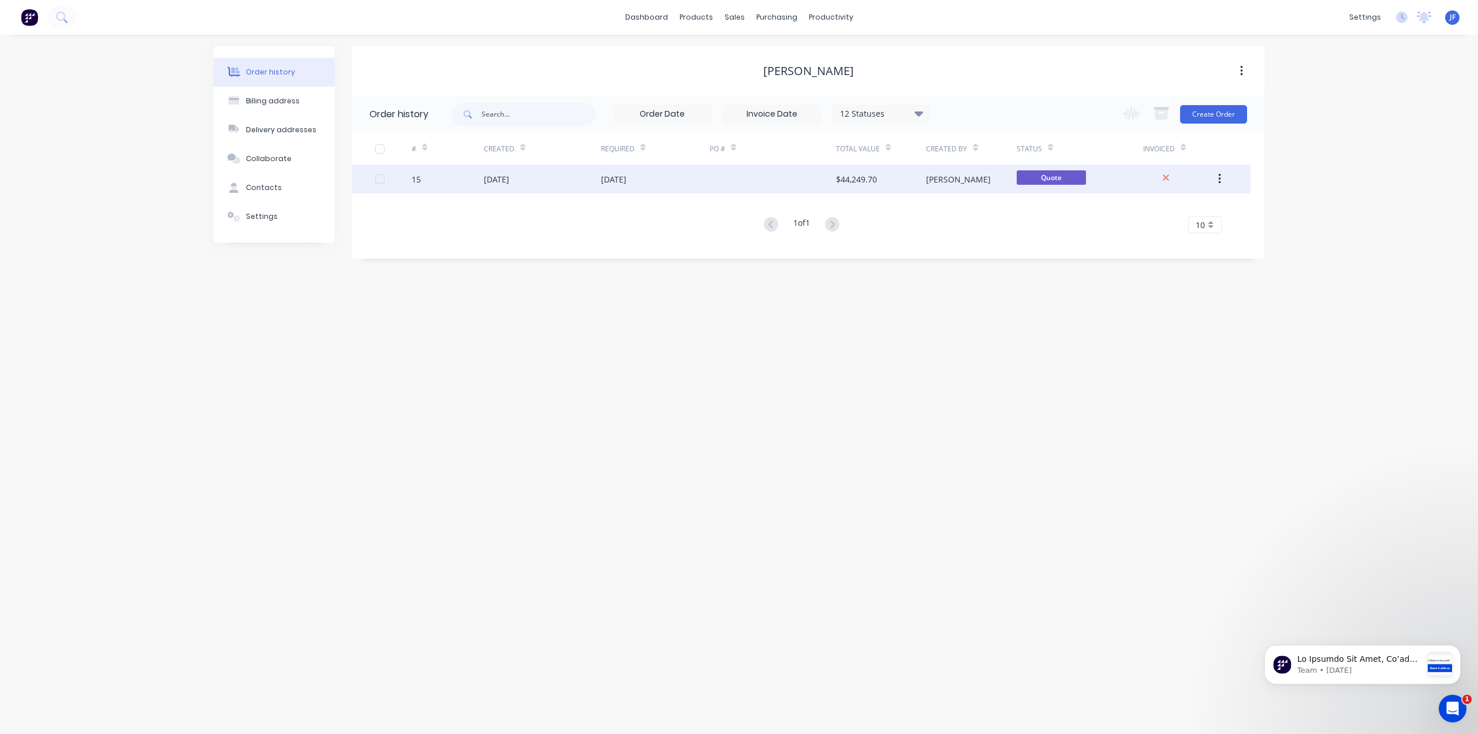
click at [507, 182] on div "[DATE]" at bounding box center [496, 179] width 25 height 12
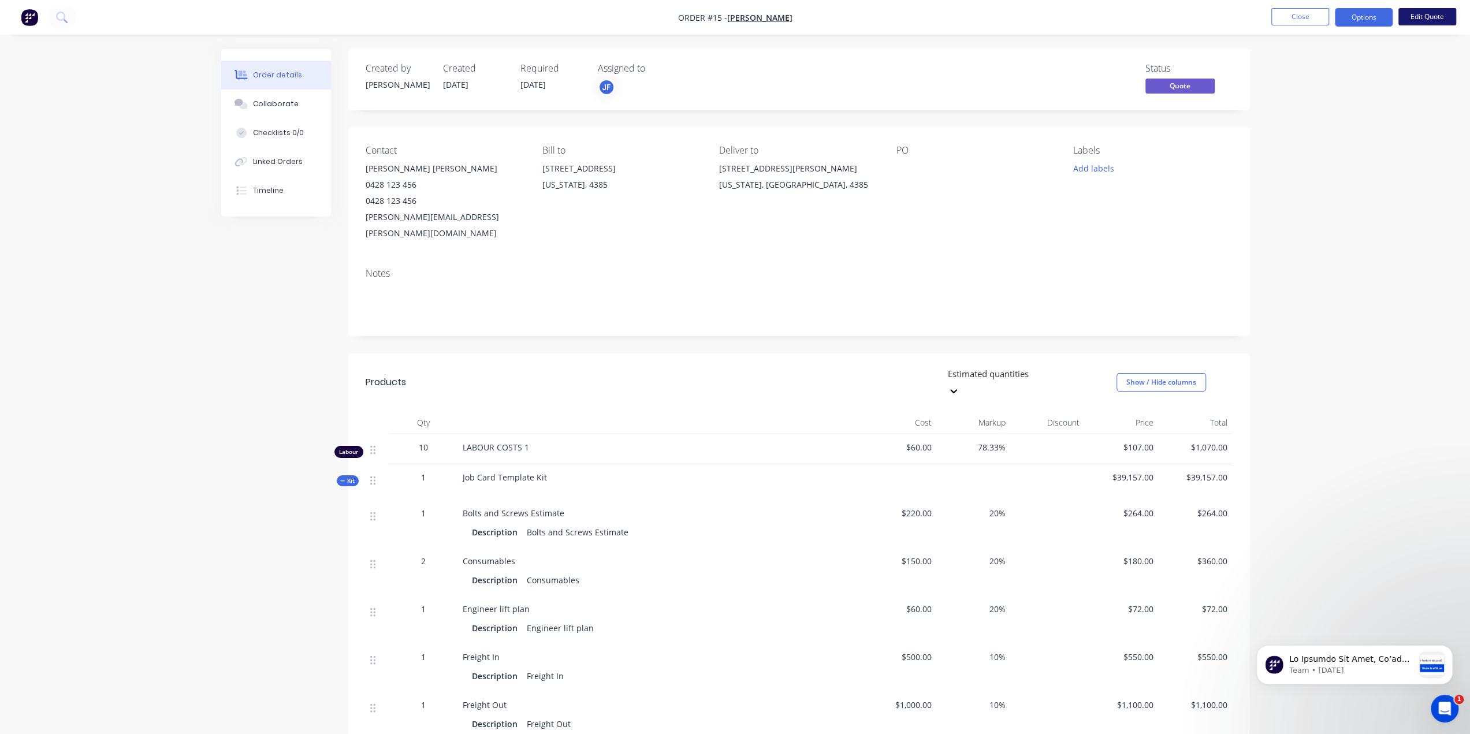
click at [1423, 19] on button "Edit Quote" at bounding box center [1427, 16] width 58 height 17
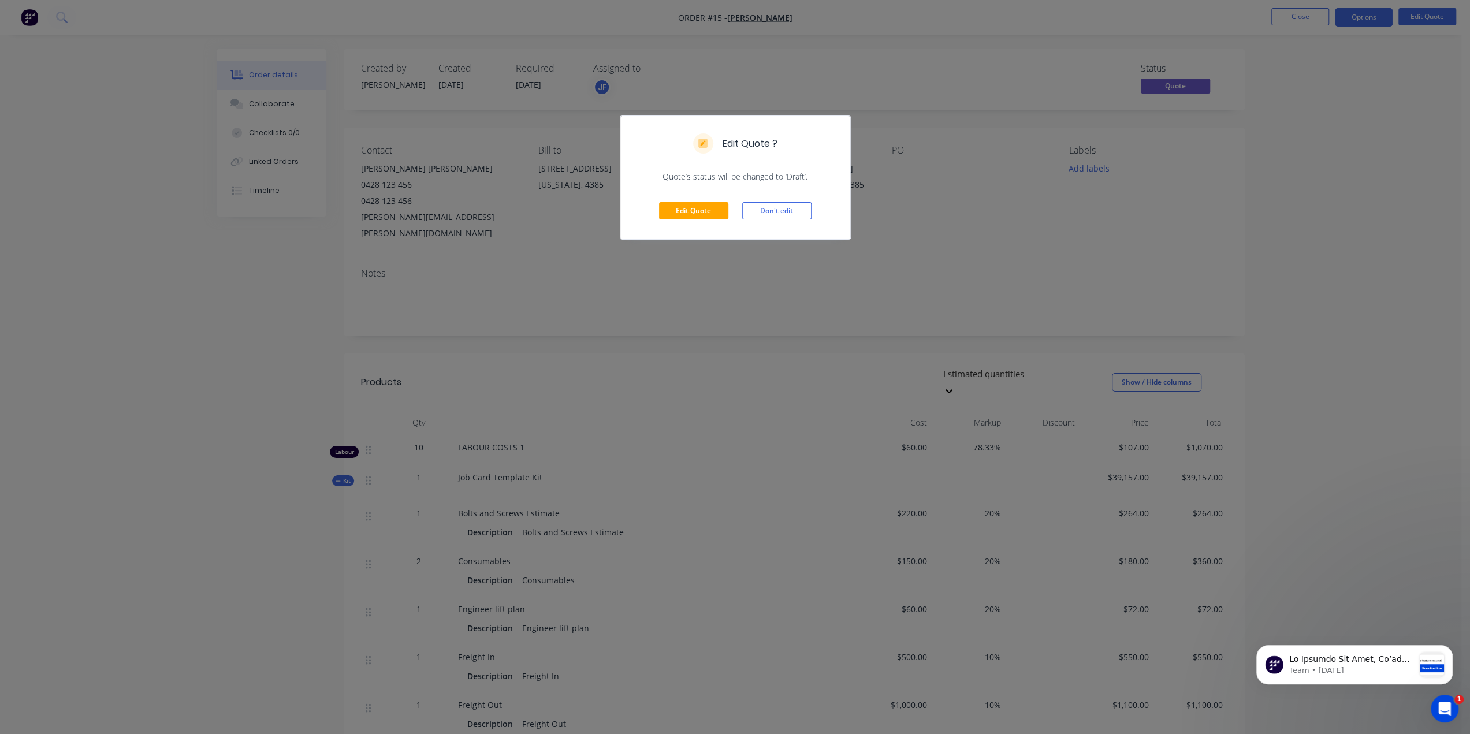
click at [1458, 215] on div "Edit Quote ? Quote’s status will be changed to ‘Draft’. Edit Quote Don't edit" at bounding box center [735, 367] width 1470 height 734
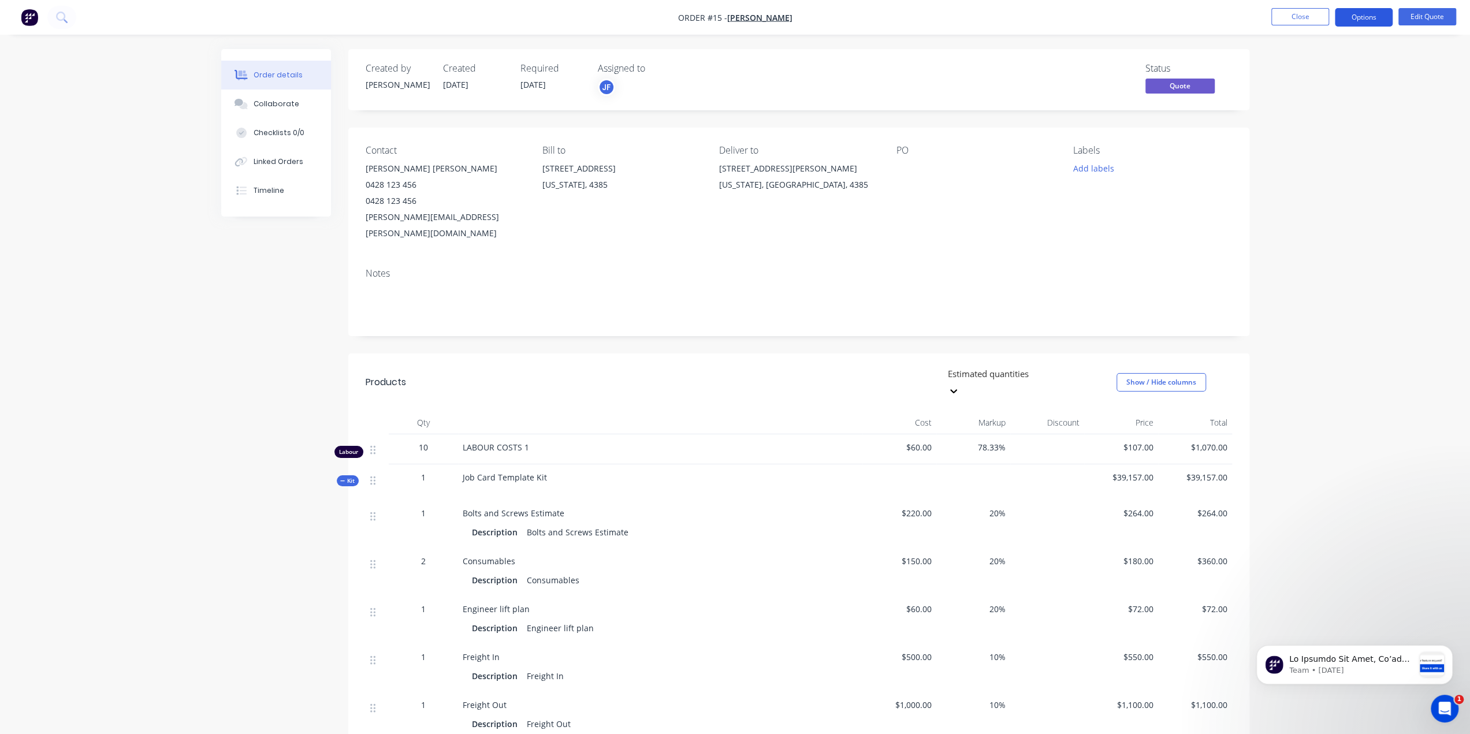
click at [1352, 19] on button "Options" at bounding box center [1364, 17] width 58 height 18
click at [1302, 143] on div "Convert to Order" at bounding box center [1329, 139] width 106 height 17
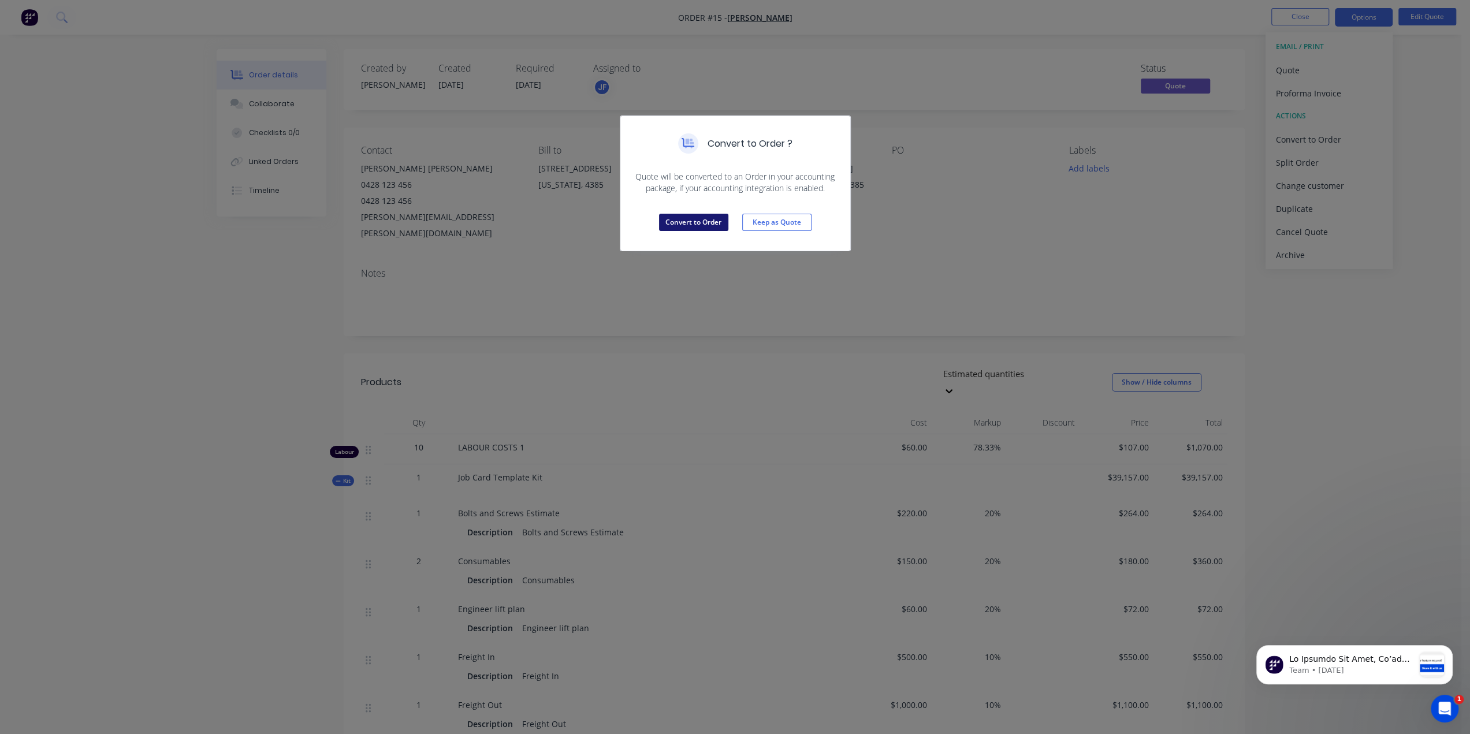
click at [699, 222] on button "Convert to Order" at bounding box center [693, 222] width 69 height 17
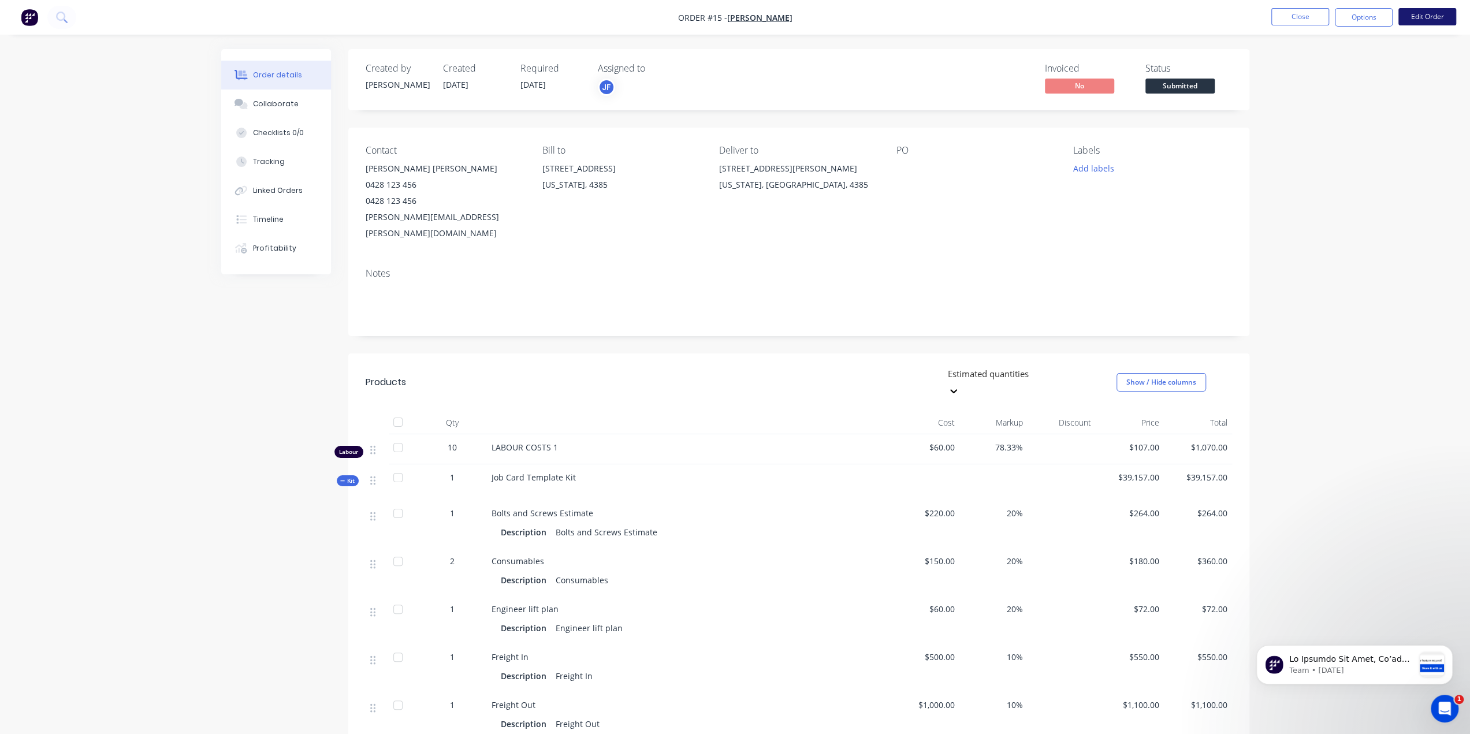
click at [1421, 21] on button "Edit Order" at bounding box center [1427, 16] width 58 height 17
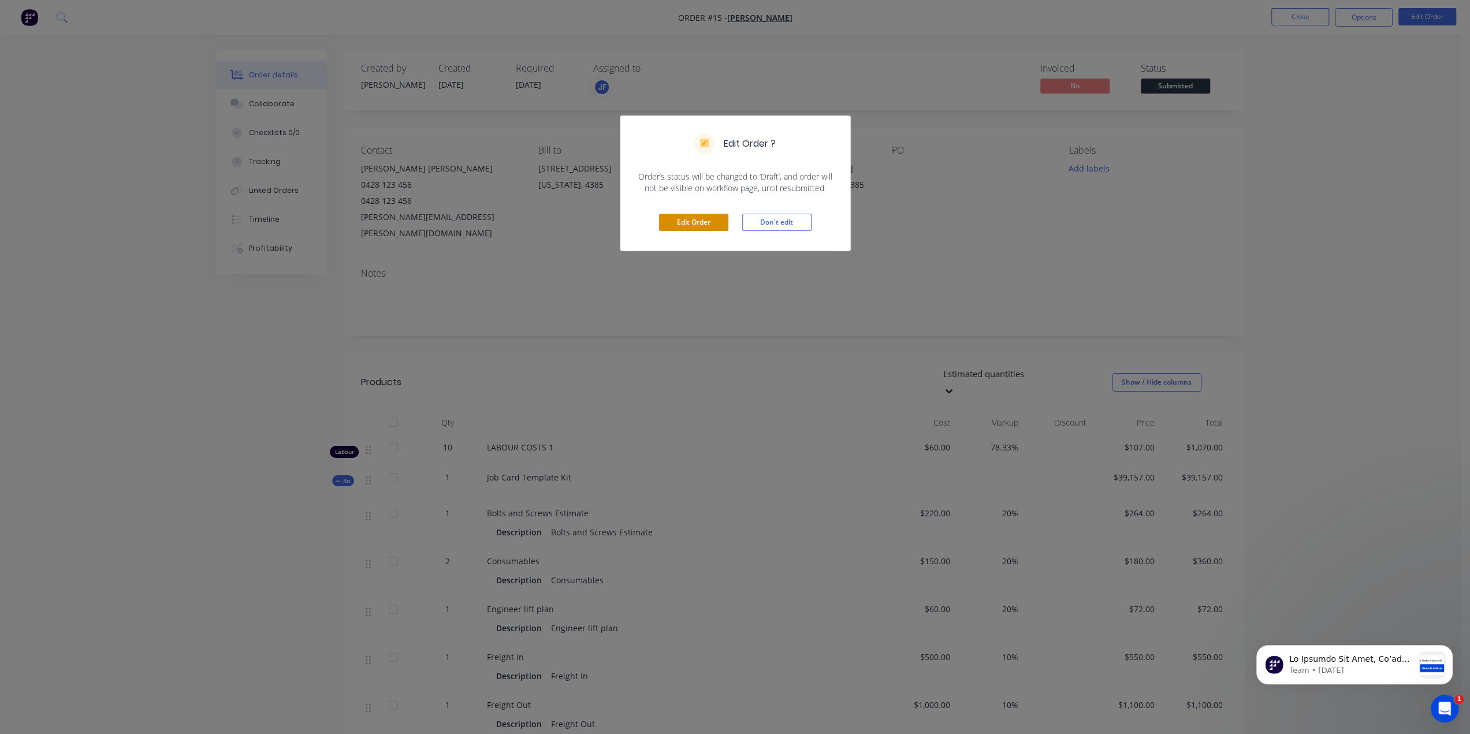
click at [693, 220] on button "Edit Order" at bounding box center [693, 222] width 69 height 17
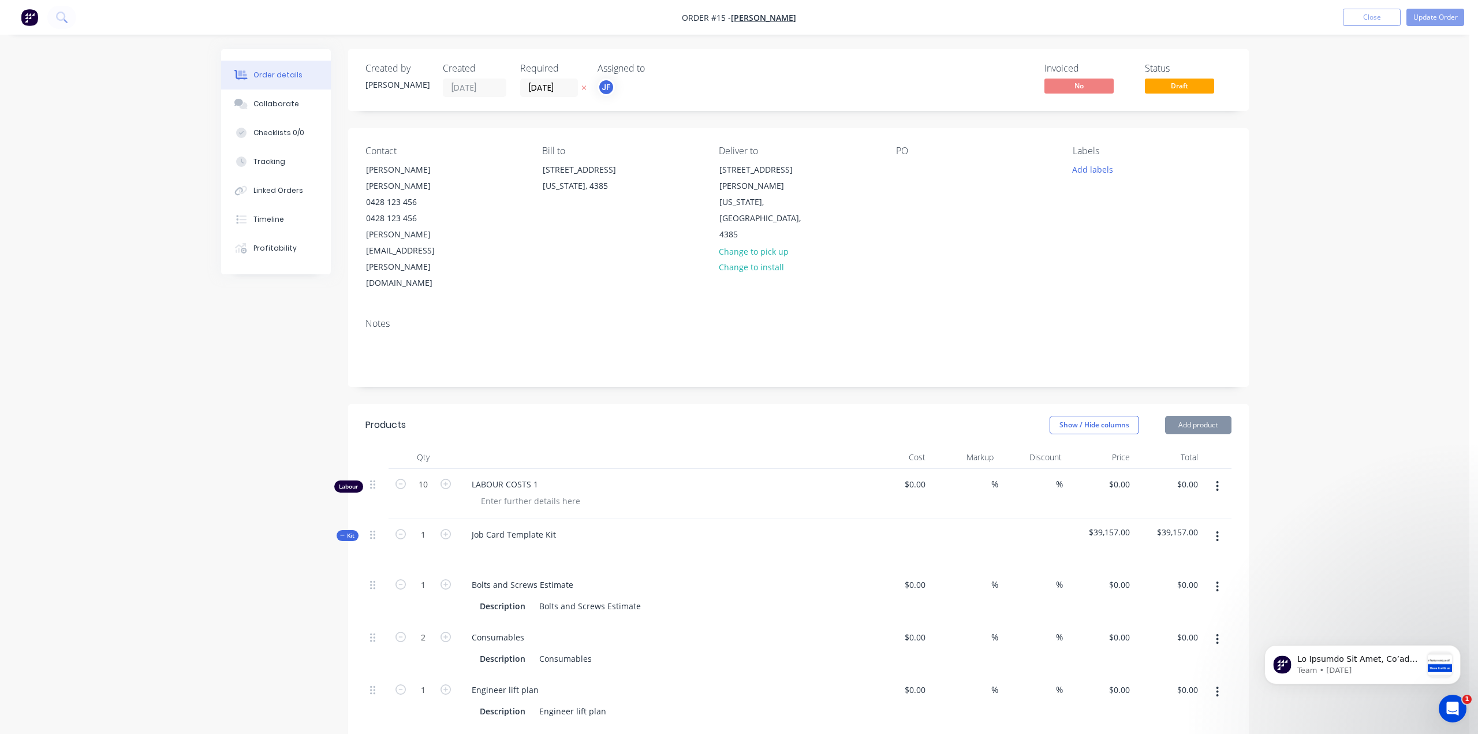
type input "$60.00"
type input "78.33"
type input "$107.00"
type input "$1,070.00"
type input "$220.00"
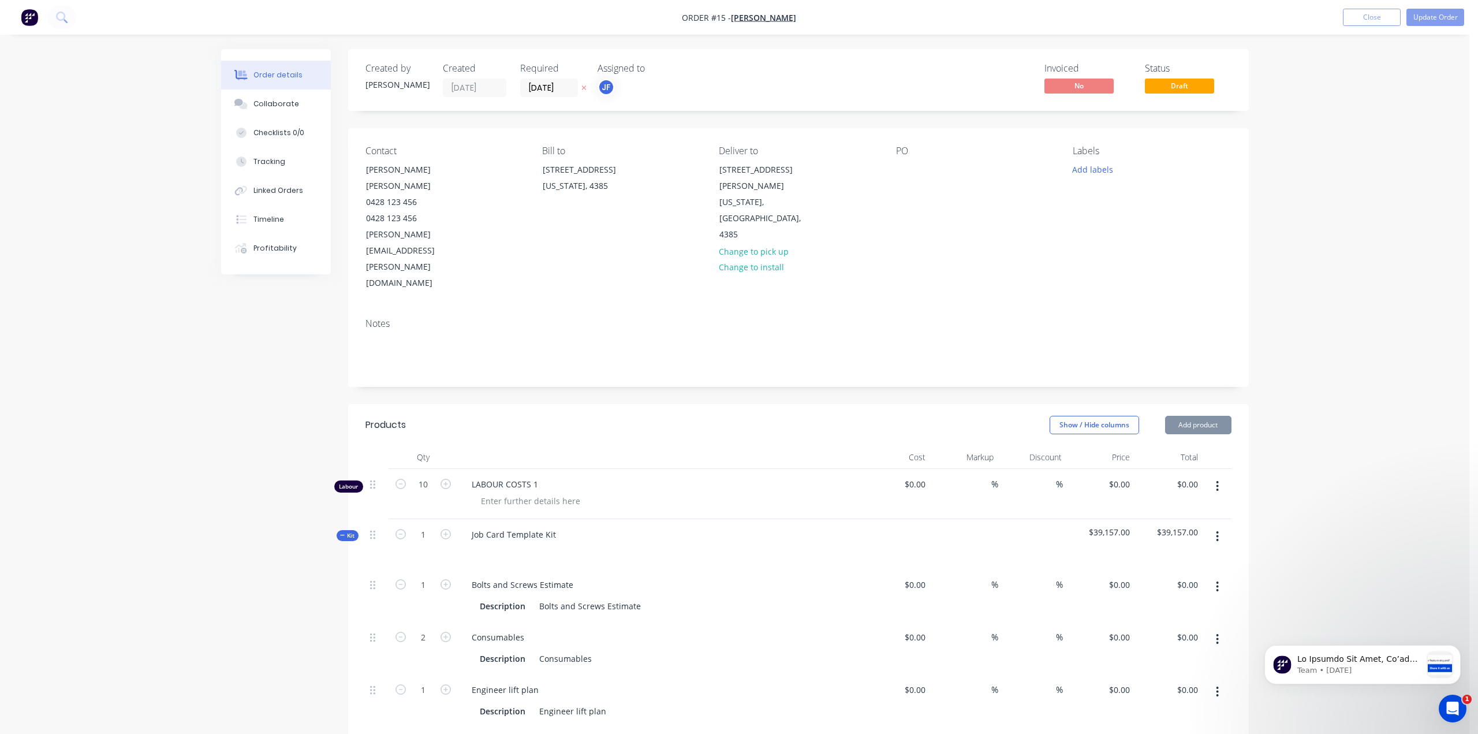
type input "20"
type input "$264.00"
type input "$150.00"
type input "20"
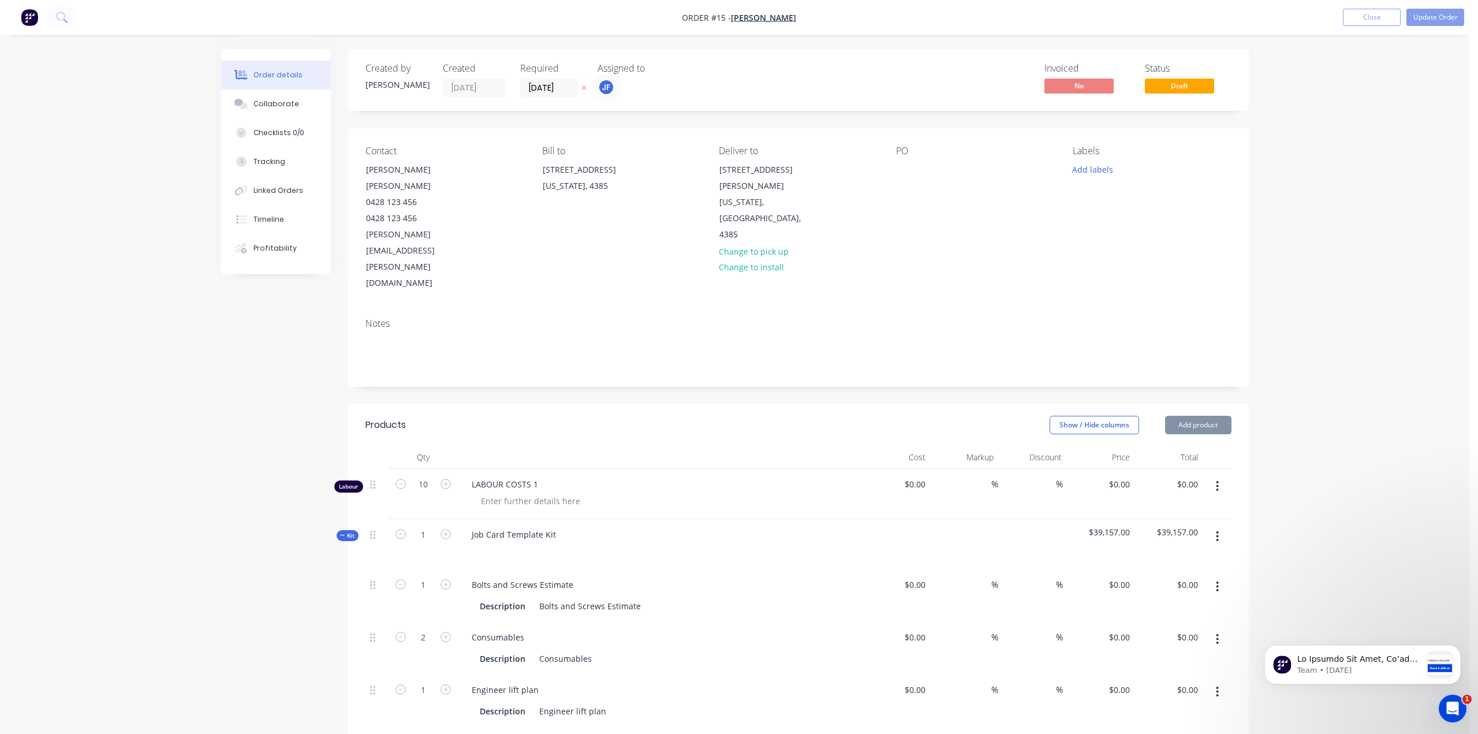
type input "$180.00"
type input "$360.00"
type input "$60.00"
type input "20"
type input "$72.00"
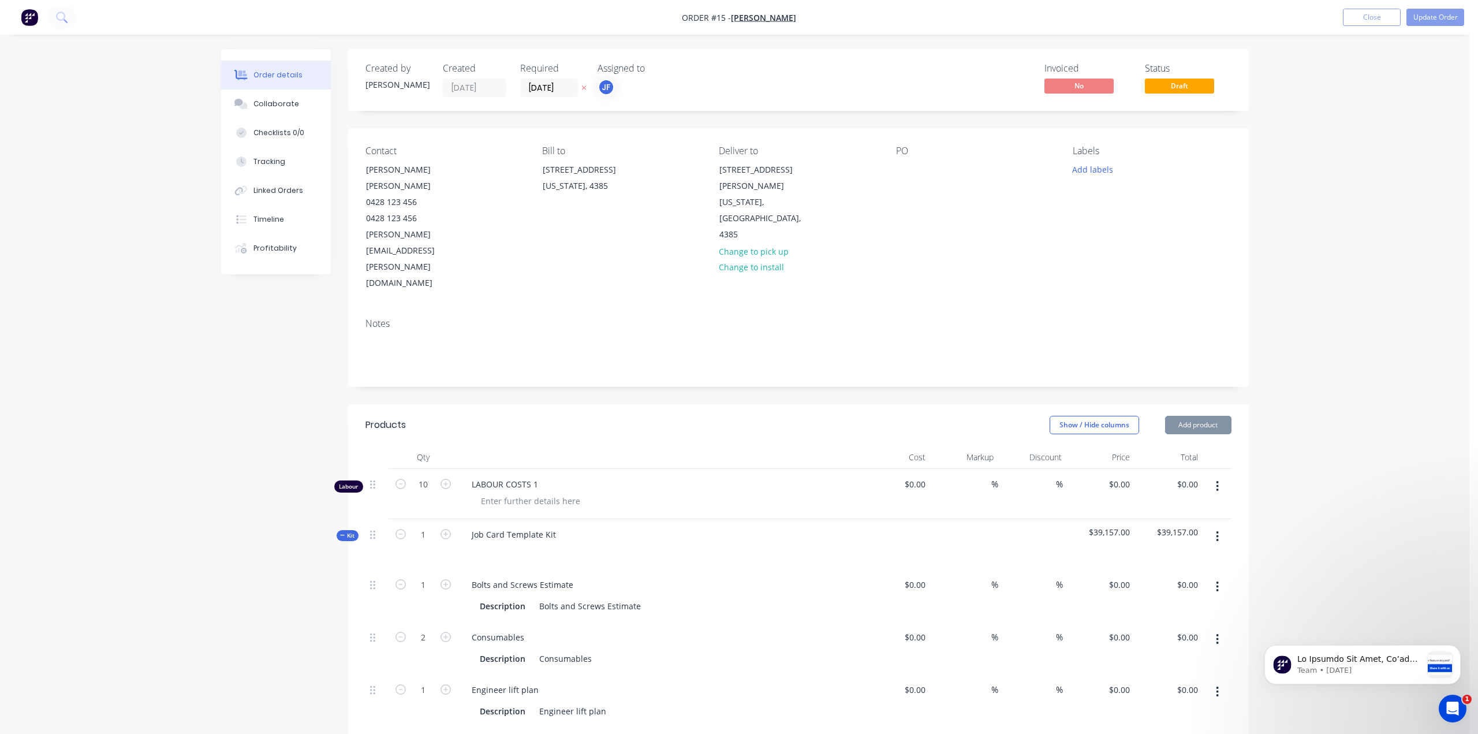
type input "$72.00"
type input "$500.00"
type input "10"
type input "$550.00"
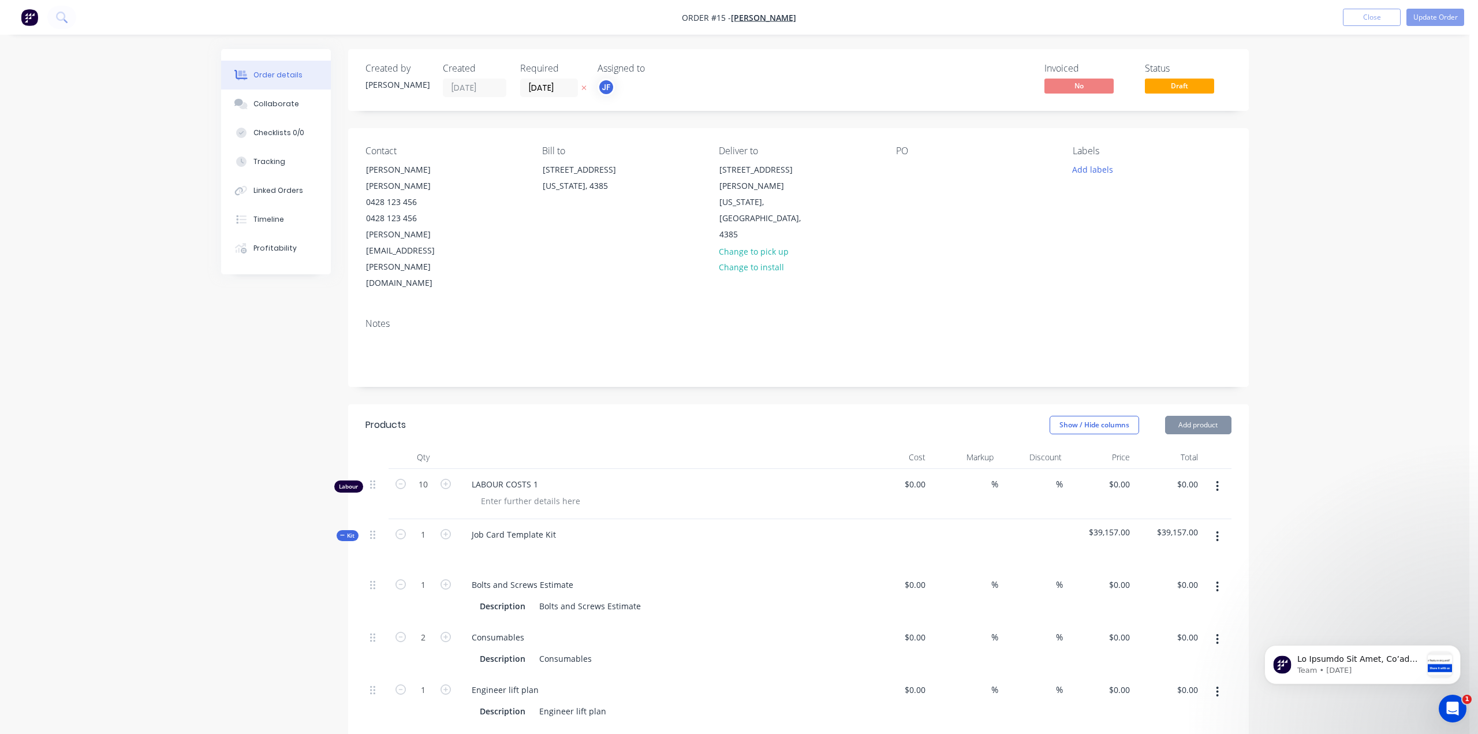
type input "$1,000.00"
type input "10"
type input "$1,100.00"
type input "$800.00"
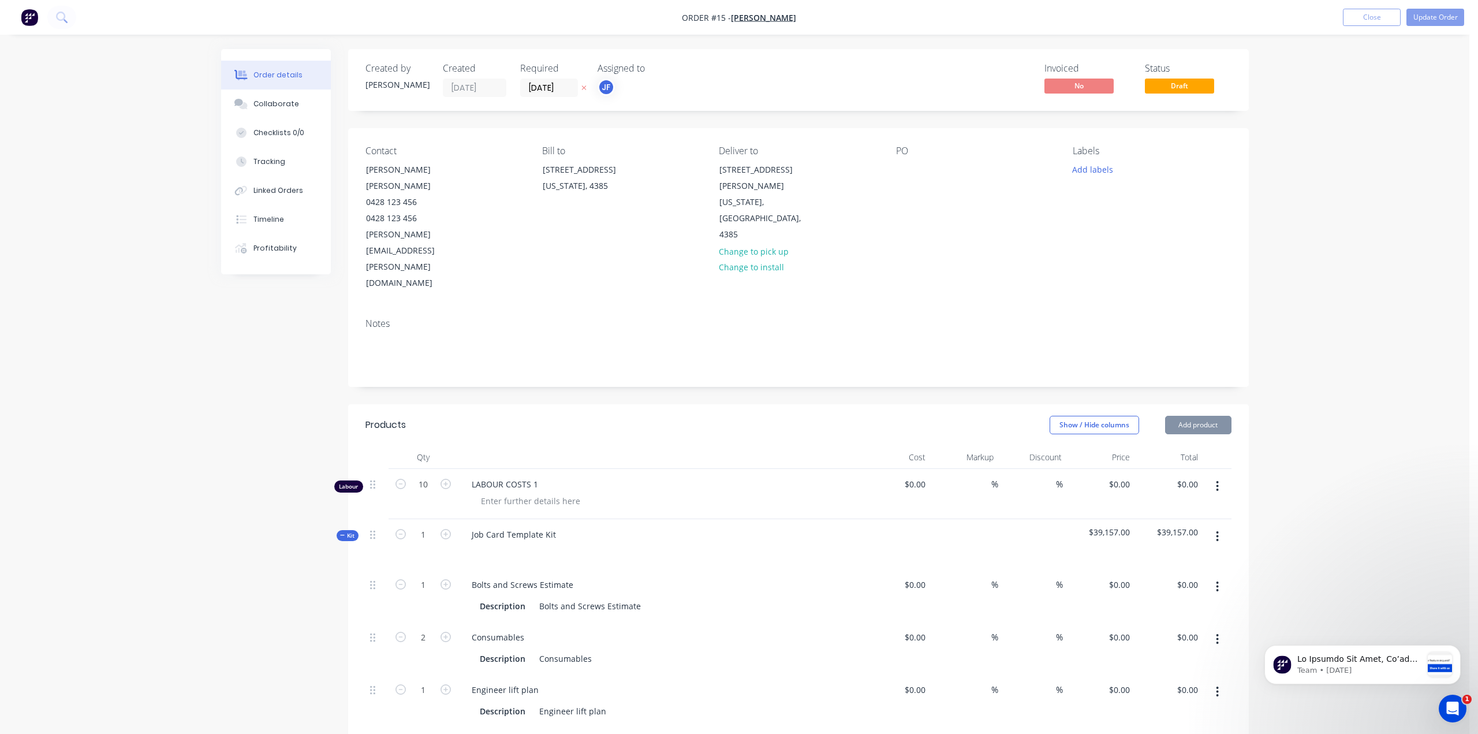
type input "20"
type input "$960.00"
type input "$9.00"
type input "20"
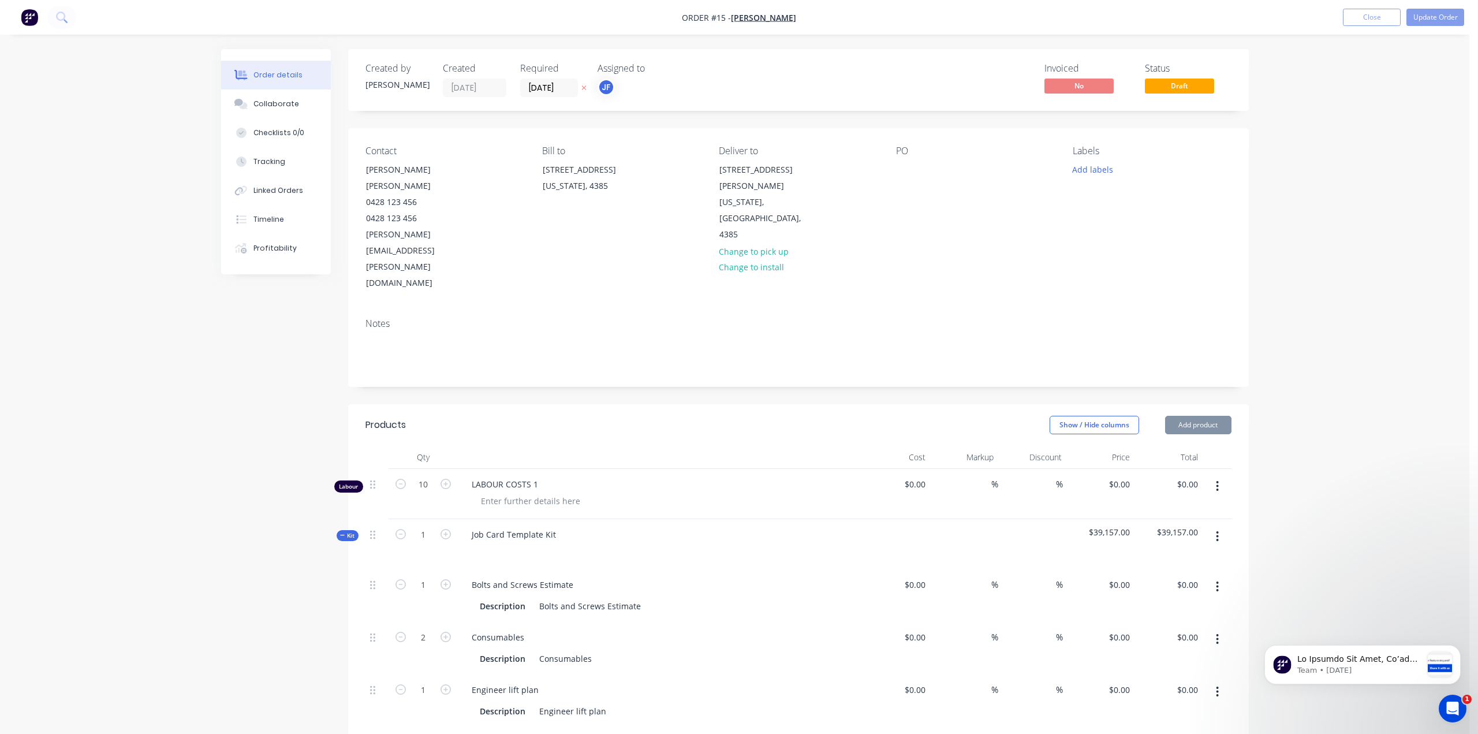
type input "$10.80"
type input "$32,400.00"
type input "$1,500.00"
type input "20"
type input "$1,800.00"
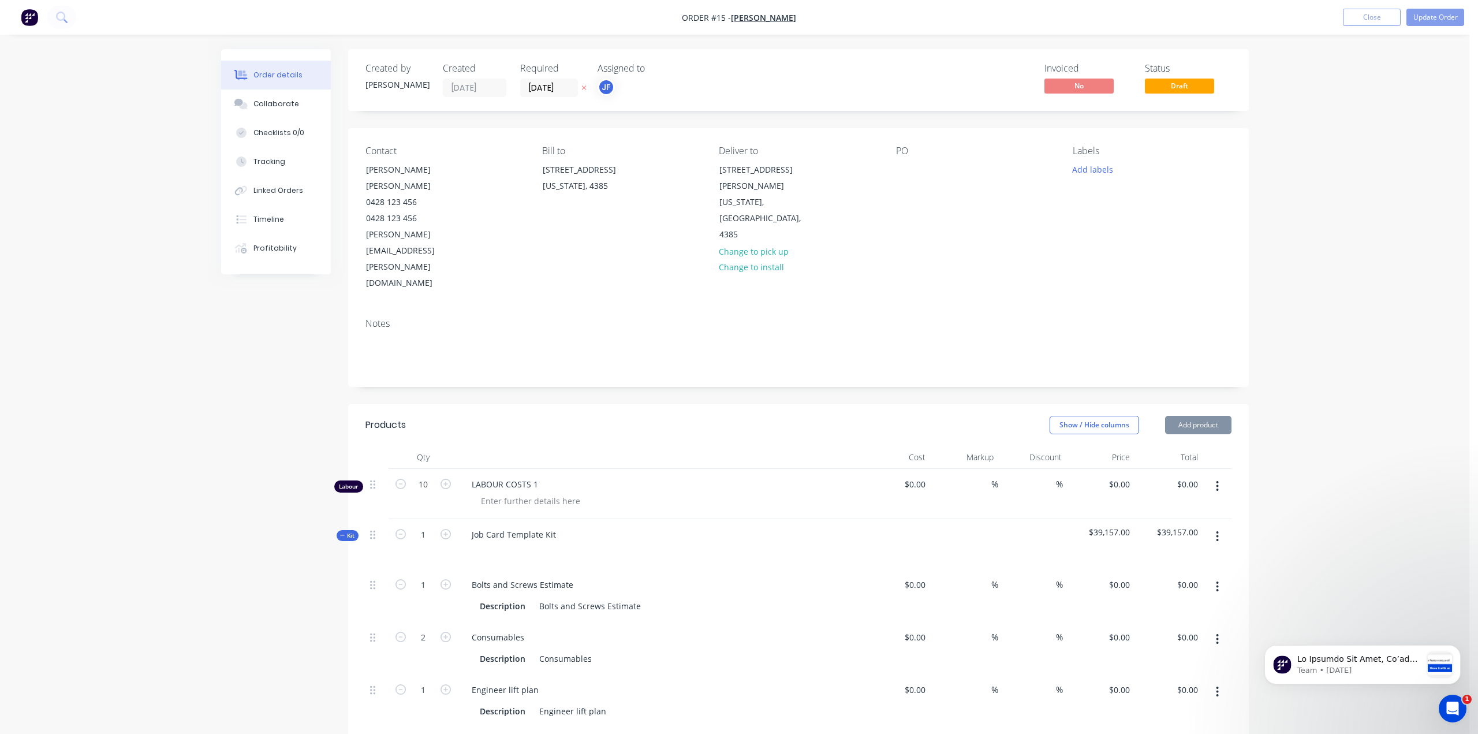
type input "$1,800.00"
type input "$100.00"
type input "79"
type input "$179.00"
type input "$358.00"
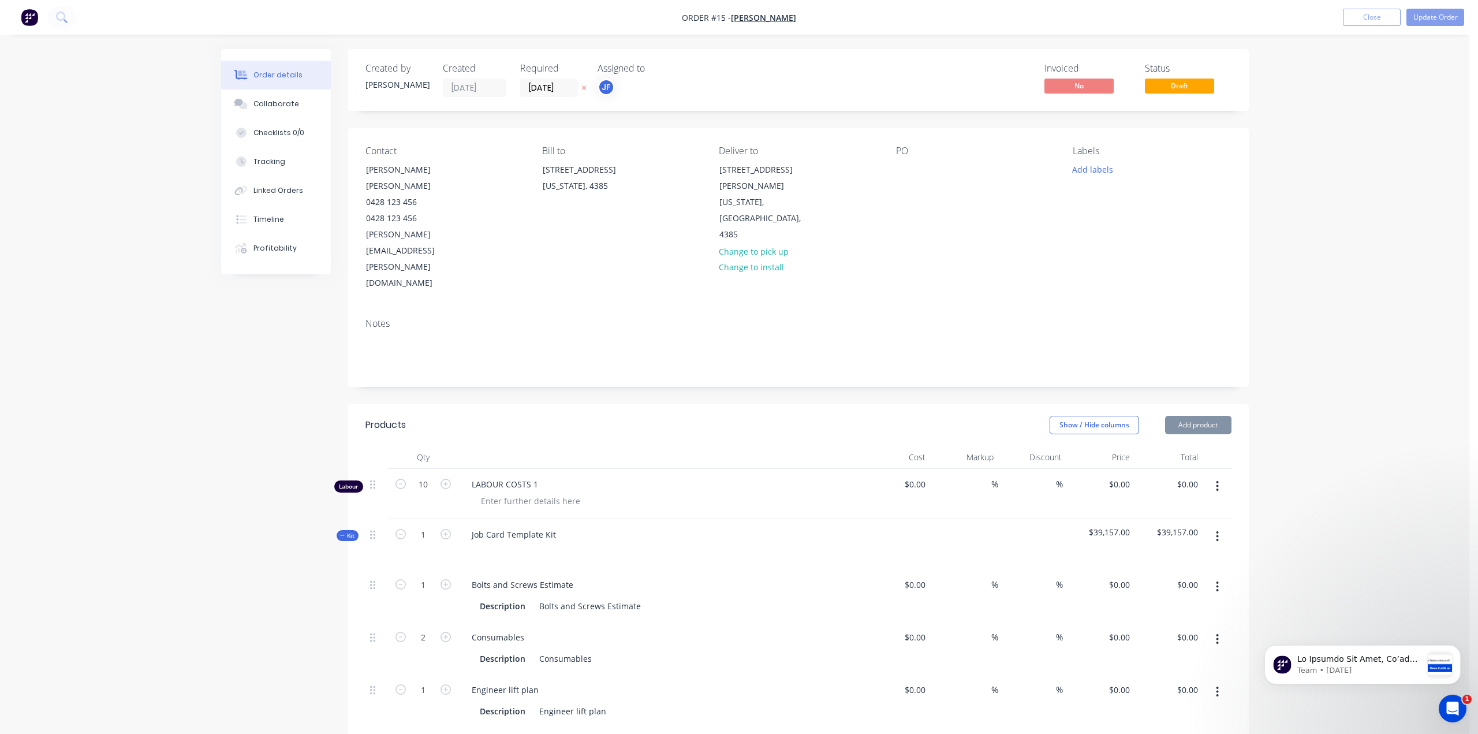
type input "$73.00"
type input "79.45"
type input "$131.00"
type input "$1,000.00"
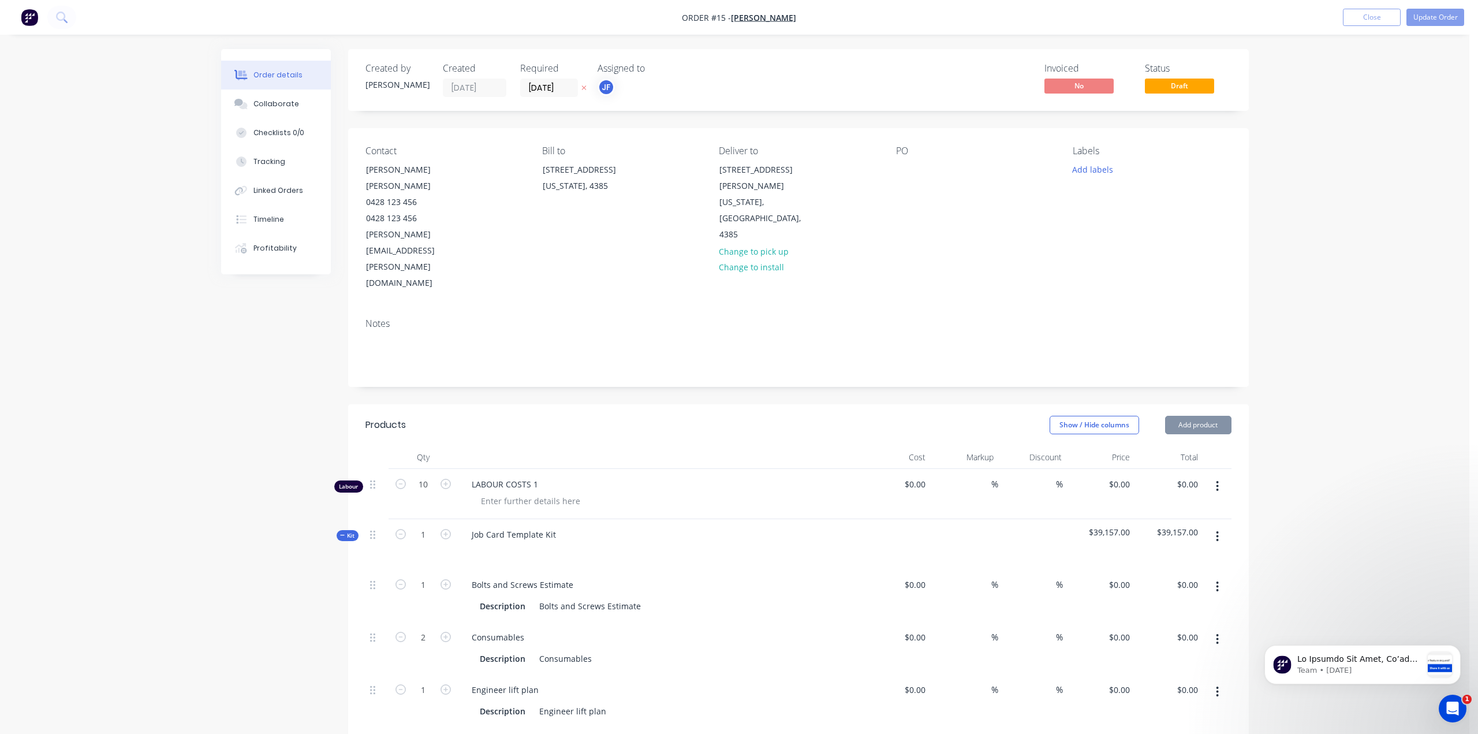
type input "$1,000.00"
type input "$60.00"
type input "35"
type input "$81.00"
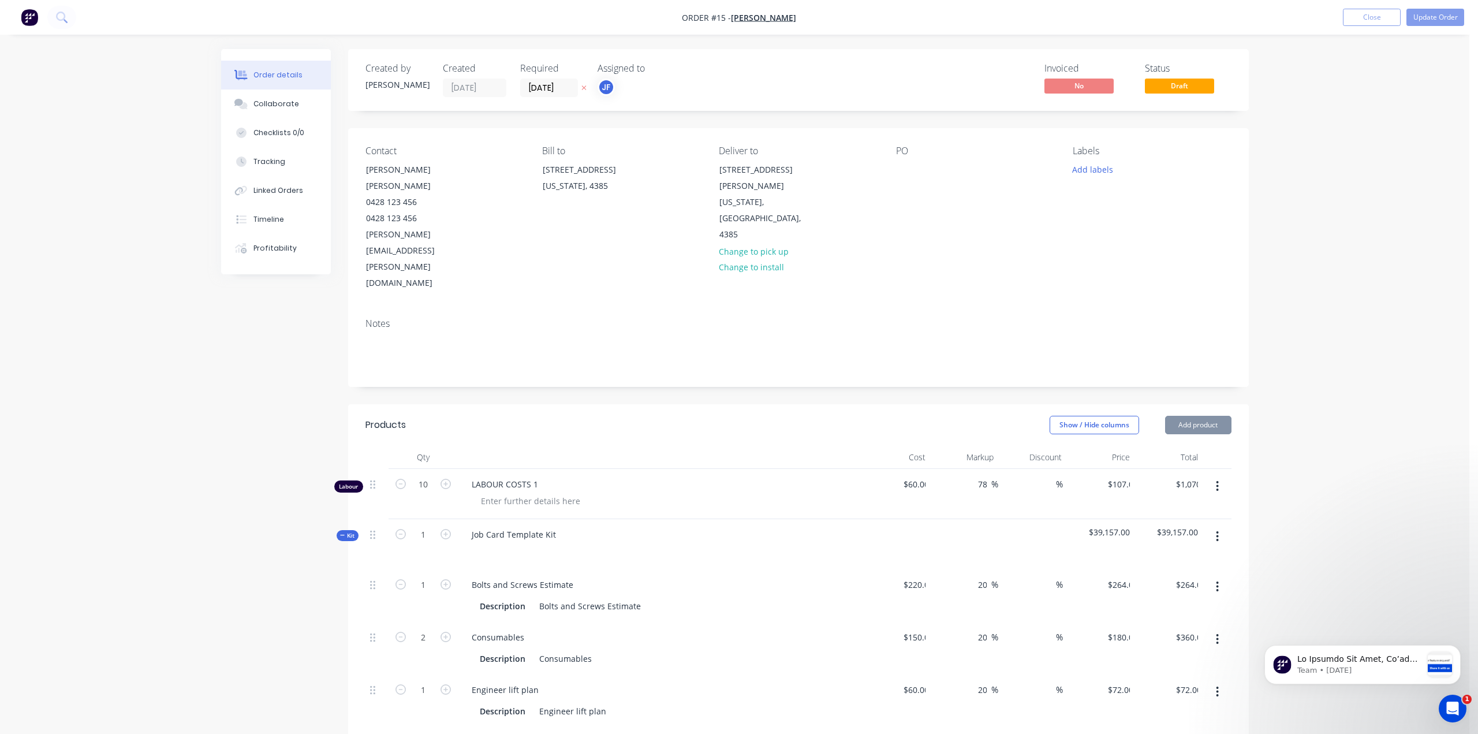
type input "$162.00"
click at [1428, 17] on button "Update Order" at bounding box center [1427, 17] width 58 height 17
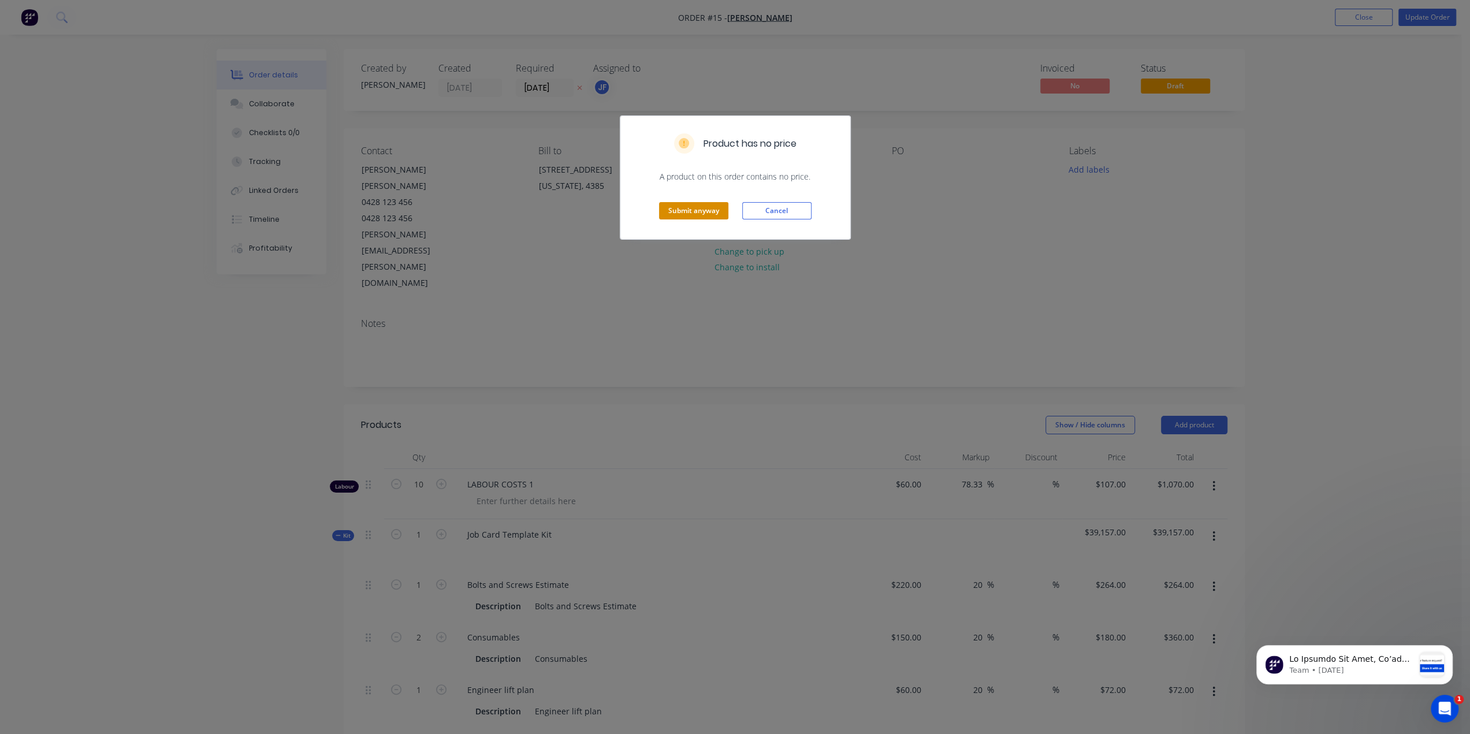
click at [705, 215] on button "Submit anyway" at bounding box center [693, 210] width 69 height 17
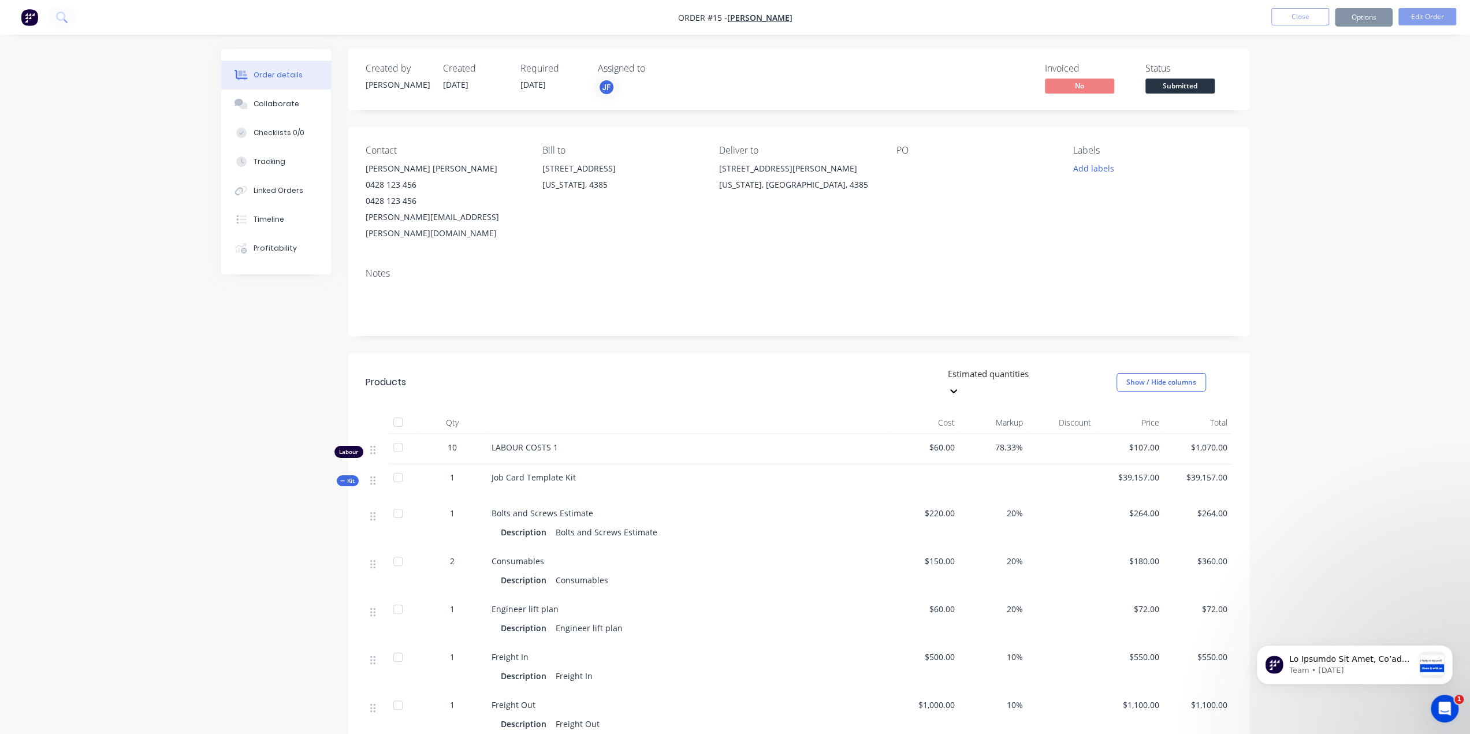
click at [1368, 21] on button "Options" at bounding box center [1364, 17] width 58 height 18
click at [1320, 113] on div "Order Confirmation" at bounding box center [1329, 116] width 106 height 17
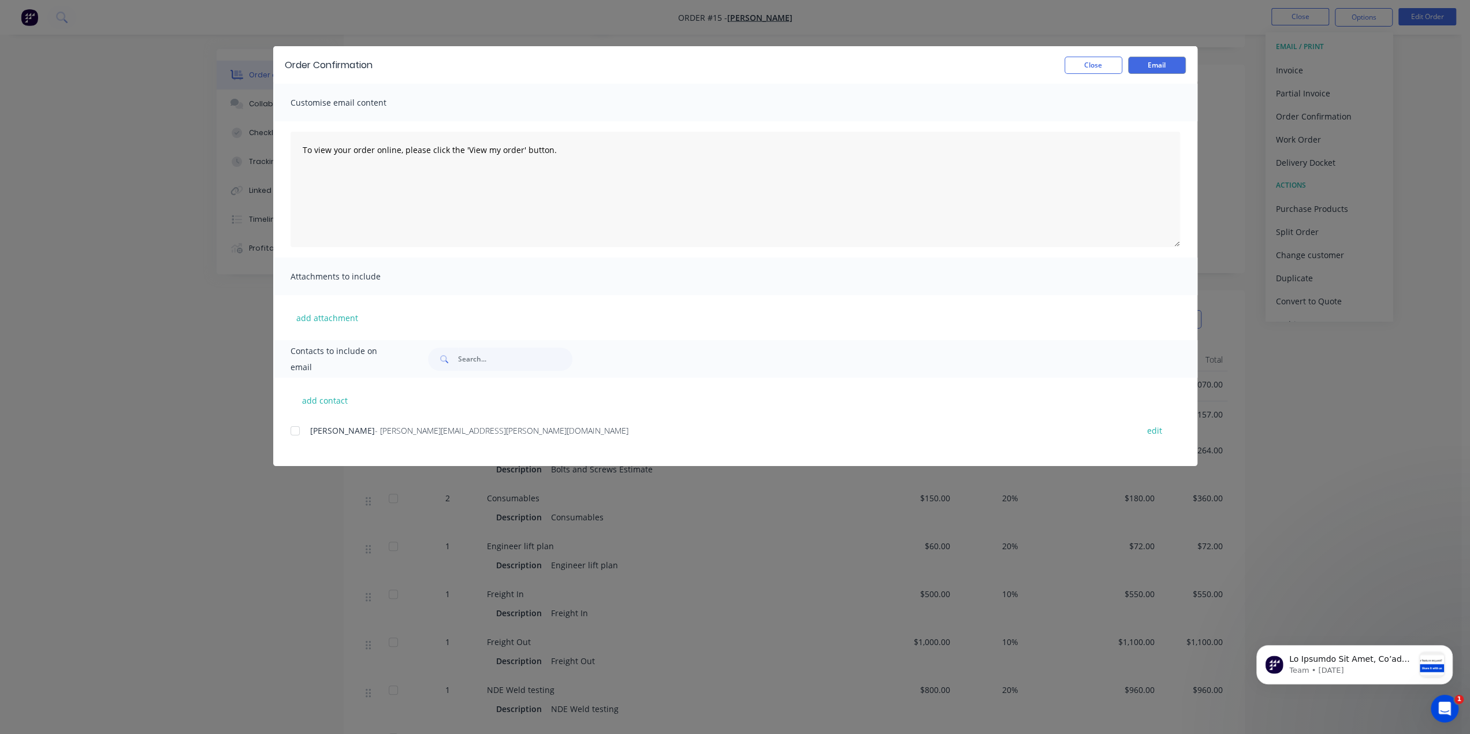
scroll to position [58, 0]
click at [1401, 384] on div "Order Confirmation Close Email Customise email content To view your order onlin…" at bounding box center [735, 367] width 1470 height 734
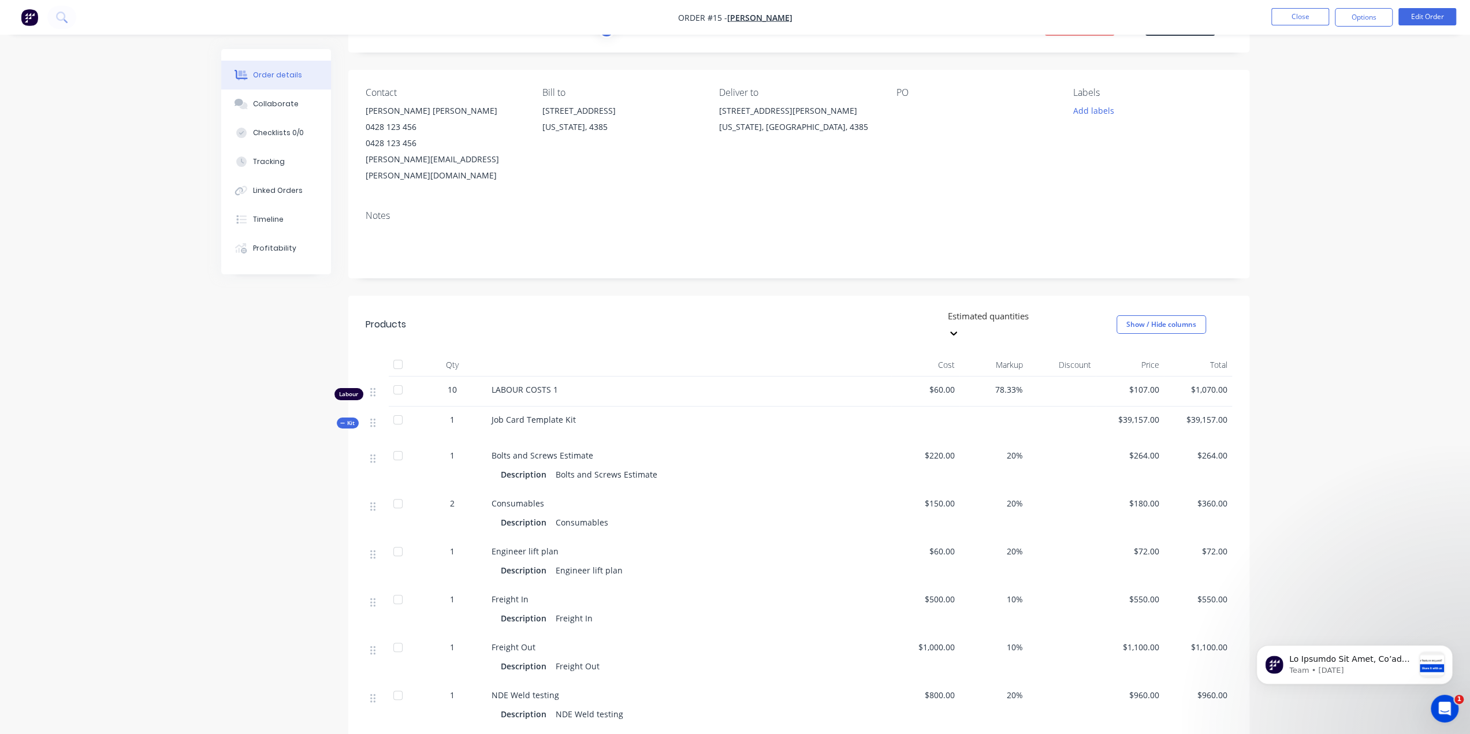
click at [417, 209] on div "Notes" at bounding box center [798, 239] width 901 height 77
click at [395, 210] on div "Notes" at bounding box center [799, 215] width 866 height 11
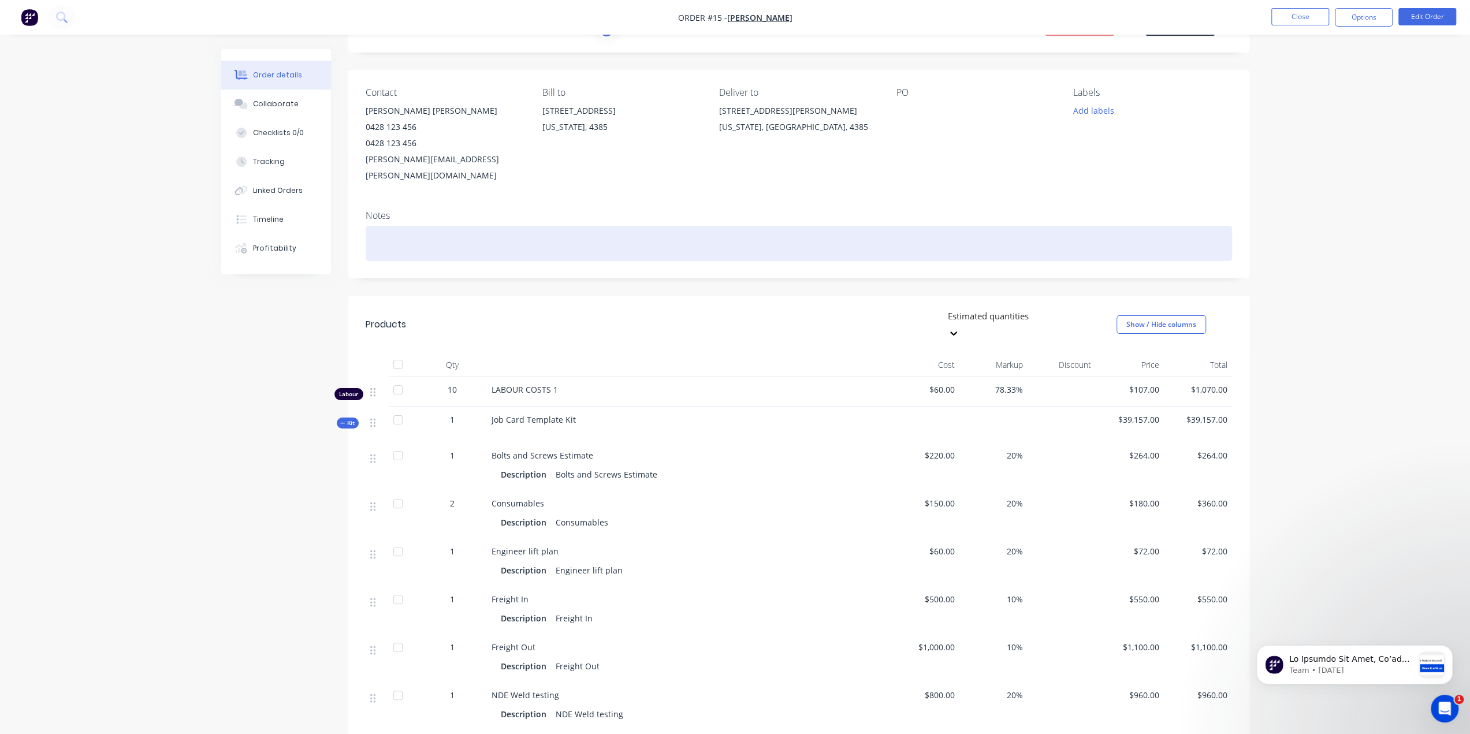
click at [654, 226] on div at bounding box center [799, 243] width 866 height 35
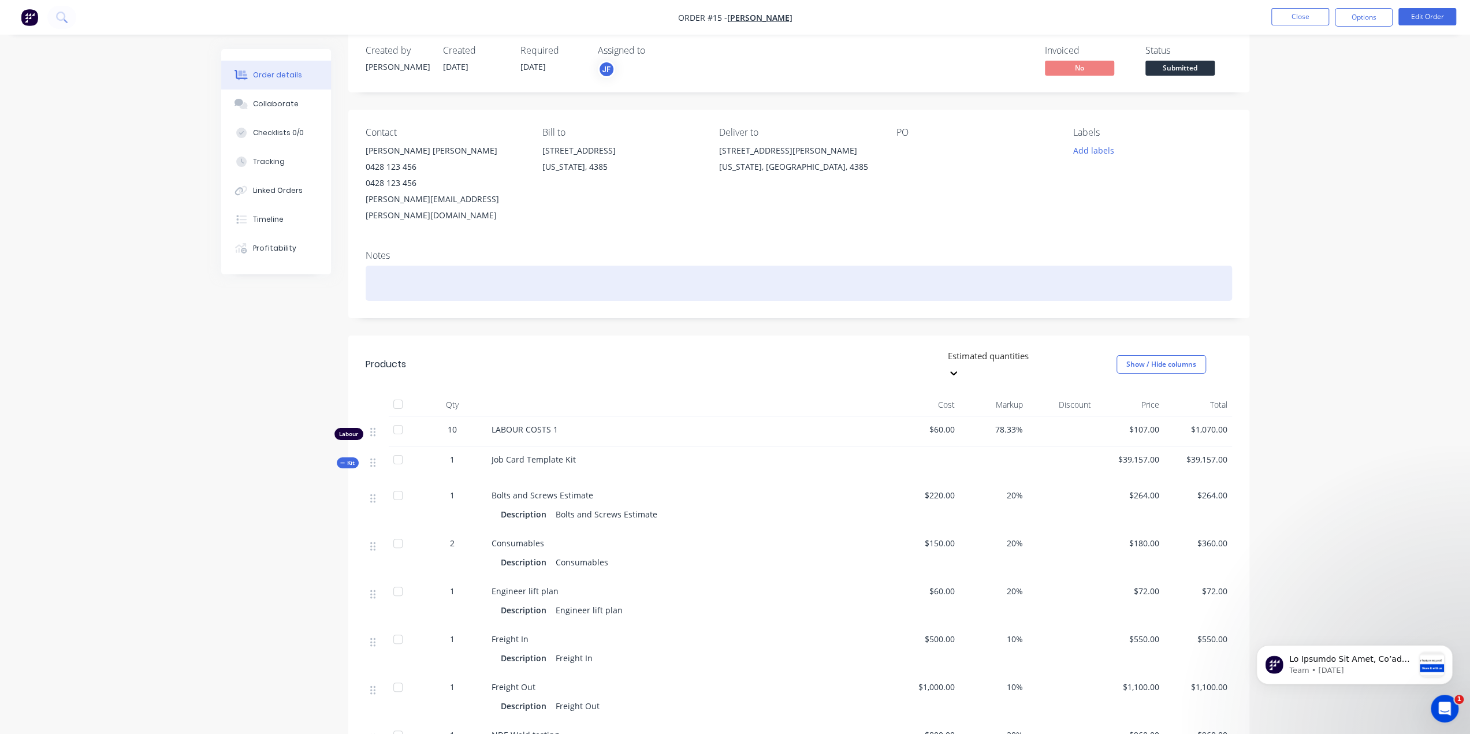
scroll to position [0, 0]
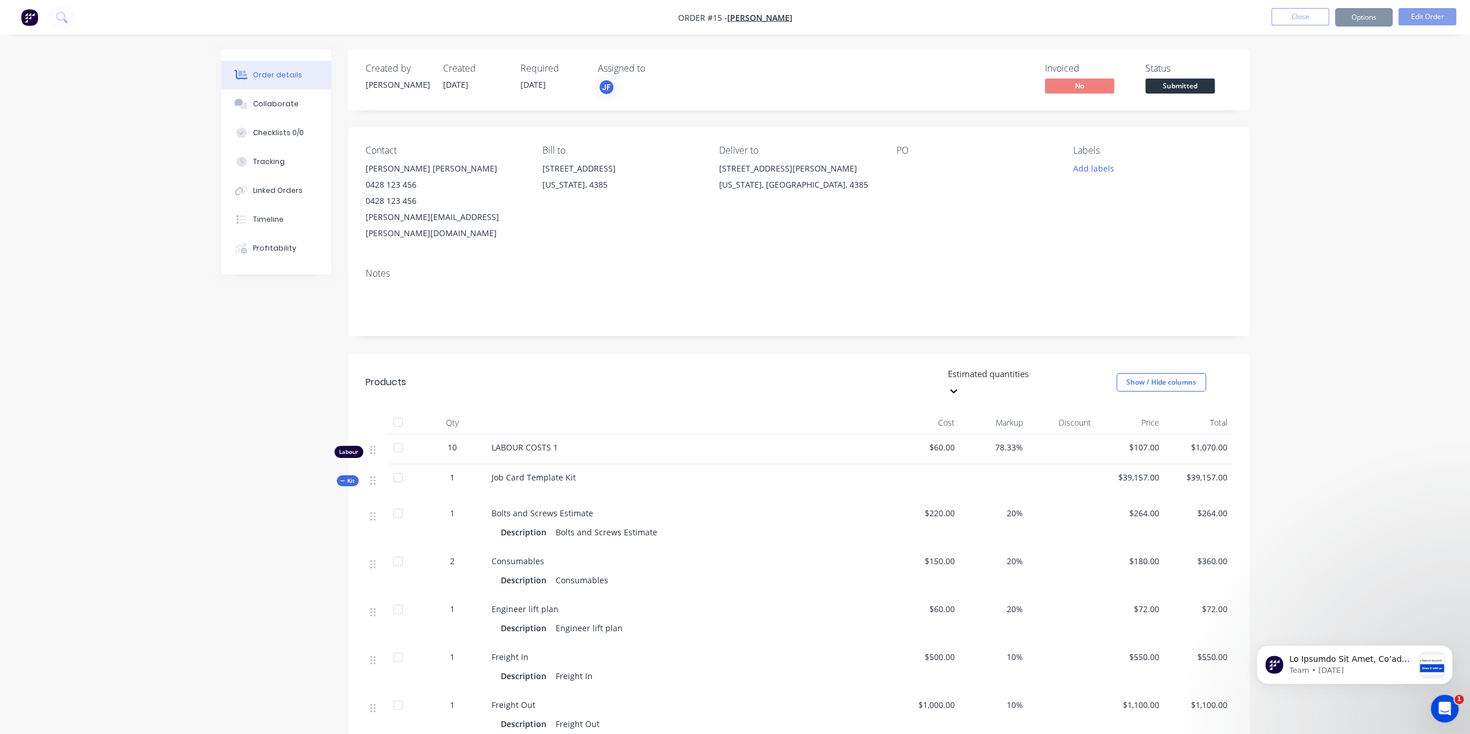
click at [107, 187] on div "Order details Collaborate Checklists 0/0 Tracking Linked Orders Timeline Profit…" at bounding box center [735, 645] width 1470 height 1290
click at [1396, 333] on div "Order details Collaborate Checklists 0/0 Tracking Linked Orders Timeline Profit…" at bounding box center [735, 645] width 1470 height 1290
click at [79, 339] on div "Order details Collaborate Checklists 0/0 Tracking Linked Orders Timeline Profit…" at bounding box center [735, 645] width 1470 height 1290
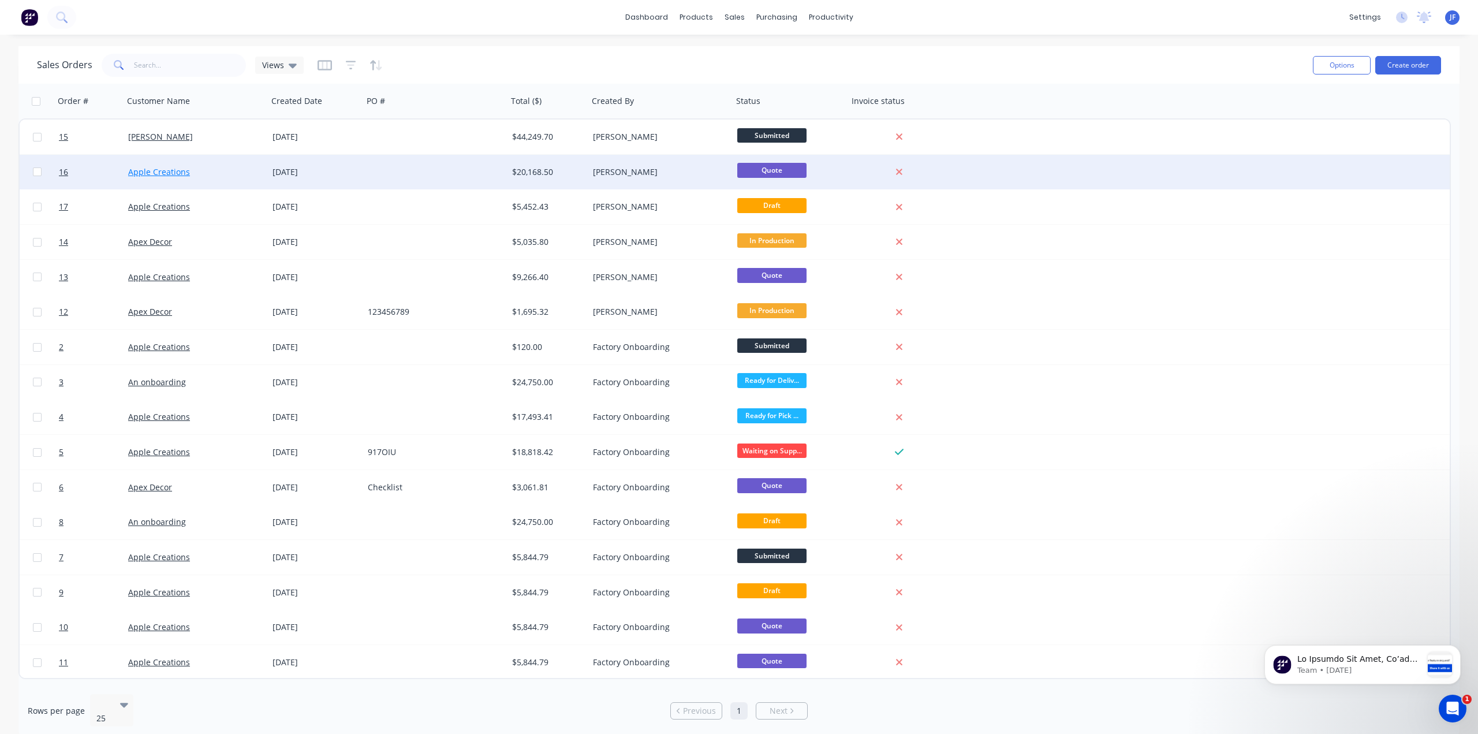
click at [157, 166] on link "Apple Creations" at bounding box center [159, 171] width 62 height 11
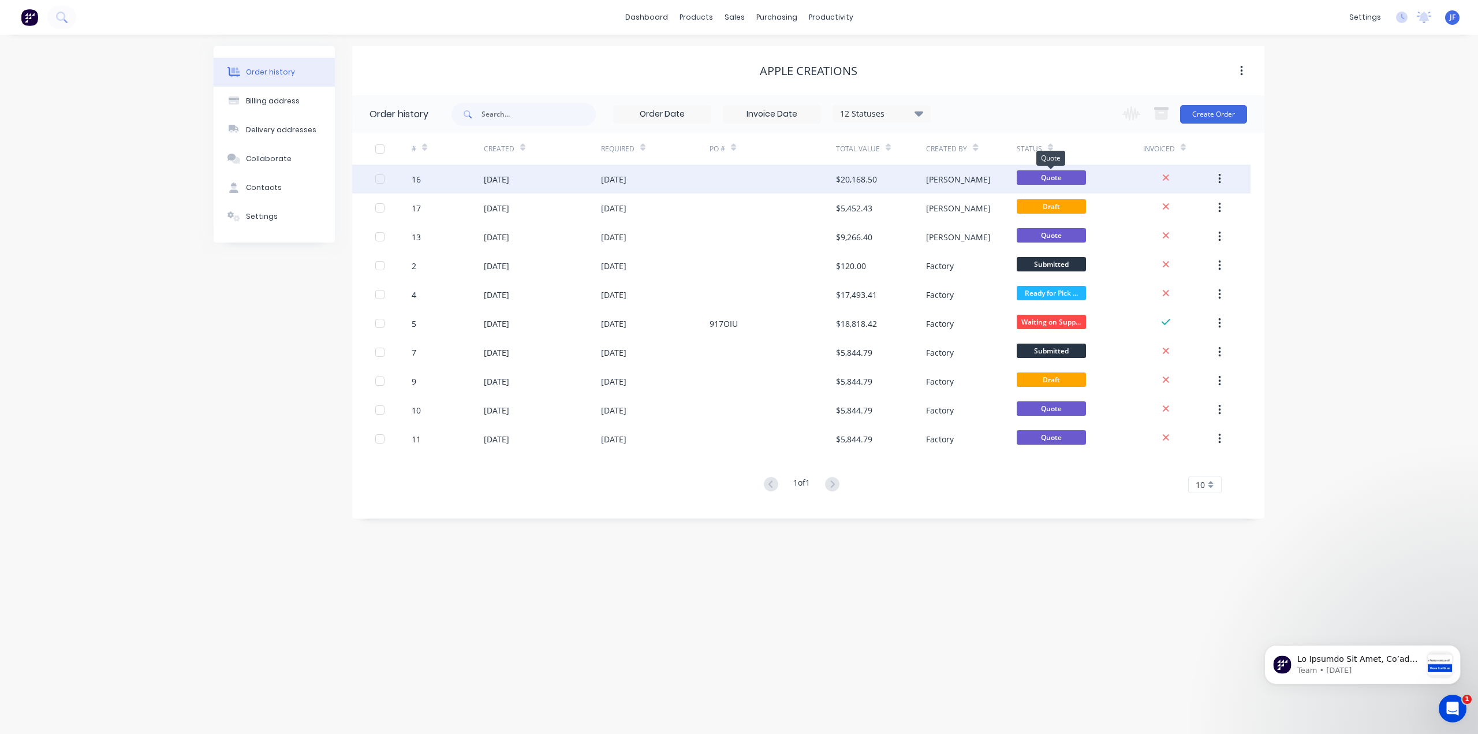
click at [1055, 177] on span "Quote" at bounding box center [1051, 177] width 69 height 14
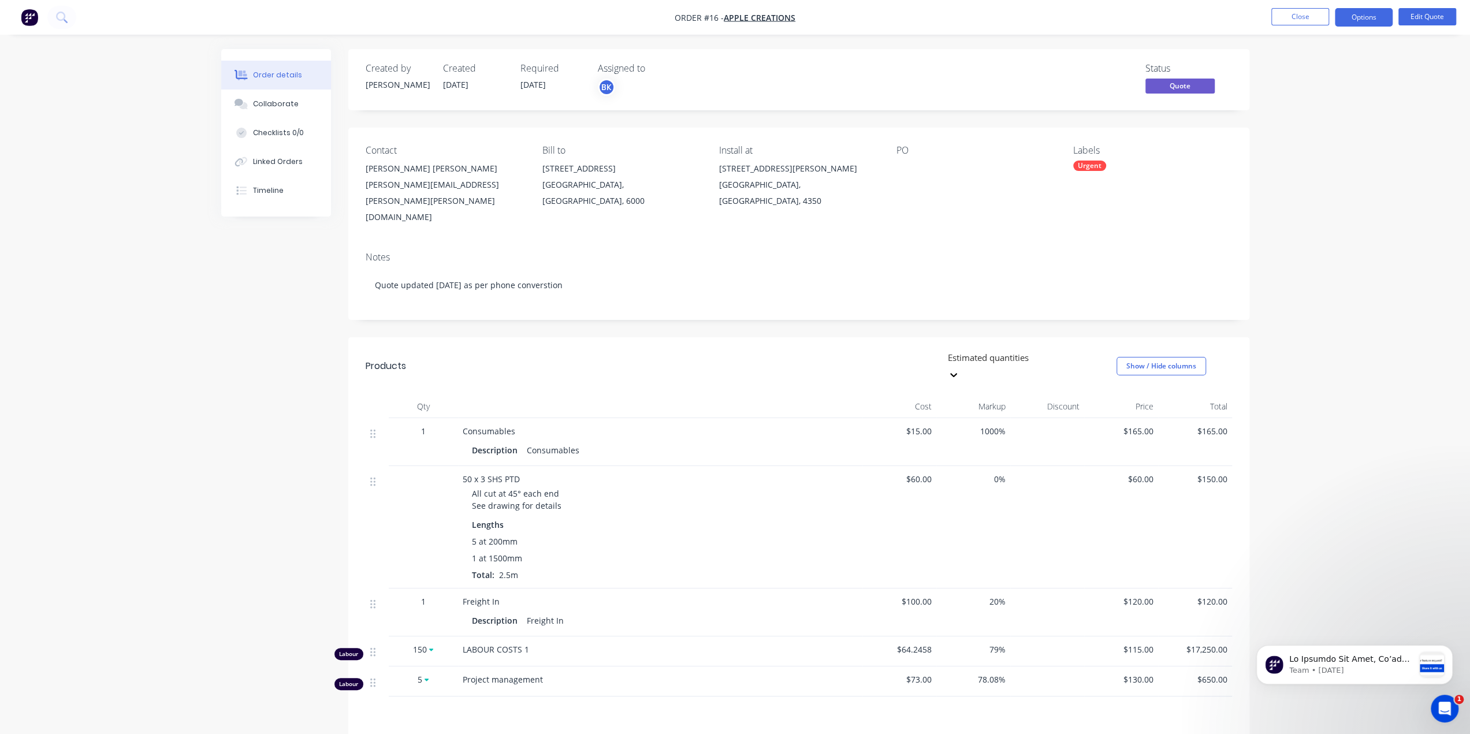
click at [27, 20] on img "button" at bounding box center [29, 17] width 17 height 17
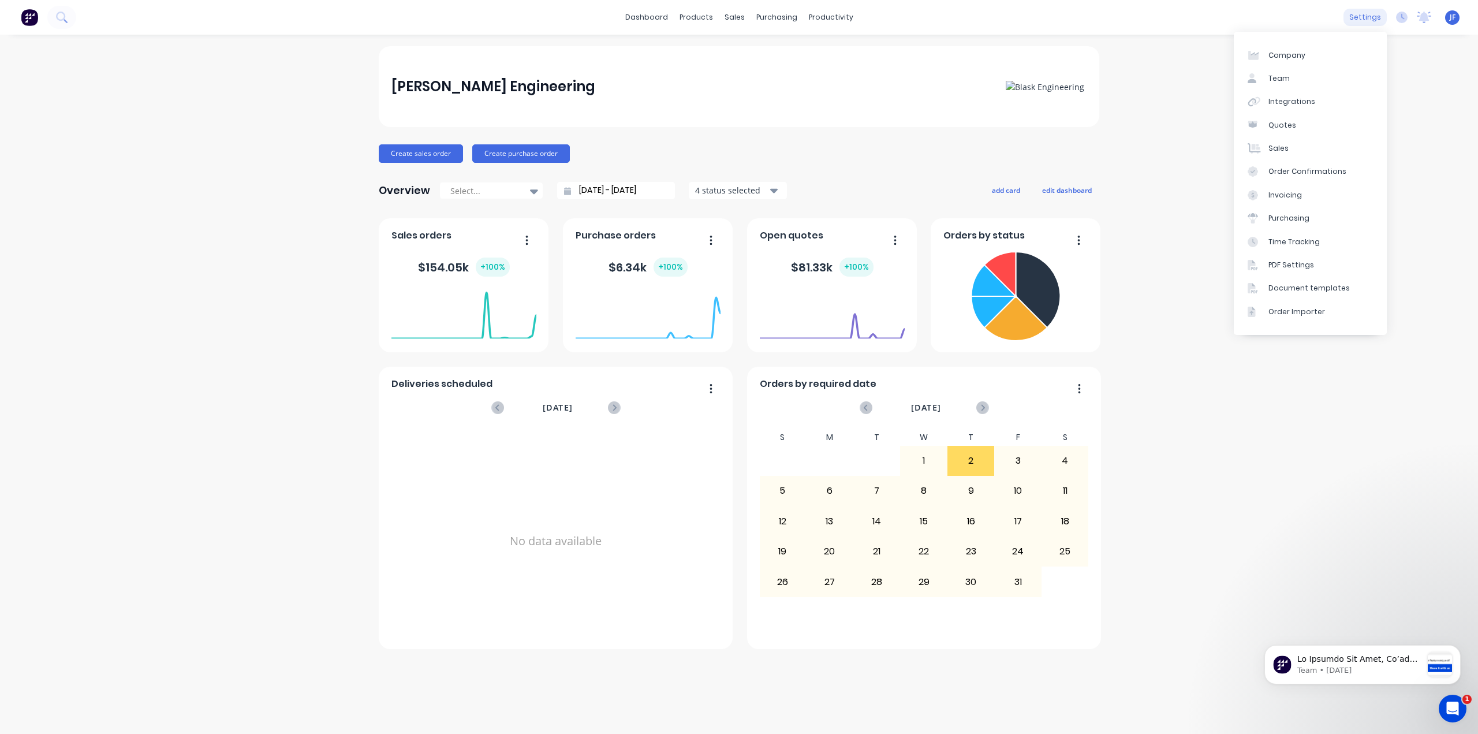
click at [1365, 21] on div "settings" at bounding box center [1365, 17] width 43 height 17
click at [1298, 375] on div "[PERSON_NAME] Engineering Create sales order Create purchase order Overview Sel…" at bounding box center [739, 384] width 1478 height 676
click at [707, 21] on div "products" at bounding box center [696, 17] width 45 height 17
click at [714, 60] on link "Product Catalogue" at bounding box center [753, 54] width 153 height 23
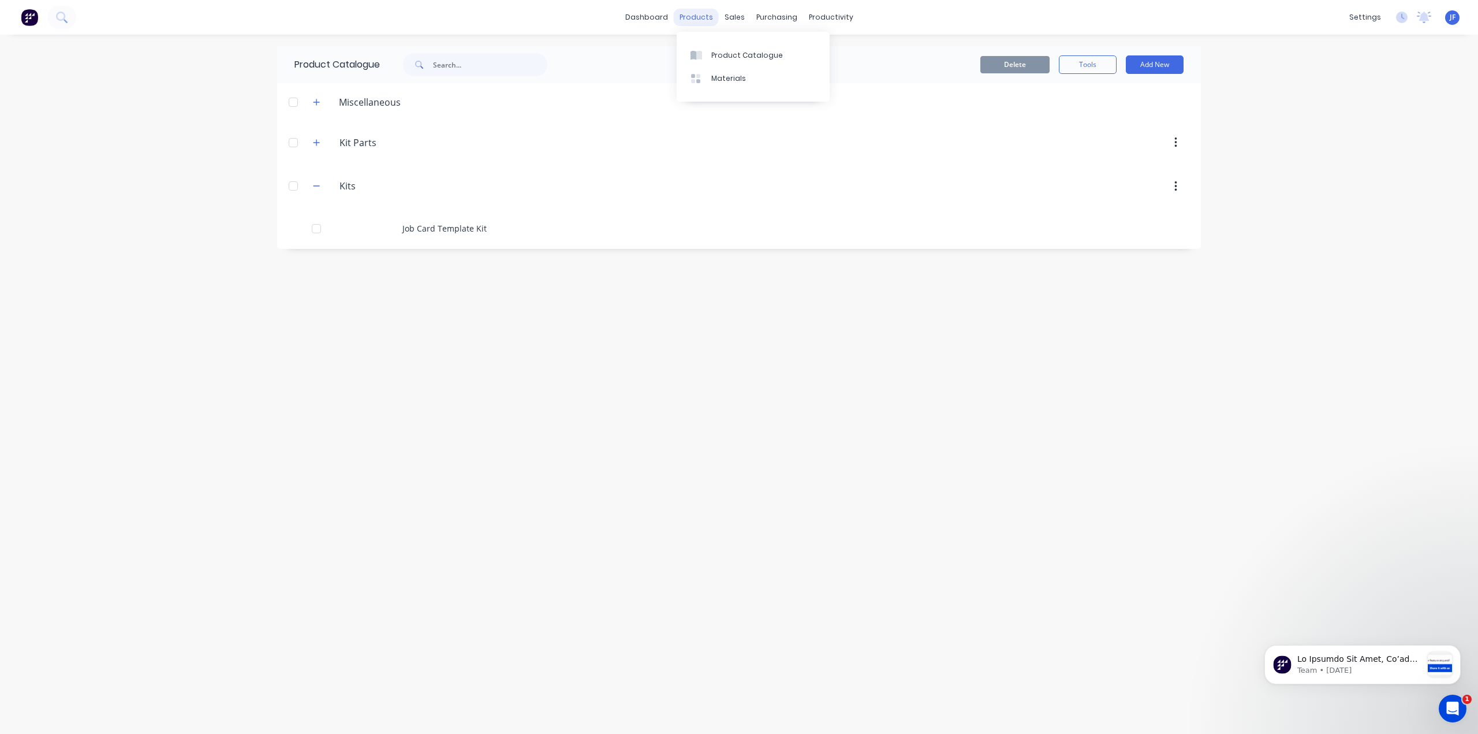
click at [706, 18] on div "products" at bounding box center [696, 17] width 45 height 17
click at [725, 79] on div "Materials" at bounding box center [728, 78] width 35 height 10
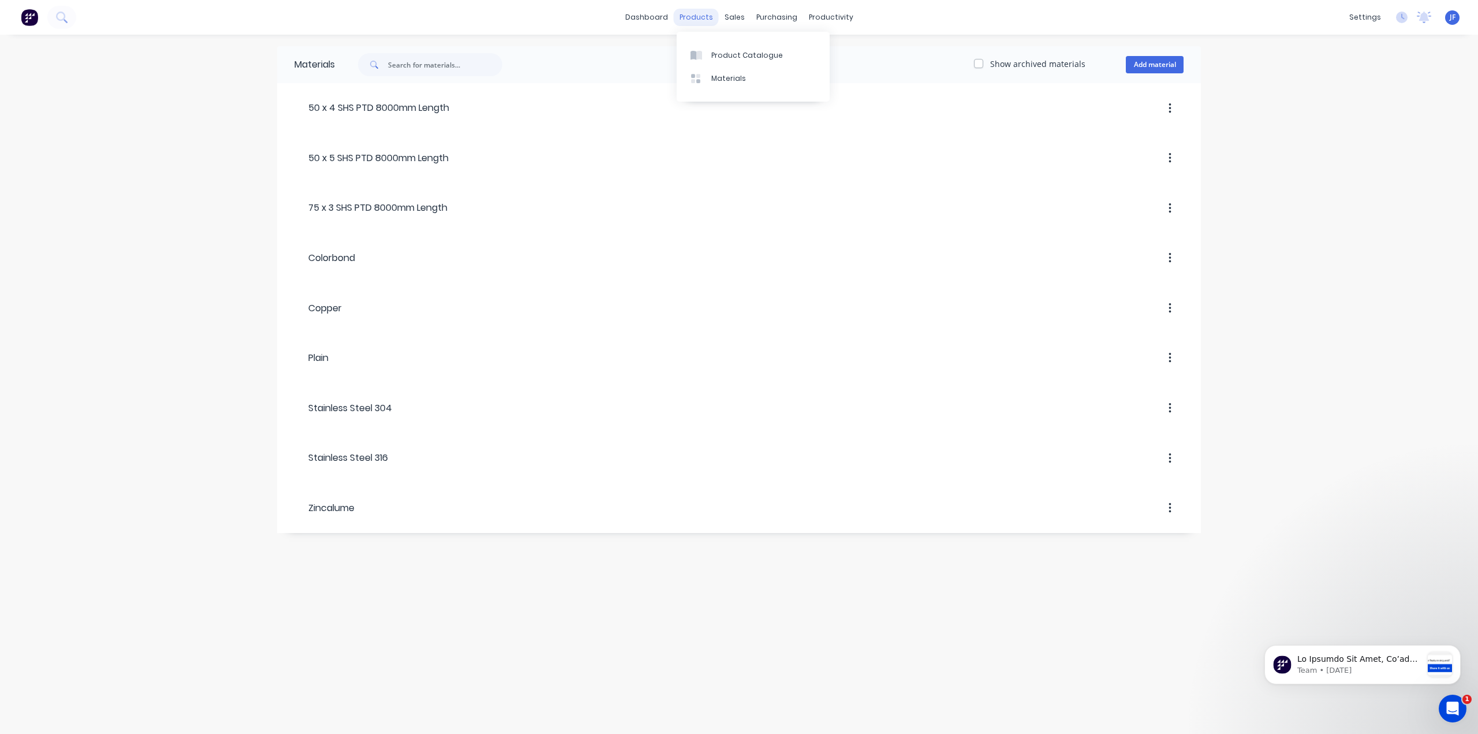
click at [687, 19] on div "products" at bounding box center [696, 17] width 45 height 17
click at [738, 17] on div "sales" at bounding box center [735, 17] width 32 height 17
click at [732, 17] on div "sales" at bounding box center [735, 17] width 32 height 17
click at [732, 18] on div "sales" at bounding box center [735, 17] width 32 height 17
click at [785, 57] on div "Sales Orders" at bounding box center [777, 55] width 47 height 10
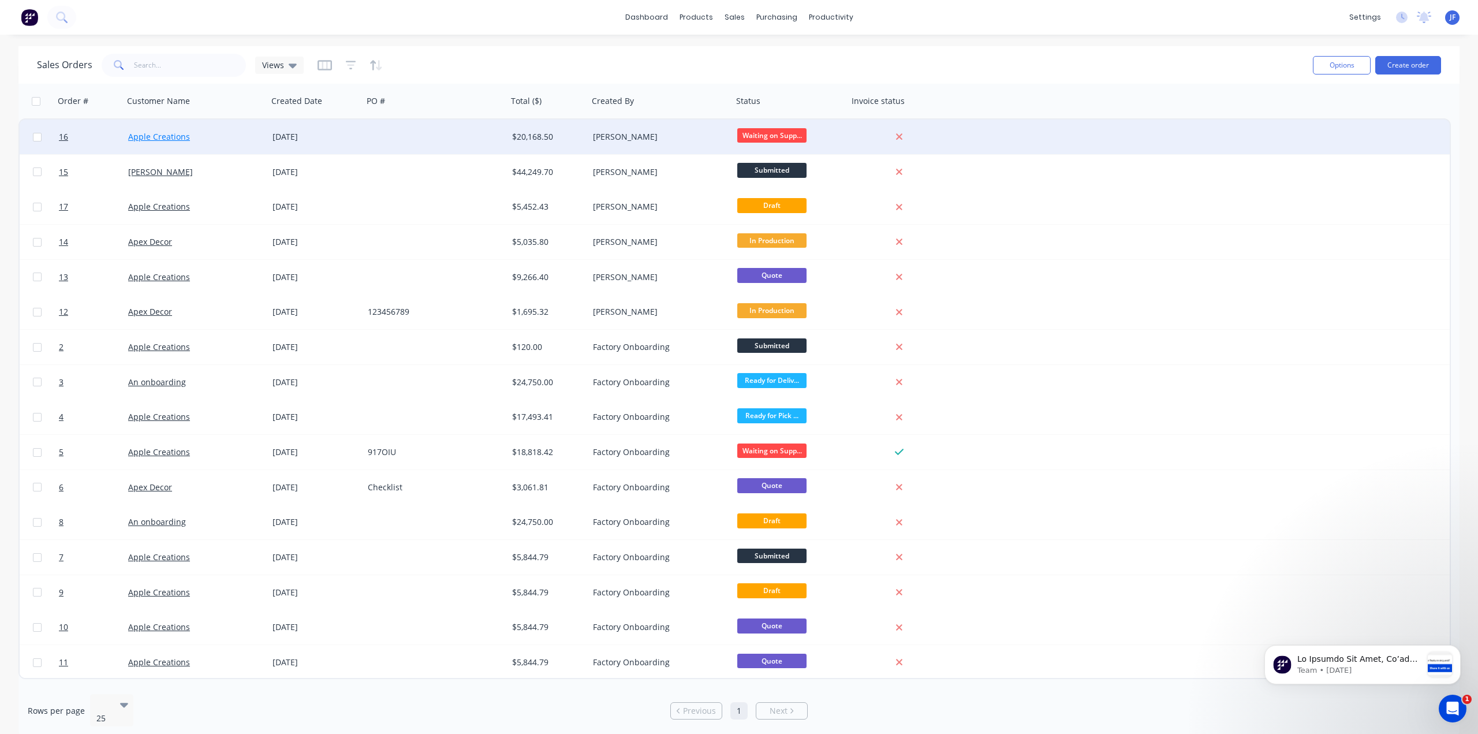
click at [162, 138] on link "Apple Creations" at bounding box center [159, 136] width 62 height 11
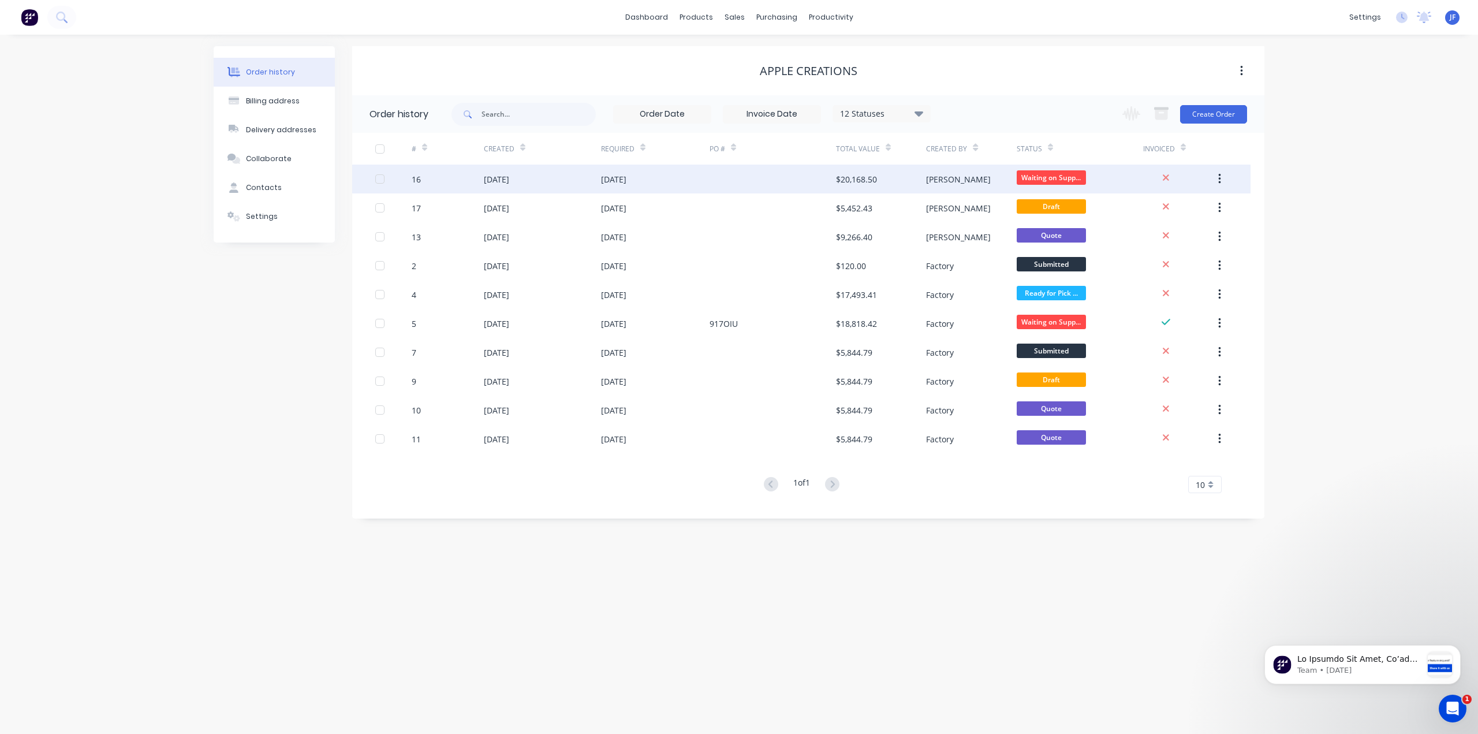
click at [503, 182] on div "[DATE]" at bounding box center [496, 179] width 25 height 12
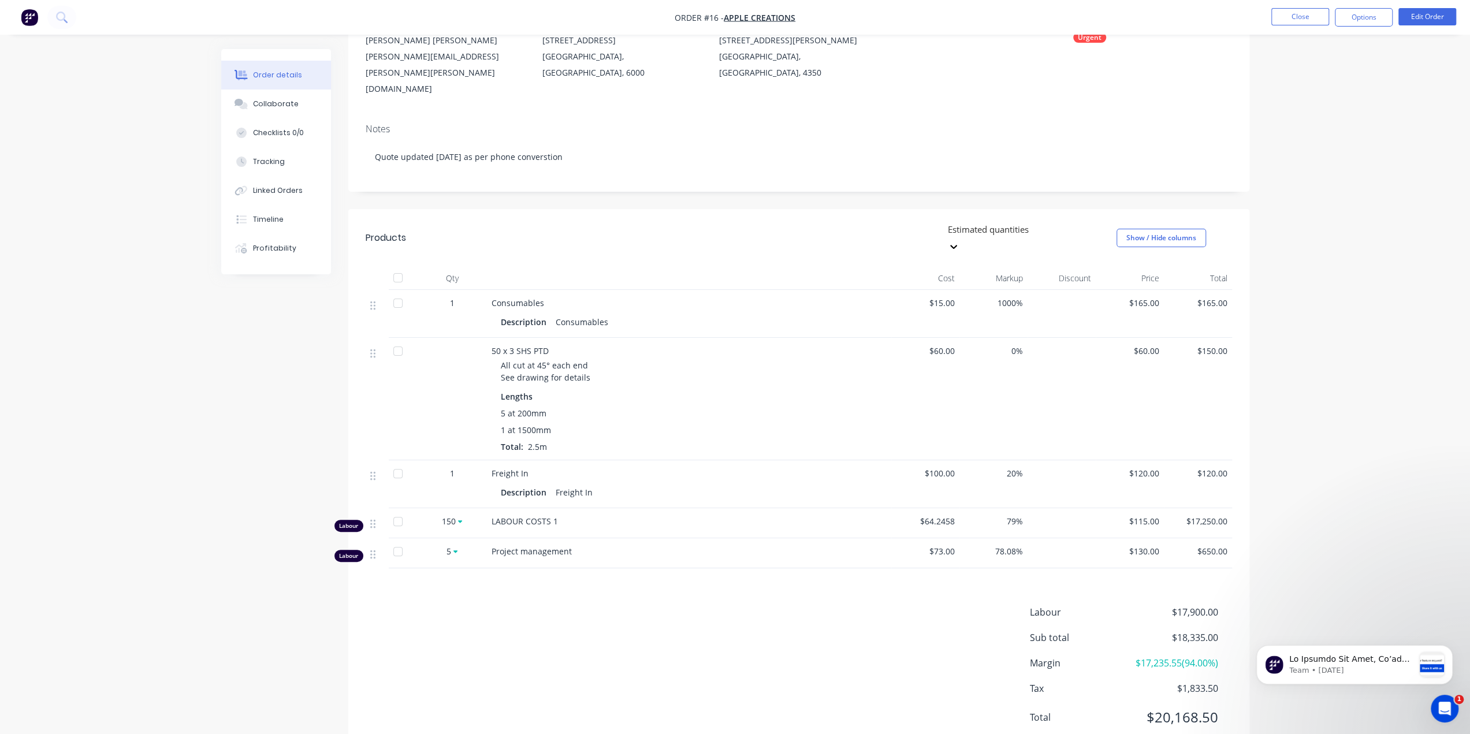
scroll to position [138, 0]
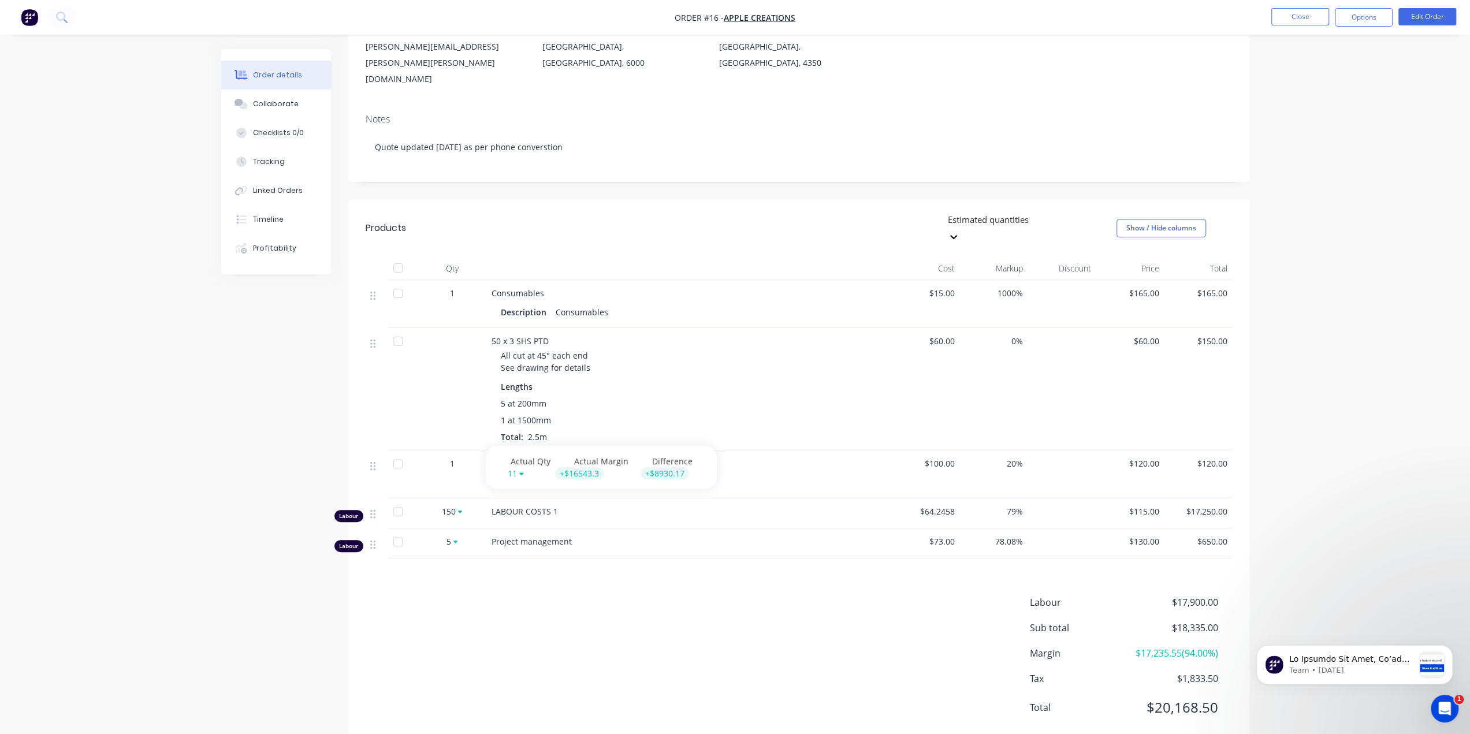
click at [459, 511] on icon at bounding box center [460, 512] width 5 height 3
click at [454, 538] on icon at bounding box center [455, 541] width 5 height 7
click at [249, 561] on div "Created by [PERSON_NAME] Created [DATE] Required [DATE] Assigned to BK Invoiced…" at bounding box center [735, 337] width 1028 height 853
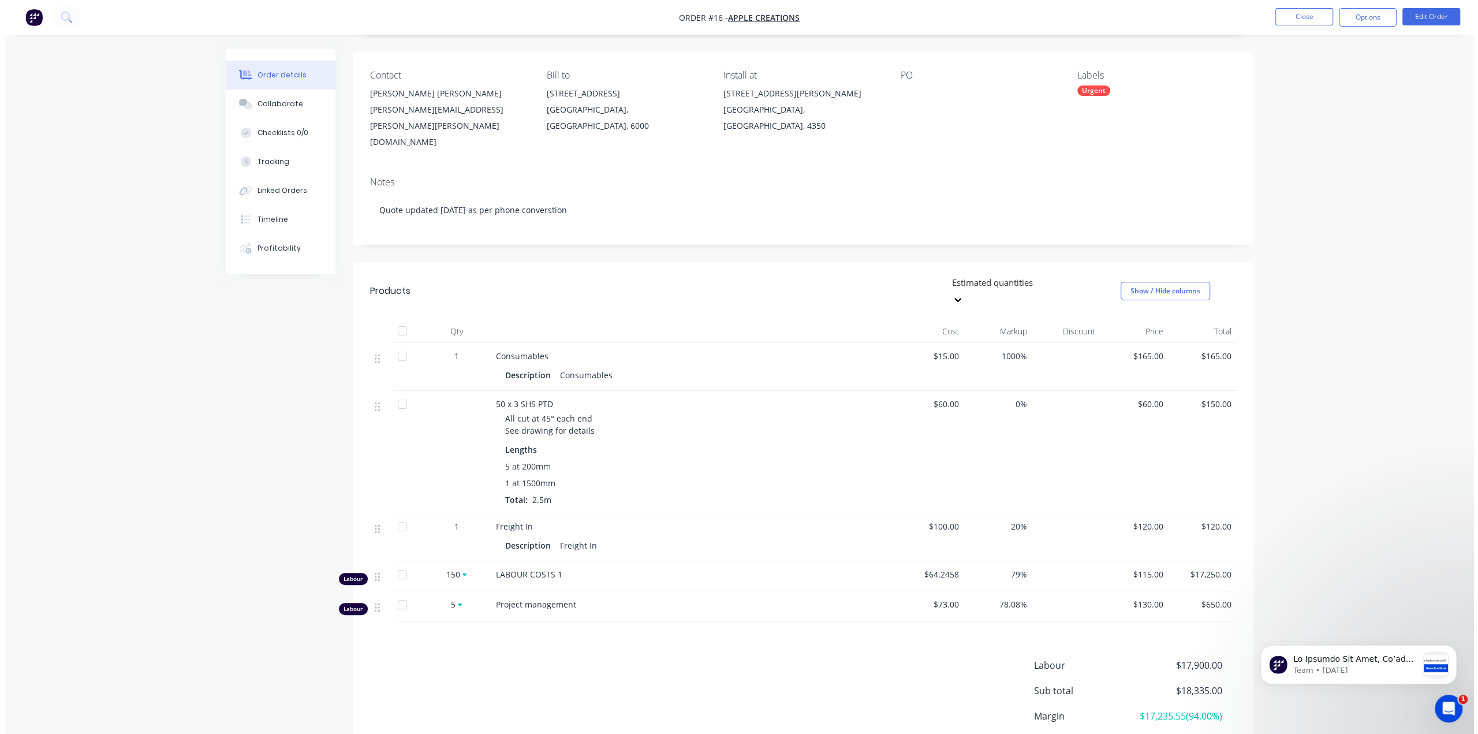
scroll to position [0, 0]
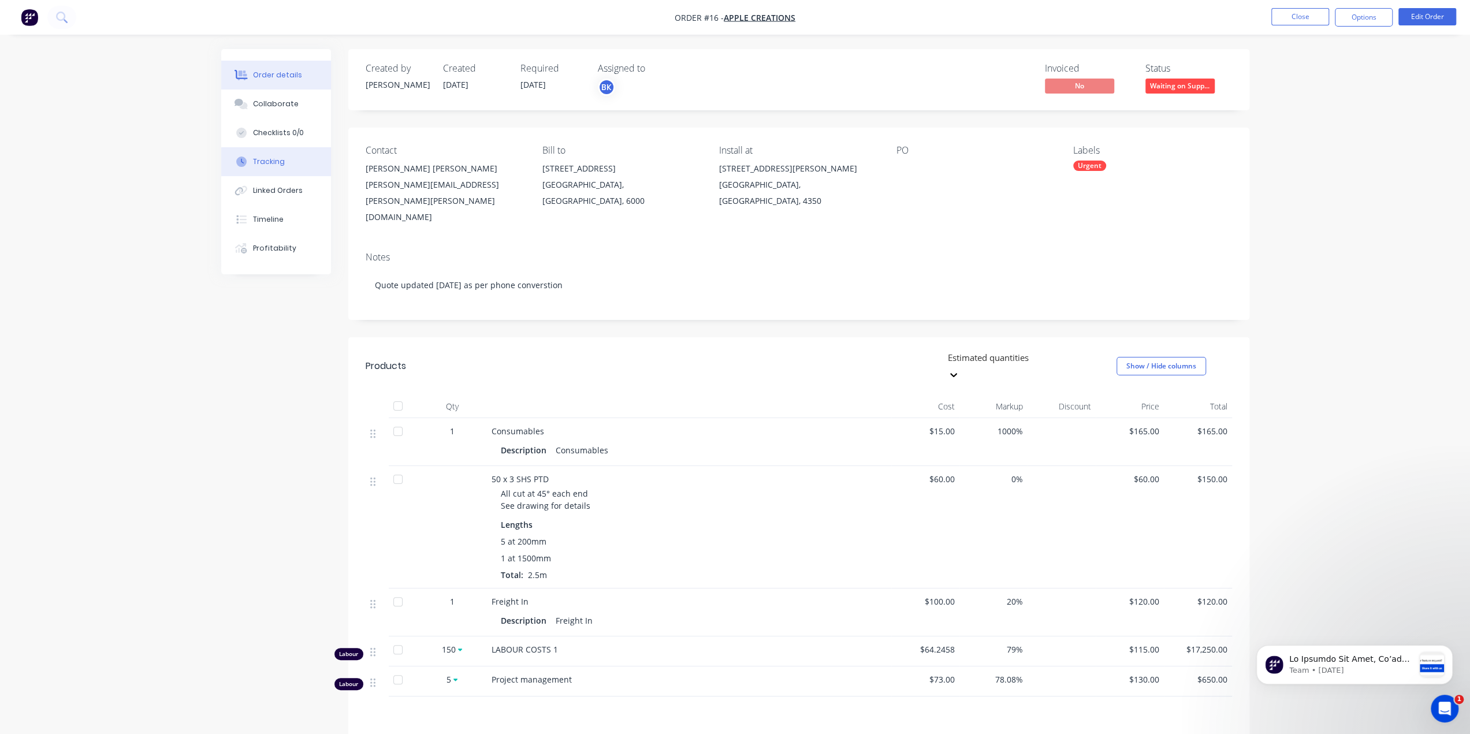
click at [256, 153] on button "Tracking" at bounding box center [276, 161] width 110 height 29
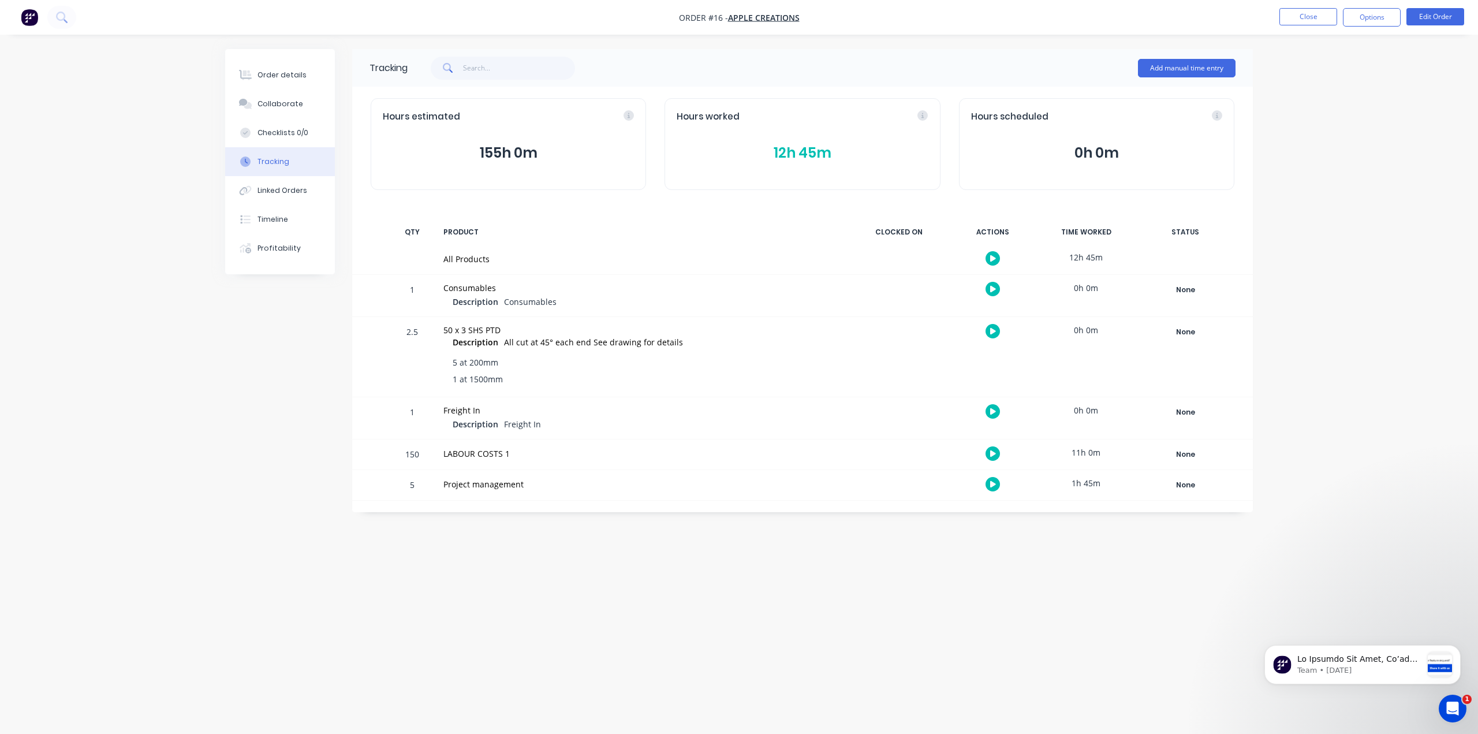
click at [25, 14] on img "button" at bounding box center [29, 17] width 17 height 17
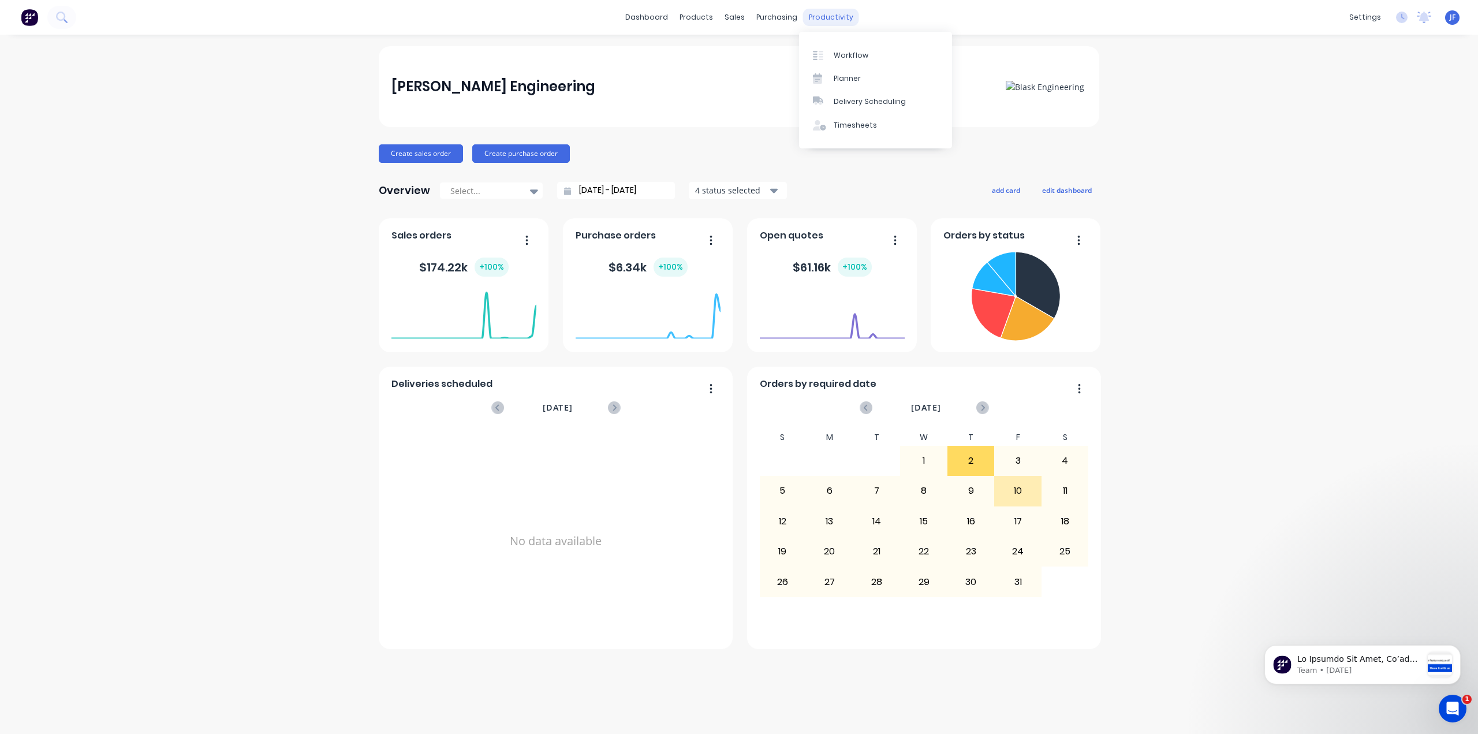
click at [823, 16] on div "productivity" at bounding box center [831, 17] width 56 height 17
click at [849, 128] on div "Timesheets" at bounding box center [855, 125] width 43 height 10
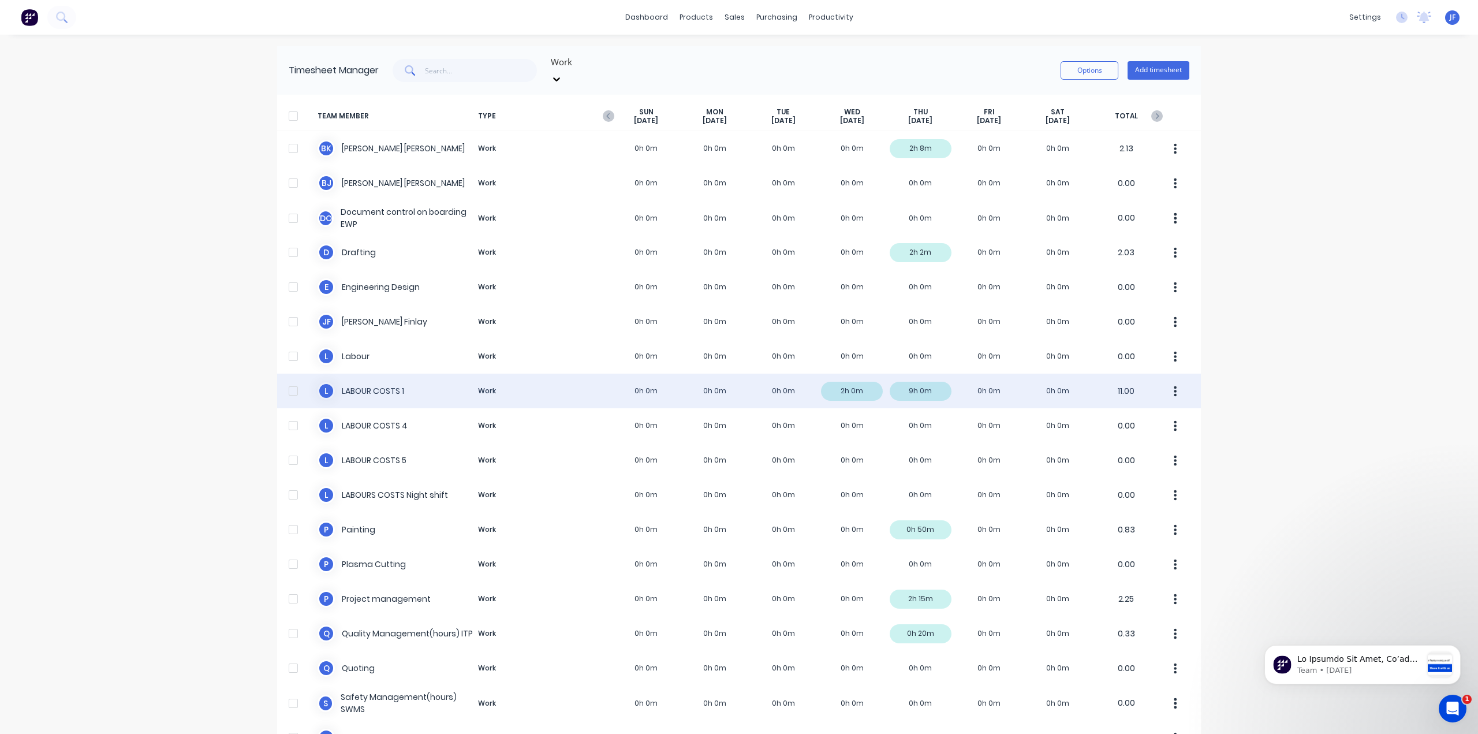
click at [379, 379] on div "L LABOUR COSTS 1 Work 0h 0m 0h 0m 0h 0m 2h 0m 9h 0m 0h 0m 0h 0m 11.00" at bounding box center [739, 391] width 924 height 35
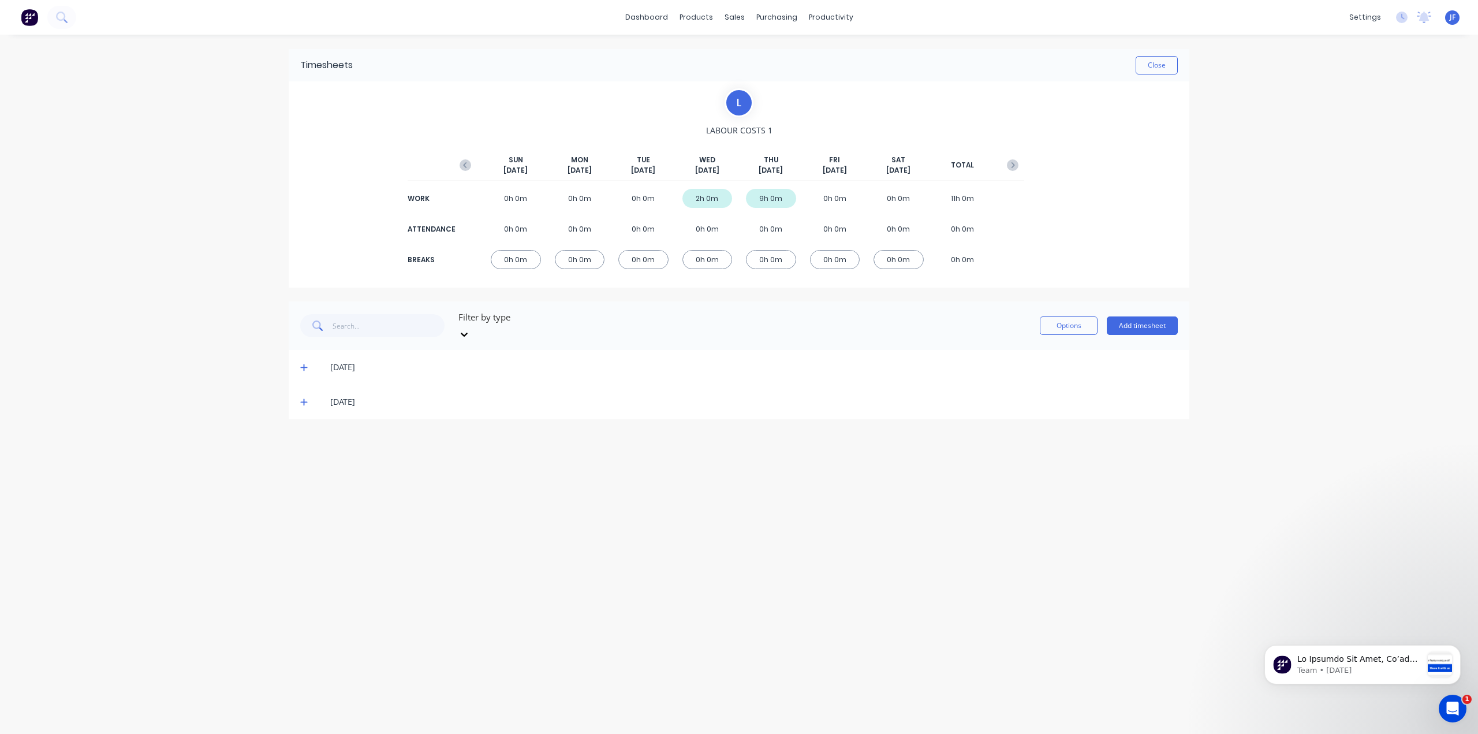
click at [307, 398] on icon at bounding box center [304, 402] width 8 height 8
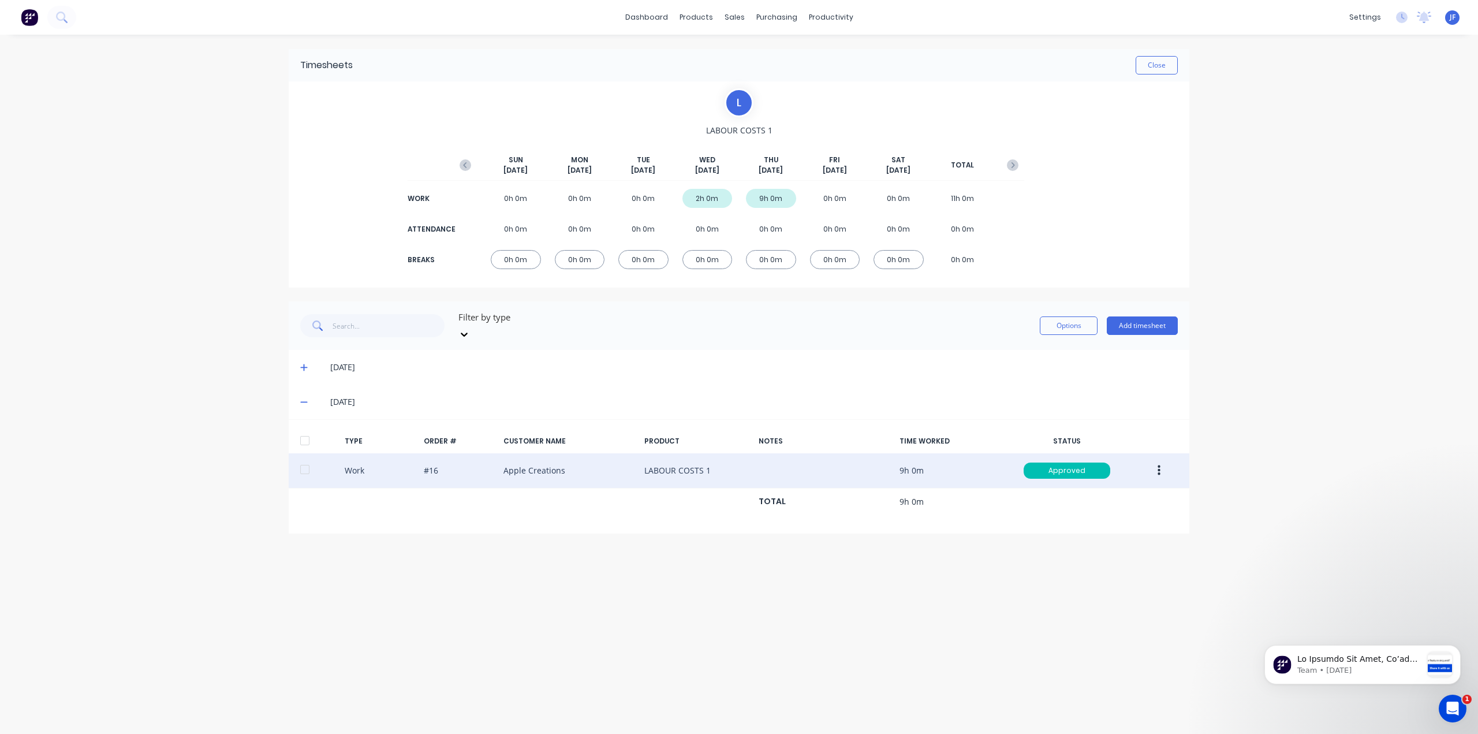
click at [1161, 460] on button "button" at bounding box center [1159, 470] width 27 height 21
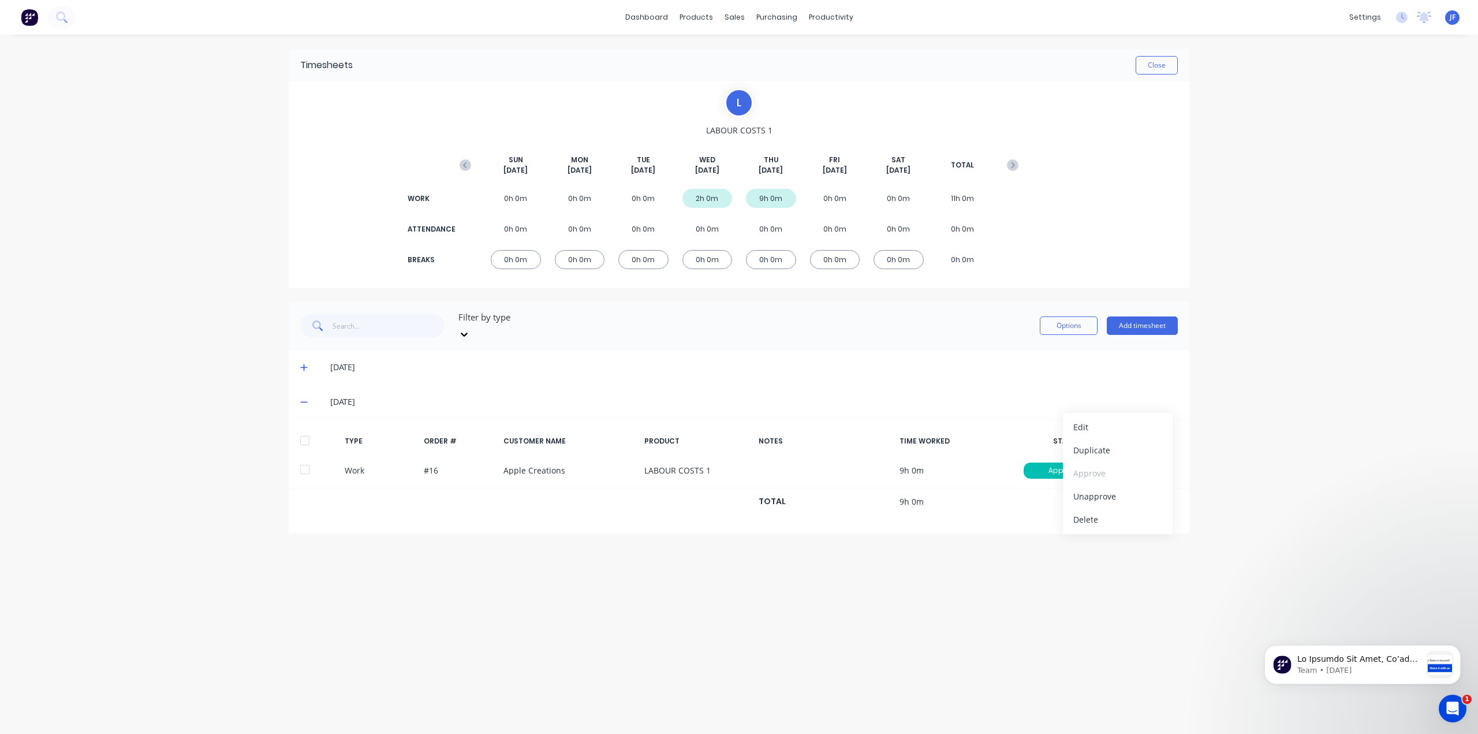
click at [1278, 467] on div "dashboard products sales purchasing productivity dashboard products Product Cat…" at bounding box center [739, 367] width 1478 height 734
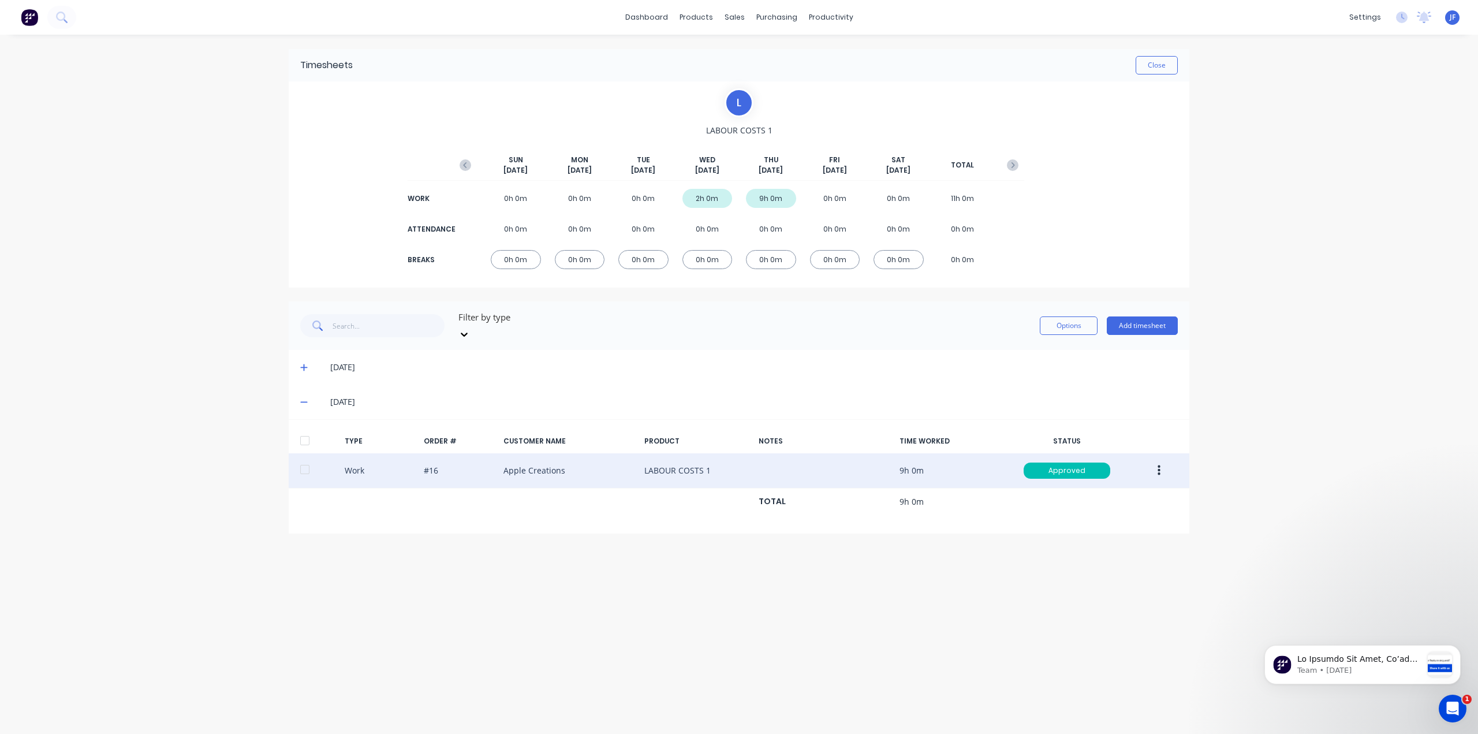
click at [1160, 465] on icon "button" at bounding box center [1159, 470] width 3 height 10
click at [1089, 419] on div "Edit" at bounding box center [1118, 427] width 89 height 17
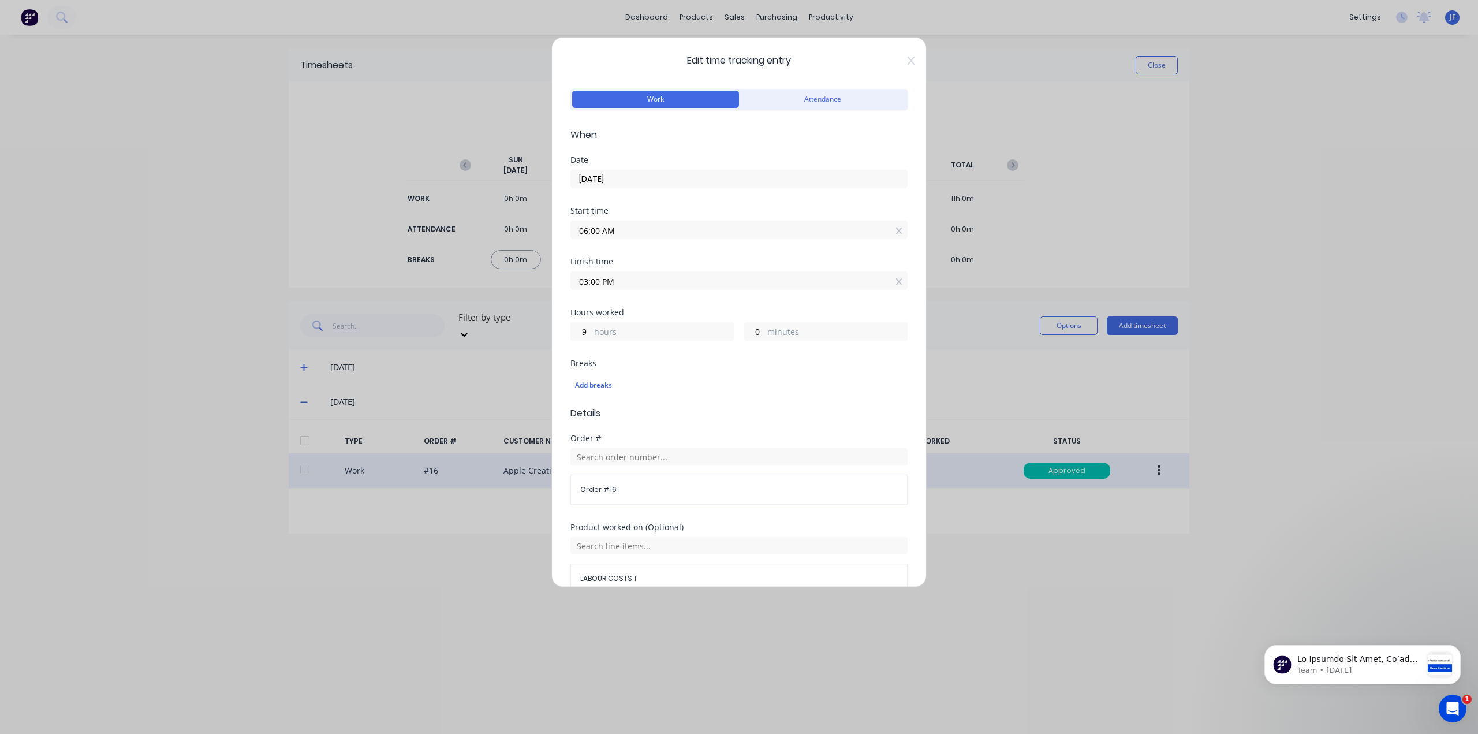
click at [1324, 359] on div "Edit time tracking entry Work Attendance When Date [DATE] Start time 06:00 AM F…" at bounding box center [739, 367] width 1478 height 734
click at [342, 590] on div "Edit time tracking entry Work Attendance When Date [DATE] Start time 06:00 AM F…" at bounding box center [739, 367] width 1478 height 734
click at [908, 65] on icon at bounding box center [911, 60] width 7 height 9
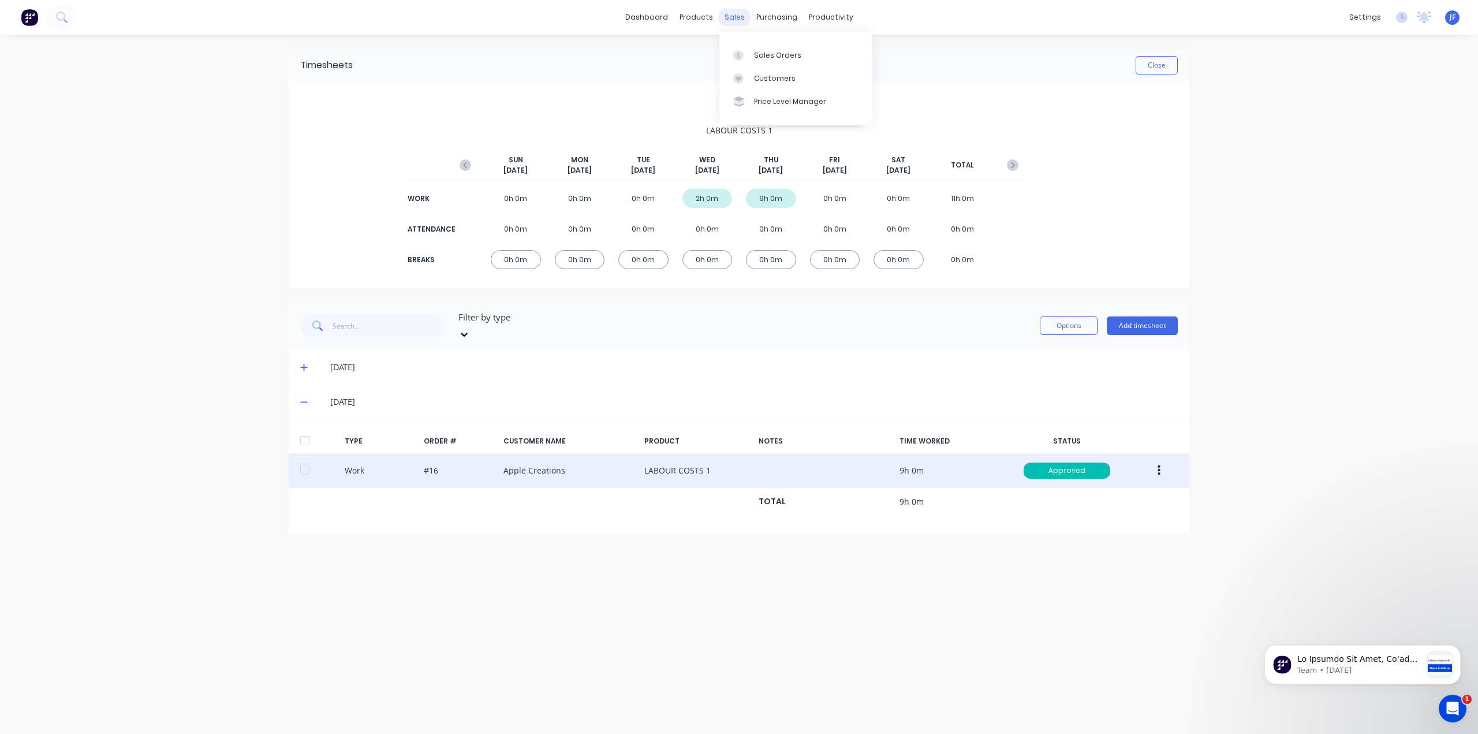
click at [742, 21] on div "sales" at bounding box center [735, 17] width 32 height 17
click at [852, 121] on div "Timesheets" at bounding box center [855, 125] width 43 height 10
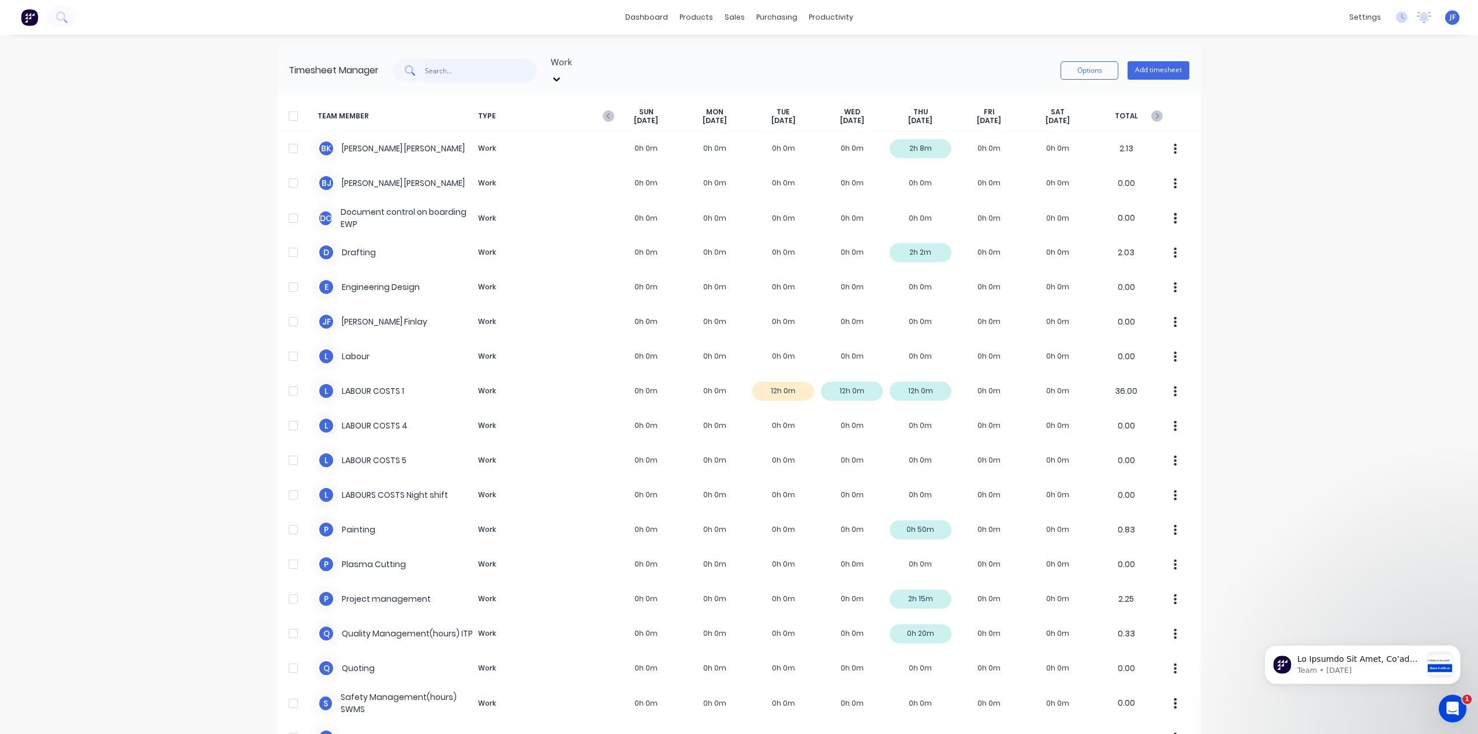
click at [441, 64] on input "text" at bounding box center [481, 70] width 113 height 23
type input "16"
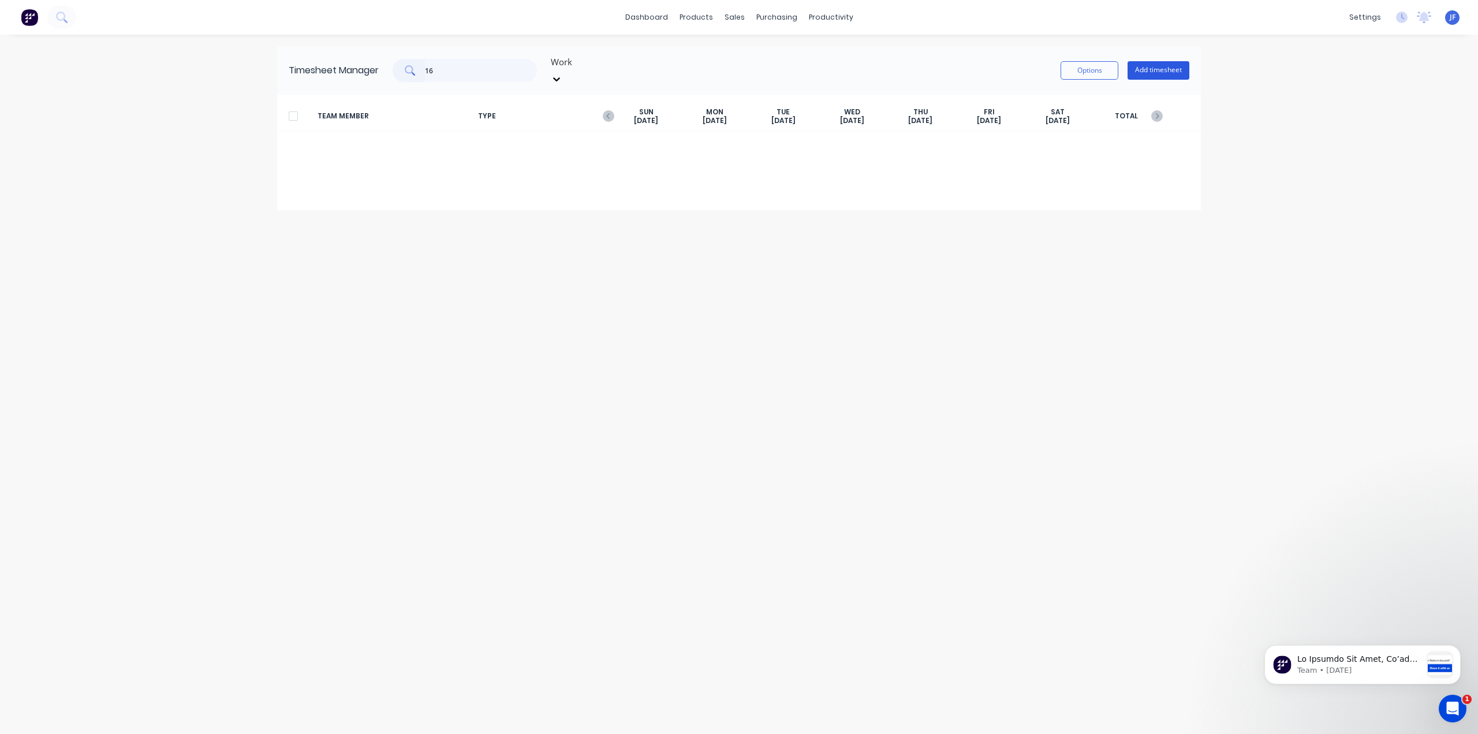
click at [1150, 68] on button "Add timesheet" at bounding box center [1159, 70] width 62 height 18
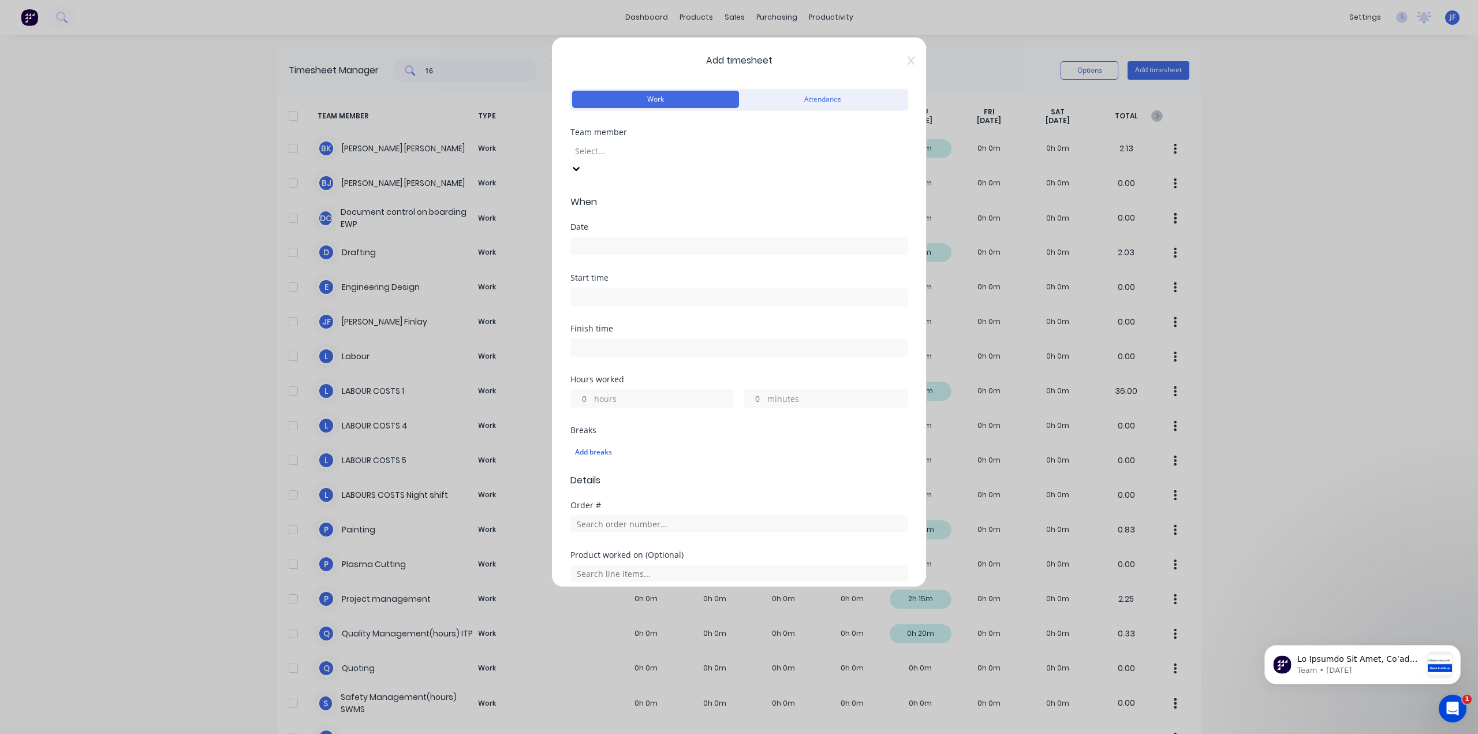
click at [683, 147] on div at bounding box center [657, 151] width 166 height 14
click at [598, 237] on input at bounding box center [739, 245] width 336 height 17
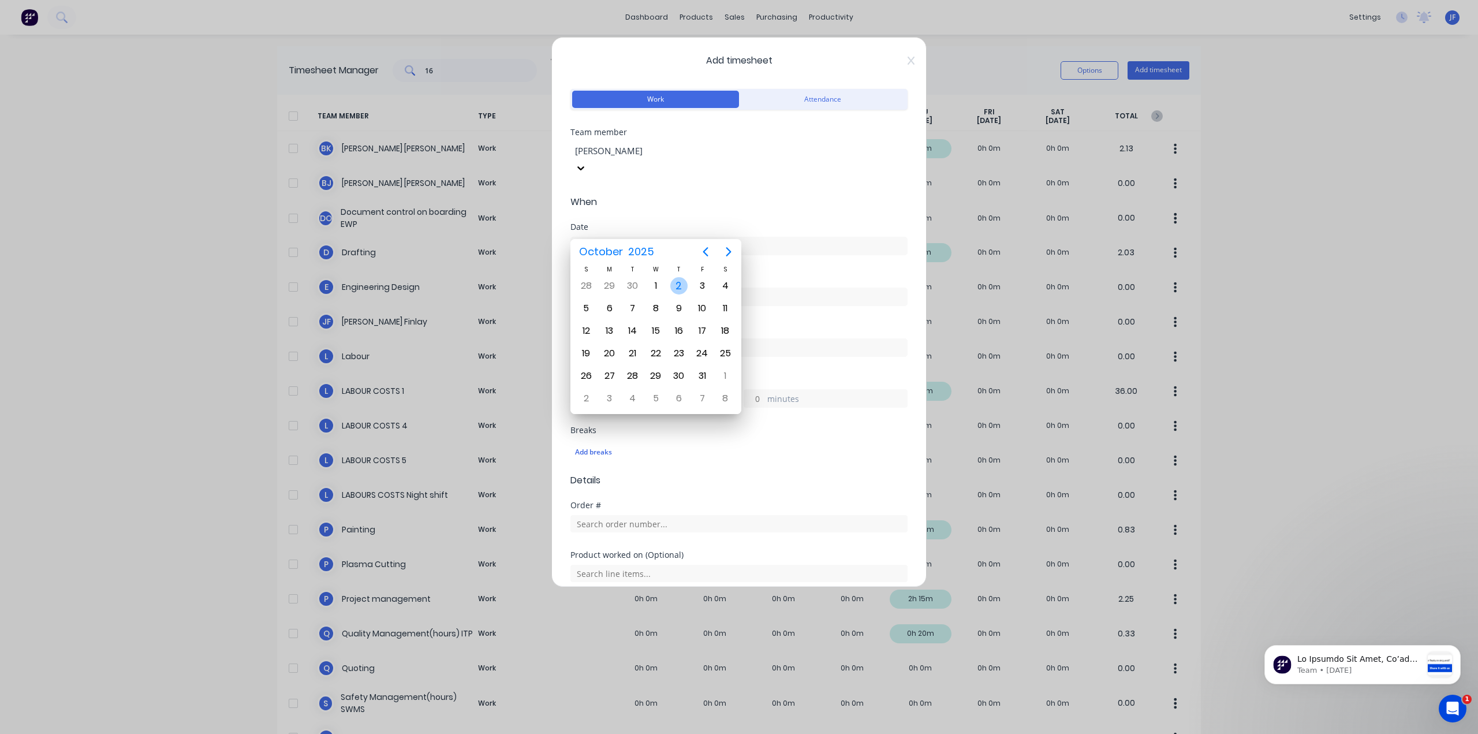
click at [677, 285] on div "2" at bounding box center [678, 285] width 17 height 17
type input "[DATE]"
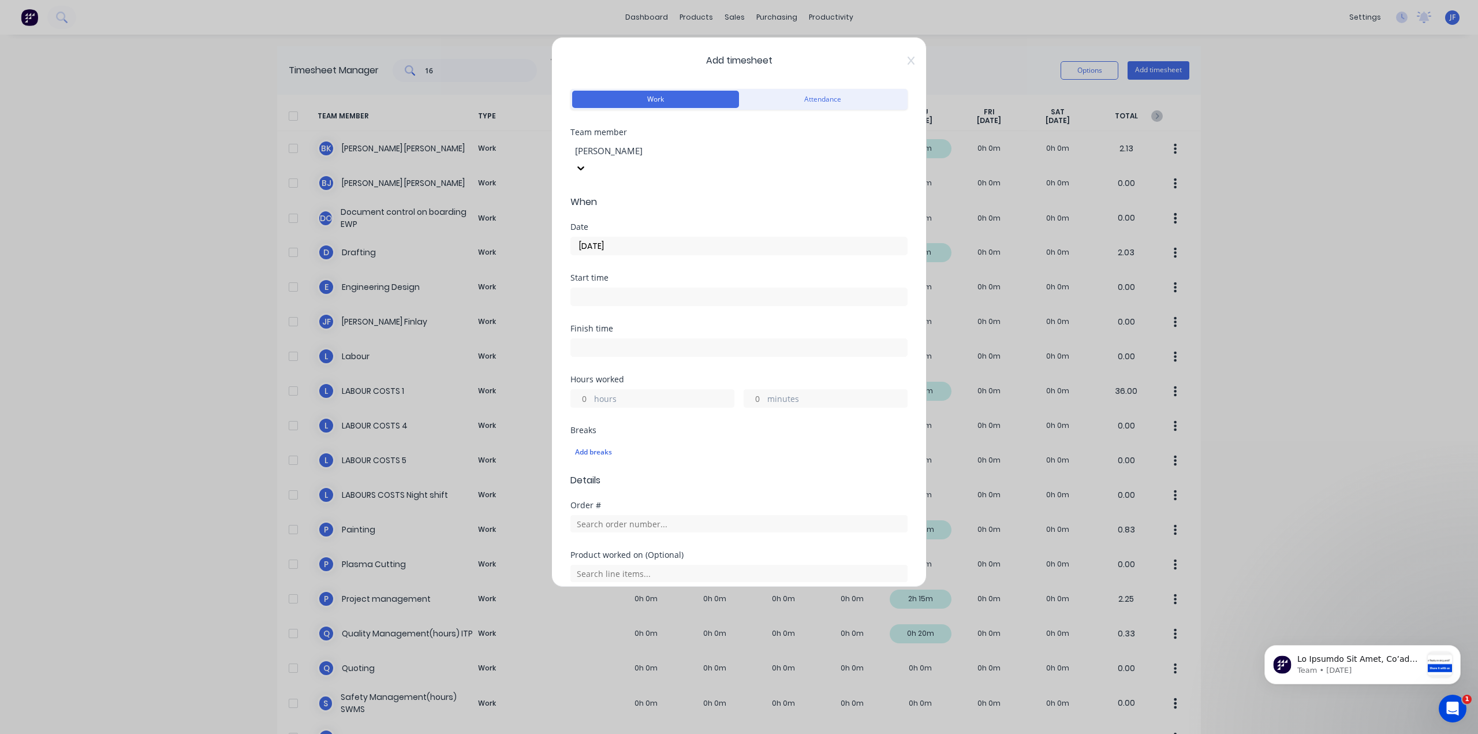
click at [636, 288] on input at bounding box center [739, 296] width 336 height 17
click at [595, 306] on div "08" at bounding box center [594, 302] width 28 height 20
click at [595, 337] on div "07" at bounding box center [594, 341] width 28 height 20
click at [629, 308] on div "45" at bounding box center [626, 302] width 28 height 20
type input "07:45 AM"
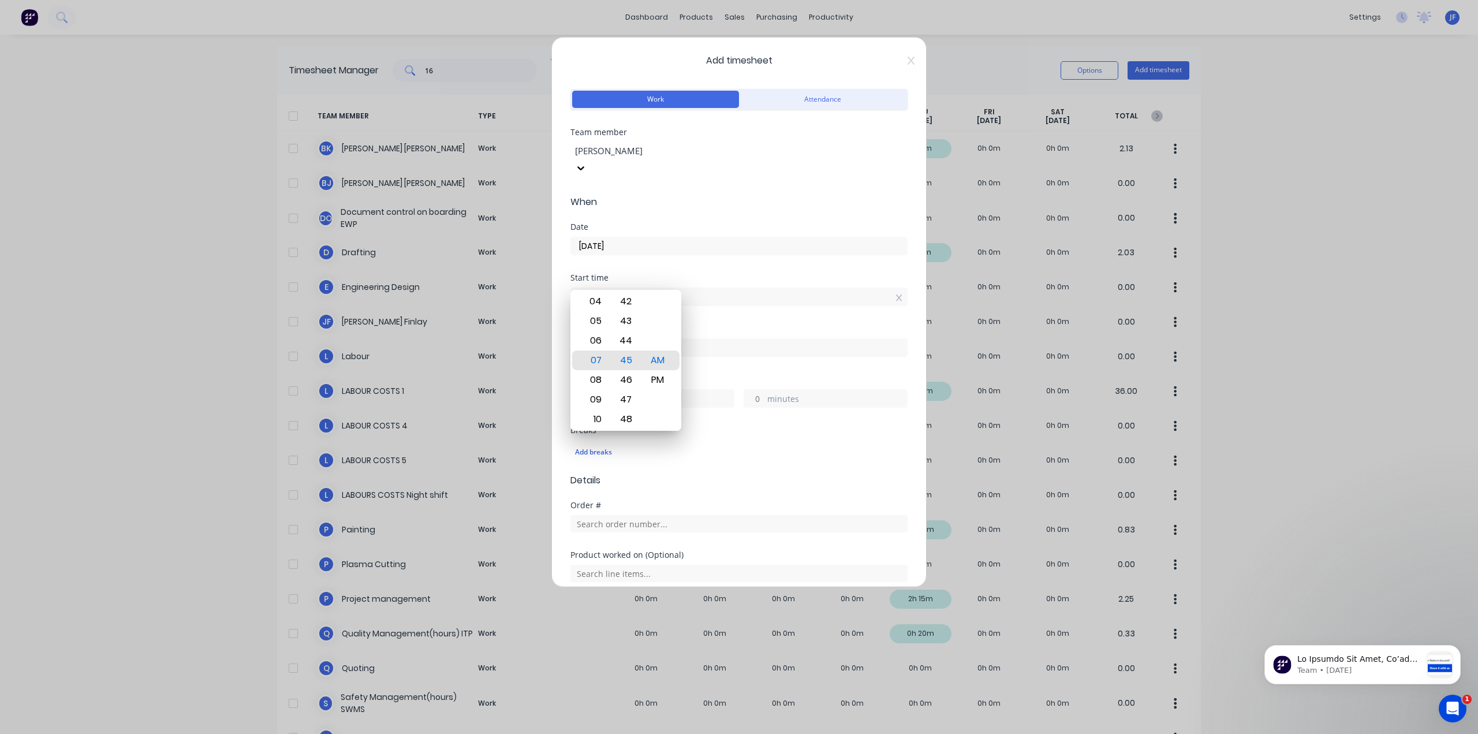
click at [790, 274] on div "Start time" at bounding box center [739, 278] width 337 height 8
click at [660, 325] on div "Finish time" at bounding box center [739, 341] width 337 height 32
click at [650, 339] on input at bounding box center [739, 347] width 336 height 17
type input "11:49 AM"
type input "4"
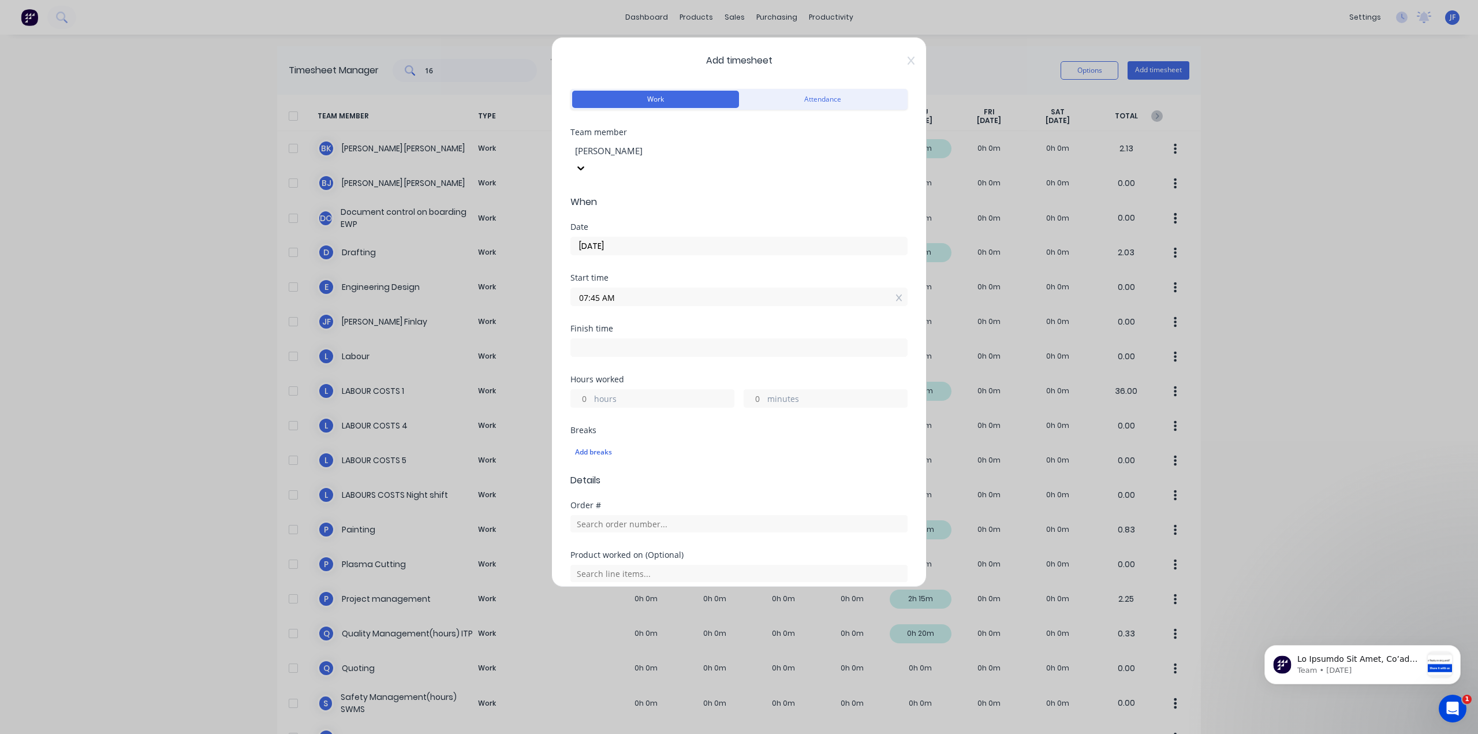
type input "4"
drag, startPoint x: 628, startPoint y: 473, endPoint x: 636, endPoint y: 277, distance: 196.5
click at [636, 277] on body "dashboard products sales purchasing productivity dashboard products Product Cat…" at bounding box center [739, 367] width 1478 height 734
type input "11:59 AM"
type input "14"
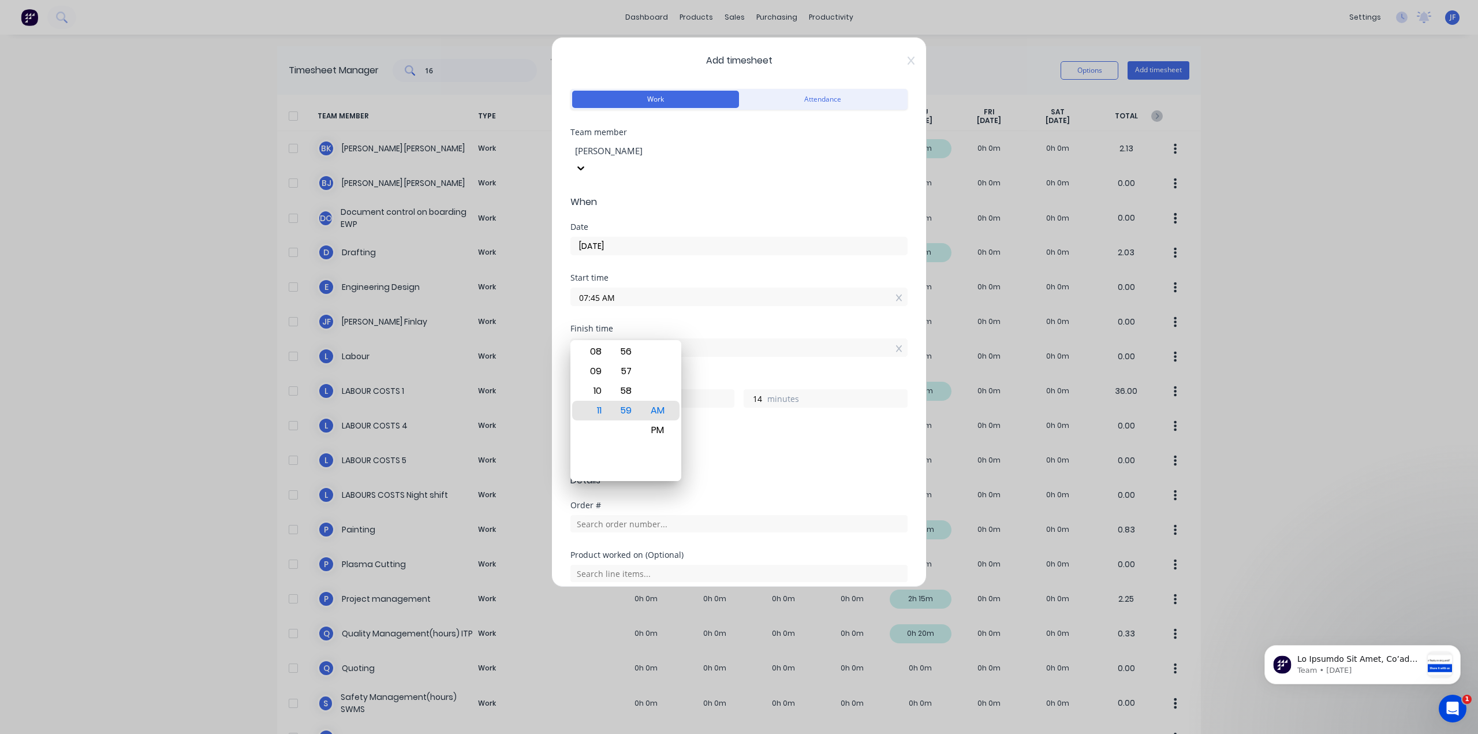
click at [676, 339] on input "11:59 AM" at bounding box center [739, 347] width 336 height 17
click at [629, 411] on div "59" at bounding box center [626, 411] width 28 height 20
click at [598, 412] on div "11" at bounding box center [594, 411] width 28 height 20
drag, startPoint x: 602, startPoint y: 404, endPoint x: 596, endPoint y: 505, distance: 101.8
click at [609, 510] on body "dashboard products sales purchasing productivity dashboard products Product Cat…" at bounding box center [739, 367] width 1478 height 734
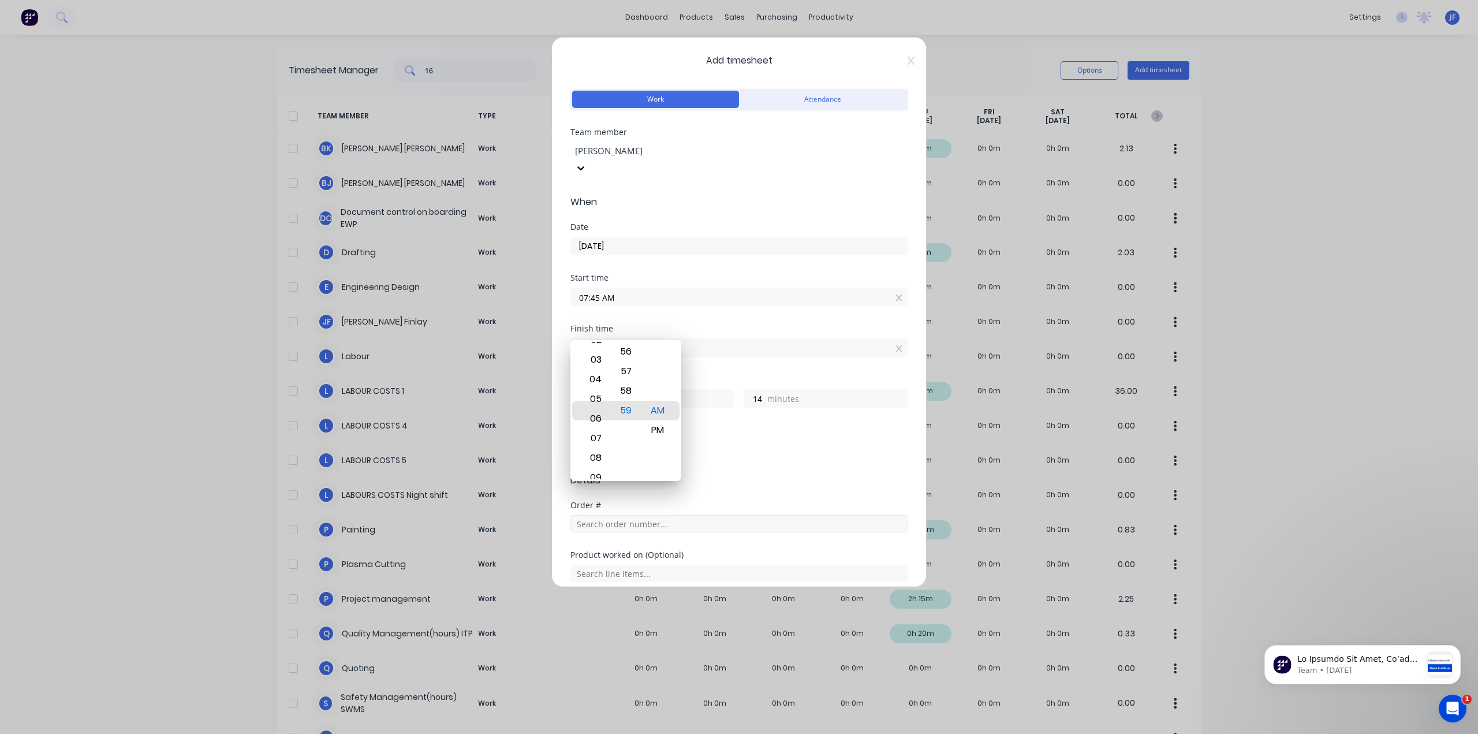
type input "05:59 AM"
type input "22"
drag, startPoint x: 594, startPoint y: 362, endPoint x: 590, endPoint y: 457, distance: 95.4
click at [590, 457] on div "03" at bounding box center [594, 467] width 28 height 20
type input "12:59 AM"
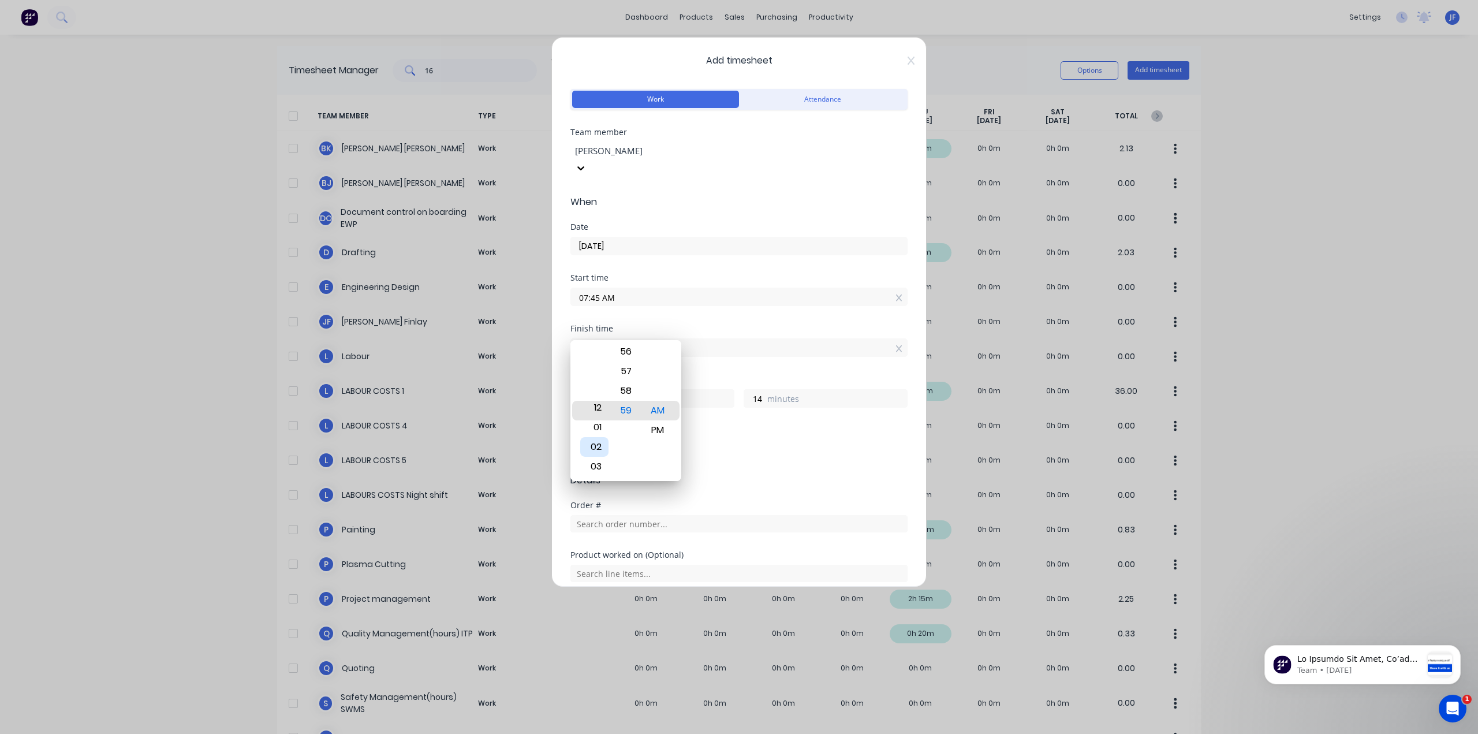
type input "17"
click at [634, 414] on div "59" at bounding box center [626, 411] width 28 height 20
drag, startPoint x: 632, startPoint y: 414, endPoint x: 644, endPoint y: 545, distance: 131.1
click at [644, 545] on body "dashboard products sales purchasing productivity dashboard products Product Cat…" at bounding box center [739, 367] width 1478 height 734
type input "12:52 AM"
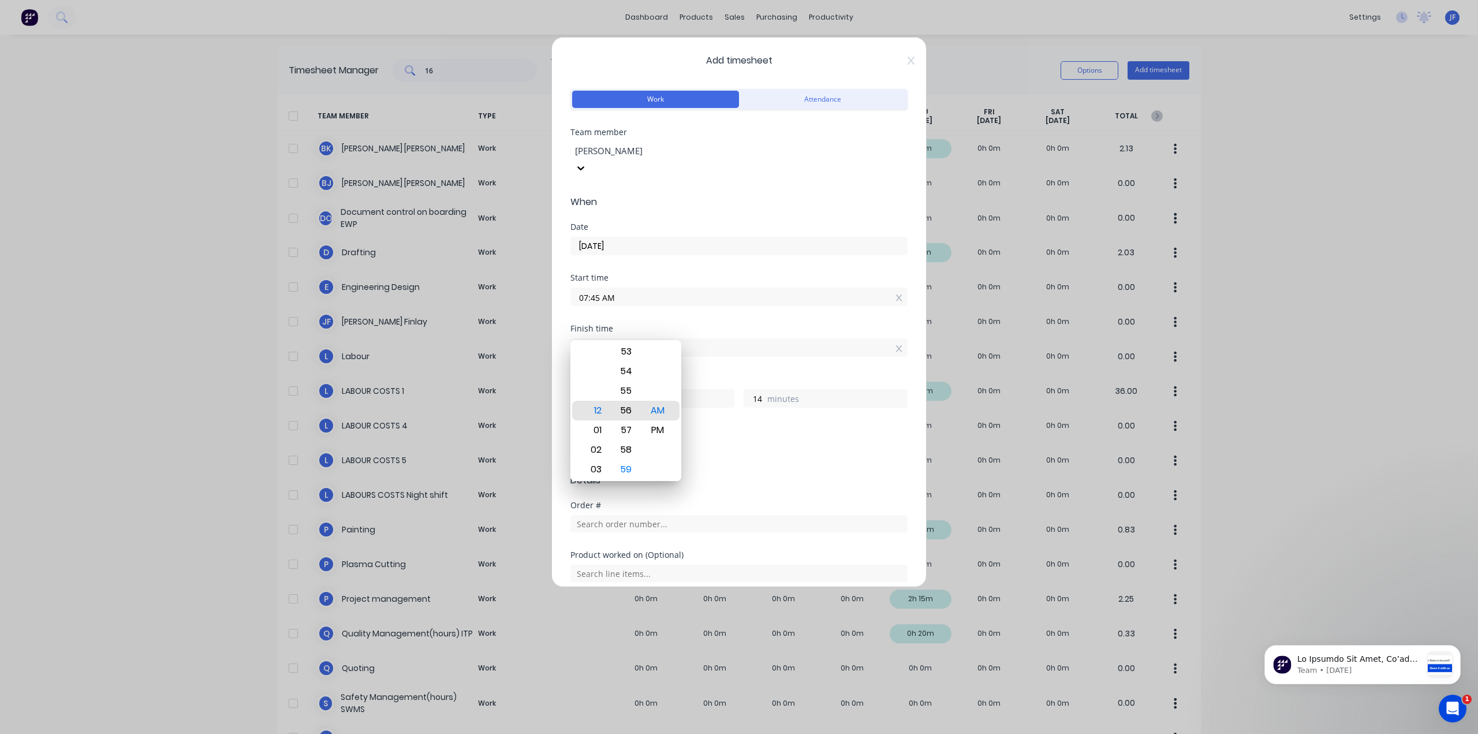
type input "7"
drag, startPoint x: 628, startPoint y: 352, endPoint x: 623, endPoint y: 530, distance: 178.0
click at [623, 528] on body "dashboard products sales purchasing productivity dashboard products Product Cat…" at bounding box center [739, 367] width 1478 height 734
type input "12:43 AM"
type input "16"
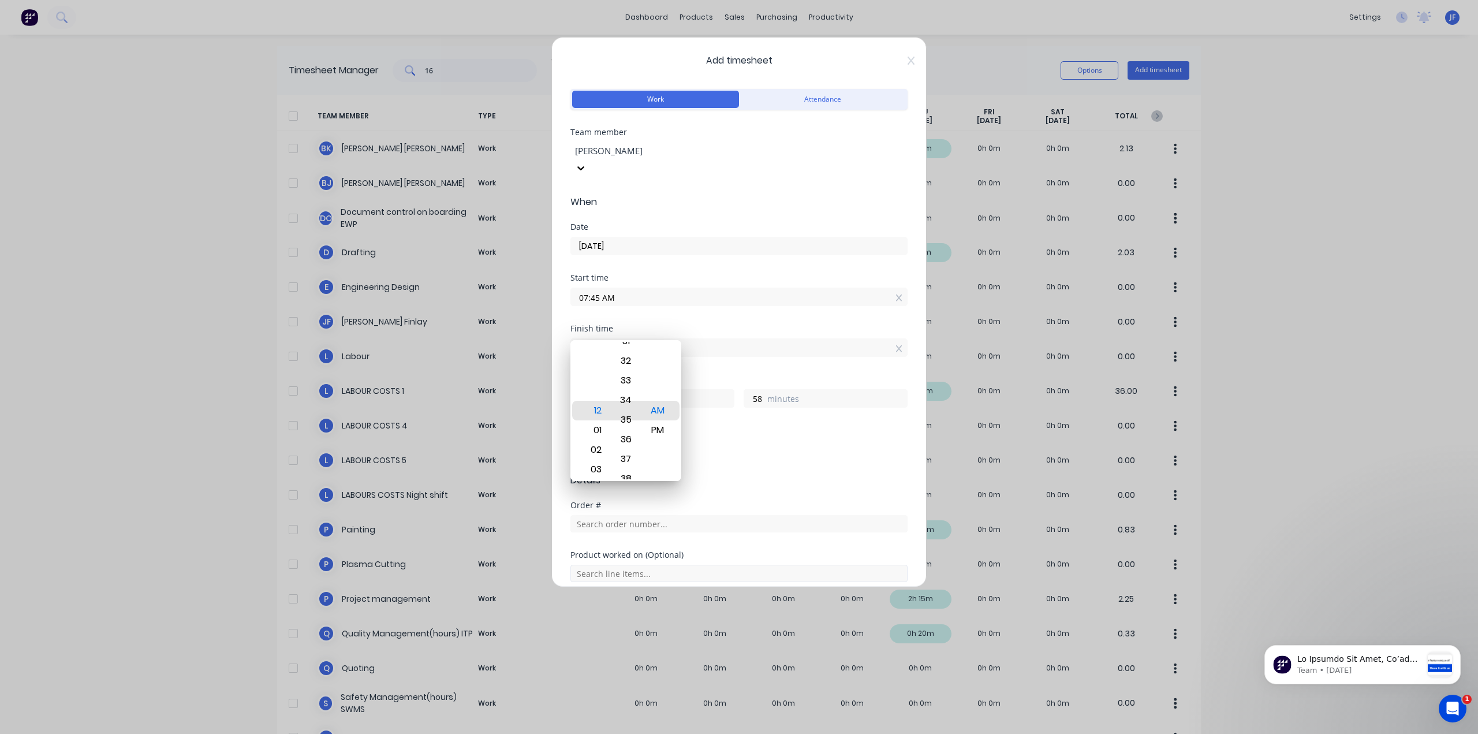
drag, startPoint x: 633, startPoint y: 363, endPoint x: 622, endPoint y: 553, distance: 189.7
click at [628, 575] on body "dashboard products sales purchasing productivity dashboard products Product Cat…" at bounding box center [739, 367] width 1478 height 734
drag, startPoint x: 631, startPoint y: 444, endPoint x: 624, endPoint y: 525, distance: 81.2
click at [624, 520] on body "dashboard products sales purchasing productivity dashboard products Product Cat…" at bounding box center [739, 367] width 1478 height 734
drag, startPoint x: 633, startPoint y: 359, endPoint x: 632, endPoint y: 541, distance: 181.9
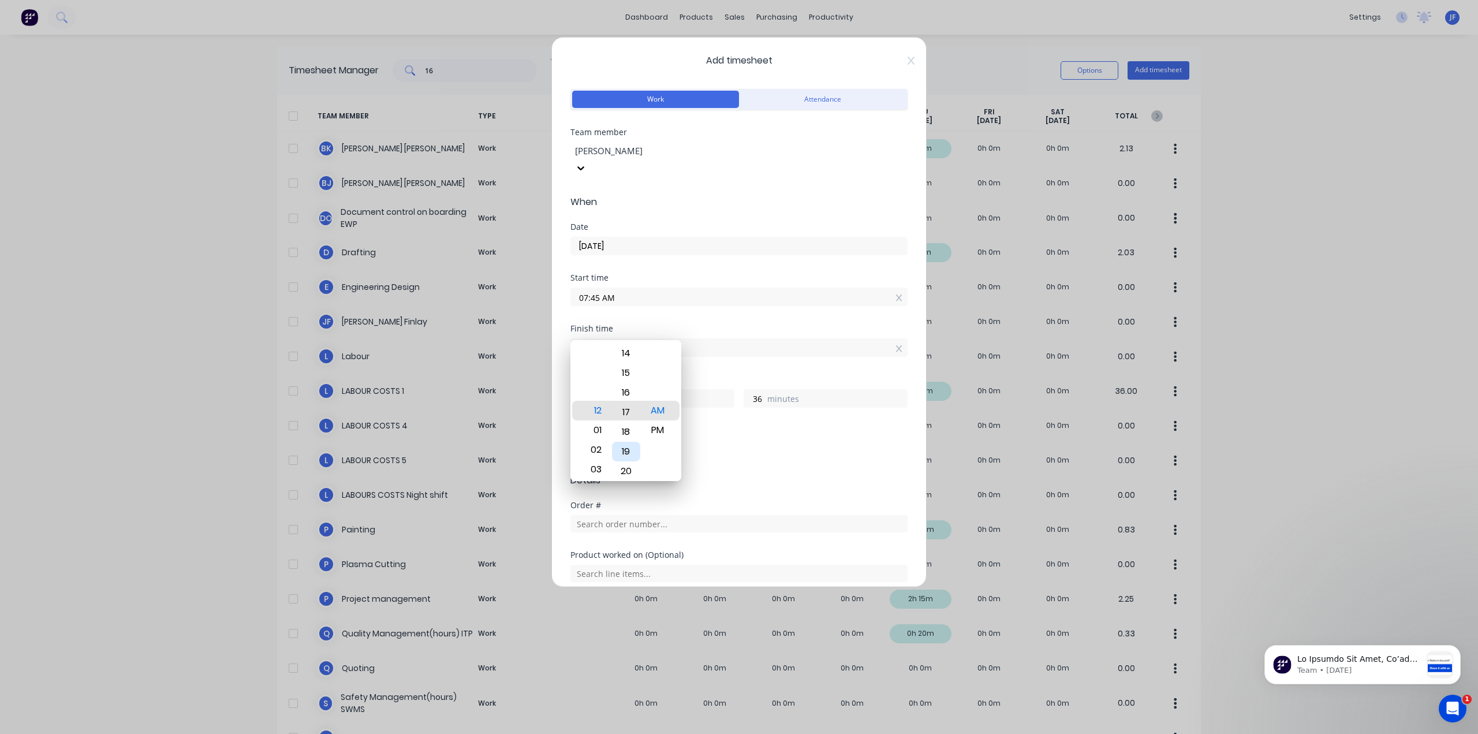
click at [632, 541] on body "dashboard products sales purchasing productivity dashboard products Product Cat…" at bounding box center [739, 367] width 1478 height 734
drag, startPoint x: 627, startPoint y: 360, endPoint x: 633, endPoint y: 557, distance: 197.0
click at [634, 555] on body "dashboard products sales purchasing productivity dashboard products Product Cat…" at bounding box center [739, 367] width 1478 height 734
click at [627, 374] on div "00" at bounding box center [626, 372] width 28 height 20
click at [755, 445] on div "Add breaks" at bounding box center [739, 452] width 328 height 15
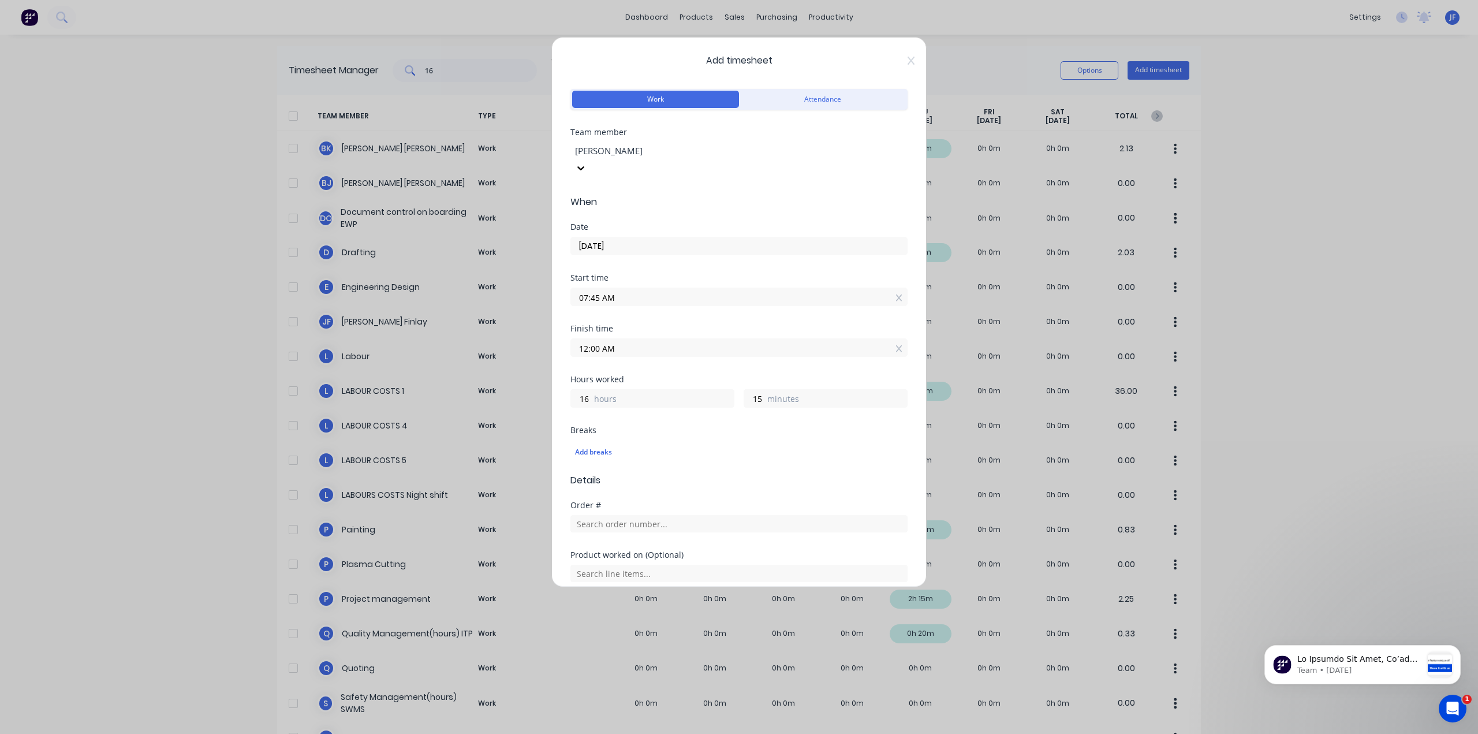
click at [628, 339] on input "12:00 AM" at bounding box center [739, 347] width 336 height 17
click at [654, 433] on div "PM" at bounding box center [658, 430] width 28 height 20
click at [723, 300] on div "Start time 07:45 AM" at bounding box center [739, 299] width 337 height 51
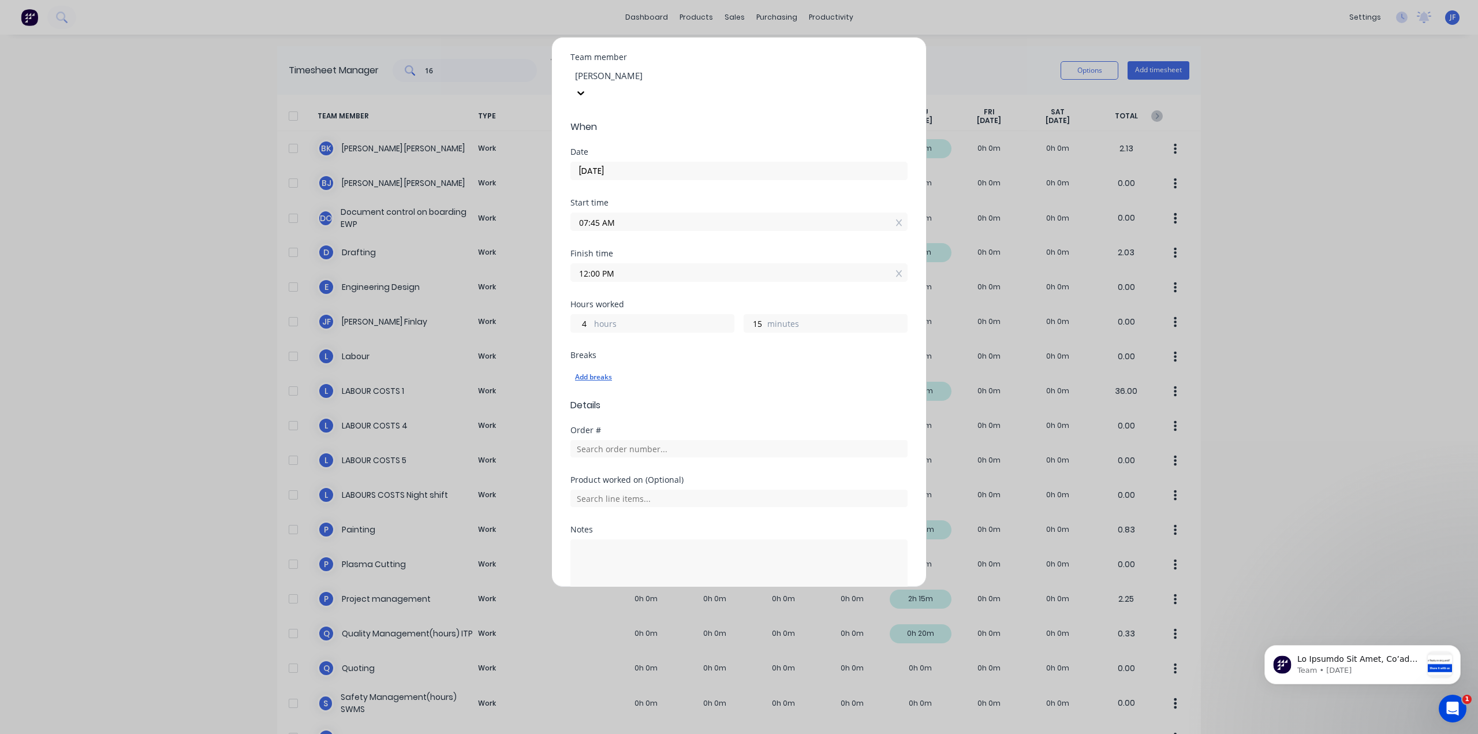
scroll to position [58, 0]
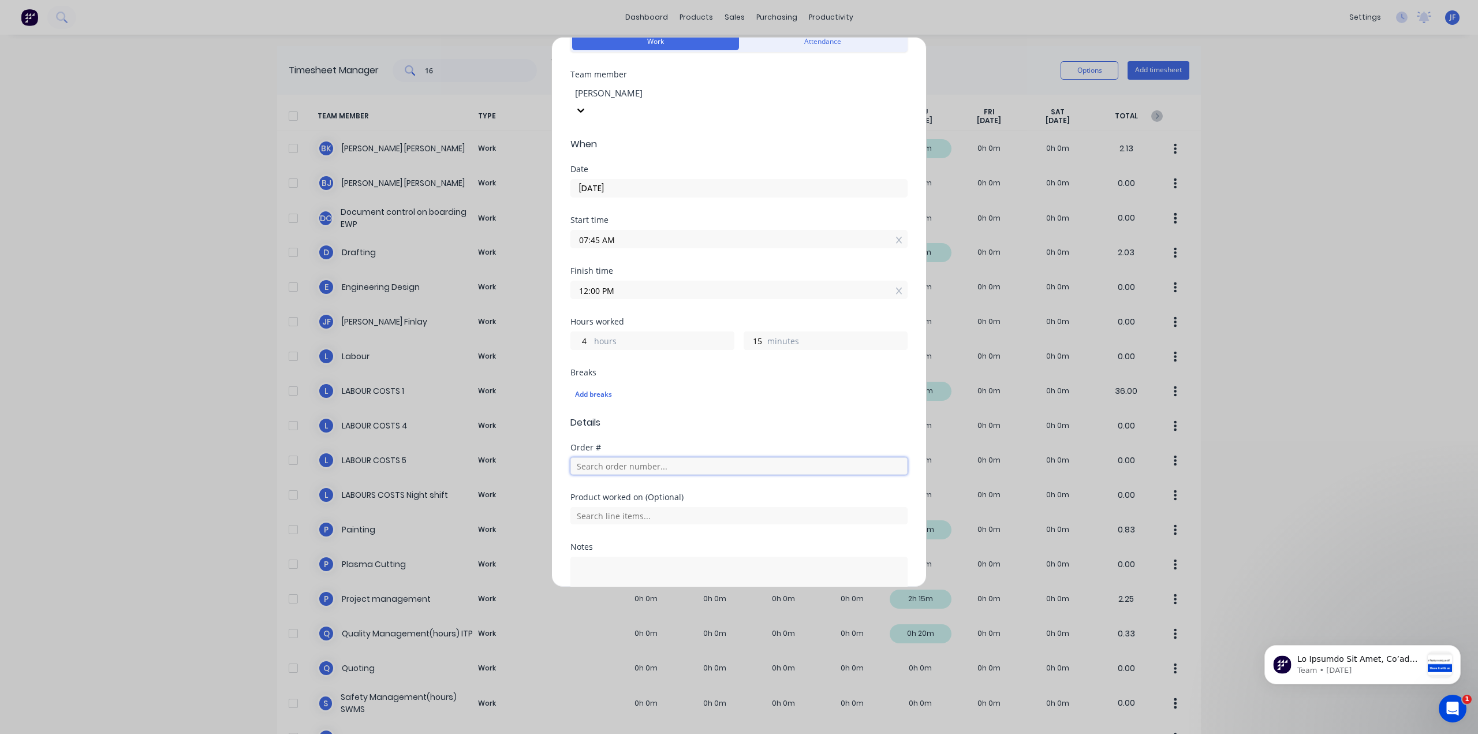
click at [629, 457] on input "text" at bounding box center [739, 465] width 337 height 17
click at [698, 490] on span "Order # 15" at bounding box center [739, 495] width 319 height 10
click at [674, 557] on input "text" at bounding box center [739, 565] width 337 height 17
click at [634, 474] on span "LABOUR COSTS 1" at bounding box center [748, 479] width 300 height 10
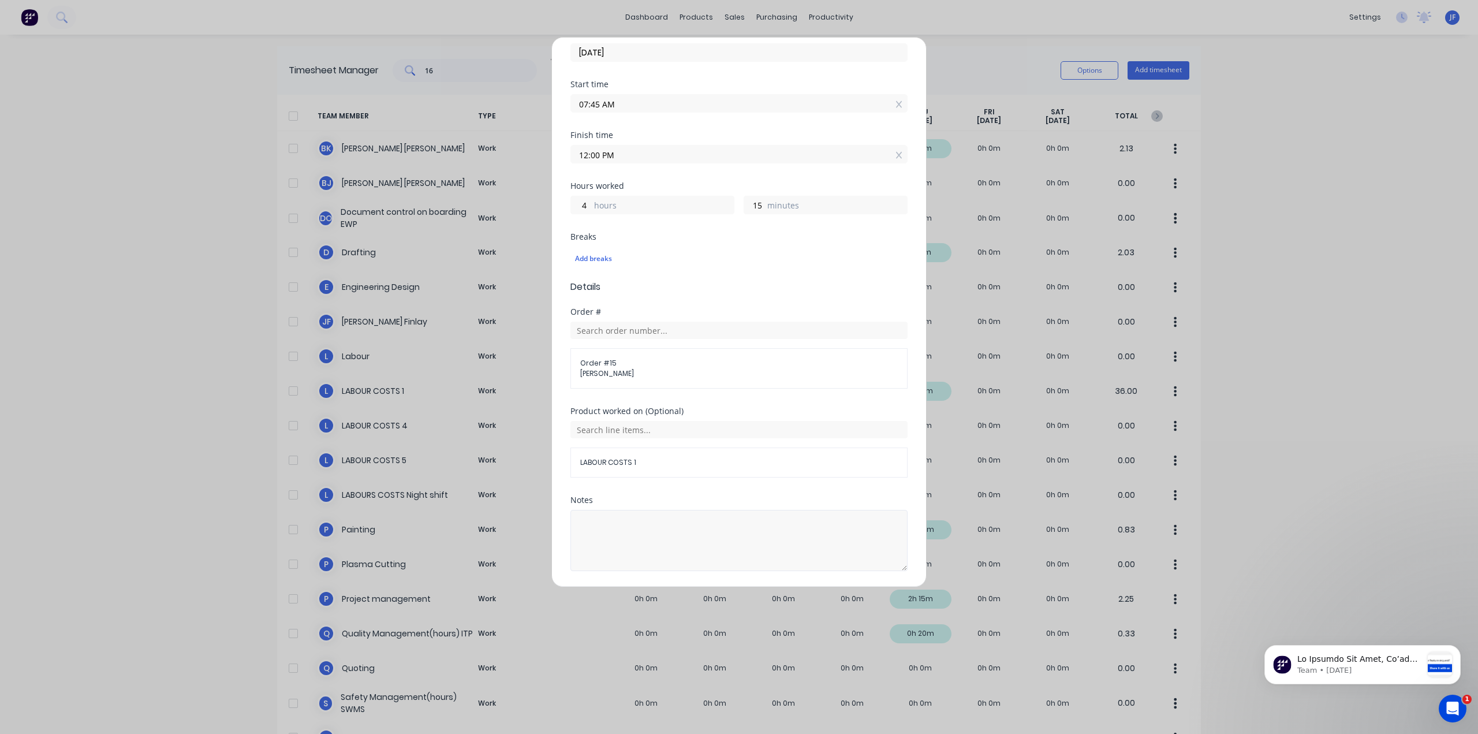
scroll to position [210, 0]
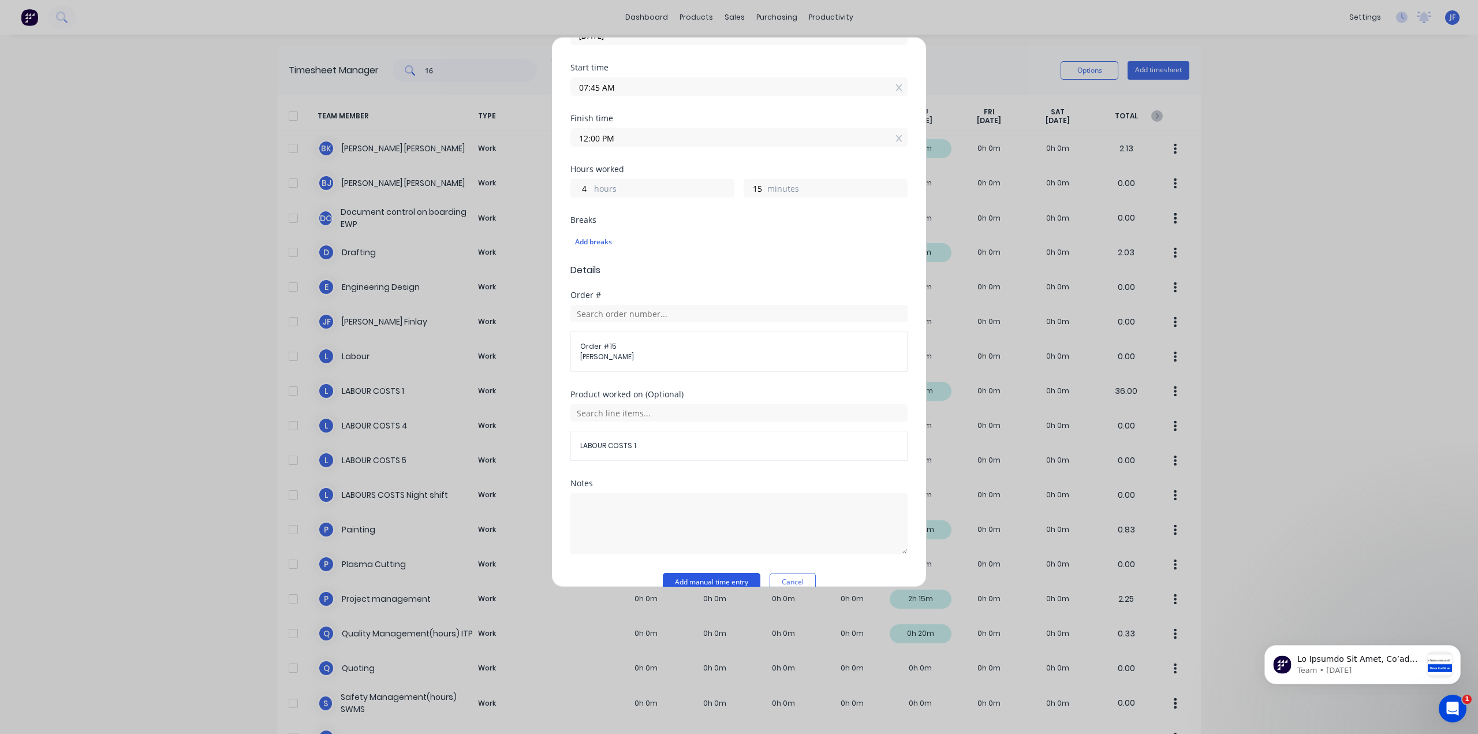
click at [691, 573] on button "Add manual time entry" at bounding box center [712, 582] width 98 height 18
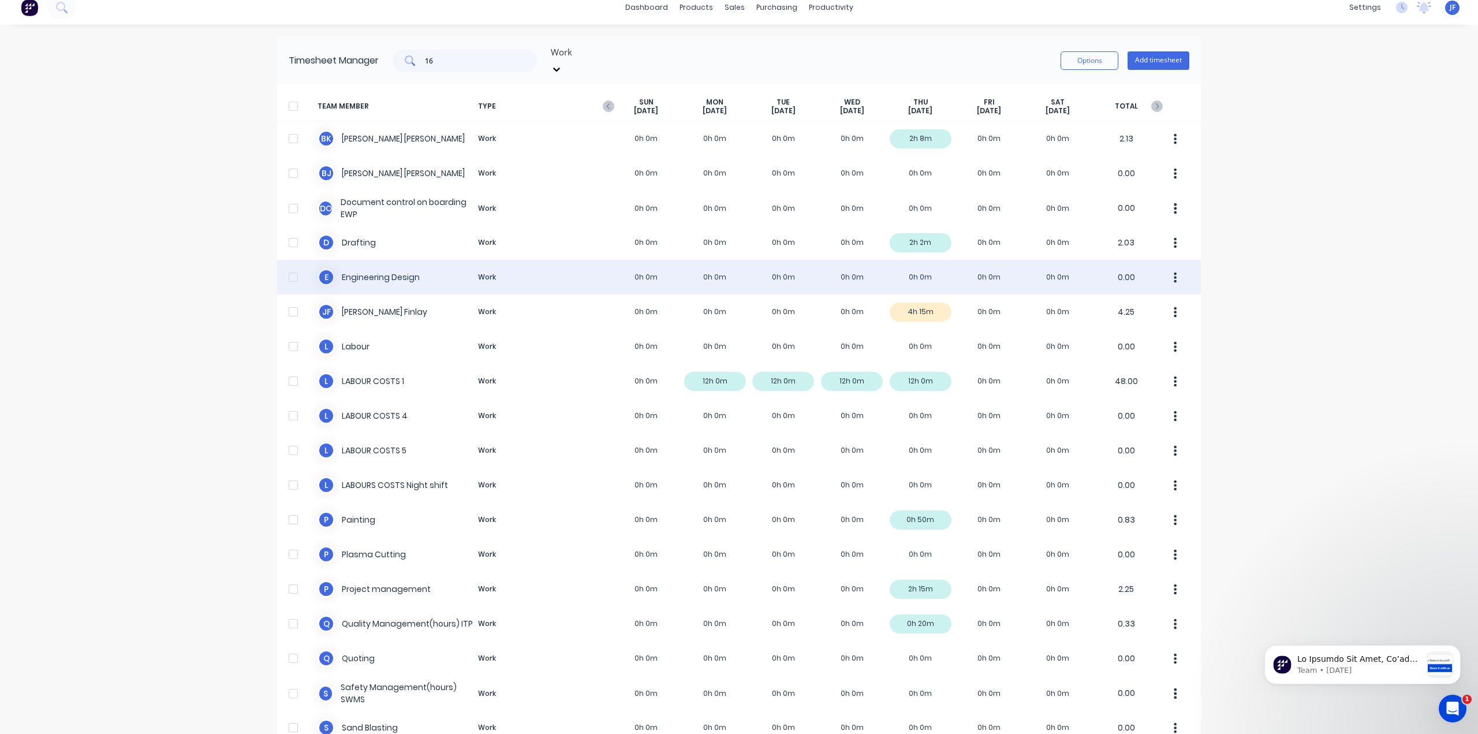
scroll to position [0, 0]
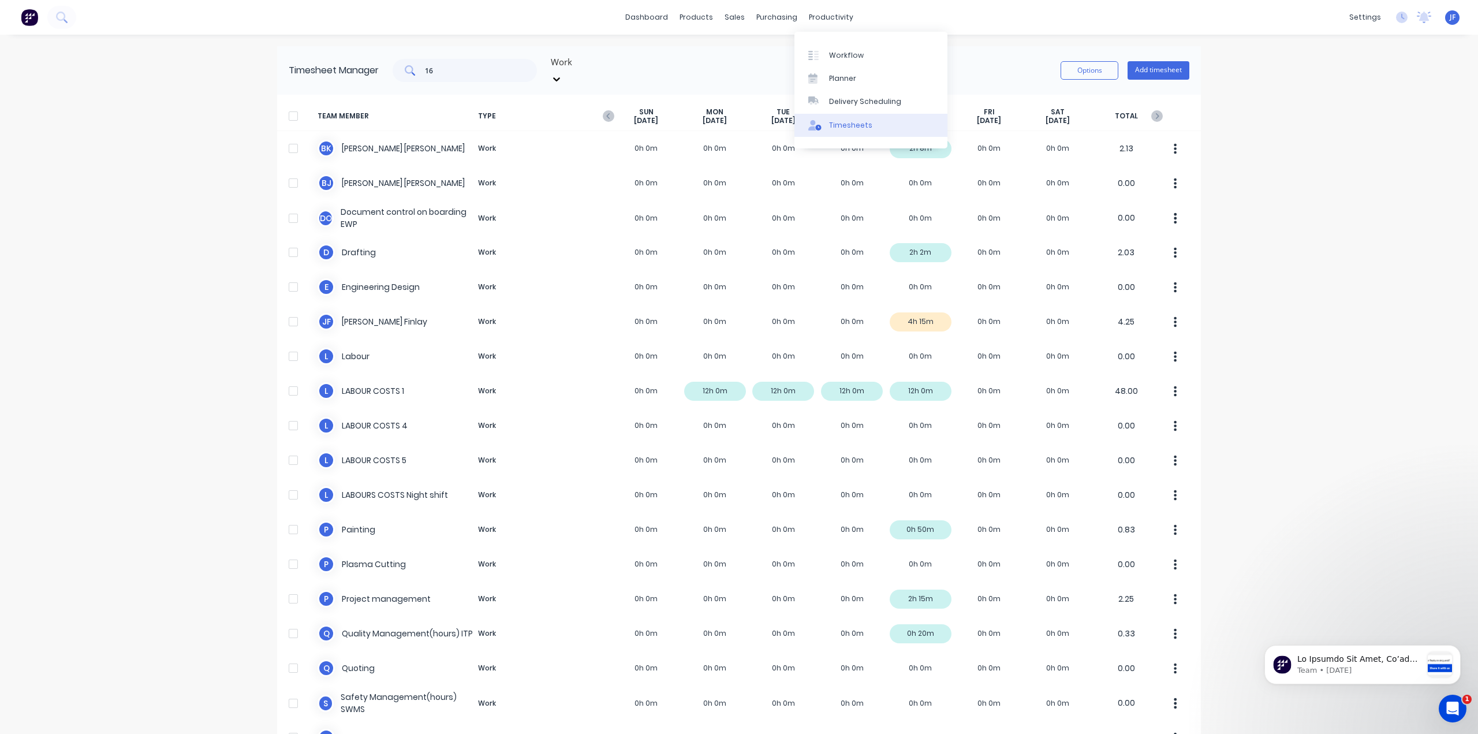
click at [840, 124] on div "Timesheets" at bounding box center [850, 125] width 43 height 10
click at [839, 100] on div "Delivery Scheduling" at bounding box center [865, 101] width 72 height 10
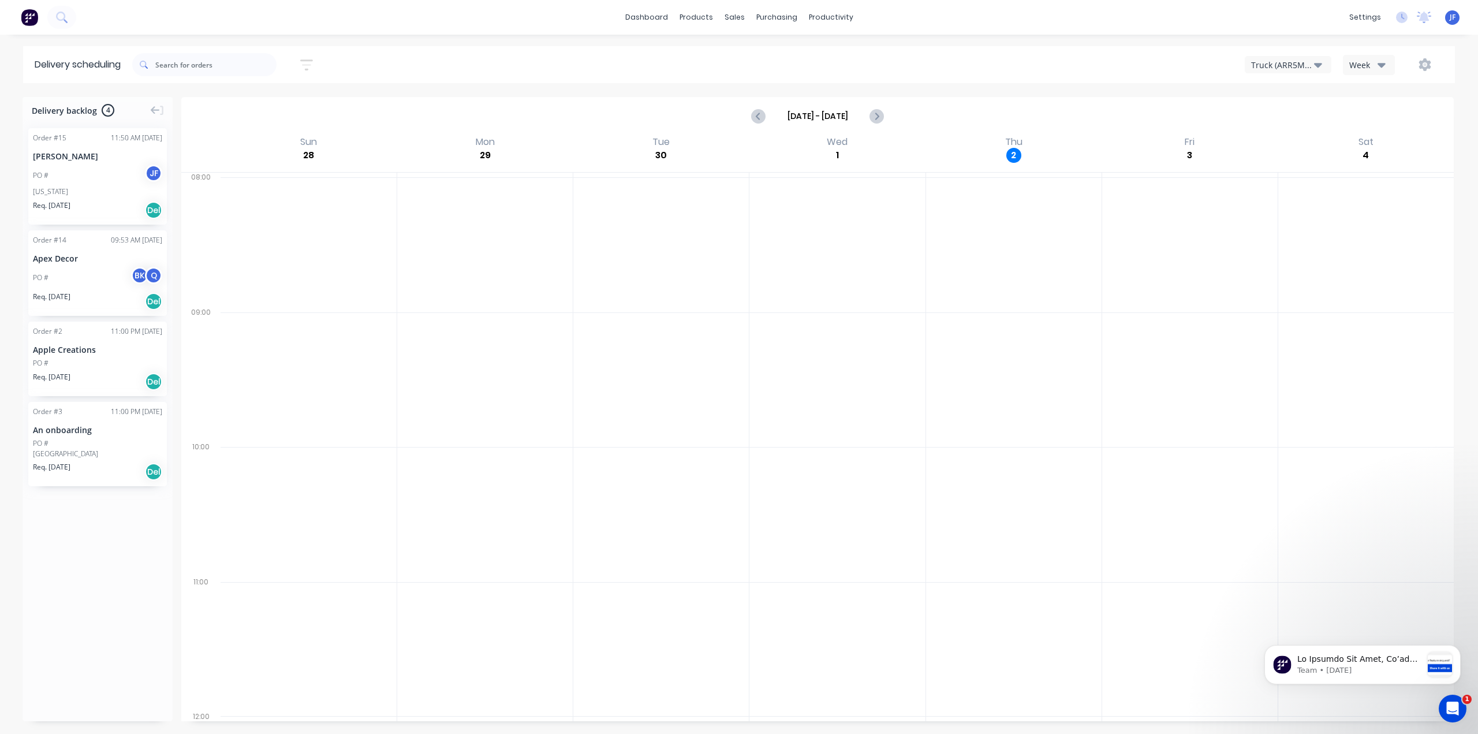
click at [91, 182] on div "PO # [PERSON_NAME]" at bounding box center [97, 176] width 129 height 22
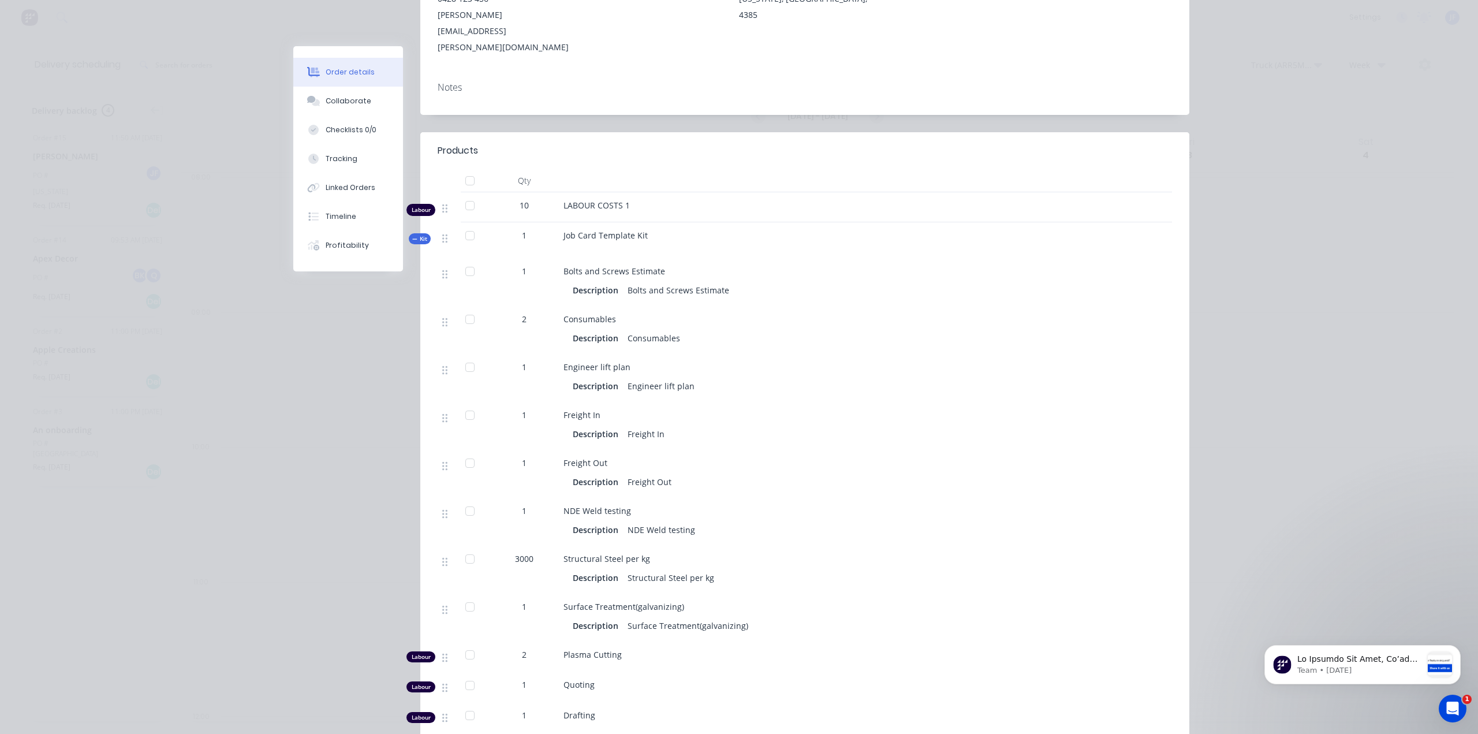
scroll to position [404, 0]
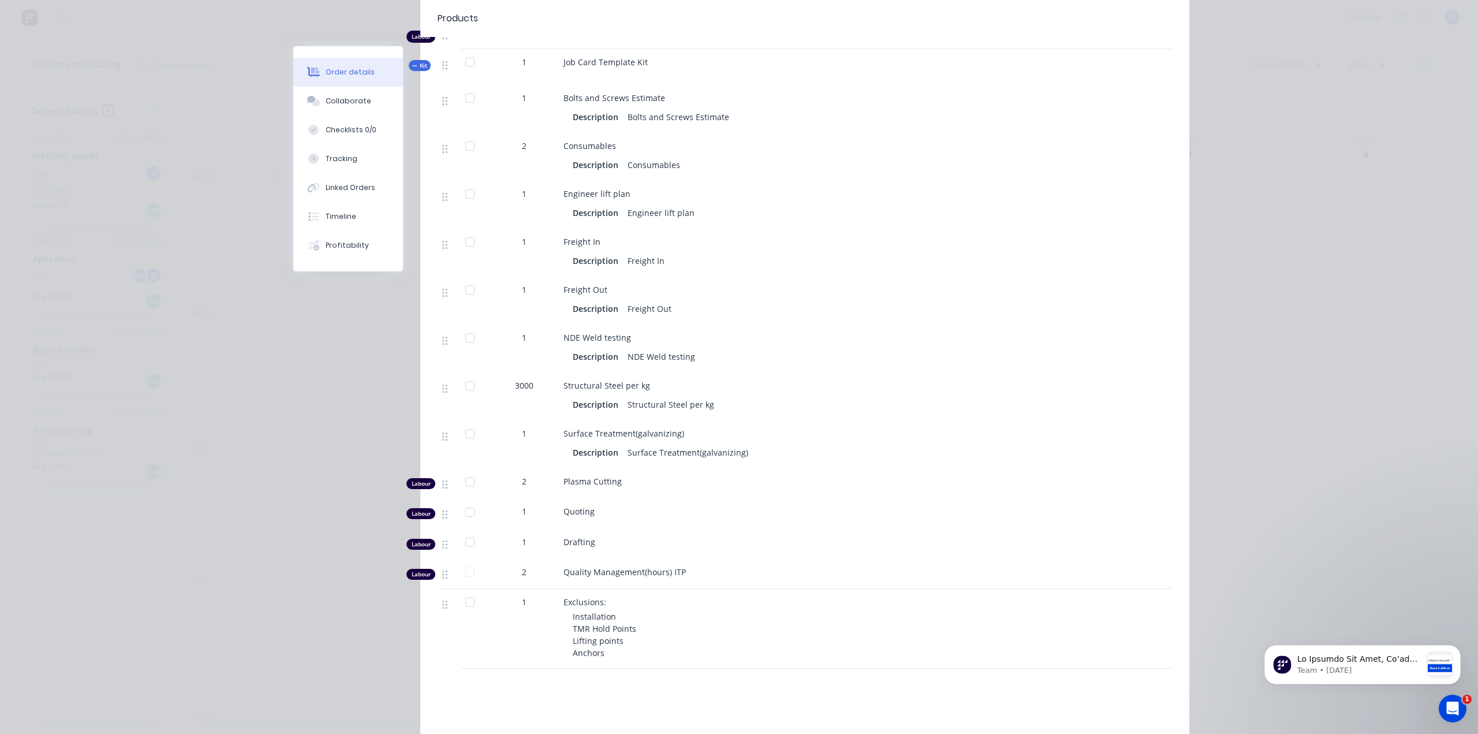
click at [466, 374] on div at bounding box center [470, 385] width 23 height 23
click at [469, 374] on div at bounding box center [470, 385] width 23 height 23
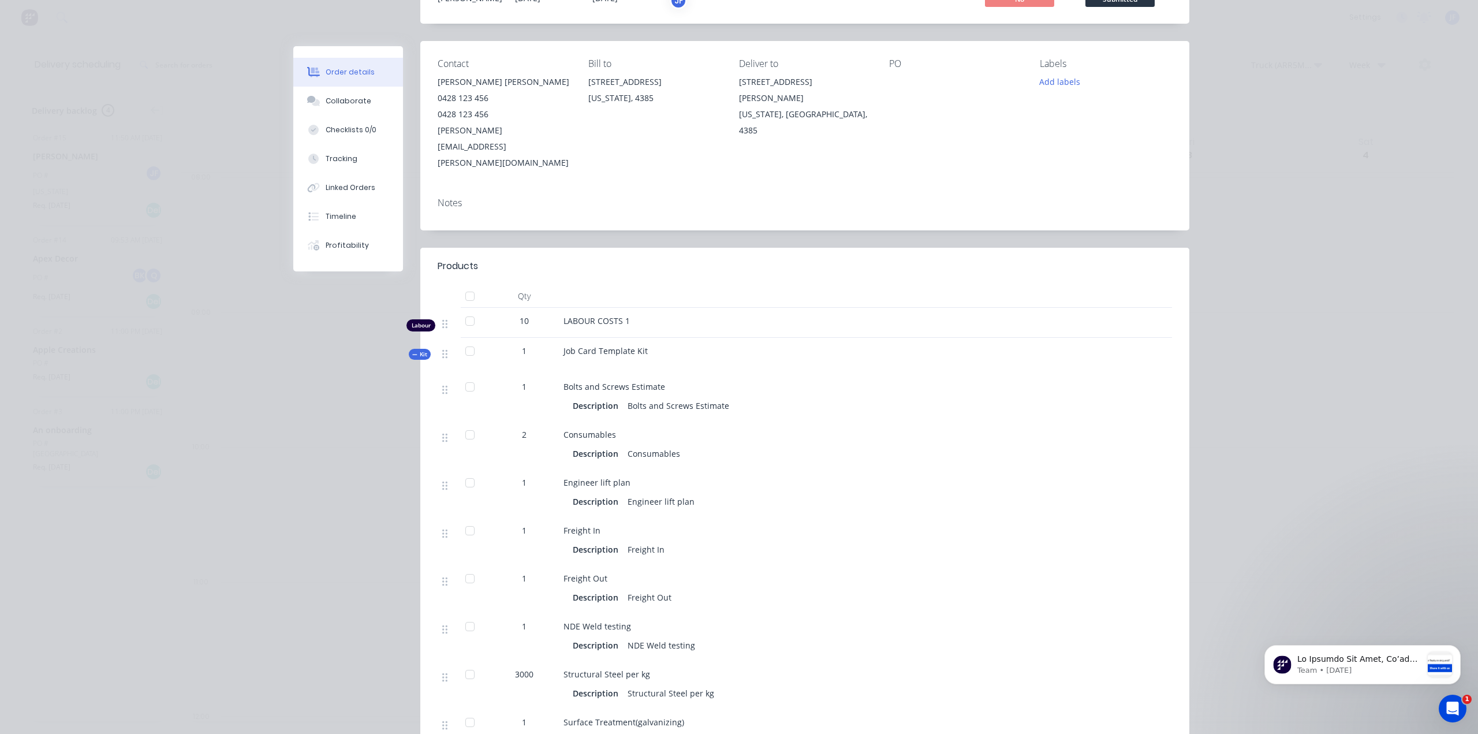
scroll to position [0, 0]
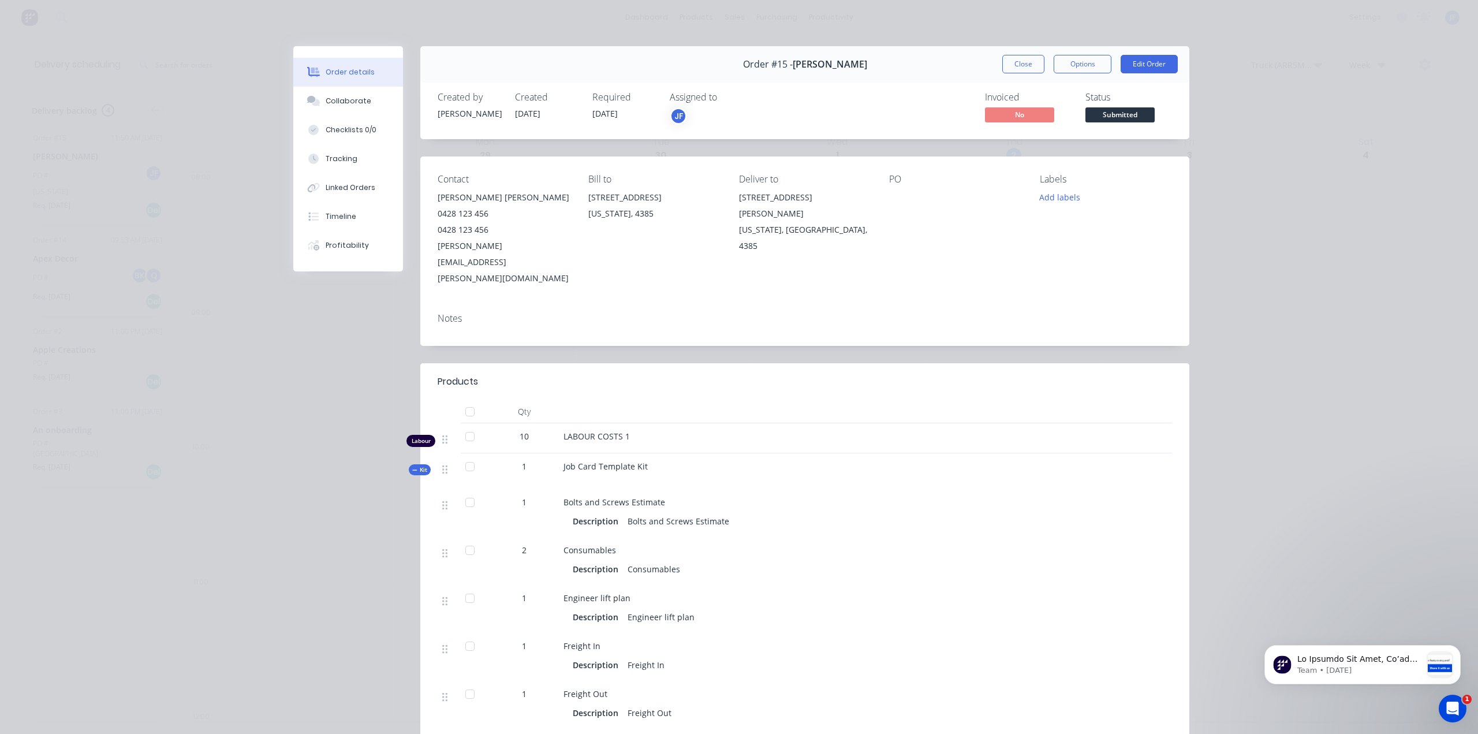
click at [711, 29] on div "Order details Collaborate Checklists 0/0 Tracking Linked Orders Timeline Profit…" at bounding box center [739, 367] width 1478 height 734
click at [1098, 64] on button "Options" at bounding box center [1083, 64] width 58 height 18
click at [1009, 118] on div "Work Order" at bounding box center [1051, 117] width 100 height 17
click at [1283, 144] on div "Order details Collaborate Checklists 0/0 Tracking Linked Orders Timeline Profit…" at bounding box center [739, 367] width 1478 height 734
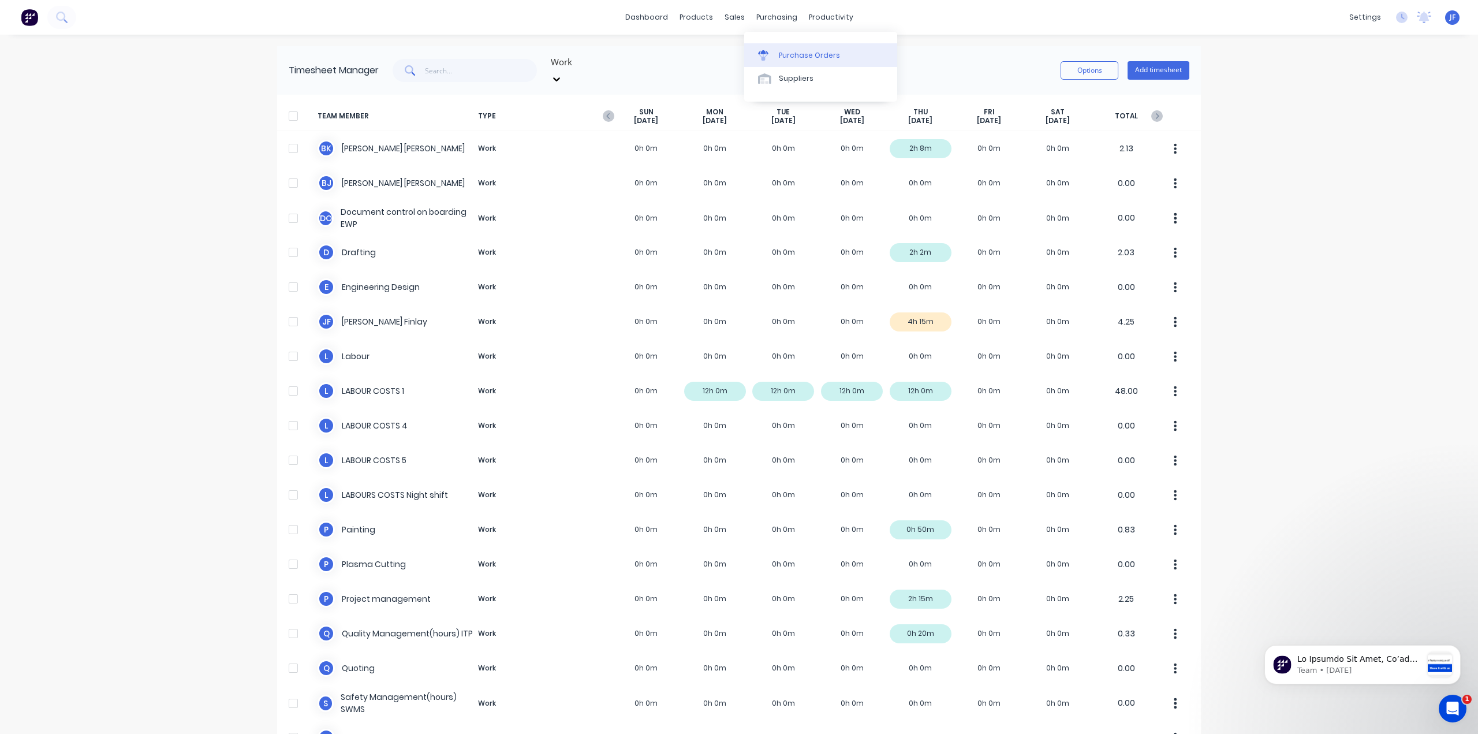
click at [806, 58] on div "Purchase Orders" at bounding box center [809, 55] width 61 height 10
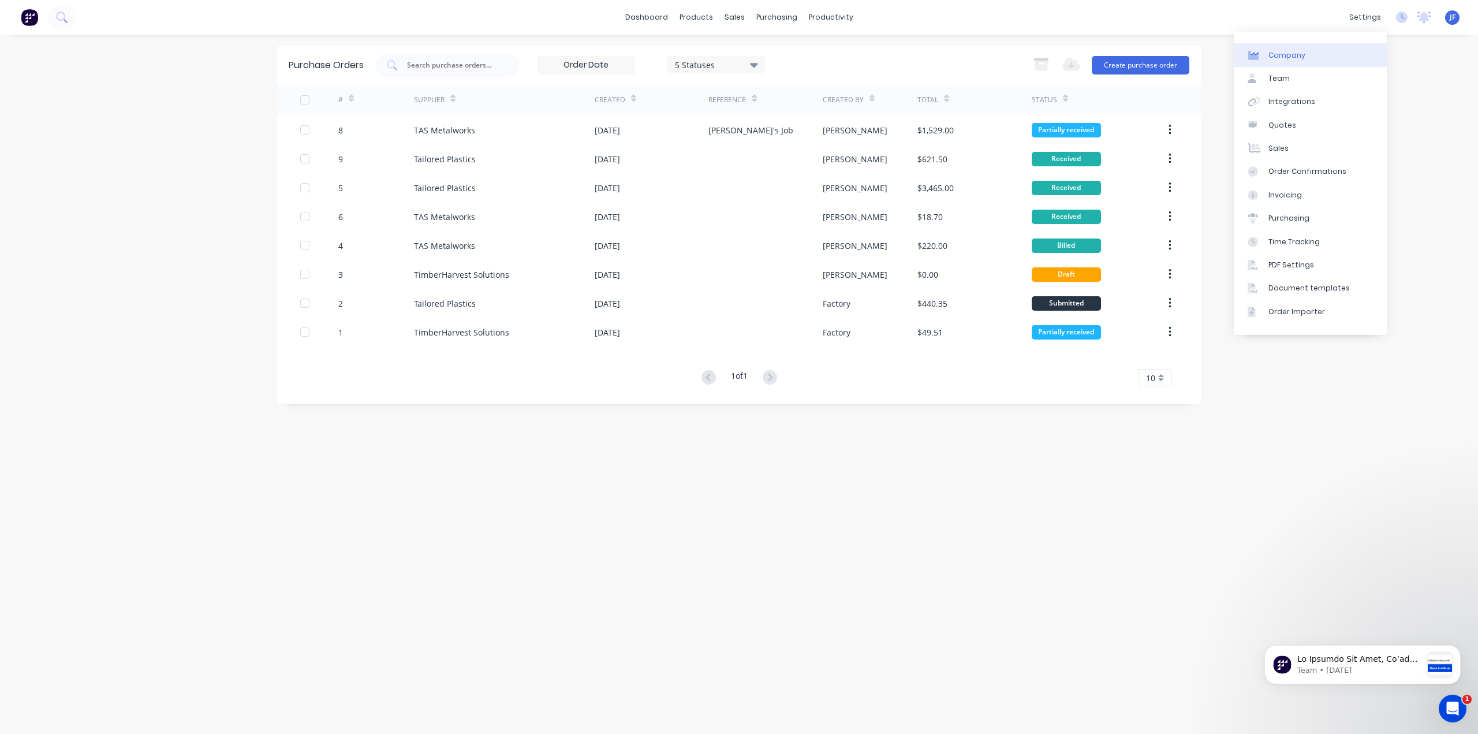
click at [1312, 54] on link "Company" at bounding box center [1310, 54] width 153 height 23
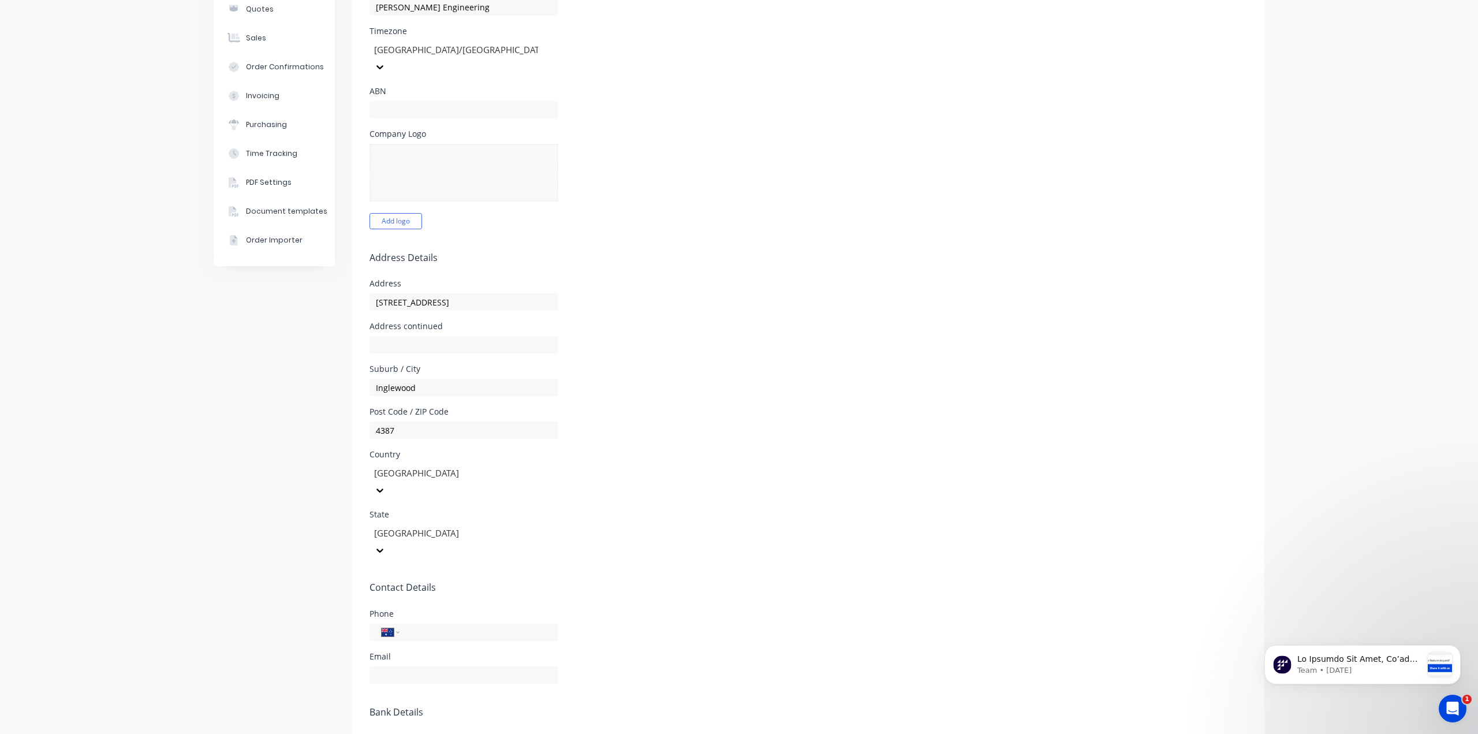
scroll to position [115, 0]
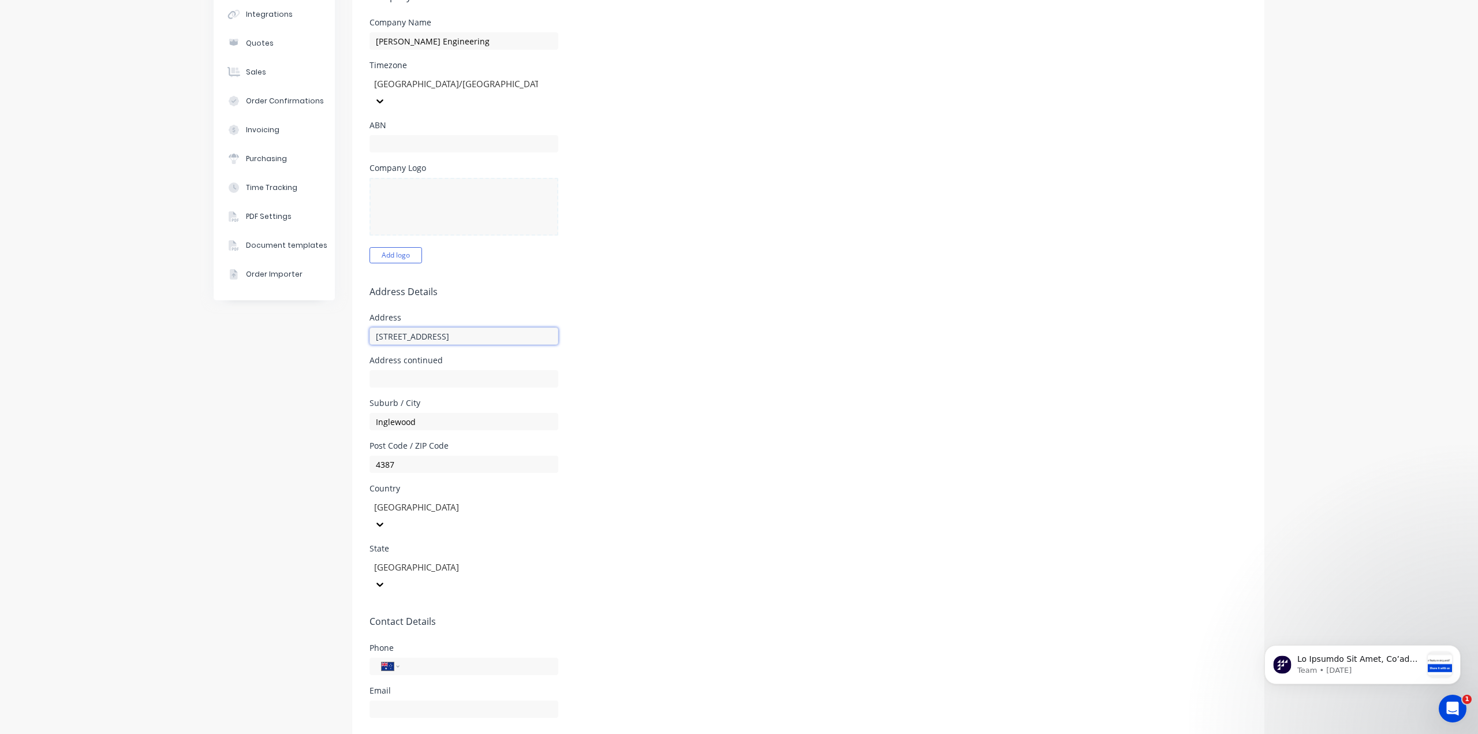
drag, startPoint x: 490, startPoint y: 323, endPoint x: 357, endPoint y: 329, distance: 133.0
click at [357, 329] on form "Company Details Company Name [PERSON_NAME] Engineering Timezone [GEOGRAPHIC_DAT…" at bounding box center [808, 446] width 912 height 957
click at [826, 319] on div "Address [STREET_ADDRESS]" at bounding box center [809, 329] width 878 height 31
click at [433, 660] on input "tel" at bounding box center [477, 666] width 139 height 13
drag, startPoint x: 397, startPoint y: 653, endPoint x: 367, endPoint y: 660, distance: 30.8
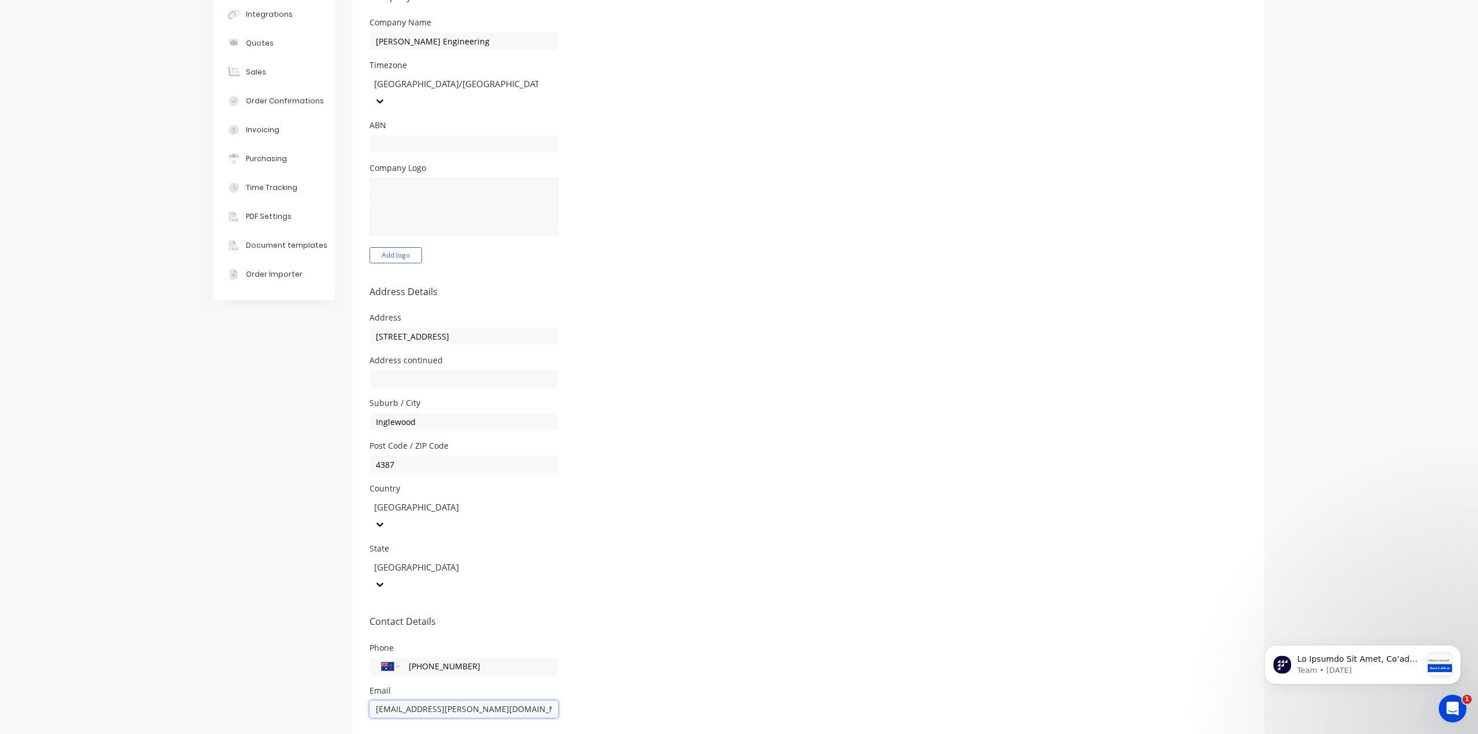
click at [370, 701] on input "[EMAIL_ADDRESS][PERSON_NAME][DOMAIN_NAME]" at bounding box center [464, 709] width 189 height 17
click at [750, 687] on div "Email [EMAIL_ADDRESS][PERSON_NAME][DOMAIN_NAME]" at bounding box center [809, 702] width 878 height 31
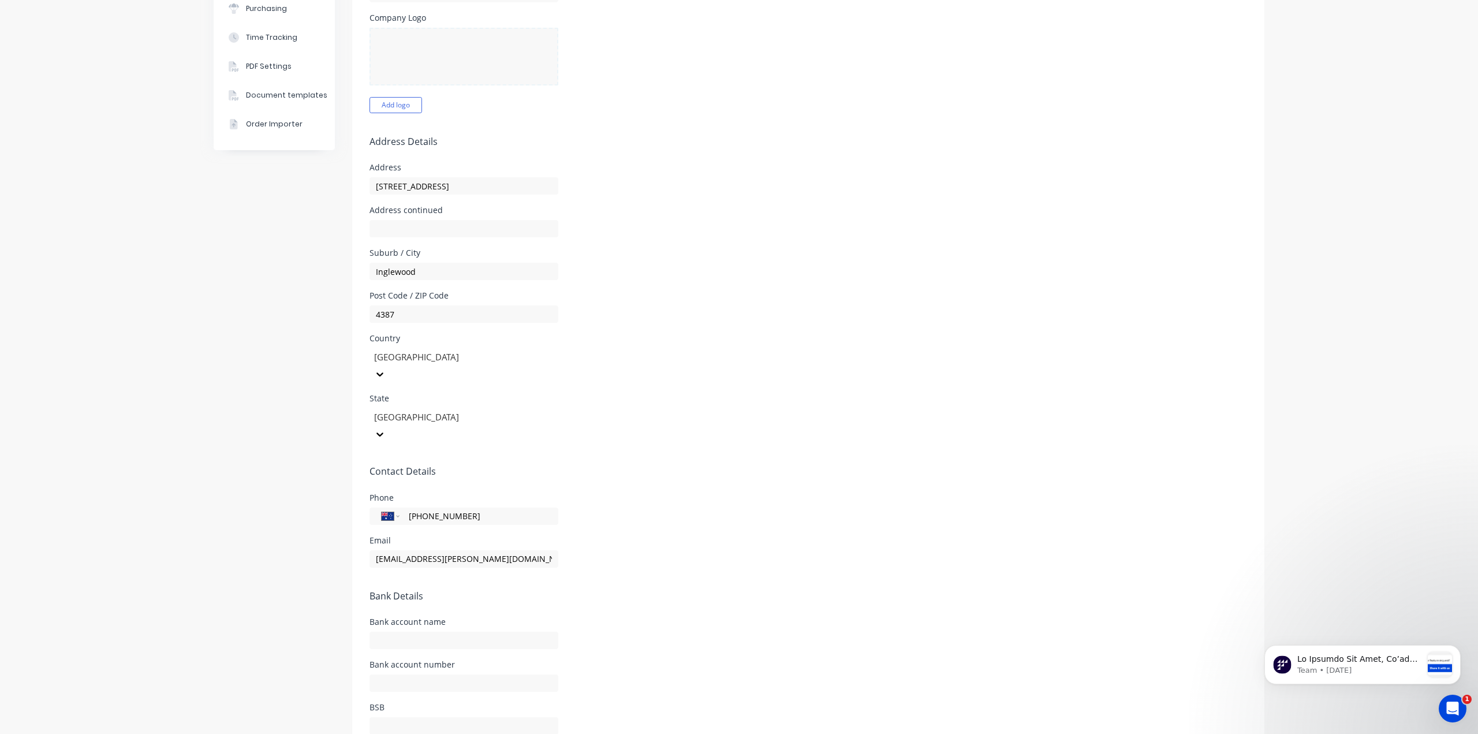
scroll to position [0, 0]
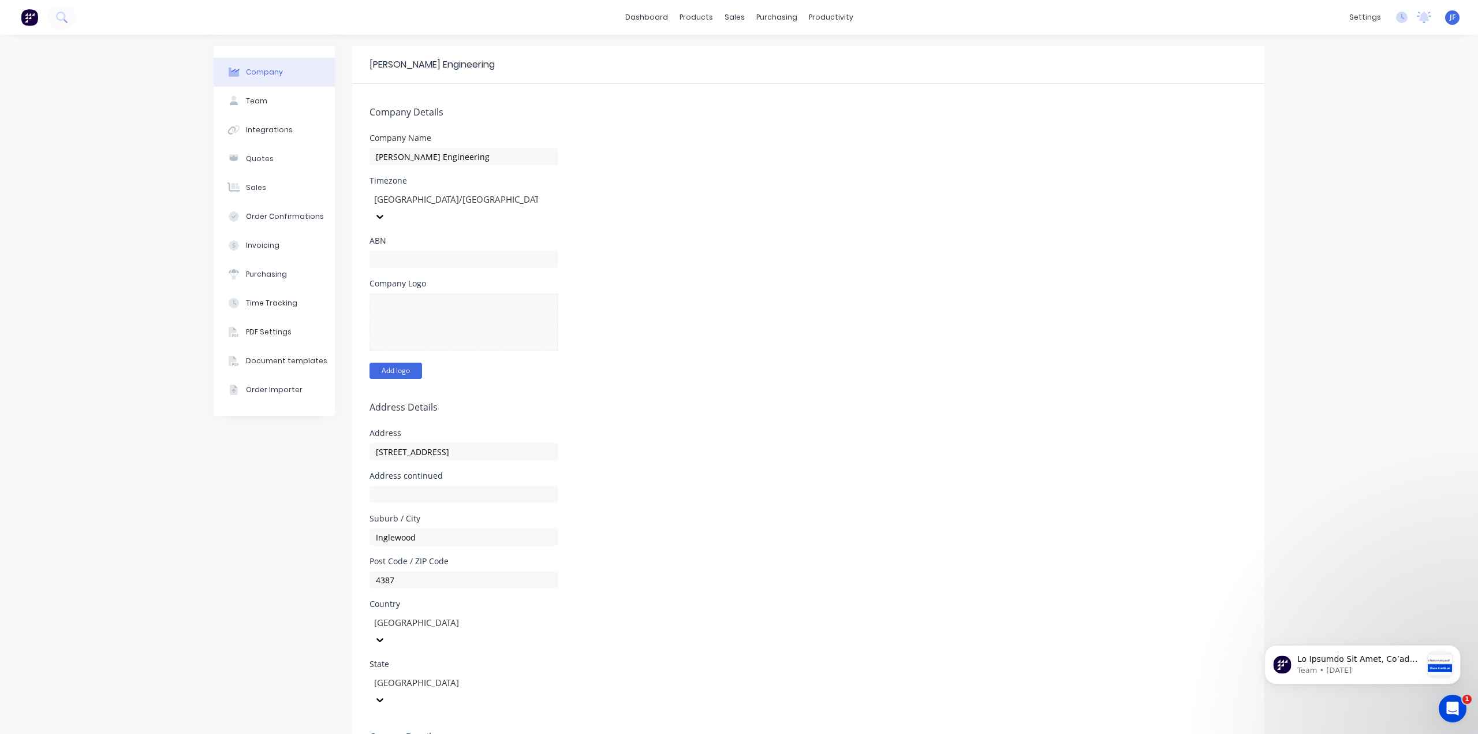
click at [402, 363] on button "Add logo" at bounding box center [396, 371] width 53 height 16
click at [400, 363] on button "Change logo" at bounding box center [402, 371] width 65 height 16
click at [393, 363] on button "Change logo" at bounding box center [402, 371] width 65 height 16
click at [446, 251] on input "text" at bounding box center [464, 259] width 189 height 17
click at [740, 377] on form "Company Details Company Name [PERSON_NAME] Engineering Timezone [GEOGRAPHIC_DAT…" at bounding box center [808, 567] width 912 height 966
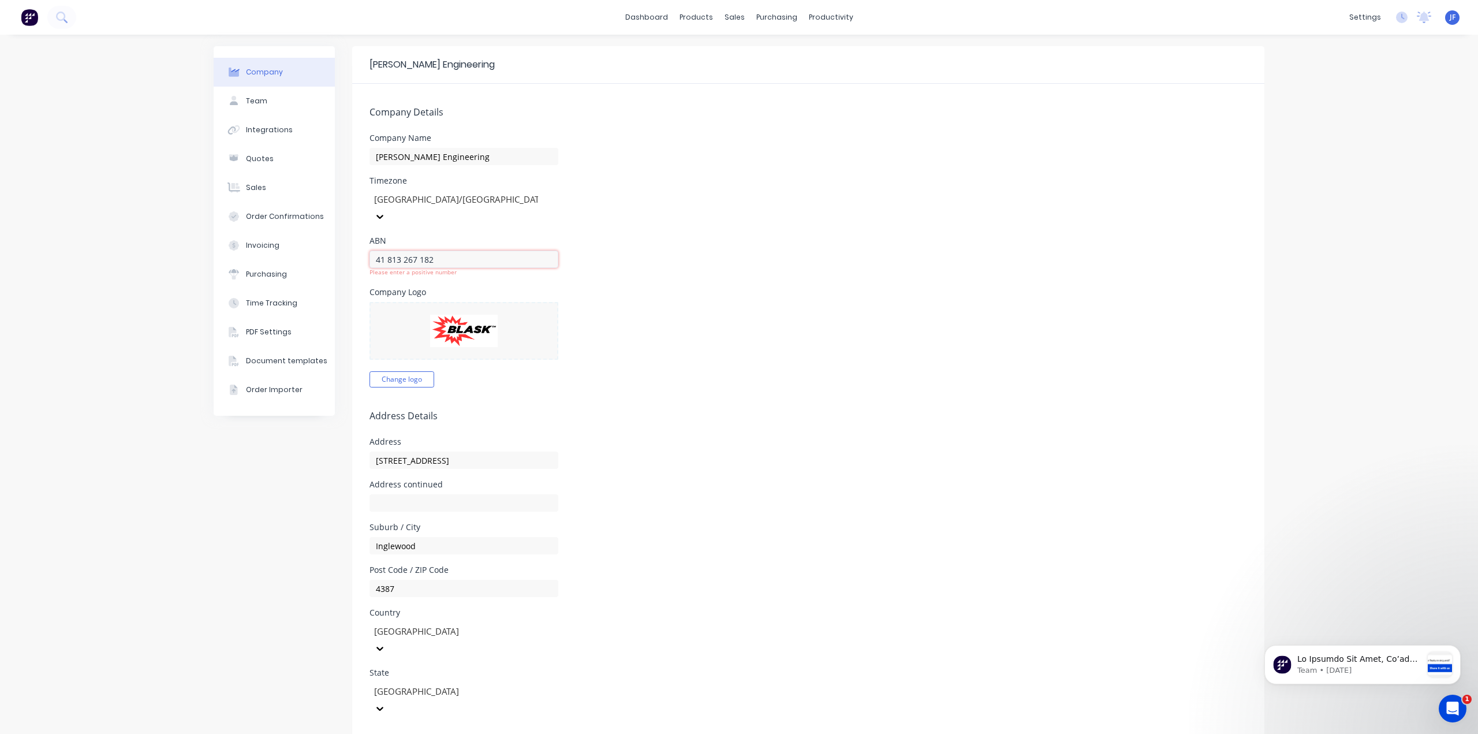
click at [383, 251] on input "41 813 267 182" at bounding box center [464, 259] width 189 height 17
click at [721, 342] on div "Company Logo Change logo" at bounding box center [809, 329] width 878 height 99
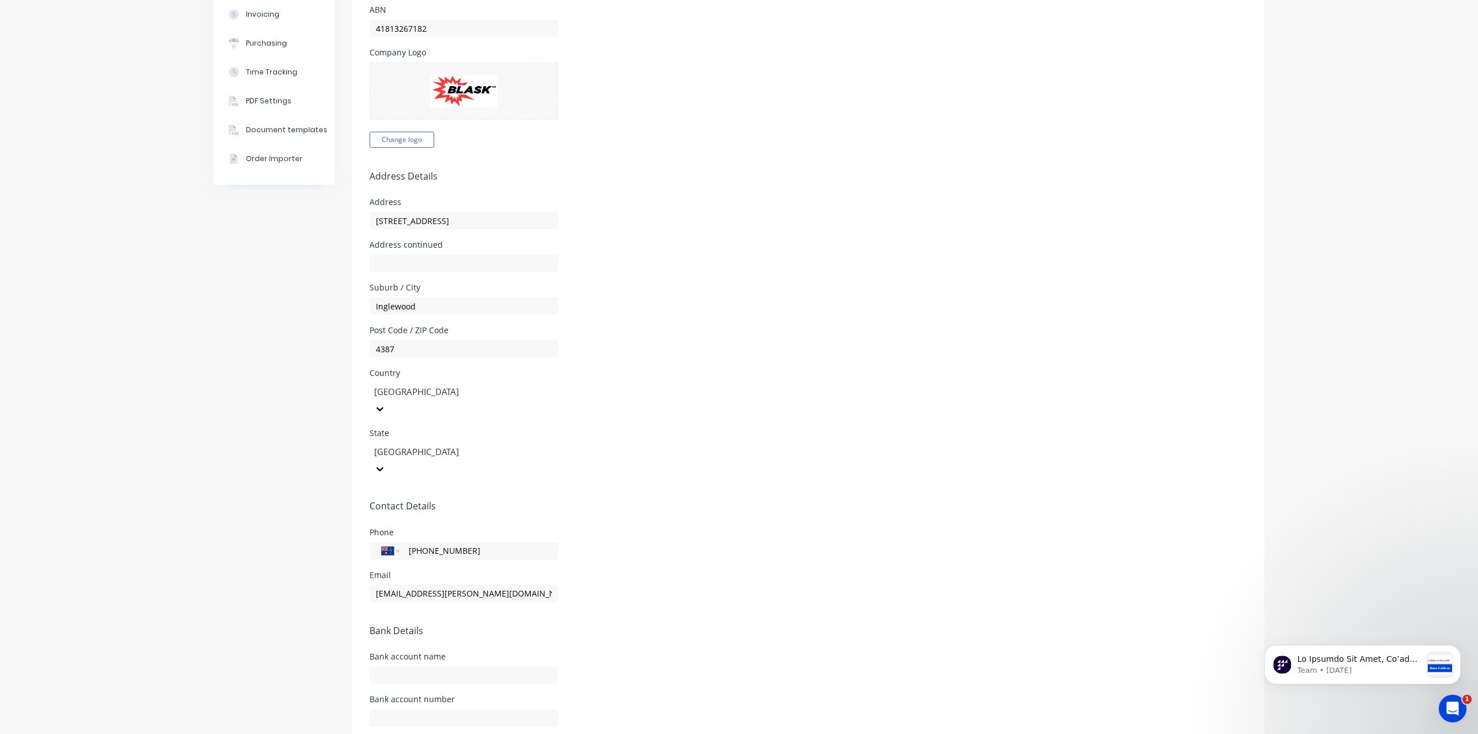
scroll to position [266, 0]
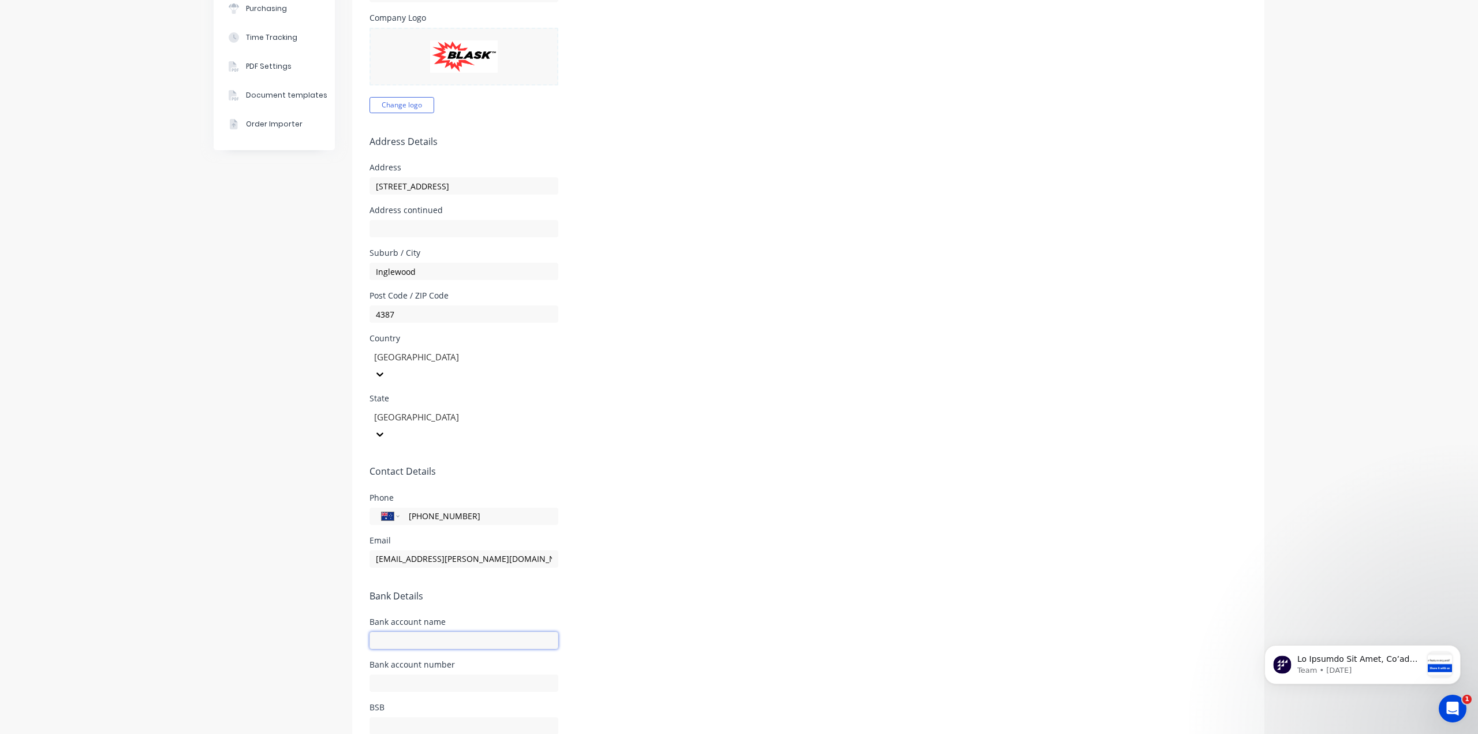
click at [451, 632] on input "text" at bounding box center [464, 640] width 189 height 17
click at [426, 675] on input "text" at bounding box center [464, 683] width 189 height 17
click at [408, 717] on input "text" at bounding box center [464, 725] width 189 height 17
click at [396, 675] on input "559020133" at bounding box center [464, 683] width 189 height 17
click at [402, 717] on input "text" at bounding box center [464, 725] width 189 height 17
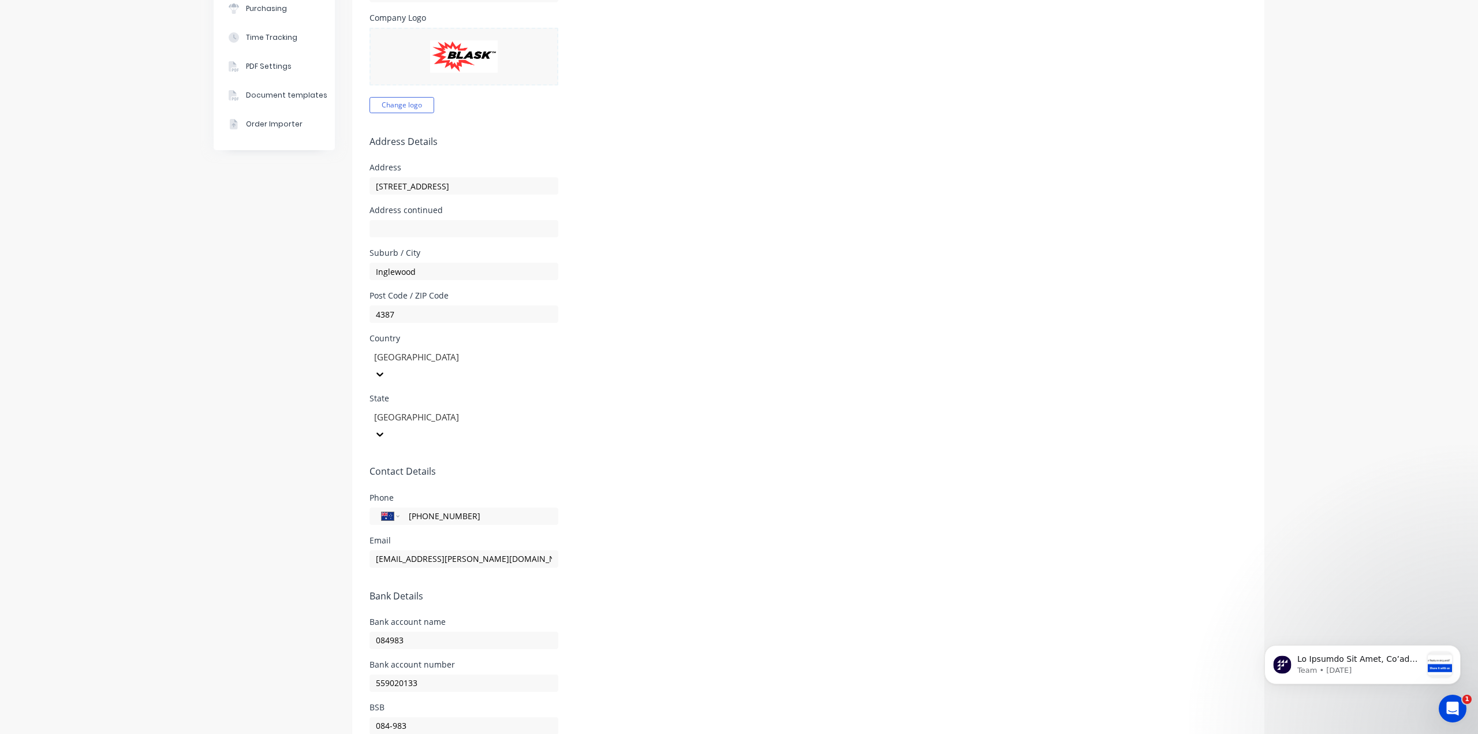
click at [832, 661] on div "Bank account number [FINANCIAL_ID]" at bounding box center [809, 676] width 878 height 31
drag, startPoint x: 415, startPoint y: 588, endPoint x: 365, endPoint y: 592, distance: 49.8
click at [370, 632] on input "084983" at bounding box center [464, 640] width 189 height 17
click at [765, 560] on form "Company Details Company Name [PERSON_NAME] Engineering Timezone [GEOGRAPHIC_DAT…" at bounding box center [808, 296] width 912 height 957
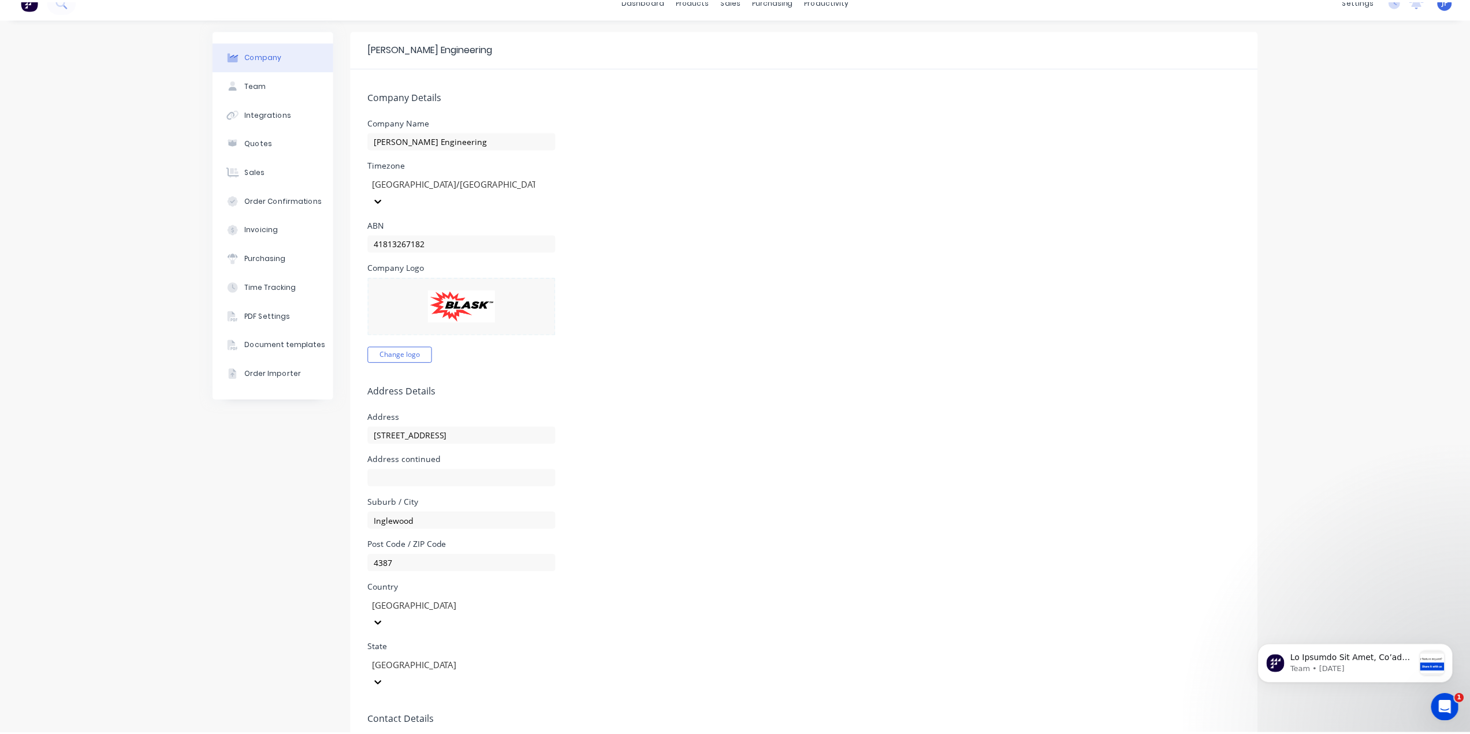
scroll to position [0, 0]
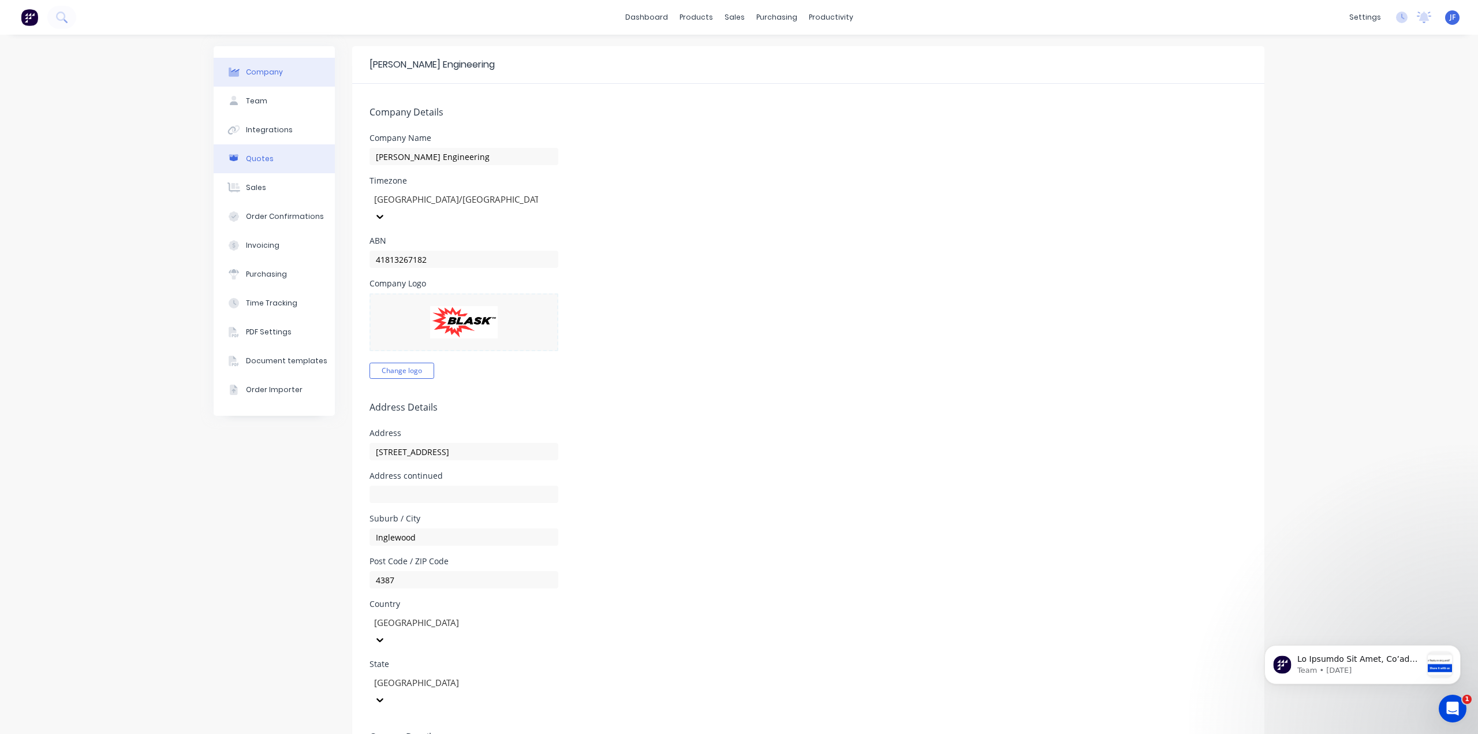
click at [252, 160] on div "Quotes" at bounding box center [260, 159] width 28 height 10
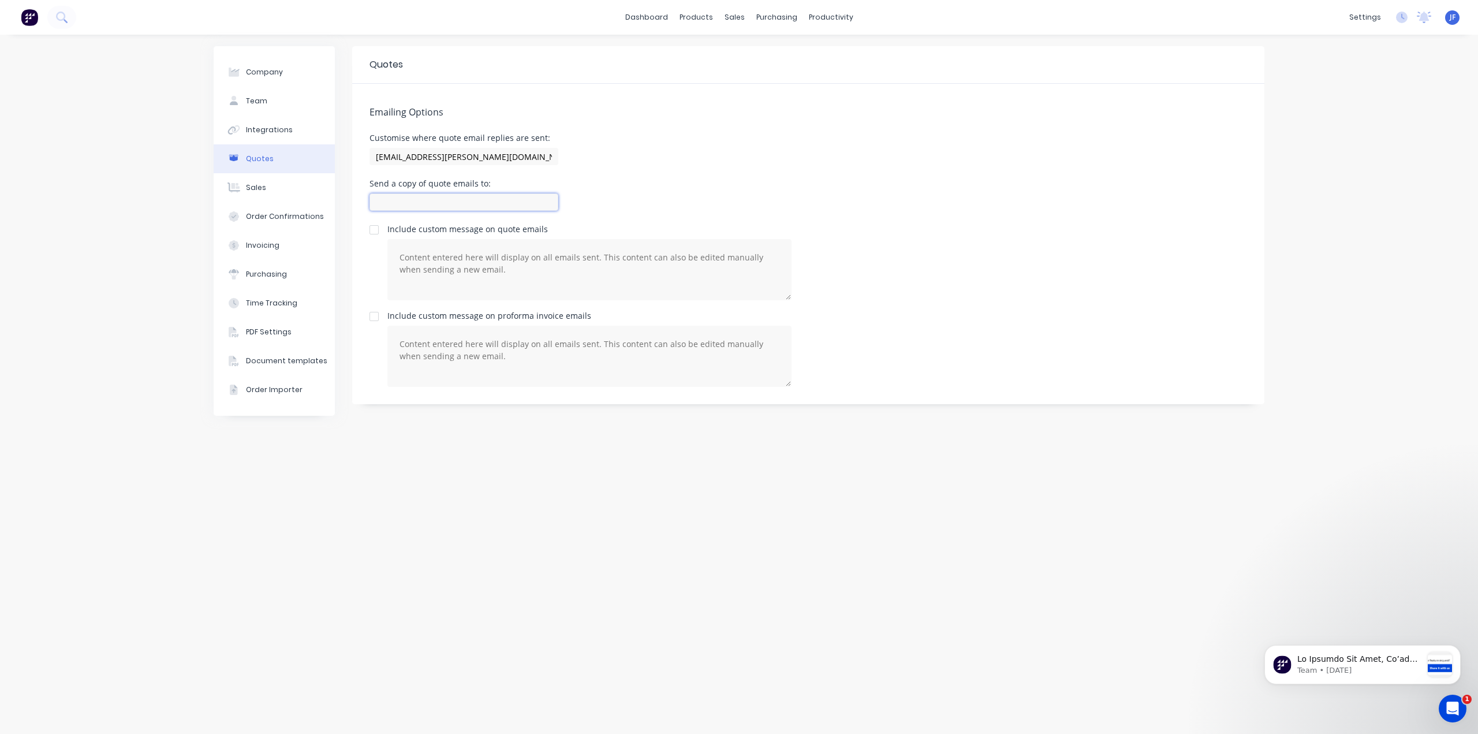
click at [423, 198] on input at bounding box center [464, 201] width 189 height 17
click at [789, 207] on div "Send a copy of quote emails to: [EMAIL_ADDRESS][PERSON_NAME][DOMAIN_NAME]" at bounding box center [809, 197] width 878 height 34
click at [494, 160] on input "[EMAIL_ADDRESS][PERSON_NAME][DOMAIN_NAME]" at bounding box center [464, 156] width 189 height 17
drag, startPoint x: 494, startPoint y: 160, endPoint x: 345, endPoint y: 157, distance: 149.0
click at [345, 157] on div "Company Team Integrations Quotes Sales Order Confirmations Invoicing Purchasing…" at bounding box center [739, 384] width 1051 height 676
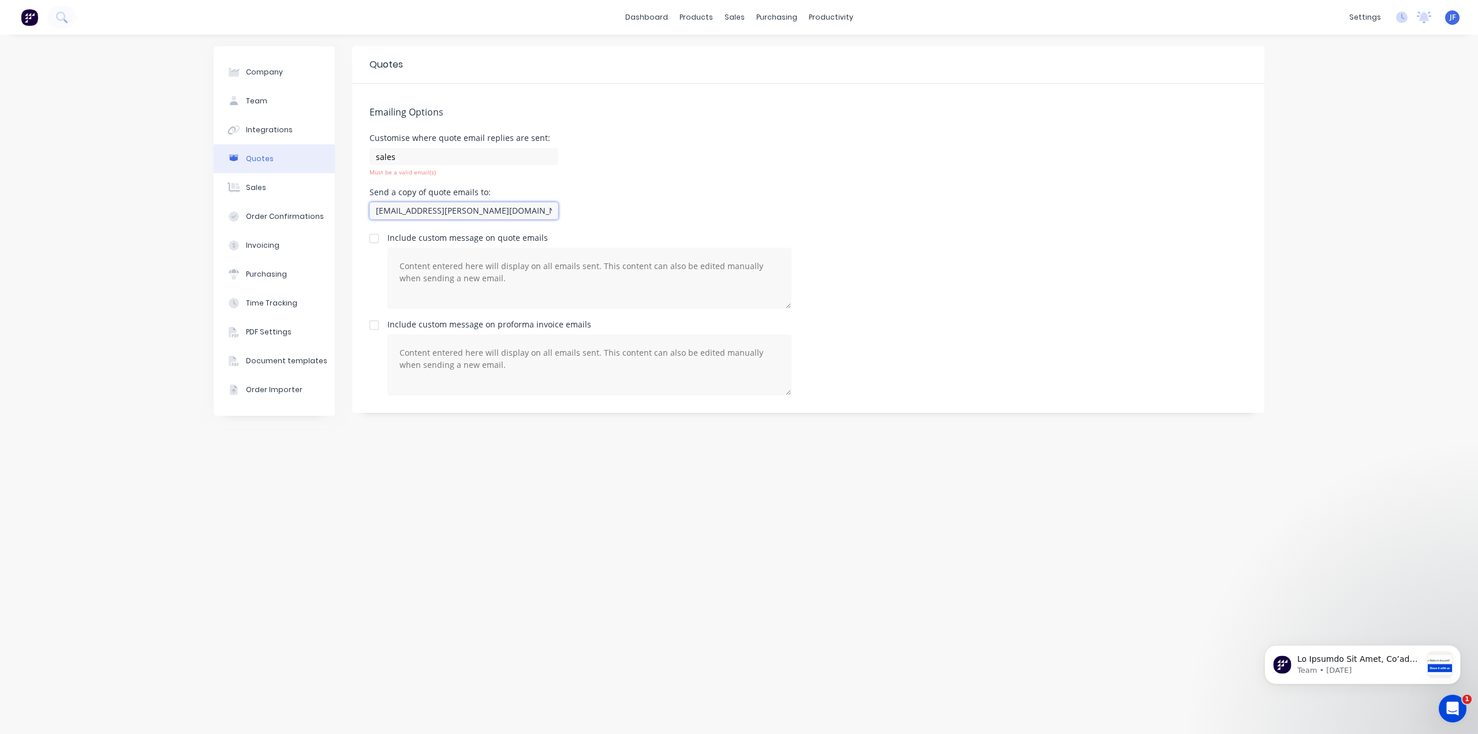
drag, startPoint x: 432, startPoint y: 193, endPoint x: 353, endPoint y: 191, distance: 78.6
click at [353, 191] on div "Emailing Options Customise where quote email replies are sent: sales Must be a …" at bounding box center [808, 248] width 912 height 329
click at [401, 153] on input "sales" at bounding box center [464, 156] width 189 height 17
paste input "[EMAIL_ADDRESS][PERSON_NAME][DOMAIN_NAME]"
click at [667, 129] on div "Emailing Options Customise where quote email replies are sent: [EMAIL_ADDRESS][…" at bounding box center [808, 248] width 912 height 329
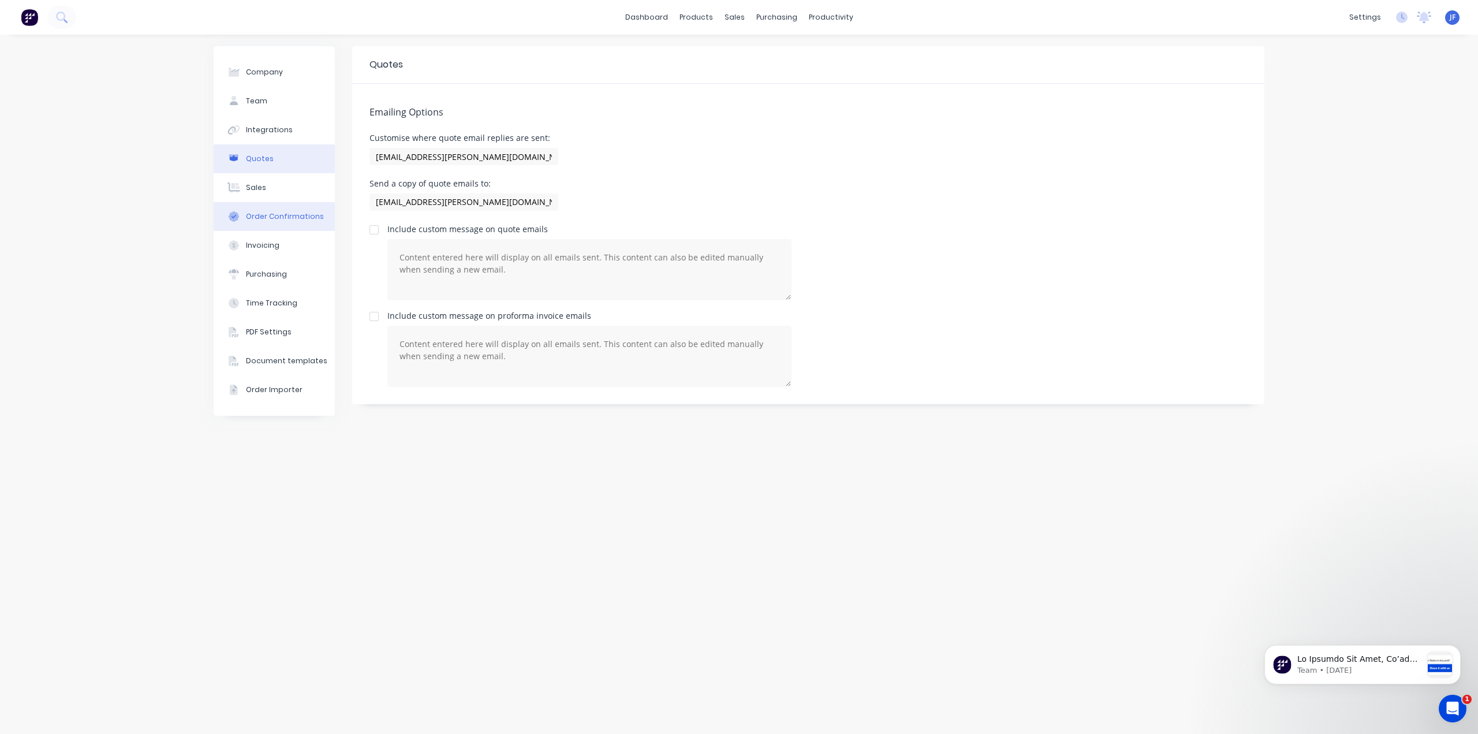
click at [271, 217] on div "Order Confirmations" at bounding box center [285, 216] width 78 height 10
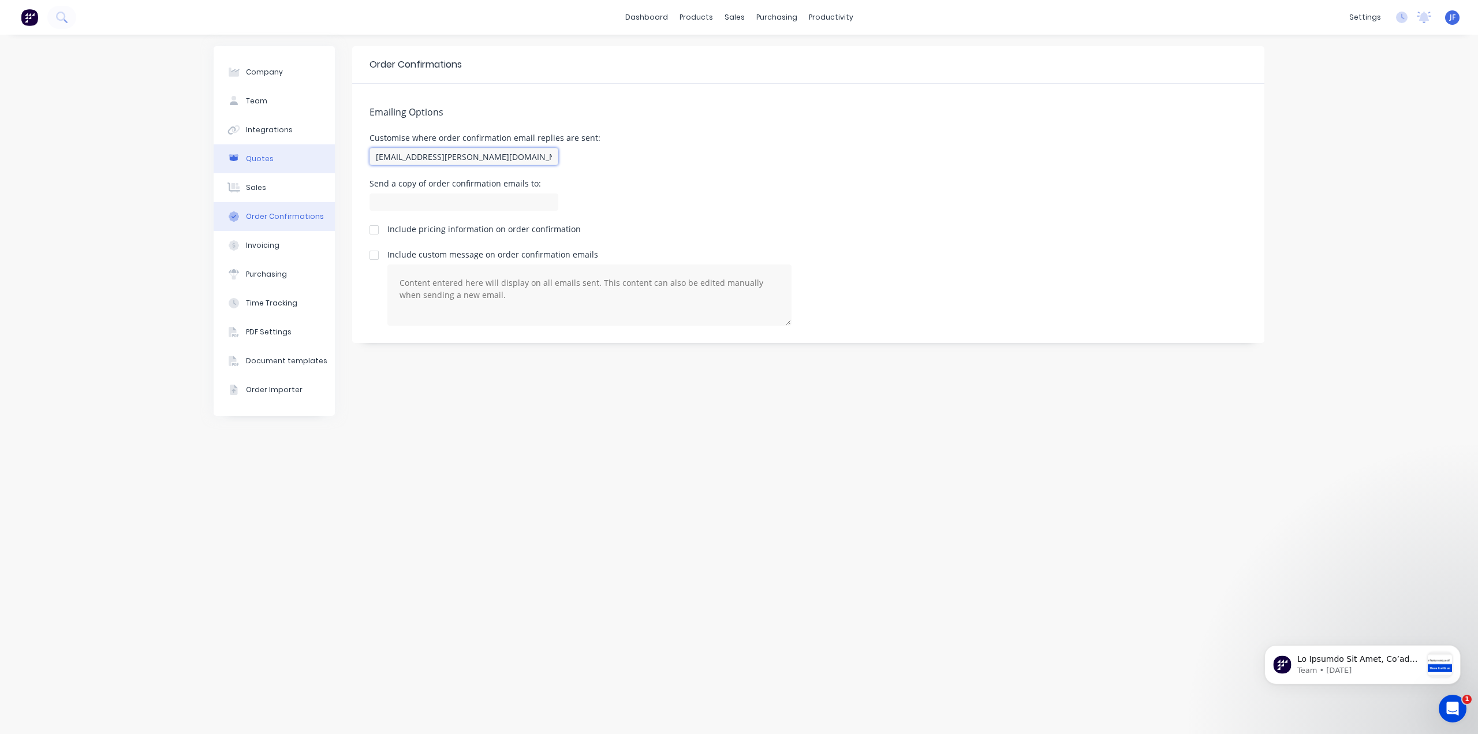
drag, startPoint x: 440, startPoint y: 157, endPoint x: 301, endPoint y: 159, distance: 138.6
click at [301, 159] on div "Company Team Integrations Quotes Sales Order Confirmations Invoicing Purchasing…" at bounding box center [739, 384] width 1051 height 676
paste input "[EMAIL_ADDRESS][PERSON_NAME][DOMAIN_NAME]"
click at [423, 208] on input at bounding box center [464, 201] width 189 height 17
paste input "[EMAIL_ADDRESS][PERSON_NAME][DOMAIN_NAME]"
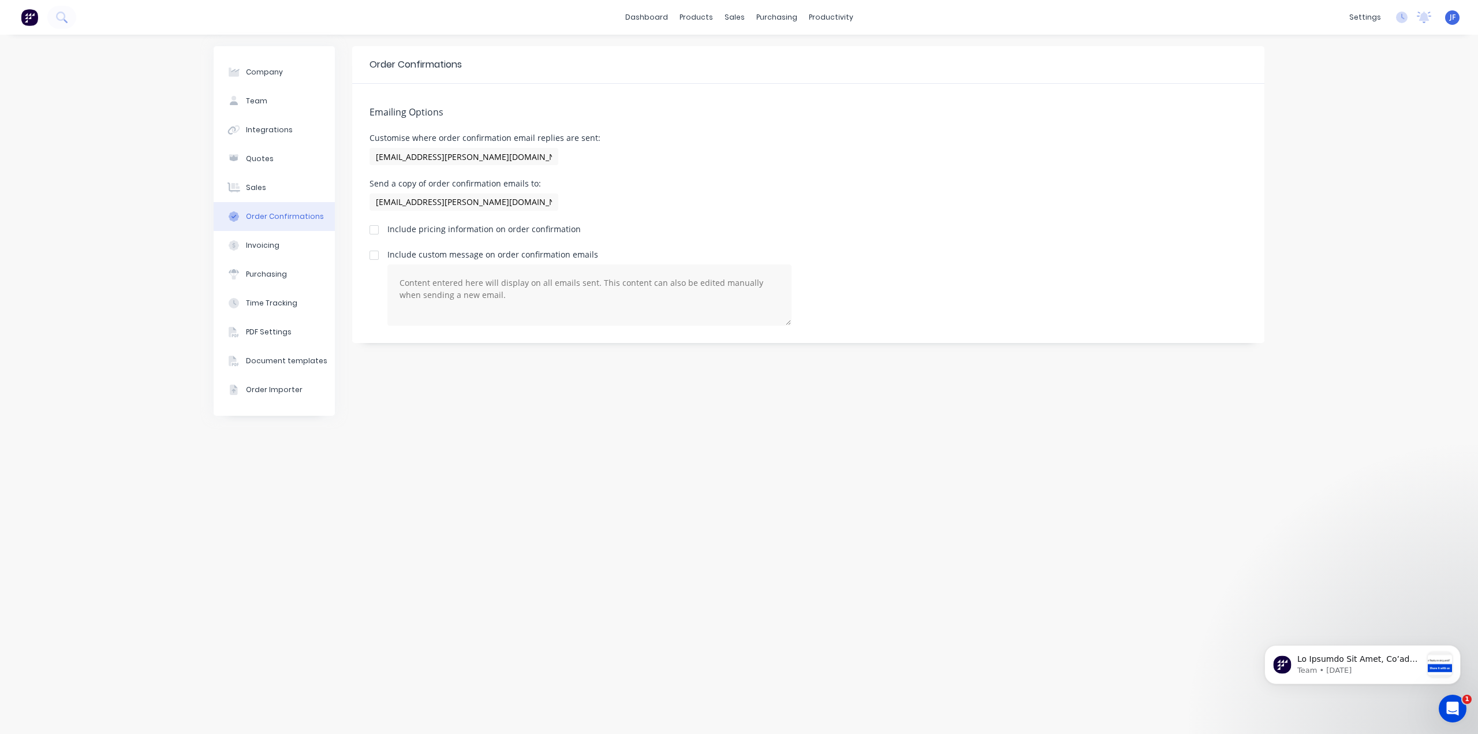
click at [683, 198] on div "Send a copy of order confirmation emails to: [EMAIL_ADDRESS][PERSON_NAME][DOMAI…" at bounding box center [809, 197] width 878 height 34
click at [234, 254] on button "Invoicing" at bounding box center [274, 245] width 121 height 29
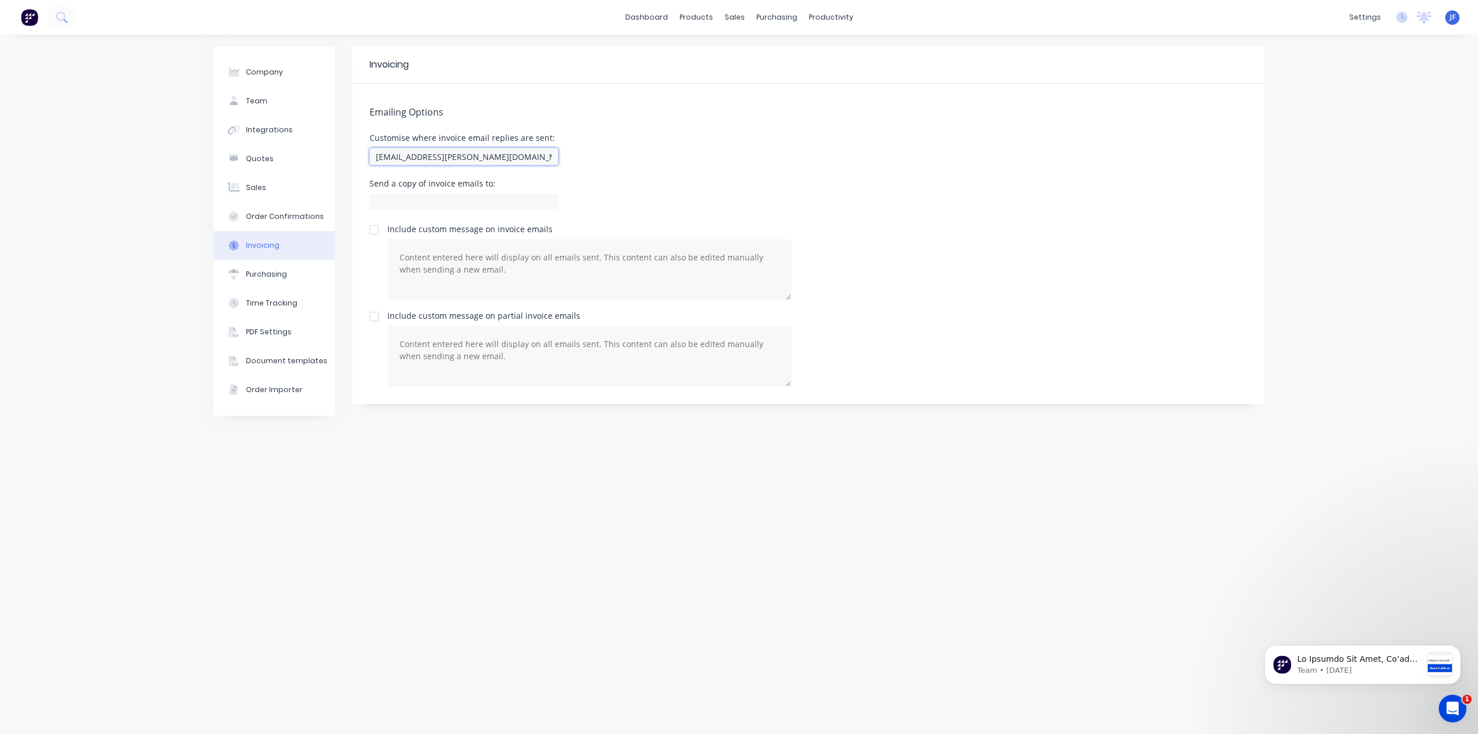
drag, startPoint x: 482, startPoint y: 159, endPoint x: 352, endPoint y: 165, distance: 130.1
click at [352, 165] on div "Emailing Options Customise where invoice email replies are sent: [EMAIL_ADDRESS…" at bounding box center [808, 244] width 912 height 321
paste input "[EMAIL_ADDRESS][PERSON_NAME][DOMAIN_NAME]"
click at [471, 208] on input at bounding box center [464, 201] width 189 height 17
paste input "[EMAIL_ADDRESS][PERSON_NAME][DOMAIN_NAME]"
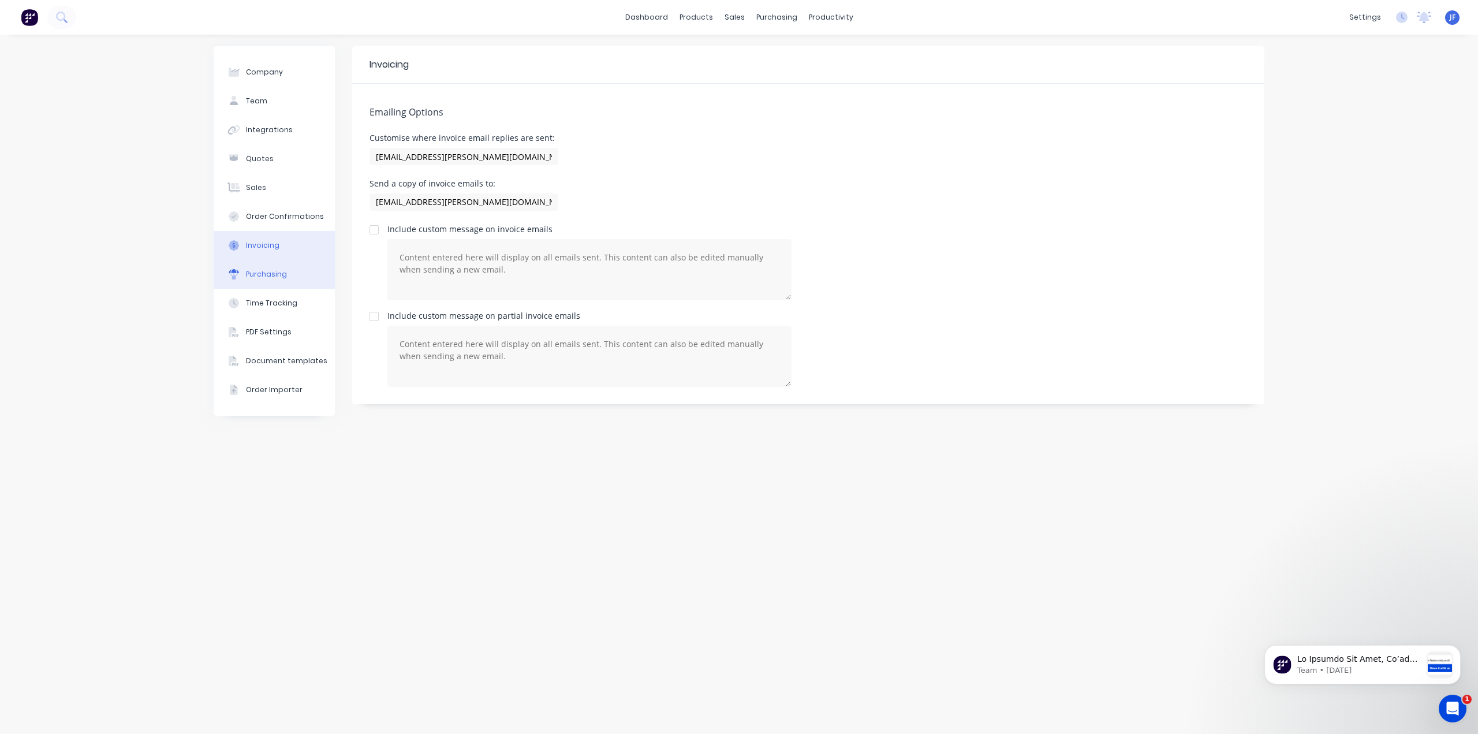
click at [238, 280] on button "Purchasing" at bounding box center [274, 274] width 121 height 29
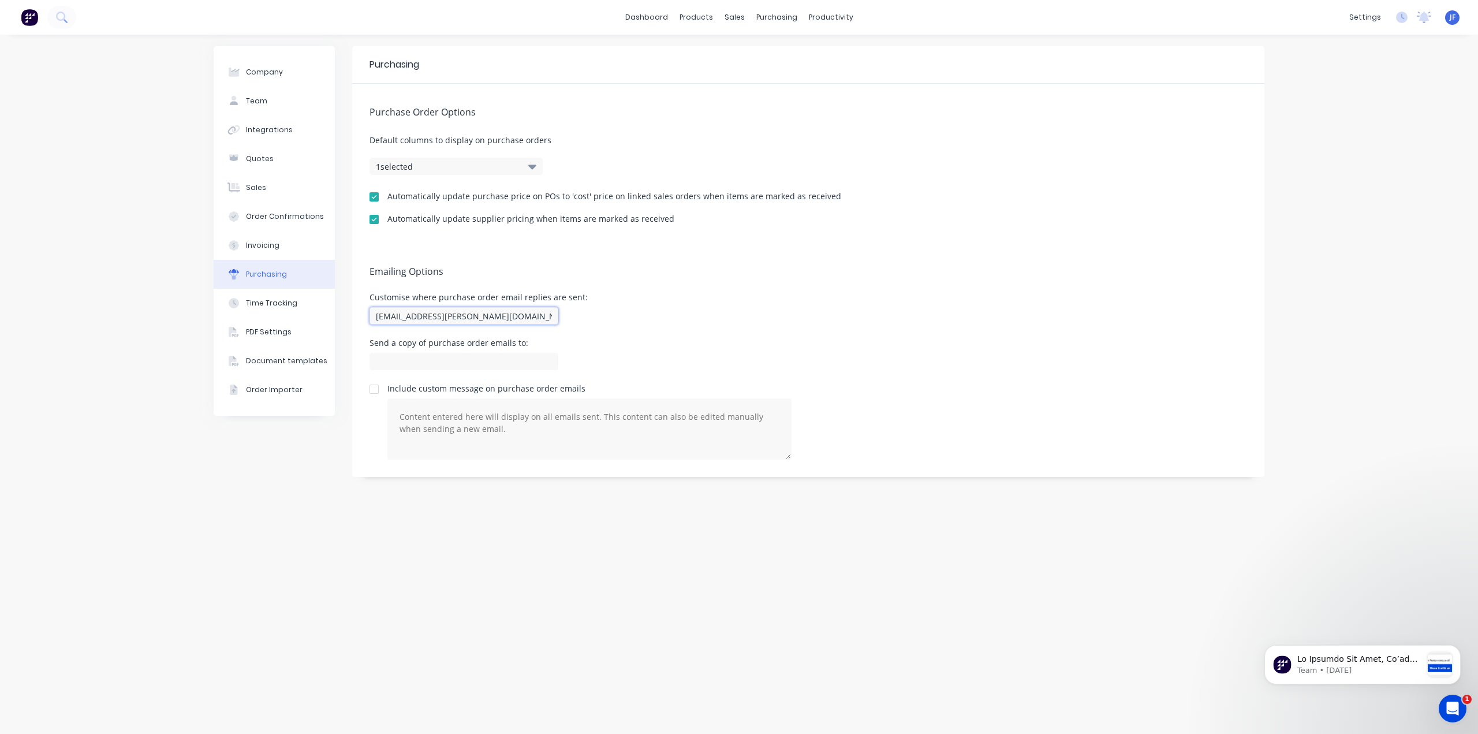
drag, startPoint x: 485, startPoint y: 314, endPoint x: 343, endPoint y: 321, distance: 141.7
click at [343, 321] on div "Company Team Integrations Quotes Sales Order Confirmations Invoicing Purchasing…" at bounding box center [739, 384] width 1051 height 676
paste input "[EMAIL_ADDRESS][PERSON_NAME][DOMAIN_NAME]"
click at [471, 362] on input at bounding box center [464, 361] width 189 height 17
paste input "[EMAIL_ADDRESS][PERSON_NAME][DOMAIN_NAME]"
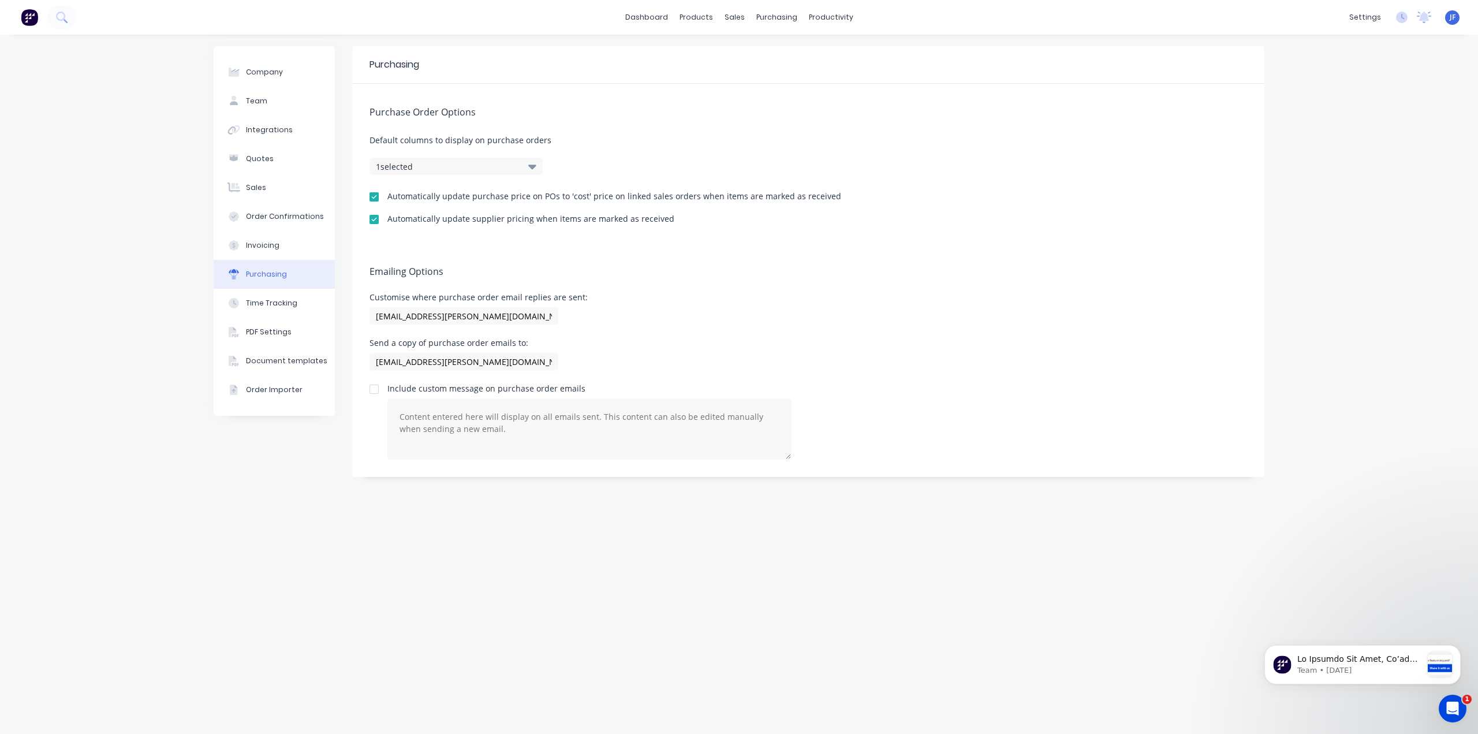
click at [709, 311] on div "Customise where purchase order email replies are sent: [EMAIL_ADDRESS][PERSON_N…" at bounding box center [809, 310] width 878 height 34
click at [223, 495] on div "Company Team Integrations Quotes Sales Order Confirmations Invoicing Purchasing…" at bounding box center [274, 384] width 121 height 676
click at [824, 13] on div "productivity" at bounding box center [831, 17] width 56 height 17
click at [839, 58] on div "Workflow" at bounding box center [851, 55] width 35 height 10
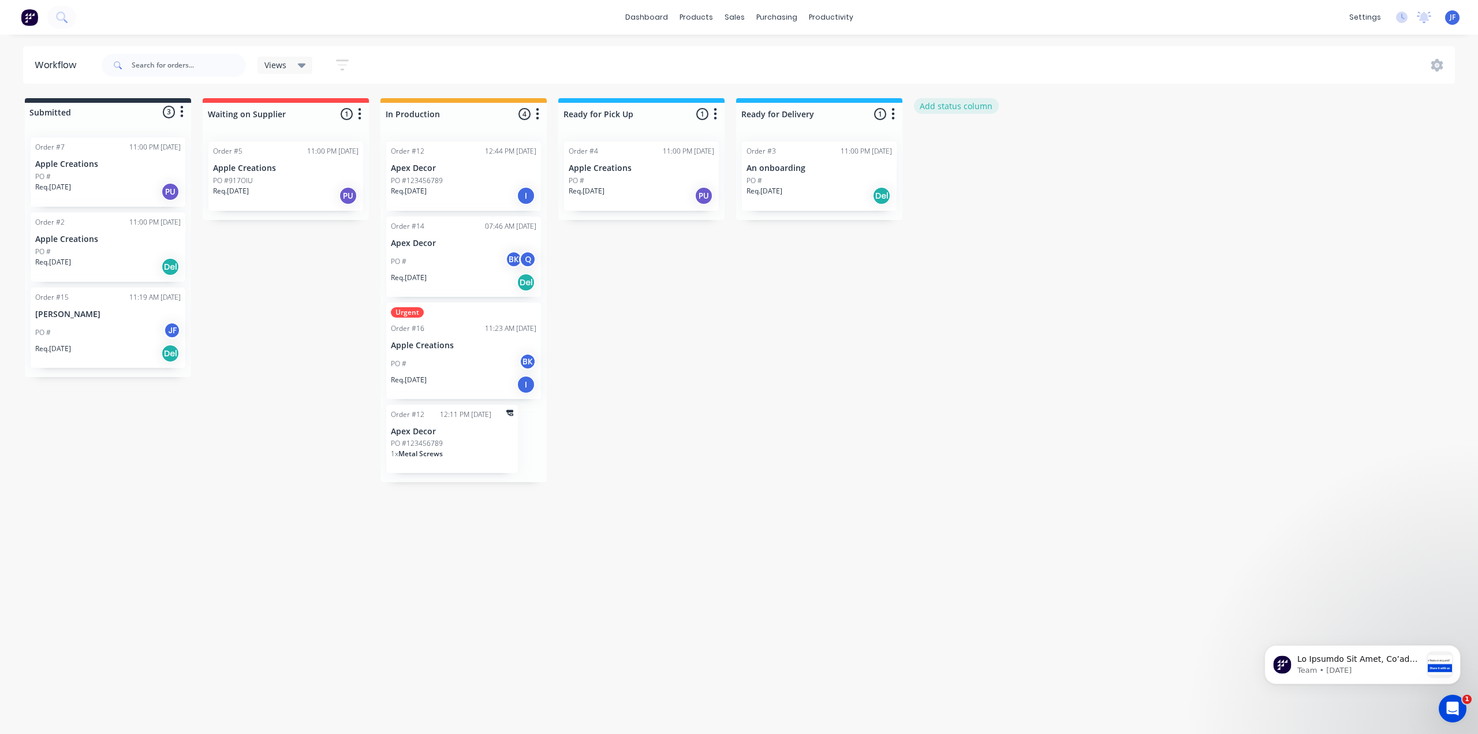
click at [961, 106] on button "Add status column" at bounding box center [956, 106] width 85 height 16
click at [976, 139] on button "Add" at bounding box center [953, 141] width 64 height 18
drag, startPoint x: 985, startPoint y: 99, endPoint x: 836, endPoint y: 115, distance: 149.3
click at [769, 99] on div "Submitted 3 Status colour #273444 hex #273444 Save Cancel Summaries Total order…" at bounding box center [703, 290] width 1424 height 384
click at [925, 196] on div at bounding box center [997, 175] width 166 height 87
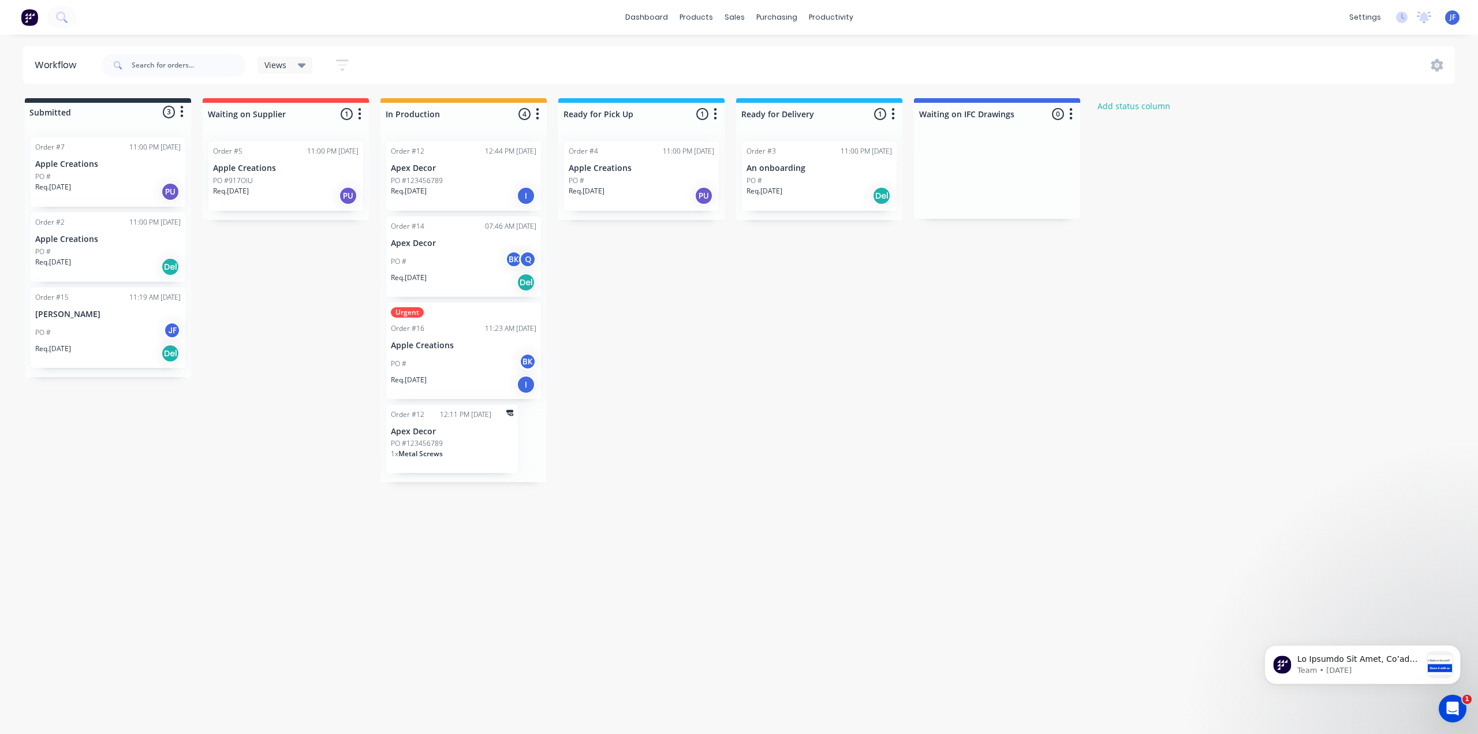
click at [1180, 388] on div "Submitted 3 Status colour #273444 hex #273444 Save Cancel Summaries Total order…" at bounding box center [703, 290] width 1424 height 384
drag, startPoint x: 1018, startPoint y: 159, endPoint x: 1024, endPoint y: 152, distance: 9.8
click at [994, 229] on div "Submitted 3 Status colour #273444 hex #273444 Save Cancel Summaries Total order…" at bounding box center [703, 290] width 1424 height 384
drag, startPoint x: 1034, startPoint y: 99, endPoint x: 1006, endPoint y: 193, distance: 98.1
click at [1004, 211] on div "Waiting on IFC Drawings 0 Status colour #4169E1 hex #4169E1 Save Cancel Notific…" at bounding box center [997, 158] width 166 height 121
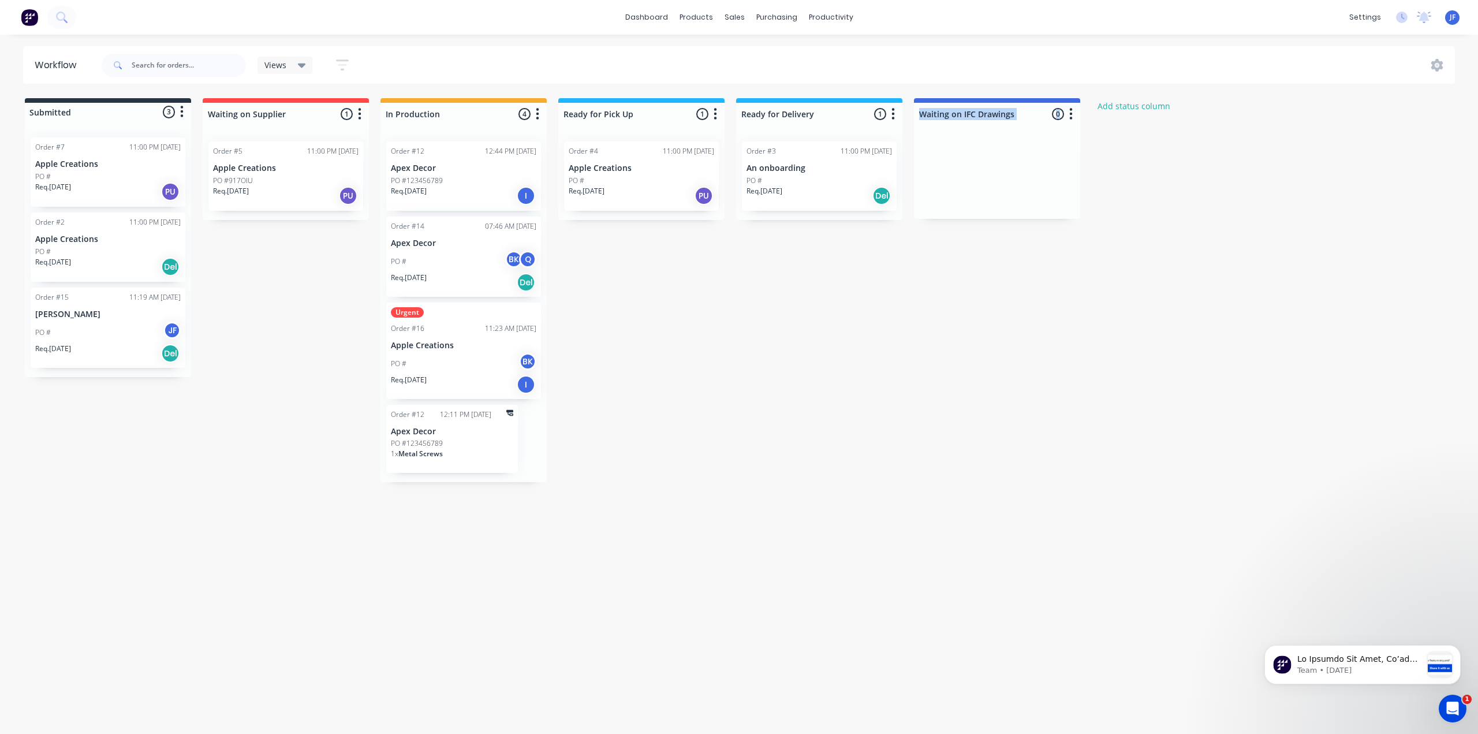
click at [996, 211] on div at bounding box center [997, 175] width 166 height 87
drag, startPoint x: 986, startPoint y: 148, endPoint x: 937, endPoint y: 273, distance: 133.5
click at [937, 273] on div "Submitted 3 Status colour #273444 hex #273444 Save Cancel Summaries Total order…" at bounding box center [703, 290] width 1424 height 384
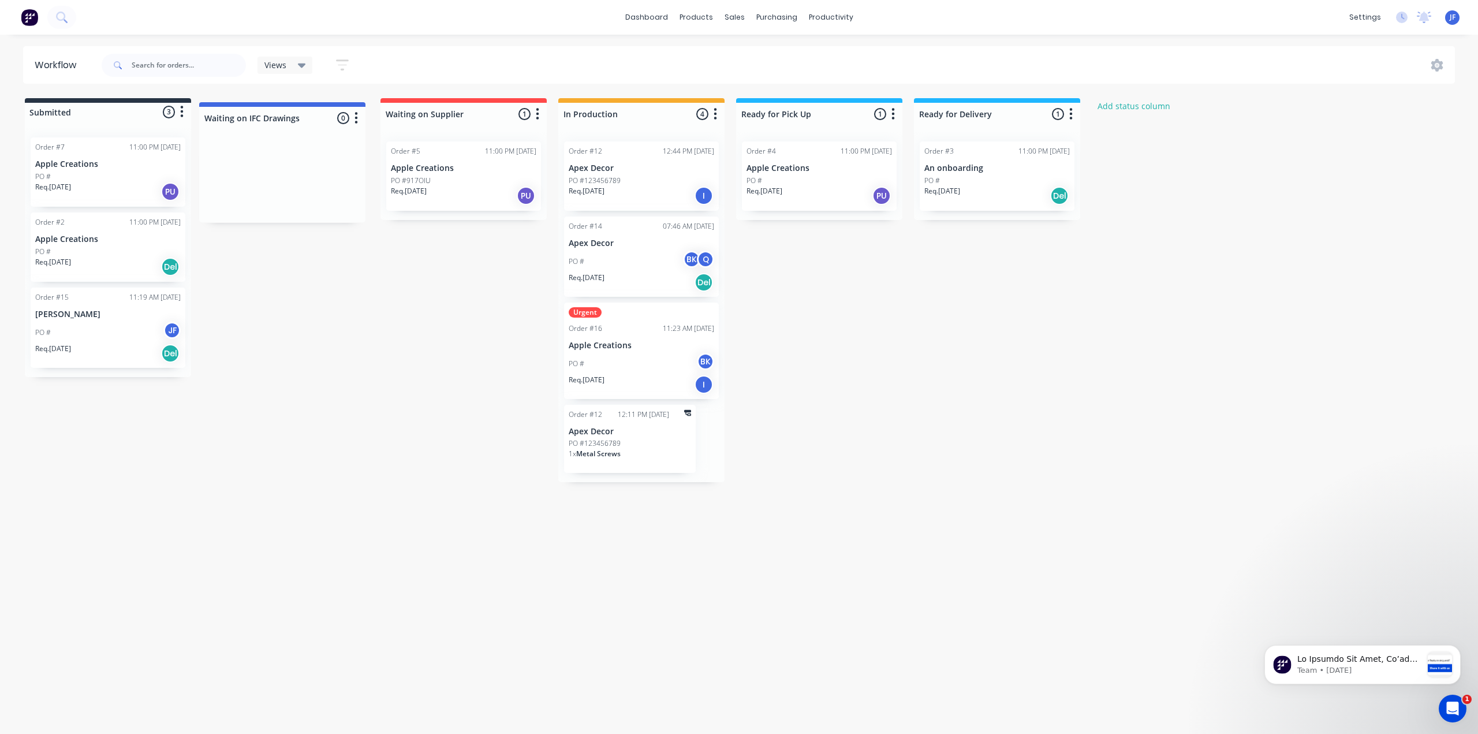
drag, startPoint x: 971, startPoint y: 113, endPoint x: 256, endPoint y: 120, distance: 715.0
click at [256, 120] on div "Submitted 3 Status colour #273444 hex #273444 Save Cancel Summaries Total order…" at bounding box center [703, 290] width 1424 height 384
click at [363, 122] on div at bounding box center [286, 114] width 166 height 23
click at [361, 114] on icon "button" at bounding box center [359, 114] width 3 height 14
click at [316, 138] on button "Status colour" at bounding box center [308, 138] width 115 height 19
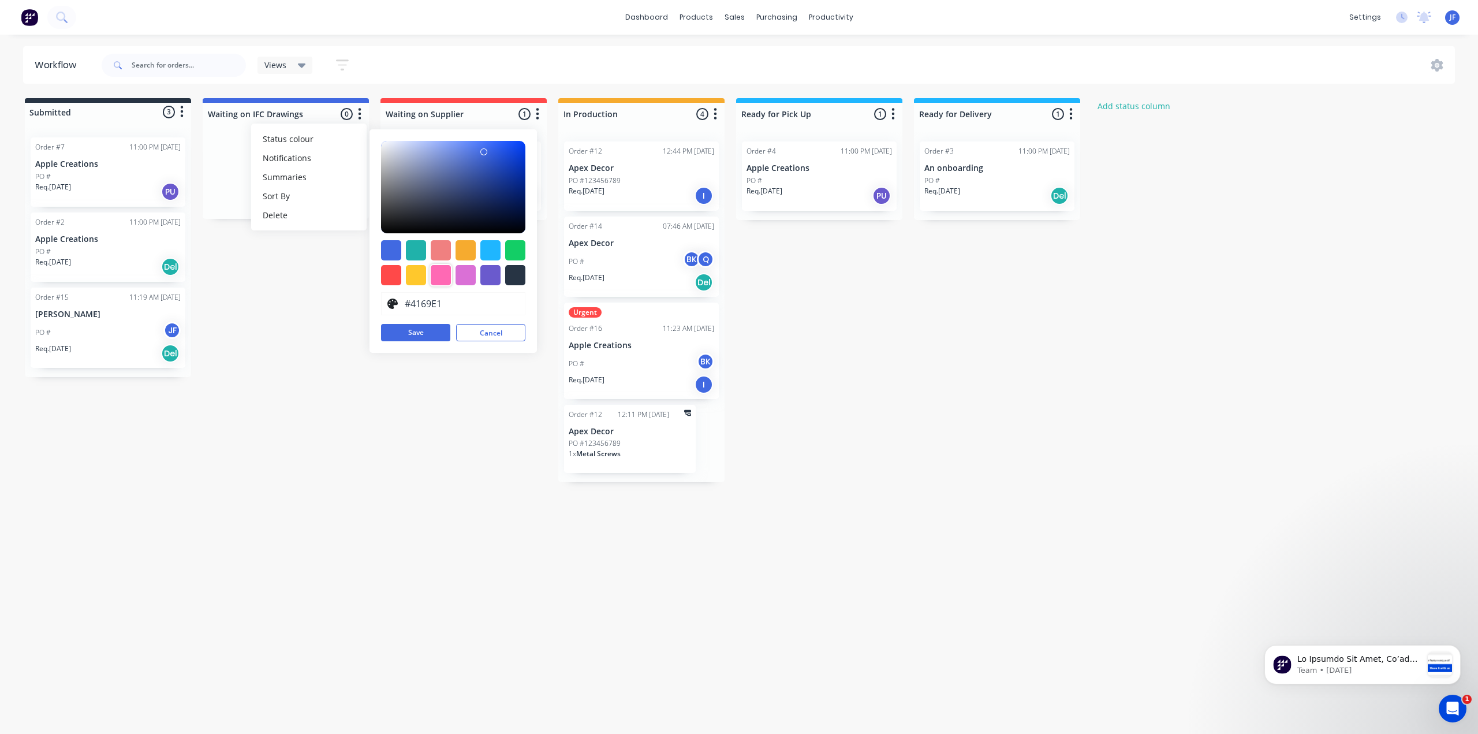
click at [442, 281] on div at bounding box center [441, 275] width 20 height 20
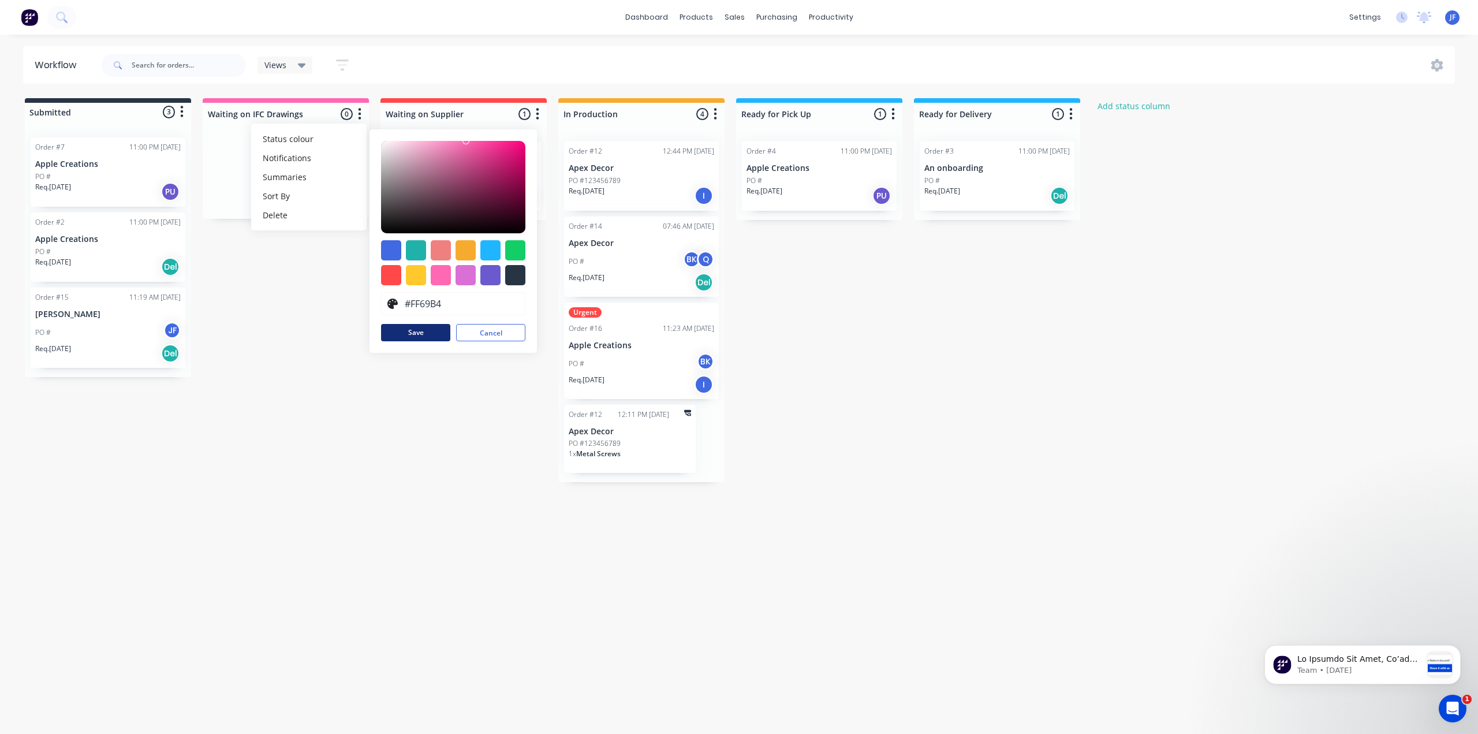
click at [426, 336] on button "Save" at bounding box center [415, 332] width 69 height 17
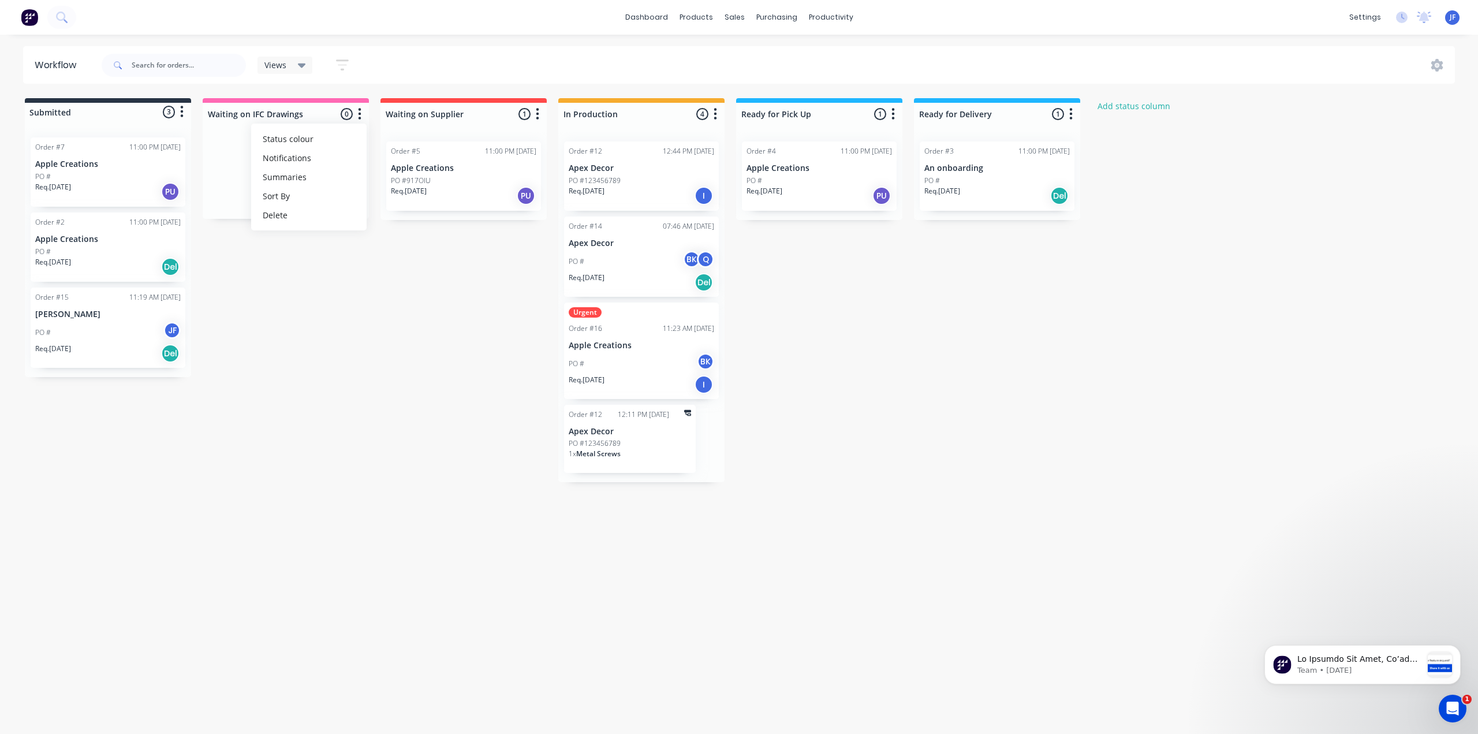
click at [342, 391] on div "Submitted 3 Status colour #273444 hex #273444 Save Cancel Summaries Total order…" at bounding box center [703, 290] width 1424 height 384
click at [360, 115] on icon "button" at bounding box center [359, 114] width 3 height 14
click at [314, 166] on button "Notifications" at bounding box center [308, 157] width 115 height 19
click at [360, 111] on icon "button" at bounding box center [359, 114] width 3 height 14
click at [348, 318] on div "Submitted 3 Status colour #273444 hex #273444 Save Cancel Summaries Total order…" at bounding box center [703, 290] width 1424 height 384
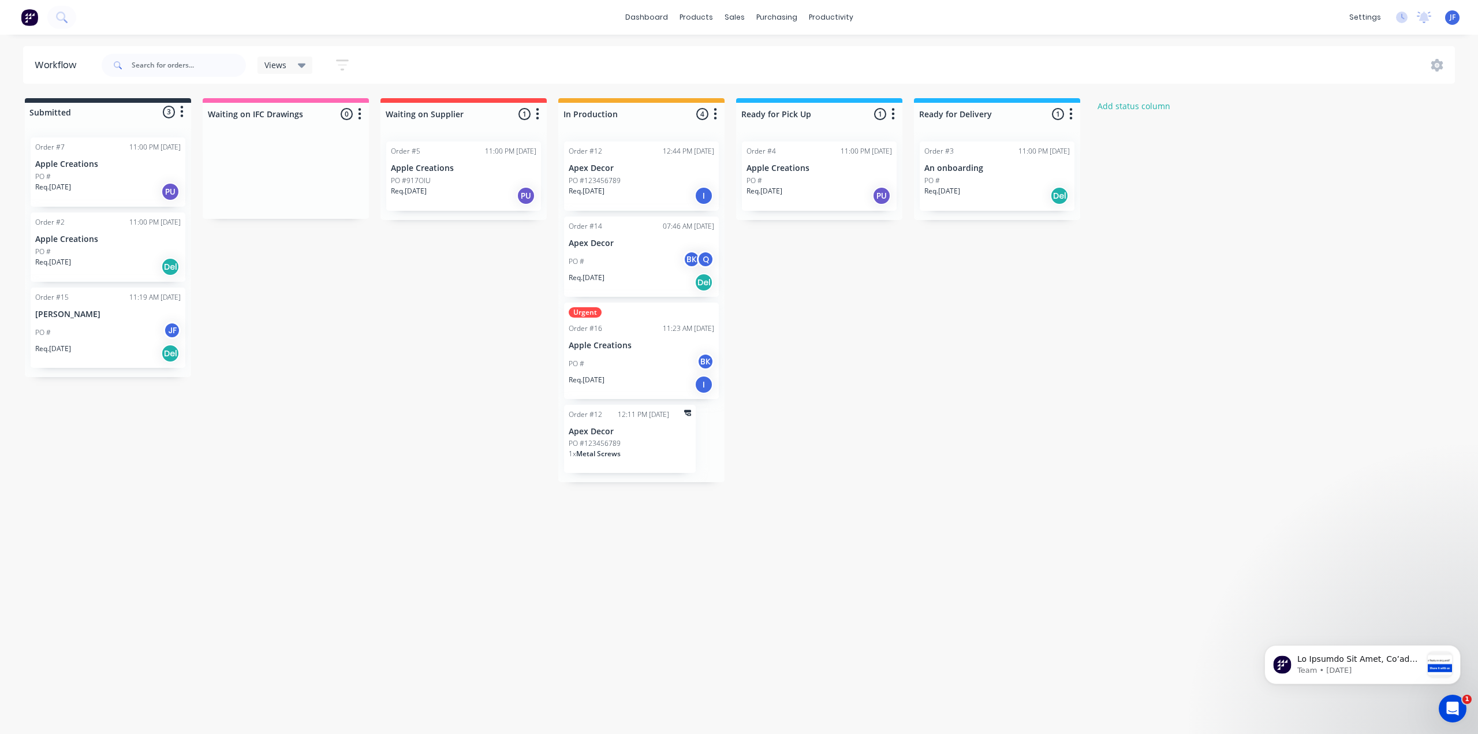
click at [180, 117] on icon "button" at bounding box center [181, 112] width 3 height 14
click at [361, 111] on icon "button" at bounding box center [359, 114] width 3 height 14
click at [537, 118] on icon "button" at bounding box center [537, 114] width 3 height 12
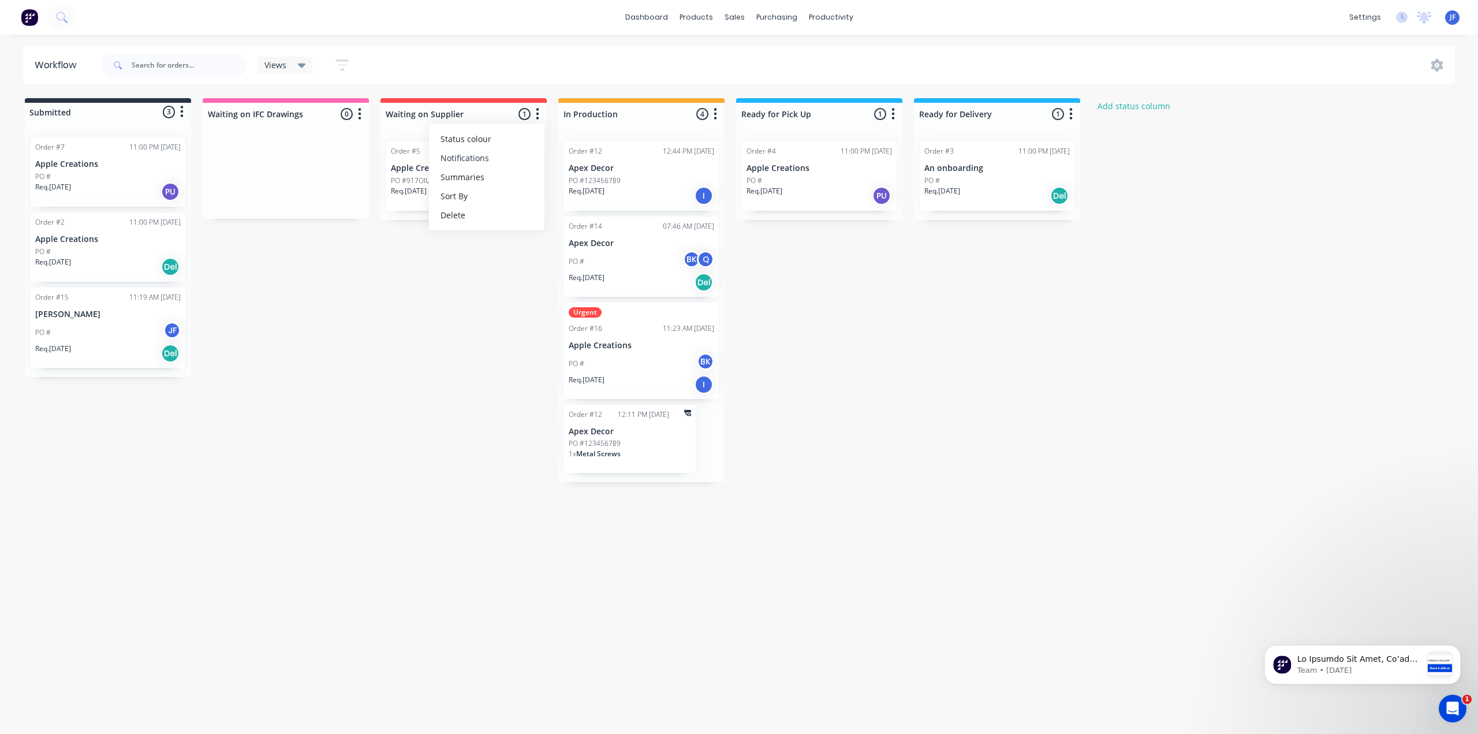
click at [489, 151] on button "Notifications" at bounding box center [486, 157] width 115 height 19
click at [718, 113] on button "button" at bounding box center [716, 114] width 14 height 14
click at [664, 161] on button "Notifications" at bounding box center [664, 157] width 115 height 19
click at [721, 111] on button "button" at bounding box center [716, 114] width 14 height 14
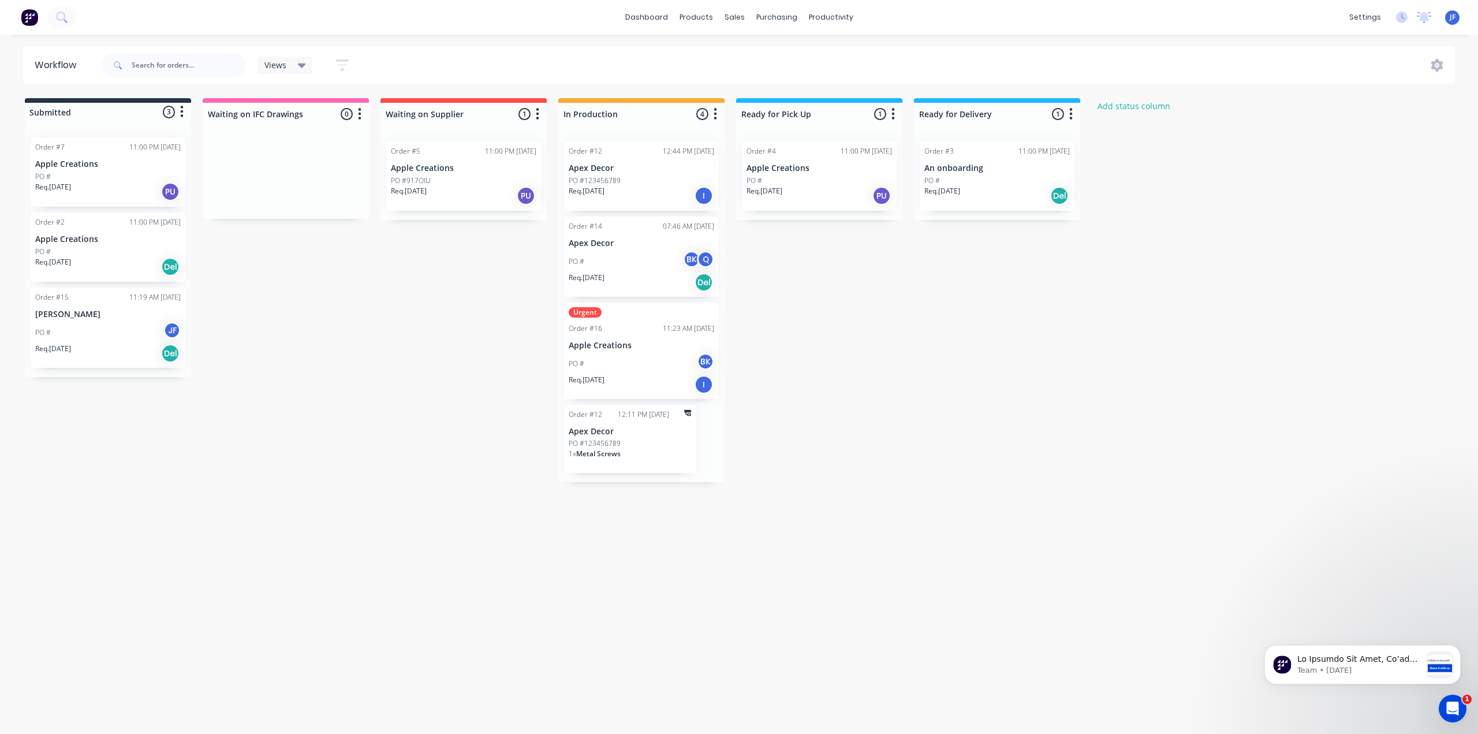
click at [896, 113] on button "button" at bounding box center [893, 114] width 14 height 14
click at [852, 158] on button "Notifications" at bounding box center [842, 157] width 115 height 19
click at [893, 109] on icon "button" at bounding box center [893, 114] width 3 height 12
click at [1073, 109] on icon "button" at bounding box center [1071, 114] width 3 height 14
click at [1149, 227] on div "Submitted 3 Status colour #273444 hex #273444 Save Cancel Summaries Total order…" at bounding box center [703, 290] width 1424 height 384
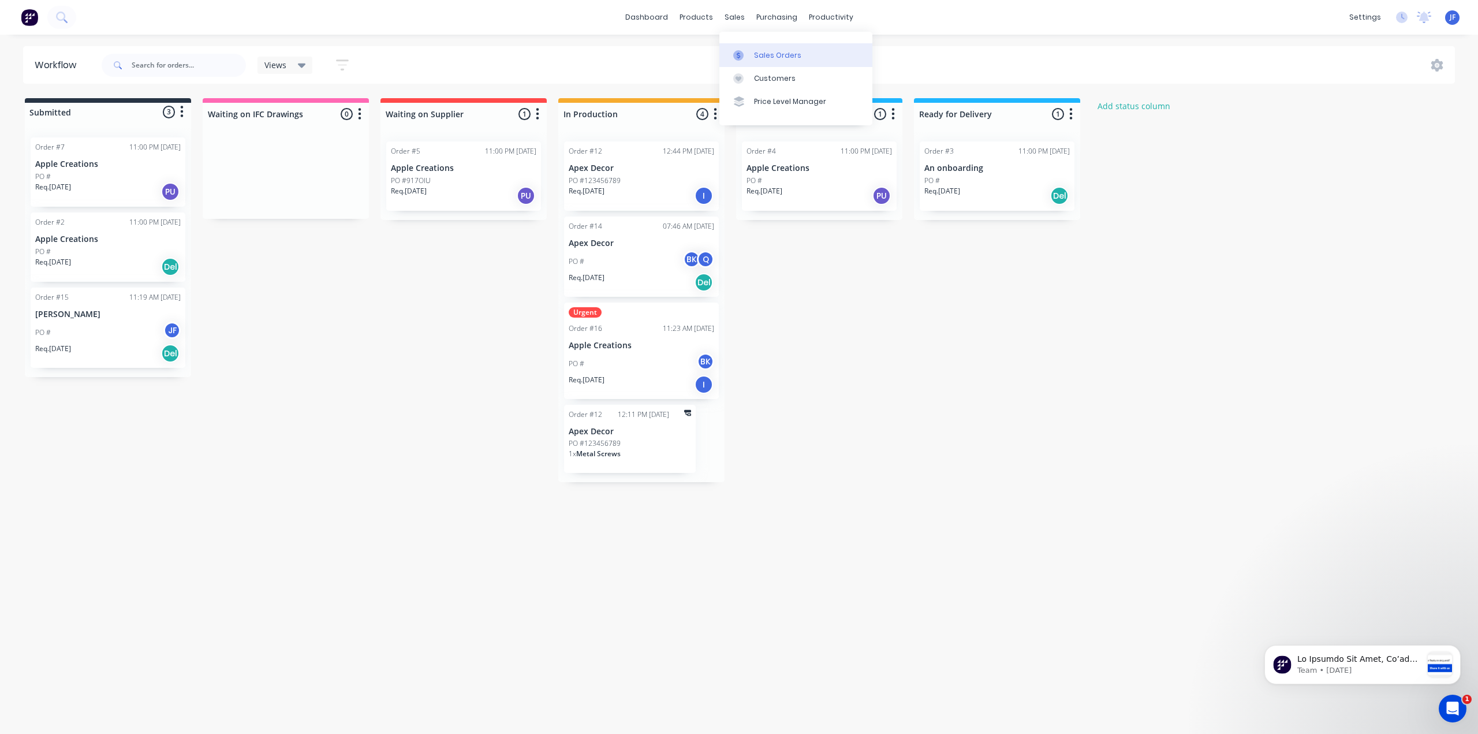
click at [760, 53] on div "Sales Orders" at bounding box center [777, 55] width 47 height 10
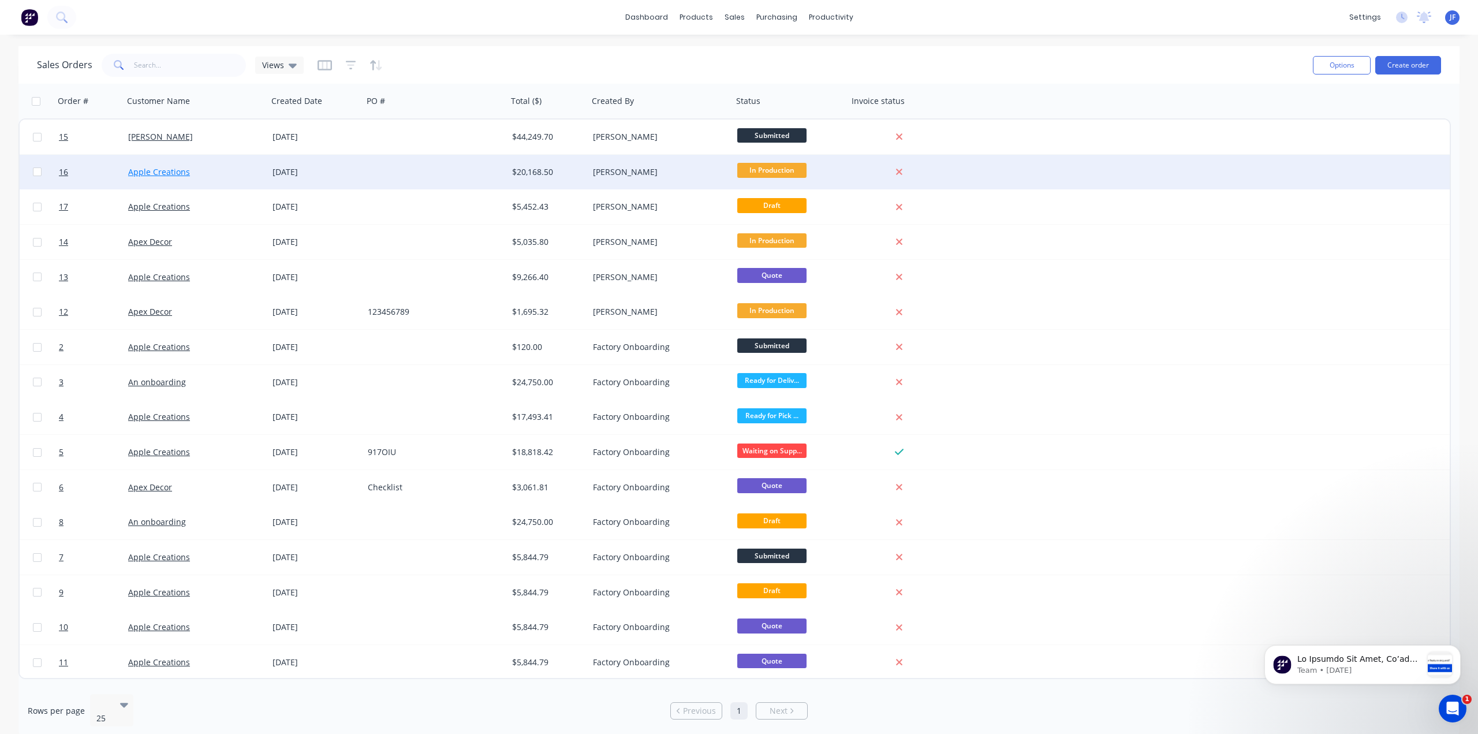
click at [156, 172] on link "Apple Creations" at bounding box center [159, 171] width 62 height 11
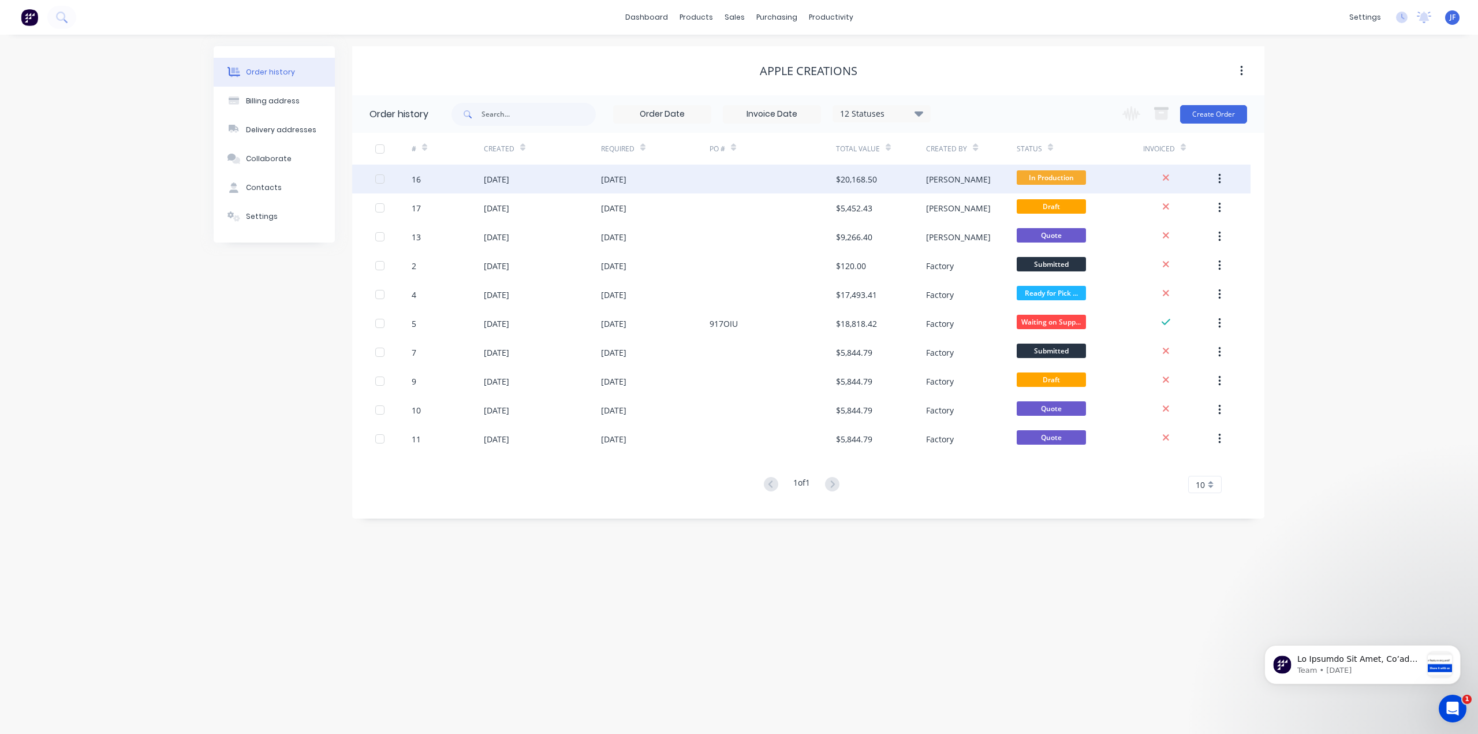
click at [492, 183] on div "[DATE]" at bounding box center [496, 179] width 25 height 12
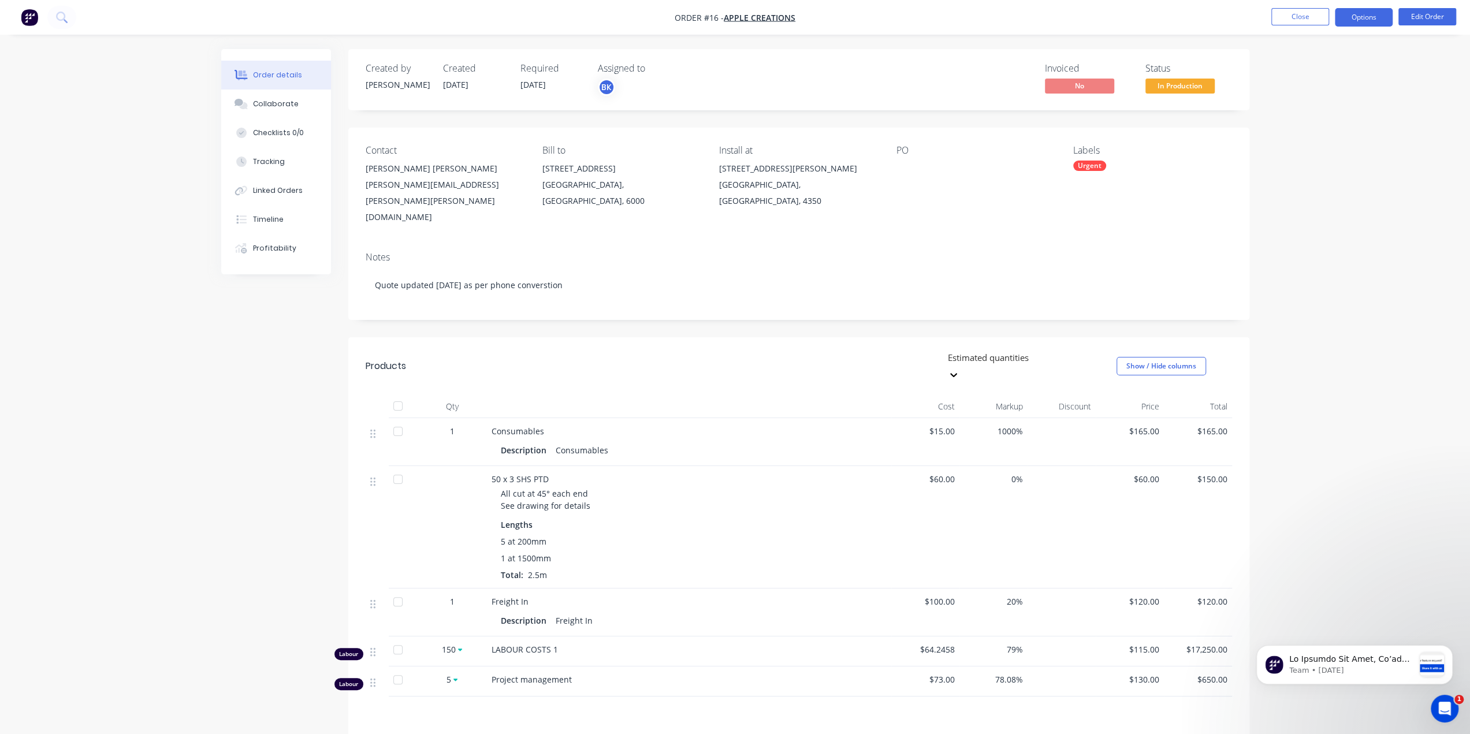
click at [1371, 16] on button "Options" at bounding box center [1364, 17] width 58 height 18
click at [1333, 303] on div "Convert to Quote" at bounding box center [1329, 301] width 106 height 17
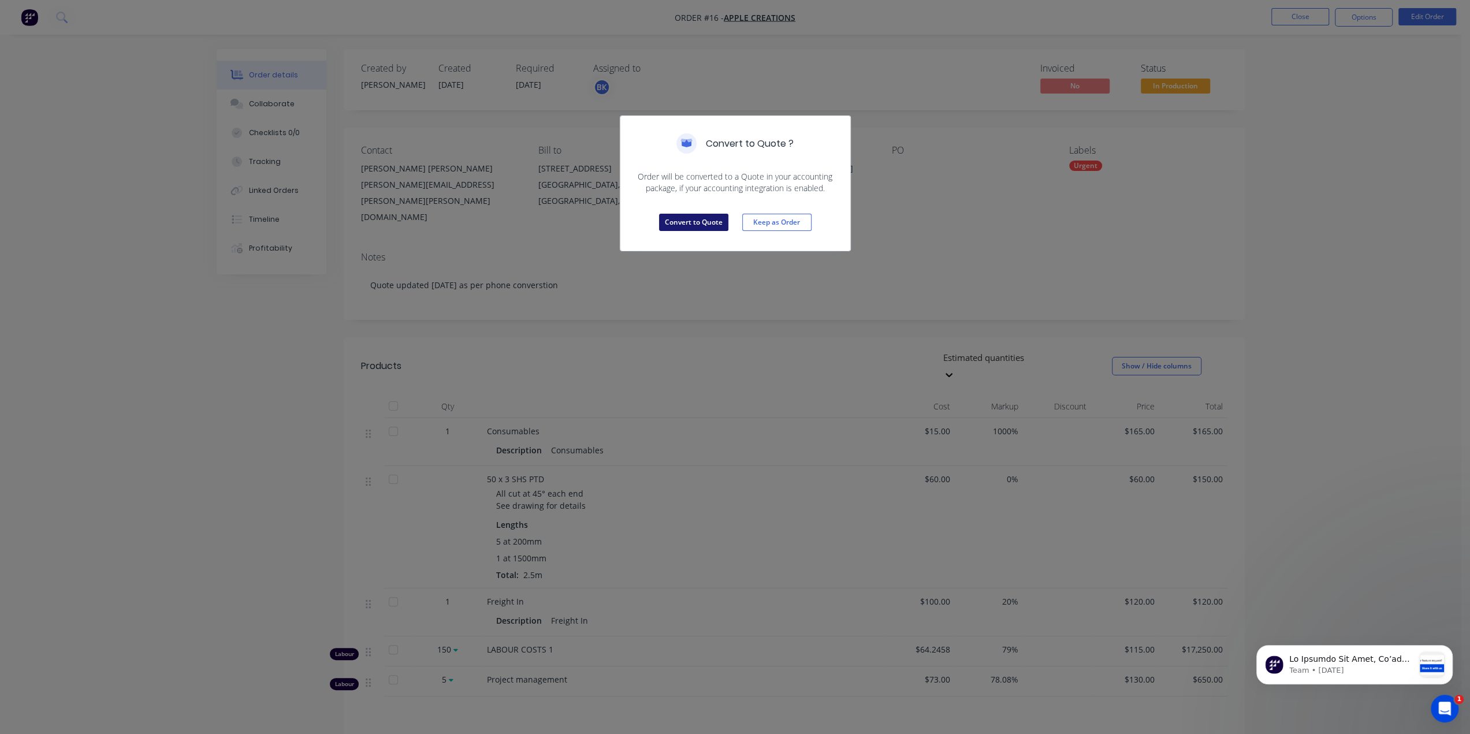
click at [711, 223] on button "Convert to Quote" at bounding box center [693, 222] width 69 height 17
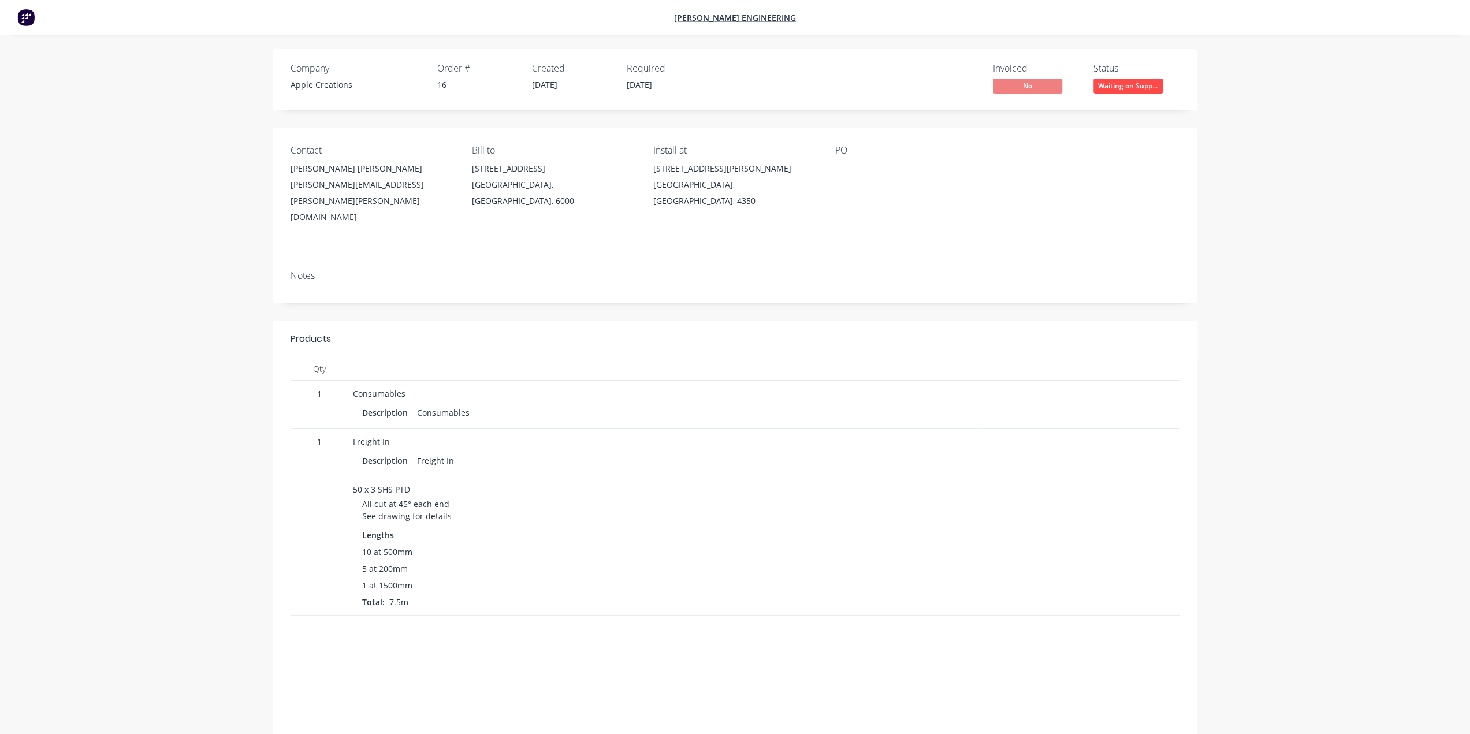
click at [25, 21] on img at bounding box center [25, 17] width 17 height 17
click at [28, 20] on img at bounding box center [25, 17] width 17 height 17
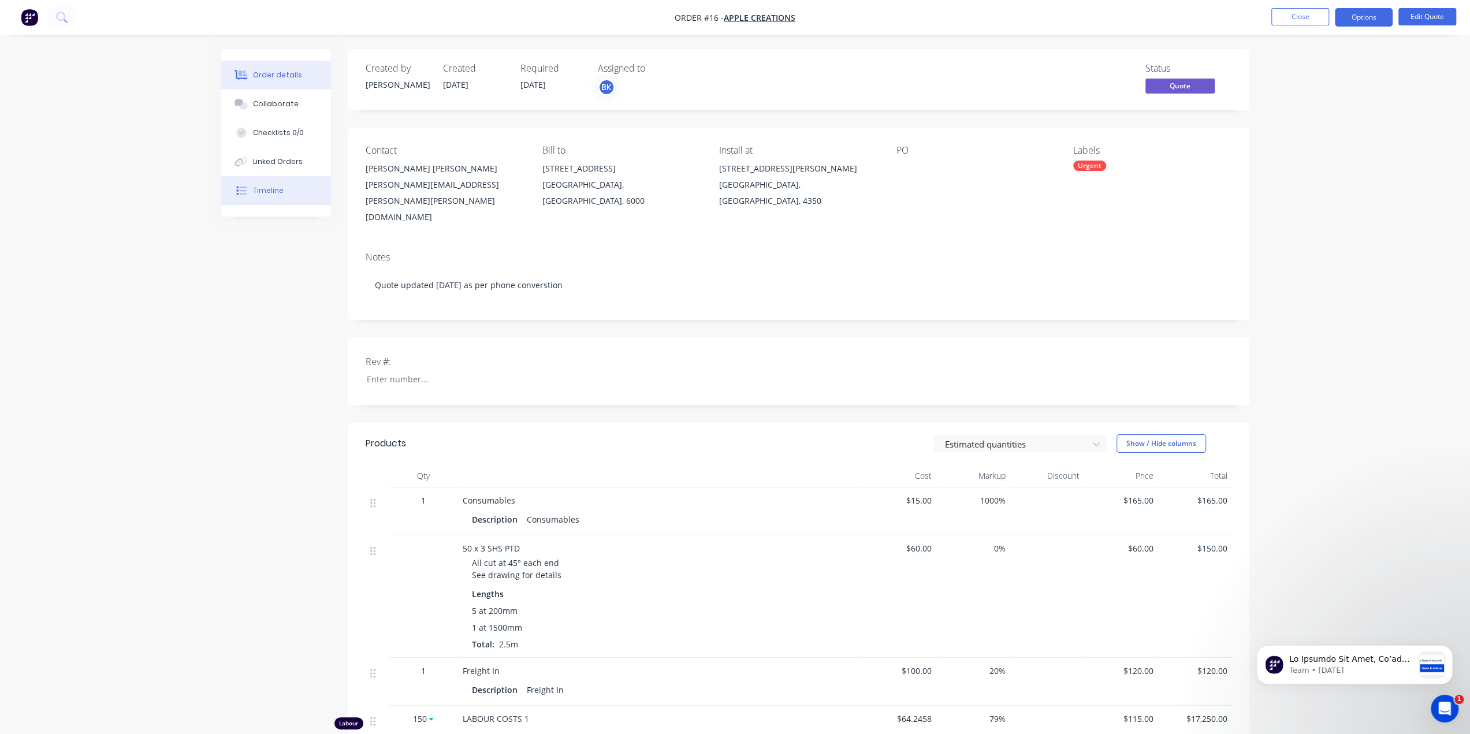
click at [266, 187] on div "Timeline" at bounding box center [268, 190] width 31 height 10
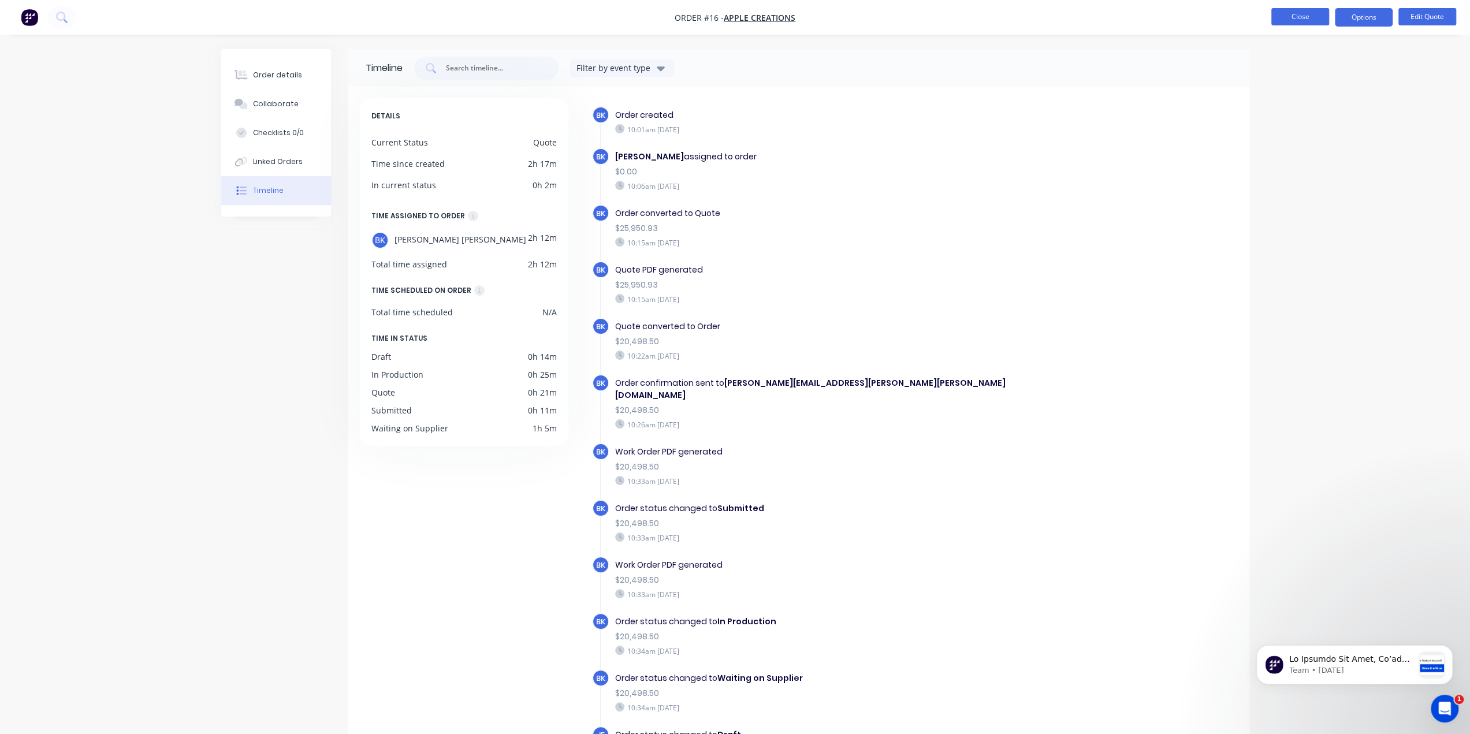
click at [1307, 10] on button "Close" at bounding box center [1300, 16] width 58 height 17
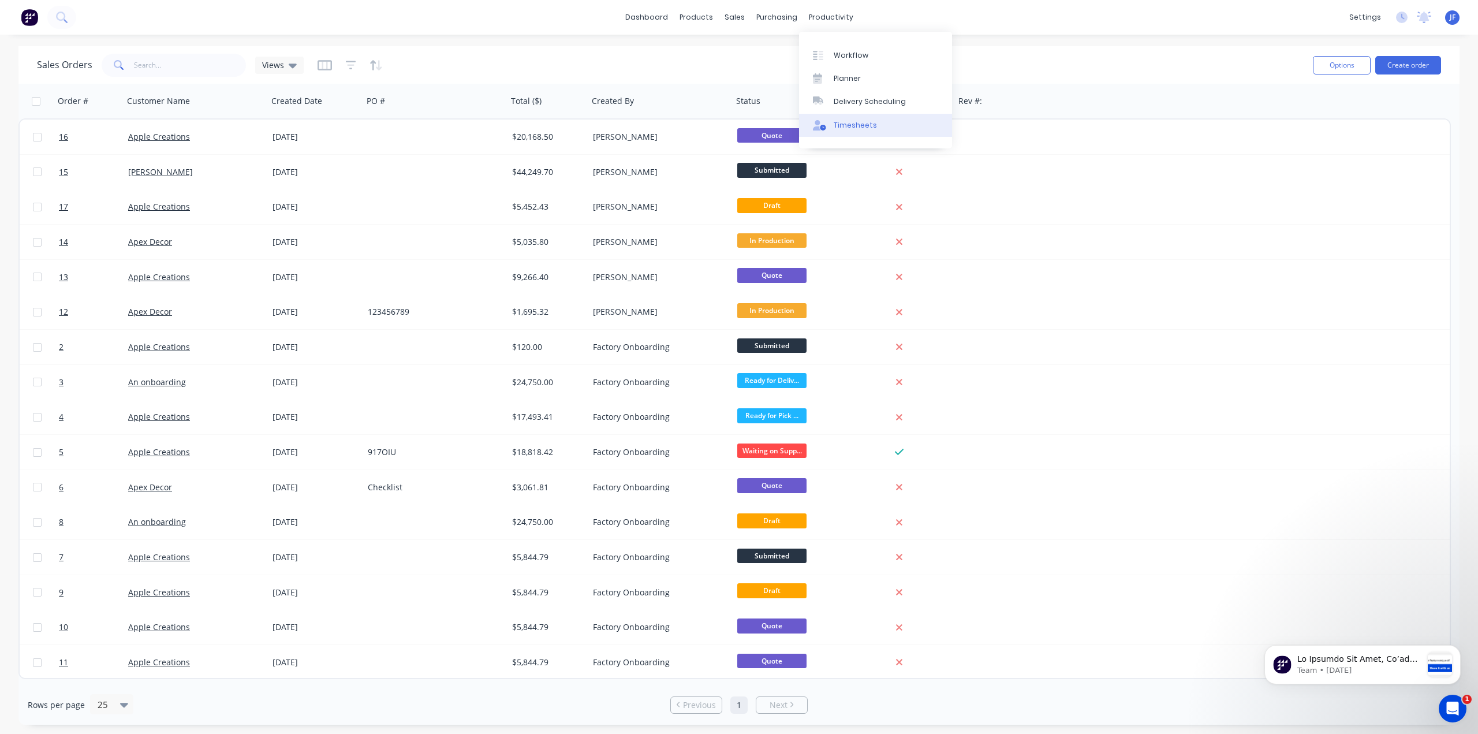
click at [846, 124] on div "Timesheets" at bounding box center [855, 125] width 43 height 10
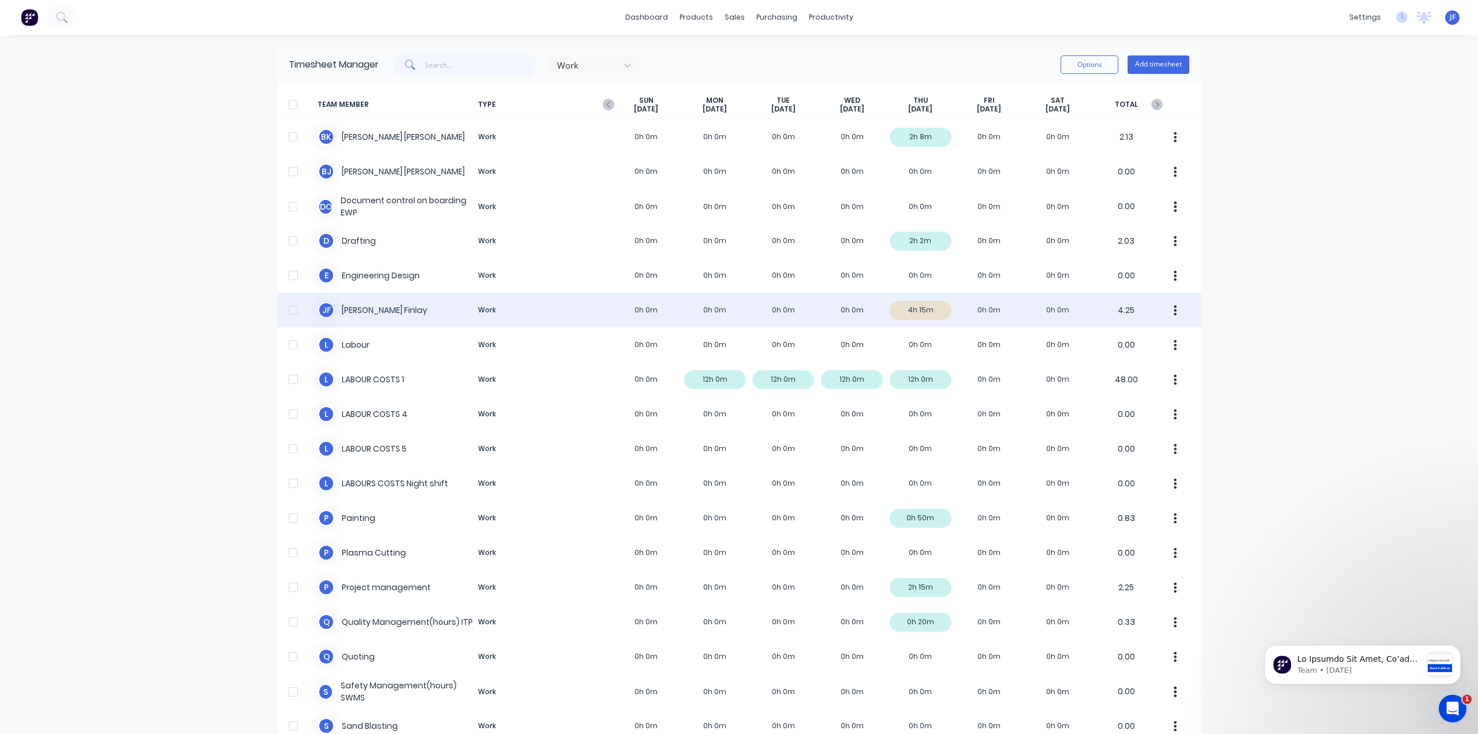
click at [352, 316] on div "J F Jill Finlay Work 0h 0m 0h 0m 0h 0m 0h 0m 4h 15m 0h 0m 0h 0m 4.25" at bounding box center [739, 310] width 924 height 35
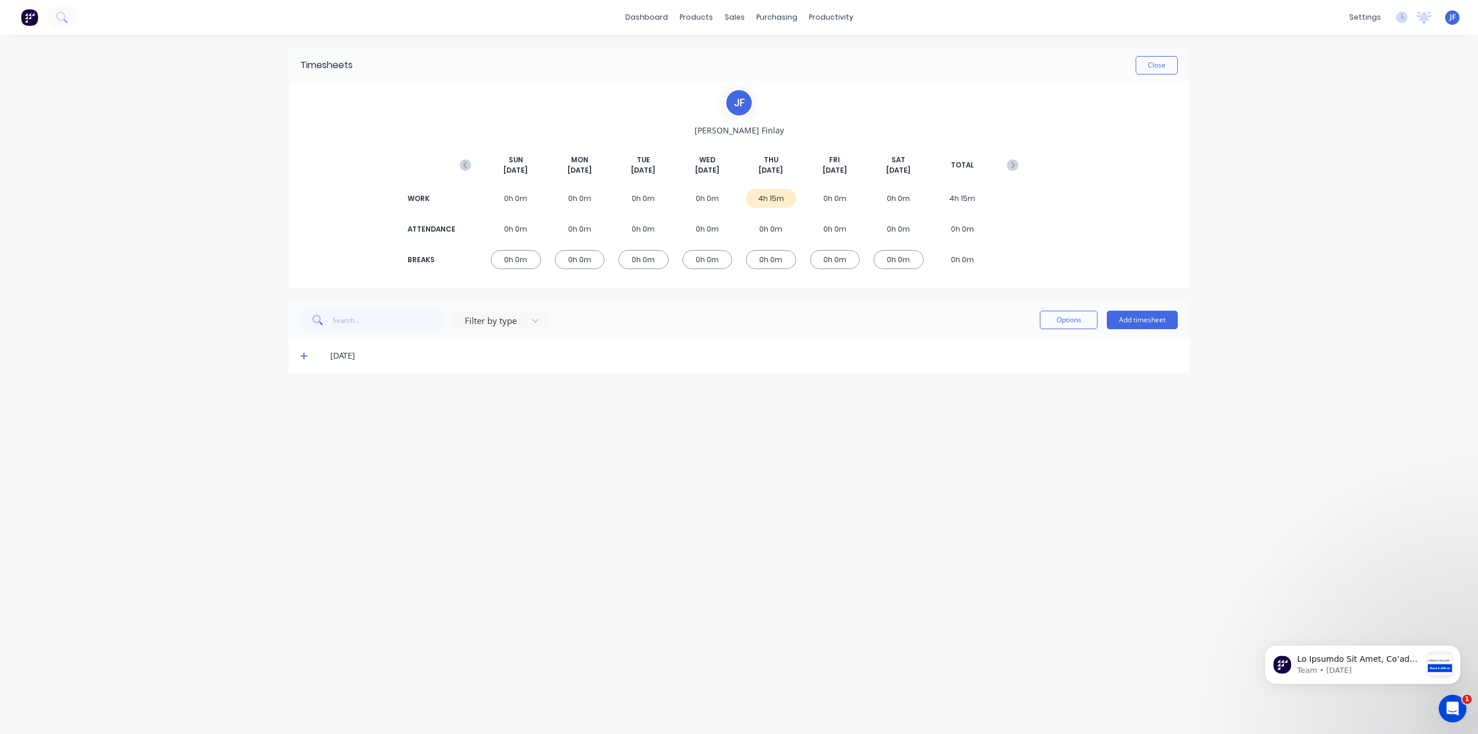
click at [793, 172] on div "THU Oct 2nd" at bounding box center [771, 165] width 50 height 21
click at [306, 362] on div "[DATE]" at bounding box center [739, 355] width 901 height 35
click at [307, 358] on span at bounding box center [306, 356] width 12 height 12
click at [758, 59] on div "Sales Orders" at bounding box center [777, 55] width 47 height 10
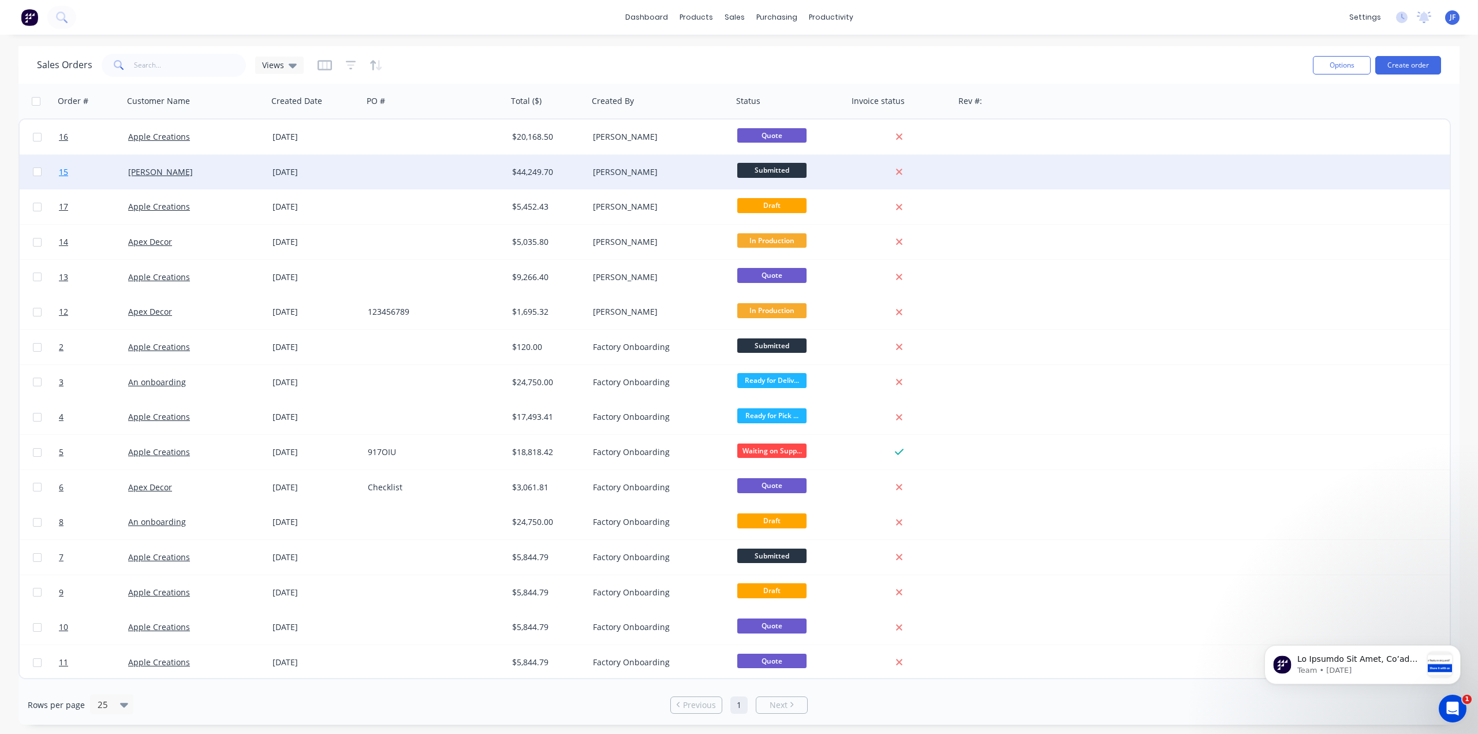
click at [127, 180] on link "15" at bounding box center [93, 172] width 69 height 35
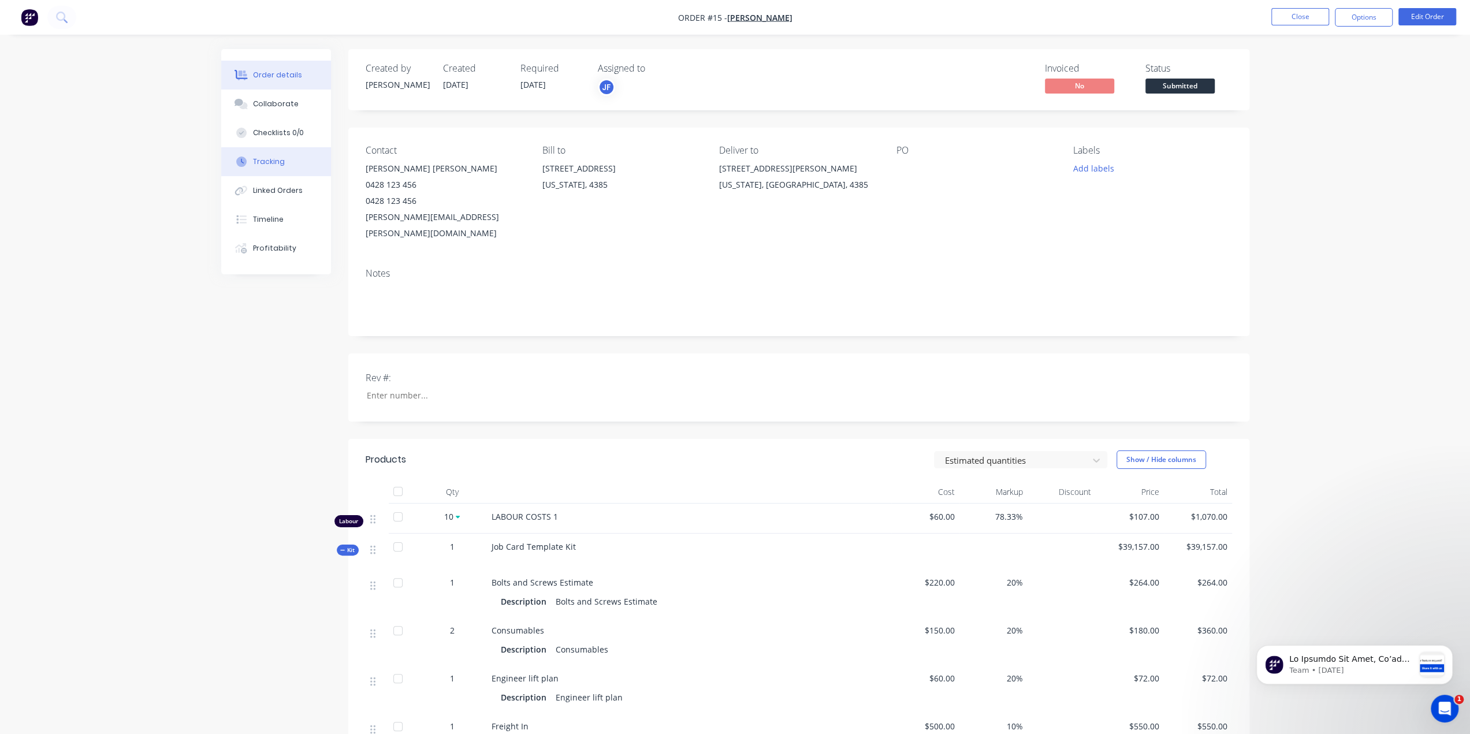
click at [270, 166] on div "Tracking" at bounding box center [269, 162] width 32 height 10
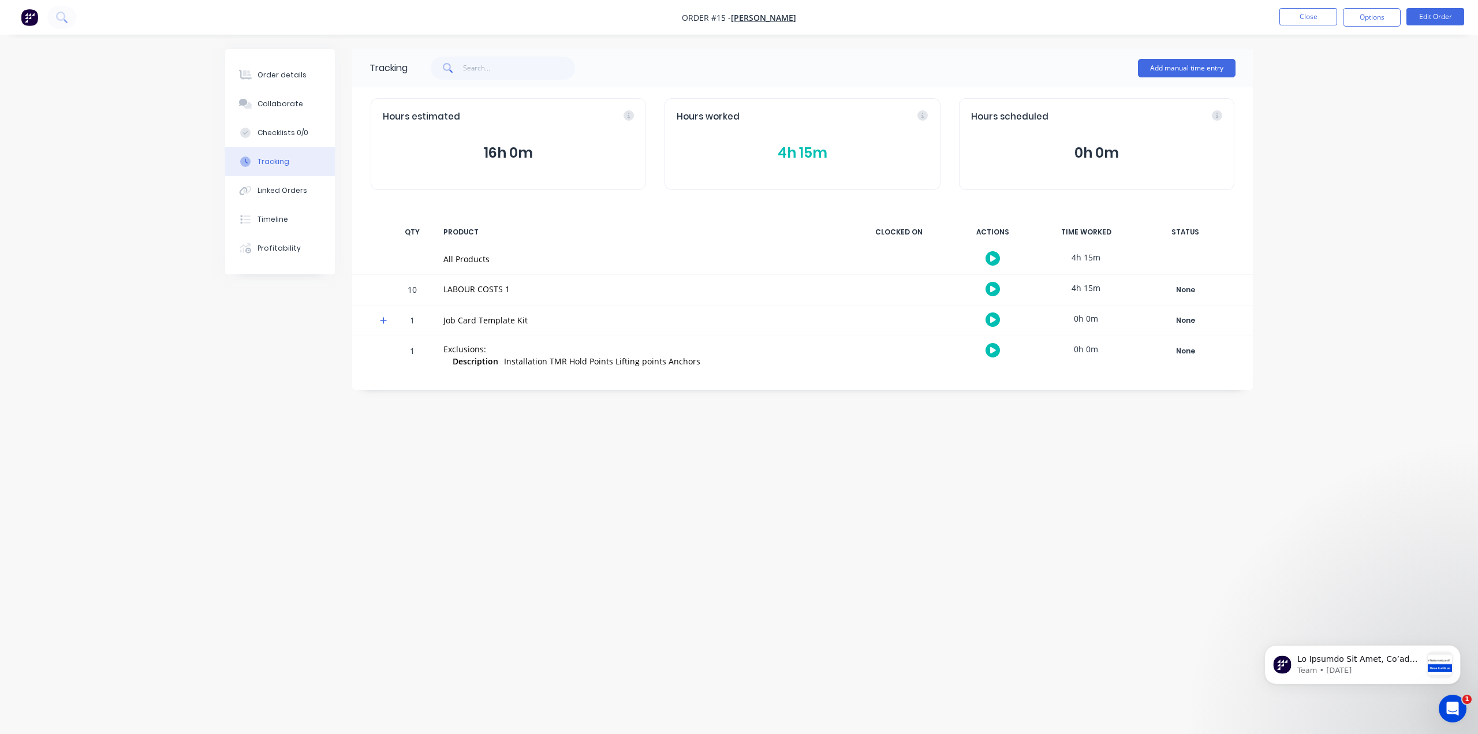
click at [814, 152] on button "4h 15m" at bounding box center [802, 153] width 251 height 22
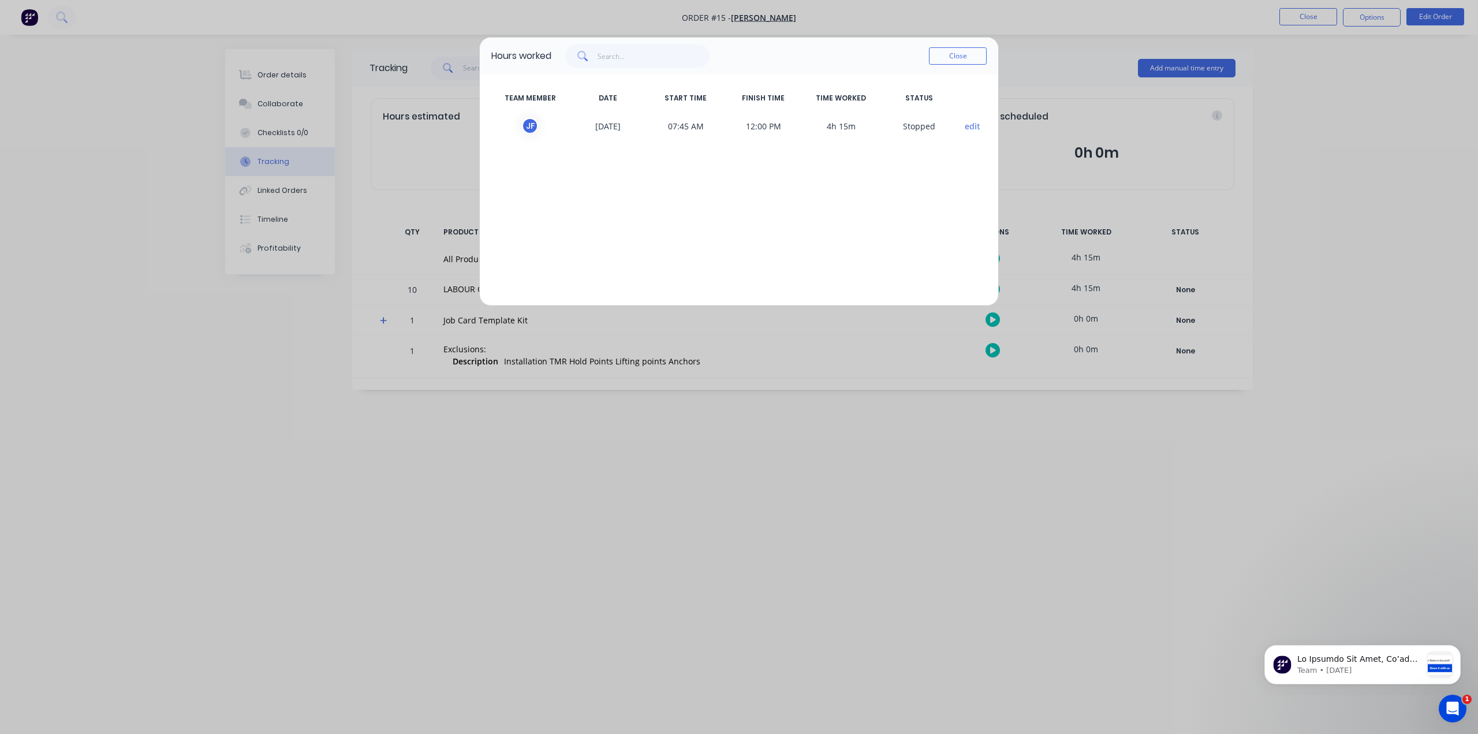
drag, startPoint x: 795, startPoint y: 57, endPoint x: 760, endPoint y: 248, distance: 194.9
click at [760, 248] on div "Hours worked Close TEAM MEMBER DATE START TIME FINISH TIME TIME WORKED STATUS J…" at bounding box center [739, 171] width 520 height 269
click at [981, 54] on button "Close" at bounding box center [958, 55] width 58 height 17
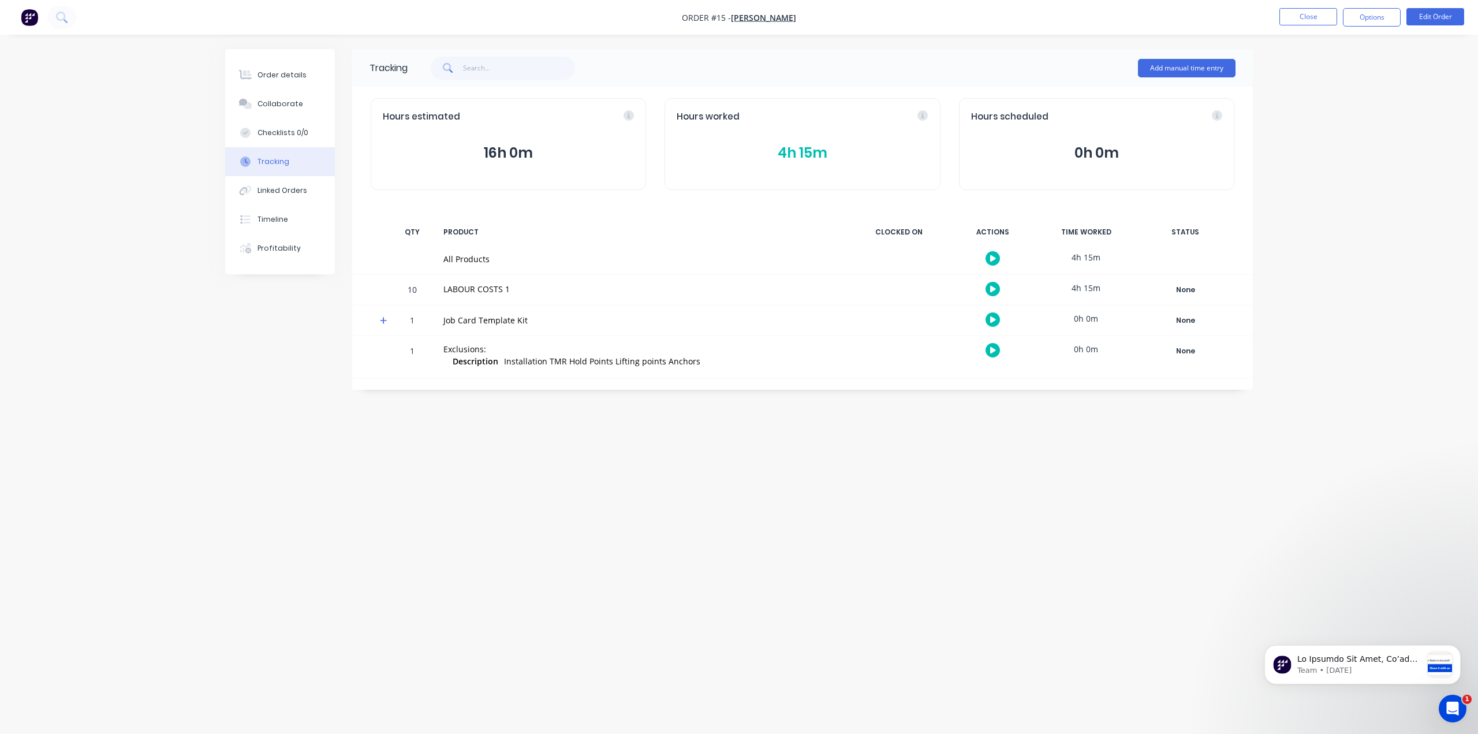
drag, startPoint x: 711, startPoint y: 473, endPoint x: 619, endPoint y: 548, distance: 119.1
click at [619, 548] on div "Tracking Add manual time entry Hours estimated 16h 0m Hours worked 4h 15m Hours…" at bounding box center [739, 345] width 1028 height 592
click at [362, 664] on div "Order details Collaborate Checklists 0/0 Tracking Linked Orders Timeline Profit…" at bounding box center [739, 367] width 1478 height 734
click at [1087, 564] on div "Tracking Add manual time entry Hours estimated 16h 0m Hours worked 4h 15m Hours…" at bounding box center [739, 345] width 1028 height 592
click at [480, 202] on div "Tracking Add manual time entry Hours estimated 16h 0m Hours worked 4h 15m Hours…" at bounding box center [802, 219] width 901 height 341
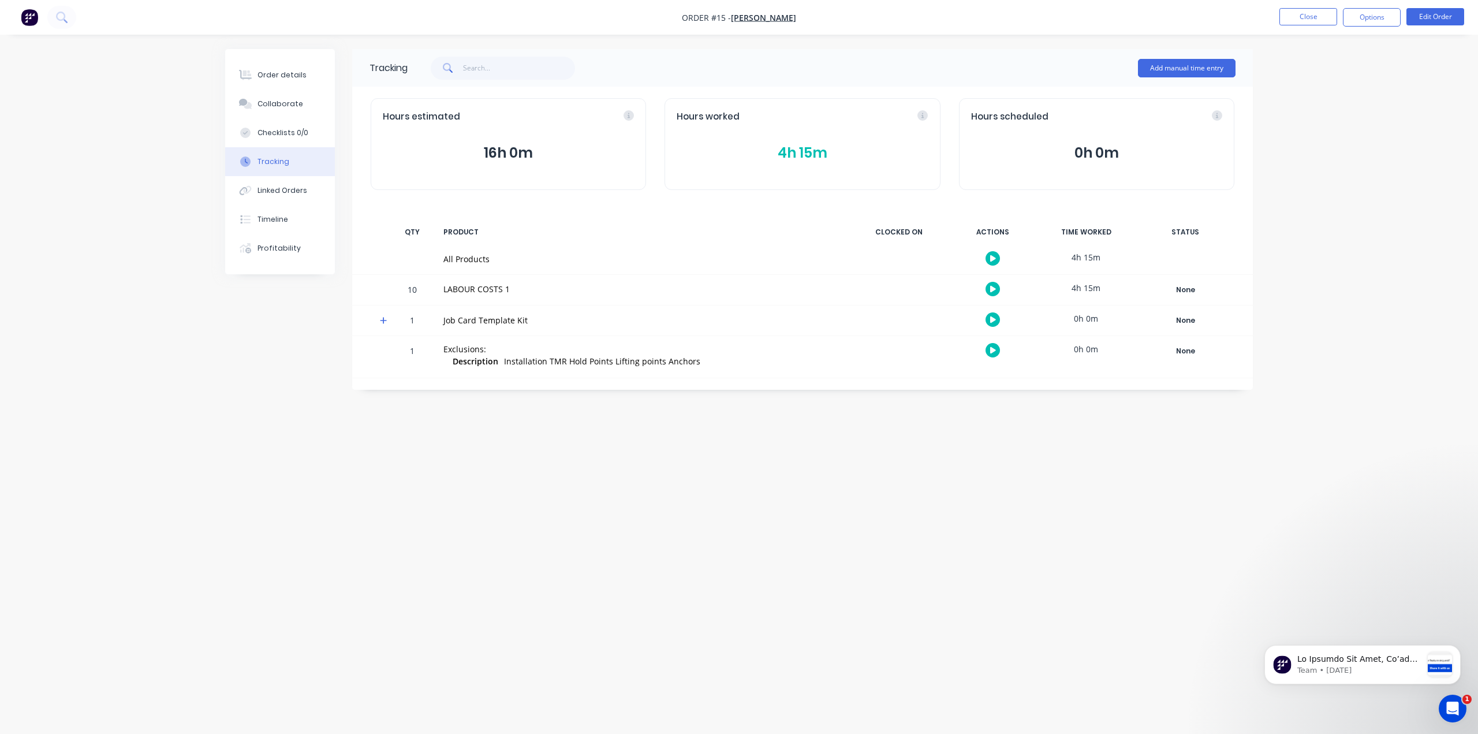
click at [415, 317] on div "1" at bounding box center [412, 321] width 35 height 28
click at [283, 207] on button "Timeline" at bounding box center [280, 219] width 110 height 29
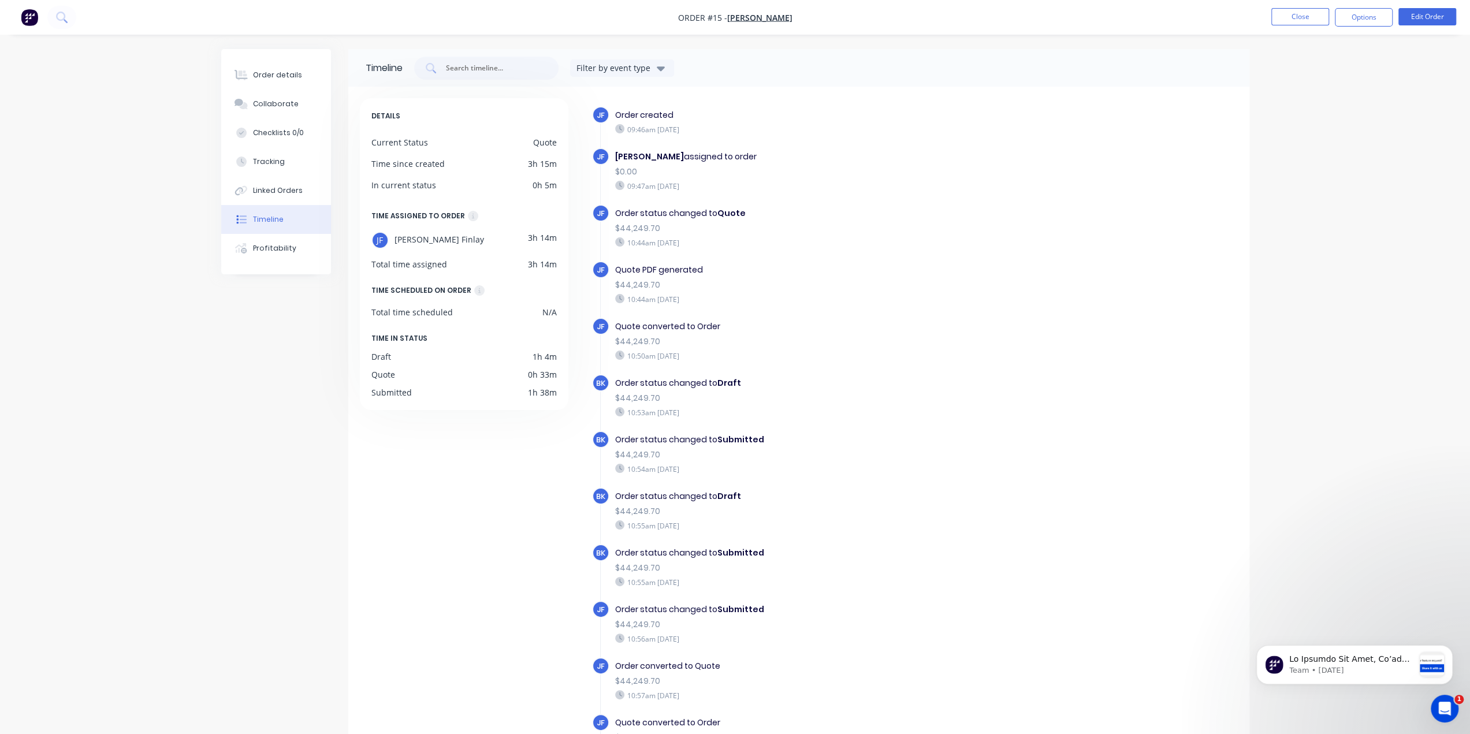
drag, startPoint x: 283, startPoint y: 207, endPoint x: 574, endPoint y: 573, distance: 467.3
click at [574, 573] on div "DETAILS Current Status Quote Time since created 3h 15m In current status 0h 5m …" at bounding box center [469, 446] width 219 height 697
click at [933, 234] on div "Order status changed to Quote $44,249.70 10:44am Thursday 02/10/25" at bounding box center [814, 227] width 411 height 46
